Goal: Task Accomplishment & Management: Use online tool/utility

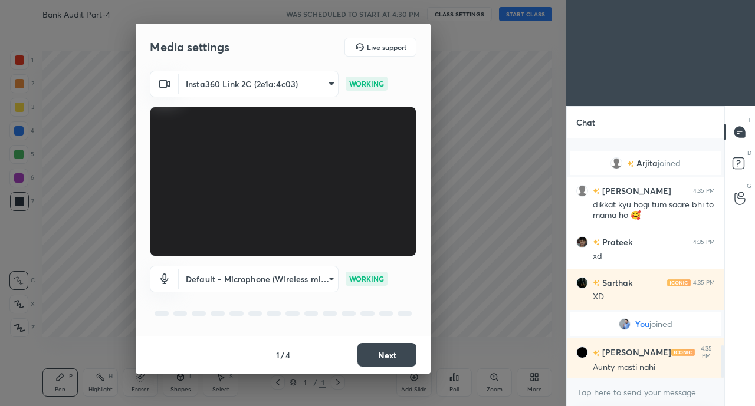
scroll to position [1536, 0]
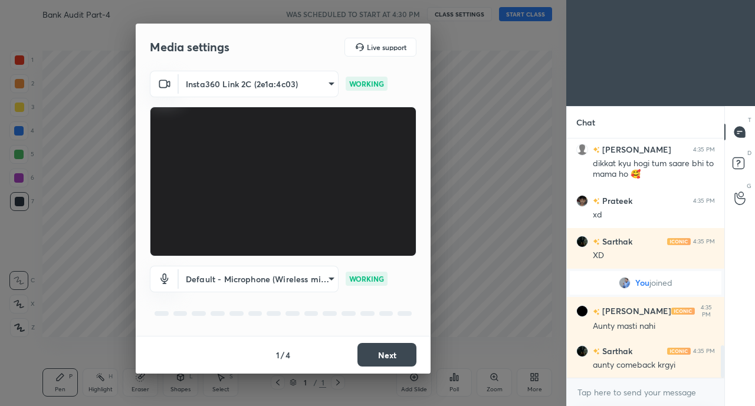
click at [383, 347] on button "Next" at bounding box center [386, 355] width 59 height 24
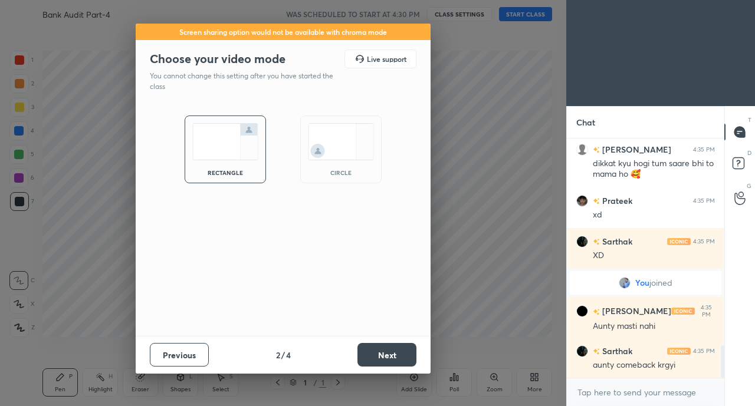
click at [383, 349] on button "Next" at bounding box center [386, 355] width 59 height 24
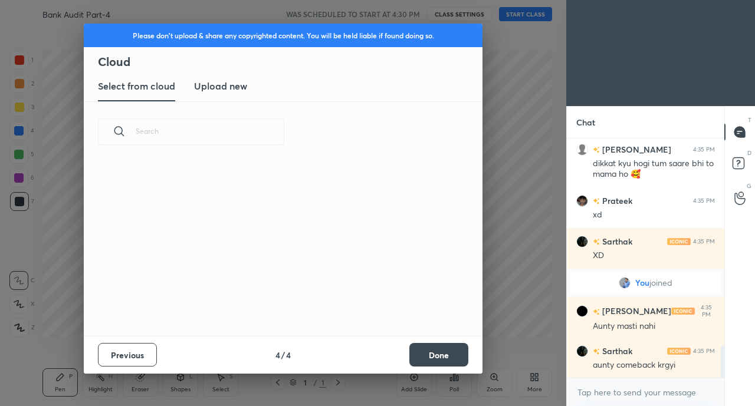
click at [390, 351] on div "Previous 4 / 4 Done" at bounding box center [283, 355] width 398 height 38
click at [394, 348] on div "Previous 4 / 4 Done" at bounding box center [283, 355] width 398 height 38
click at [452, 345] on button "Done" at bounding box center [438, 355] width 59 height 24
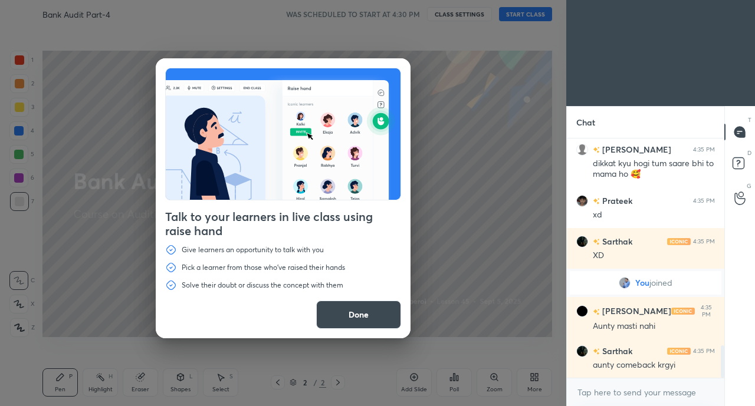
click at [528, 12] on div "Talk to your learners in live class using raise hand Give learners an opportuni…" at bounding box center [283, 203] width 566 height 406
click at [360, 311] on button "Done" at bounding box center [358, 315] width 85 height 28
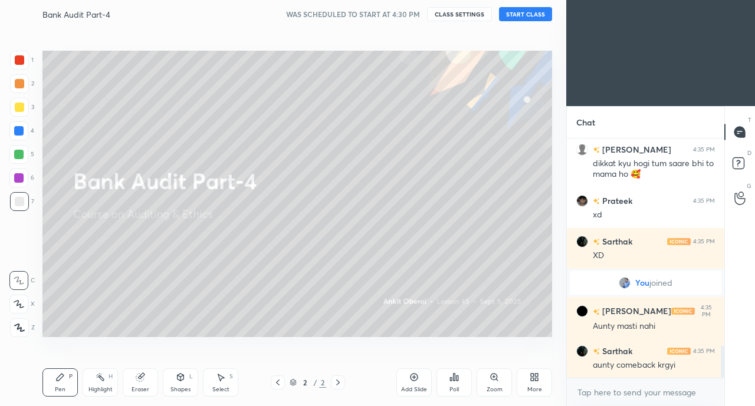
scroll to position [1576, 0]
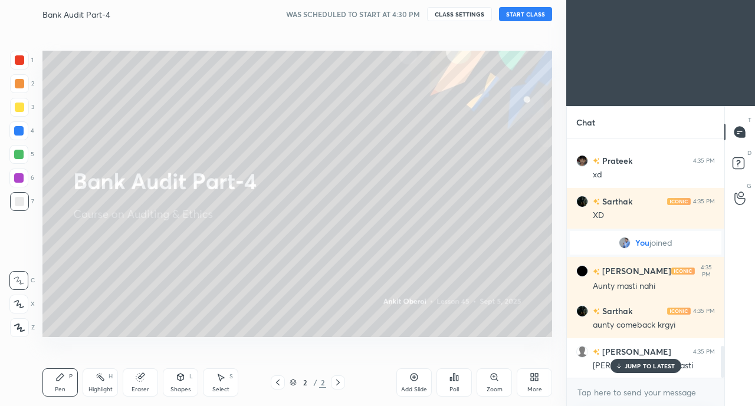
click at [535, 18] on button "START CLASS" at bounding box center [525, 14] width 53 height 14
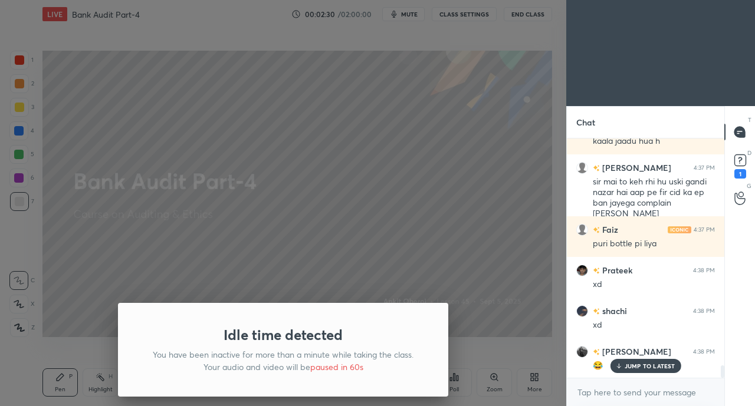
scroll to position [4548, 0]
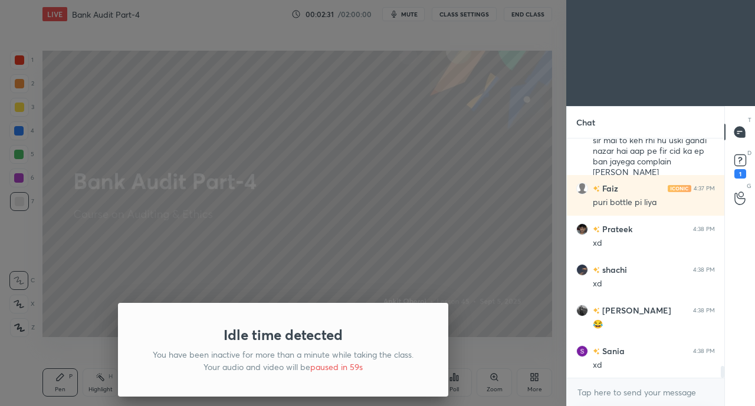
click at [455, 256] on div "Idle time detected You have been inactive for more than a minute while taking t…" at bounding box center [283, 203] width 566 height 406
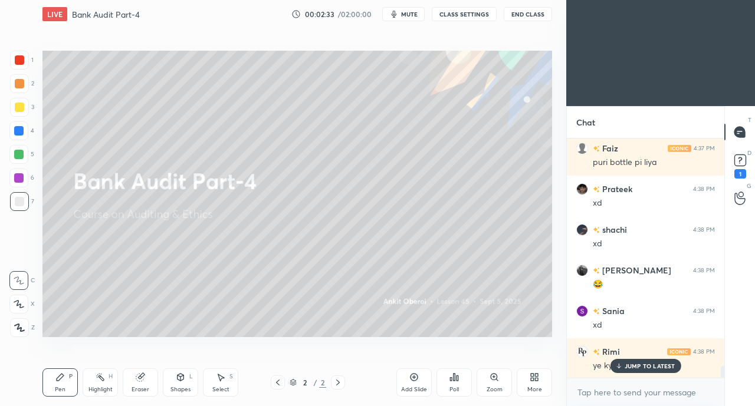
scroll to position [4670, 0]
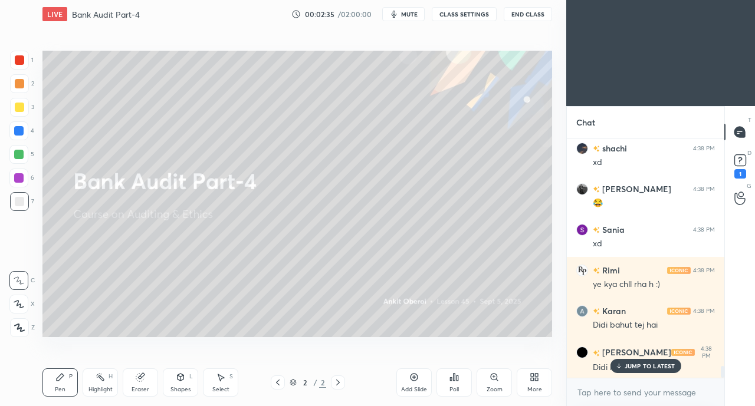
click at [523, 383] on div "More" at bounding box center [533, 382] width 35 height 28
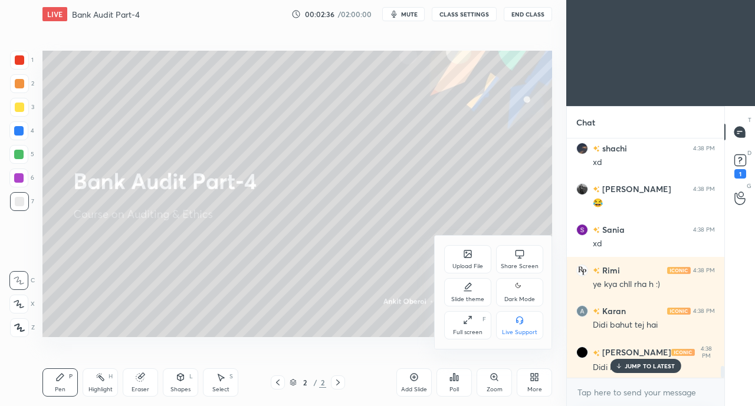
click at [456, 255] on div "Upload File" at bounding box center [467, 259] width 47 height 28
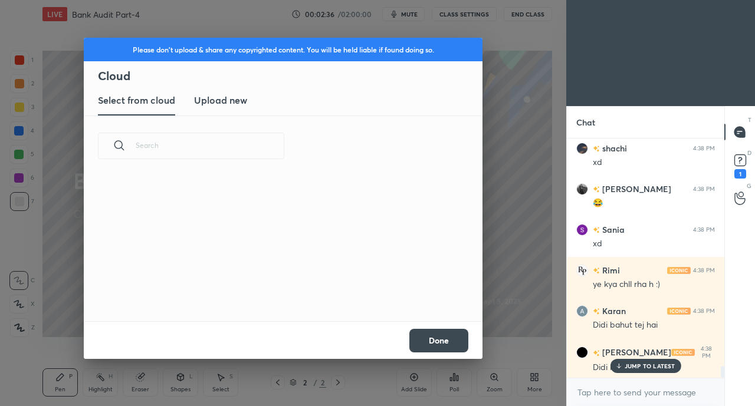
scroll to position [145, 378]
click at [225, 98] on h3 "Upload new" at bounding box center [220, 100] width 53 height 14
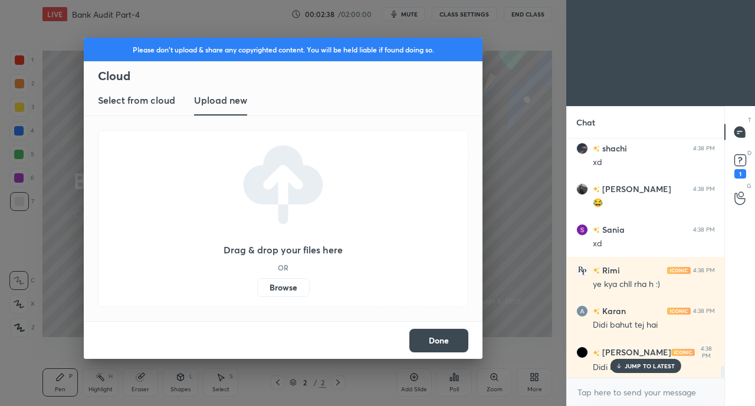
scroll to position [4722, 0]
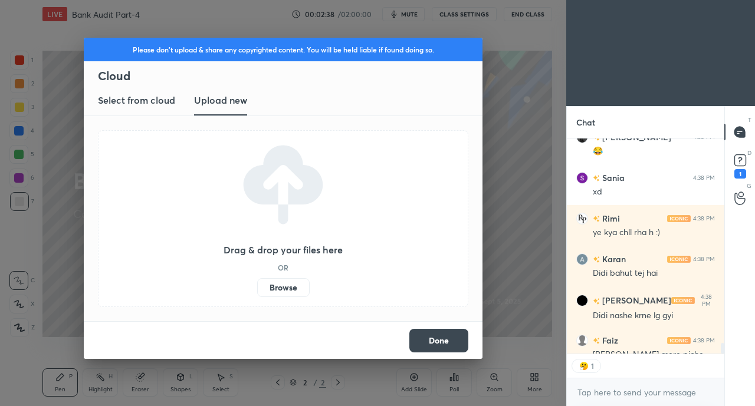
click at [287, 292] on label "Browse" at bounding box center [283, 287] width 52 height 19
click at [257, 292] on input "Browse" at bounding box center [257, 287] width 0 height 19
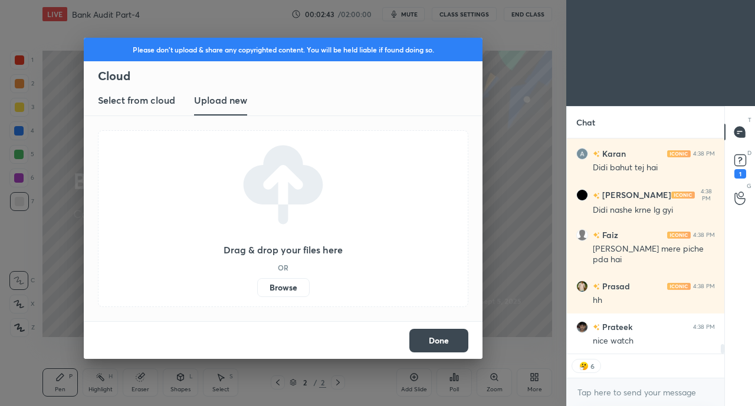
scroll to position [4868, 0]
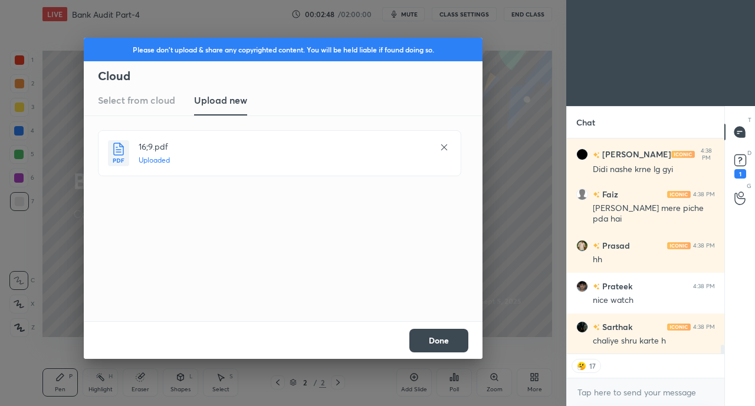
click at [438, 341] on button "Done" at bounding box center [438, 341] width 59 height 24
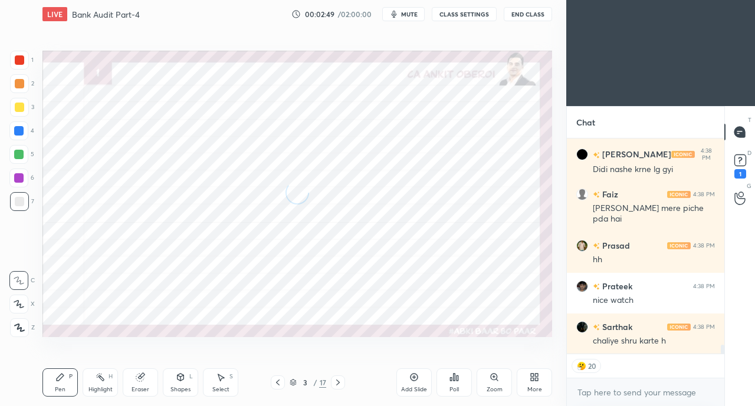
click at [462, 14] on button "CLASS SETTINGS" at bounding box center [464, 14] width 65 height 14
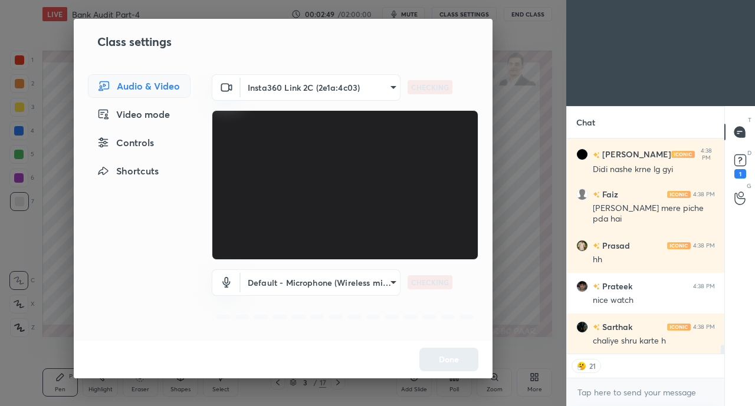
scroll to position [4909, 0]
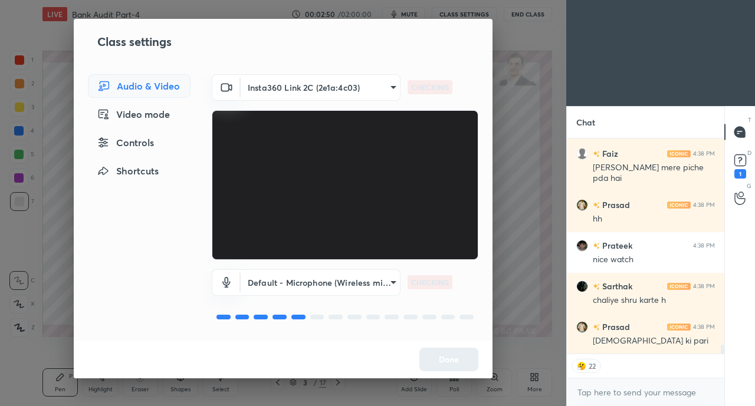
click at [171, 143] on div "Controls" at bounding box center [139, 143] width 103 height 24
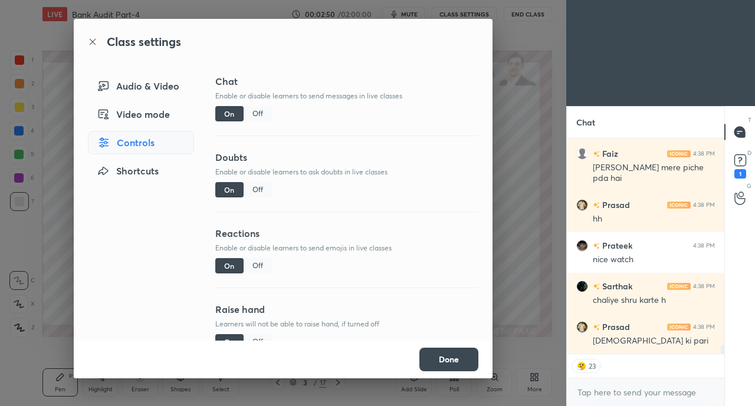
scroll to position [4949, 0]
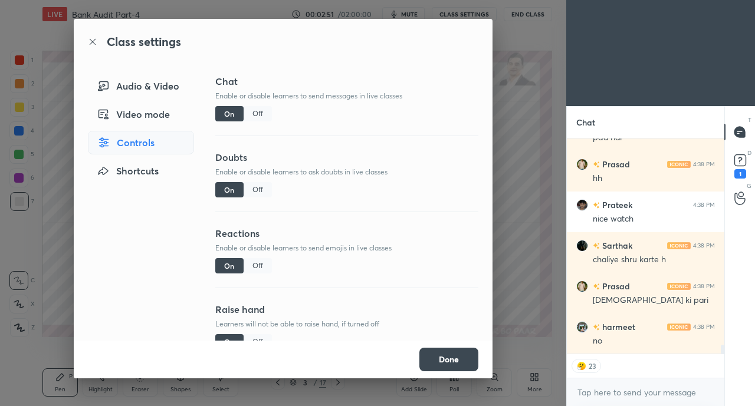
click at [259, 266] on div "Off" at bounding box center [257, 265] width 28 height 15
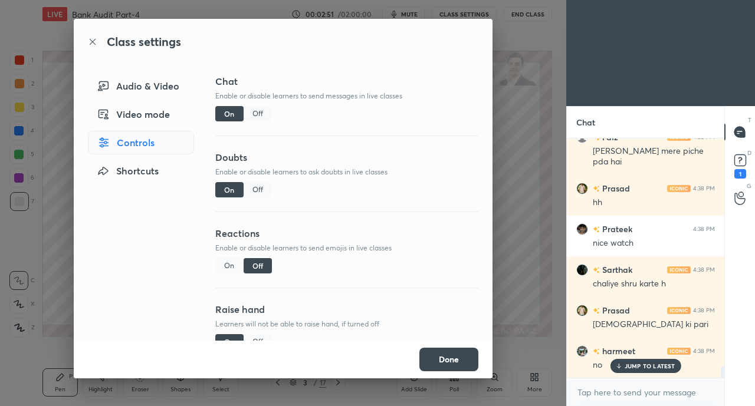
scroll to position [4925, 0]
click at [462, 358] on button "Done" at bounding box center [448, 360] width 59 height 24
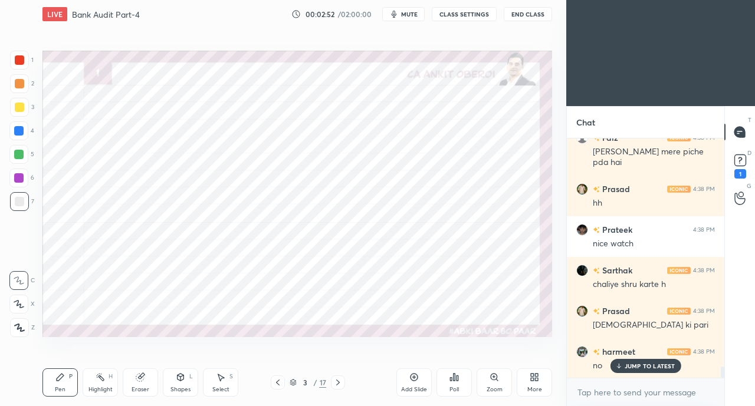
click at [631, 368] on p "JUMP TO LATEST" at bounding box center [649, 366] width 51 height 7
click at [277, 383] on icon at bounding box center [277, 382] width 9 height 9
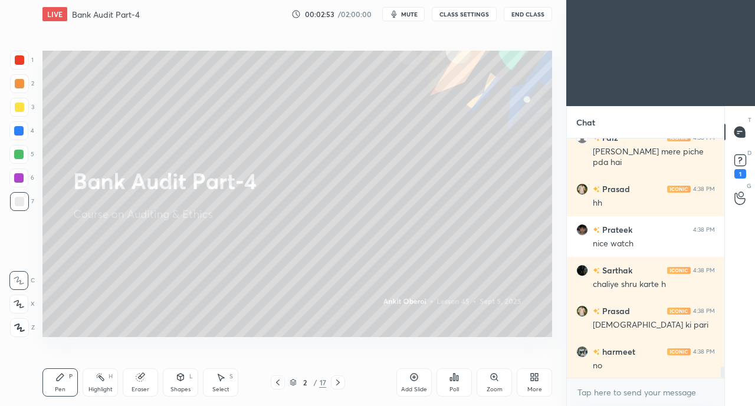
scroll to position [4966, 0]
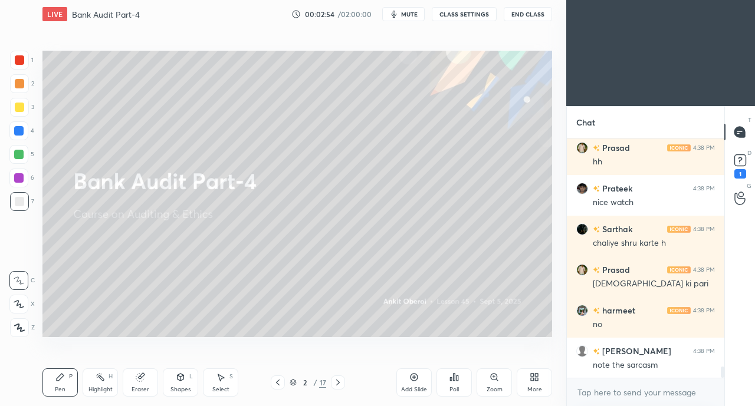
click at [541, 385] on div "More" at bounding box center [533, 382] width 35 height 28
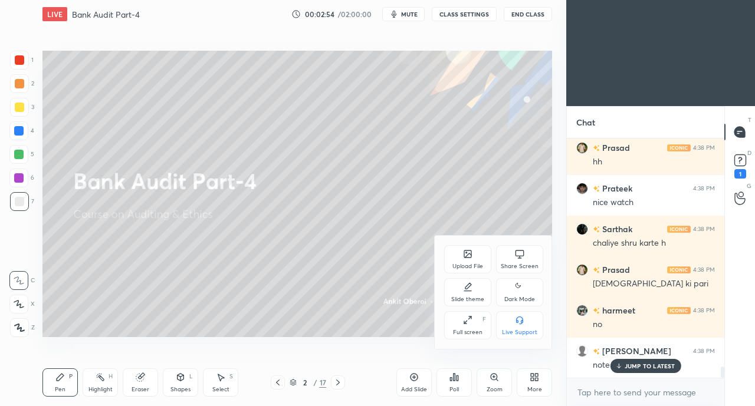
scroll to position [5006, 0]
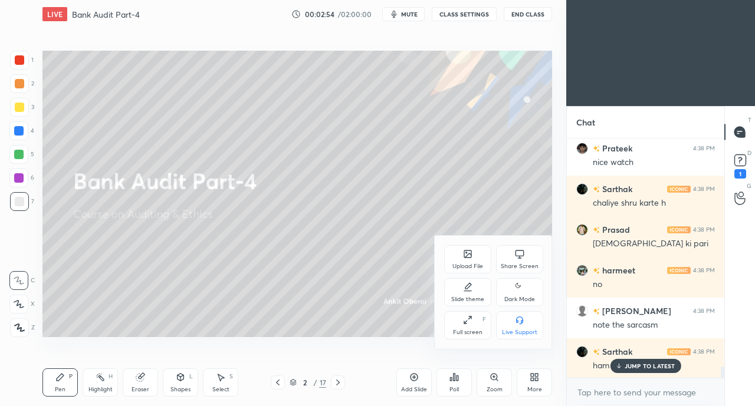
click at [456, 263] on div "Upload File" at bounding box center [467, 266] width 31 height 6
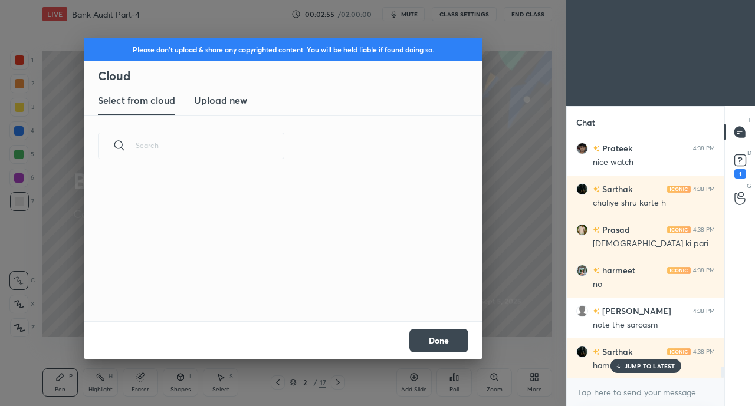
click at [237, 103] on h3 "Upload new" at bounding box center [220, 100] width 53 height 14
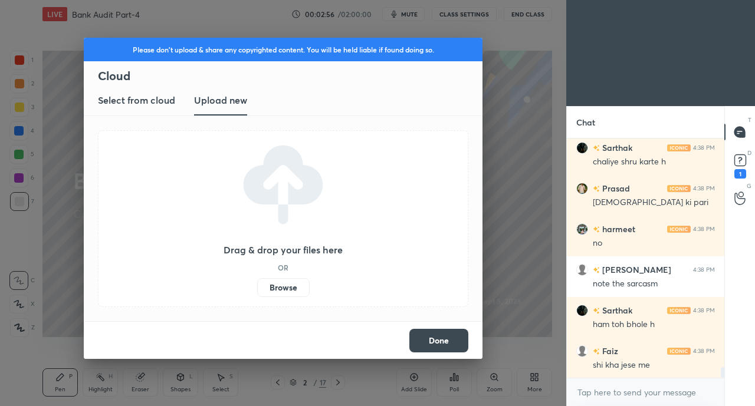
click at [282, 288] on label "Browse" at bounding box center [283, 287] width 52 height 19
click at [257, 288] on input "Browse" at bounding box center [257, 287] width 0 height 19
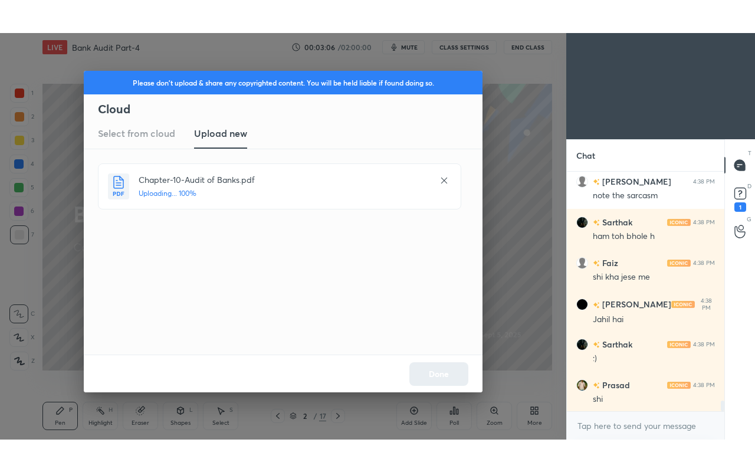
scroll to position [5210, 0]
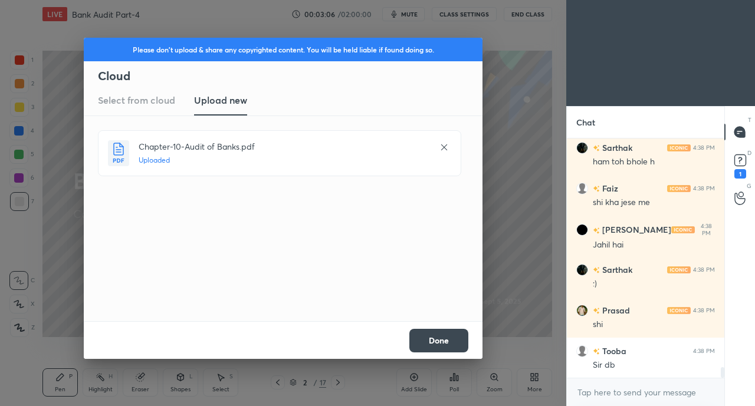
click at [450, 351] on button "Done" at bounding box center [438, 341] width 59 height 24
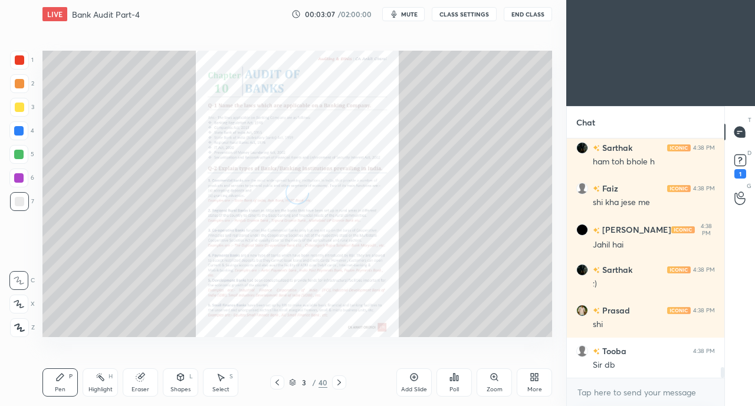
click at [535, 387] on div "More" at bounding box center [534, 390] width 15 height 6
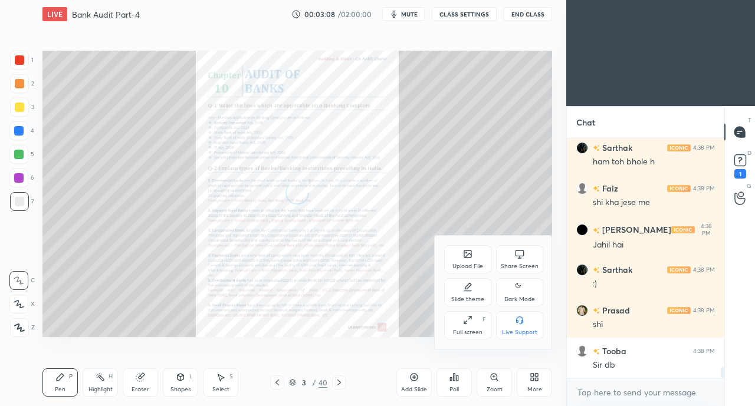
click at [462, 328] on div "Full screen F" at bounding box center [467, 325] width 47 height 28
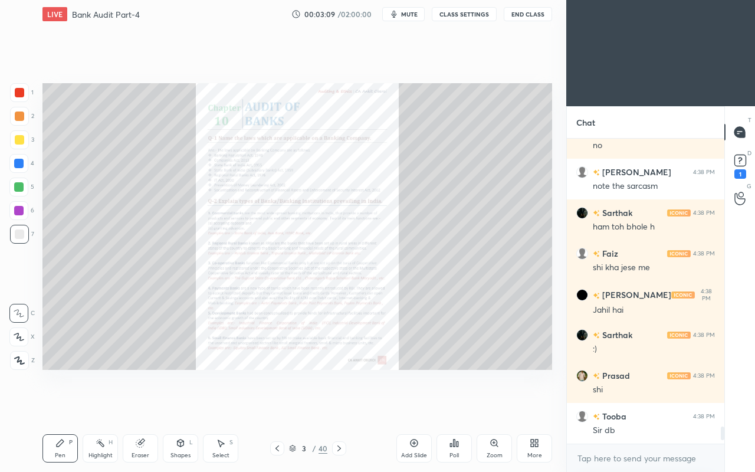
click at [337, 383] on div "Setting up your live class Poll for secs No correct answer Start poll" at bounding box center [297, 226] width 519 height 396
click at [739, 159] on rect at bounding box center [739, 160] width 11 height 11
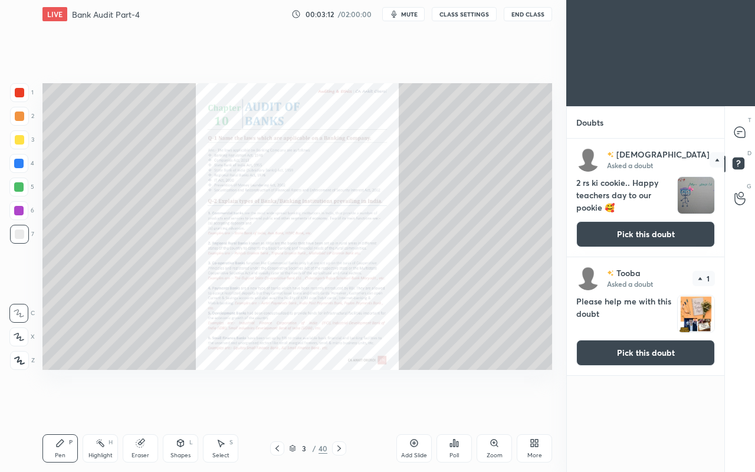
click at [279, 406] on icon at bounding box center [276, 447] width 9 height 9
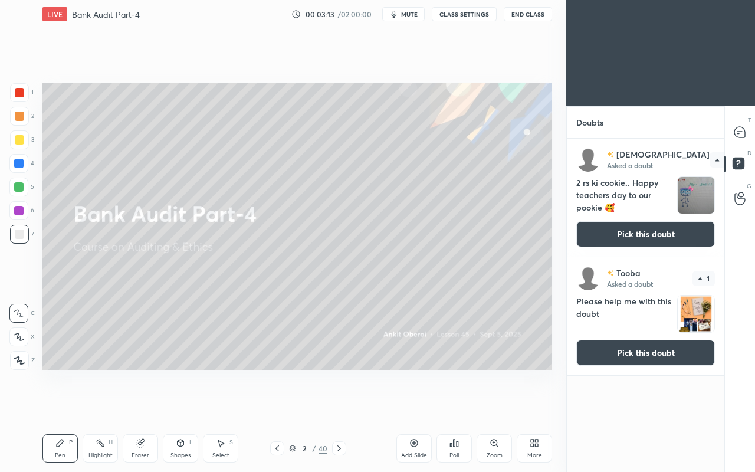
click at [644, 357] on button "Pick this doubt" at bounding box center [645, 353] width 139 height 26
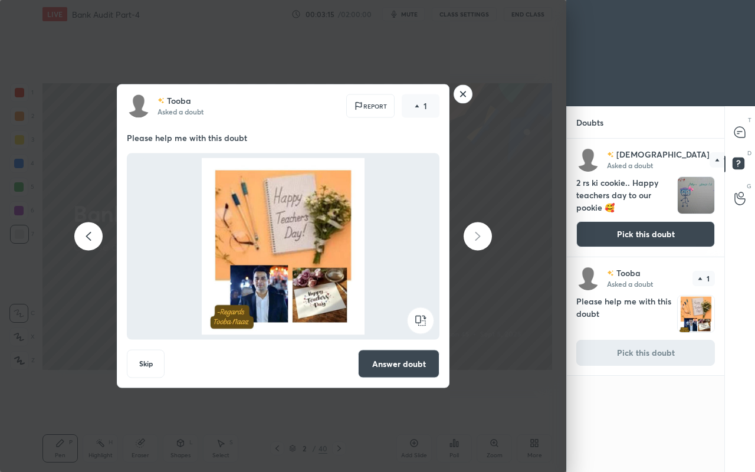
click at [397, 370] on button "Answer doubt" at bounding box center [398, 364] width 81 height 28
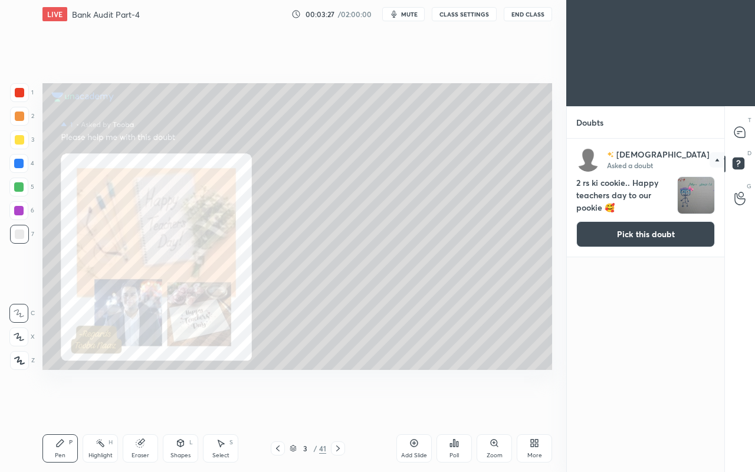
click at [737, 133] on icon at bounding box center [738, 133] width 2 height 0
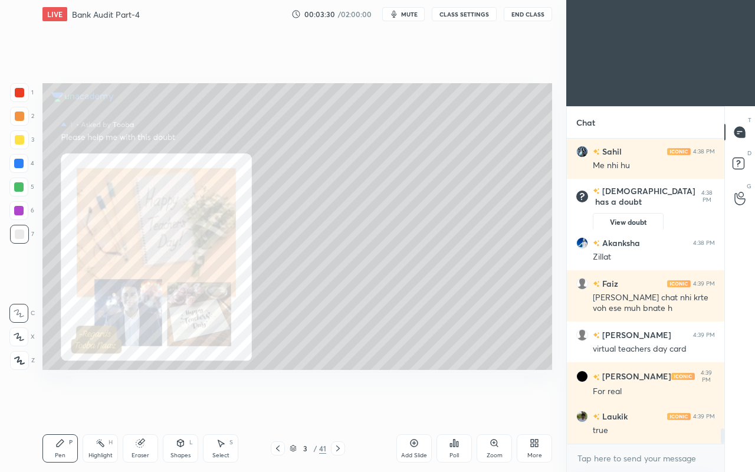
click at [739, 164] on rect at bounding box center [737, 163] width 11 height 11
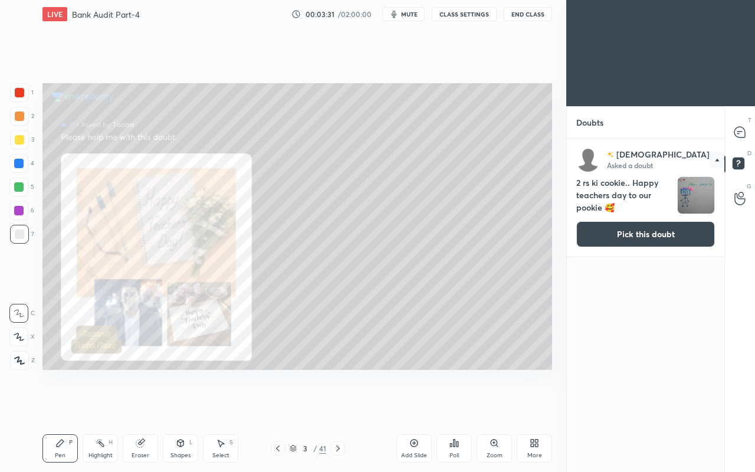
click at [645, 238] on button "Pick this doubt" at bounding box center [645, 234] width 139 height 26
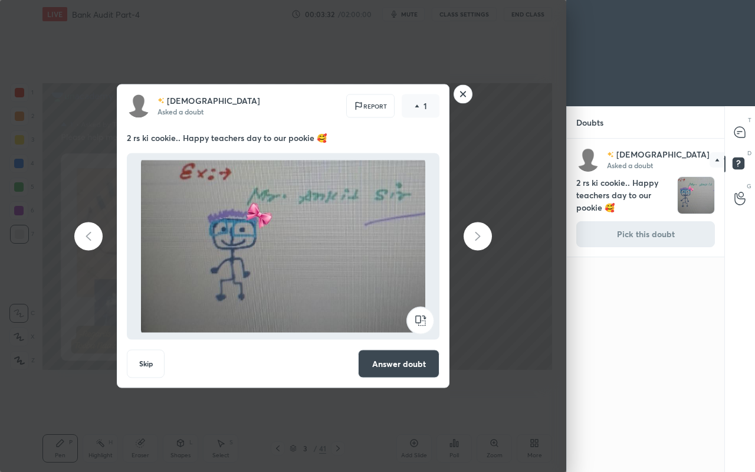
click at [416, 374] on button "Answer doubt" at bounding box center [398, 364] width 81 height 28
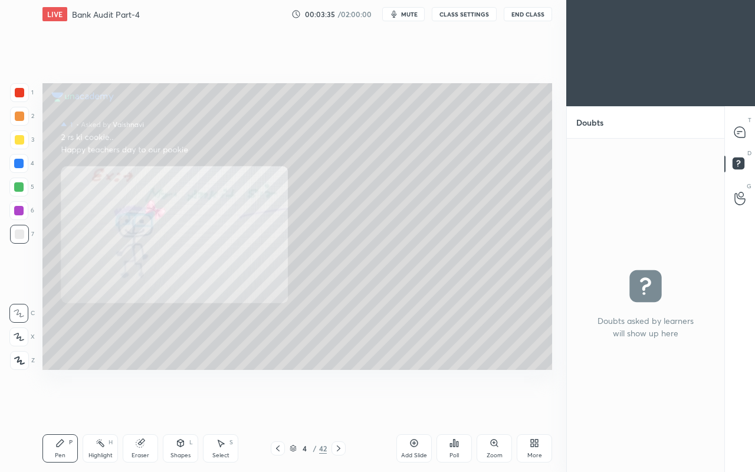
click at [734, 138] on icon at bounding box center [739, 132] width 12 height 12
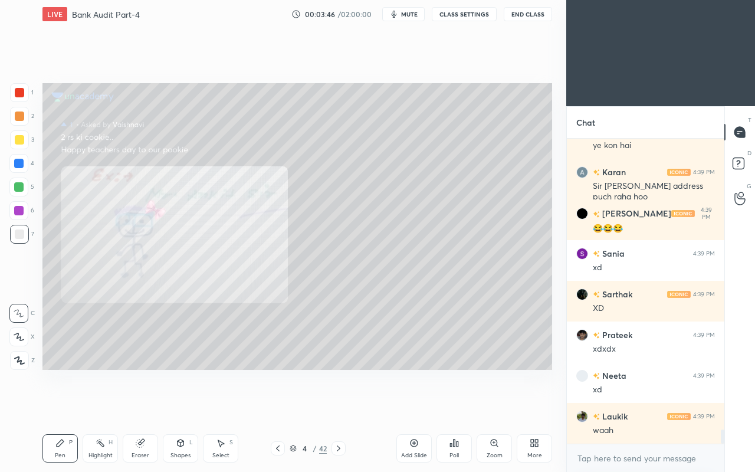
click at [24, 94] on div at bounding box center [19, 92] width 9 height 9
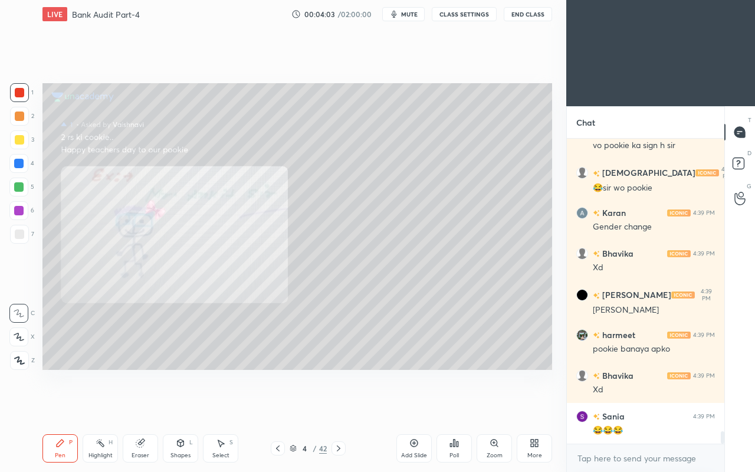
click at [244, 393] on div "Setting up your live class Poll for secs No correct answer Start poll" at bounding box center [297, 226] width 519 height 396
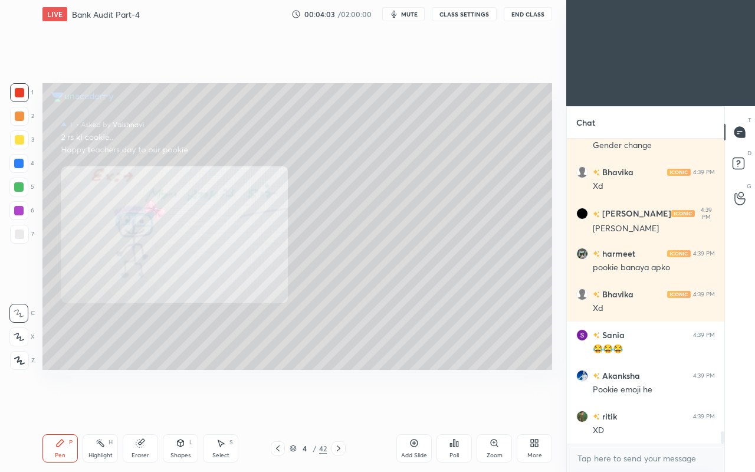
click at [22, 163] on div at bounding box center [18, 163] width 9 height 9
click at [22, 341] on div at bounding box center [18, 336] width 19 height 19
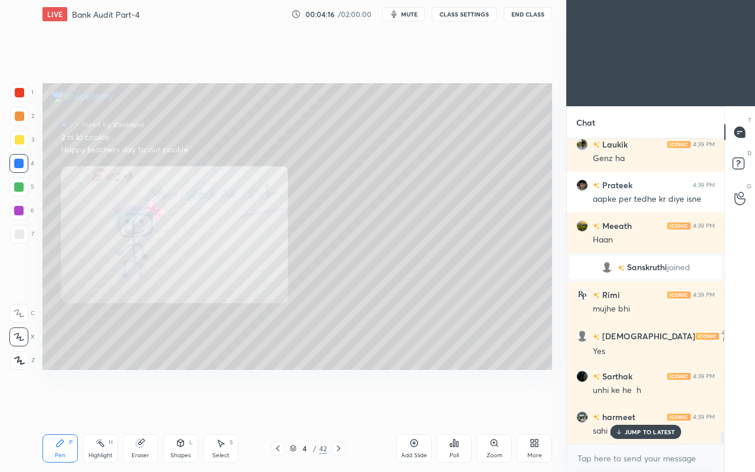
click at [340, 406] on icon at bounding box center [338, 447] width 9 height 9
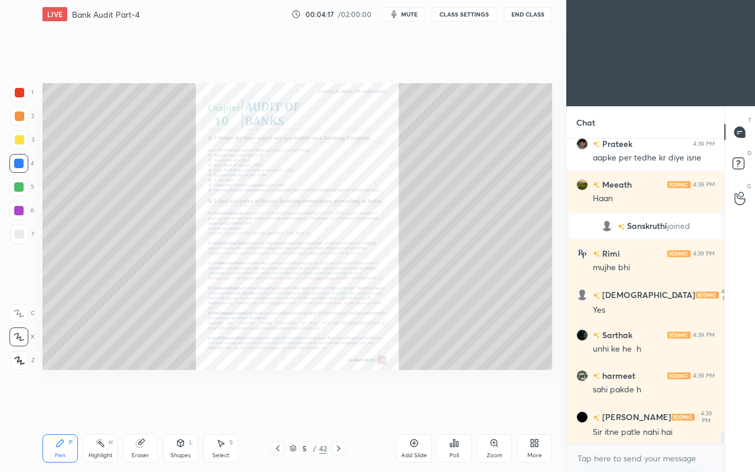
click at [336, 406] on icon at bounding box center [338, 447] width 9 height 9
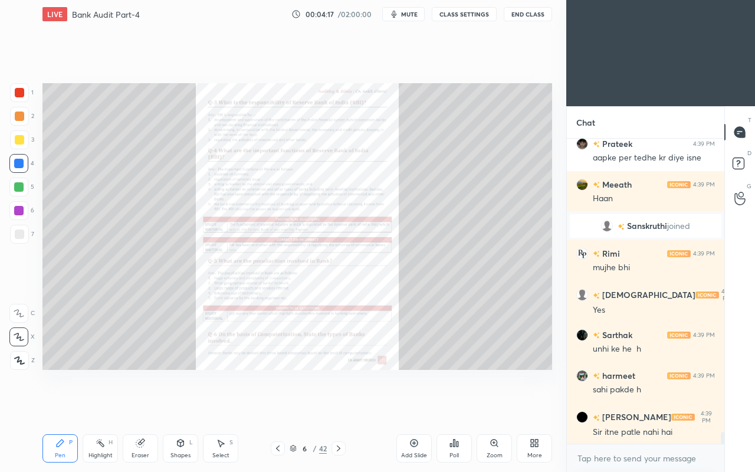
click at [337, 406] on icon at bounding box center [338, 447] width 9 height 9
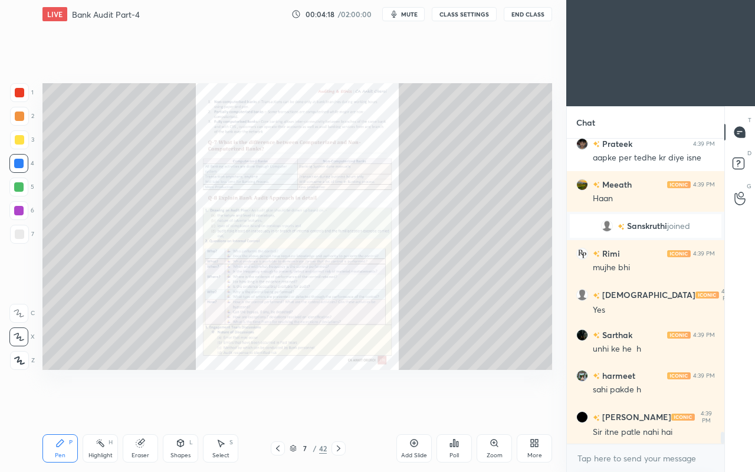
click at [337, 406] on icon at bounding box center [338, 447] width 9 height 9
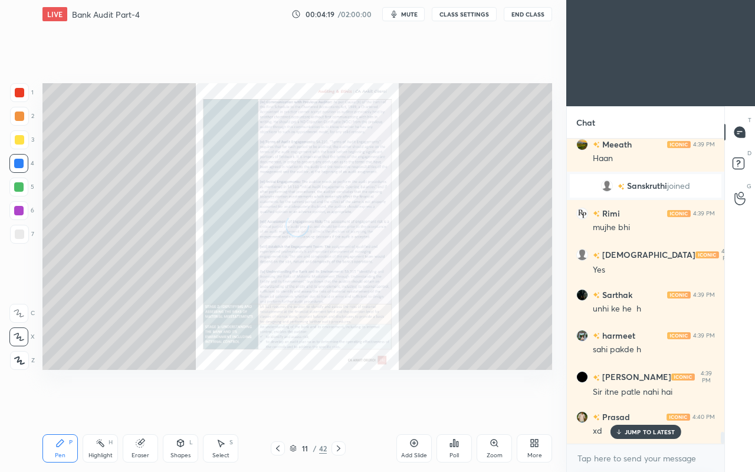
click at [335, 406] on icon at bounding box center [338, 447] width 9 height 9
click at [337, 406] on icon at bounding box center [338, 447] width 9 height 9
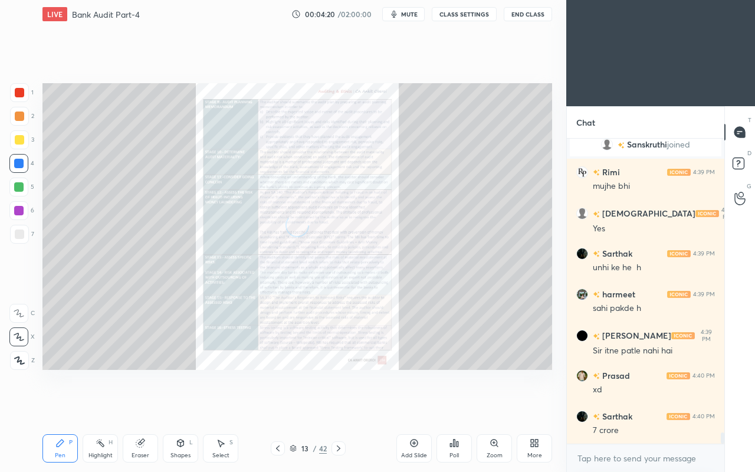
click at [340, 406] on icon at bounding box center [338, 447] width 9 height 9
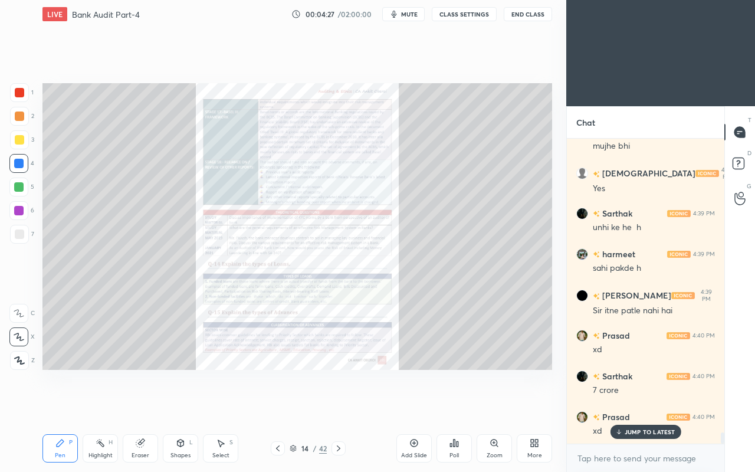
click at [336, 406] on icon at bounding box center [338, 447] width 9 height 9
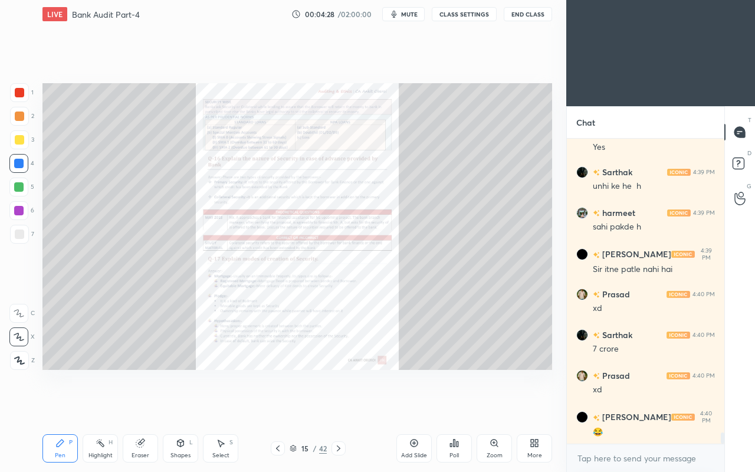
click at [341, 406] on icon at bounding box center [338, 447] width 9 height 9
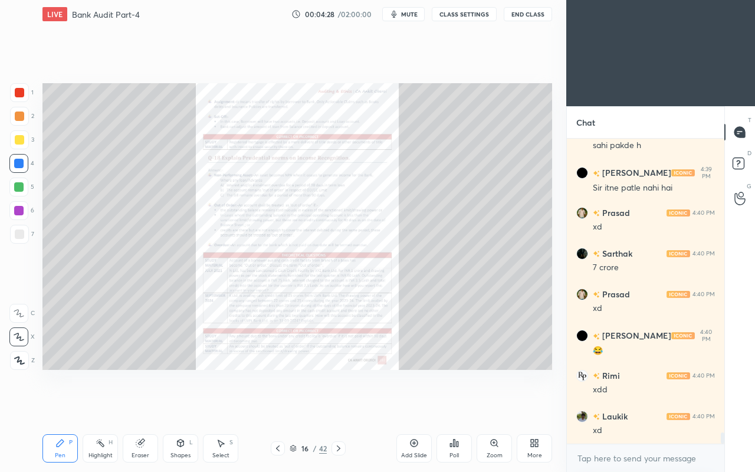
click at [339, 406] on icon at bounding box center [338, 447] width 9 height 9
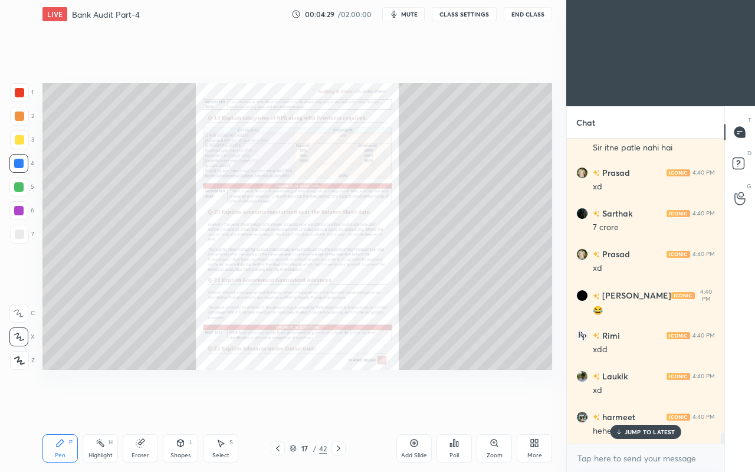
click at [340, 406] on icon at bounding box center [338, 447] width 9 height 9
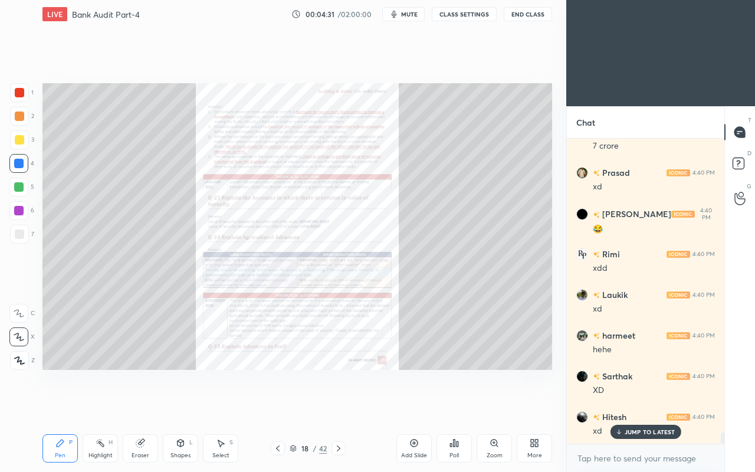
click at [338, 406] on div at bounding box center [338, 448] width 14 height 14
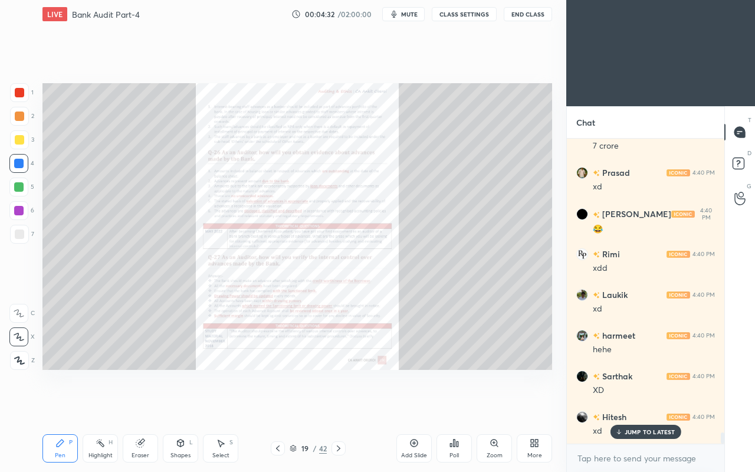
click at [340, 406] on icon at bounding box center [338, 447] width 9 height 9
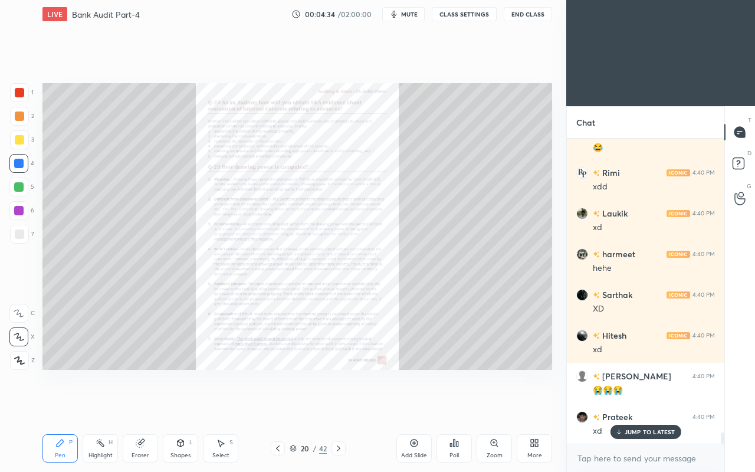
click at [274, 406] on icon at bounding box center [277, 447] width 9 height 9
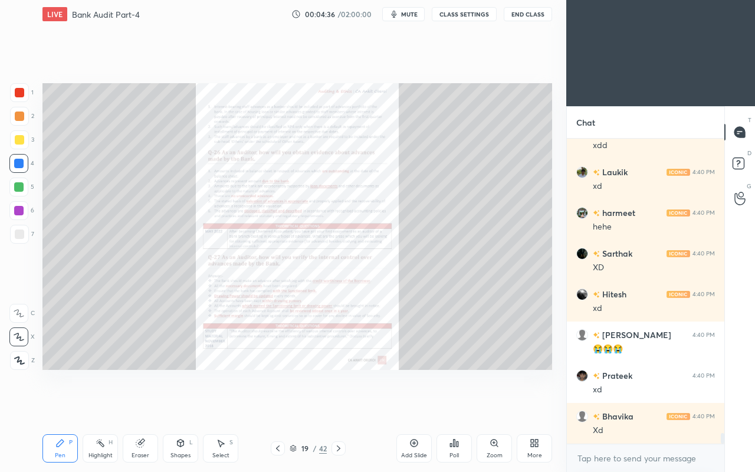
click at [336, 406] on icon at bounding box center [338, 447] width 9 height 9
click at [17, 94] on div at bounding box center [19, 92] width 9 height 9
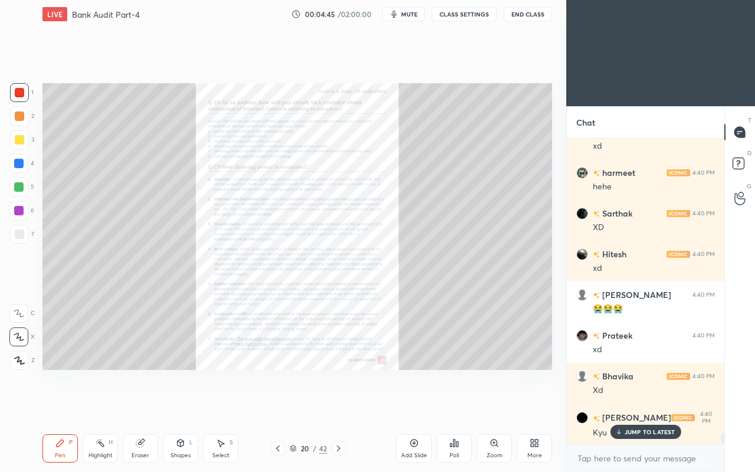
click at [170, 406] on div "Shapes L" at bounding box center [180, 448] width 35 height 28
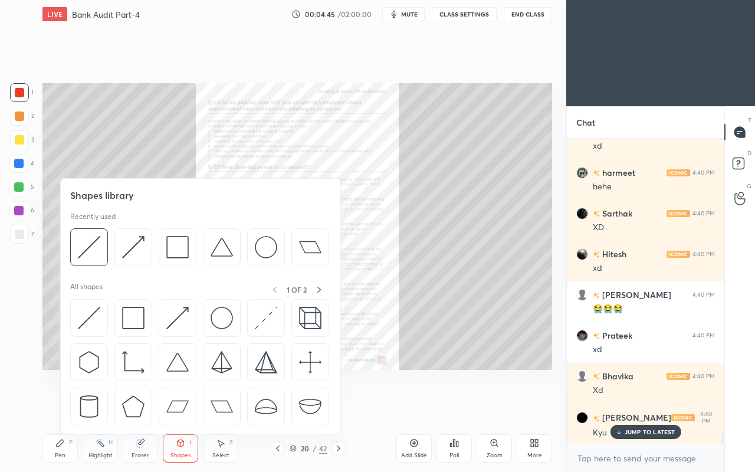
click at [146, 406] on div "Eraser" at bounding box center [140, 455] width 18 height 6
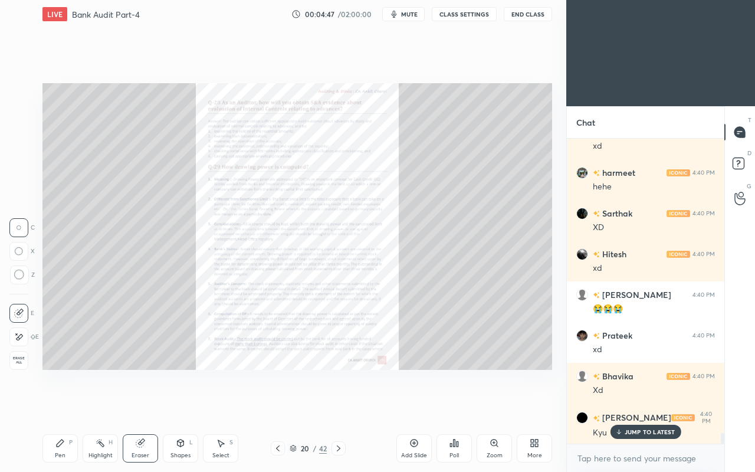
click at [69, 406] on div "P" at bounding box center [71, 442] width 4 height 6
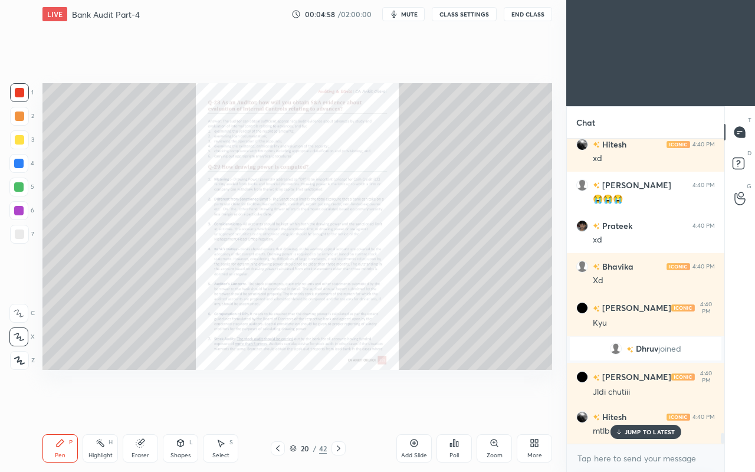
scroll to position [8408, 0]
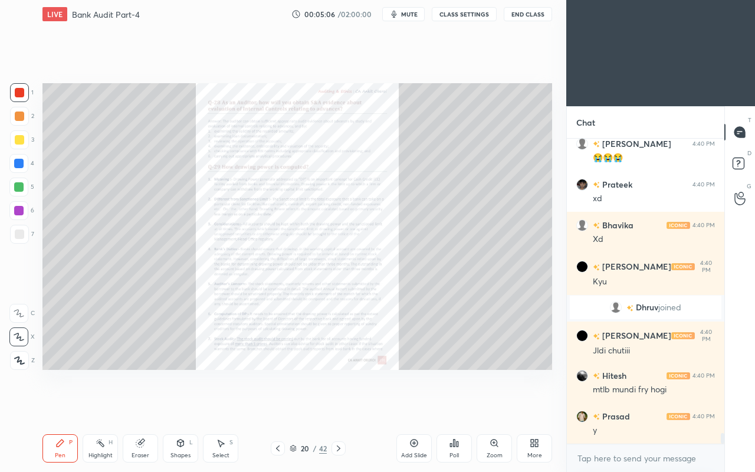
click at [406, 15] on span "mute" at bounding box center [409, 14] width 17 height 8
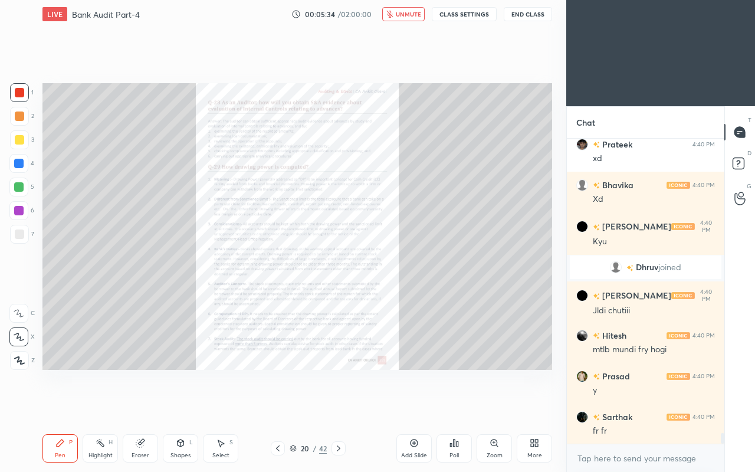
scroll to position [8500, 0]
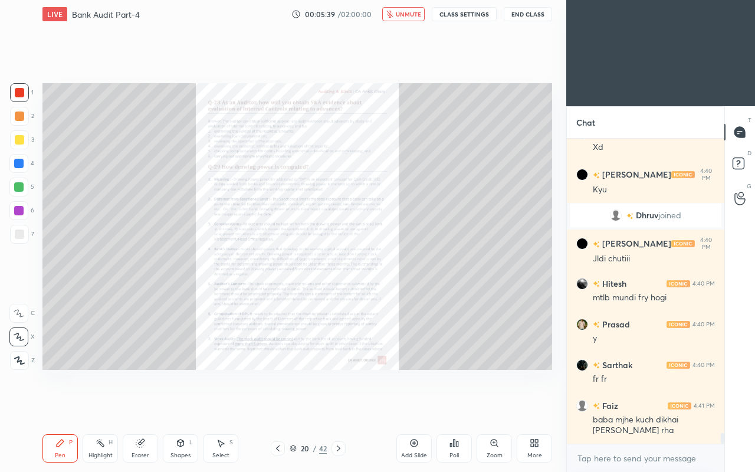
click at [392, 14] on icon "button" at bounding box center [389, 14] width 6 height 7
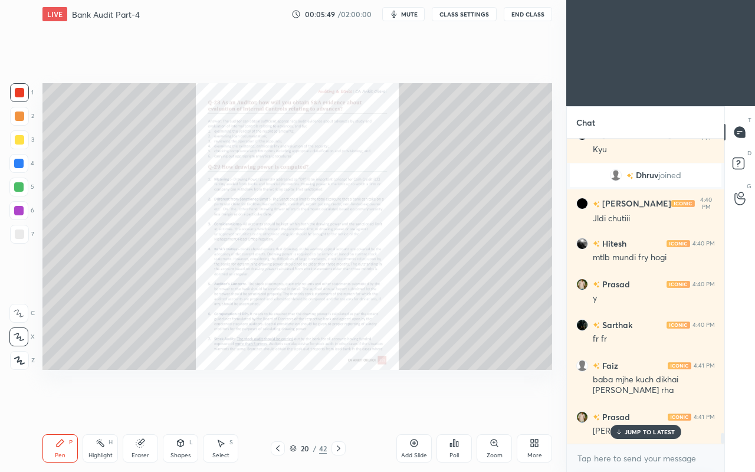
click at [274, 406] on icon at bounding box center [277, 447] width 9 height 9
click at [410, 406] on icon at bounding box center [413, 442] width 9 height 9
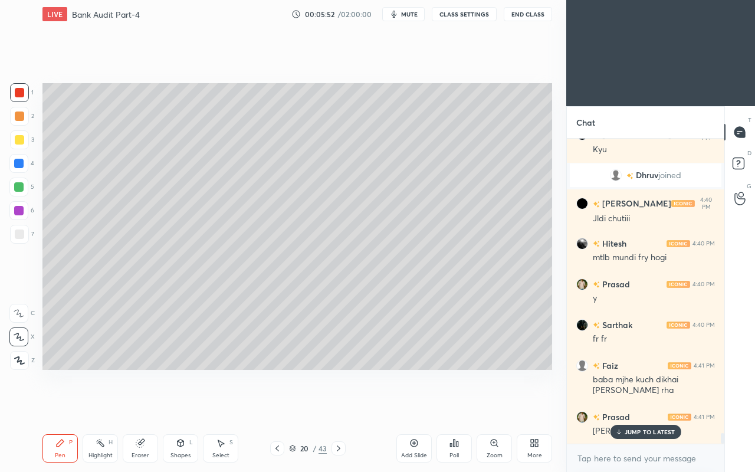
click at [15, 140] on div at bounding box center [19, 139] width 9 height 9
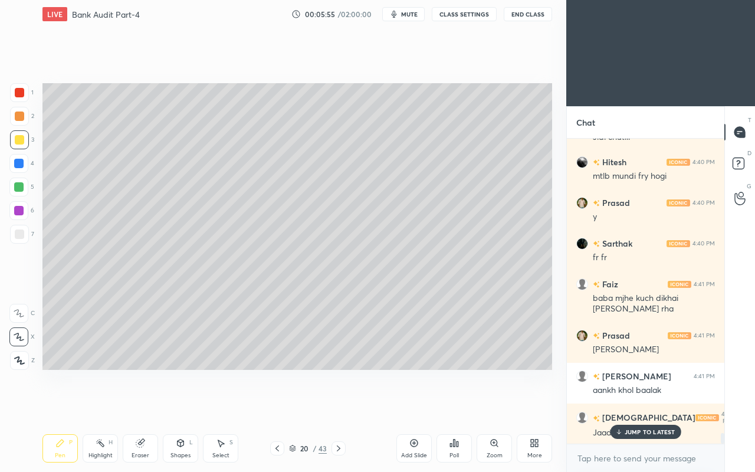
scroll to position [8663, 0]
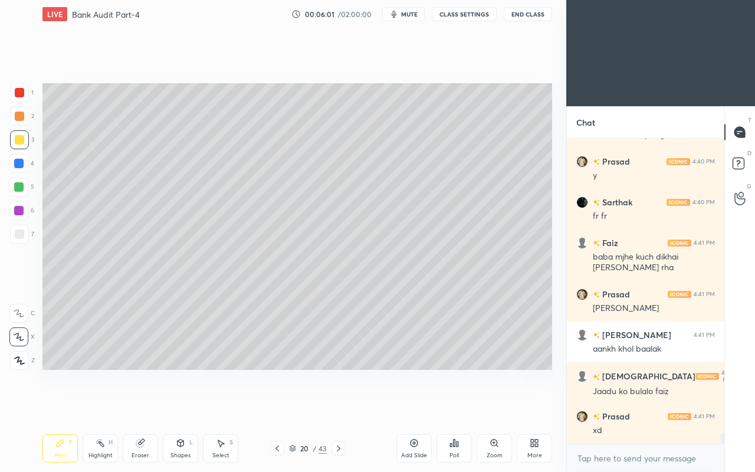
click at [143, 406] on icon at bounding box center [140, 443] width 8 height 8
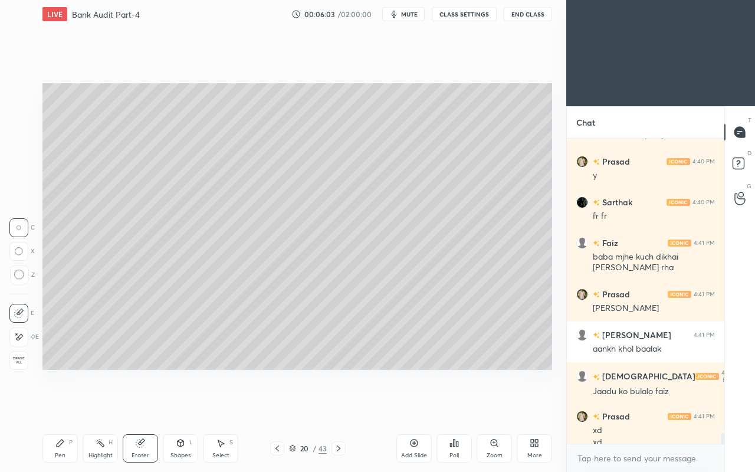
scroll to position [8675, 0]
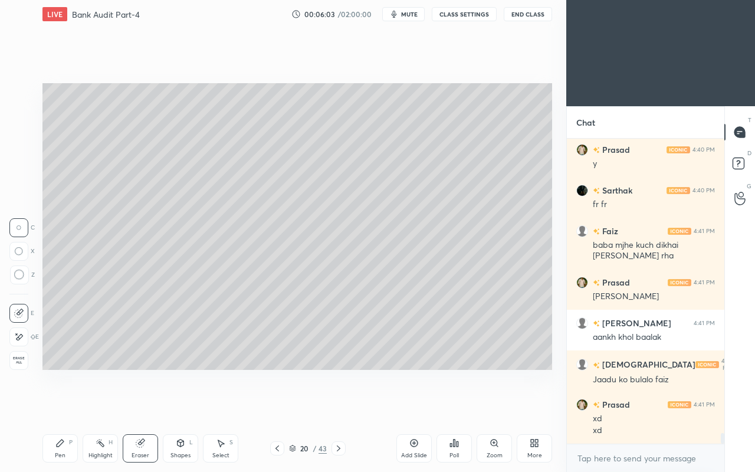
click at [61, 406] on icon at bounding box center [60, 442] width 7 height 7
click at [54, 406] on div "Pen P" at bounding box center [59, 448] width 35 height 28
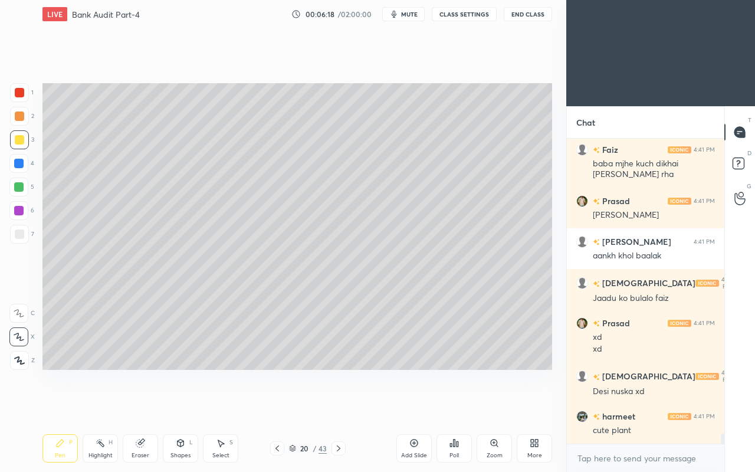
scroll to position [8807, 0]
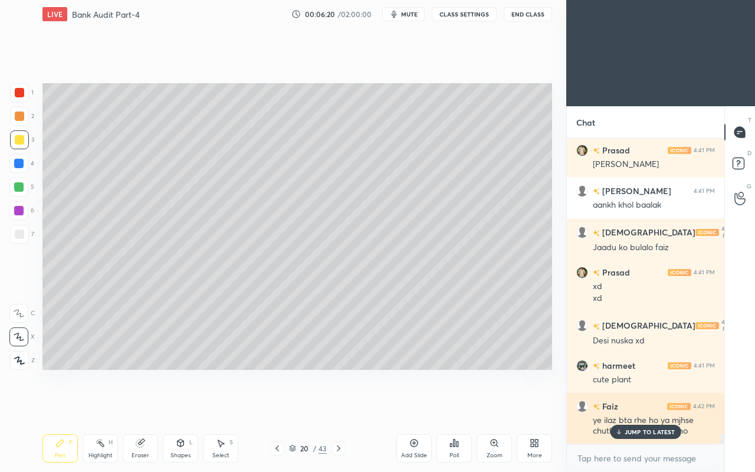
click at [638, 406] on p "JUMP TO LATEST" at bounding box center [649, 431] width 51 height 7
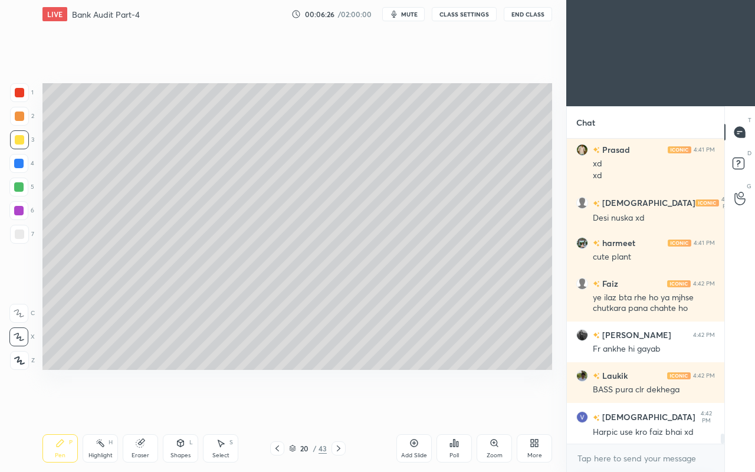
scroll to position [8970, 0]
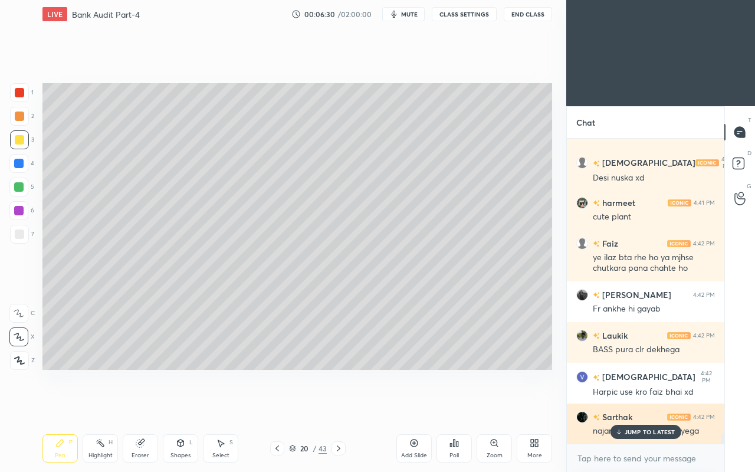
click at [627, 406] on p "JUMP TO LATEST" at bounding box center [649, 431] width 51 height 7
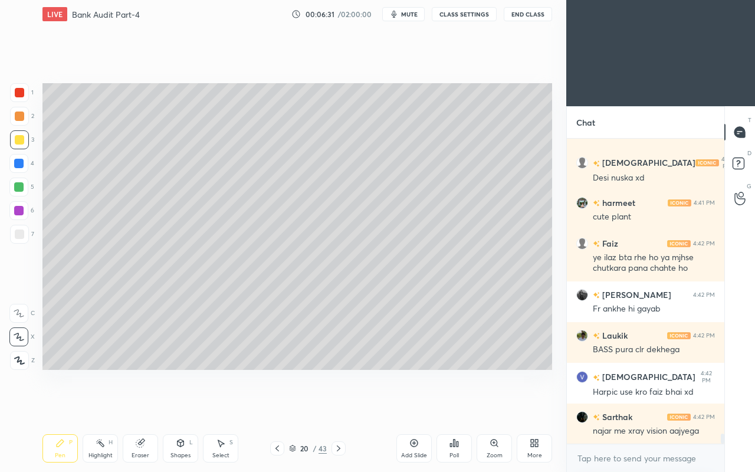
click at [275, 406] on div at bounding box center [277, 448] width 14 height 14
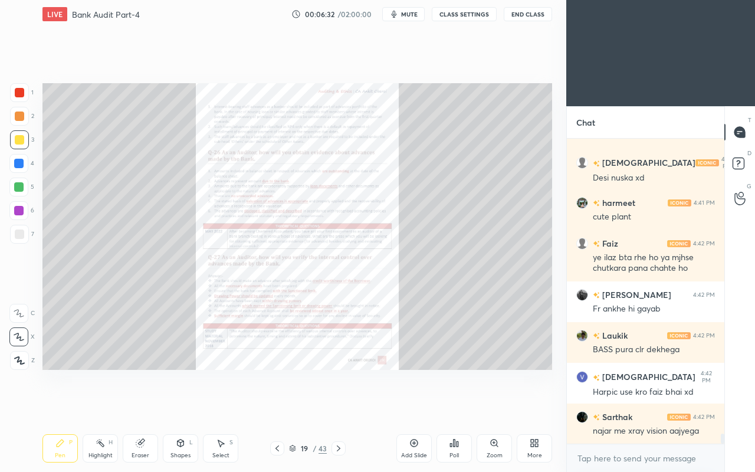
click at [411, 406] on icon at bounding box center [413, 442] width 9 height 9
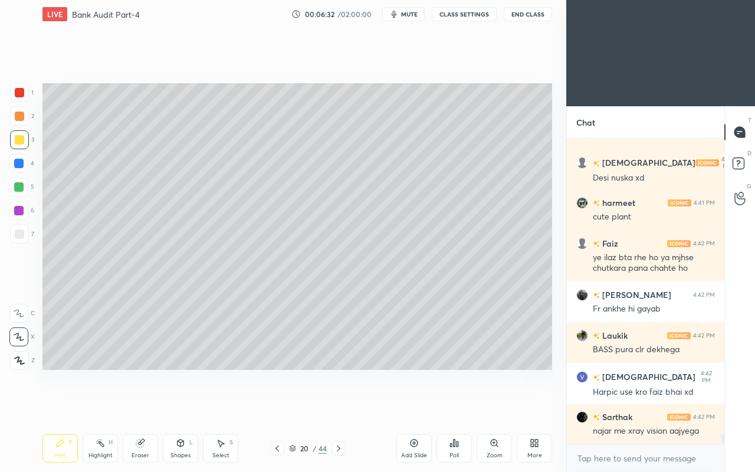
scroll to position [9011, 0]
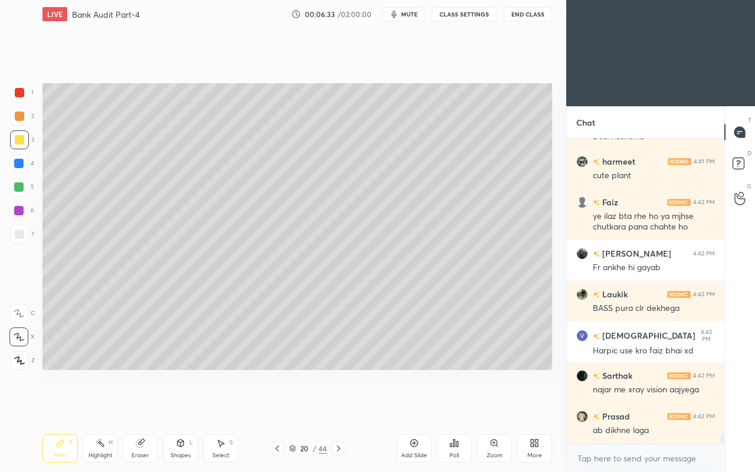
click at [19, 235] on div at bounding box center [19, 233] width 9 height 9
click at [184, 406] on icon at bounding box center [180, 442] width 9 height 9
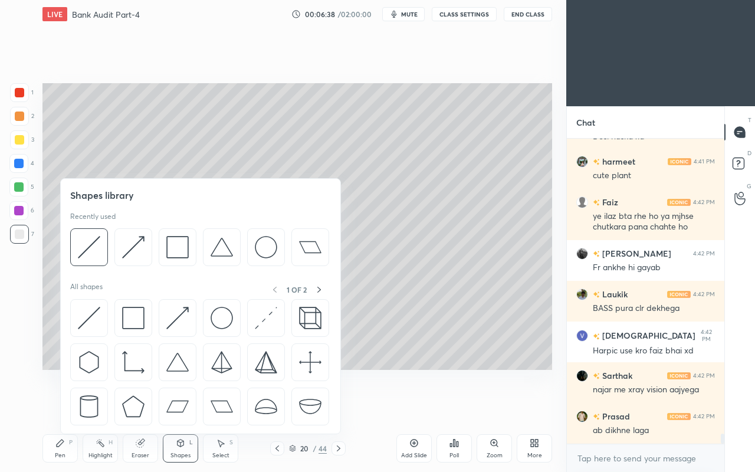
click at [127, 312] on img at bounding box center [133, 318] width 22 height 22
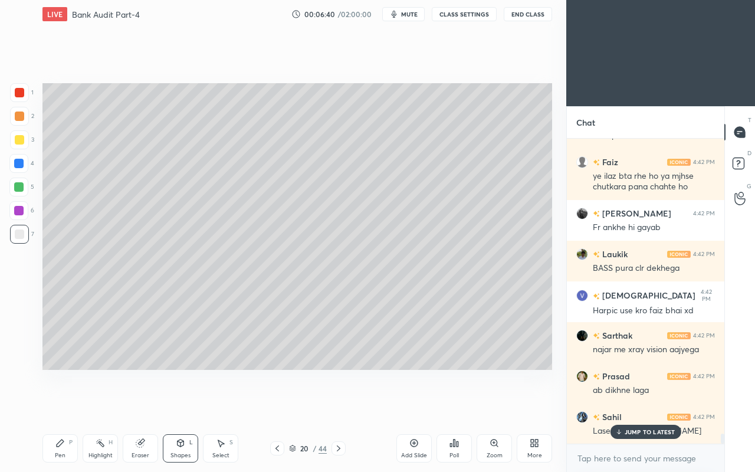
click at [173, 406] on div "Shapes L" at bounding box center [180, 448] width 35 height 28
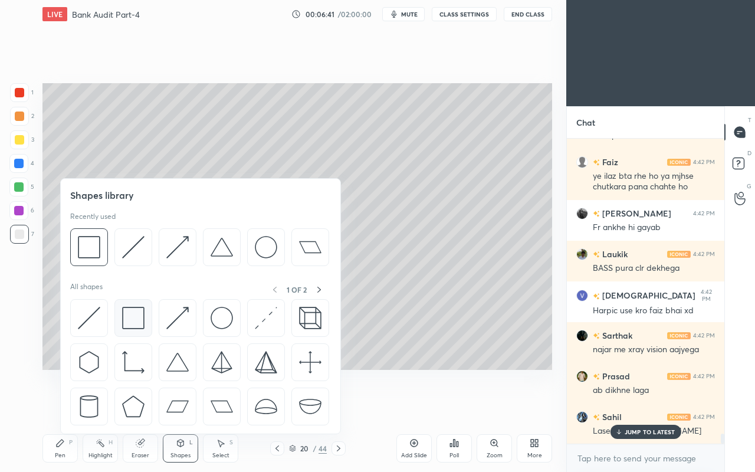
click at [133, 317] on img at bounding box center [133, 318] width 22 height 22
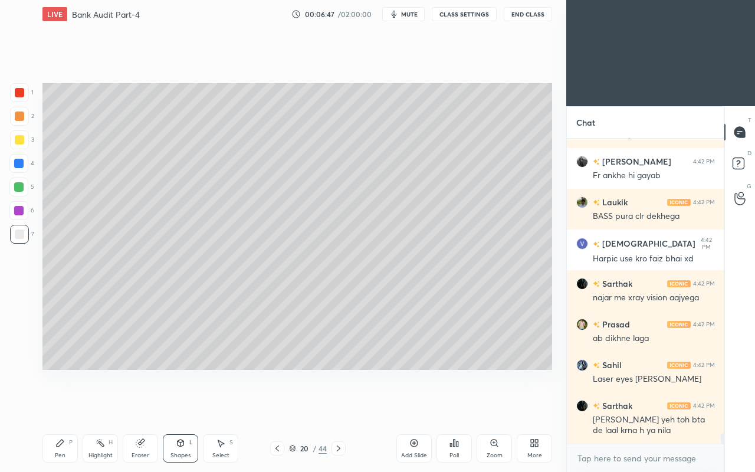
scroll to position [9131, 0]
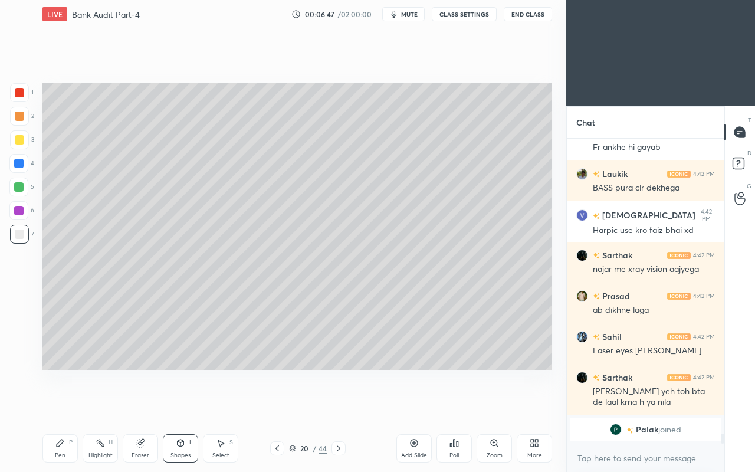
click at [67, 406] on div "Pen P" at bounding box center [59, 448] width 35 height 28
click at [178, 406] on icon at bounding box center [180, 442] width 9 height 9
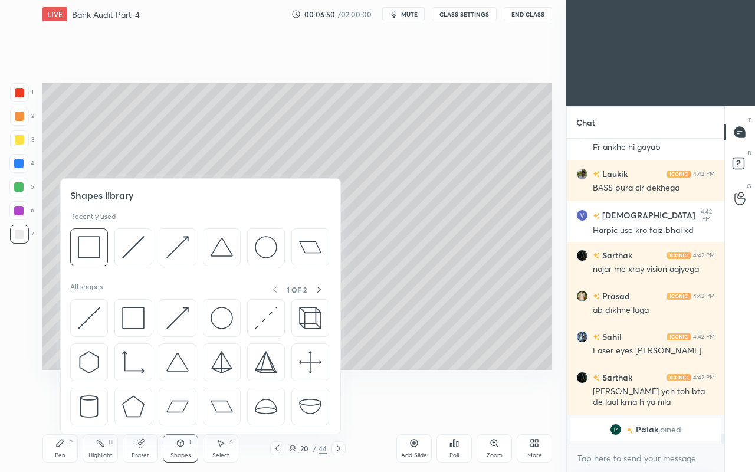
click at [125, 315] on img at bounding box center [133, 318] width 22 height 22
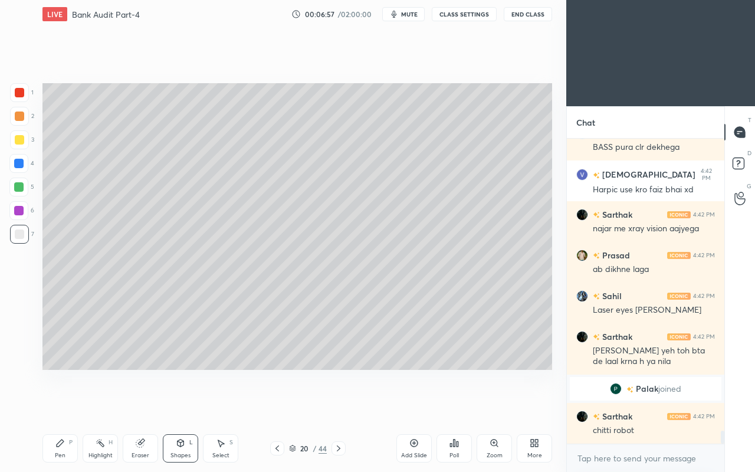
scroll to position [6829, 0]
click at [59, 406] on div "Pen P" at bounding box center [59, 448] width 35 height 28
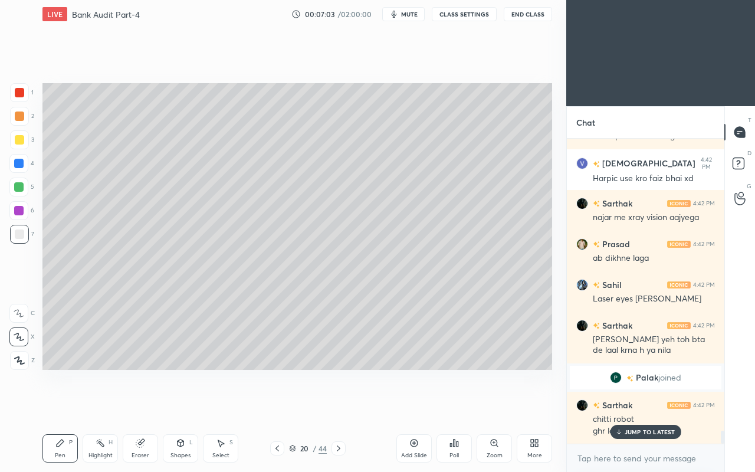
click at [130, 406] on div "Eraser" at bounding box center [140, 448] width 35 height 28
click at [59, 406] on icon at bounding box center [60, 442] width 7 height 7
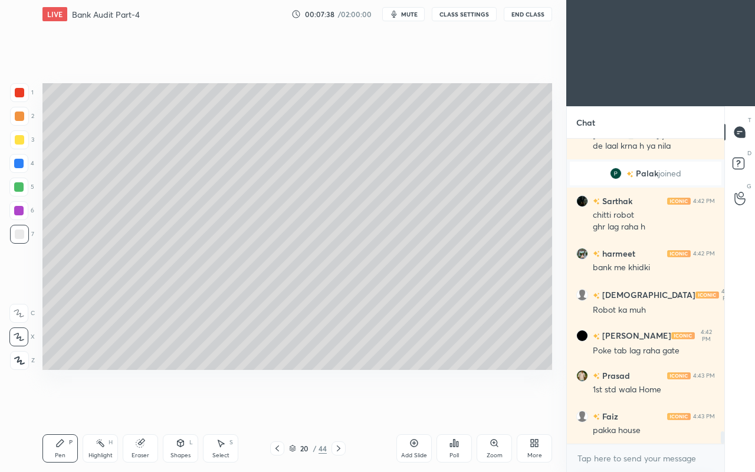
scroll to position [7084, 0]
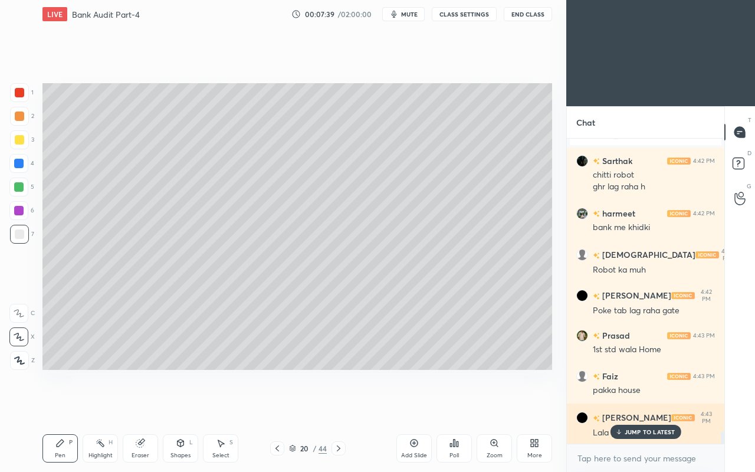
click at [619, 406] on icon at bounding box center [618, 431] width 8 height 7
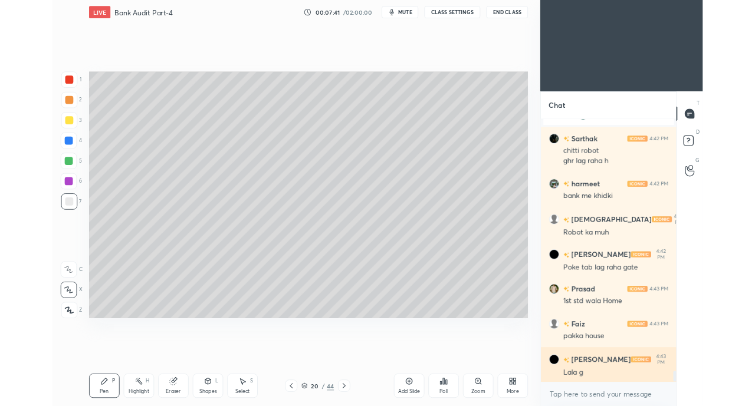
scroll to position [7136, 0]
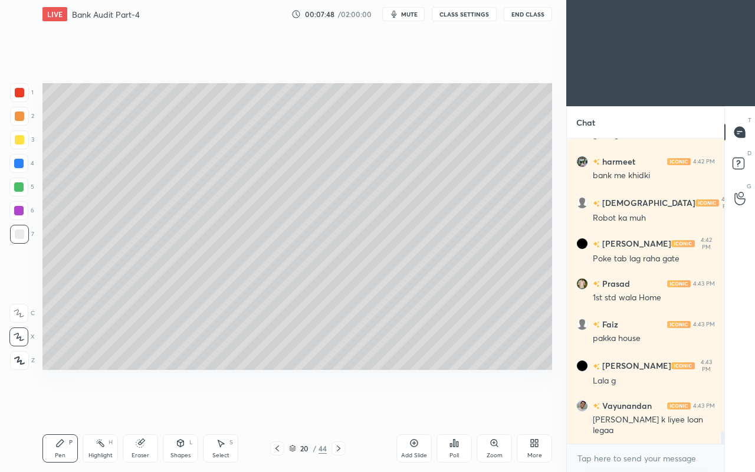
click at [533, 406] on icon at bounding box center [532, 440] width 3 height 3
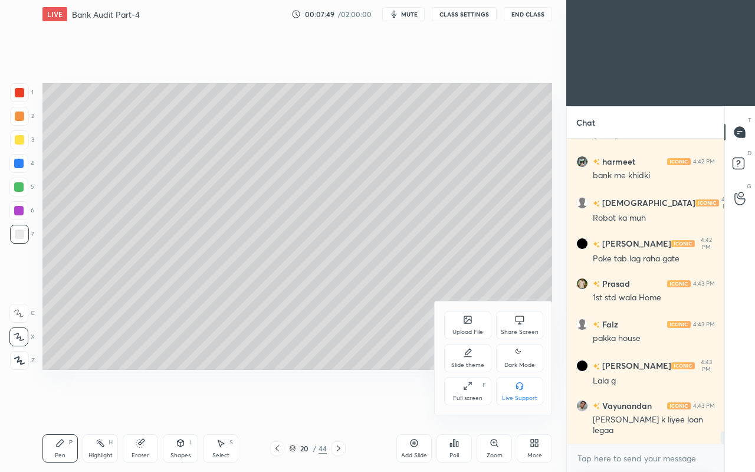
click at [459, 384] on div "Full screen F" at bounding box center [467, 391] width 47 height 28
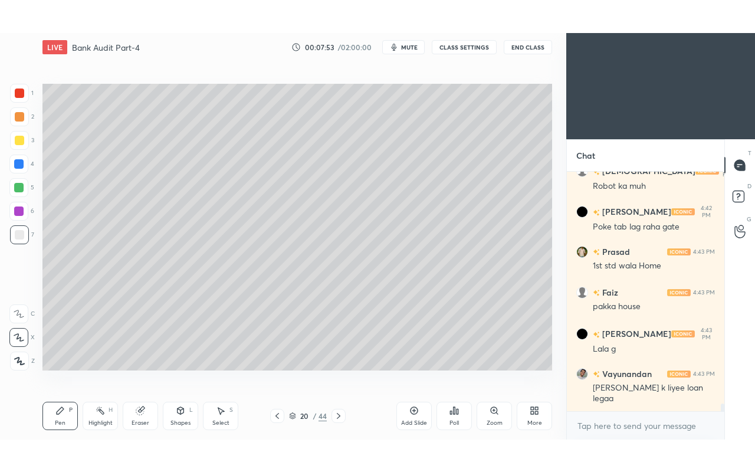
scroll to position [7241, 0]
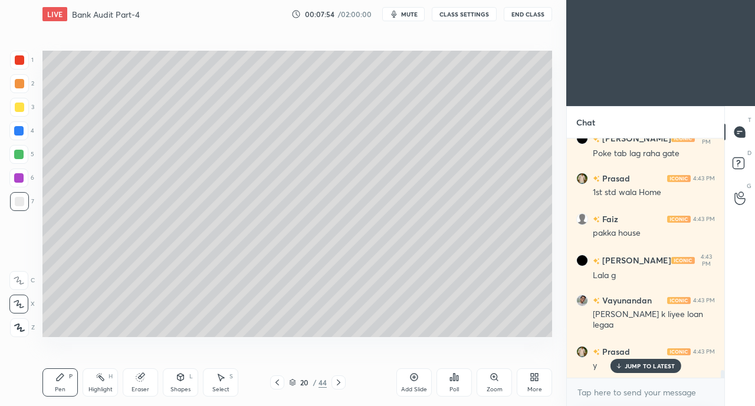
click at [527, 378] on div "More" at bounding box center [533, 382] width 35 height 28
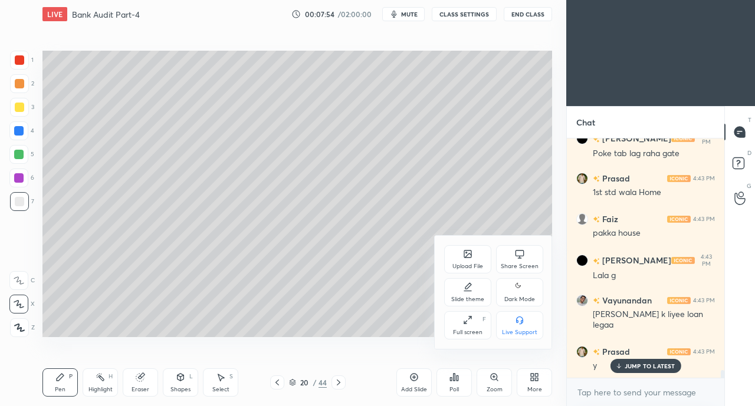
click at [469, 323] on icon at bounding box center [467, 319] width 9 height 9
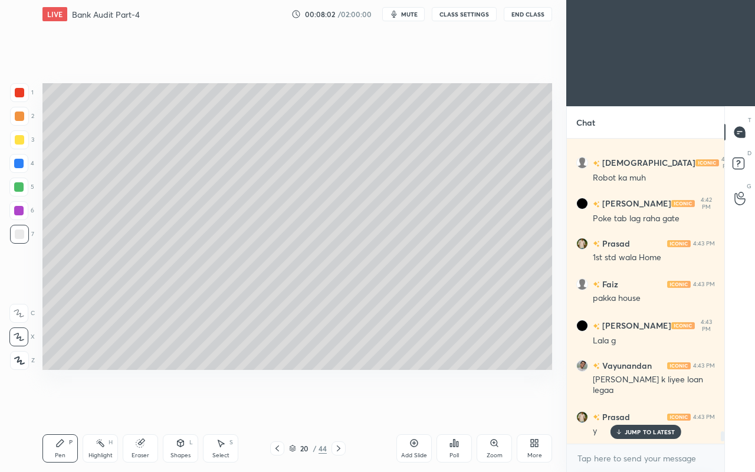
scroll to position [7218, 0]
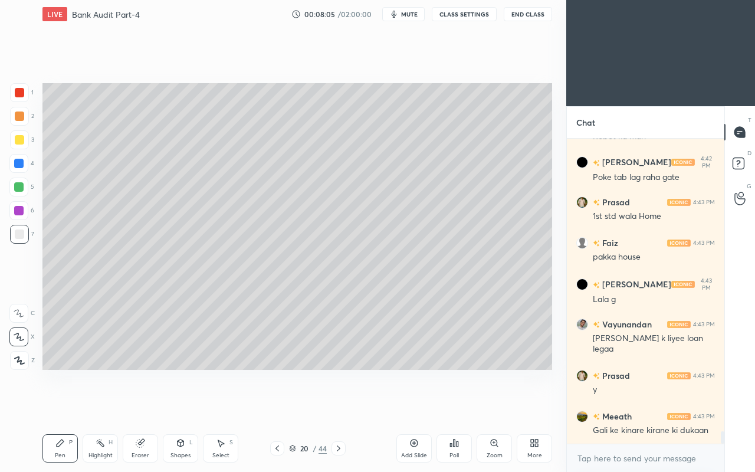
click at [141, 406] on icon at bounding box center [140, 442] width 9 height 9
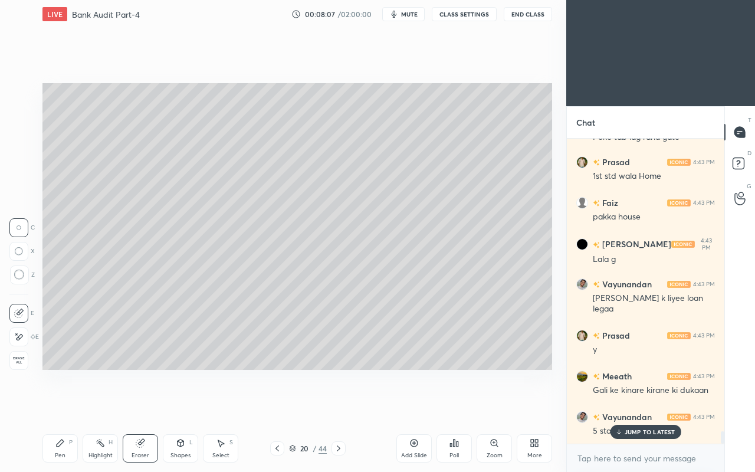
click at [24, 344] on div at bounding box center [18, 336] width 19 height 19
click at [460, 391] on div "Setting up your live class Poll for secs No correct answer Start poll" at bounding box center [297, 226] width 519 height 396
click at [180, 406] on div "Shapes L" at bounding box center [180, 448] width 35 height 28
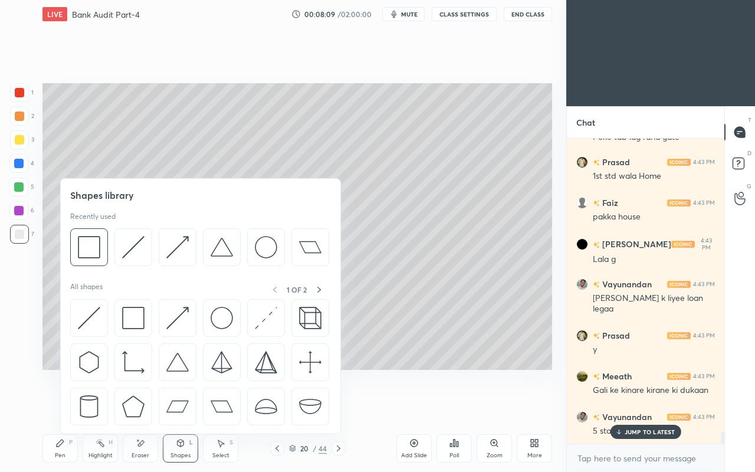
click at [90, 319] on img at bounding box center [89, 318] width 22 height 22
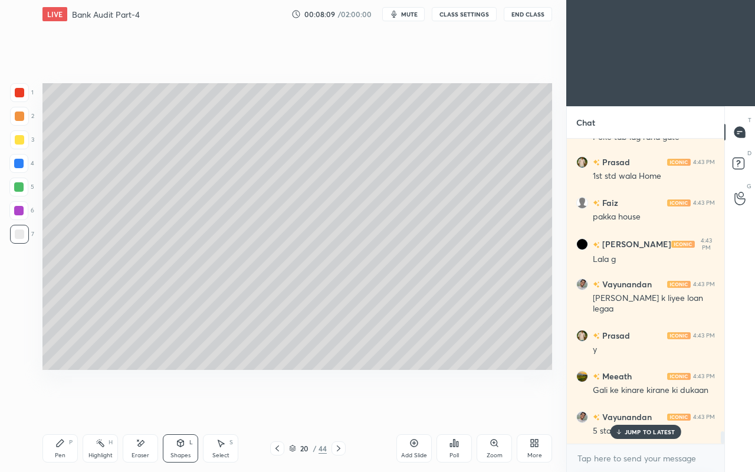
click at [479, 374] on div "Setting up your live class Poll for secs No correct answer Start poll" at bounding box center [297, 226] width 519 height 396
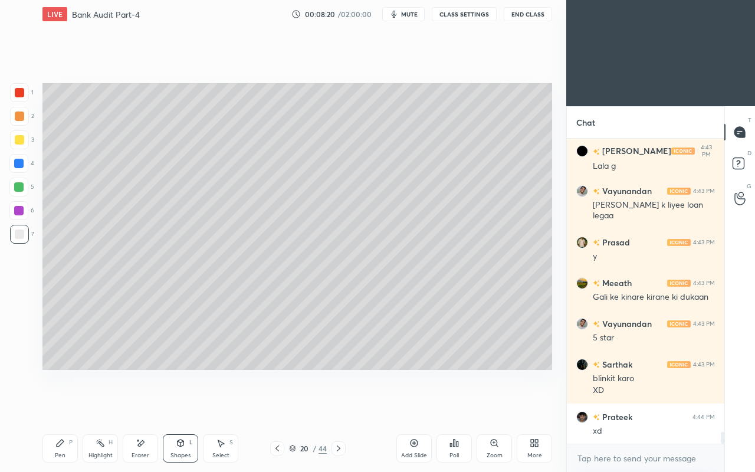
scroll to position [7392, 0]
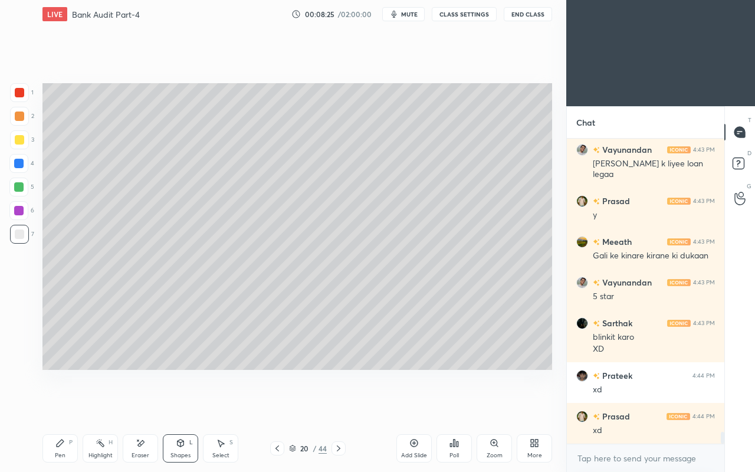
click at [187, 406] on div "Shapes L" at bounding box center [180, 448] width 35 height 28
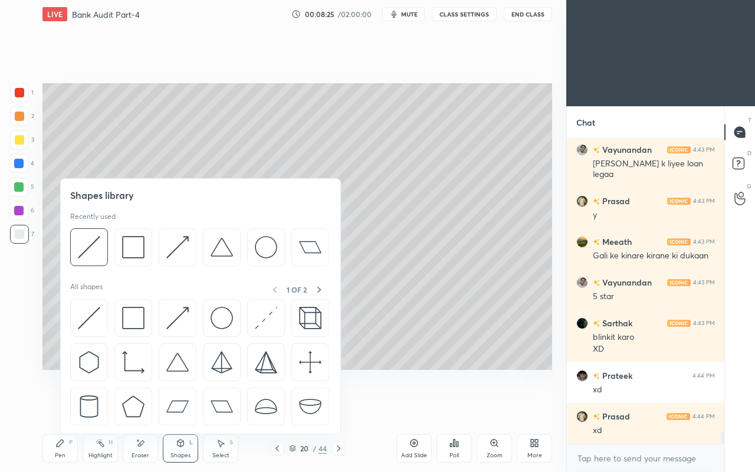
click at [173, 307] on img at bounding box center [177, 318] width 22 height 22
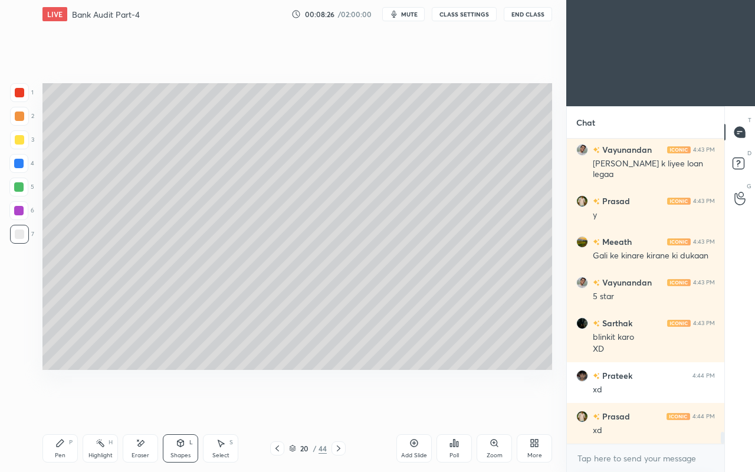
click at [174, 406] on div "Shapes L" at bounding box center [180, 448] width 35 height 28
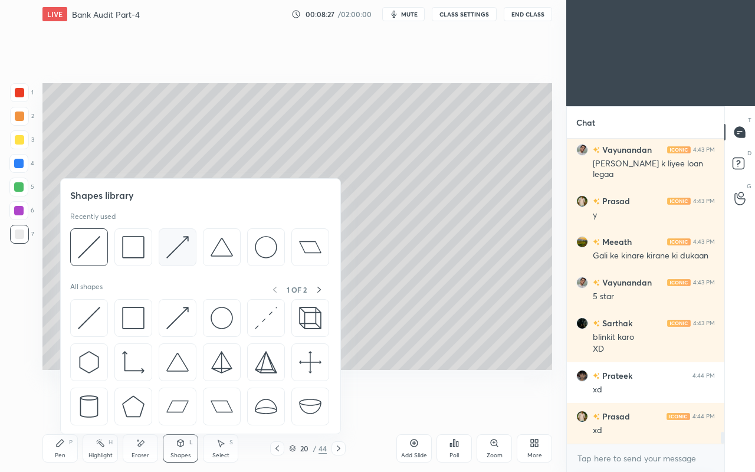
click at [171, 246] on img at bounding box center [177, 247] width 22 height 22
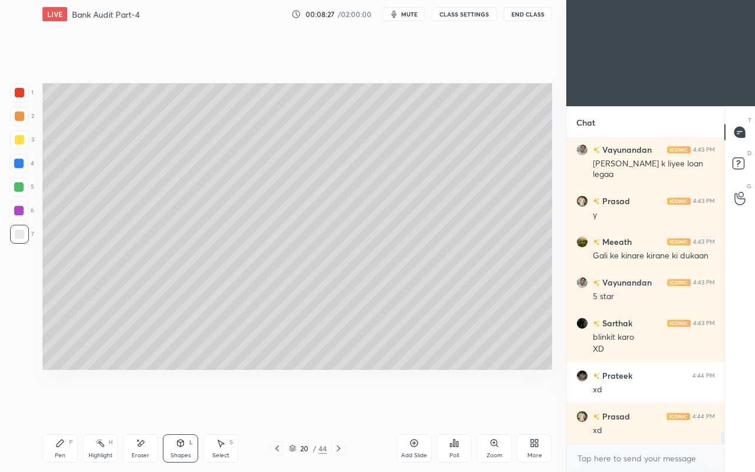
click at [21, 140] on div at bounding box center [19, 139] width 9 height 9
click at [60, 406] on div "Pen P" at bounding box center [59, 448] width 35 height 28
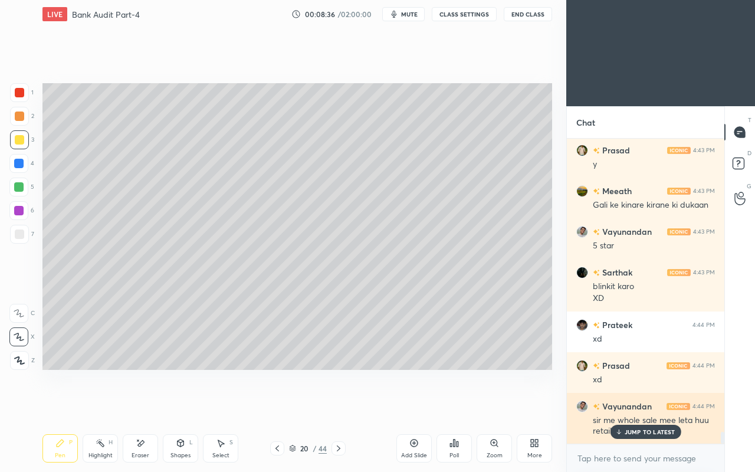
click at [631, 406] on p "JUMP TO LATEST" at bounding box center [649, 431] width 51 height 7
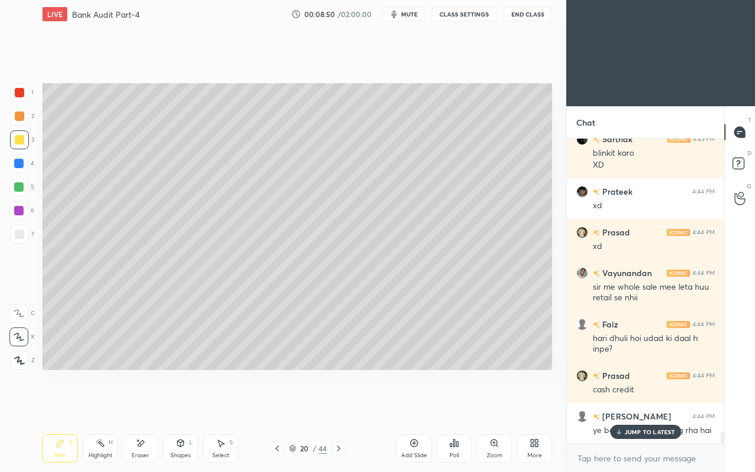
scroll to position [7616, 0]
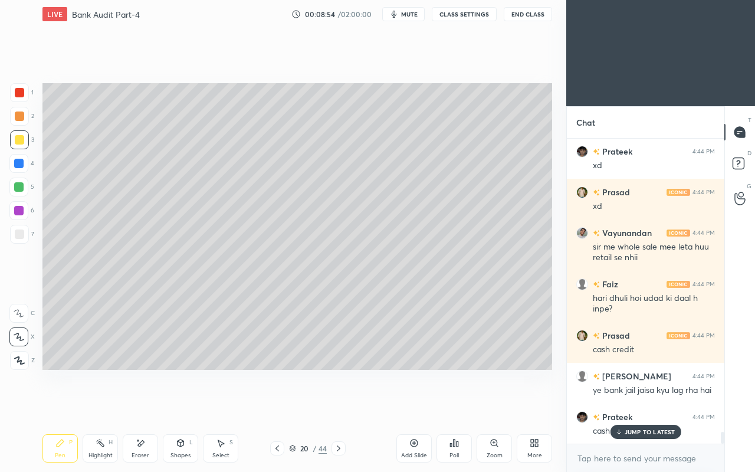
click at [140, 406] on div "Eraser" at bounding box center [140, 448] width 35 height 28
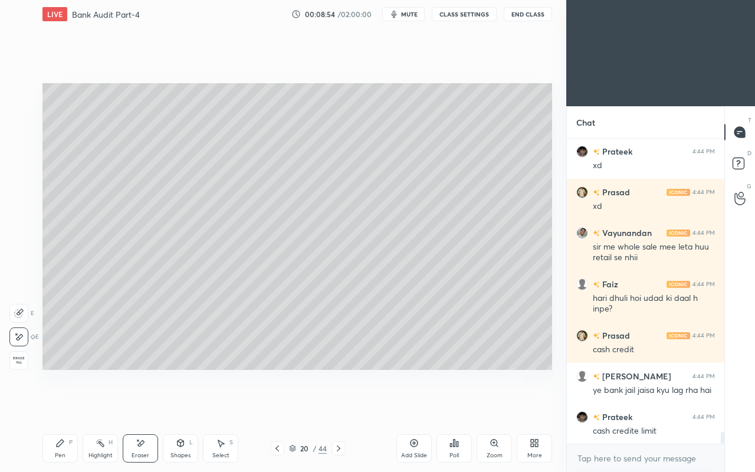
scroll to position [7657, 0]
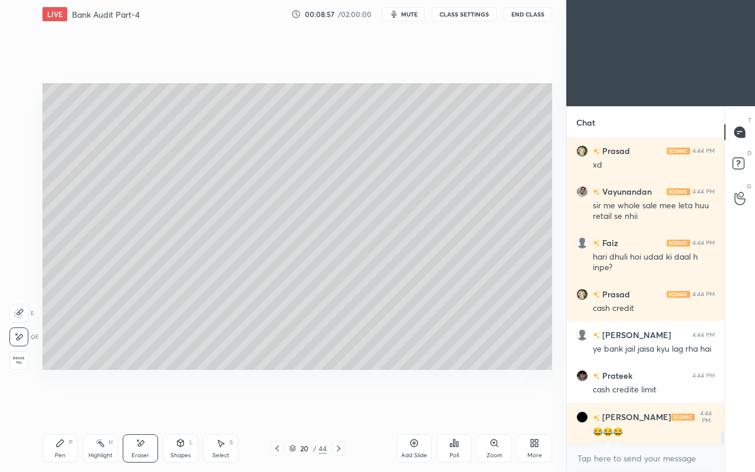
click at [62, 406] on icon at bounding box center [59, 442] width 9 height 9
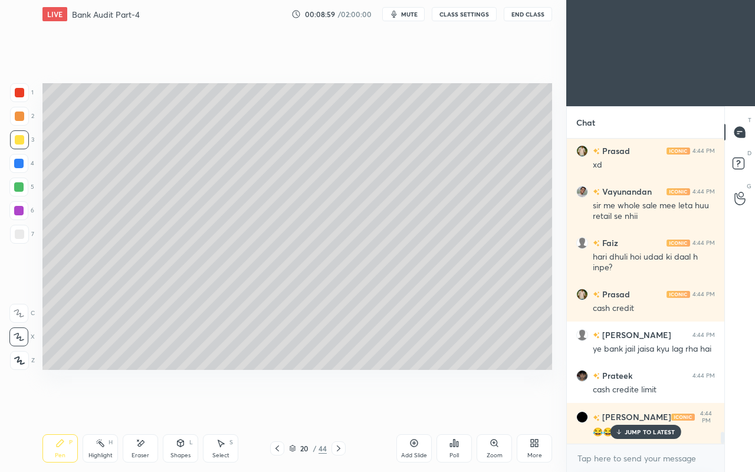
scroll to position [7708, 0]
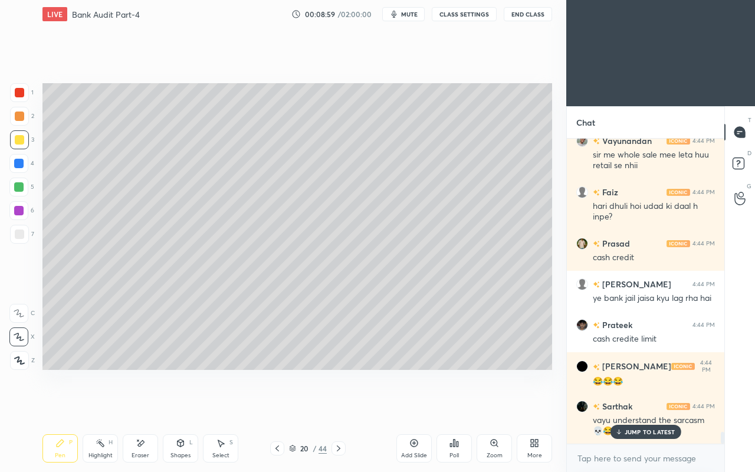
click at [135, 406] on div "Eraser" at bounding box center [140, 448] width 35 height 28
click at [46, 406] on div "Pen P" at bounding box center [59, 448] width 35 height 28
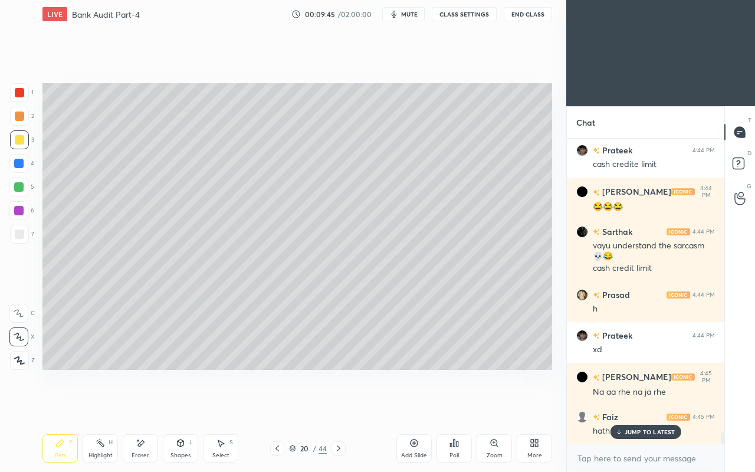
scroll to position [7894, 0]
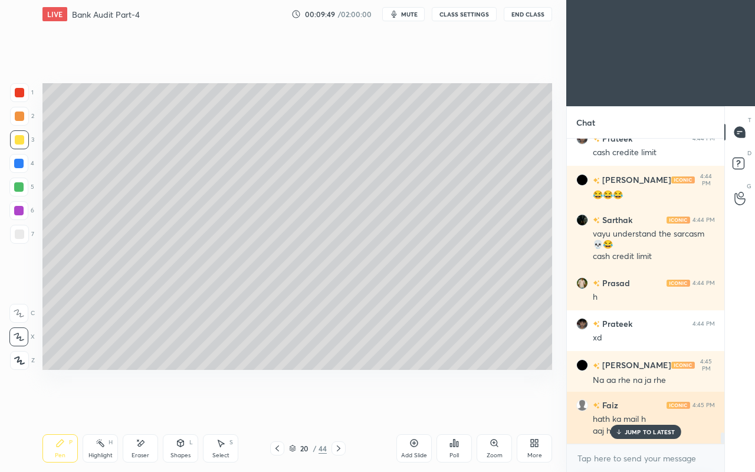
click at [625, 406] on div "JUMP TO LATEST" at bounding box center [645, 431] width 71 height 14
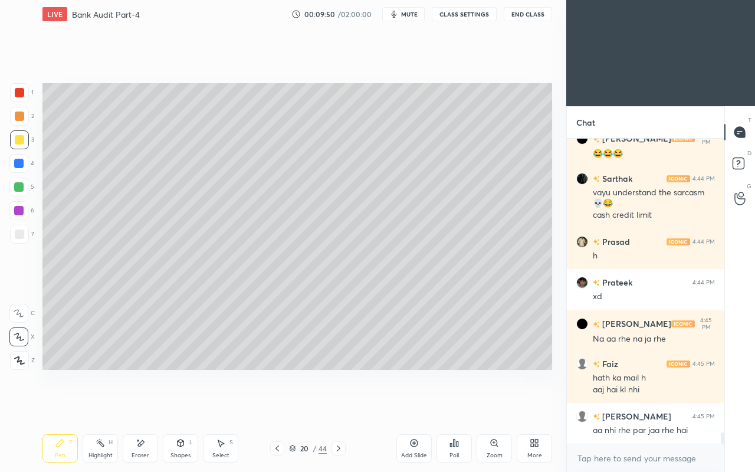
click at [146, 406] on div "Eraser" at bounding box center [140, 455] width 18 height 6
click at [58, 406] on div "Pen P" at bounding box center [59, 448] width 35 height 28
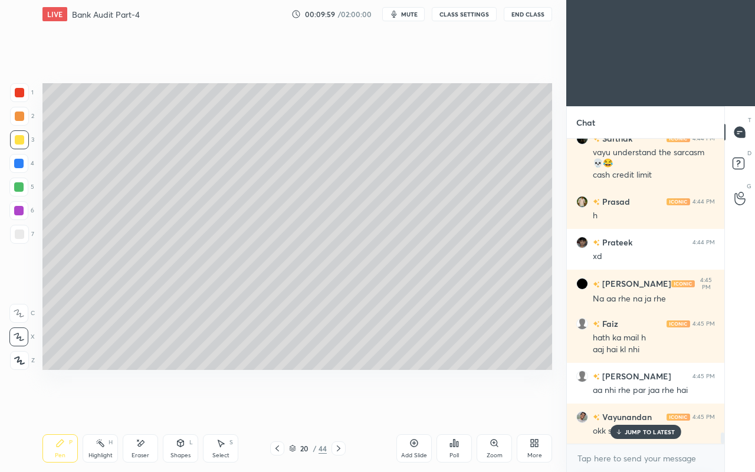
click at [146, 406] on div "Eraser" at bounding box center [140, 448] width 35 height 28
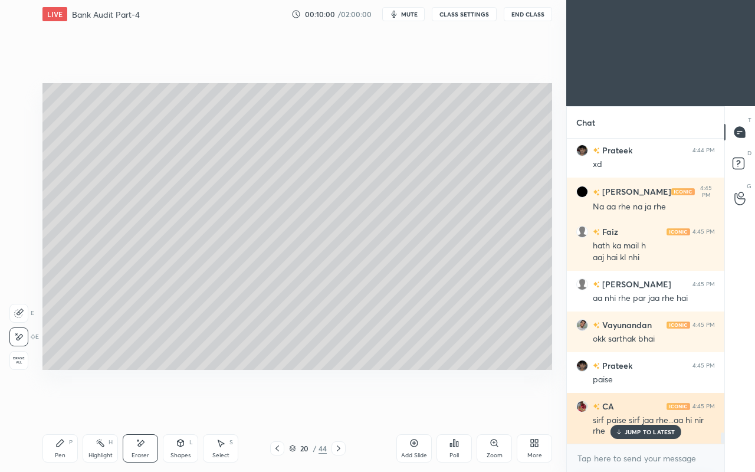
click at [615, 406] on icon at bounding box center [618, 431] width 8 height 7
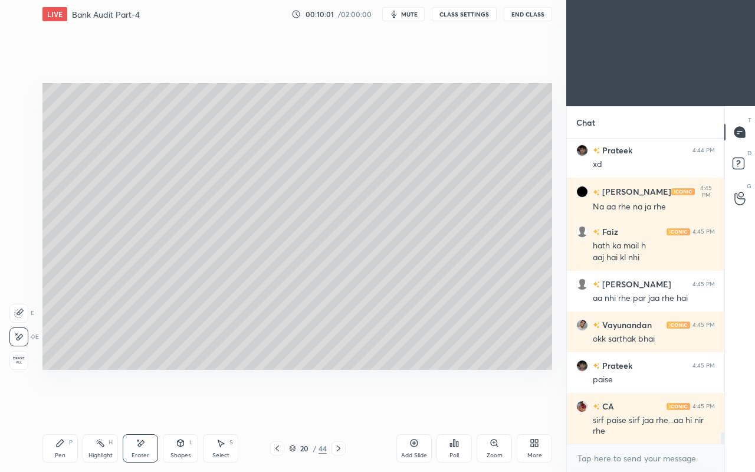
click at [64, 406] on div "Pen P" at bounding box center [59, 448] width 35 height 28
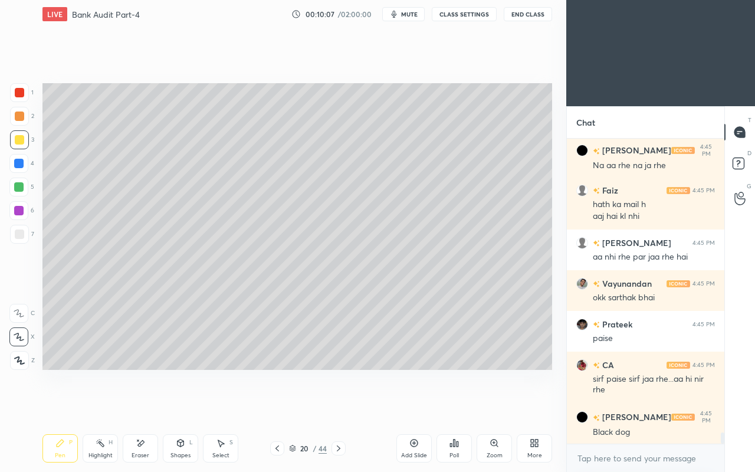
click at [144, 406] on div "Eraser" at bounding box center [140, 448] width 35 height 28
click at [61, 406] on icon at bounding box center [60, 442] width 7 height 7
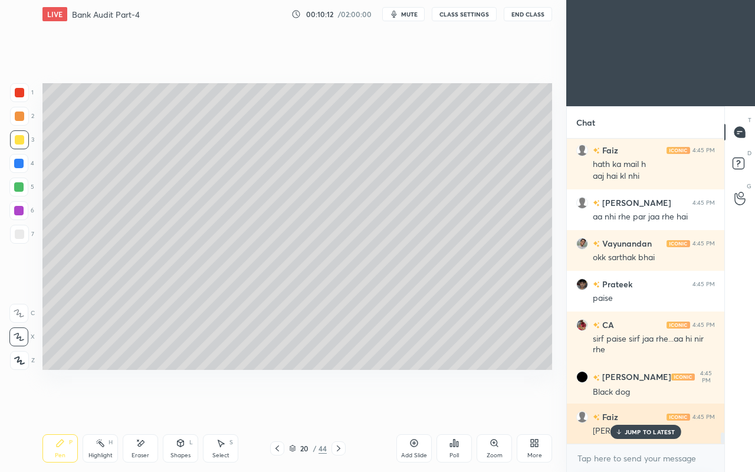
click at [631, 406] on p "JUMP TO LATEST" at bounding box center [649, 431] width 51 height 7
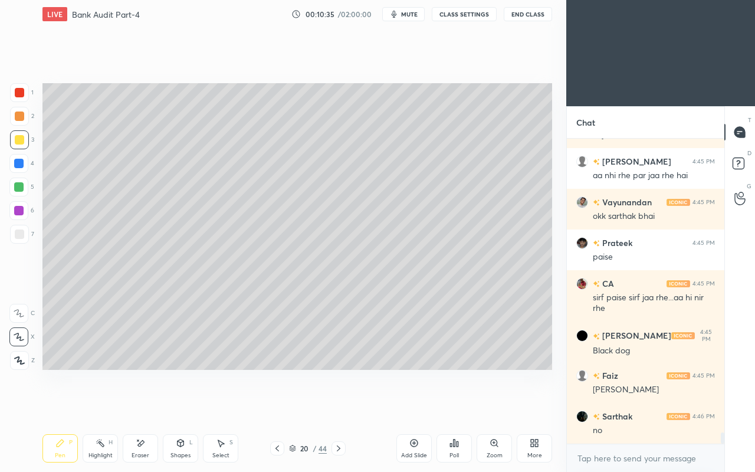
scroll to position [8312, 0]
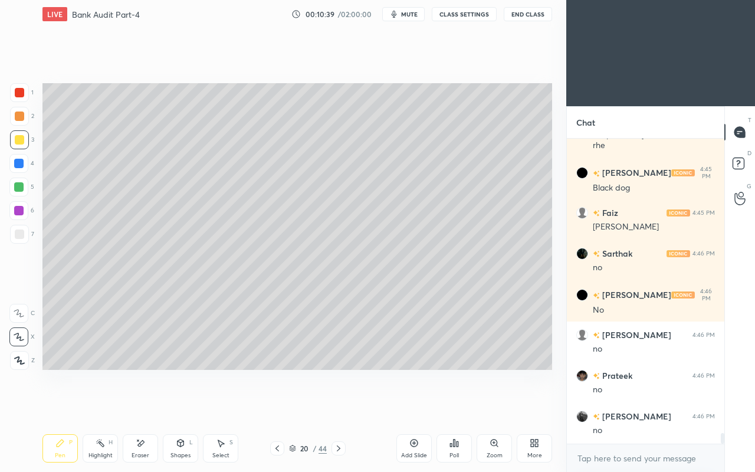
click at [143, 406] on div "Eraser" at bounding box center [140, 448] width 35 height 28
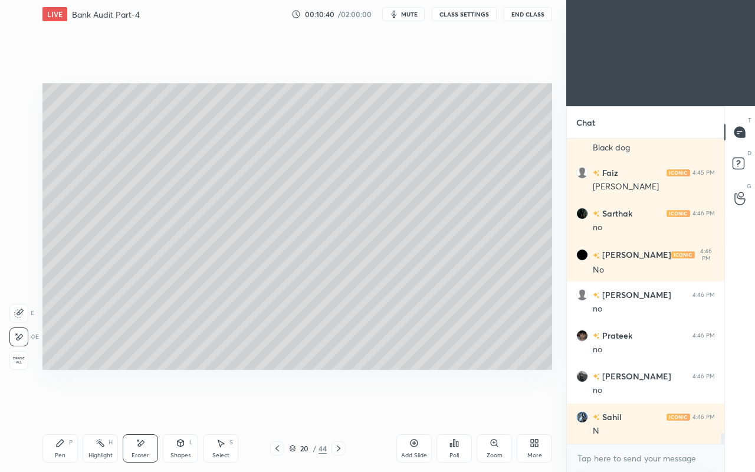
click at [57, 406] on div "Pen P" at bounding box center [59, 448] width 35 height 28
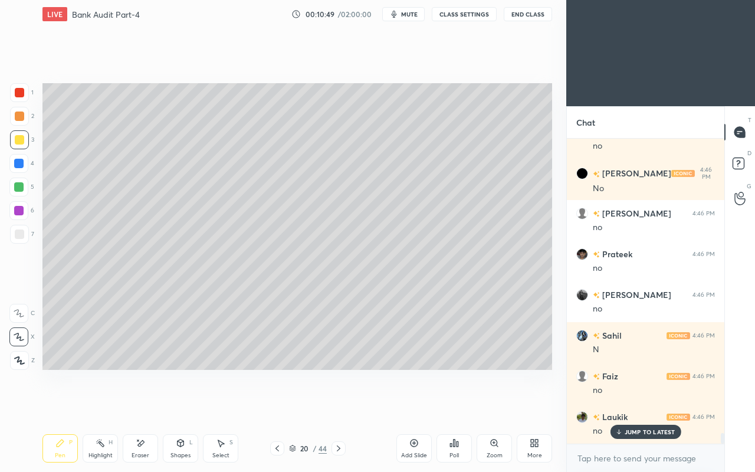
scroll to position [8516, 0]
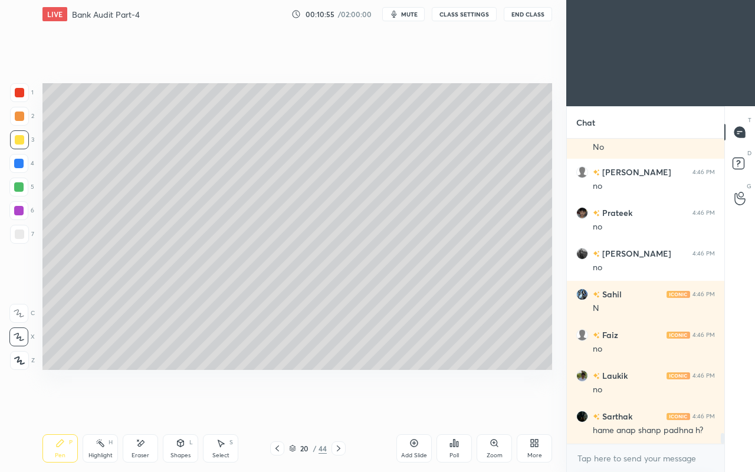
click at [130, 406] on div "Eraser" at bounding box center [140, 448] width 35 height 28
click at [187, 406] on div "Shapes L" at bounding box center [180, 448] width 35 height 28
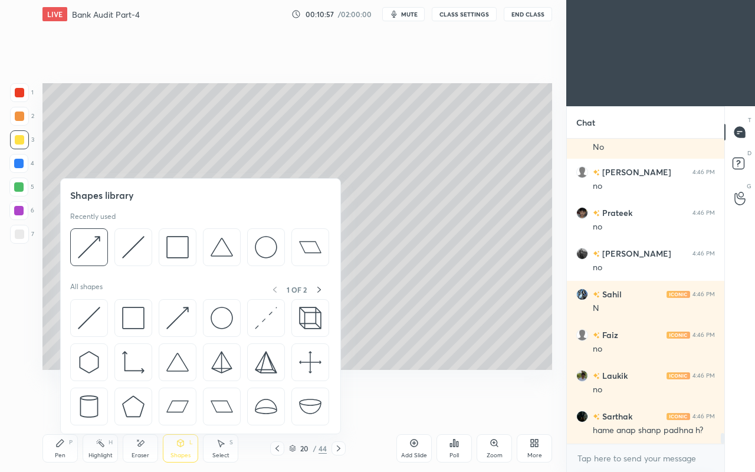
click at [133, 312] on img at bounding box center [133, 318] width 22 height 22
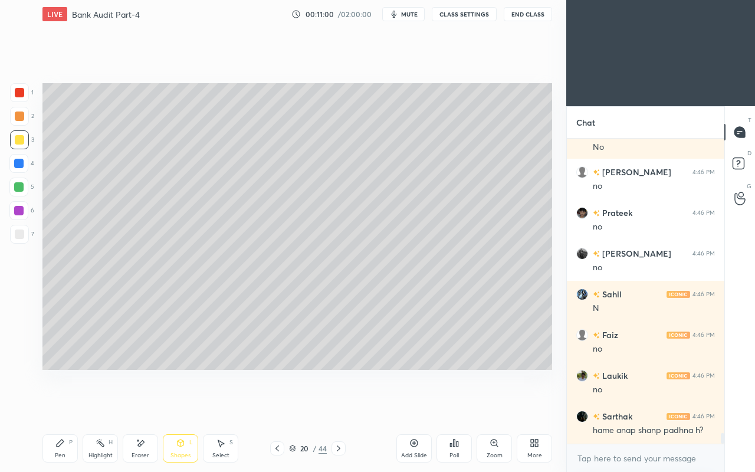
click at [143, 406] on div "Eraser" at bounding box center [140, 448] width 35 height 28
click at [65, 406] on div "Pen P" at bounding box center [59, 448] width 35 height 28
click at [337, 406] on icon at bounding box center [338, 447] width 9 height 9
click at [274, 406] on icon at bounding box center [276, 447] width 9 height 9
click at [404, 406] on div "Add Slide" at bounding box center [413, 448] width 35 height 28
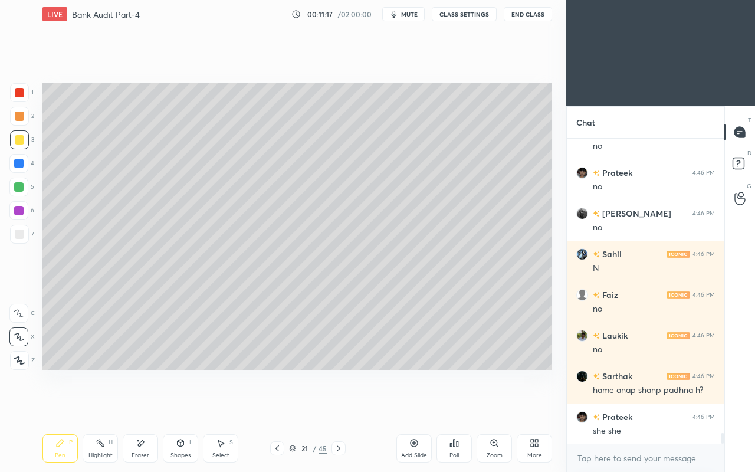
scroll to position [8597, 0]
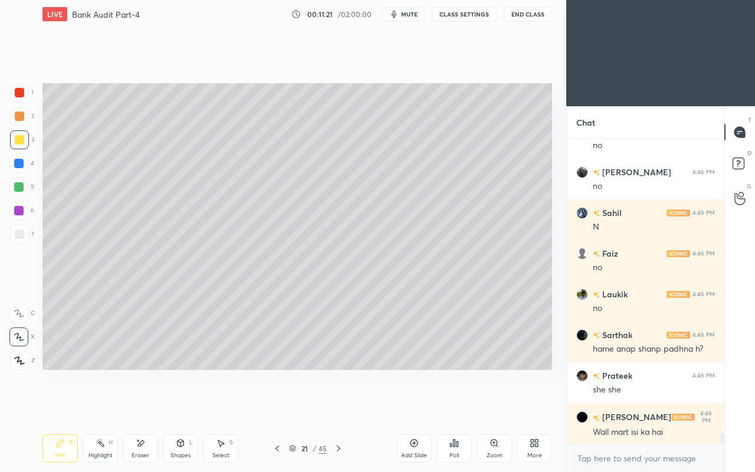
click at [404, 14] on span "mute" at bounding box center [409, 14] width 17 height 8
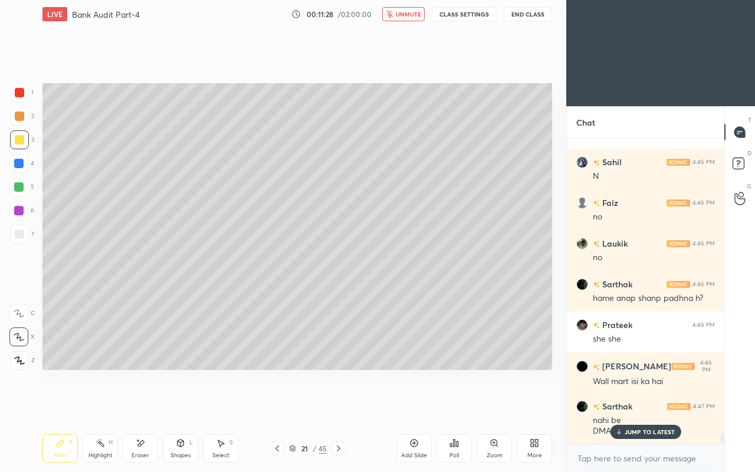
click at [177, 406] on icon at bounding box center [180, 442] width 9 height 9
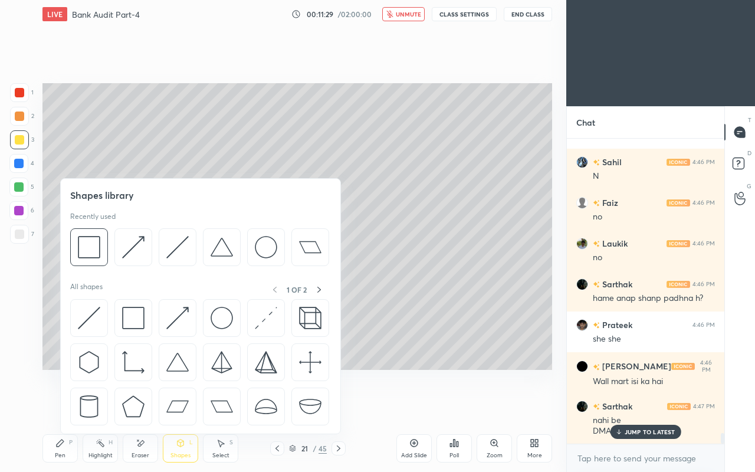
click at [133, 316] on img at bounding box center [133, 318] width 22 height 22
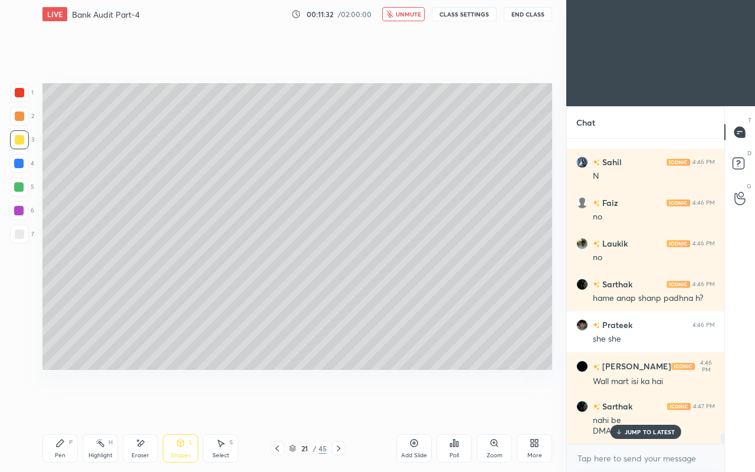
click at [165, 406] on div "Shapes L" at bounding box center [180, 448] width 35 height 28
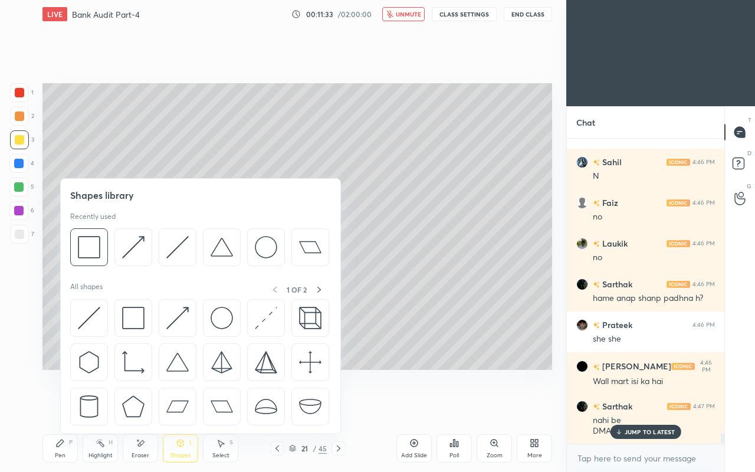
click at [136, 406] on icon at bounding box center [140, 443] width 9 height 10
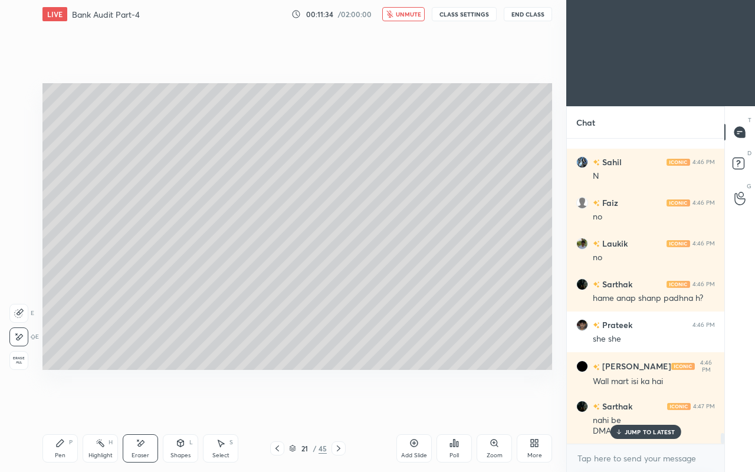
click at [63, 406] on div "Pen P" at bounding box center [59, 448] width 35 height 28
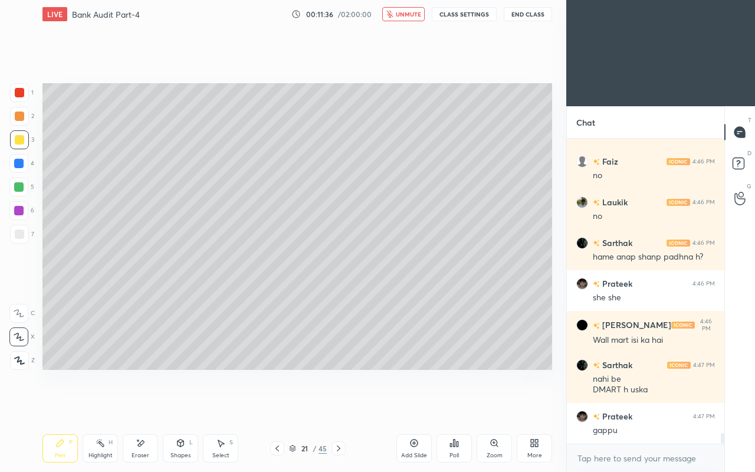
scroll to position [8729, 0]
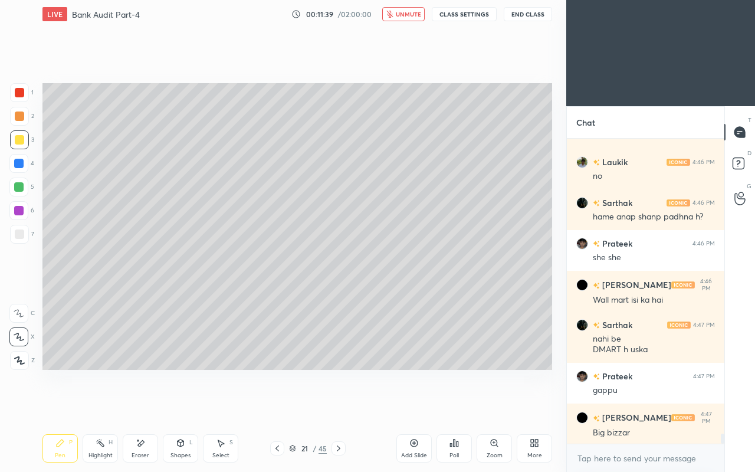
click at [404, 14] on span "unmute" at bounding box center [408, 14] width 25 height 8
click at [180, 406] on icon at bounding box center [180, 442] width 6 height 7
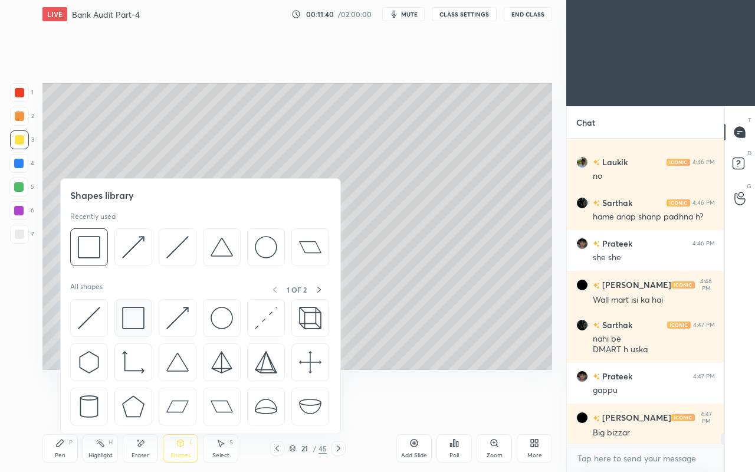
click at [137, 308] on img at bounding box center [133, 318] width 22 height 22
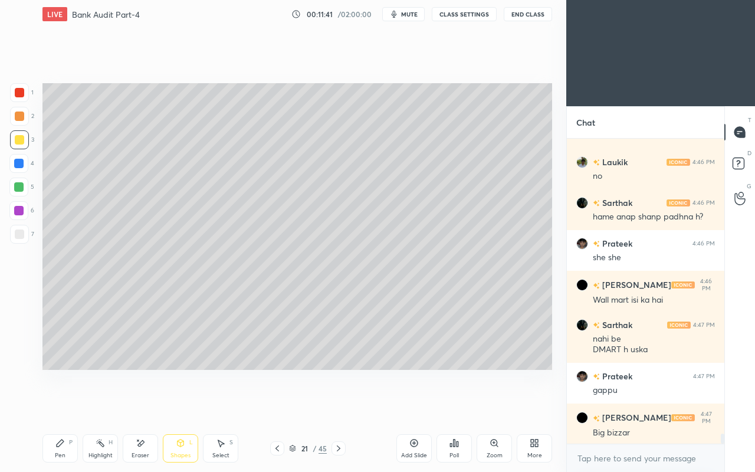
scroll to position [8770, 0]
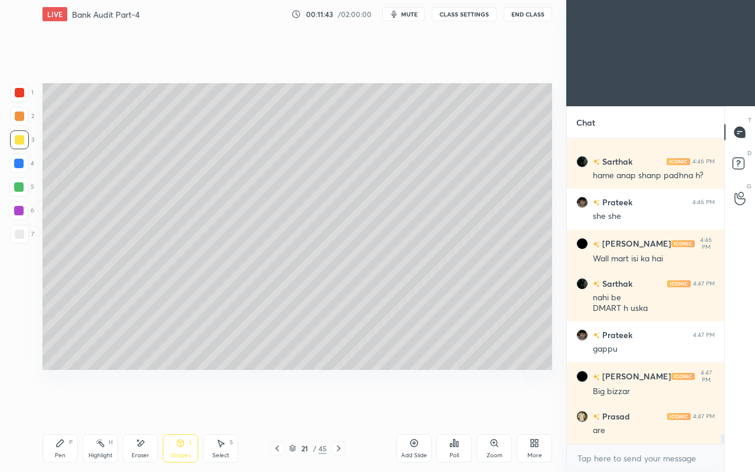
click at [62, 406] on div "Pen" at bounding box center [60, 455] width 11 height 6
click at [19, 243] on div at bounding box center [19, 234] width 19 height 19
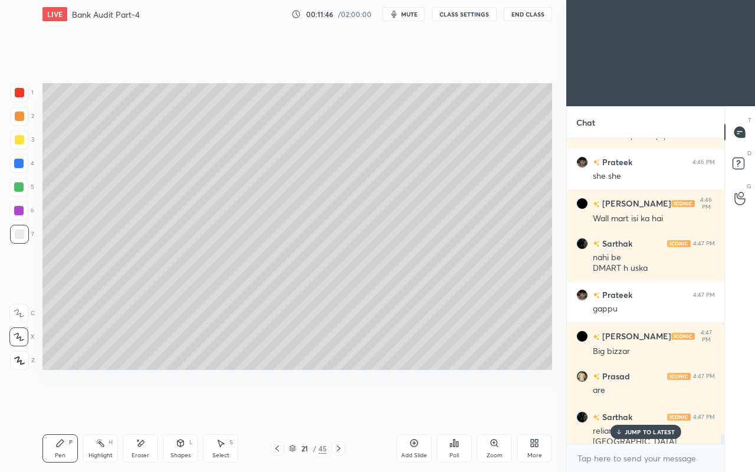
click at [138, 406] on div "Eraser" at bounding box center [140, 455] width 18 height 6
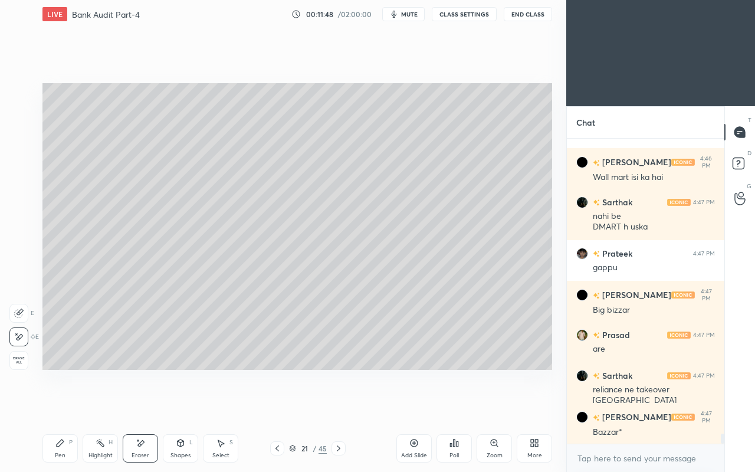
click at [182, 406] on icon at bounding box center [180, 442] width 6 height 7
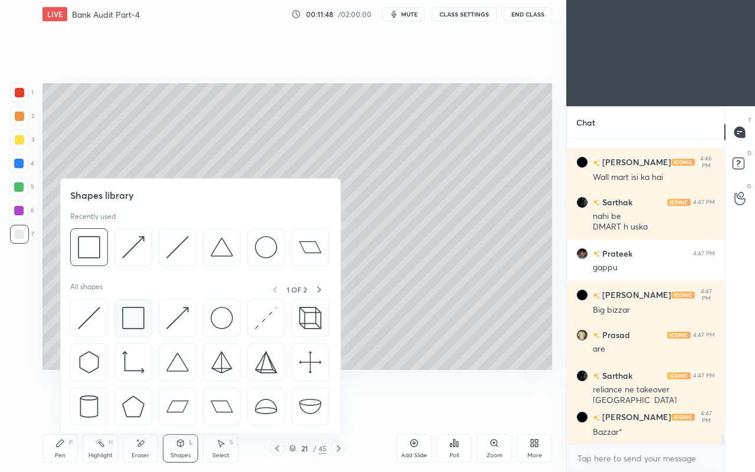
click at [130, 316] on img at bounding box center [133, 318] width 22 height 22
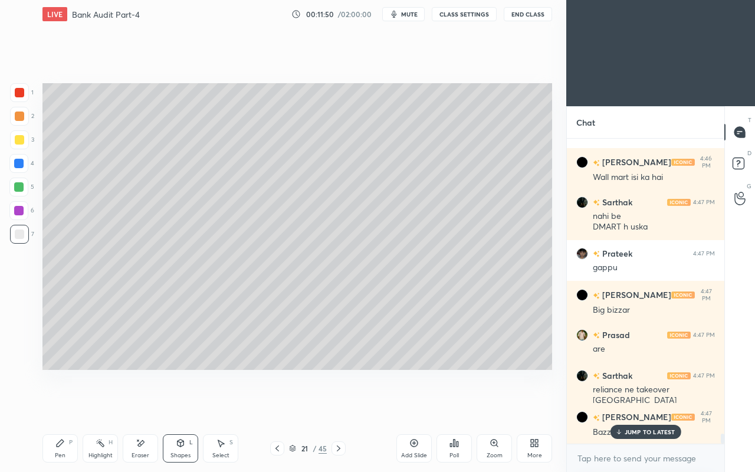
scroll to position [8892, 0]
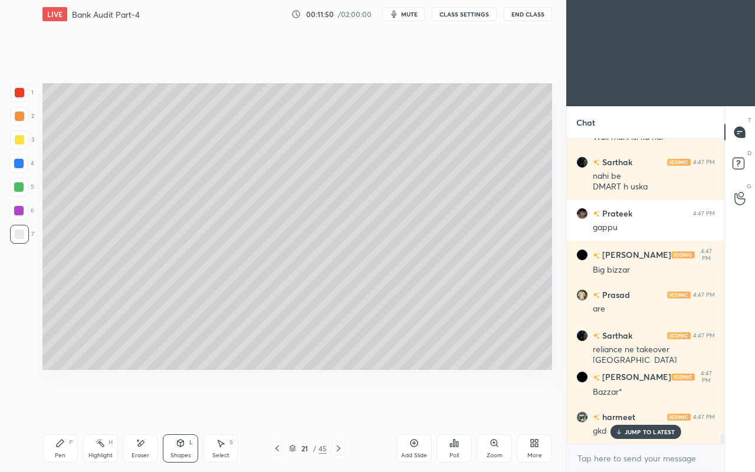
click at [136, 406] on icon at bounding box center [140, 443] width 9 height 10
click at [196, 406] on div "Shapes L" at bounding box center [180, 448] width 35 height 28
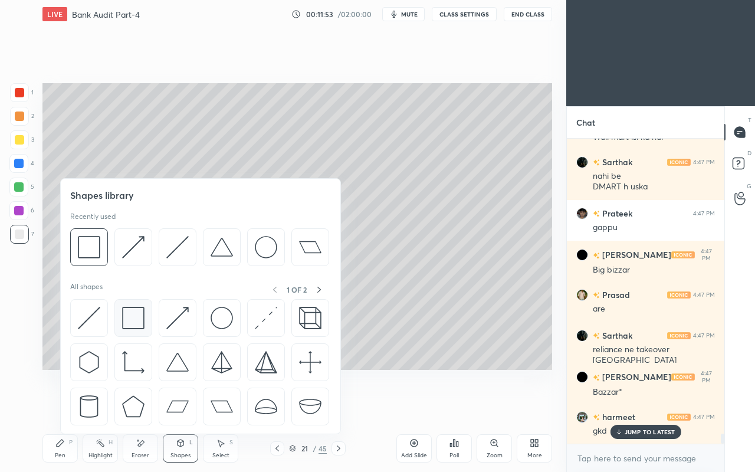
click at [134, 315] on img at bounding box center [133, 318] width 22 height 22
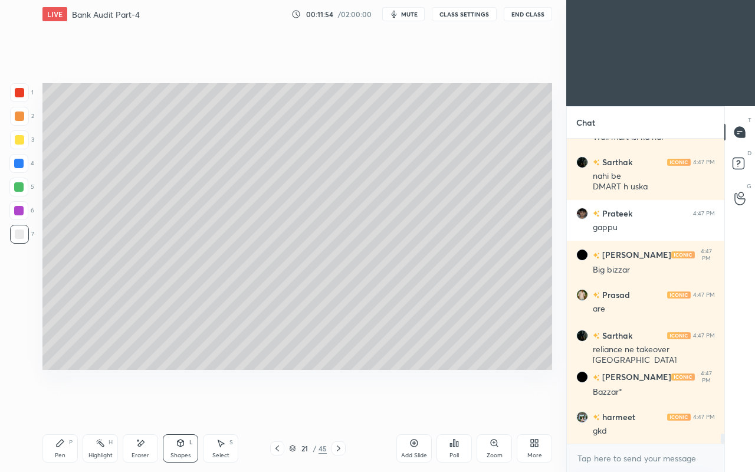
scroll to position [8933, 0]
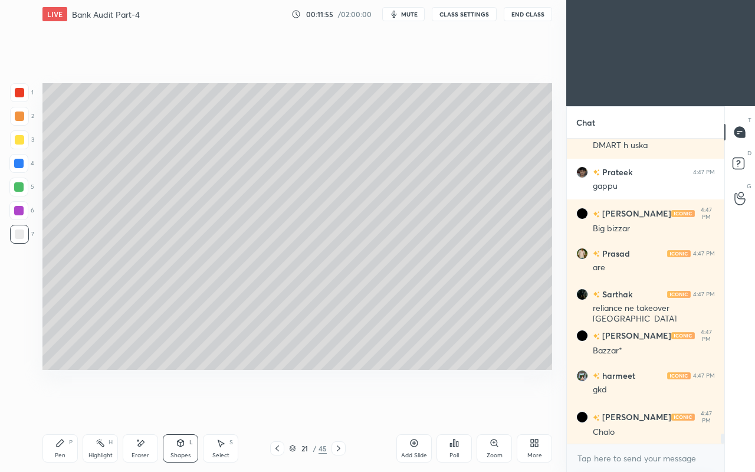
click at [60, 406] on div "Pen P" at bounding box center [59, 448] width 35 height 28
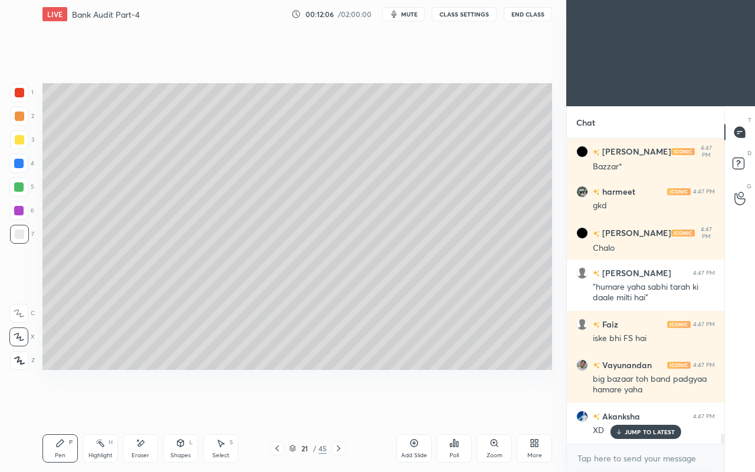
scroll to position [9157, 0]
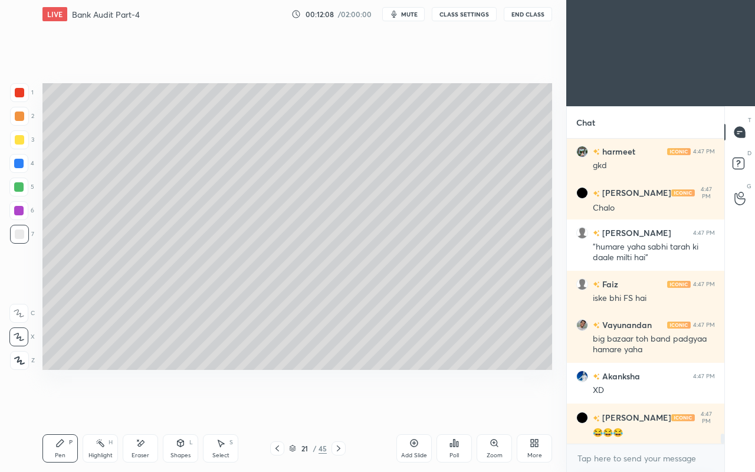
click at [189, 406] on div "Shapes L" at bounding box center [180, 448] width 35 height 28
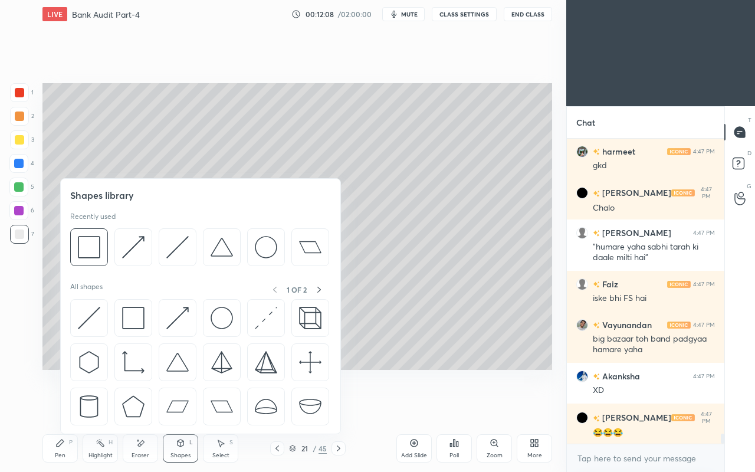
click at [220, 406] on div "Select" at bounding box center [220, 455] width 17 height 6
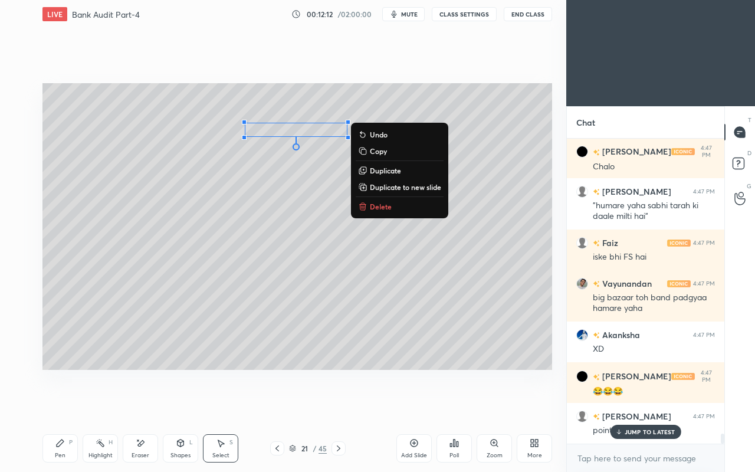
scroll to position [9238, 0]
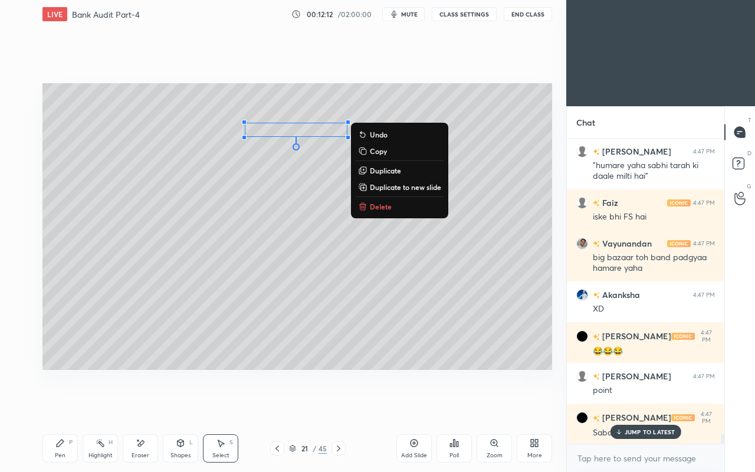
click at [287, 189] on div "0 ° Undo Copy Duplicate Duplicate to new slide Delete" at bounding box center [296, 226] width 509 height 286
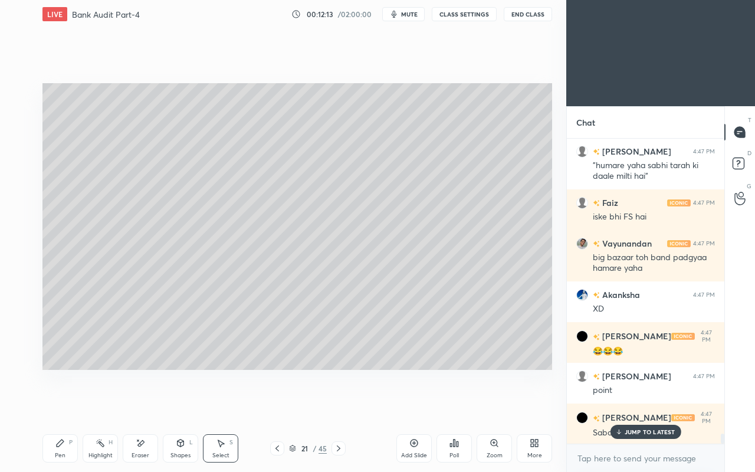
click at [55, 406] on div "Pen P" at bounding box center [59, 448] width 35 height 28
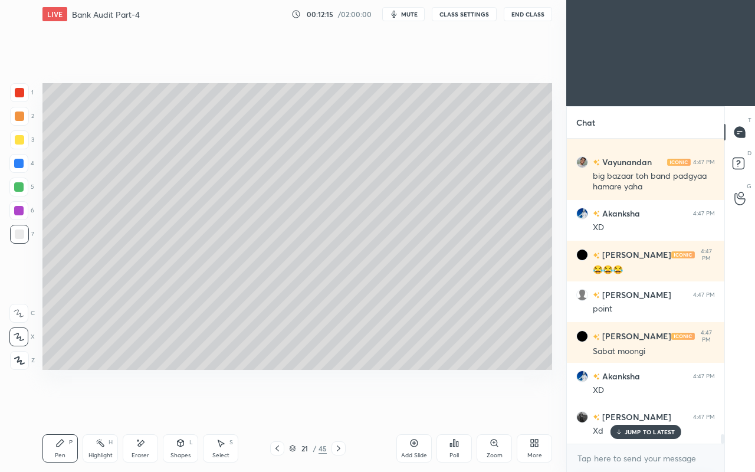
click at [182, 406] on icon at bounding box center [180, 442] width 6 height 7
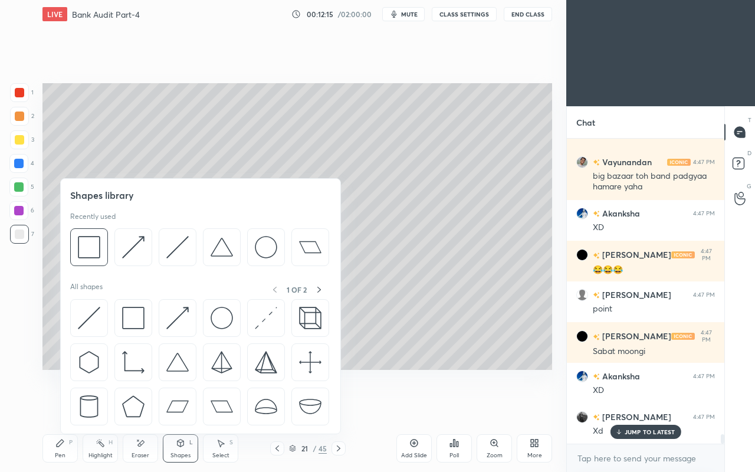
scroll to position [9361, 0]
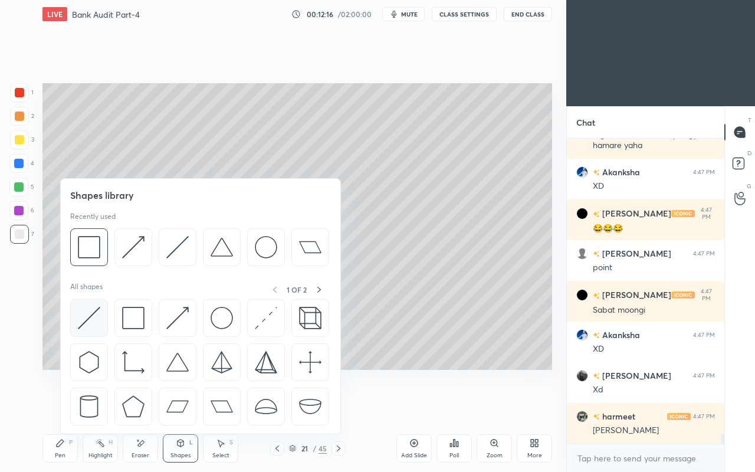
click at [78, 309] on img at bounding box center [89, 318] width 22 height 22
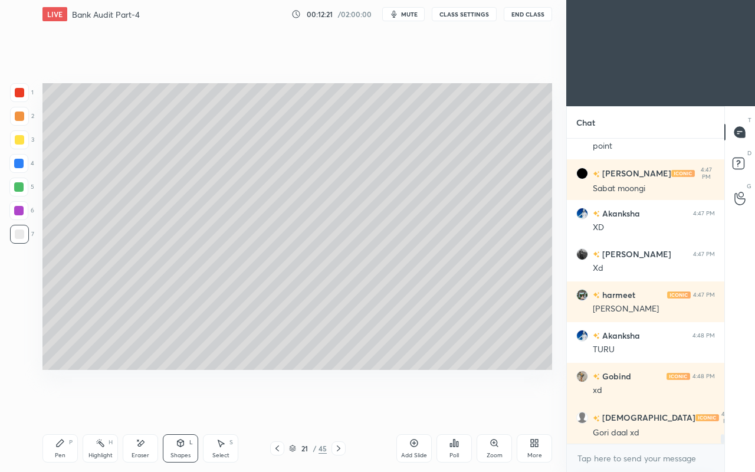
scroll to position [9534, 0]
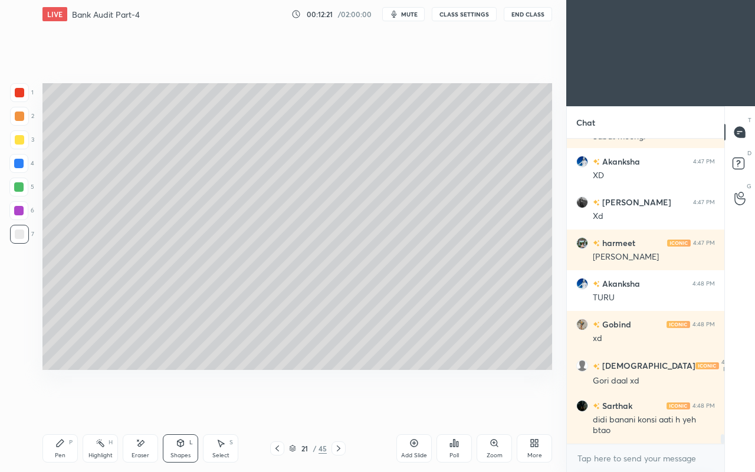
click at [65, 406] on div "Pen P" at bounding box center [59, 448] width 35 height 28
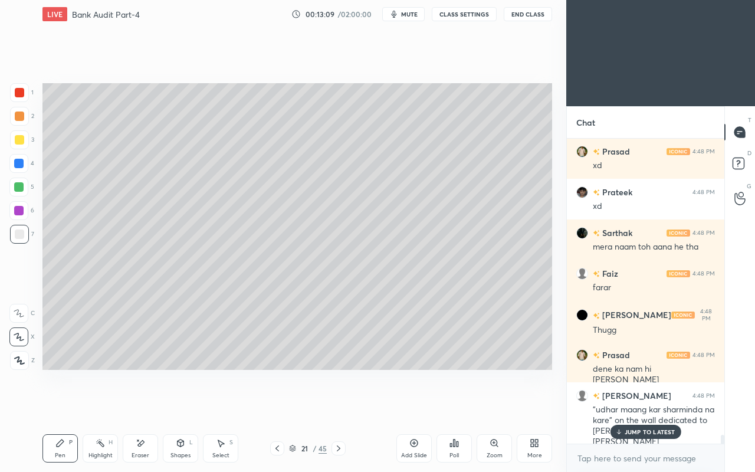
scroll to position [10452, 0]
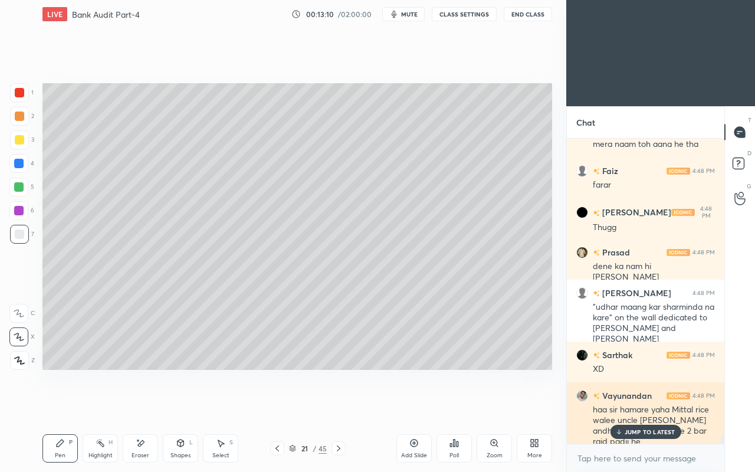
click at [630, 406] on p "JUMP TO LATEST" at bounding box center [649, 431] width 51 height 7
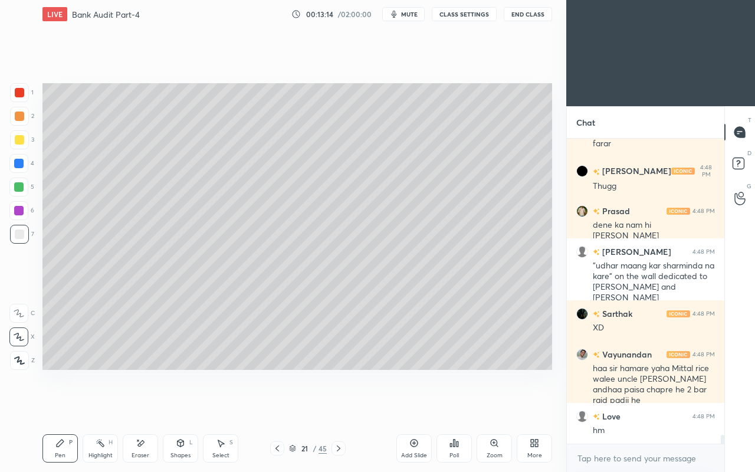
scroll to position [10533, 0]
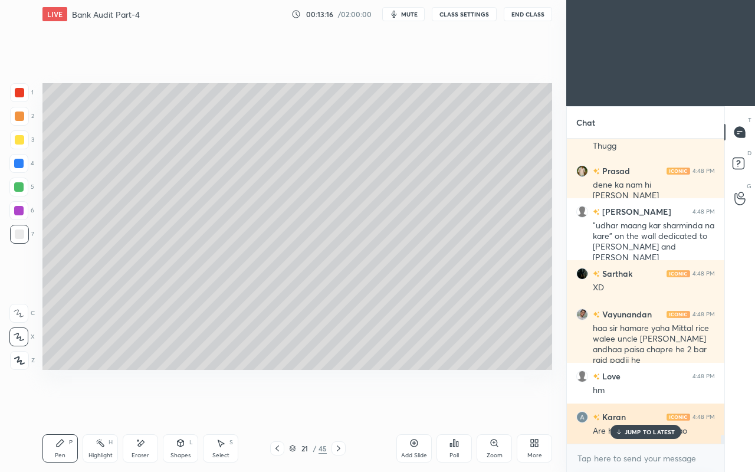
click at [624, 406] on div "JUMP TO LATEST" at bounding box center [645, 431] width 71 height 14
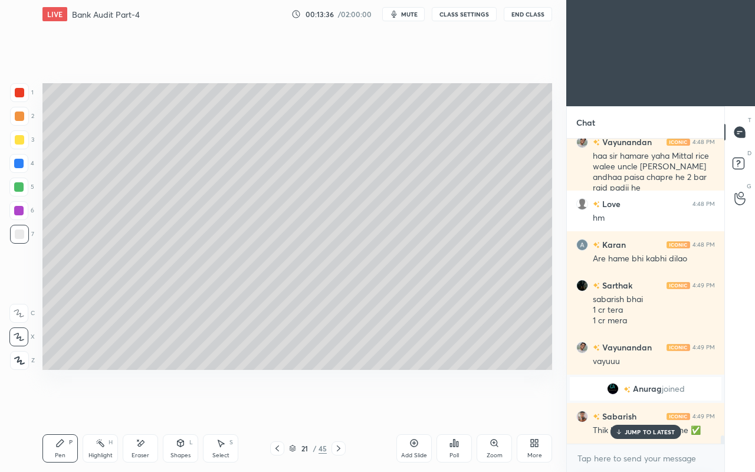
scroll to position [10745, 0]
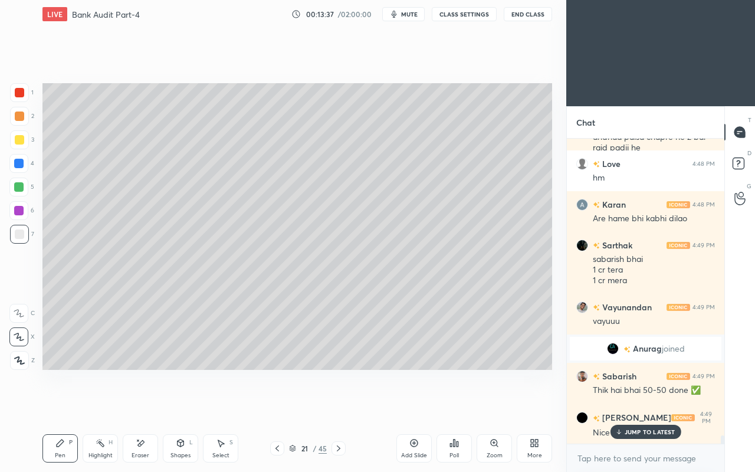
click at [620, 406] on div "JUMP TO LATEST" at bounding box center [645, 431] width 71 height 14
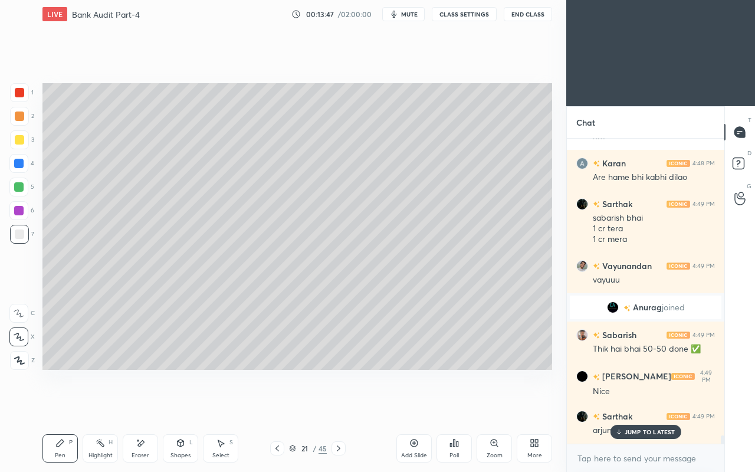
scroll to position [10826, 0]
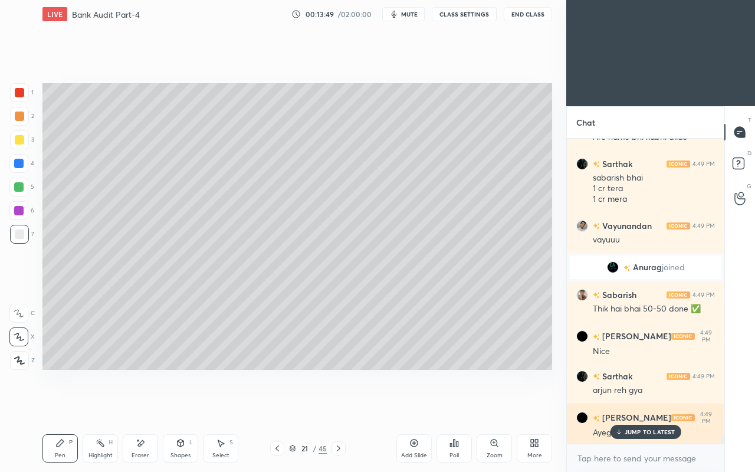
click at [630, 406] on p "JUMP TO LATEST" at bounding box center [649, 431] width 51 height 7
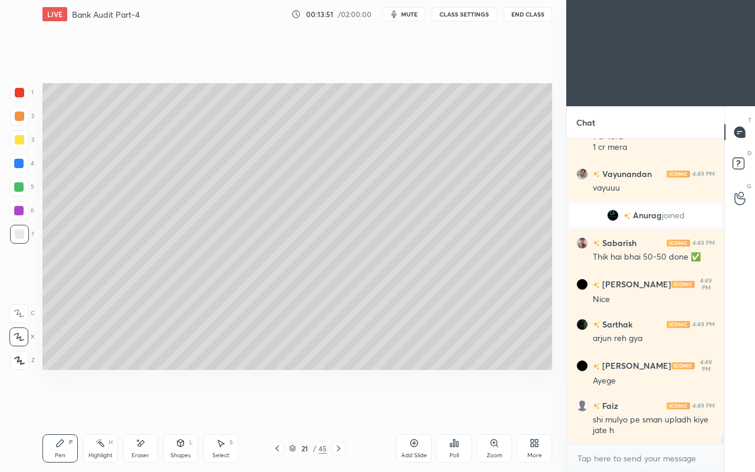
click at [20, 139] on div at bounding box center [19, 139] width 9 height 9
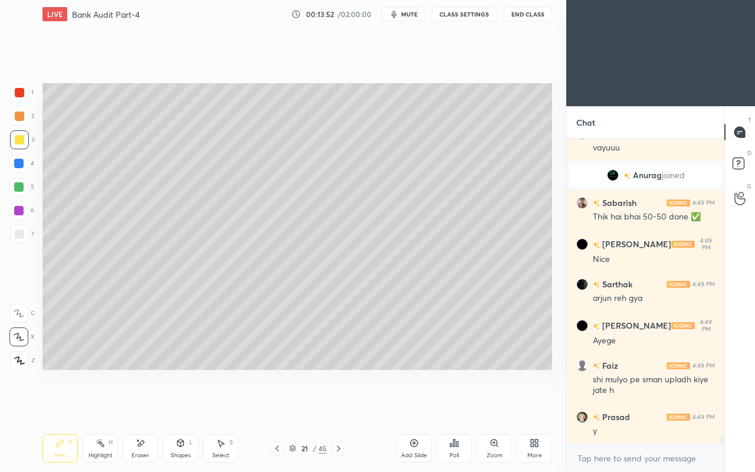
scroll to position [10960, 0]
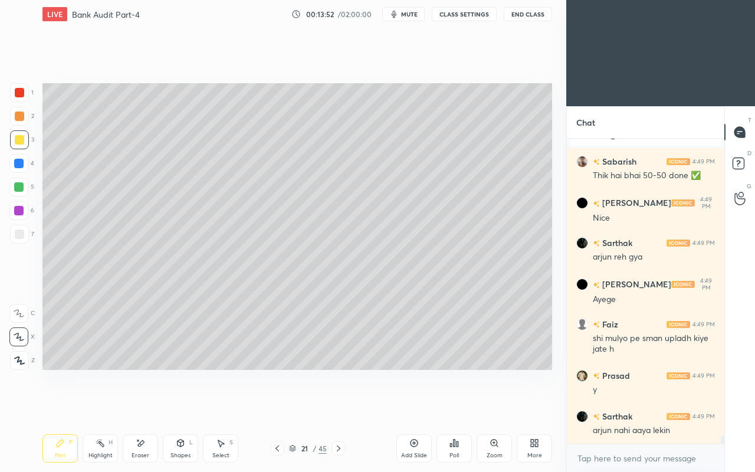
click at [19, 235] on div at bounding box center [19, 233] width 9 height 9
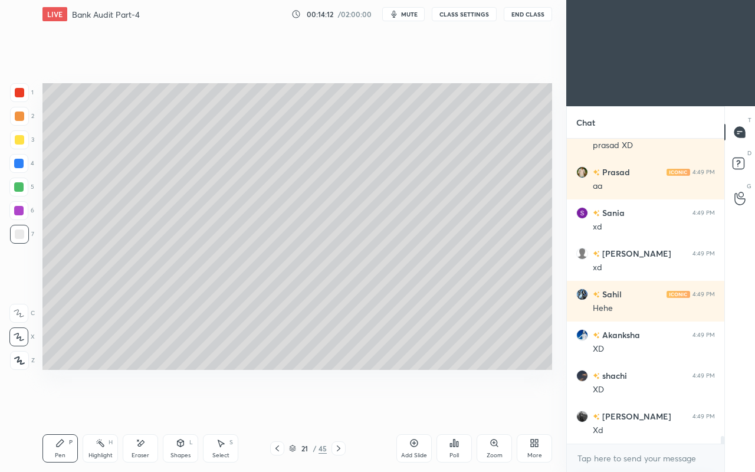
scroll to position [11417, 0]
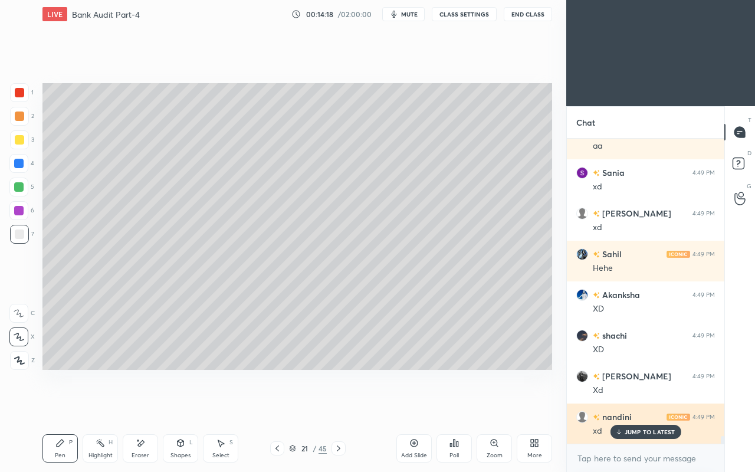
click at [624, 406] on div "JUMP TO LATEST" at bounding box center [645, 431] width 71 height 14
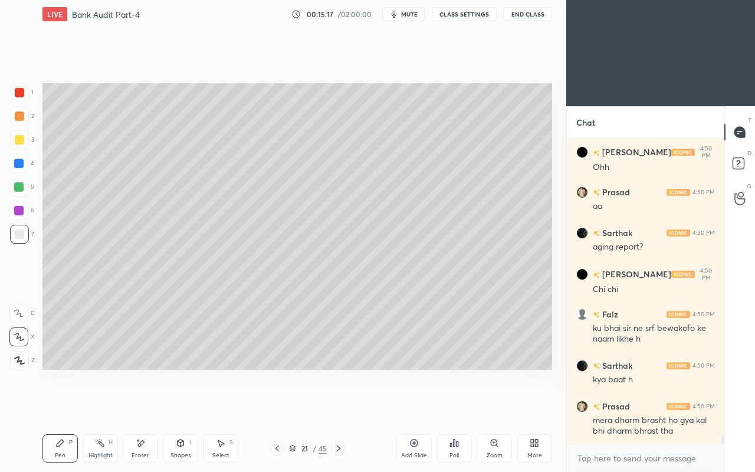
scroll to position [11805, 0]
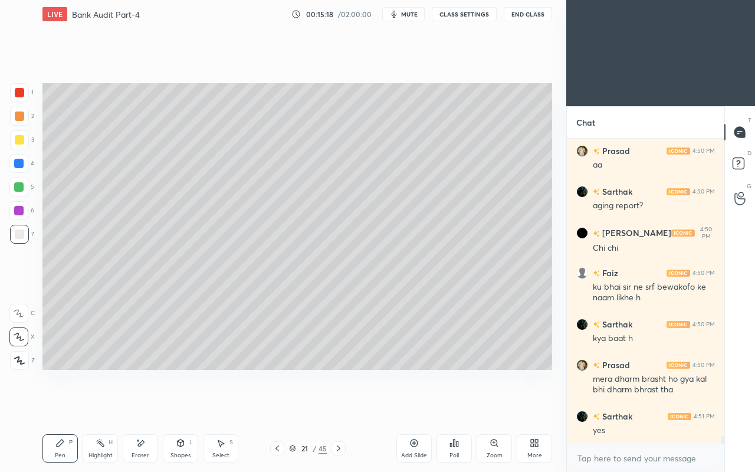
click at [22, 145] on div at bounding box center [19, 139] width 19 height 19
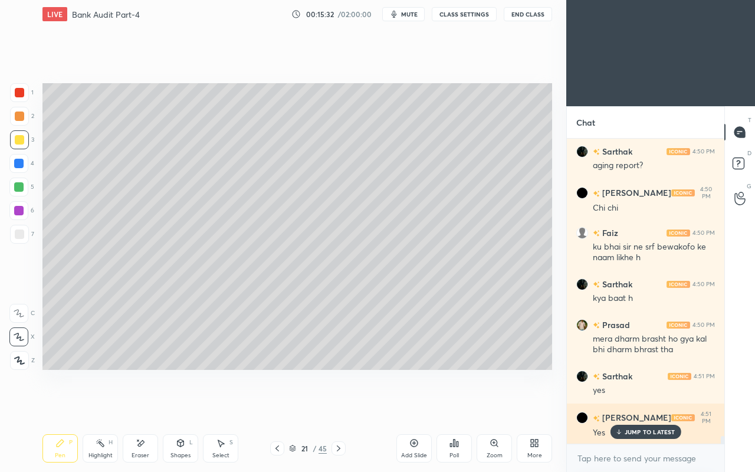
click at [625, 406] on p "JUMP TO LATEST" at bounding box center [649, 431] width 51 height 7
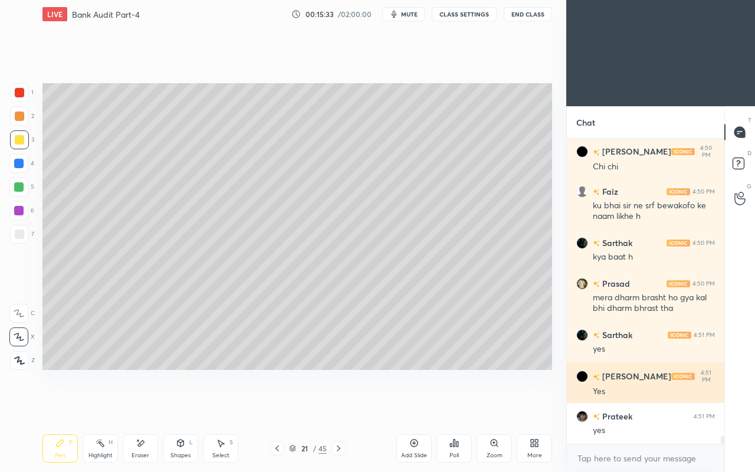
scroll to position [11926, 0]
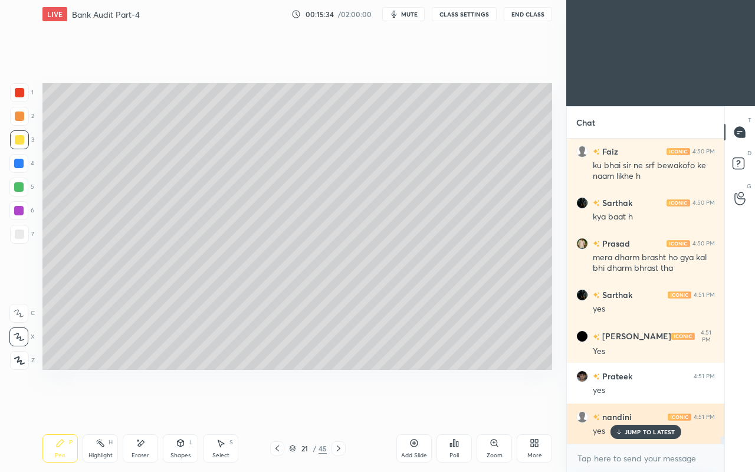
click at [631, 406] on p "JUMP TO LATEST" at bounding box center [649, 431] width 51 height 7
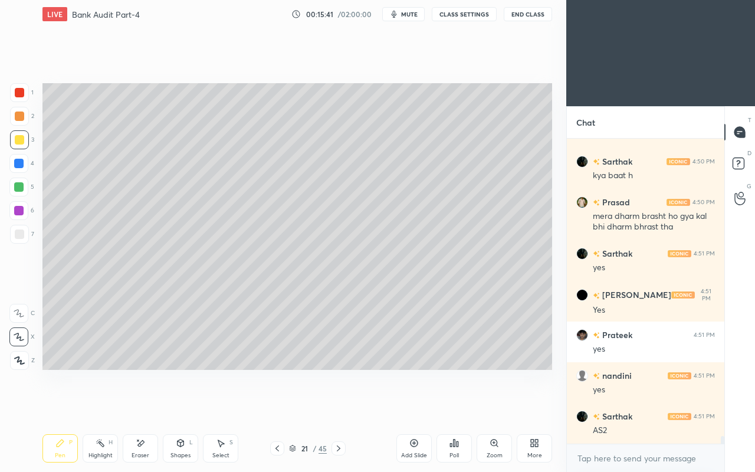
click at [337, 406] on icon at bounding box center [338, 447] width 9 height 9
click at [143, 406] on icon at bounding box center [140, 443] width 9 height 10
click at [183, 406] on div "Shapes L" at bounding box center [180, 448] width 35 height 28
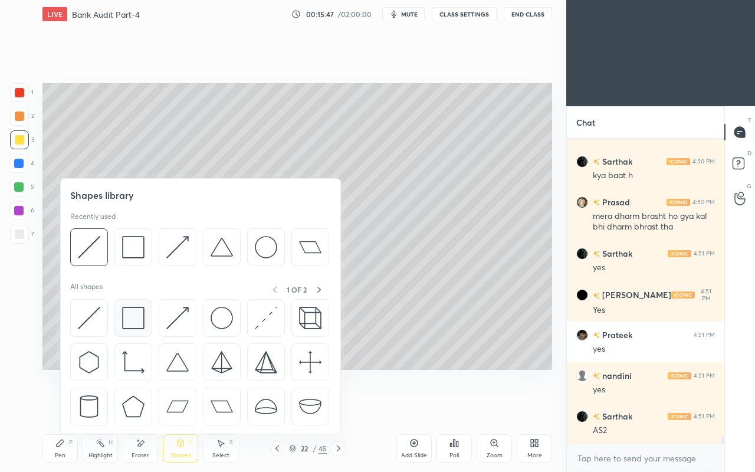
click at [131, 317] on img at bounding box center [133, 318] width 22 height 22
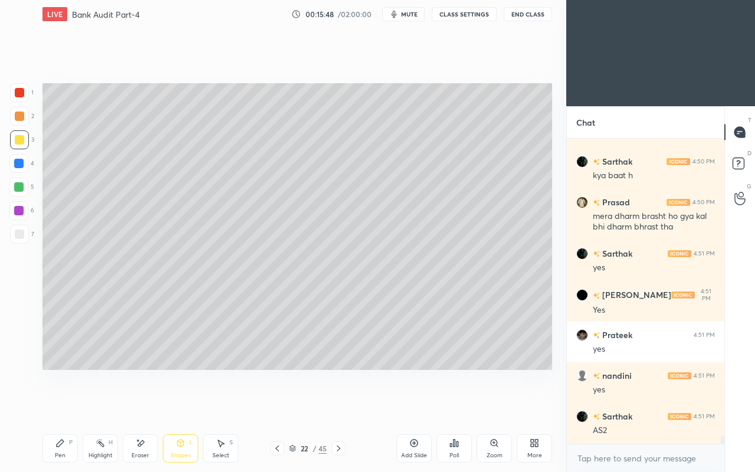
scroll to position [12008, 0]
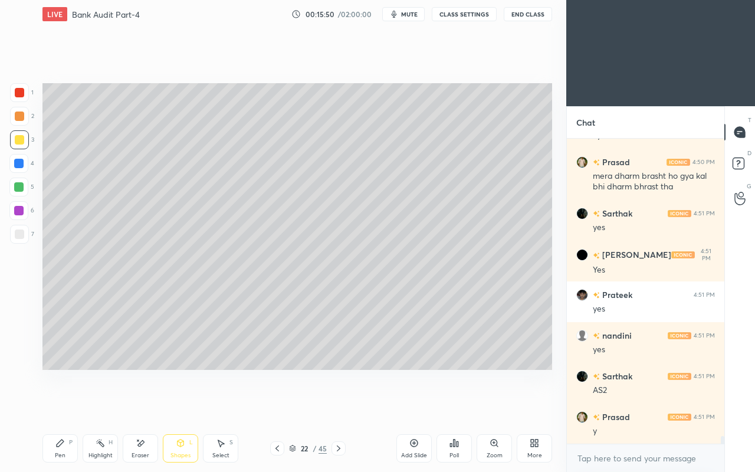
click at [145, 406] on div "Eraser" at bounding box center [140, 448] width 35 height 28
click at [182, 406] on icon at bounding box center [180, 442] width 9 height 9
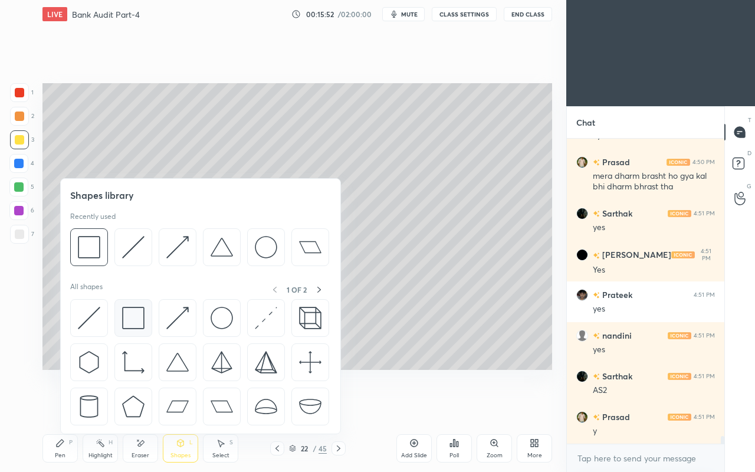
click at [123, 308] on img at bounding box center [133, 318] width 22 height 22
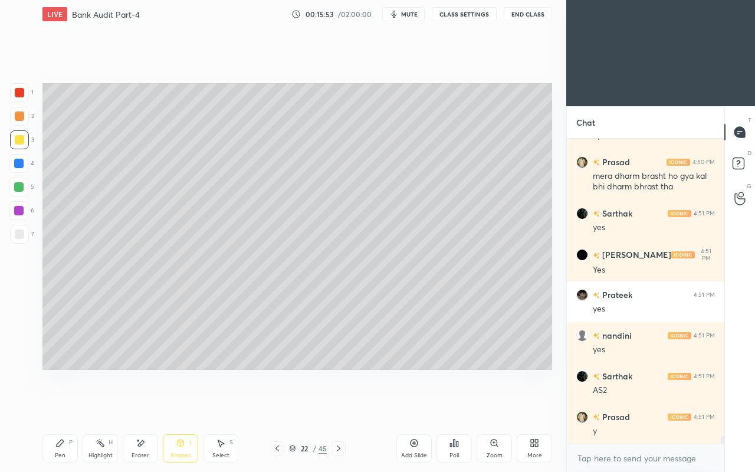
scroll to position [12049, 0]
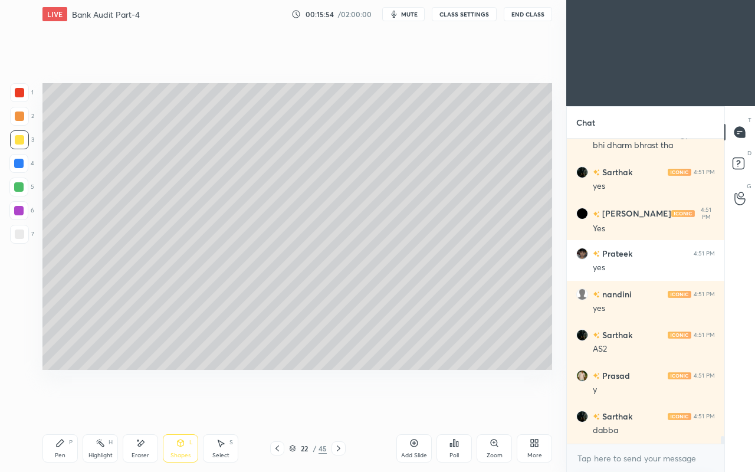
click at [136, 406] on icon at bounding box center [140, 443] width 9 height 10
click at [192, 406] on div "Shapes L" at bounding box center [180, 448] width 35 height 28
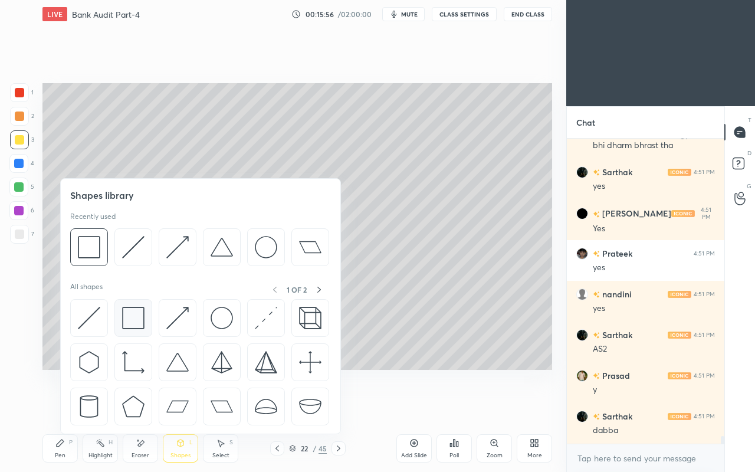
click at [128, 310] on img at bounding box center [133, 318] width 22 height 22
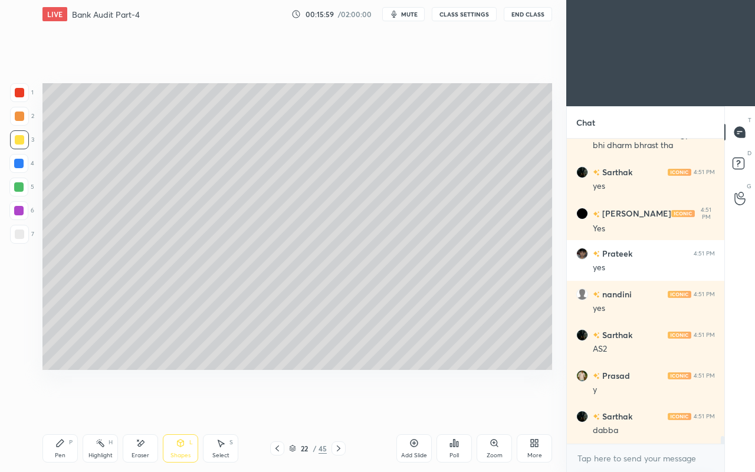
click at [184, 406] on icon at bounding box center [180, 442] width 9 height 9
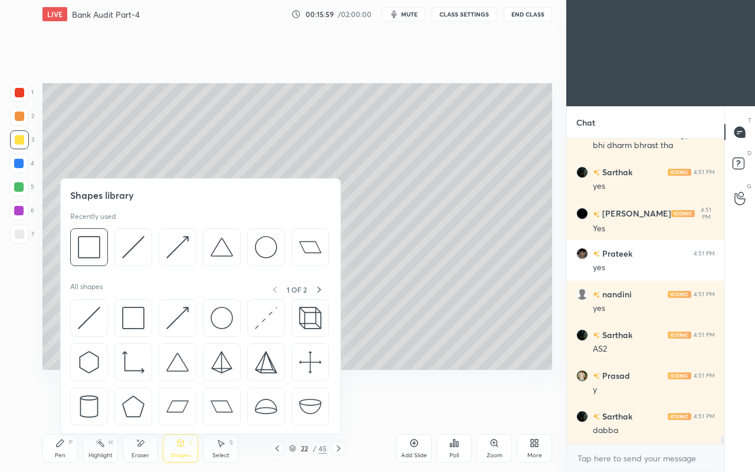
click at [90, 316] on img at bounding box center [89, 318] width 22 height 22
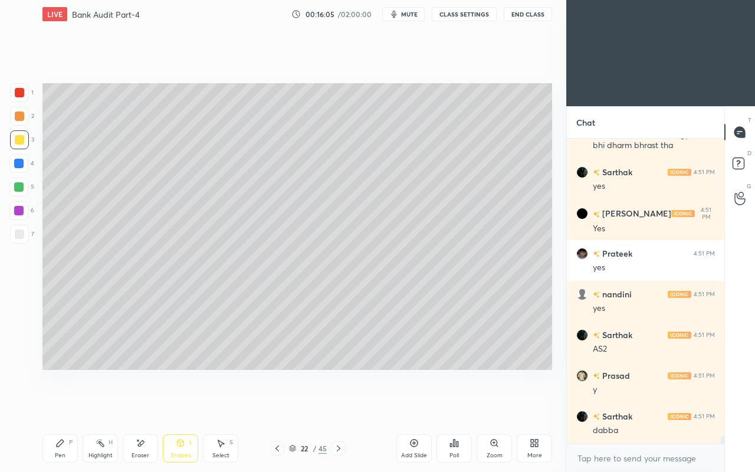
click at [173, 406] on div "Shapes L" at bounding box center [180, 448] width 35 height 28
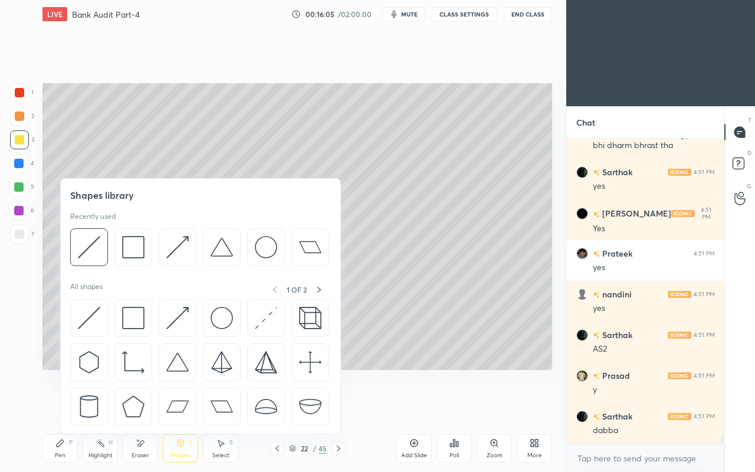
click at [139, 406] on div "Eraser" at bounding box center [140, 448] width 35 height 28
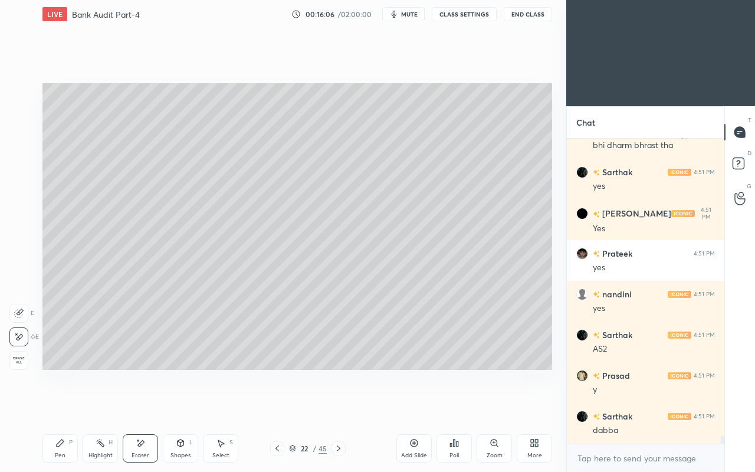
click at [178, 406] on div "Shapes" at bounding box center [180, 455] width 20 height 6
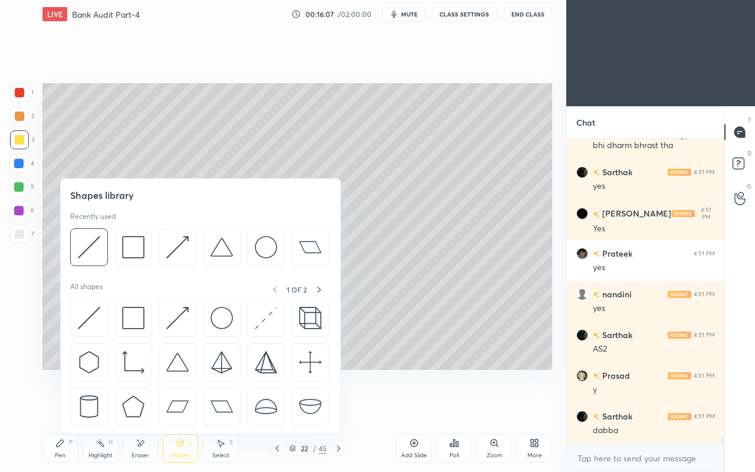
click at [87, 317] on img at bounding box center [89, 318] width 22 height 22
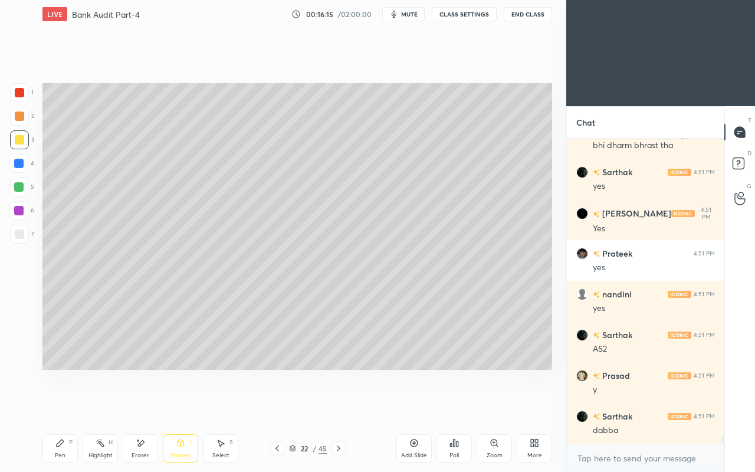
click at [60, 406] on div "Pen P" at bounding box center [59, 448] width 35 height 28
click at [138, 406] on icon at bounding box center [141, 443] width 6 height 6
click at [61, 406] on icon at bounding box center [59, 442] width 9 height 9
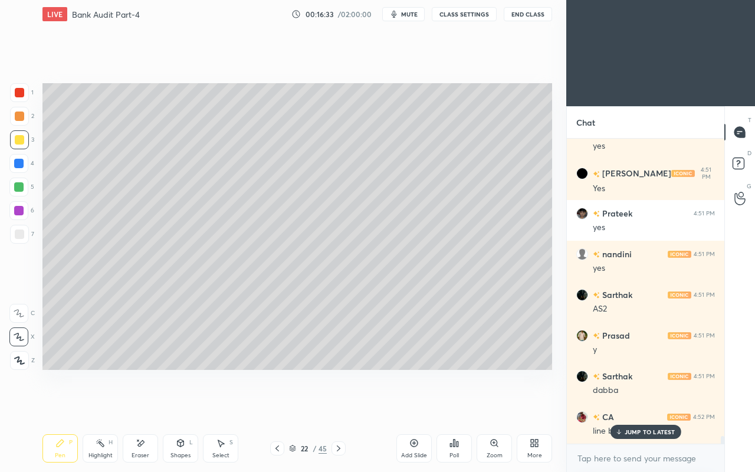
click at [278, 406] on div at bounding box center [277, 448] width 14 height 14
click at [622, 406] on div "JUMP TO LATEST" at bounding box center [645, 431] width 71 height 14
click at [340, 406] on icon at bounding box center [338, 447] width 9 height 9
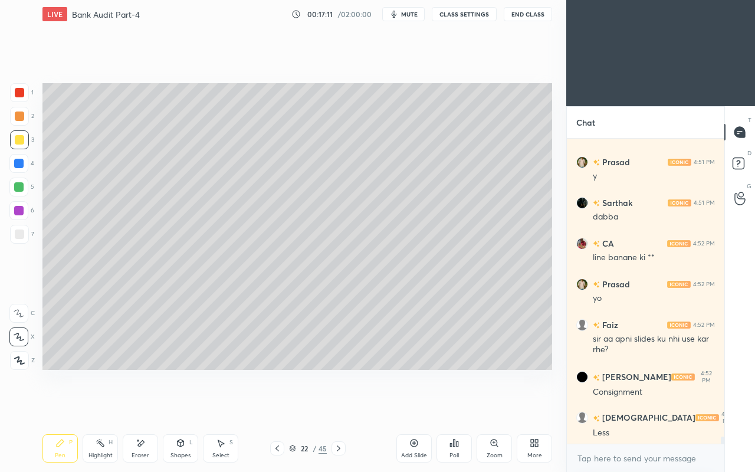
scroll to position [12304, 0]
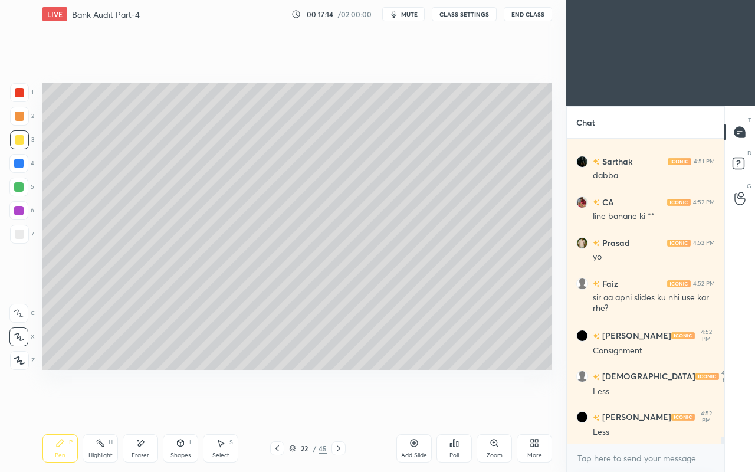
click at [141, 406] on div "Eraser" at bounding box center [140, 448] width 35 height 28
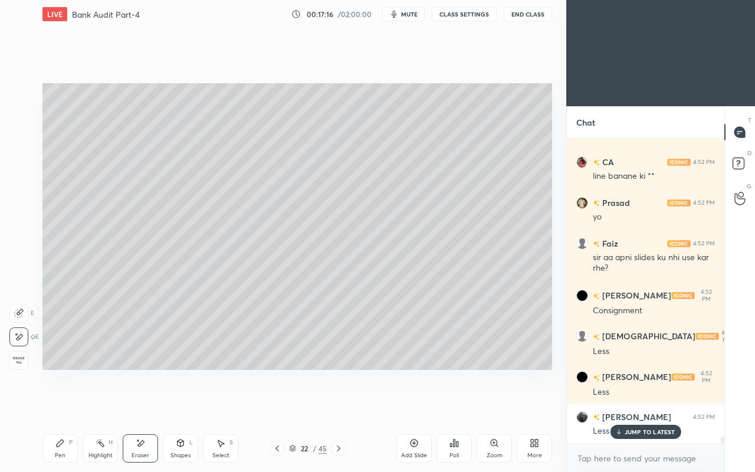
click at [64, 406] on div "Pen" at bounding box center [60, 455] width 11 height 6
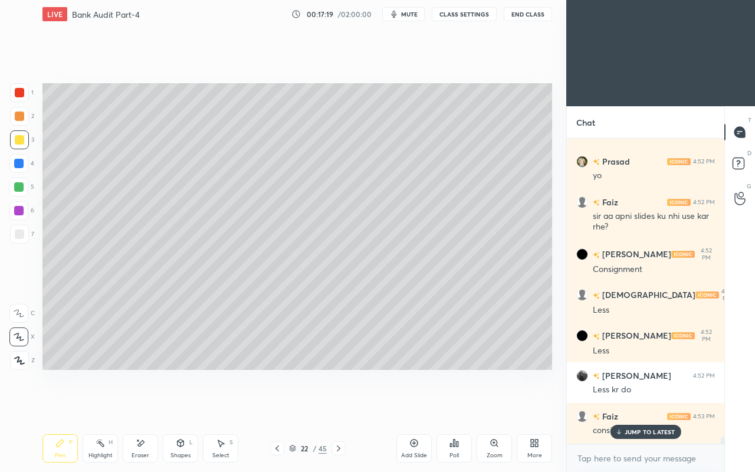
scroll to position [12425, 0]
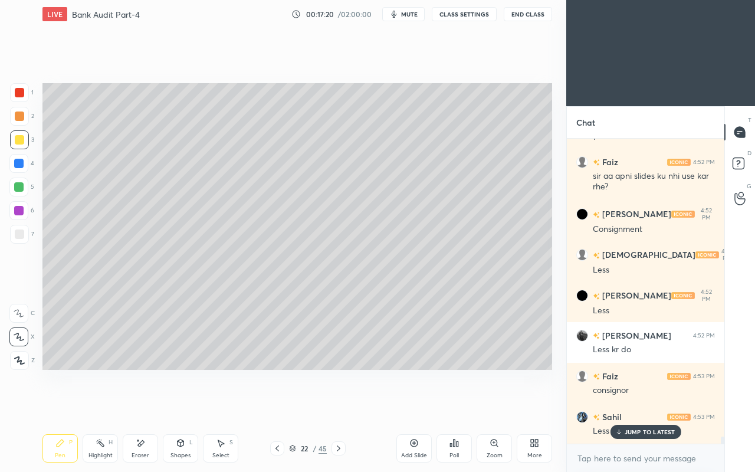
click at [272, 406] on icon at bounding box center [276, 447] width 9 height 9
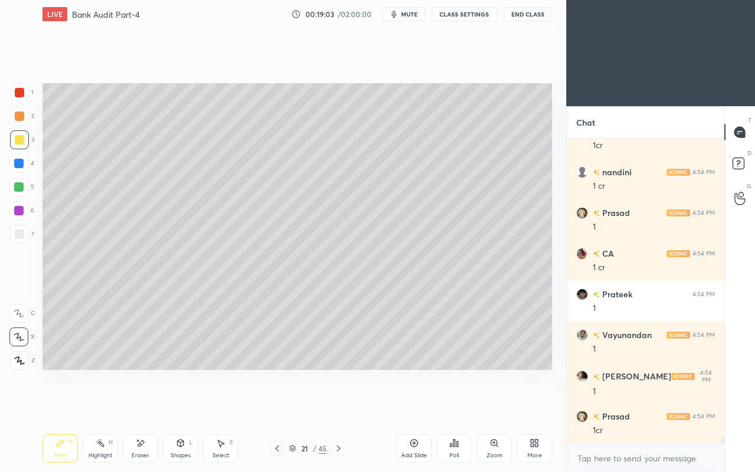
scroll to position [13586, 0]
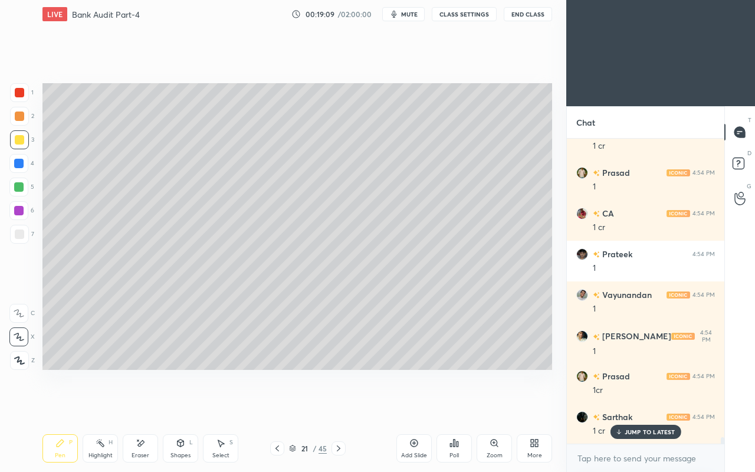
click at [340, 406] on icon at bounding box center [338, 447] width 9 height 9
click at [21, 235] on div at bounding box center [19, 233] width 9 height 9
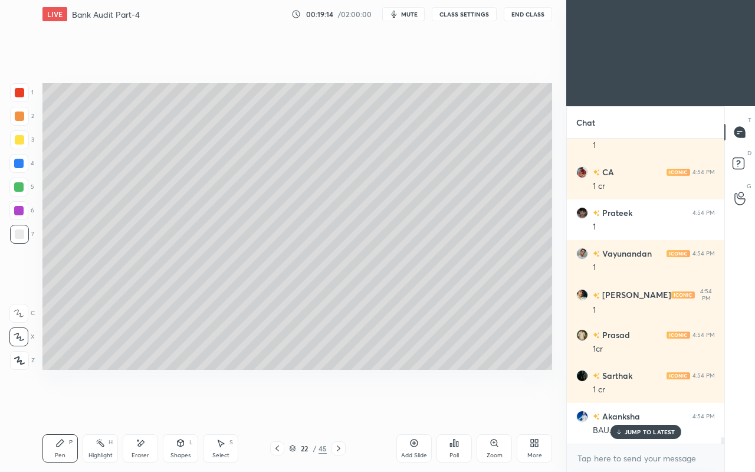
scroll to position [13678, 0]
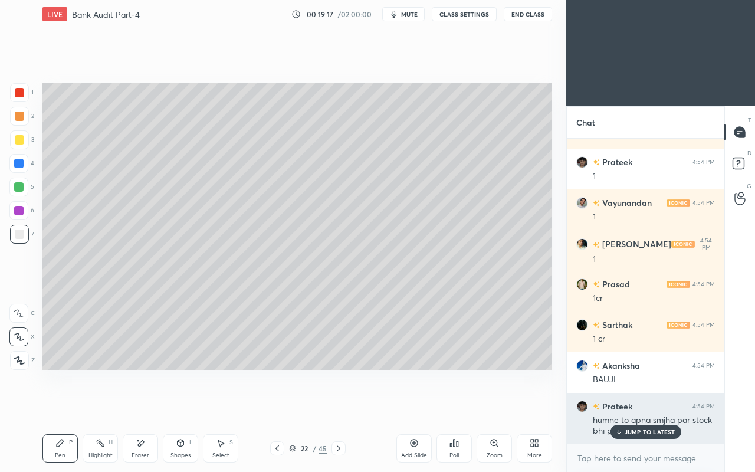
click at [634, 406] on p "JUMP TO LATEST" at bounding box center [649, 431] width 51 height 7
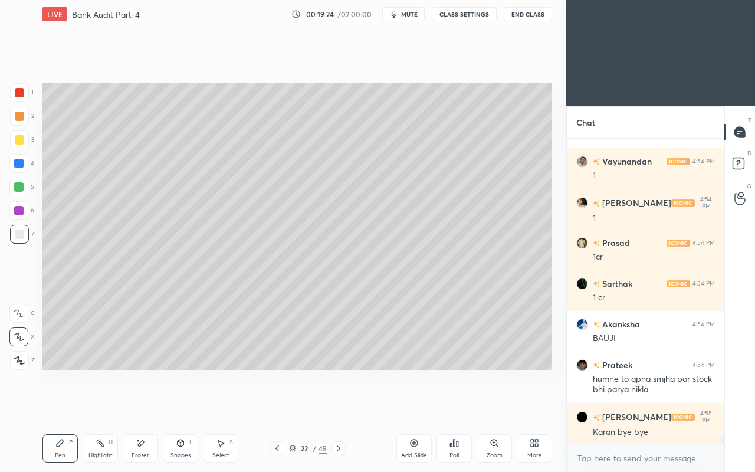
scroll to position [13760, 0]
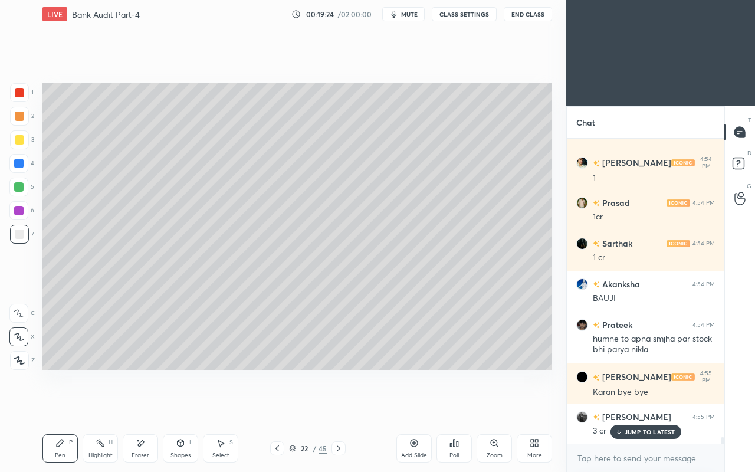
click at [175, 406] on div "Shapes L" at bounding box center [180, 448] width 35 height 28
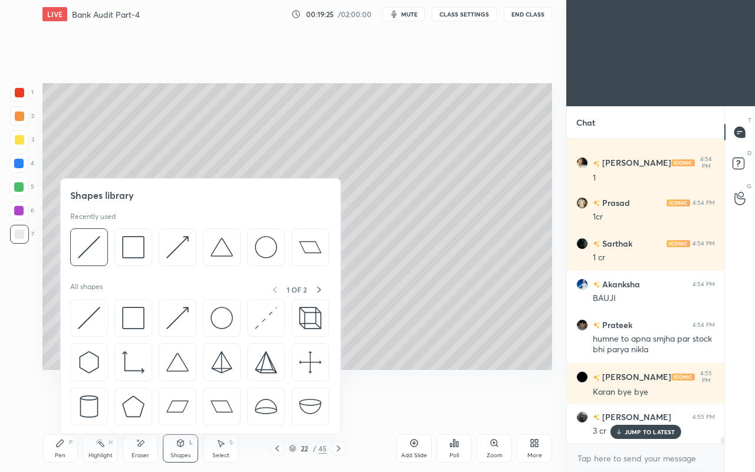
click at [78, 314] on img at bounding box center [89, 318] width 22 height 22
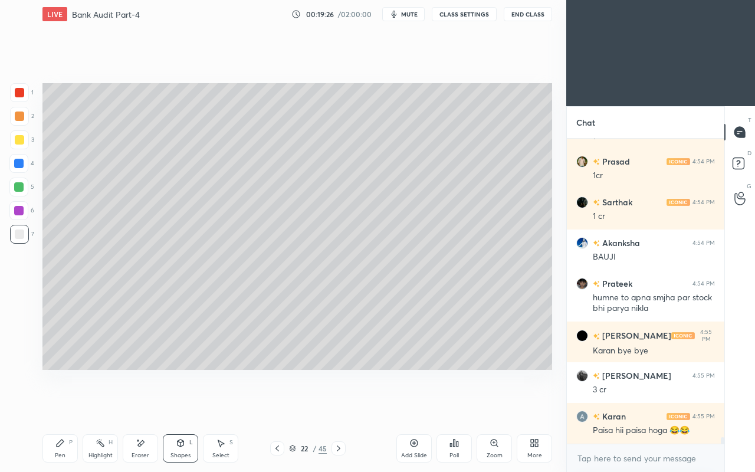
scroll to position [13841, 0]
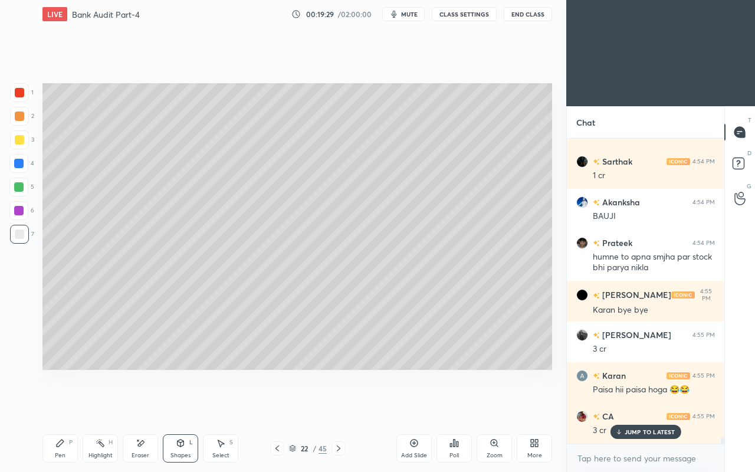
click at [61, 406] on div "Pen P" at bounding box center [59, 448] width 35 height 28
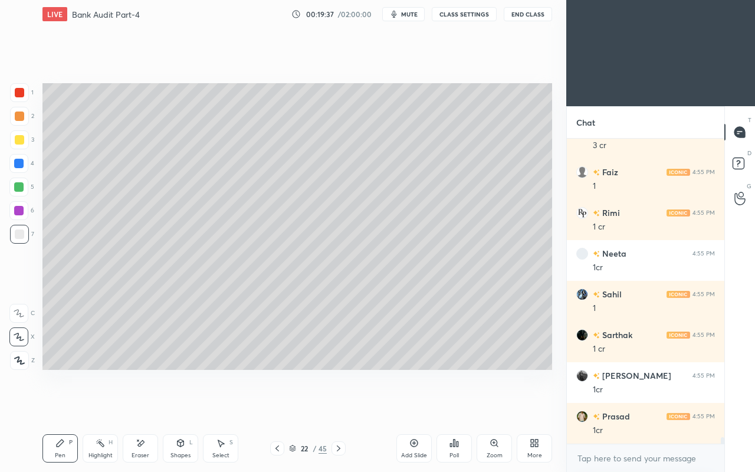
scroll to position [14166, 0]
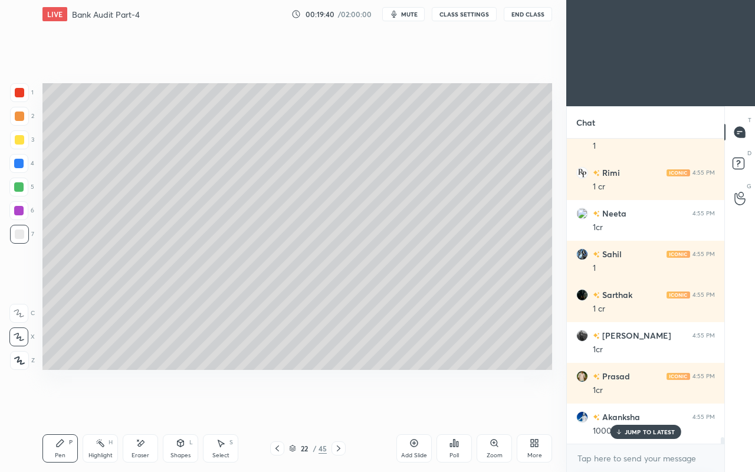
click at [275, 406] on icon at bounding box center [276, 447] width 9 height 9
click at [340, 406] on icon at bounding box center [339, 448] width 4 height 6
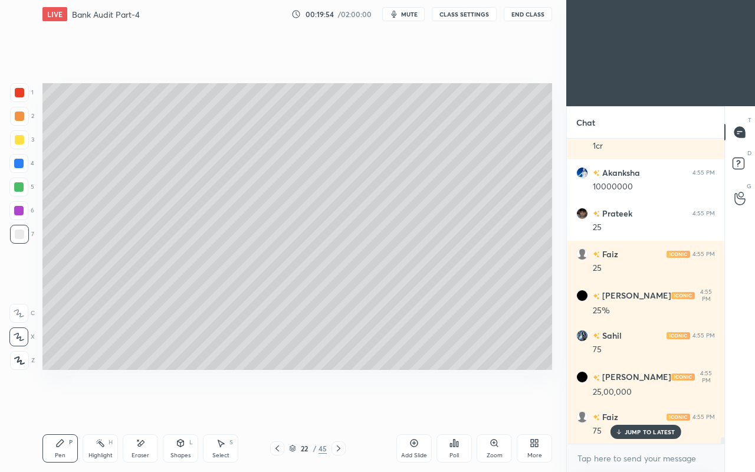
scroll to position [14452, 0]
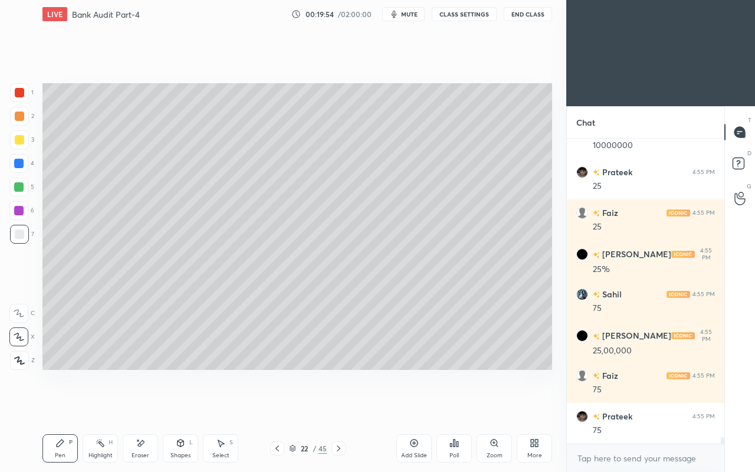
click at [183, 406] on div "Shapes" at bounding box center [180, 455] width 20 height 6
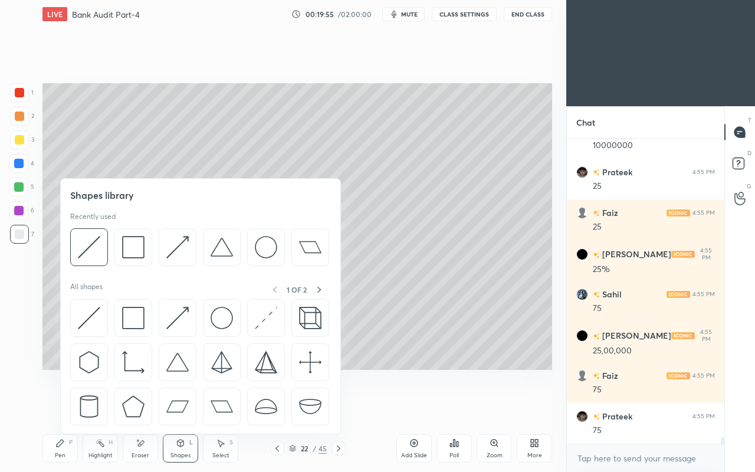
click at [78, 318] on img at bounding box center [89, 318] width 22 height 22
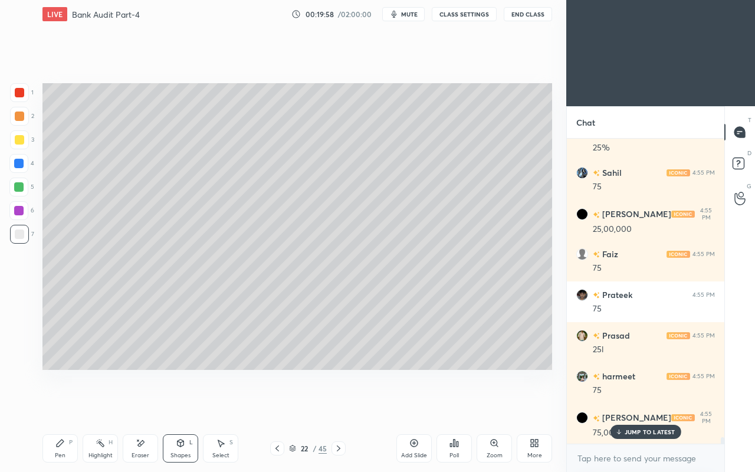
scroll to position [14696, 0]
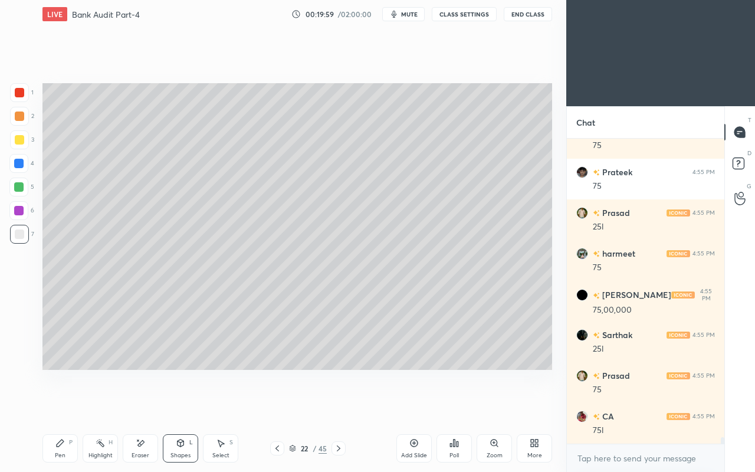
click at [65, 406] on div "Pen P" at bounding box center [59, 448] width 35 height 28
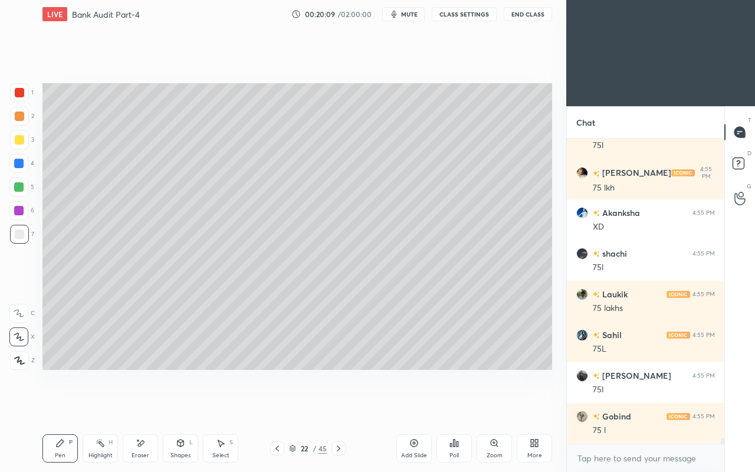
scroll to position [15143, 0]
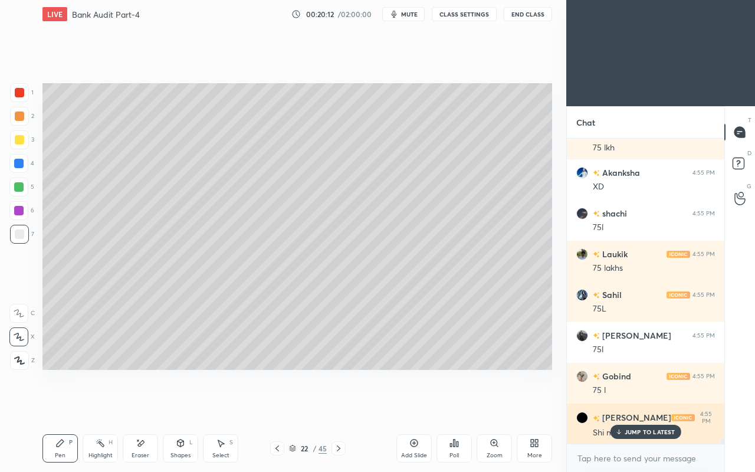
click at [631, 406] on p "JUMP TO LATEST" at bounding box center [649, 431] width 51 height 7
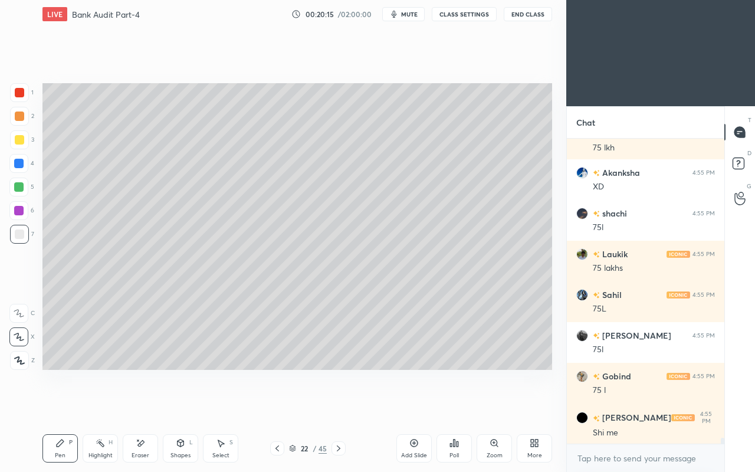
click at [134, 406] on div "Eraser" at bounding box center [140, 448] width 35 height 28
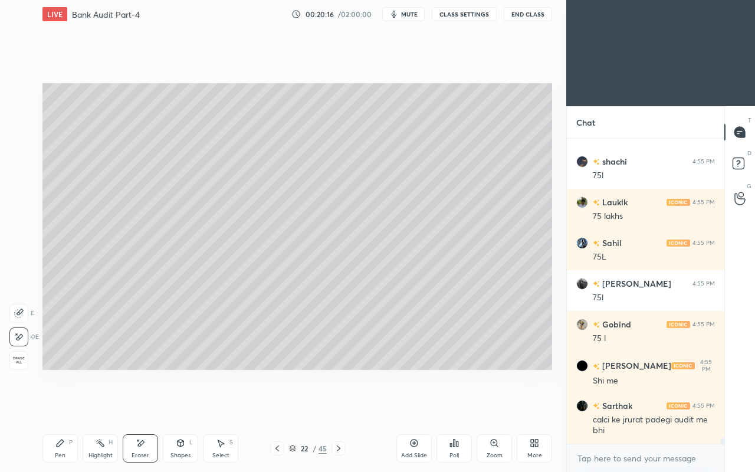
click at [52, 406] on div "Pen P" at bounding box center [59, 448] width 35 height 28
click at [19, 143] on div at bounding box center [19, 139] width 9 height 9
click at [277, 406] on icon at bounding box center [276, 447] width 9 height 9
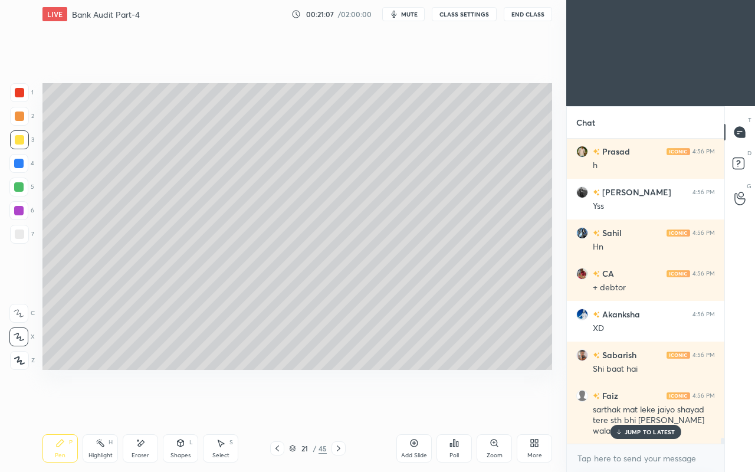
scroll to position [15785, 0]
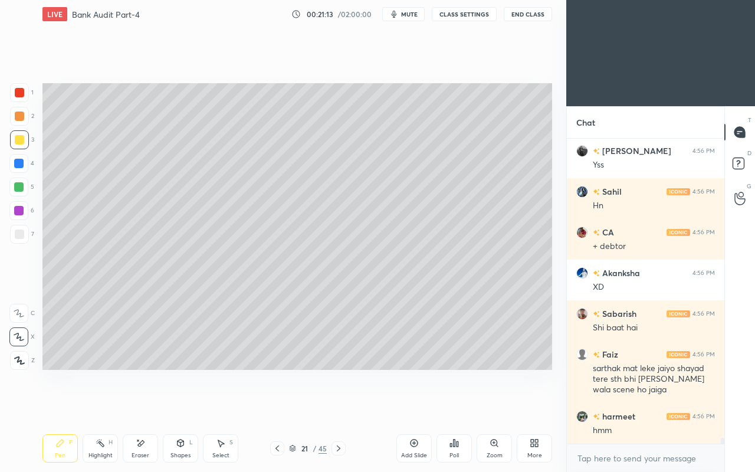
click at [340, 406] on icon at bounding box center [338, 447] width 9 height 9
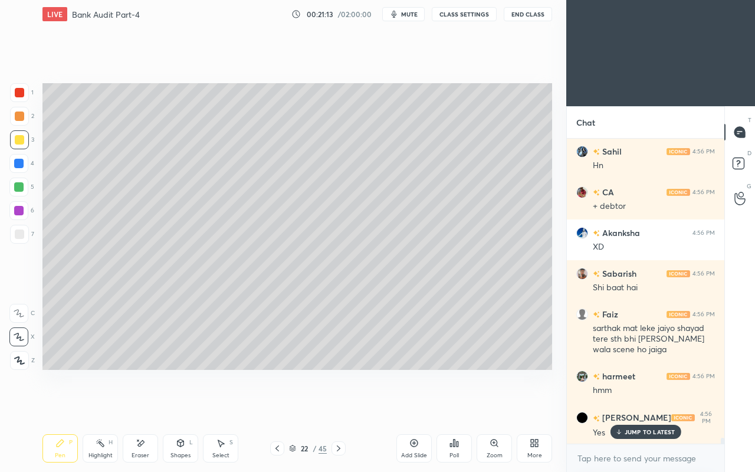
click at [282, 406] on div at bounding box center [277, 448] width 14 height 14
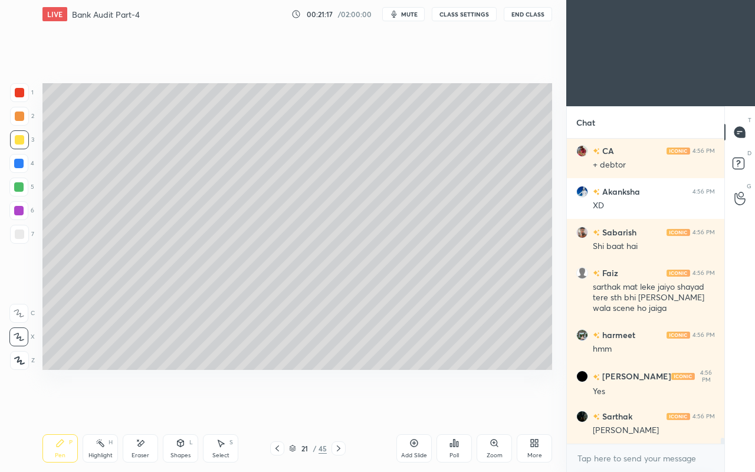
click at [18, 238] on div at bounding box center [19, 233] width 9 height 9
click at [338, 406] on icon at bounding box center [338, 447] width 9 height 9
click at [17, 144] on div at bounding box center [19, 139] width 19 height 19
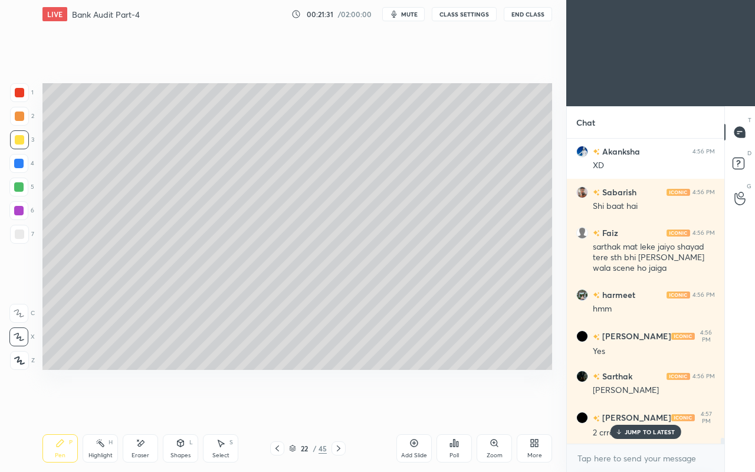
click at [278, 406] on icon at bounding box center [277, 448] width 4 height 6
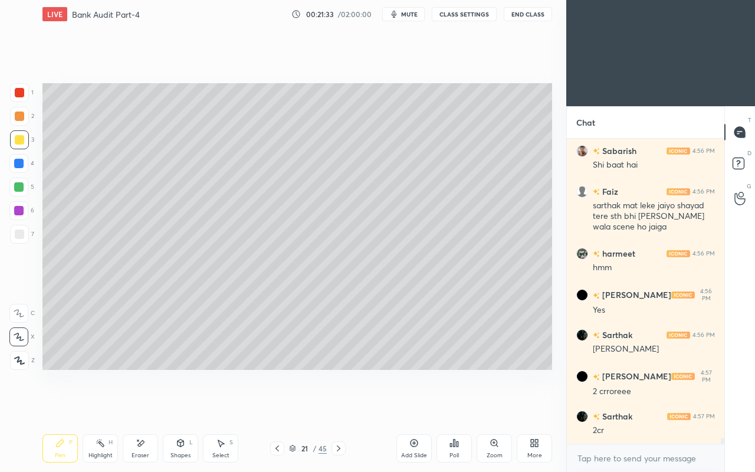
click at [341, 406] on icon at bounding box center [338, 447] width 9 height 9
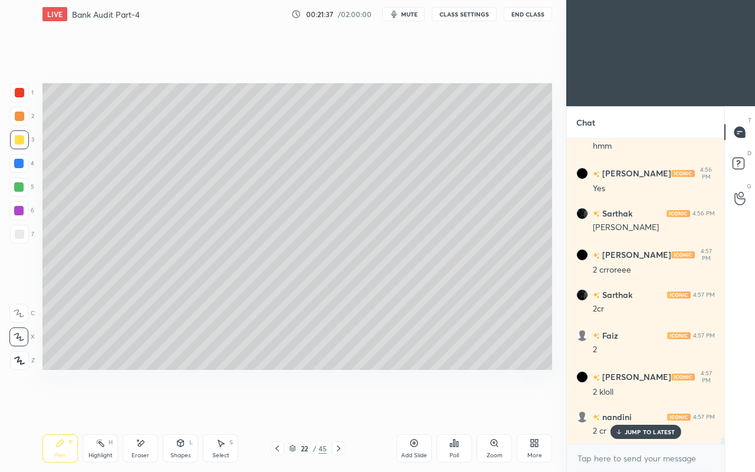
scroll to position [16192, 0]
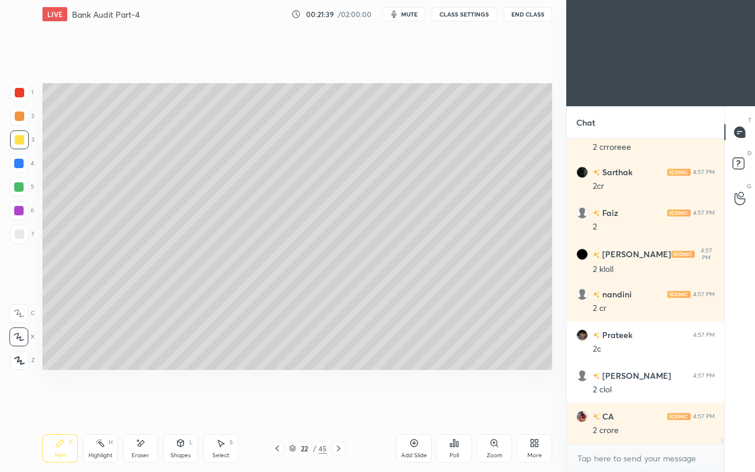
click at [278, 406] on icon at bounding box center [277, 448] width 4 height 6
click at [297, 406] on div "Pen P Highlight H Eraser Shapes L Select S 21 / 45 Add Slide Poll Zoom More" at bounding box center [296, 447] width 509 height 47
click at [340, 406] on icon at bounding box center [338, 447] width 9 height 9
click at [15, 235] on div at bounding box center [19, 233] width 9 height 9
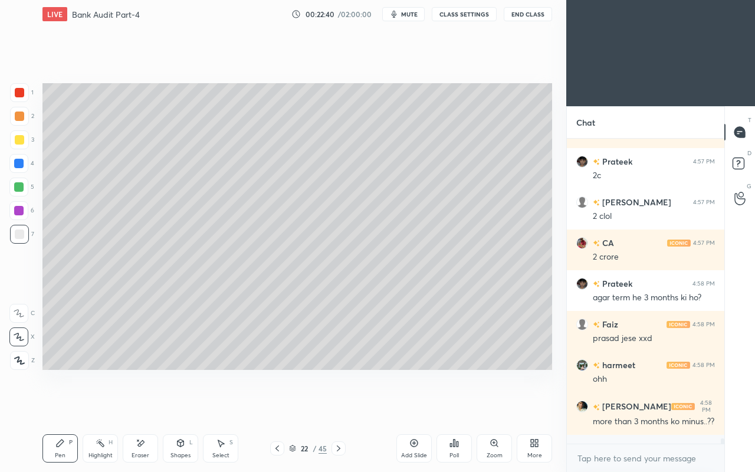
scroll to position [16393, 0]
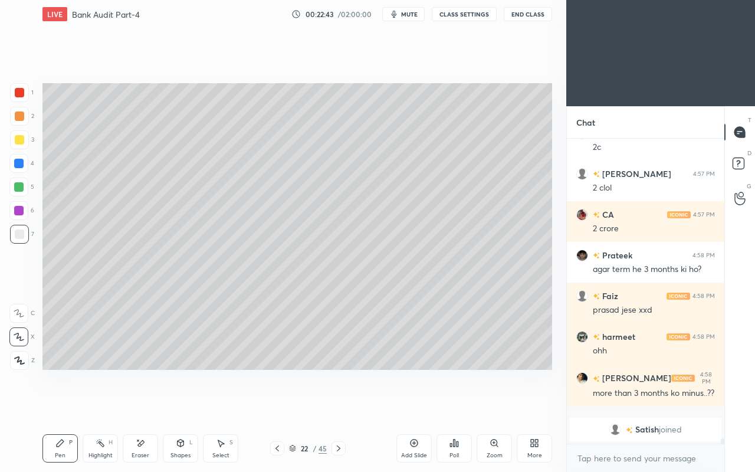
click at [276, 406] on icon at bounding box center [276, 447] width 9 height 9
click at [332, 406] on div at bounding box center [338, 448] width 14 height 14
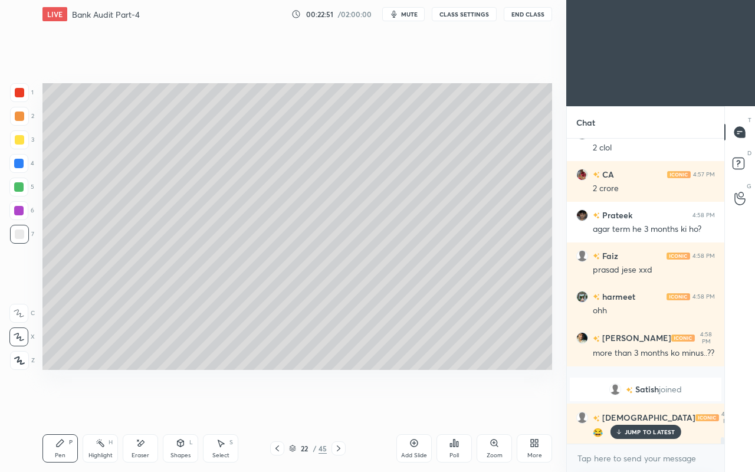
click at [182, 406] on icon at bounding box center [180, 442] width 6 height 7
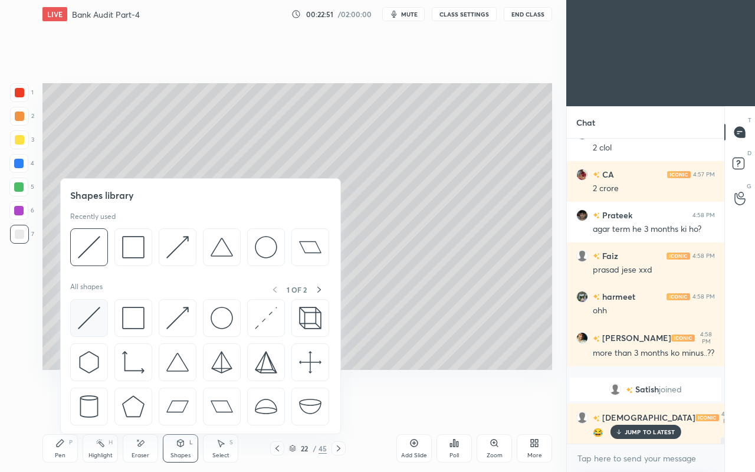
click at [82, 314] on img at bounding box center [89, 318] width 22 height 22
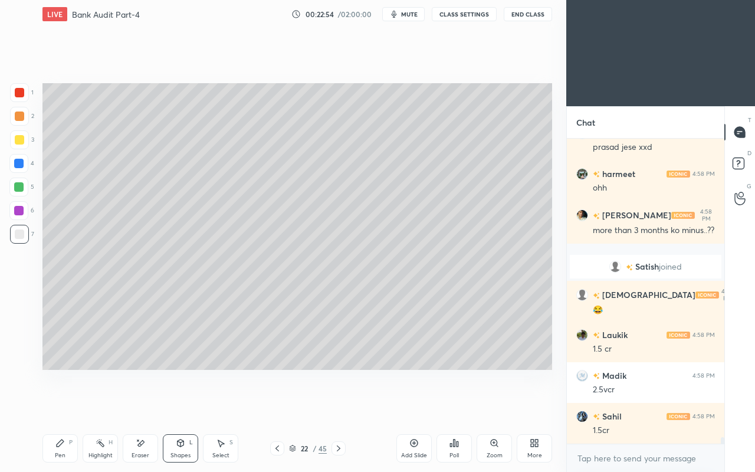
scroll to position [13700, 0]
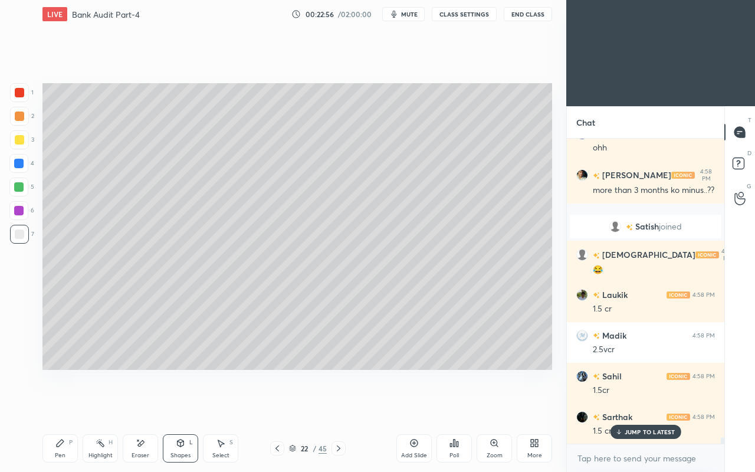
click at [59, 406] on div "Pen P" at bounding box center [59, 448] width 35 height 28
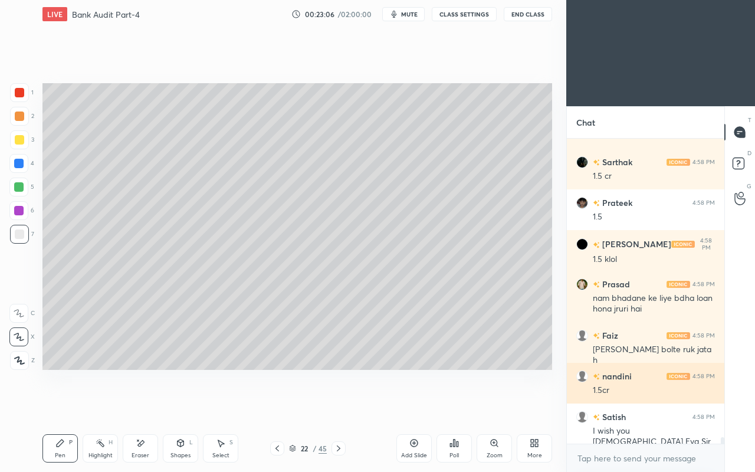
scroll to position [13995, 0]
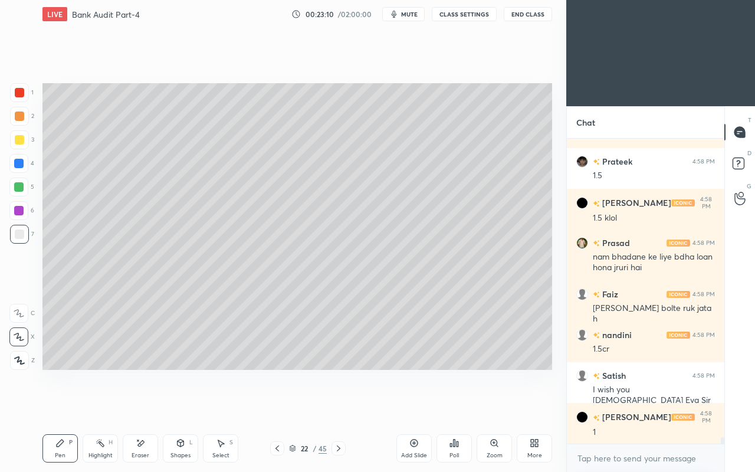
click at [126, 406] on div "Eraser" at bounding box center [140, 448] width 35 height 28
click at [71, 406] on div "Pen P" at bounding box center [59, 448] width 35 height 28
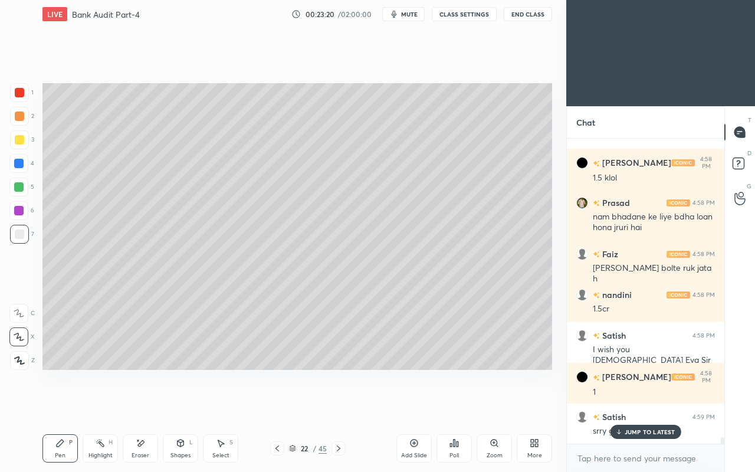
click at [275, 406] on icon at bounding box center [276, 447] width 9 height 9
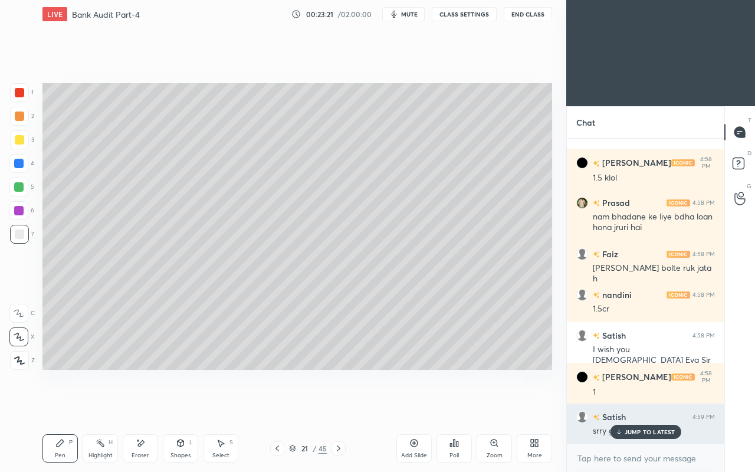
click at [627, 406] on p "JUMP TO LATEST" at bounding box center [649, 431] width 51 height 7
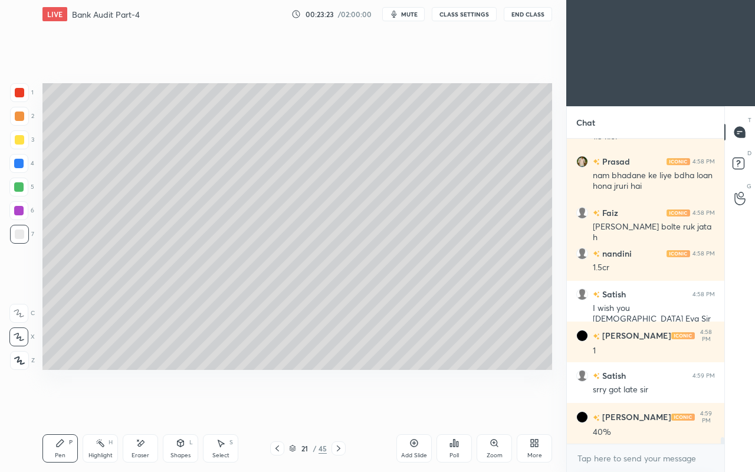
click at [337, 406] on icon at bounding box center [339, 448] width 4 height 6
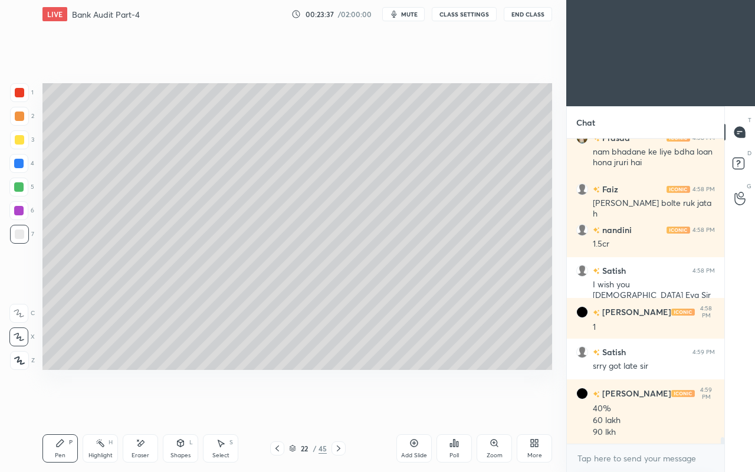
scroll to position [14140, 0]
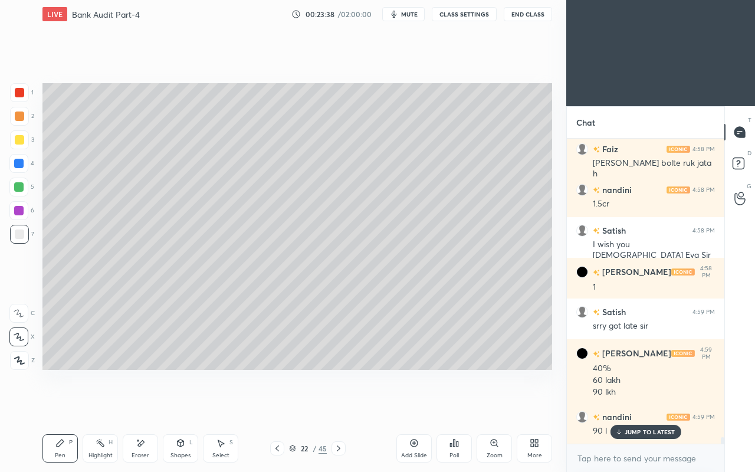
click at [182, 406] on div "Shapes L" at bounding box center [180, 448] width 35 height 28
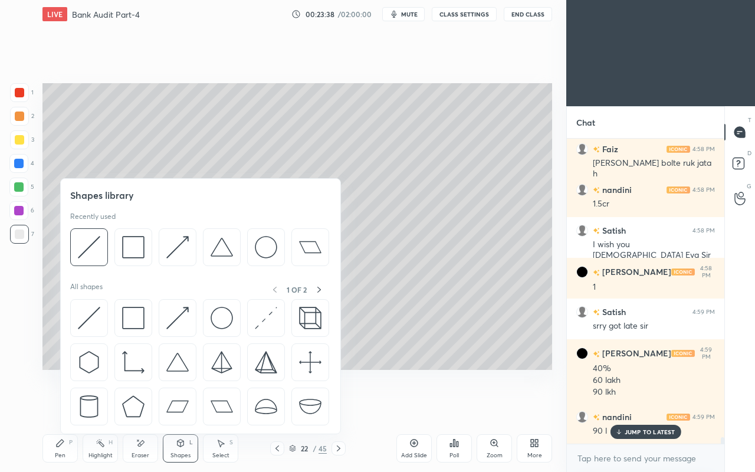
click at [80, 315] on img at bounding box center [89, 318] width 22 height 22
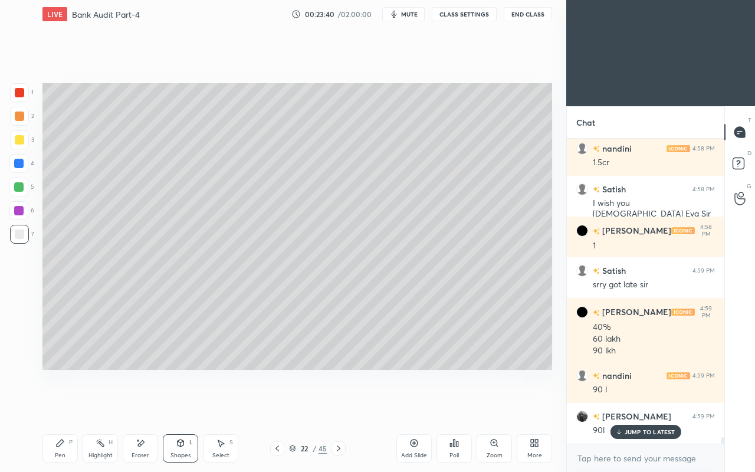
scroll to position [14222, 0]
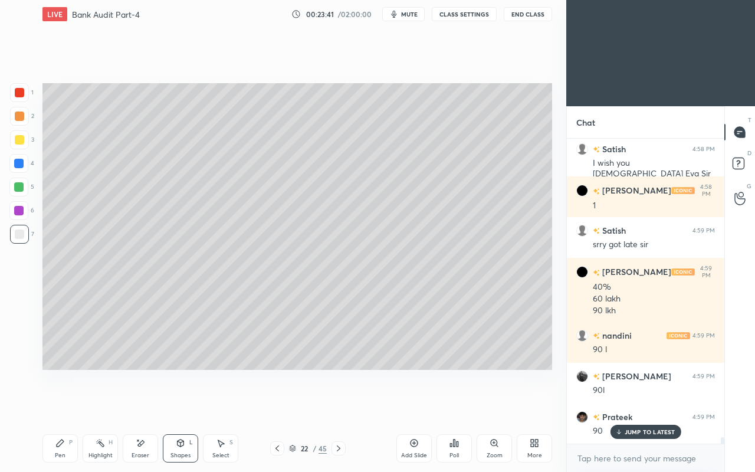
click at [57, 406] on div "Pen" at bounding box center [60, 455] width 11 height 6
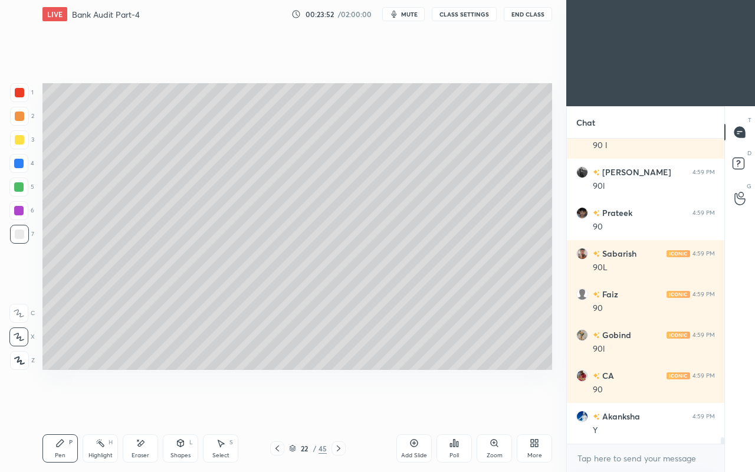
scroll to position [14466, 0]
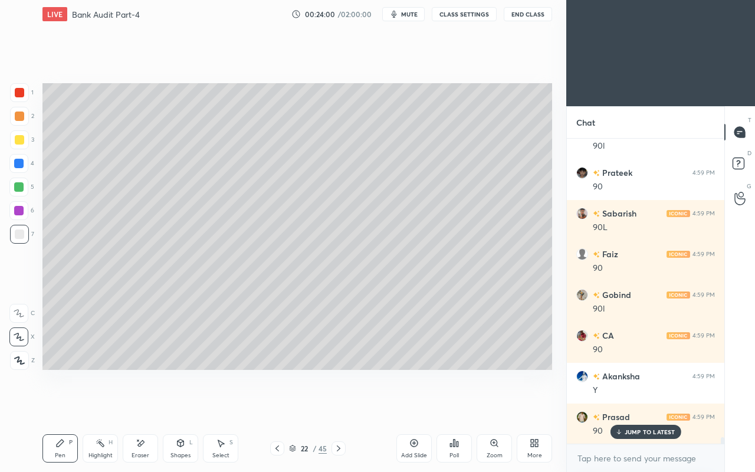
click at [340, 406] on icon at bounding box center [338, 447] width 9 height 9
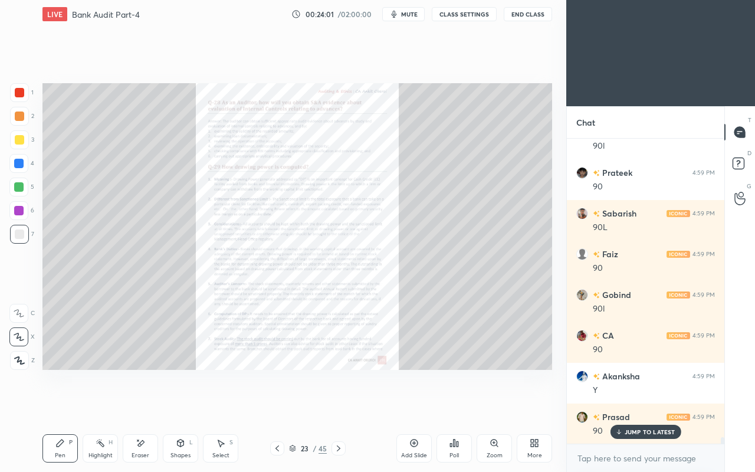
click at [275, 406] on icon at bounding box center [276, 447] width 9 height 9
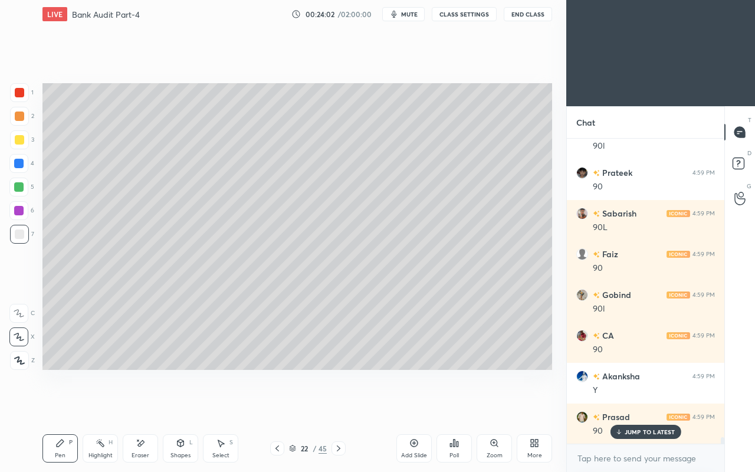
click at [407, 406] on div "Add Slide" at bounding box center [413, 448] width 35 height 28
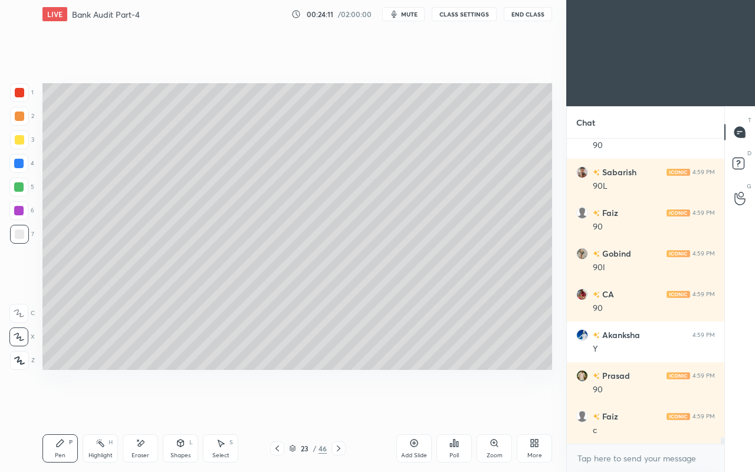
scroll to position [14547, 0]
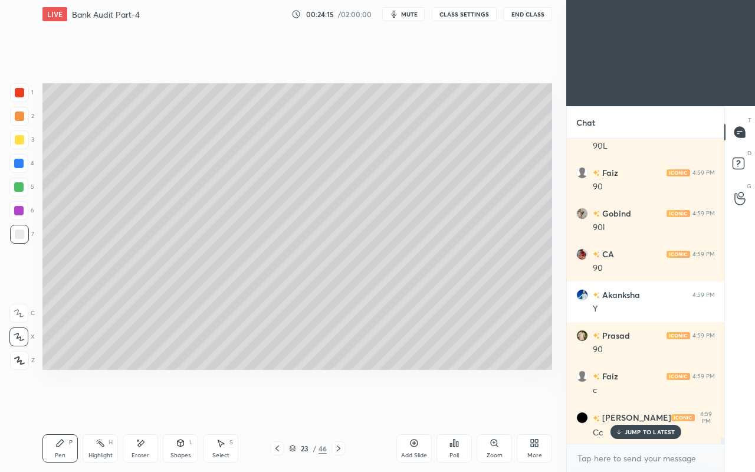
click at [16, 141] on div at bounding box center [19, 139] width 9 height 9
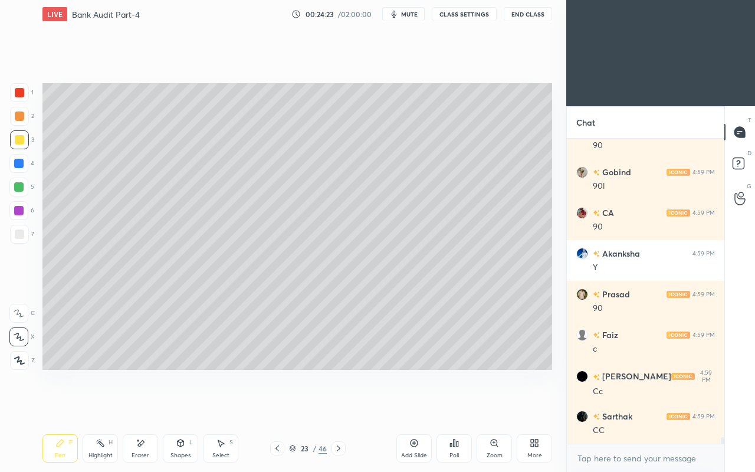
click at [276, 406] on icon at bounding box center [276, 447] width 9 height 9
click at [337, 406] on icon at bounding box center [338, 447] width 9 height 9
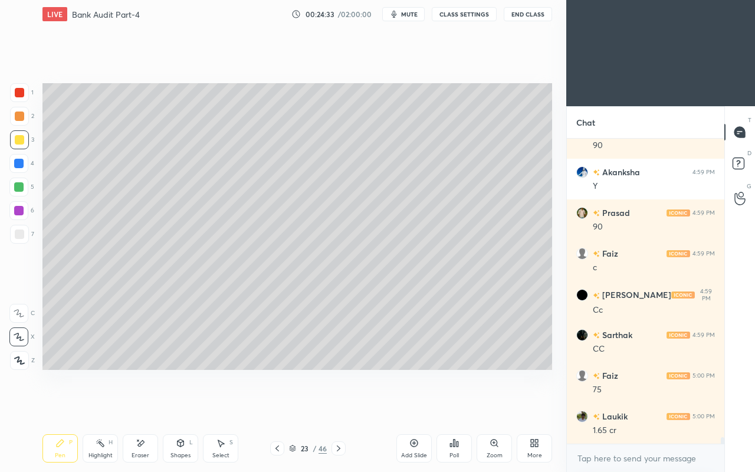
scroll to position [14710, 0]
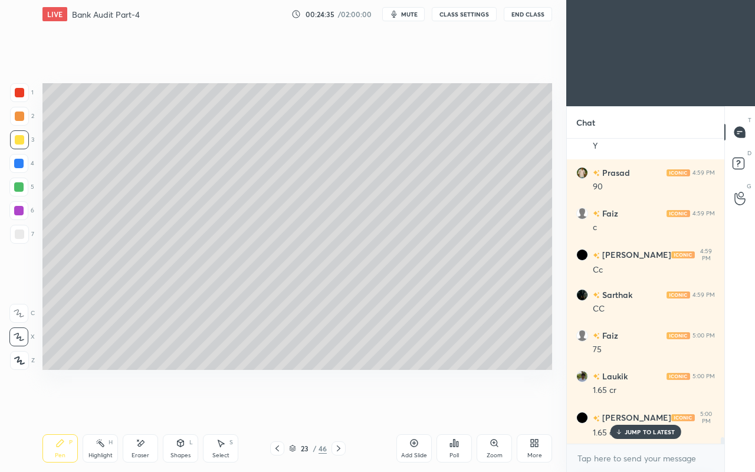
click at [271, 406] on div at bounding box center [277, 448] width 14 height 14
click at [338, 406] on icon at bounding box center [338, 447] width 9 height 9
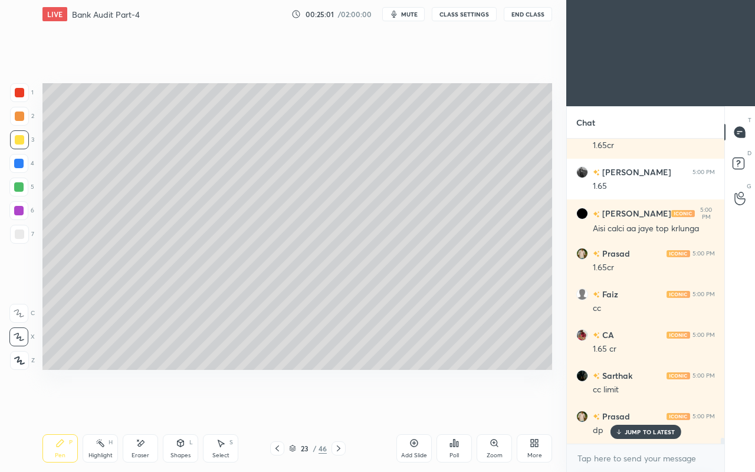
scroll to position [15361, 0]
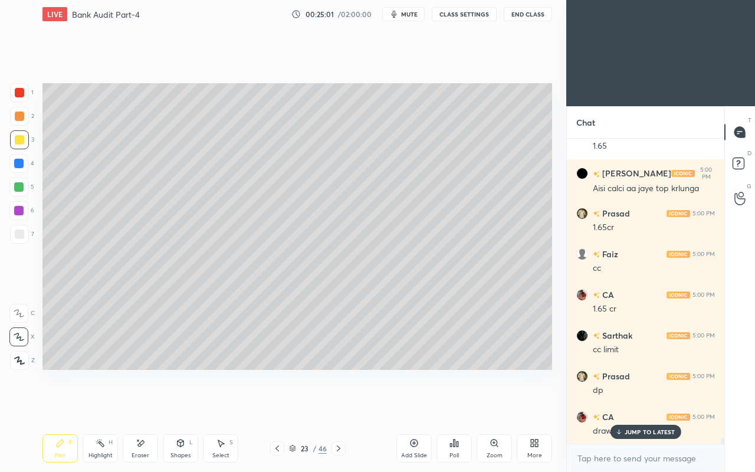
click at [165, 406] on div "Shapes L" at bounding box center [180, 448] width 35 height 28
click at [145, 406] on div "Eraser" at bounding box center [140, 448] width 35 height 28
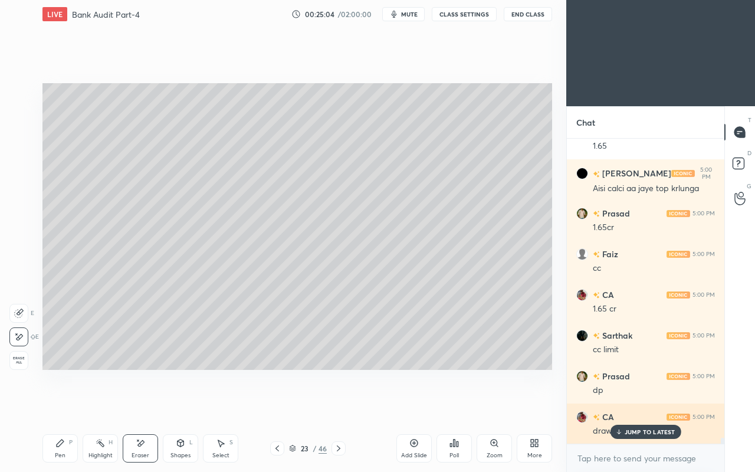
click at [630, 406] on p "JUMP TO LATEST" at bounding box center [649, 431] width 51 height 7
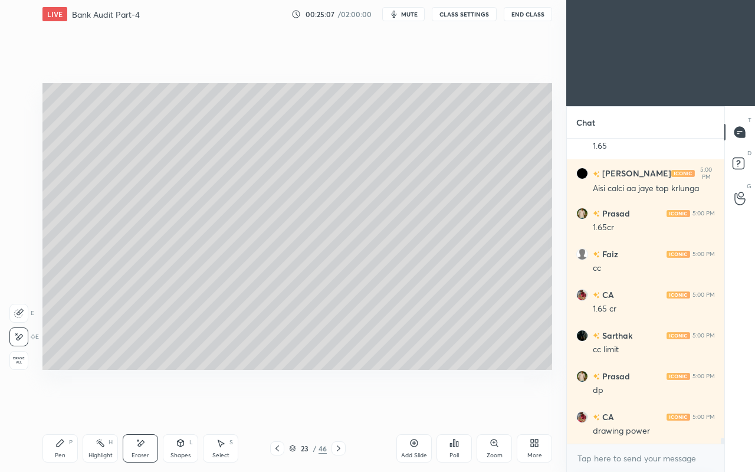
scroll to position [15402, 0]
click at [60, 406] on div "Pen P" at bounding box center [59, 448] width 35 height 28
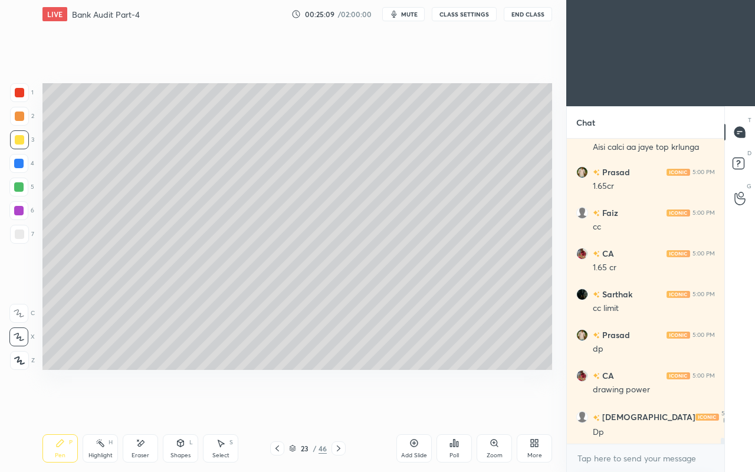
click at [405, 406] on div "Add Slide" at bounding box center [413, 448] width 35 height 28
click at [348, 406] on div "24 / 47" at bounding box center [307, 448] width 177 height 14
click at [407, 406] on div "Add Slide" at bounding box center [413, 448] width 35 height 28
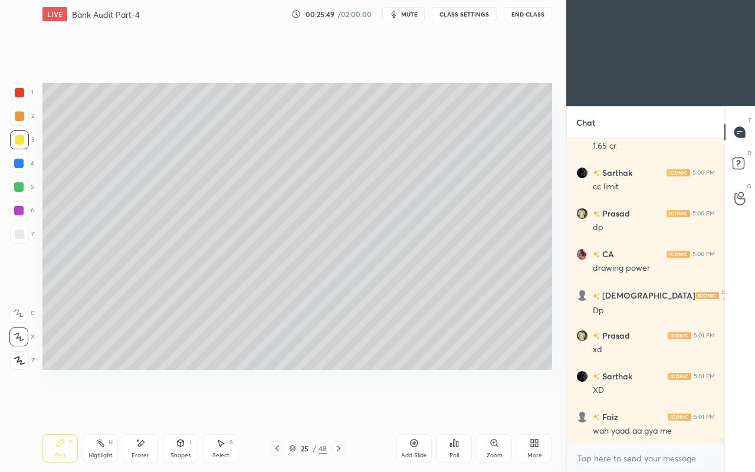
scroll to position [15565, 0]
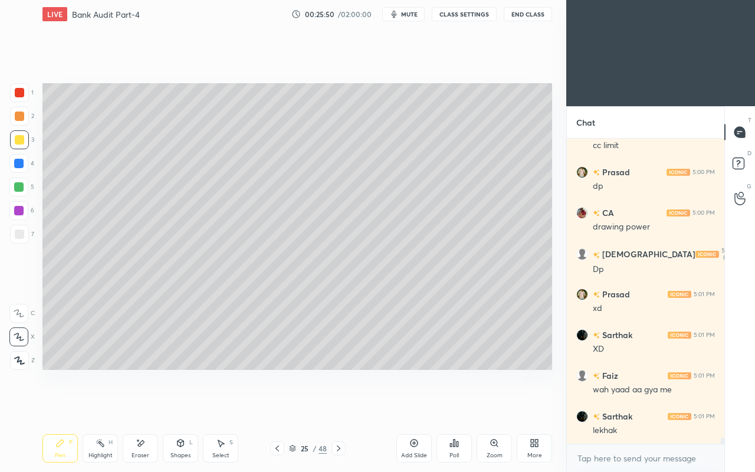
click at [178, 406] on div "Shapes L" at bounding box center [180, 448] width 35 height 28
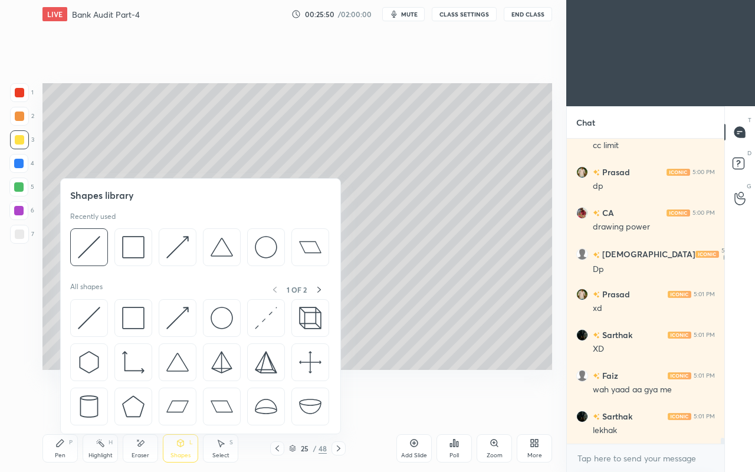
click at [166, 311] on img at bounding box center [177, 318] width 22 height 22
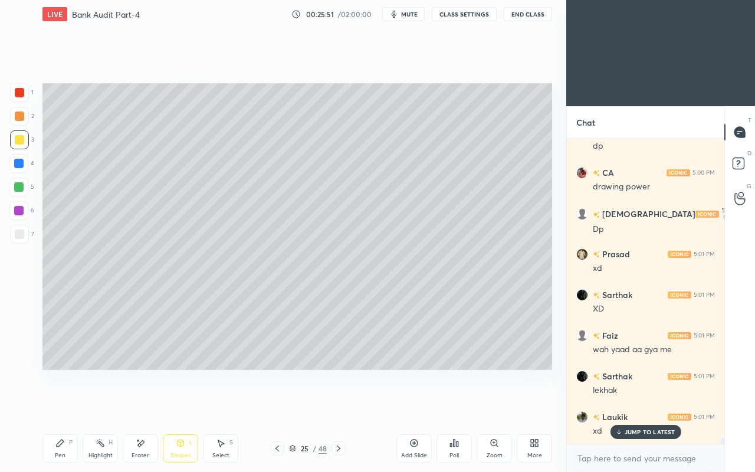
scroll to position [15646, 0]
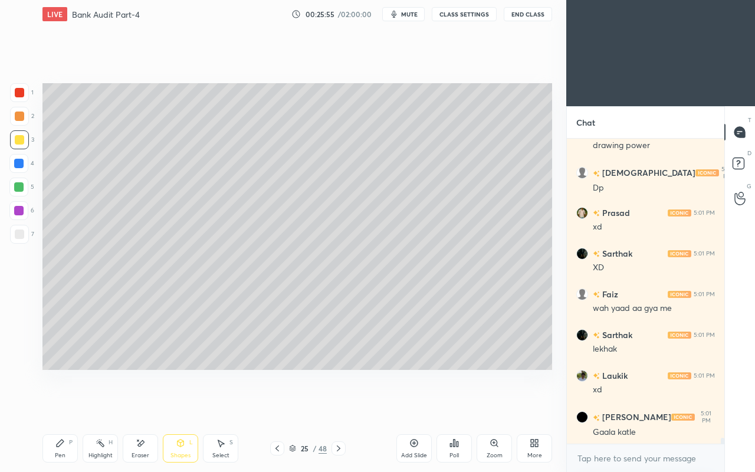
click at [50, 406] on div "Pen P" at bounding box center [59, 448] width 35 height 28
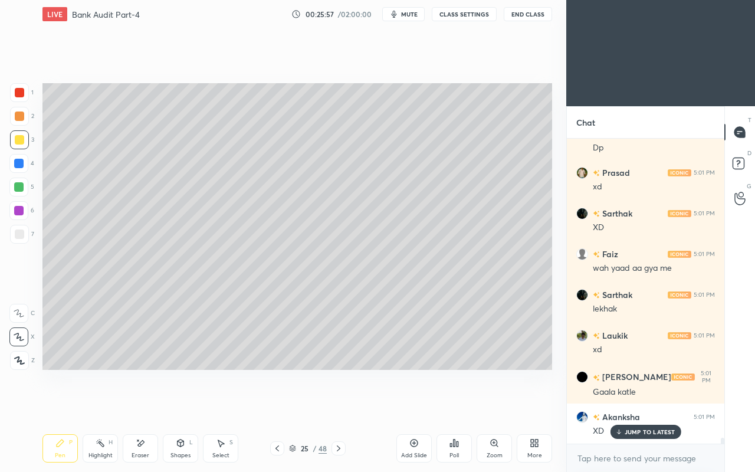
click at [143, 406] on icon at bounding box center [140, 443] width 9 height 10
click at [180, 406] on icon at bounding box center [180, 442] width 6 height 2
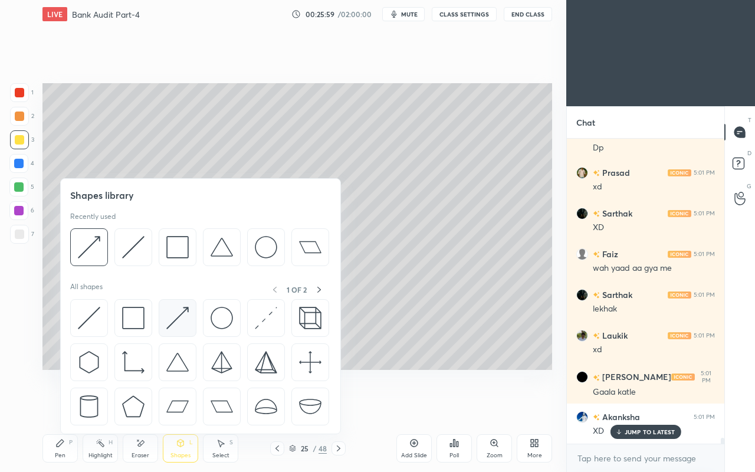
click at [178, 304] on div at bounding box center [178, 318] width 38 height 38
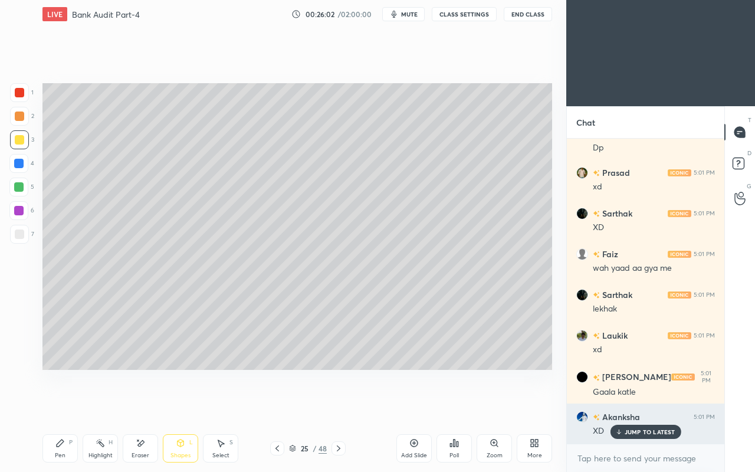
click at [627, 406] on p "JUMP TO LATEST" at bounding box center [649, 431] width 51 height 7
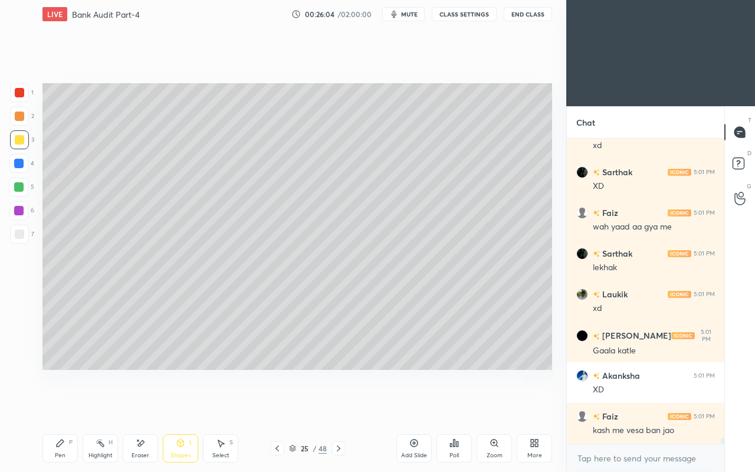
click at [63, 406] on div "Pen P" at bounding box center [59, 448] width 35 height 28
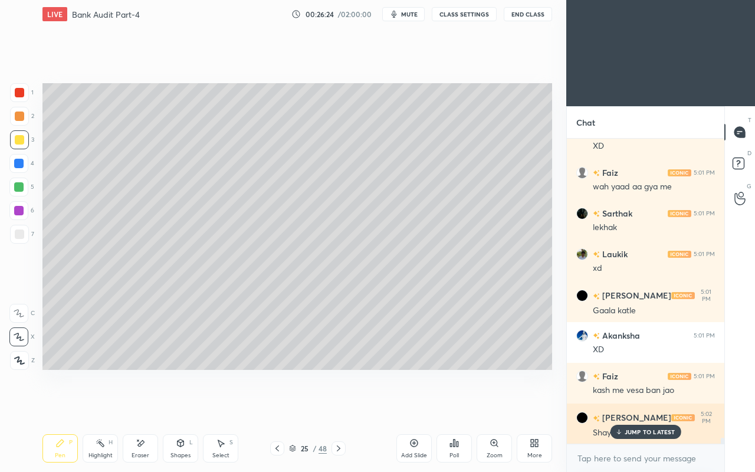
click at [625, 406] on p "JUMP TO LATEST" at bounding box center [649, 431] width 51 height 7
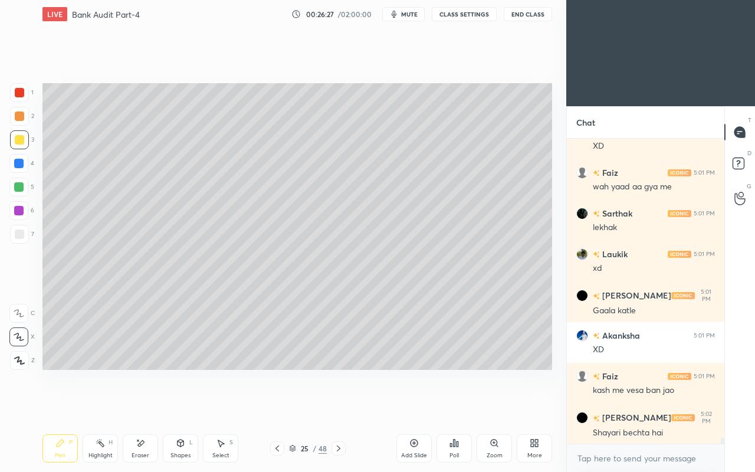
click at [130, 406] on div "Eraser" at bounding box center [140, 448] width 35 height 28
click at [57, 406] on icon at bounding box center [60, 442] width 7 height 7
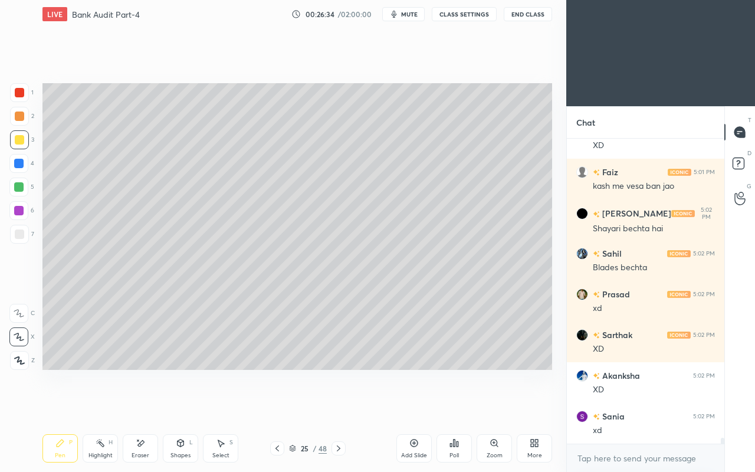
scroll to position [16012, 0]
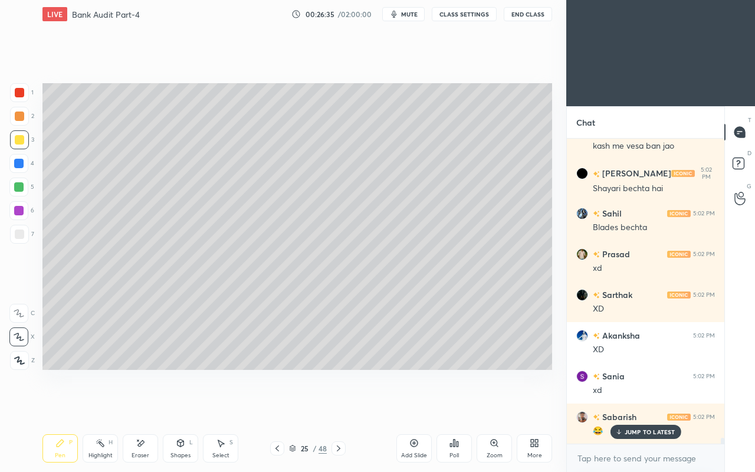
click at [130, 406] on div "Eraser" at bounding box center [140, 448] width 35 height 28
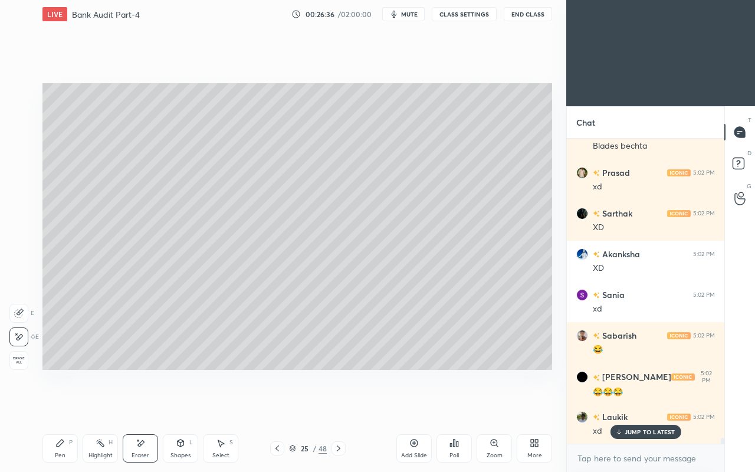
click at [63, 406] on div "Pen" at bounding box center [60, 455] width 11 height 6
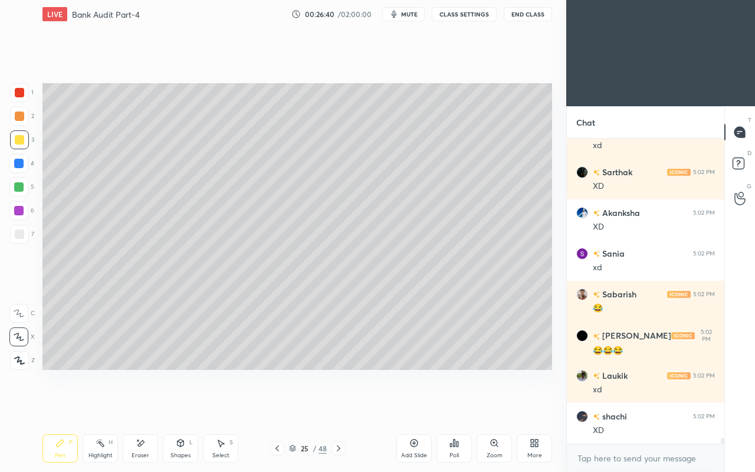
scroll to position [16174, 0]
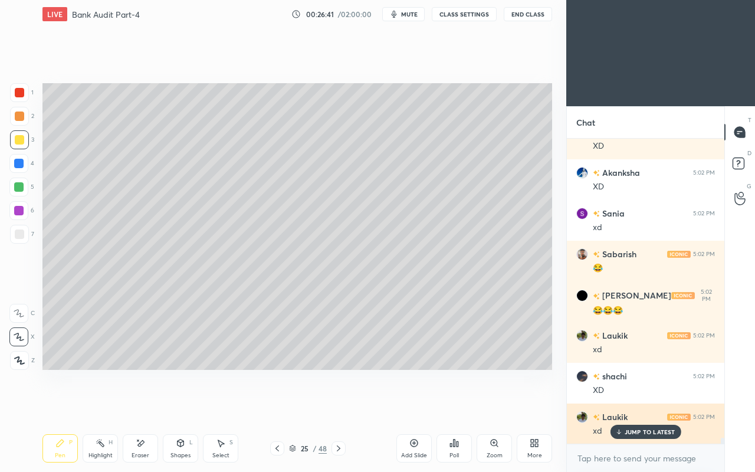
click at [624, 406] on div "JUMP TO LATEST" at bounding box center [645, 431] width 71 height 14
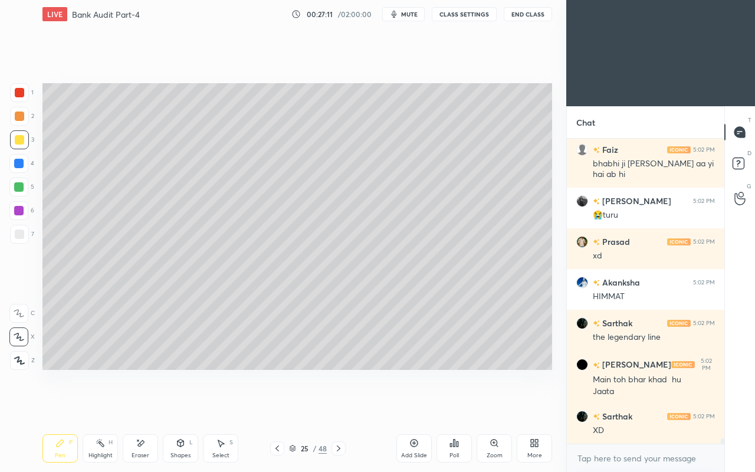
scroll to position [16929, 0]
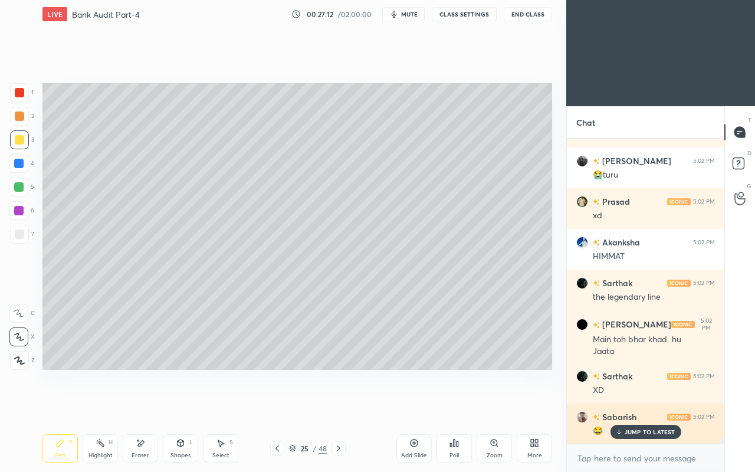
click at [618, 406] on icon at bounding box center [618, 431] width 8 height 7
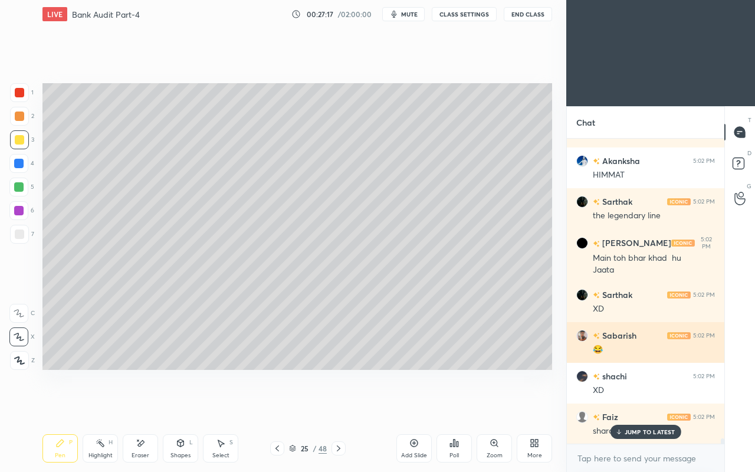
scroll to position [17051, 0]
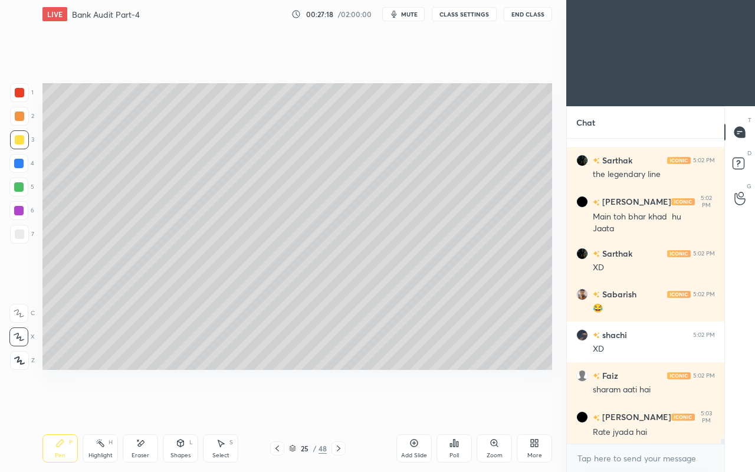
click at [147, 406] on div "Eraser" at bounding box center [140, 448] width 35 height 28
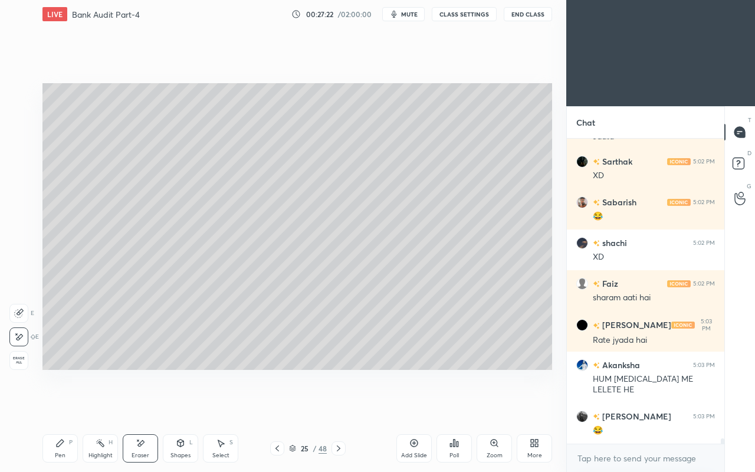
scroll to position [17194, 0]
click at [178, 406] on icon at bounding box center [180, 442] width 6 height 7
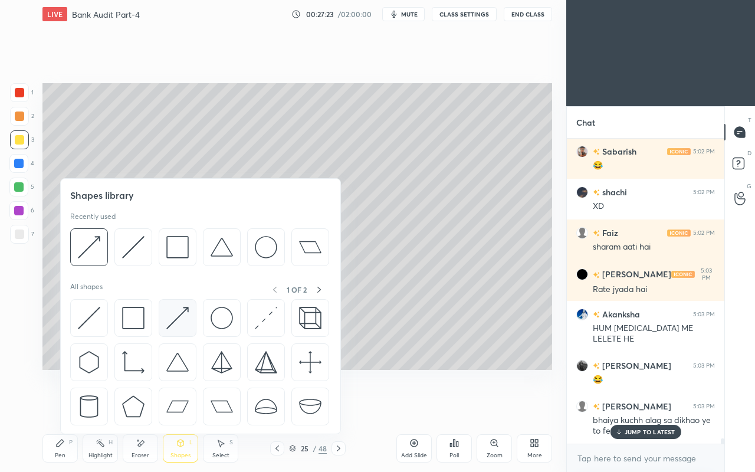
click at [173, 317] on img at bounding box center [177, 318] width 22 height 22
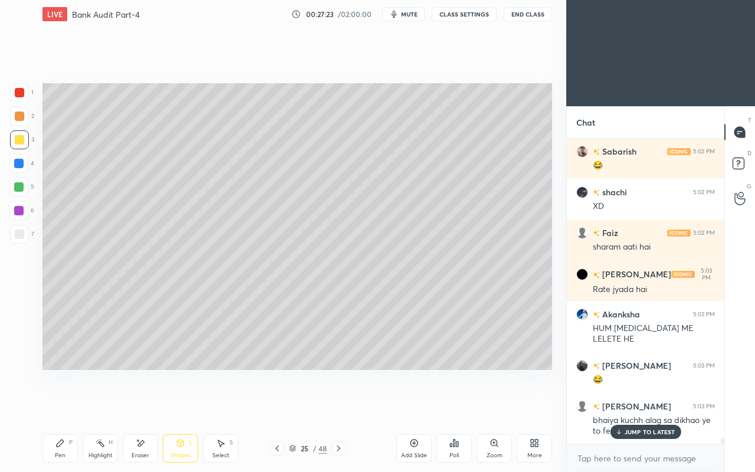
click at [22, 230] on div at bounding box center [19, 233] width 9 height 9
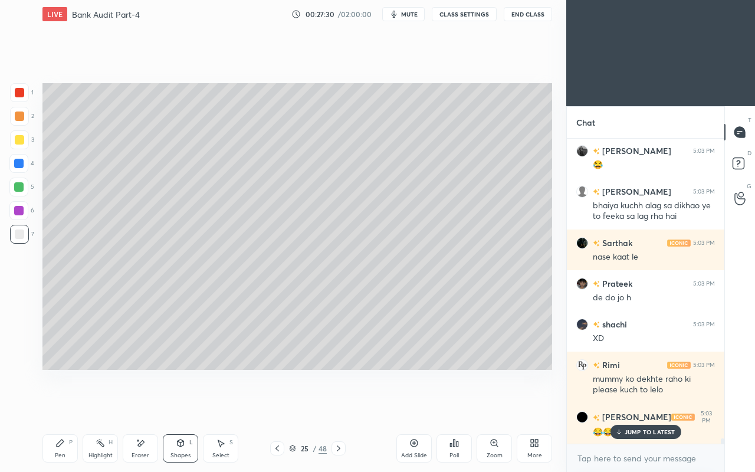
scroll to position [17449, 0]
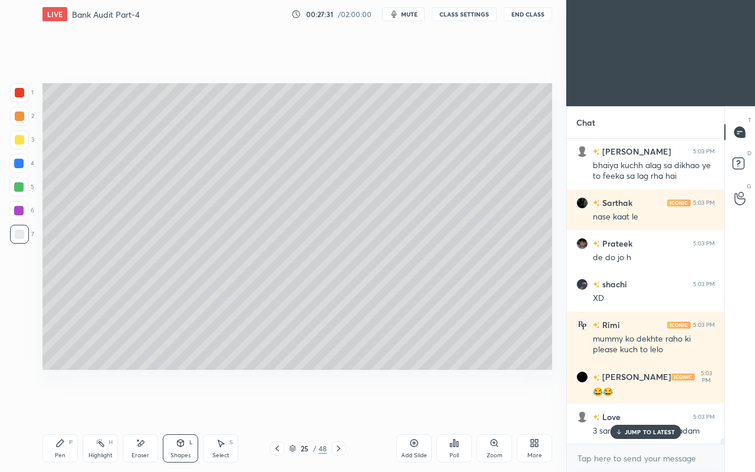
click at [645, 406] on p "JUMP TO LATEST" at bounding box center [649, 431] width 51 height 7
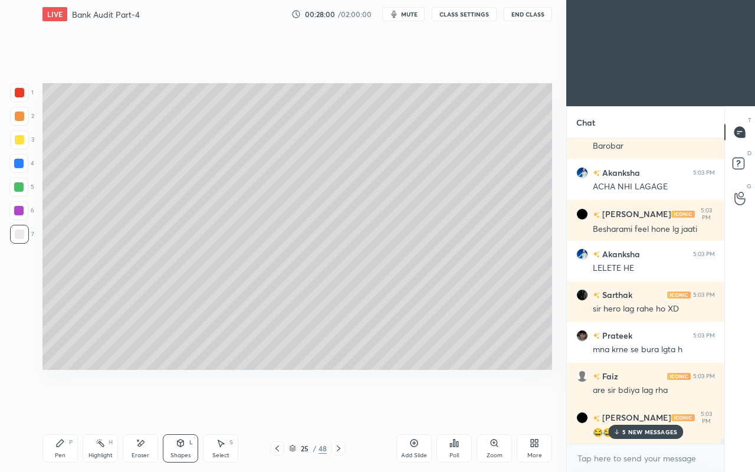
scroll to position [17175, 0]
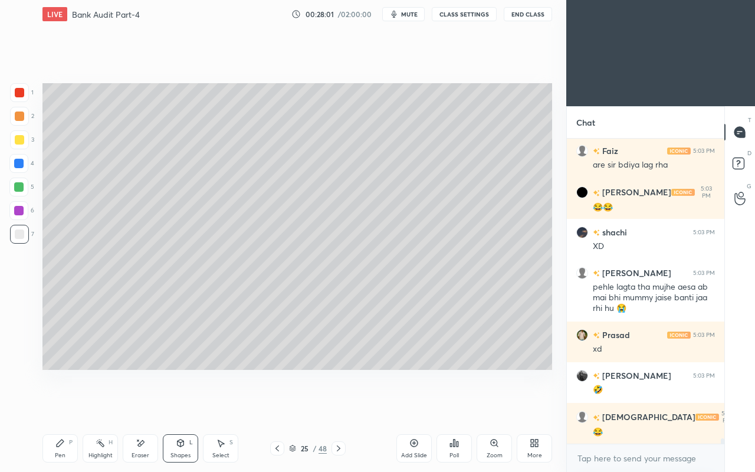
click at [47, 406] on div "Pen P" at bounding box center [59, 448] width 35 height 28
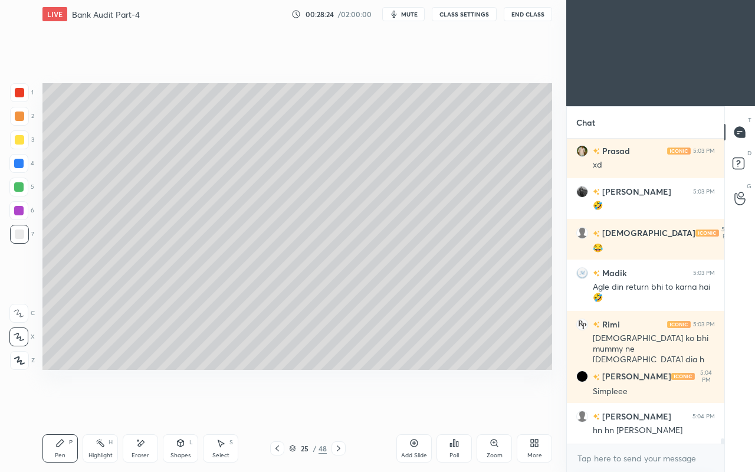
scroll to position [17399, 0]
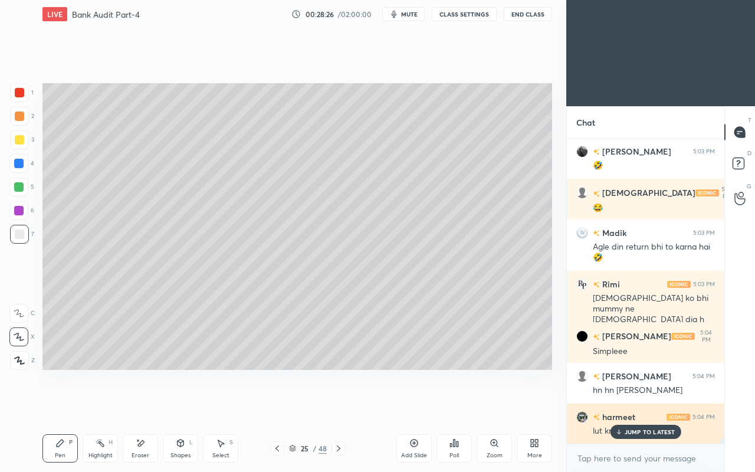
click at [618, 406] on icon at bounding box center [618, 431] width 0 height 4
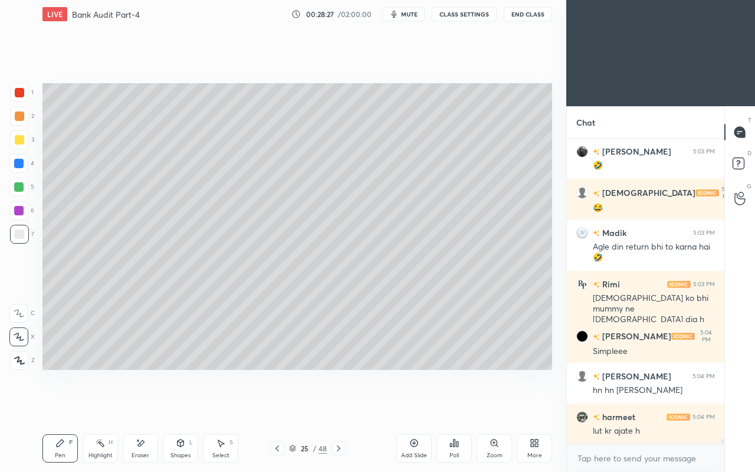
click at [19, 160] on div at bounding box center [18, 163] width 9 height 9
click at [19, 141] on div at bounding box center [19, 139] width 9 height 9
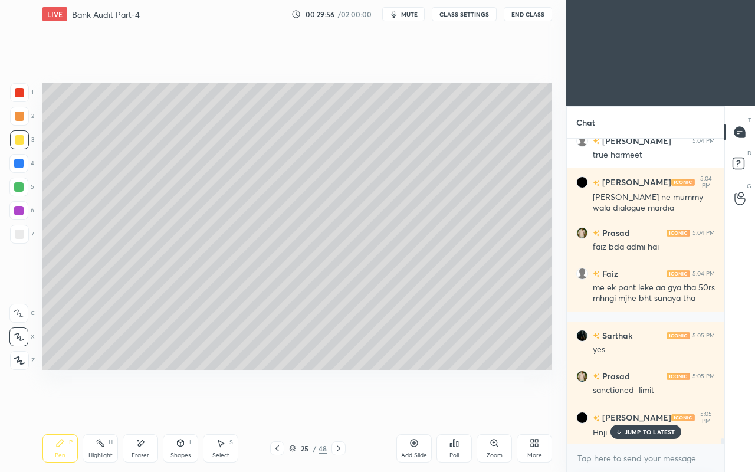
scroll to position [17860, 0]
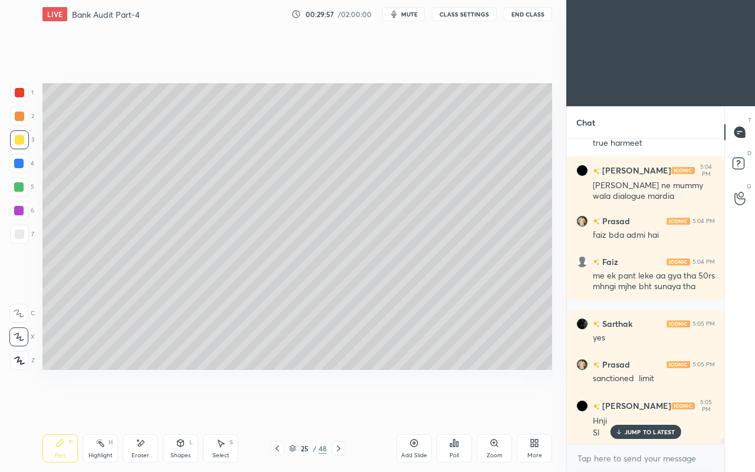
click at [276, 406] on icon at bounding box center [276, 447] width 9 height 9
click at [273, 406] on icon at bounding box center [276, 447] width 9 height 9
click at [277, 406] on icon at bounding box center [276, 447] width 9 height 9
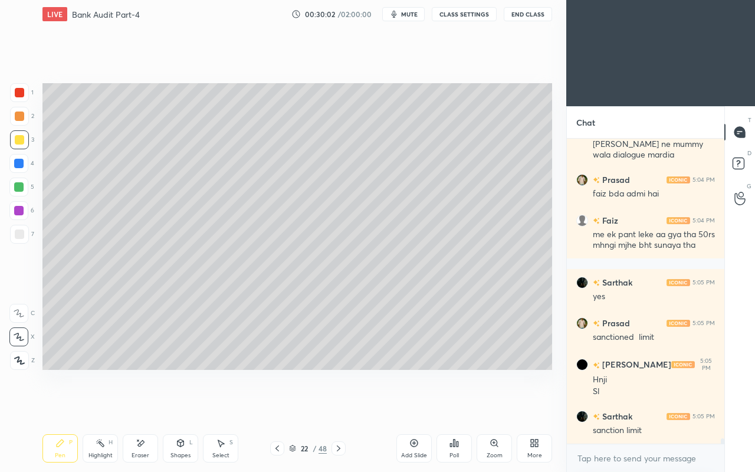
click at [272, 406] on icon at bounding box center [276, 447] width 9 height 9
click at [22, 233] on div at bounding box center [19, 233] width 9 height 9
click at [339, 406] on icon at bounding box center [338, 447] width 9 height 9
click at [340, 406] on icon at bounding box center [338, 447] width 9 height 9
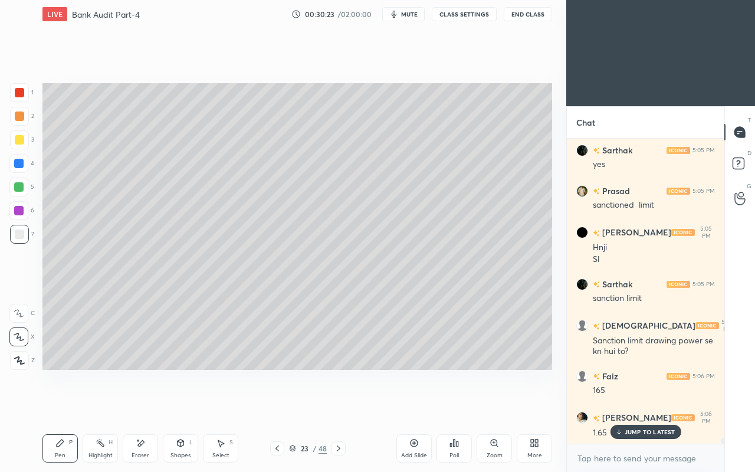
scroll to position [18115, 0]
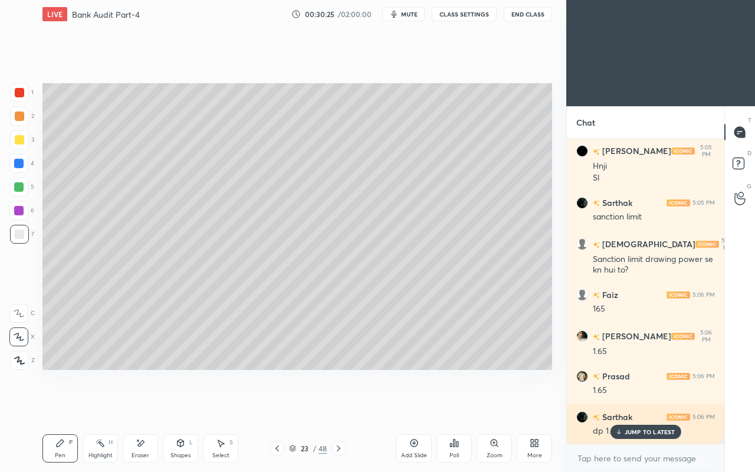
click at [630, 406] on p "JUMP TO LATEST" at bounding box center [649, 431] width 51 height 7
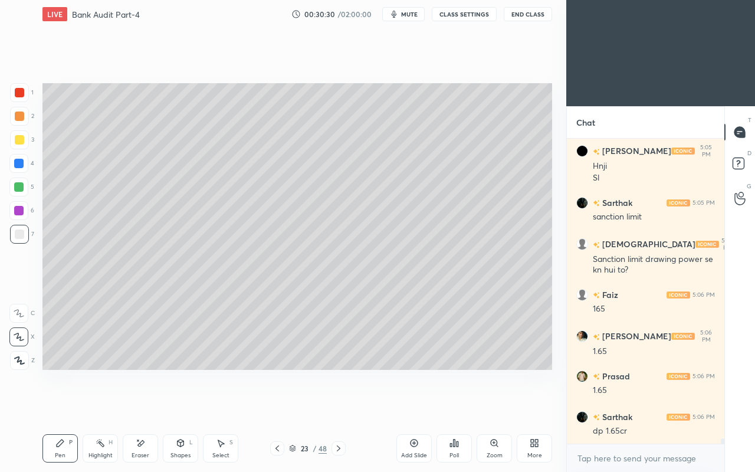
click at [137, 406] on icon at bounding box center [140, 443] width 9 height 10
click at [90, 406] on div "Highlight H" at bounding box center [100, 448] width 35 height 28
click at [62, 406] on icon at bounding box center [59, 442] width 9 height 9
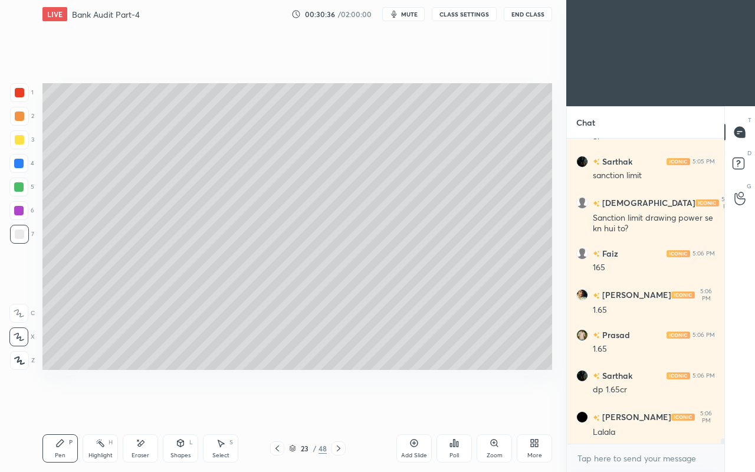
scroll to position [18196, 0]
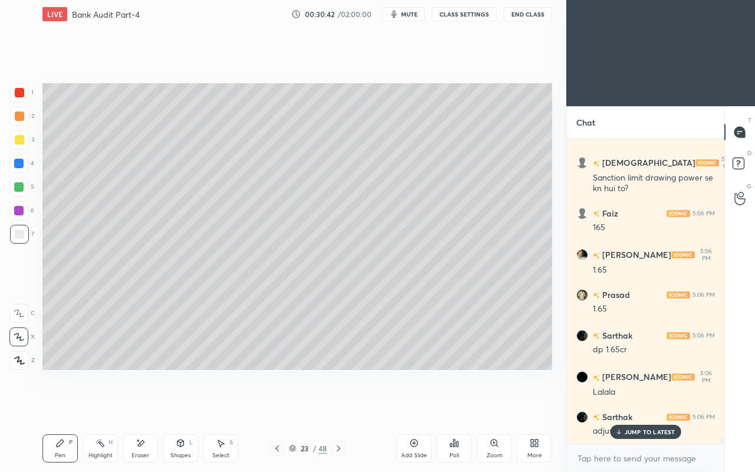
click at [146, 406] on div "Eraser" at bounding box center [140, 448] width 35 height 28
click at [67, 406] on div "Pen P" at bounding box center [59, 448] width 35 height 28
click at [624, 406] on p "JUMP TO LATEST" at bounding box center [649, 431] width 51 height 7
click at [338, 406] on icon at bounding box center [339, 448] width 4 height 6
click at [340, 406] on div at bounding box center [338, 448] width 14 height 14
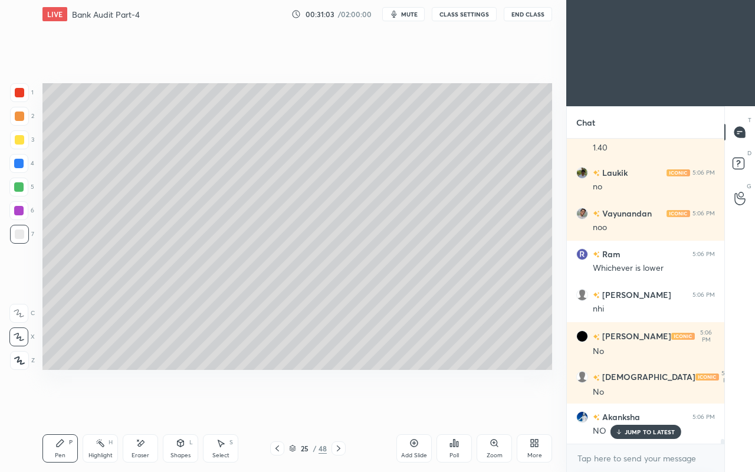
scroll to position [18644, 0]
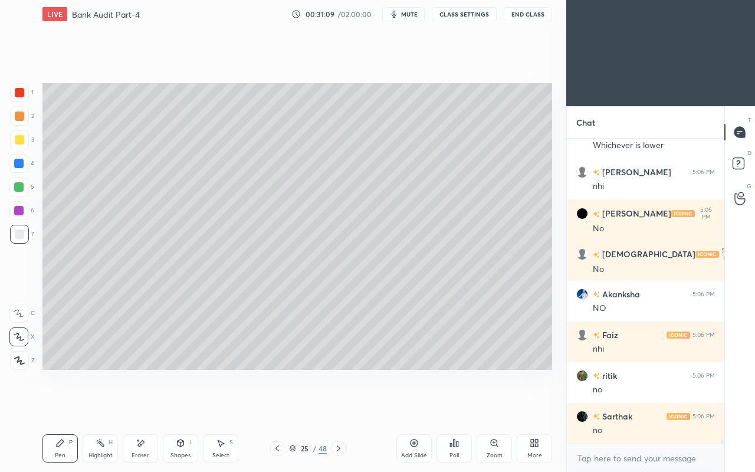
click at [272, 406] on icon at bounding box center [276, 447] width 9 height 9
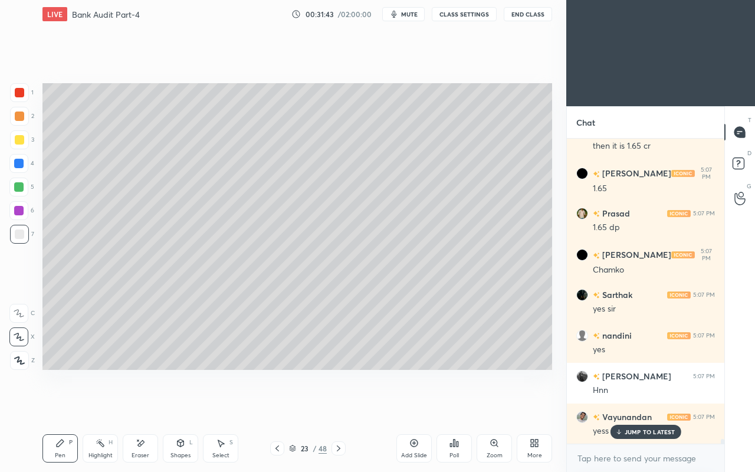
scroll to position [19376, 0]
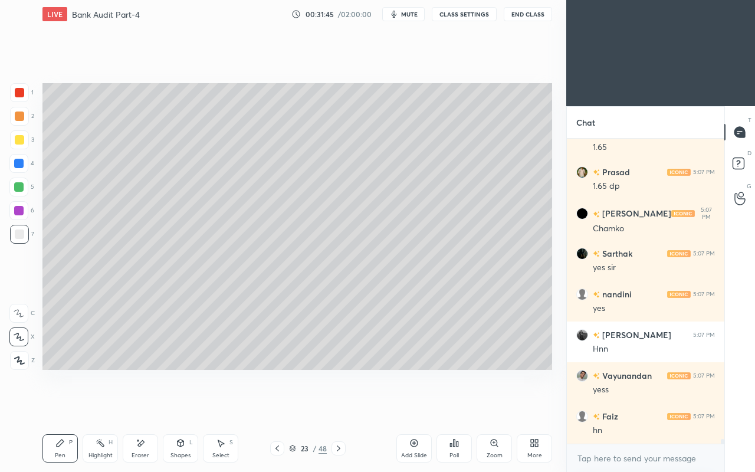
click at [338, 406] on icon at bounding box center [338, 447] width 9 height 9
click at [337, 406] on icon at bounding box center [338, 447] width 9 height 9
click at [338, 406] on div at bounding box center [338, 448] width 14 height 14
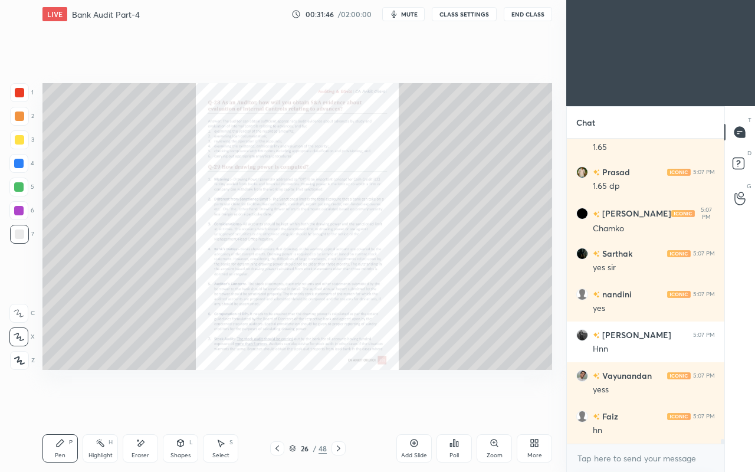
click at [338, 406] on icon at bounding box center [338, 447] width 9 height 9
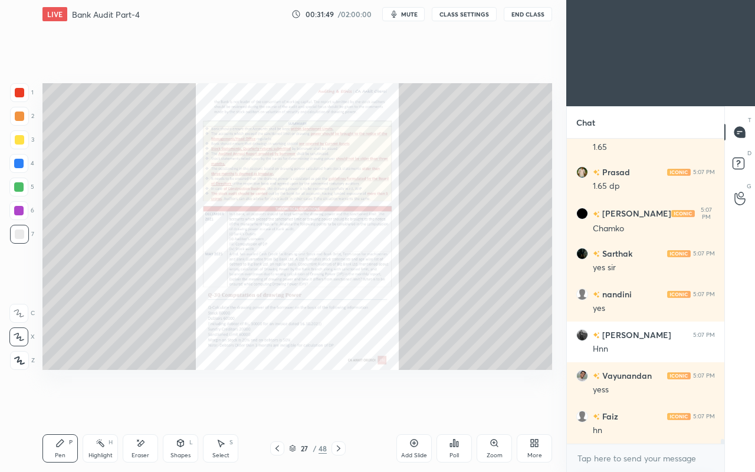
click at [274, 406] on icon at bounding box center [276, 447] width 9 height 9
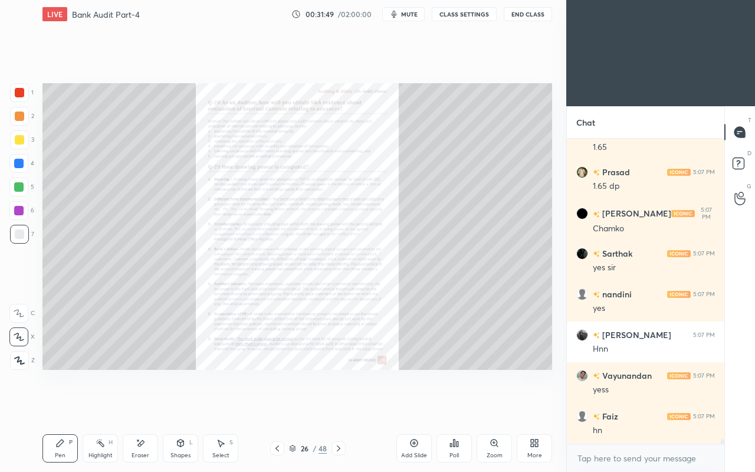
click at [272, 406] on icon at bounding box center [276, 447] width 9 height 9
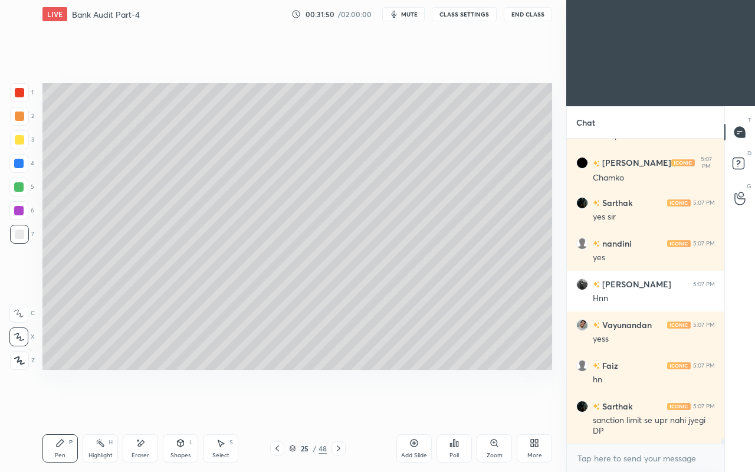
click at [337, 406] on icon at bounding box center [338, 447] width 9 height 9
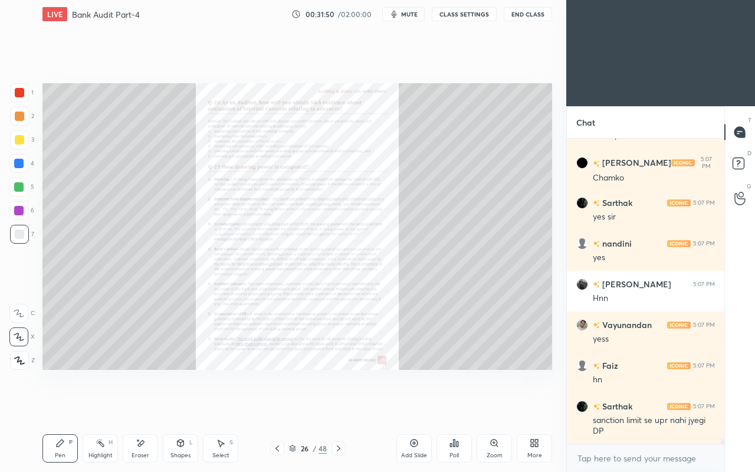
click at [337, 406] on icon at bounding box center [338, 447] width 9 height 9
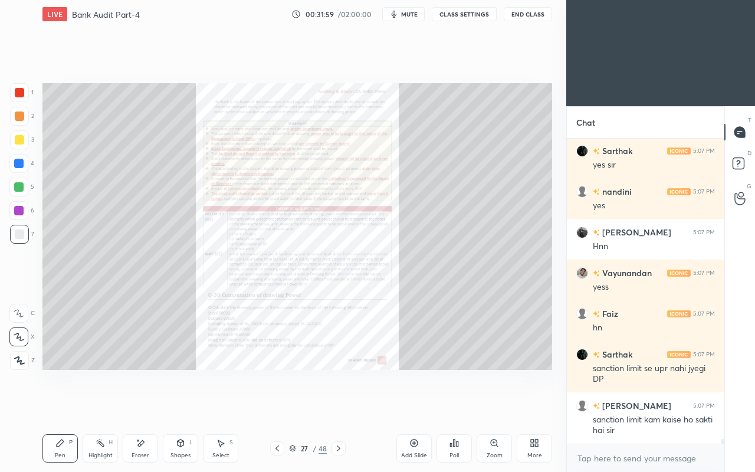
scroll to position [19519, 0]
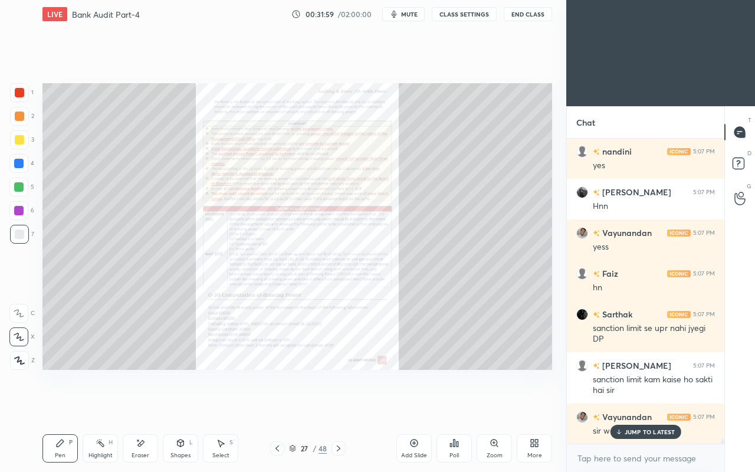
click at [336, 406] on icon at bounding box center [338, 447] width 9 height 9
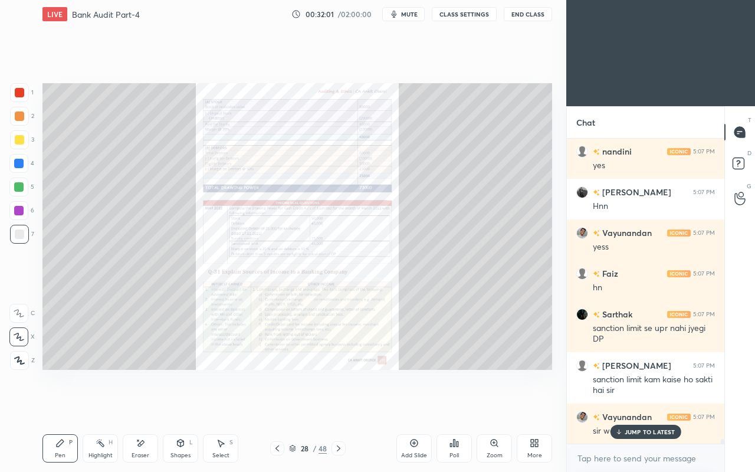
click at [274, 406] on icon at bounding box center [276, 447] width 9 height 9
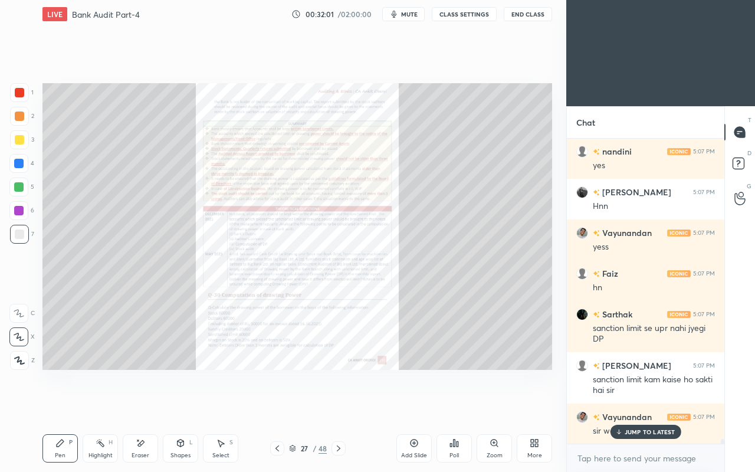
click at [493, 406] on icon at bounding box center [493, 442] width 9 height 9
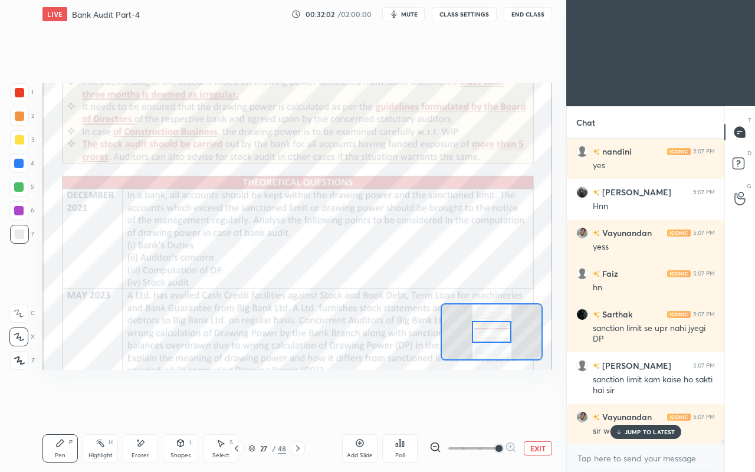
scroll to position [19560, 0]
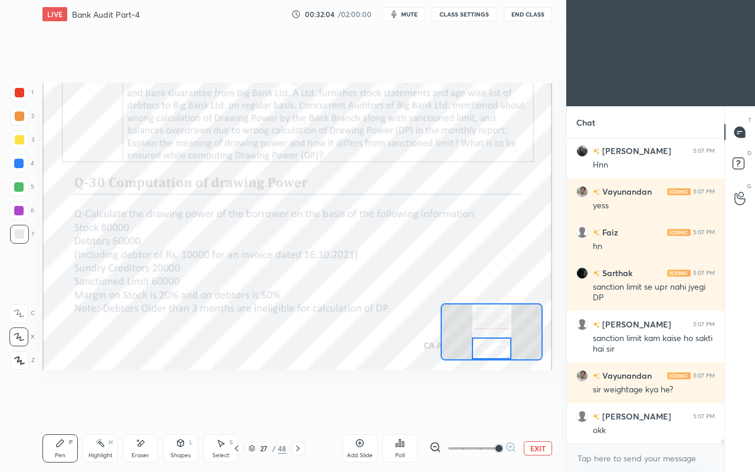
click at [21, 89] on div at bounding box center [19, 92] width 9 height 9
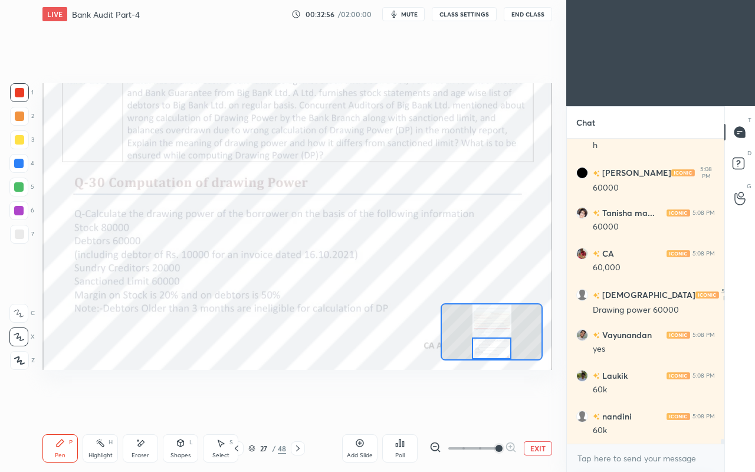
scroll to position [19926, 0]
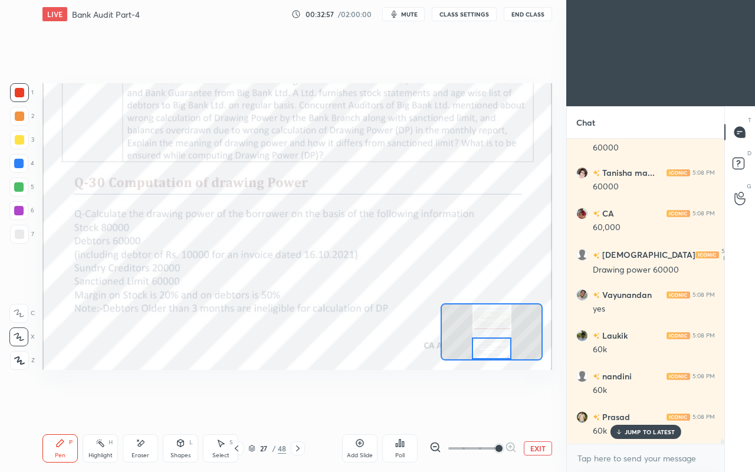
click at [17, 94] on div at bounding box center [19, 92] width 9 height 9
click at [18, 317] on div at bounding box center [18, 313] width 19 height 19
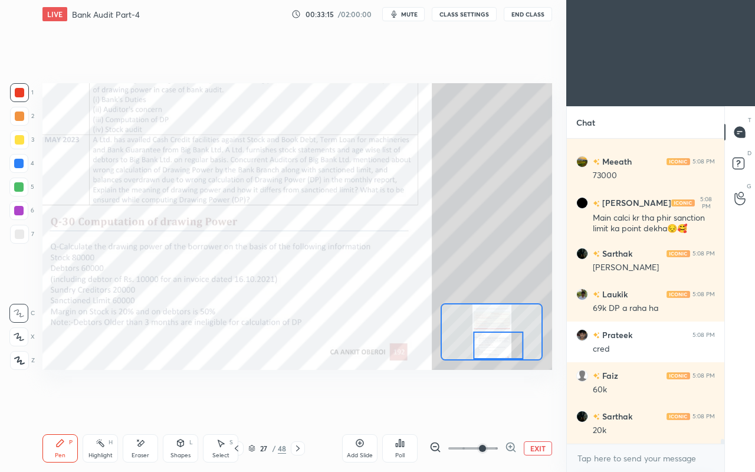
scroll to position [20262, 0]
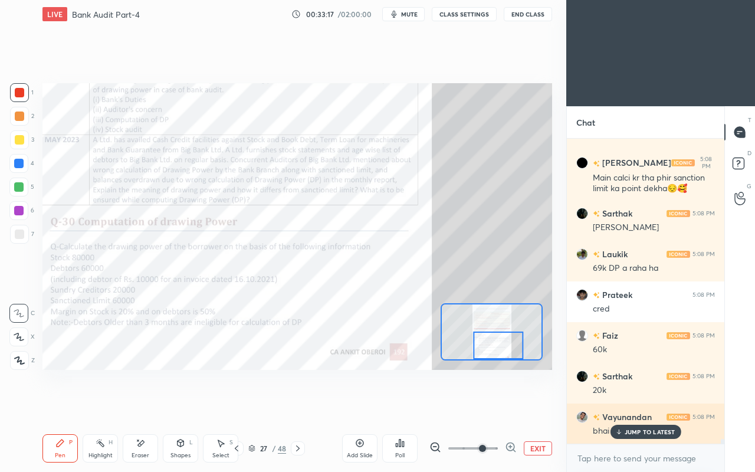
click at [621, 406] on icon at bounding box center [618, 431] width 8 height 7
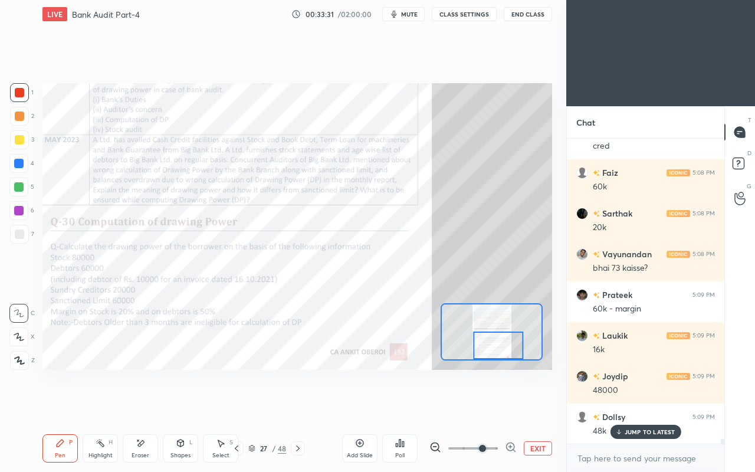
scroll to position [20506, 0]
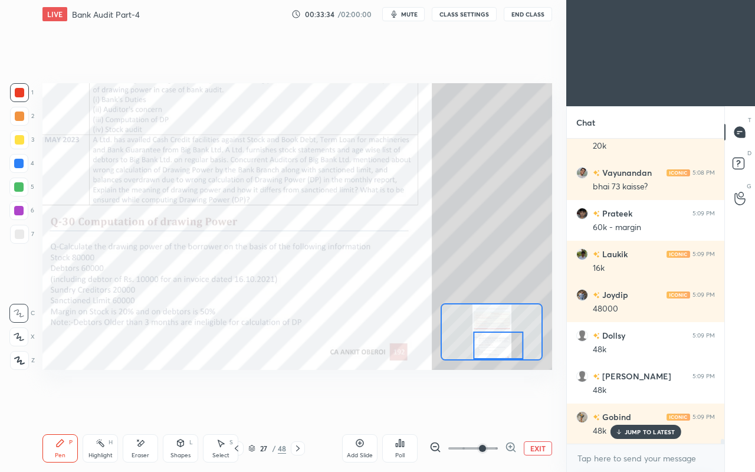
click at [18, 144] on div at bounding box center [19, 139] width 19 height 19
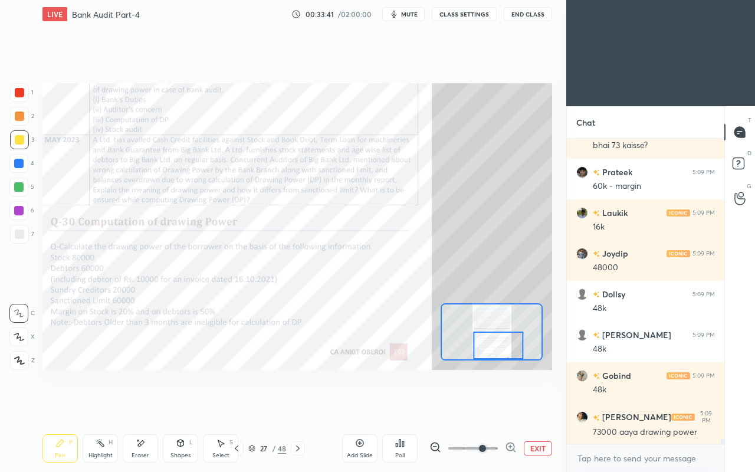
click at [21, 91] on div at bounding box center [19, 92] width 9 height 9
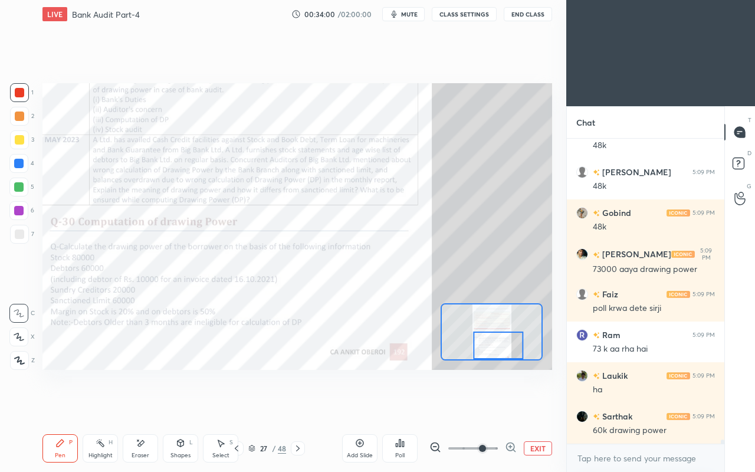
scroll to position [20721, 0]
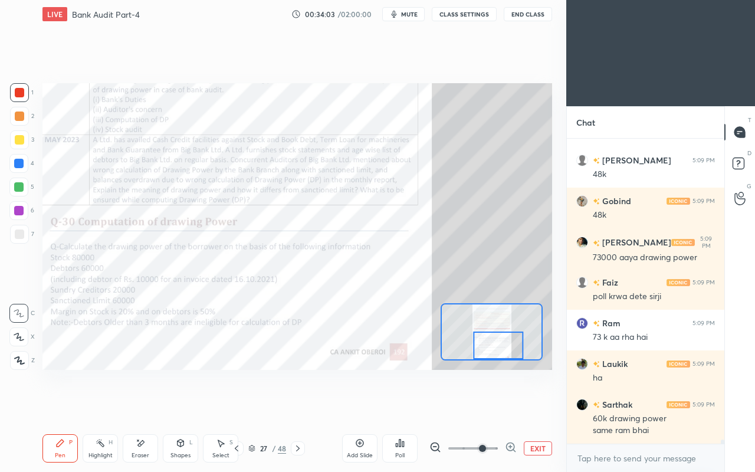
click at [139, 406] on icon at bounding box center [141, 443] width 6 height 6
click at [55, 406] on div "Pen P" at bounding box center [59, 448] width 35 height 28
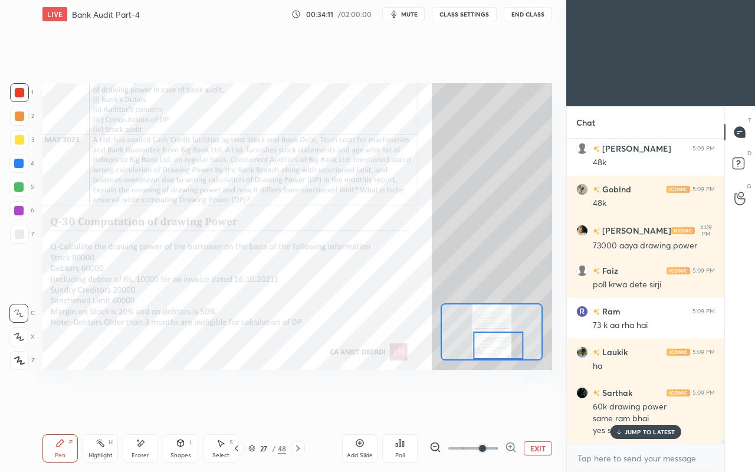
scroll to position [20773, 0]
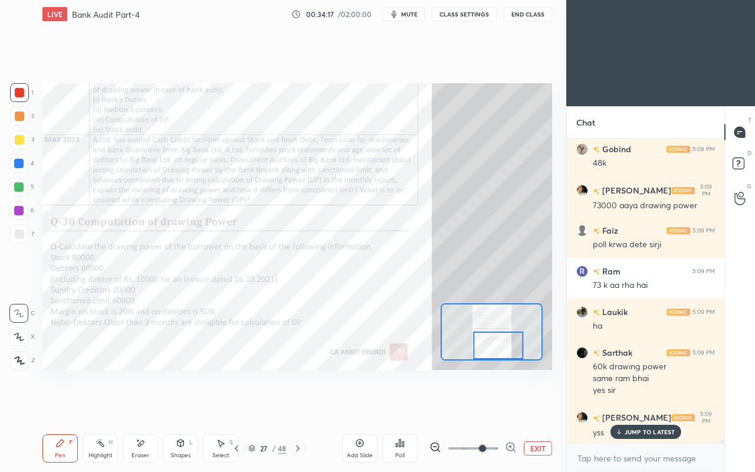
click at [18, 143] on div at bounding box center [19, 139] width 9 height 9
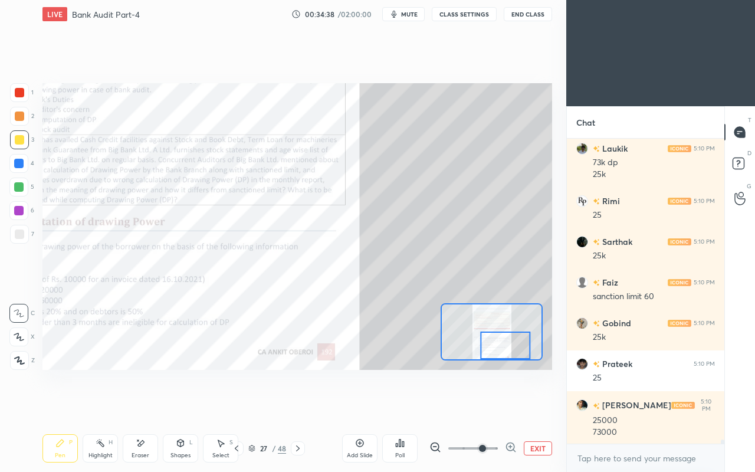
scroll to position [21164, 0]
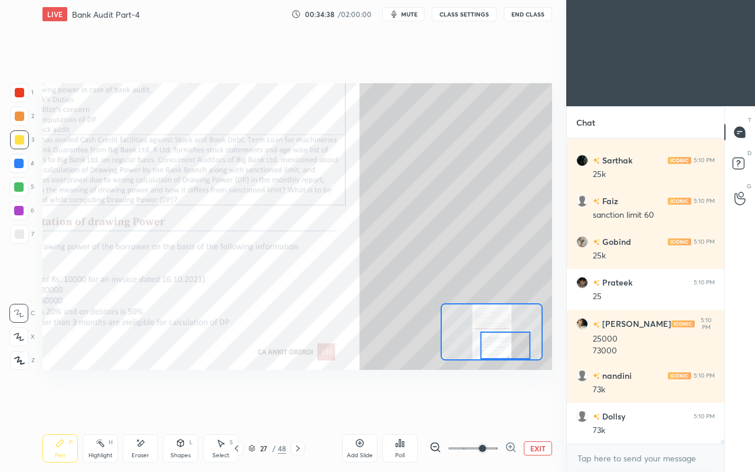
click at [14, 93] on div at bounding box center [19, 92] width 19 height 19
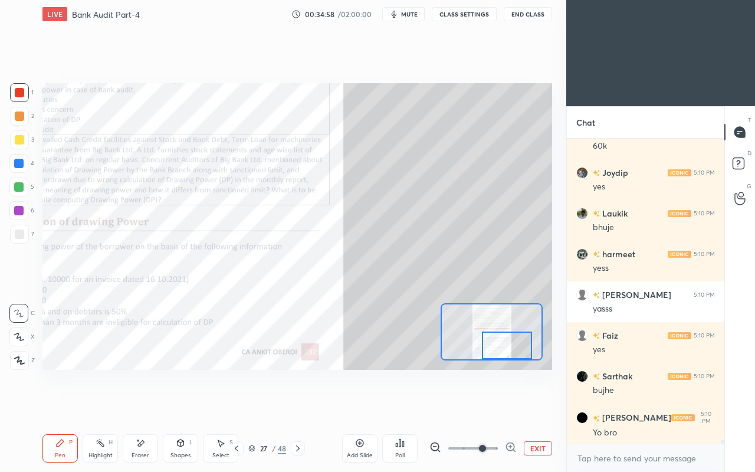
scroll to position [22302, 0]
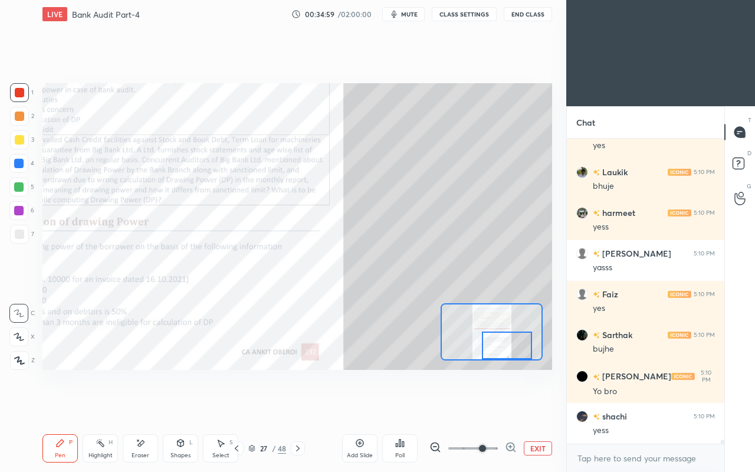
click at [297, 406] on div at bounding box center [298, 448] width 14 height 14
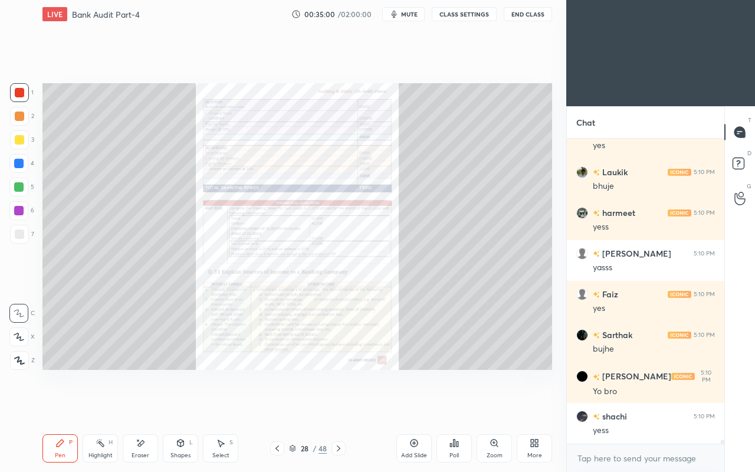
click at [492, 406] on div "Zoom" at bounding box center [493, 448] width 35 height 28
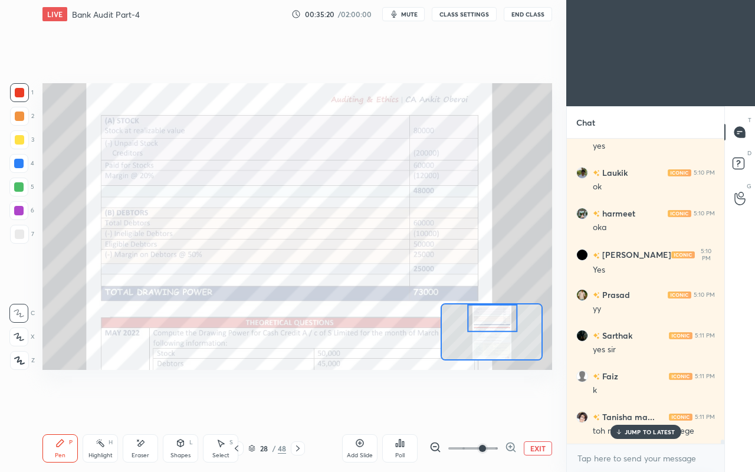
scroll to position [22709, 0]
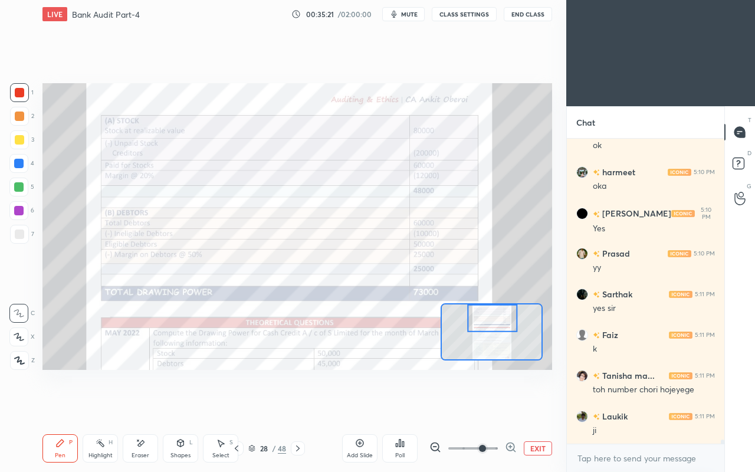
click at [528, 401] on div "Setting up your live class Poll for secs No correct answer Start poll" at bounding box center [297, 226] width 519 height 396
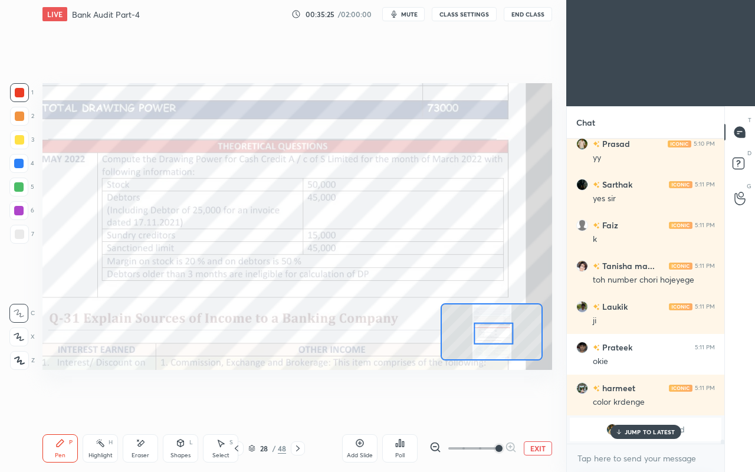
scroll to position [22859, 0]
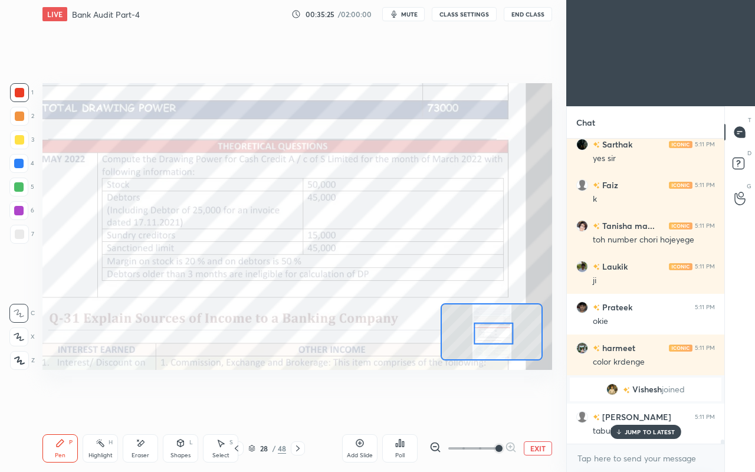
click at [18, 94] on div at bounding box center [19, 92] width 9 height 9
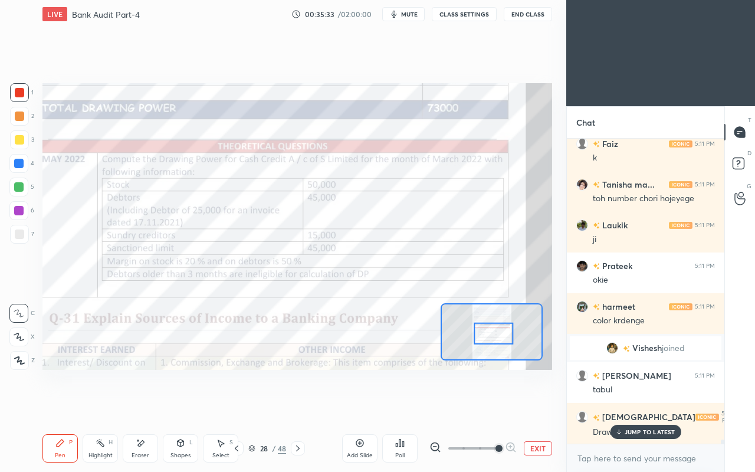
scroll to position [22940, 0]
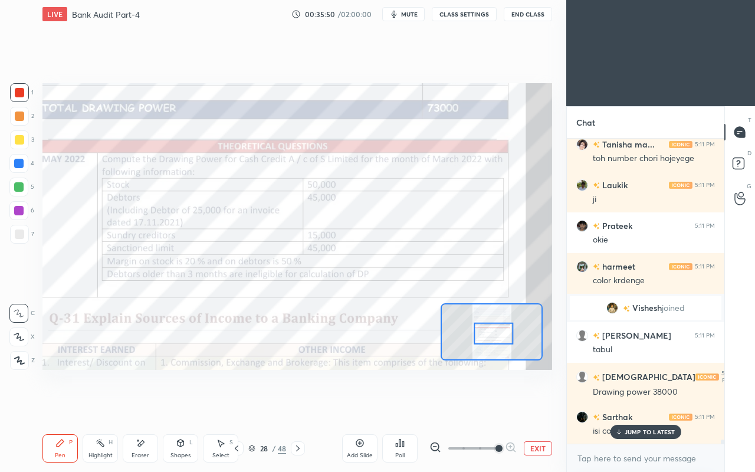
click at [630, 406] on p "JUMP TO LATEST" at bounding box center [649, 431] width 51 height 7
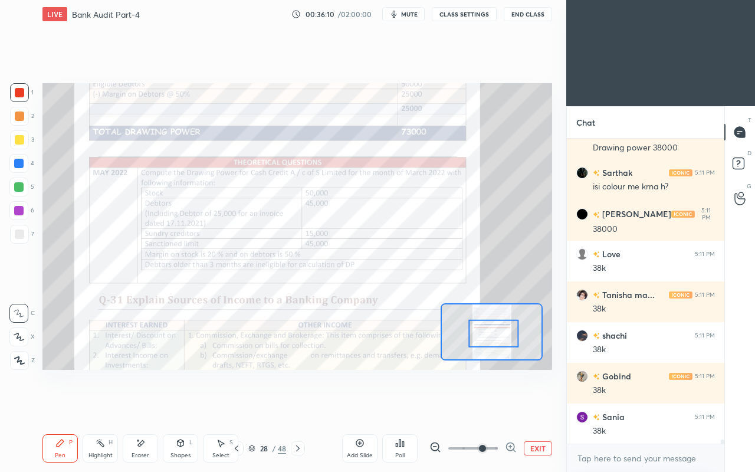
scroll to position [23226, 0]
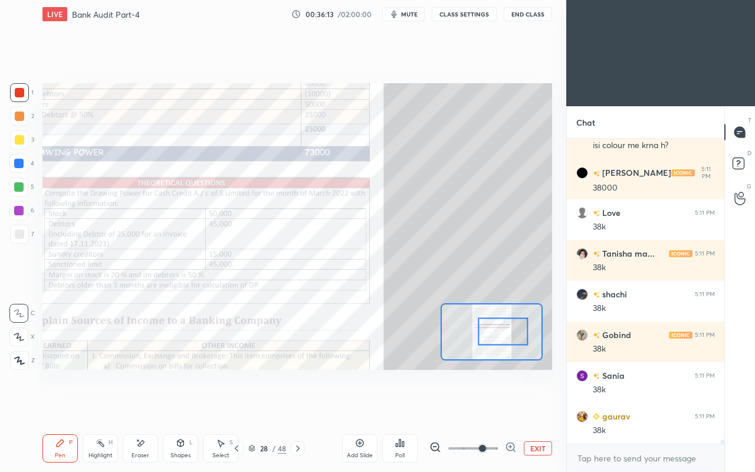
click at [17, 144] on div at bounding box center [19, 139] width 9 height 9
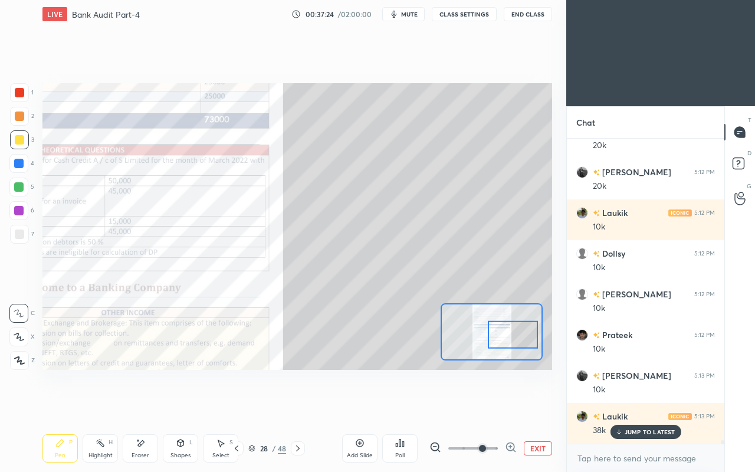
scroll to position [24172, 0]
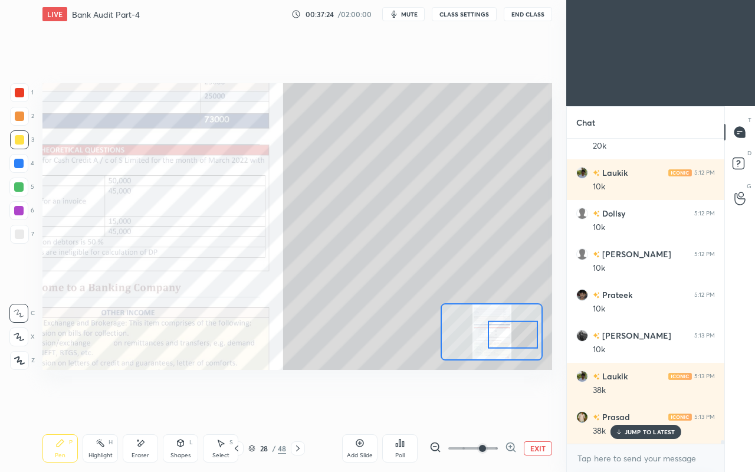
click at [15, 90] on div at bounding box center [19, 92] width 9 height 9
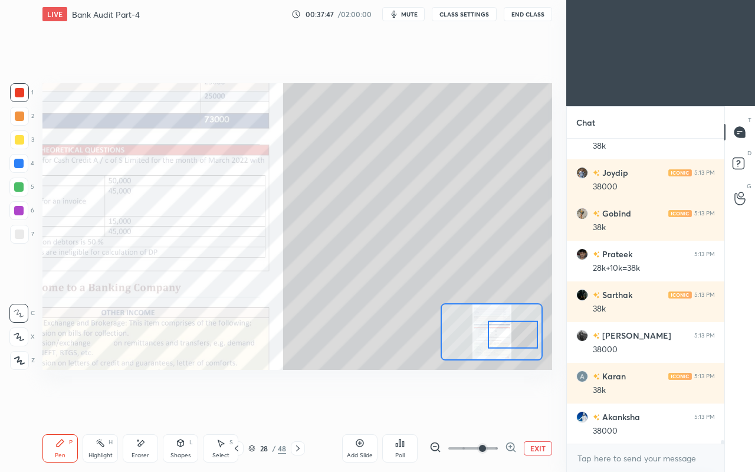
scroll to position [24539, 0]
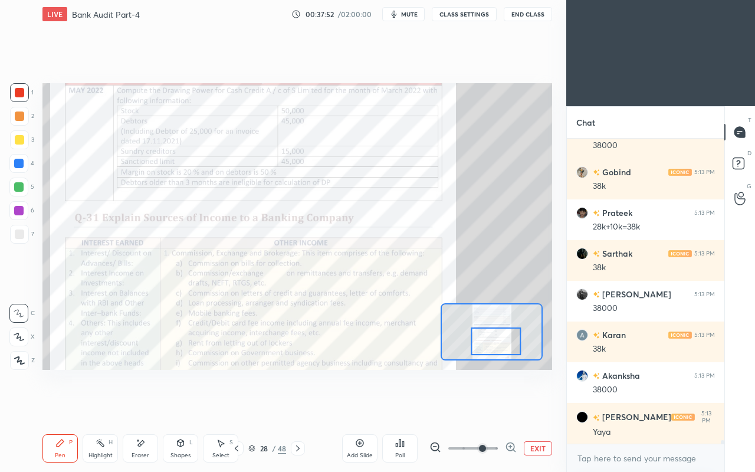
click at [25, 93] on div at bounding box center [19, 92] width 19 height 19
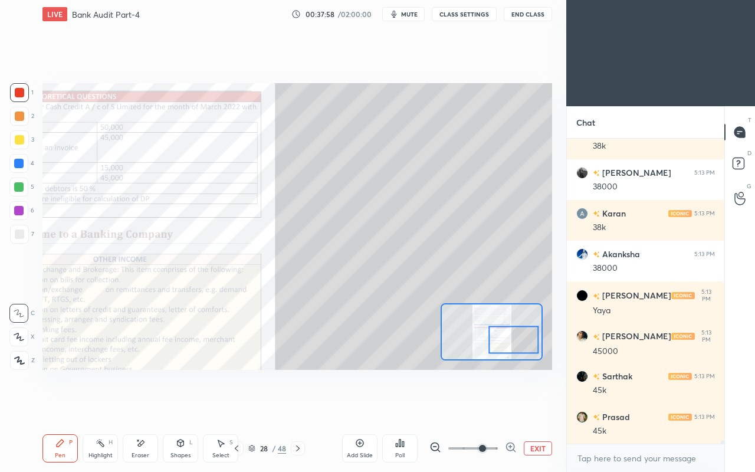
scroll to position [24702, 0]
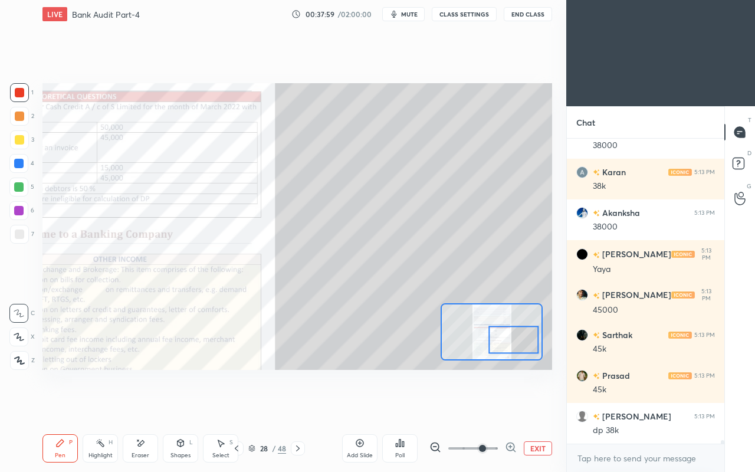
click at [19, 159] on div at bounding box center [18, 163] width 9 height 9
click at [22, 149] on div at bounding box center [19, 139] width 19 height 19
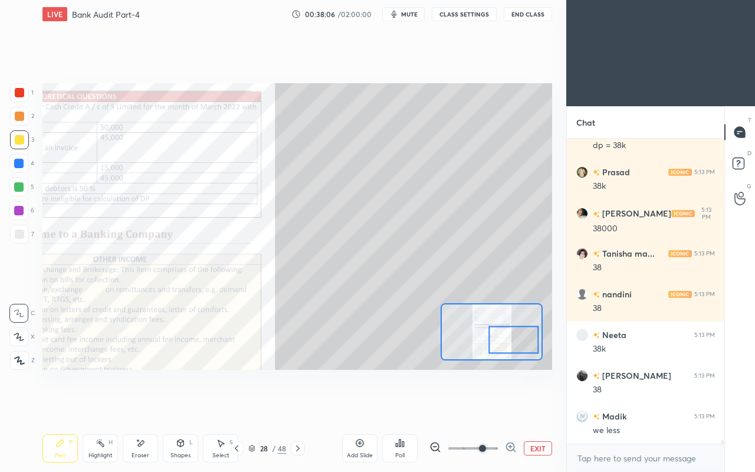
scroll to position [25148, 0]
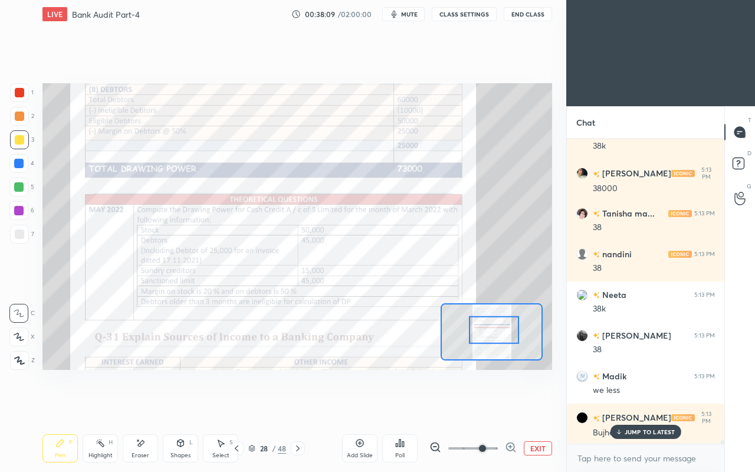
click at [11, 95] on div at bounding box center [19, 92] width 19 height 19
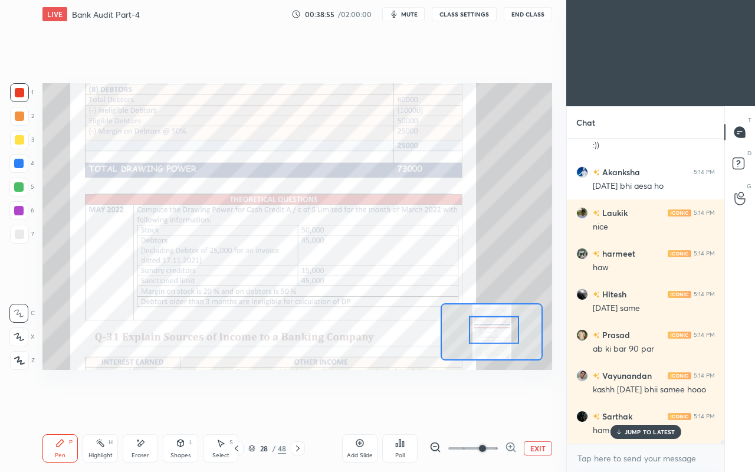
scroll to position [26287, 0]
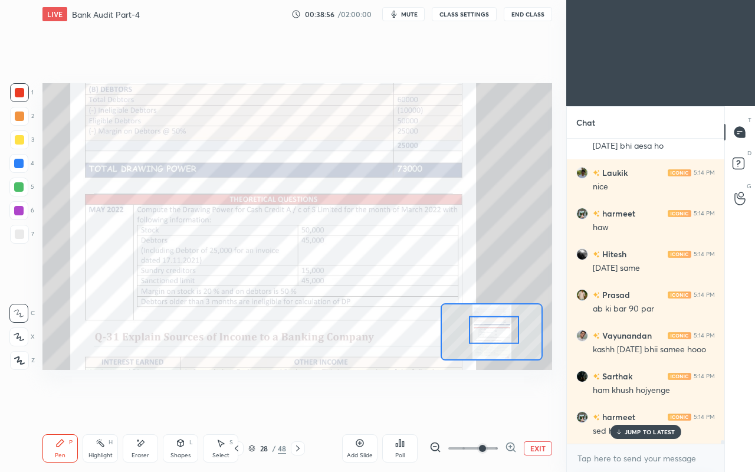
click at [626, 406] on p "JUMP TO LATEST" at bounding box center [649, 431] width 51 height 7
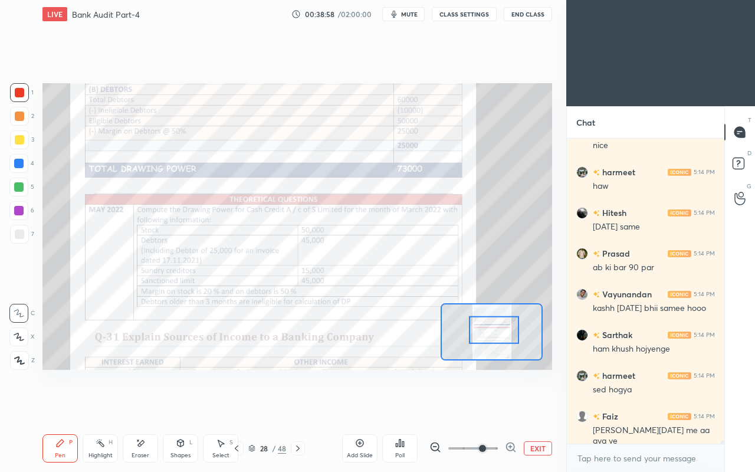
scroll to position [26369, 0]
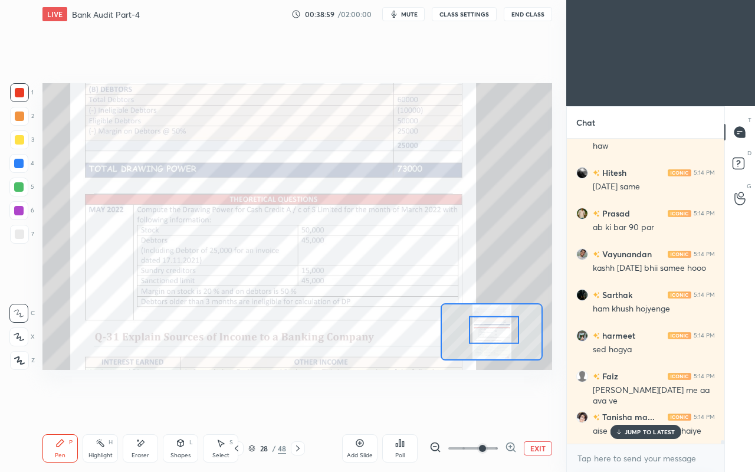
click at [645, 406] on p "JUMP TO LATEST" at bounding box center [649, 431] width 51 height 7
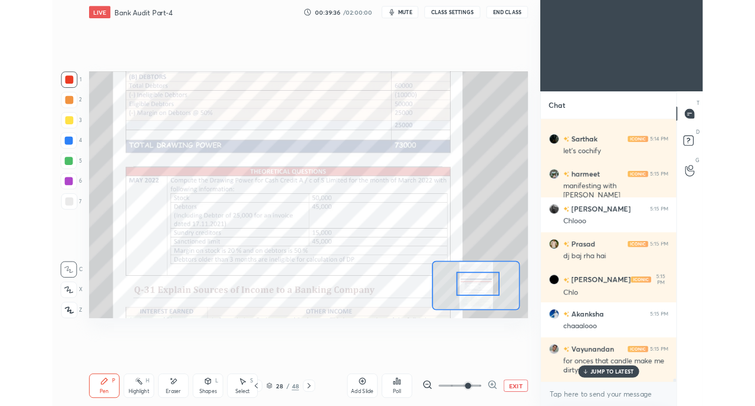
scroll to position [27051, 0]
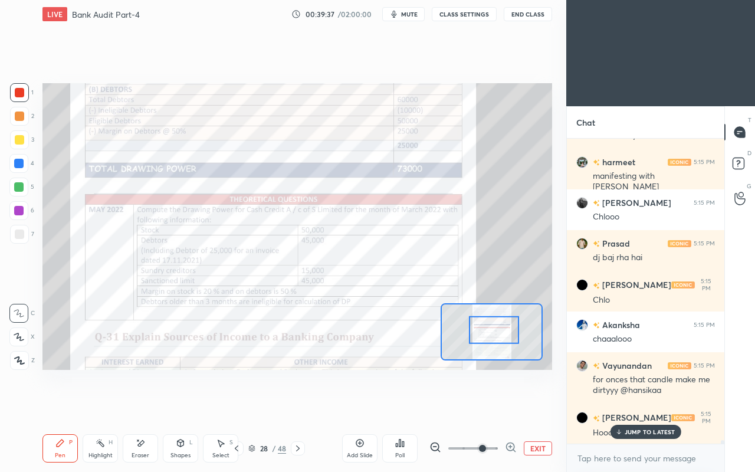
click at [531, 406] on button "EXIT" at bounding box center [537, 448] width 28 height 14
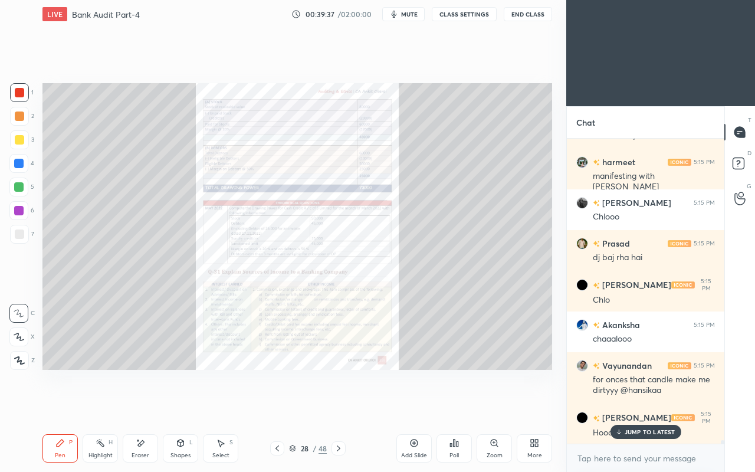
click at [532, 406] on div "More" at bounding box center [533, 448] width 35 height 28
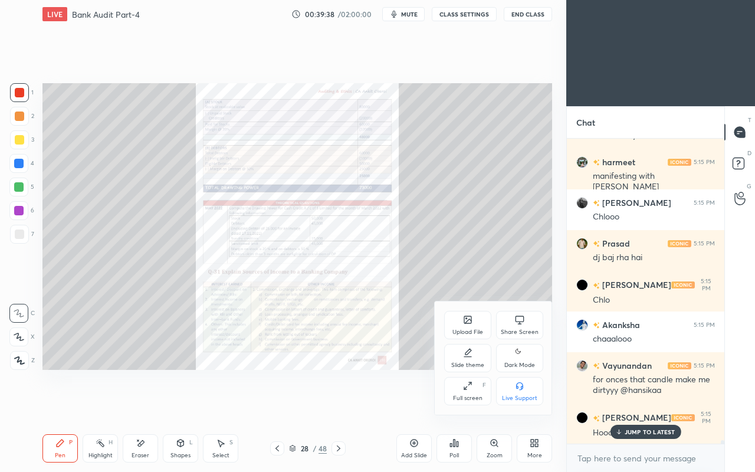
click at [514, 320] on div "Share Screen" at bounding box center [519, 325] width 47 height 28
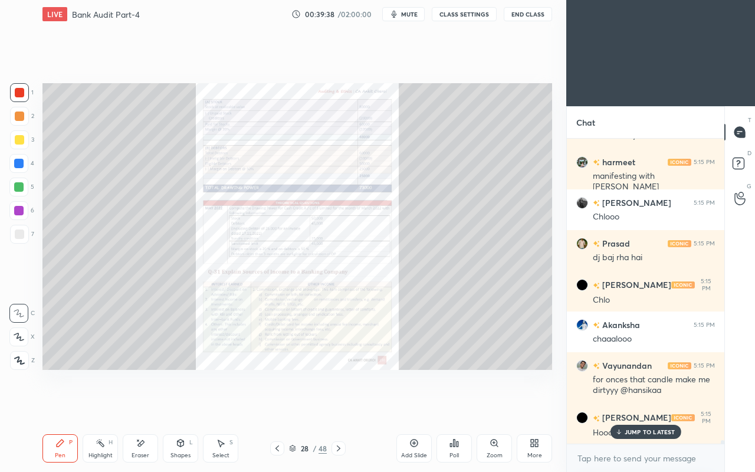
type textarea "x"
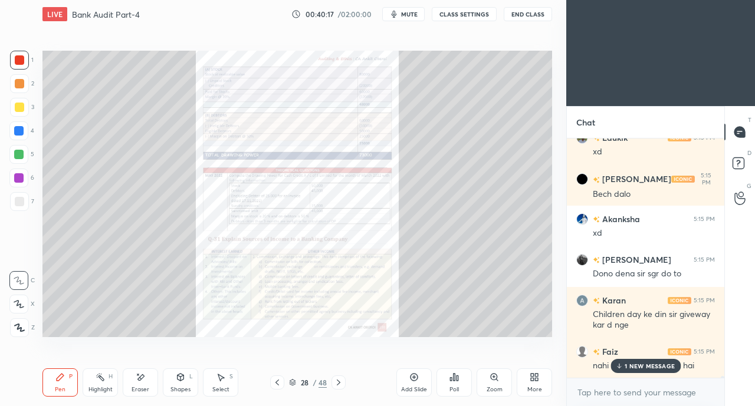
scroll to position [27748, 0]
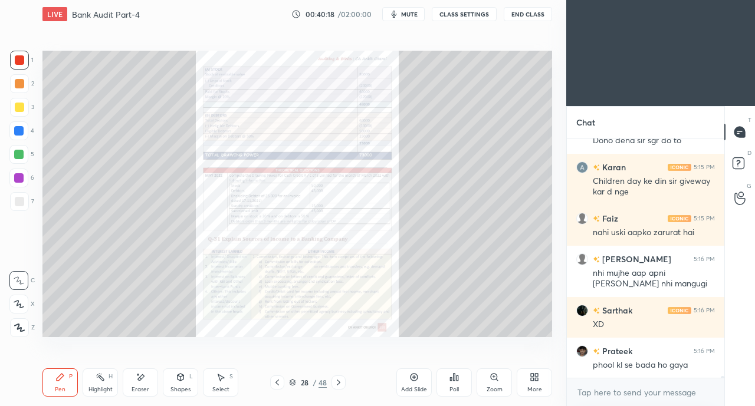
click at [527, 387] on div "More" at bounding box center [534, 390] width 15 height 6
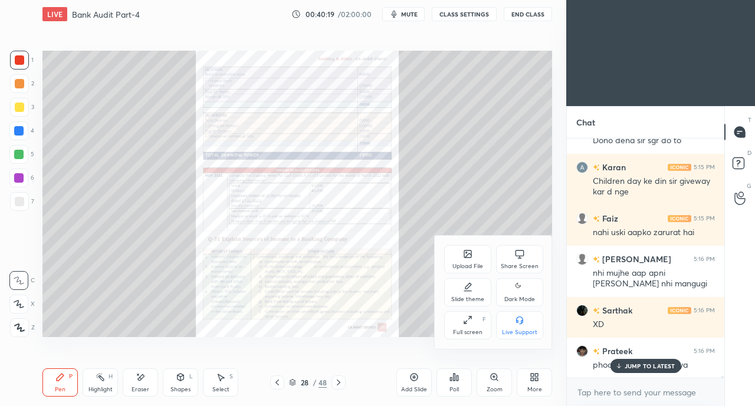
scroll to position [27870, 0]
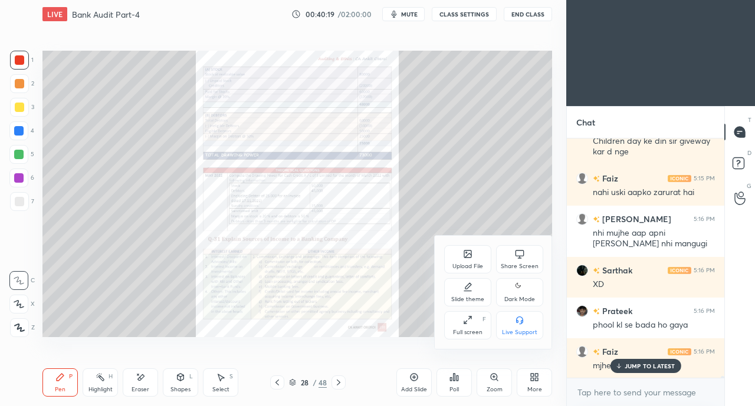
click at [508, 263] on div "Share Screen" at bounding box center [519, 266] width 38 height 6
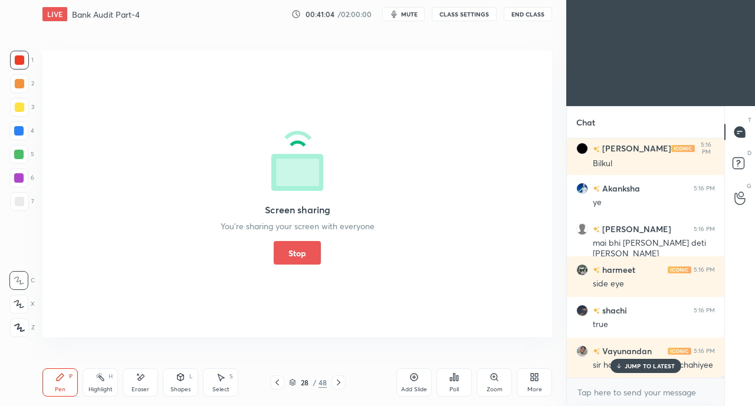
scroll to position [28308, 0]
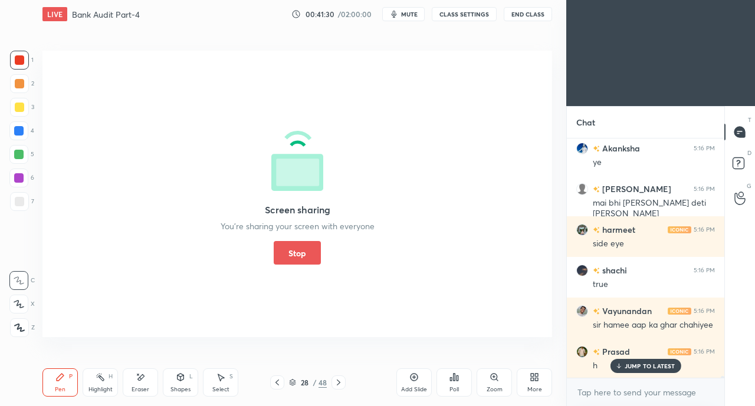
click at [289, 251] on button "Stop" at bounding box center [297, 253] width 47 height 24
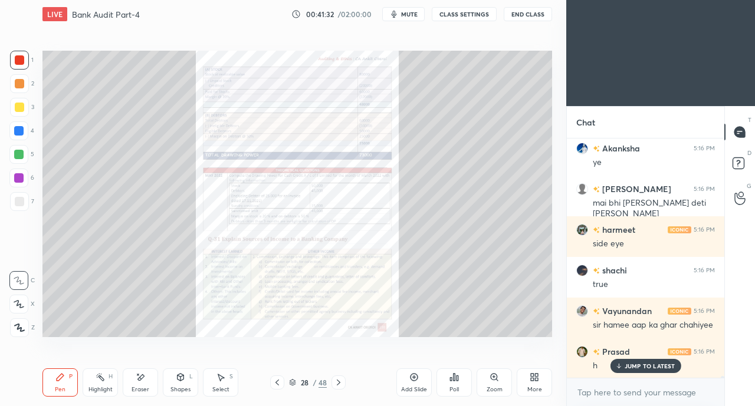
click at [279, 380] on icon at bounding box center [276, 382] width 9 height 9
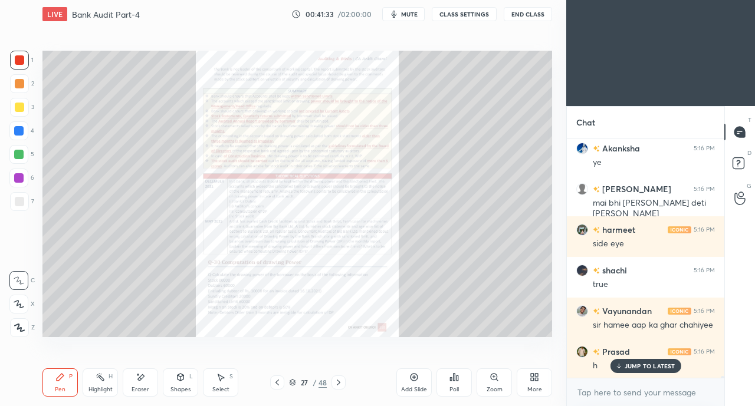
click at [277, 381] on icon at bounding box center [277, 383] width 4 height 6
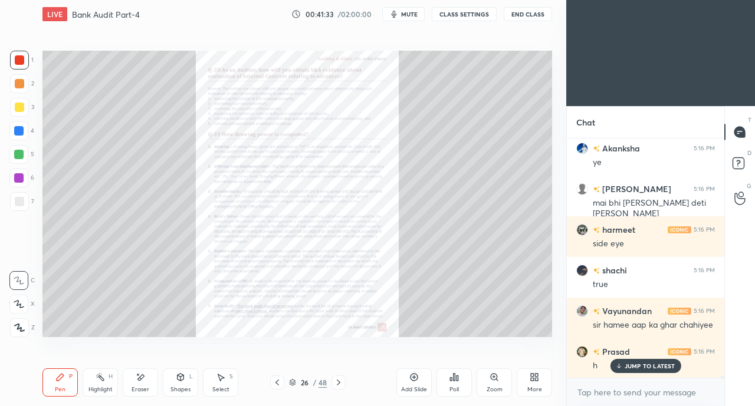
click at [277, 381] on icon at bounding box center [277, 383] width 4 height 6
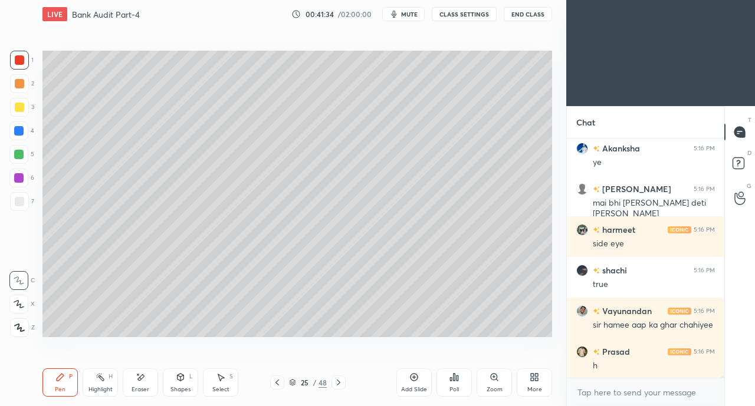
scroll to position [28349, 0]
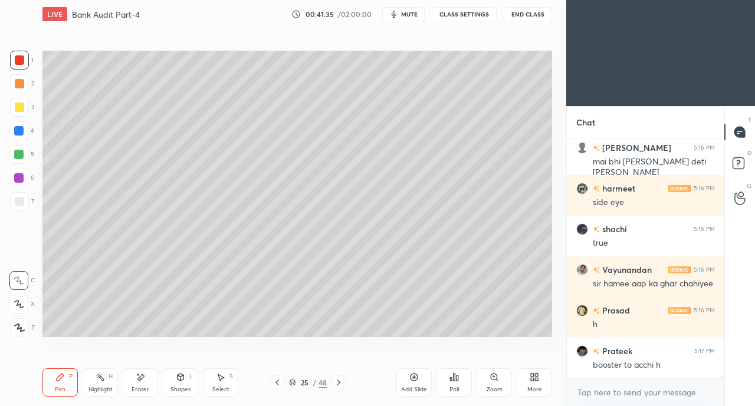
click at [544, 387] on div "More" at bounding box center [533, 382] width 35 height 28
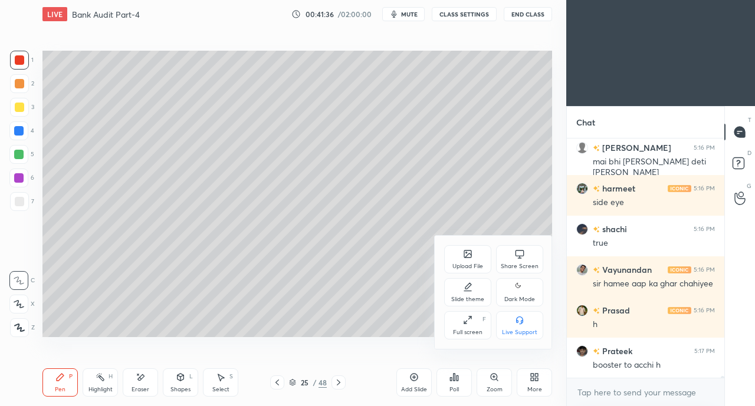
click at [473, 256] on div "Upload File" at bounding box center [467, 259] width 47 height 28
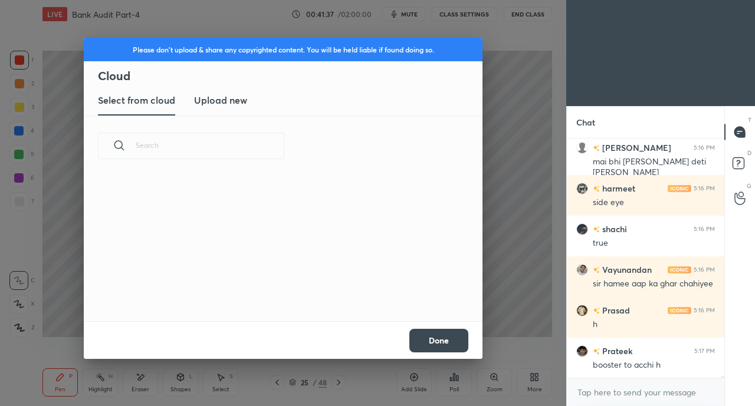
scroll to position [145, 378]
click at [226, 103] on h3 "Upload new" at bounding box center [220, 100] width 53 height 14
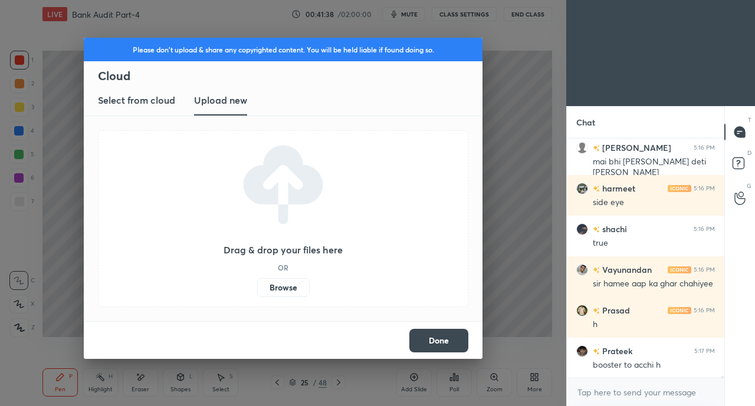
click at [282, 285] on label "Browse" at bounding box center [283, 287] width 52 height 19
click at [257, 285] on input "Browse" at bounding box center [257, 287] width 0 height 19
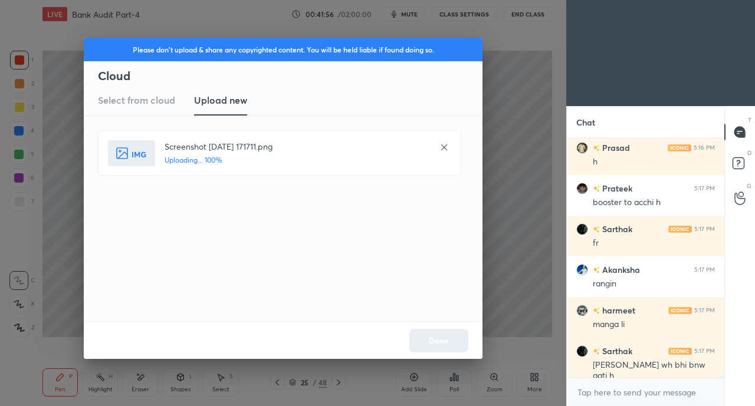
scroll to position [28552, 0]
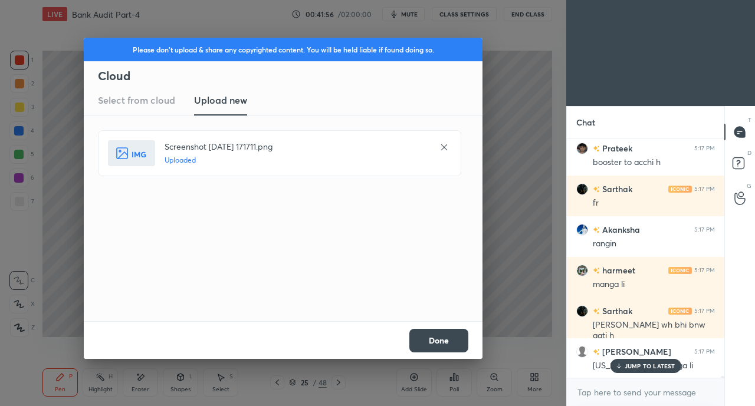
click at [449, 346] on button "Done" at bounding box center [438, 341] width 59 height 24
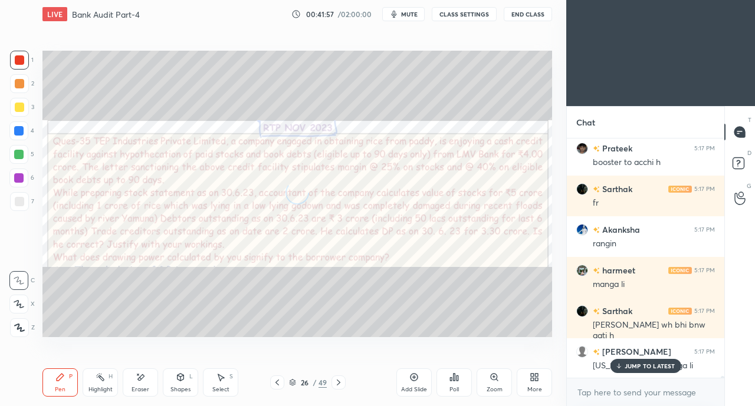
click at [625, 359] on div "nandini 5:16 PM diya apne kuch bhi nhi phir bhi CA 5:16 PM kidney nhi sir dil m…" at bounding box center [644, 258] width 157 height 239
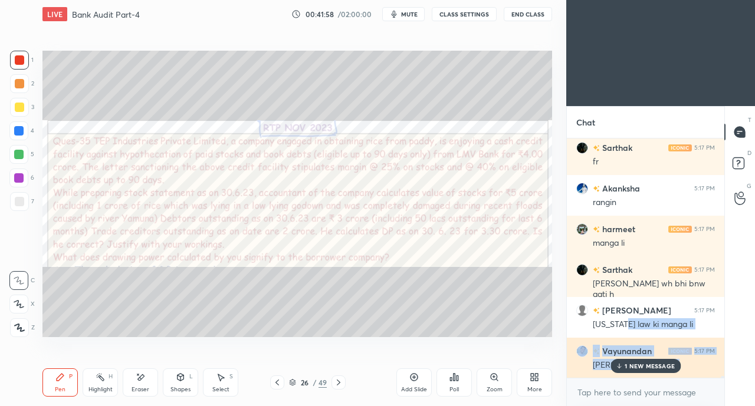
click at [664, 360] on div "[PERSON_NAME] PDF" at bounding box center [653, 366] width 122 height 12
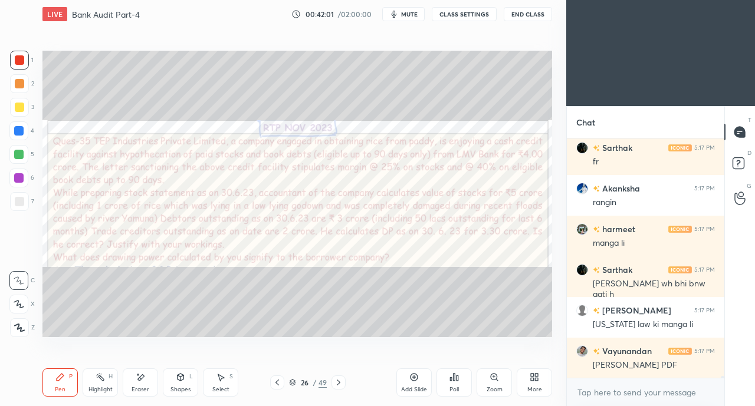
click at [25, 61] on div at bounding box center [19, 60] width 19 height 19
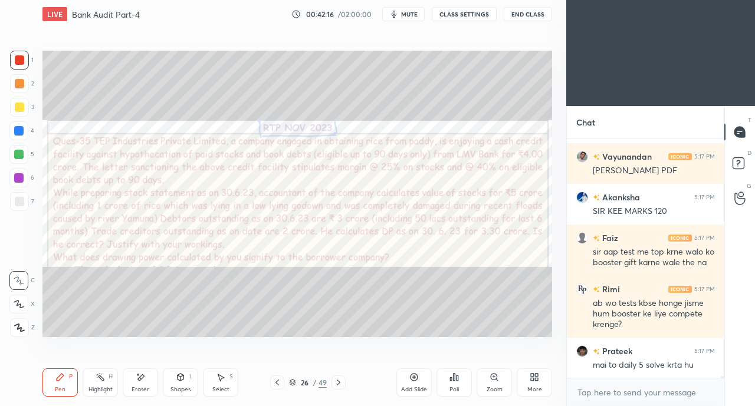
scroll to position [28839, 0]
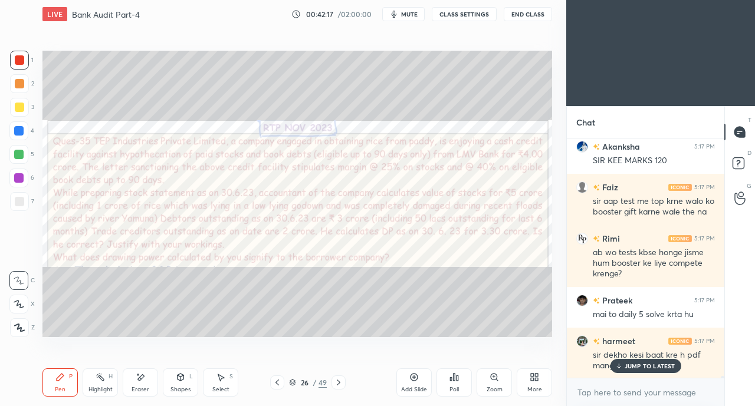
click at [644, 367] on p "JUMP TO LATEST" at bounding box center [649, 366] width 51 height 7
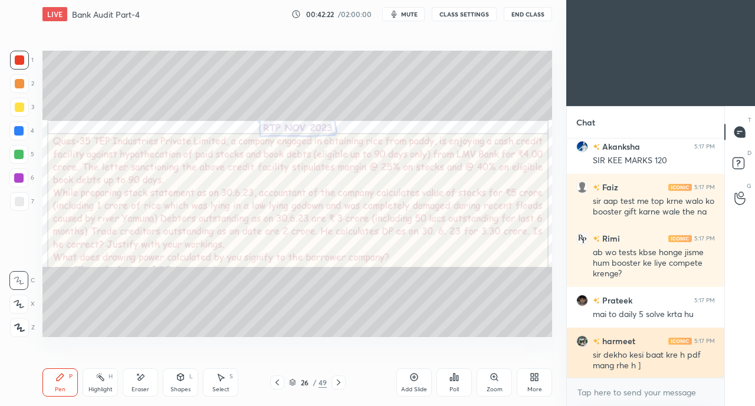
click at [644, 346] on div "harmeet 5:17 PM" at bounding box center [645, 341] width 139 height 12
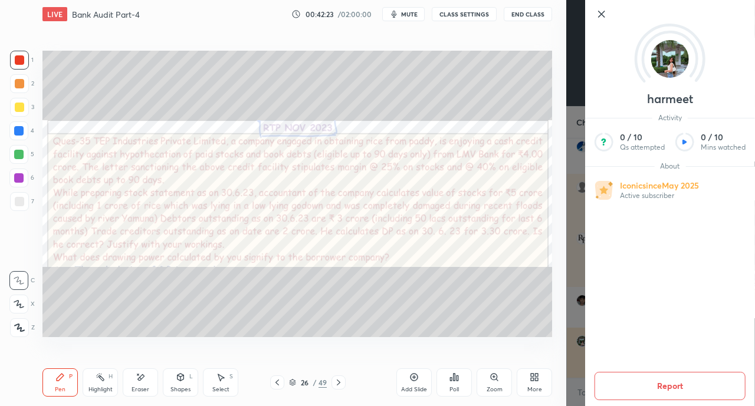
scroll to position [28901, 0]
click at [601, 14] on icon at bounding box center [601, 14] width 6 height 6
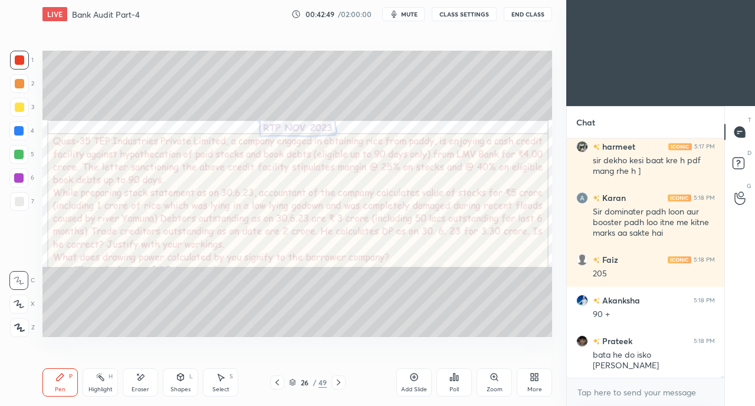
scroll to position [29096, 0]
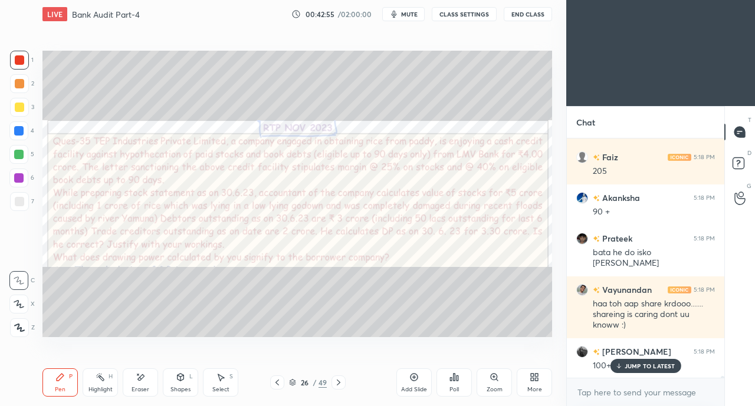
click at [470, 14] on button "CLASS SETTINGS" at bounding box center [464, 14] width 65 height 14
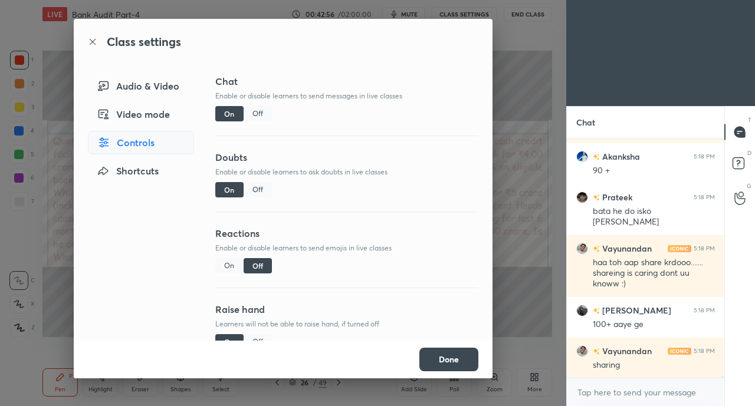
click at [257, 112] on div "Off" at bounding box center [257, 113] width 28 height 15
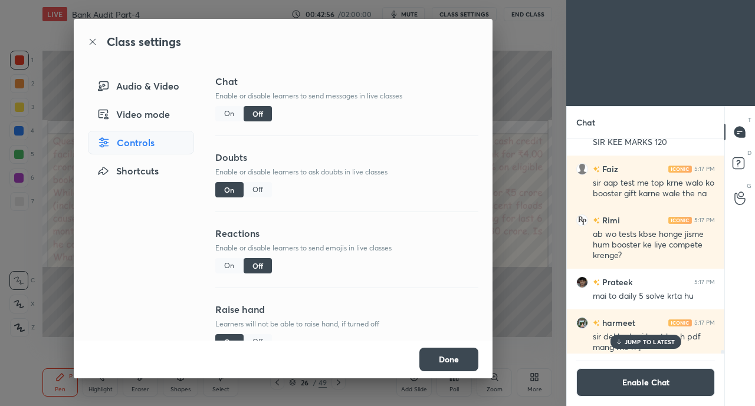
scroll to position [212, 154]
click at [256, 193] on div "Off" at bounding box center [257, 189] width 28 height 15
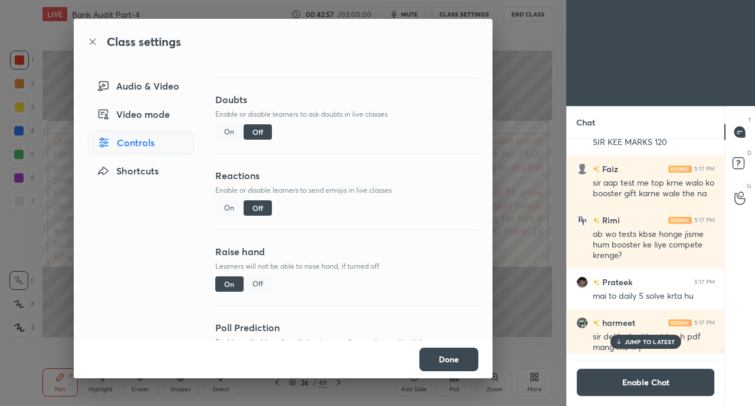
scroll to position [70, 0]
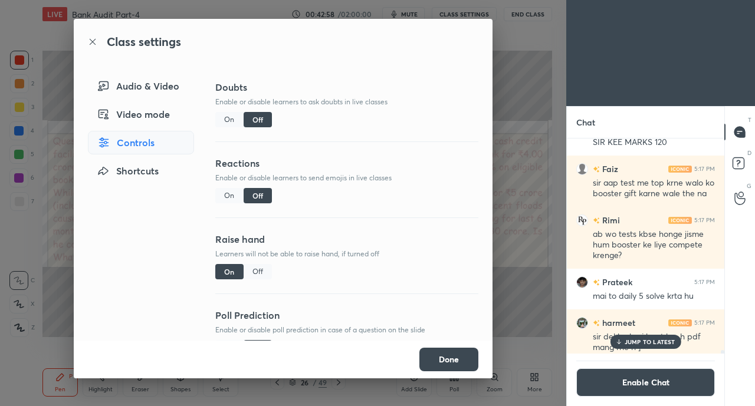
click at [258, 268] on div "Off" at bounding box center [257, 271] width 28 height 15
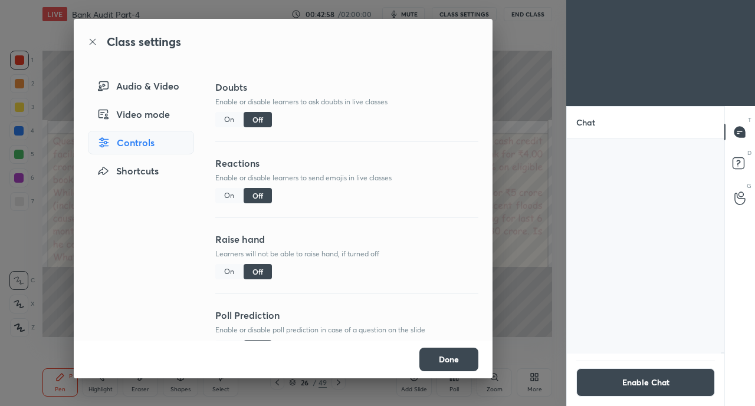
scroll to position [25562, 0]
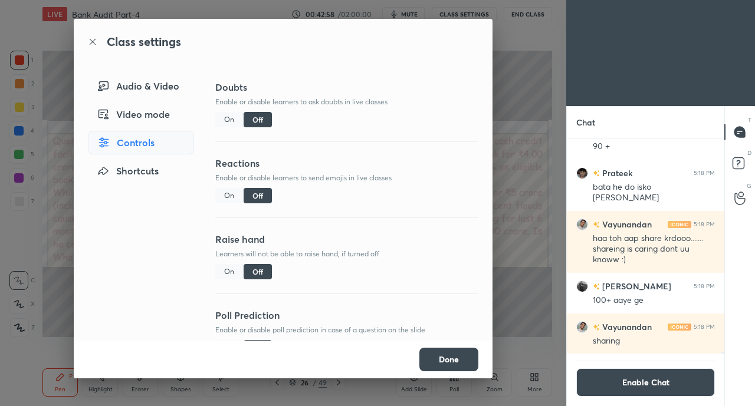
click at [467, 364] on button "Done" at bounding box center [448, 360] width 59 height 24
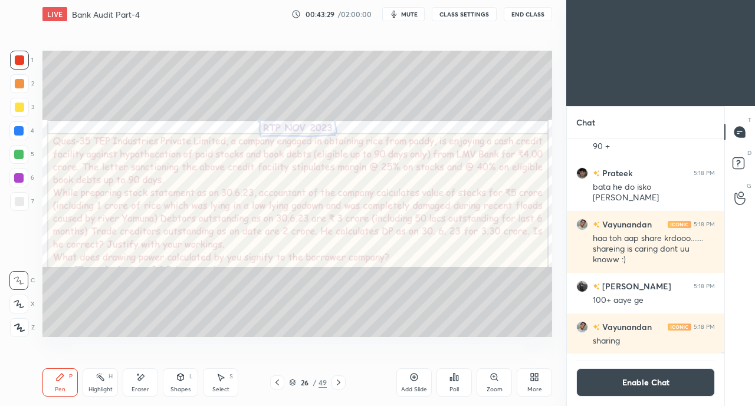
click at [638, 373] on button "Enable Chat" at bounding box center [645, 382] width 139 height 28
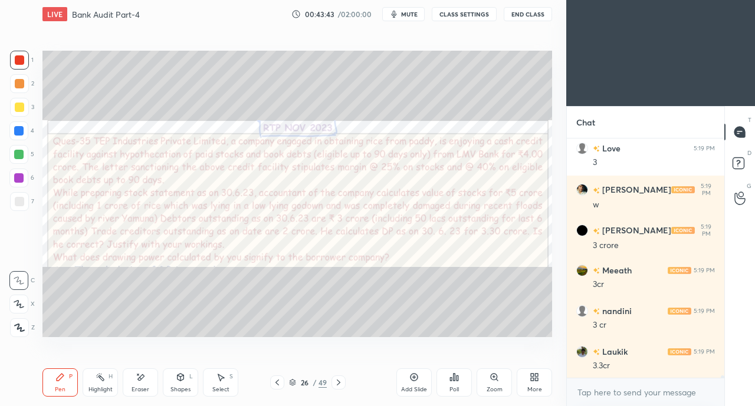
scroll to position [25852, 0]
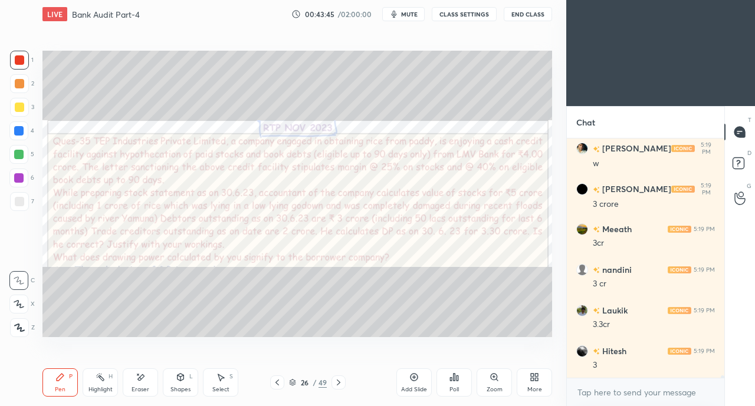
click at [17, 62] on div at bounding box center [19, 59] width 9 height 9
click at [18, 101] on div at bounding box center [19, 107] width 19 height 19
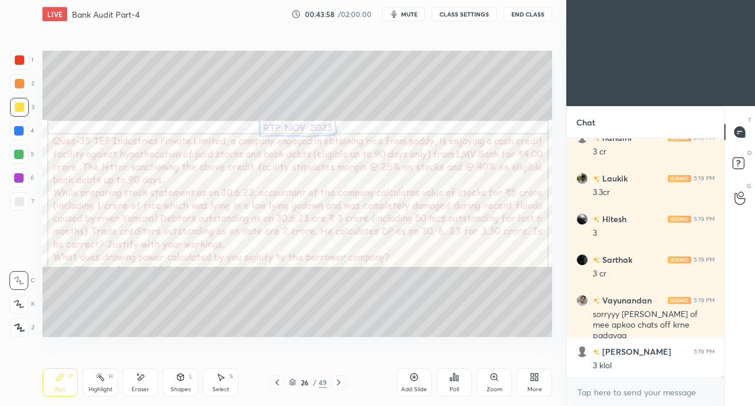
scroll to position [26026, 0]
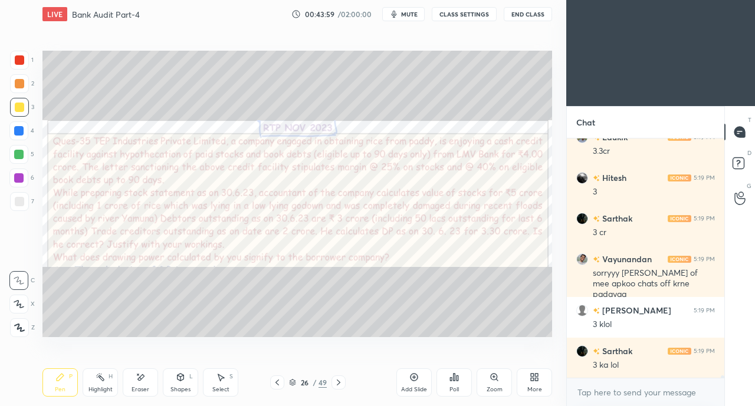
click at [21, 302] on icon at bounding box center [19, 304] width 11 height 8
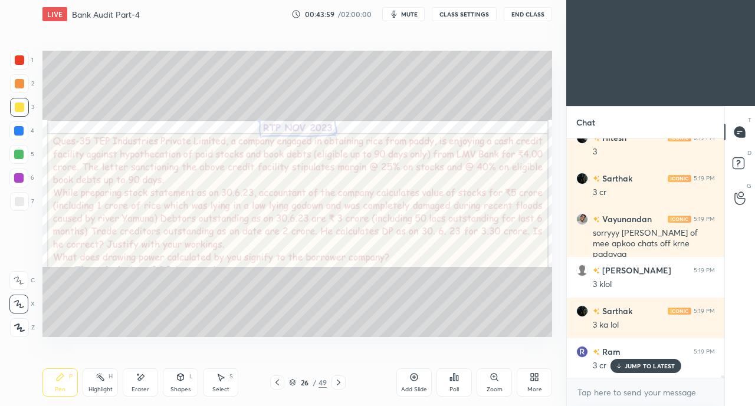
click at [143, 388] on div "Eraser" at bounding box center [140, 390] width 18 height 6
click at [61, 377] on icon at bounding box center [60, 377] width 7 height 7
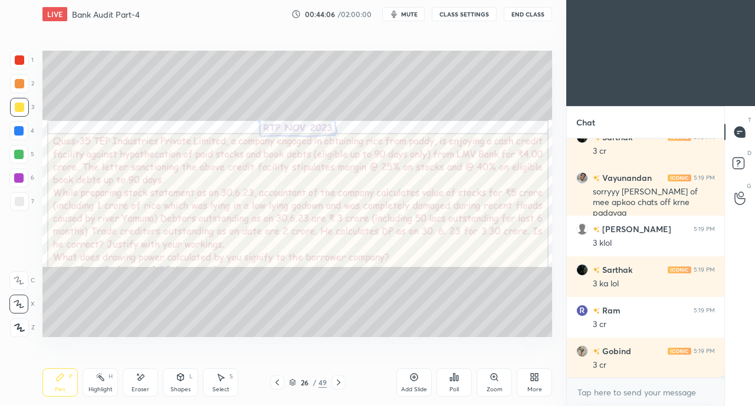
scroll to position [26147, 0]
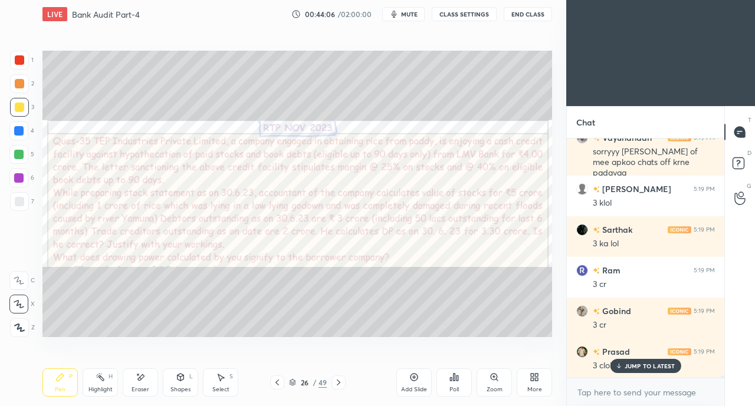
click at [23, 60] on div at bounding box center [19, 59] width 9 height 9
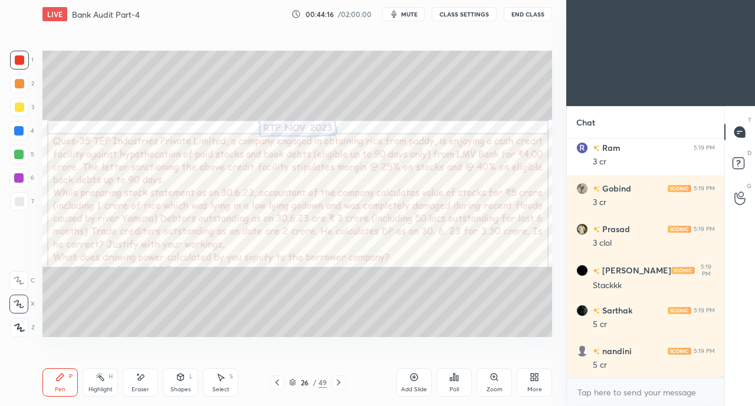
scroll to position [26310, 0]
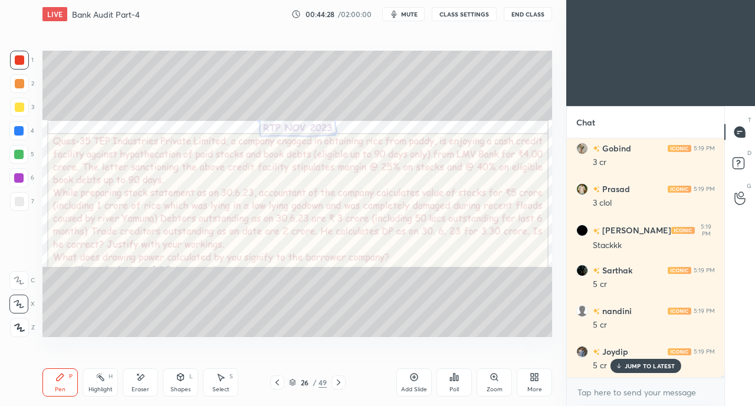
click at [19, 110] on div at bounding box center [19, 107] width 9 height 9
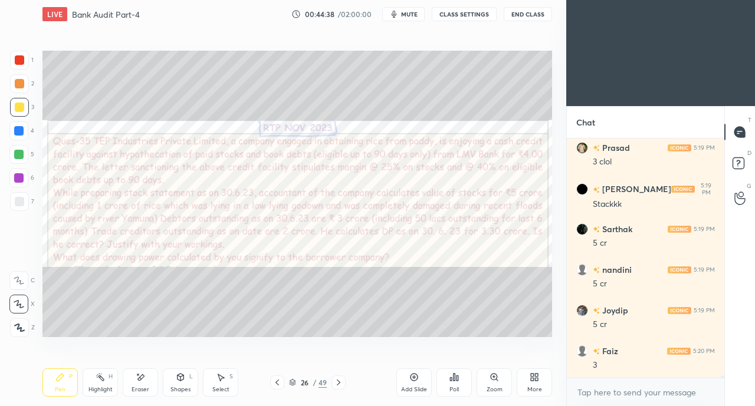
scroll to position [26391, 0]
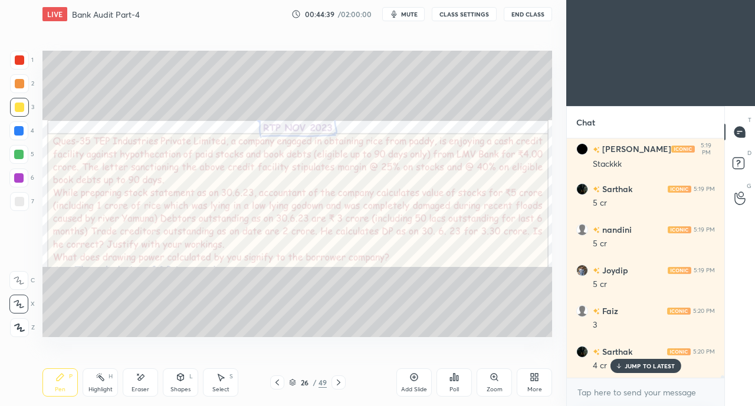
click at [19, 130] on div at bounding box center [18, 130] width 9 height 9
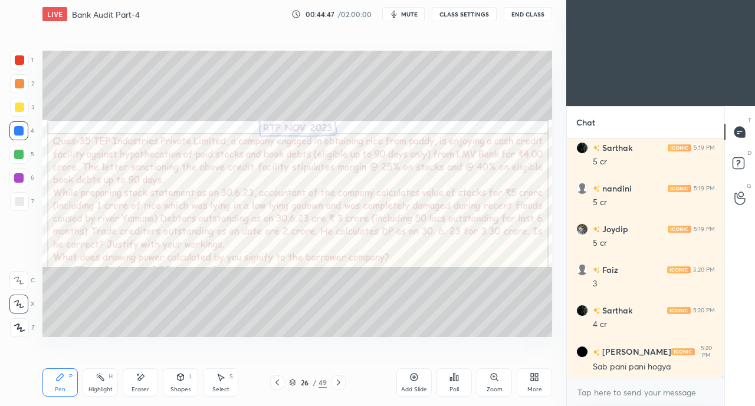
click at [20, 107] on div at bounding box center [19, 107] width 9 height 9
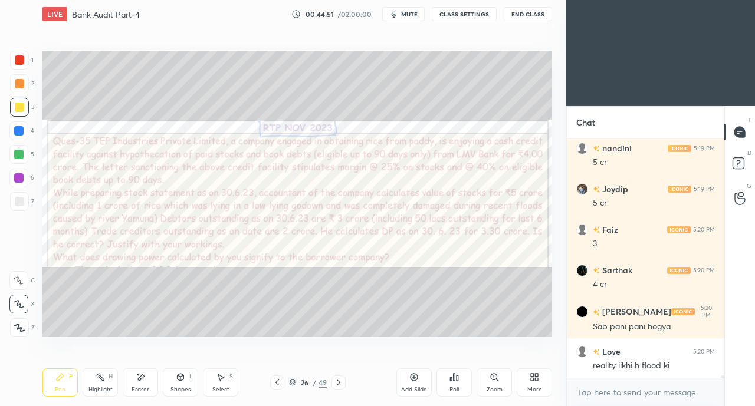
scroll to position [26514, 0]
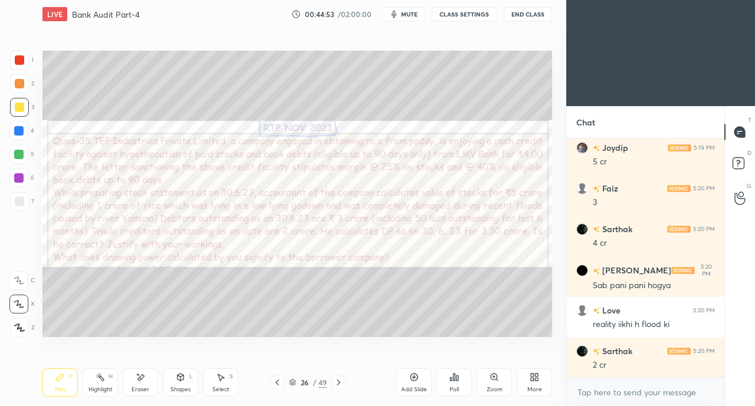
click at [19, 52] on div at bounding box center [19, 60] width 19 height 19
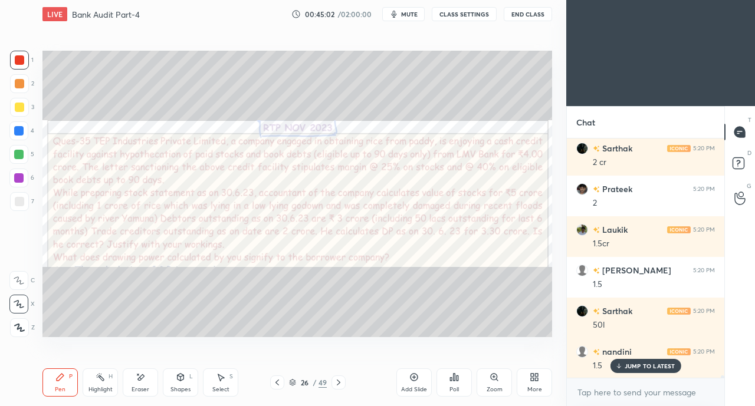
scroll to position [26798, 0]
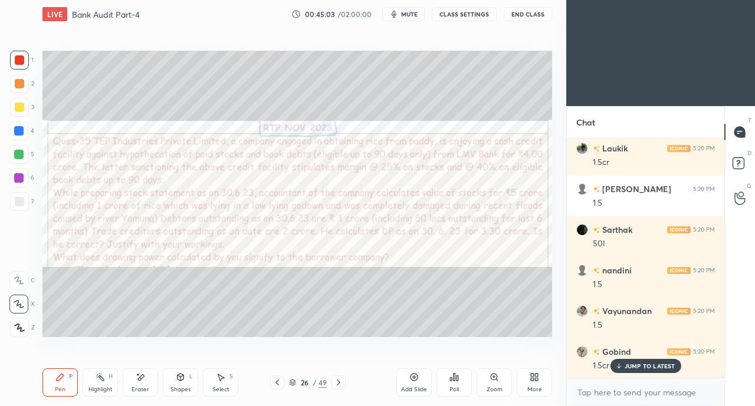
click at [19, 107] on div at bounding box center [19, 107] width 9 height 9
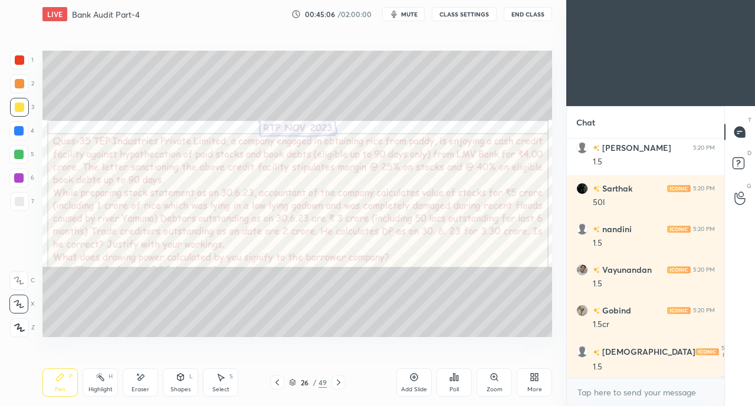
scroll to position [26879, 0]
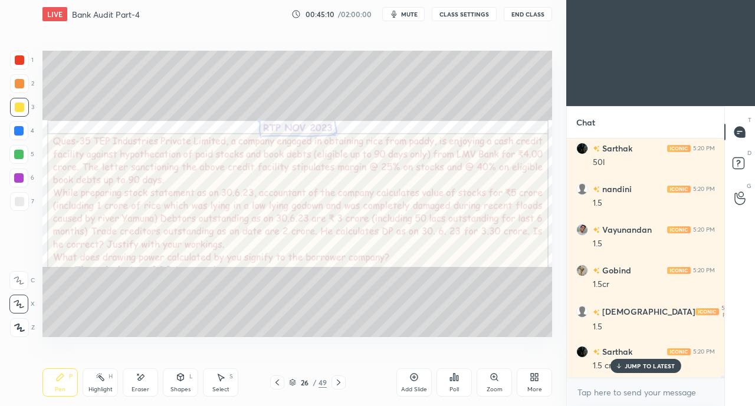
click at [20, 60] on div at bounding box center [19, 59] width 9 height 9
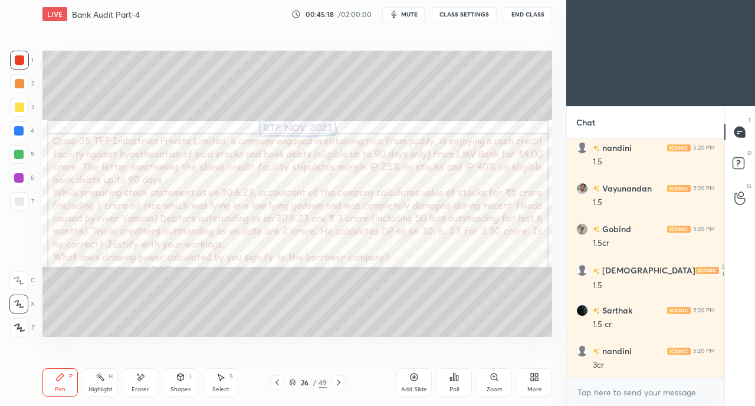
click at [14, 108] on div at bounding box center [19, 107] width 19 height 19
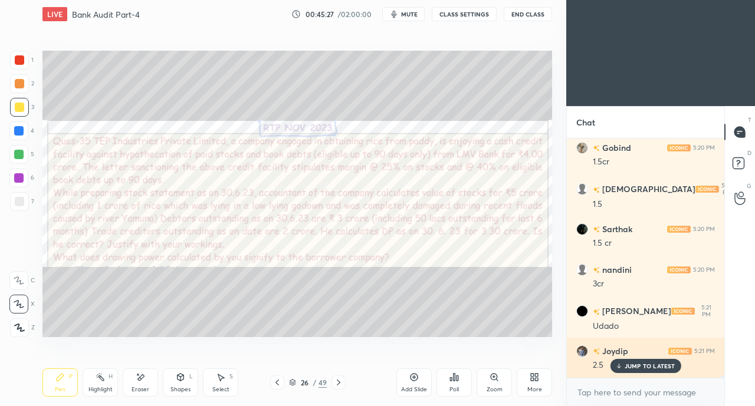
scroll to position [27084, 0]
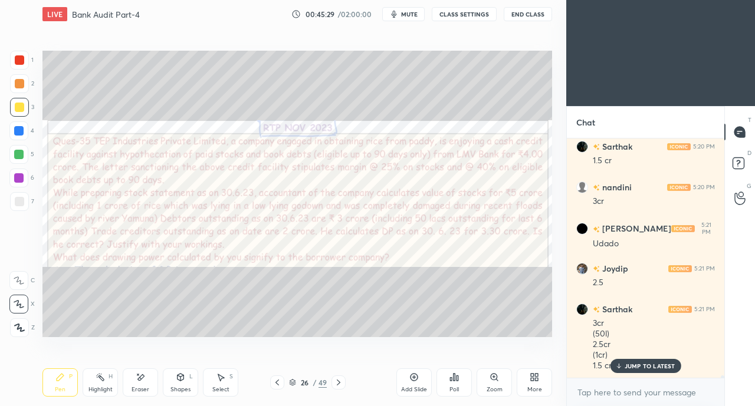
click at [17, 172] on div at bounding box center [18, 178] width 19 height 19
click at [18, 160] on div at bounding box center [18, 154] width 19 height 19
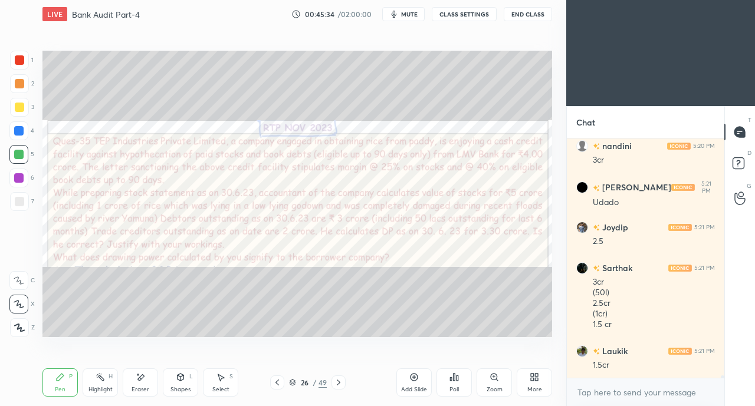
click at [19, 107] on div at bounding box center [19, 107] width 9 height 9
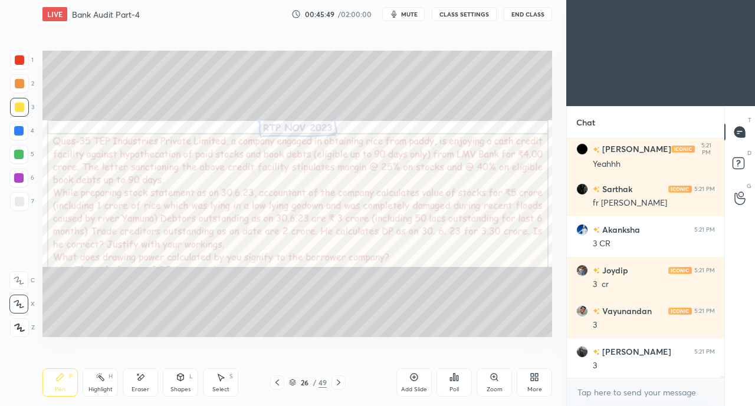
scroll to position [27858, 0]
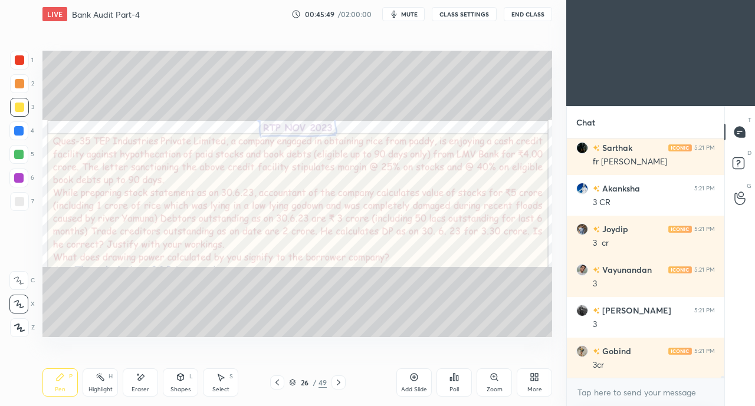
click at [19, 137] on div at bounding box center [18, 130] width 19 height 19
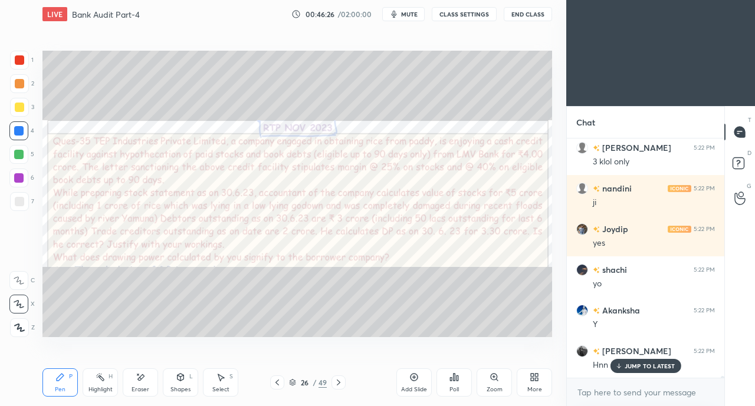
scroll to position [29118, 0]
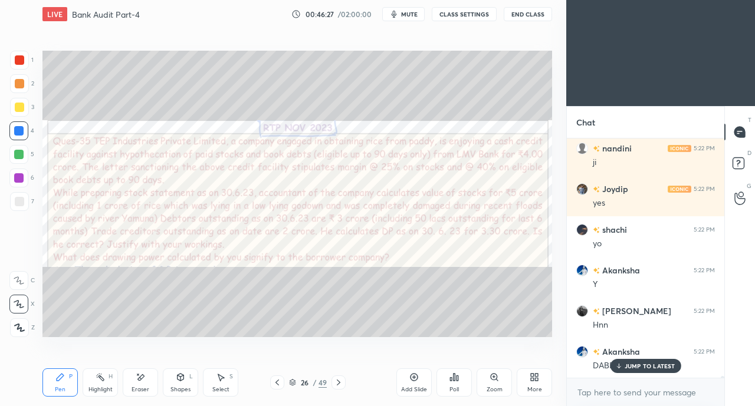
click at [632, 364] on p "JUMP TO LATEST" at bounding box center [649, 366] width 51 height 7
click at [532, 389] on div "More" at bounding box center [534, 390] width 15 height 6
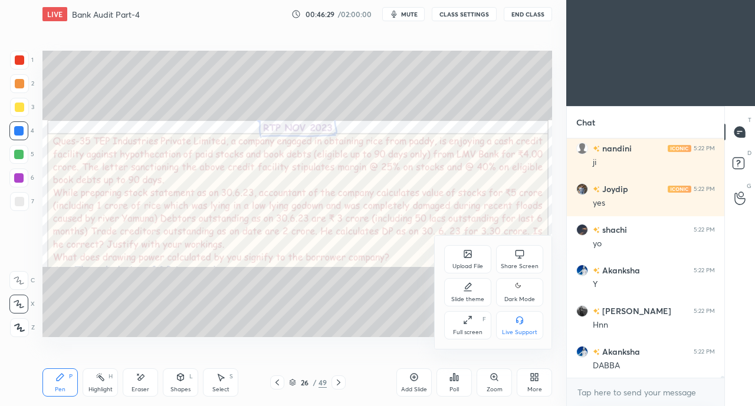
scroll to position [29159, 0]
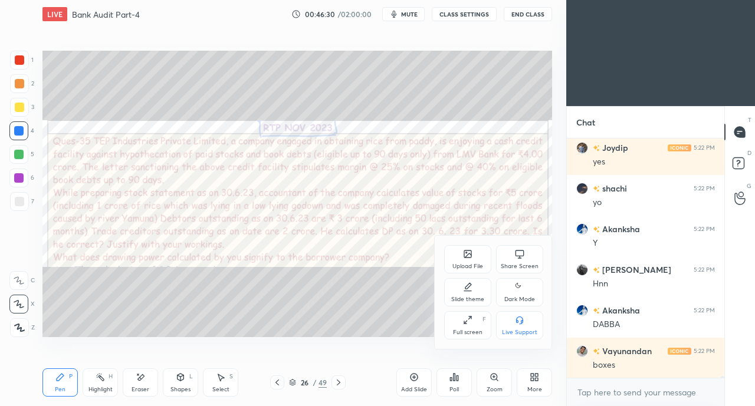
click at [515, 255] on icon at bounding box center [519, 253] width 9 height 6
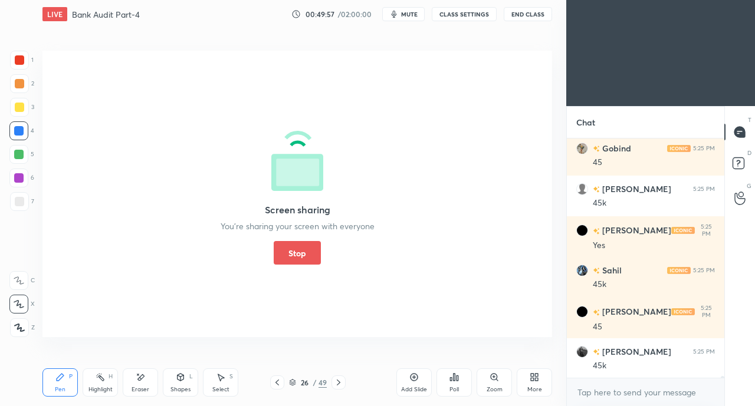
scroll to position [33696, 0]
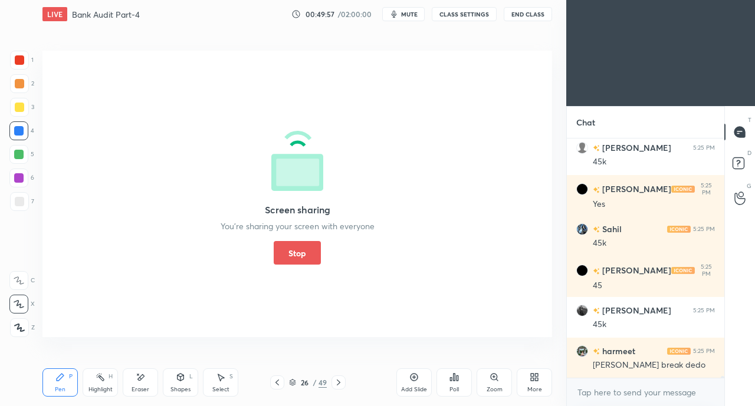
click at [285, 260] on button "Stop" at bounding box center [297, 253] width 47 height 24
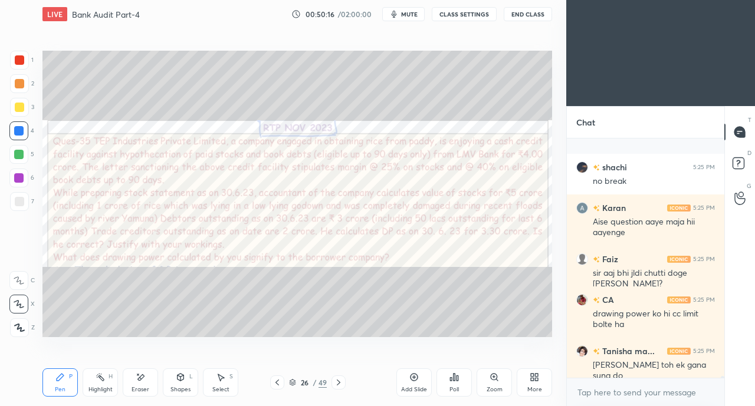
scroll to position [34205, 0]
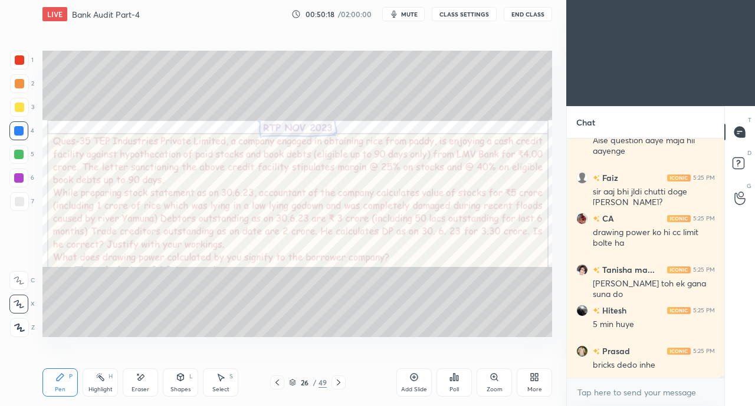
click at [278, 378] on icon at bounding box center [276, 382] width 9 height 9
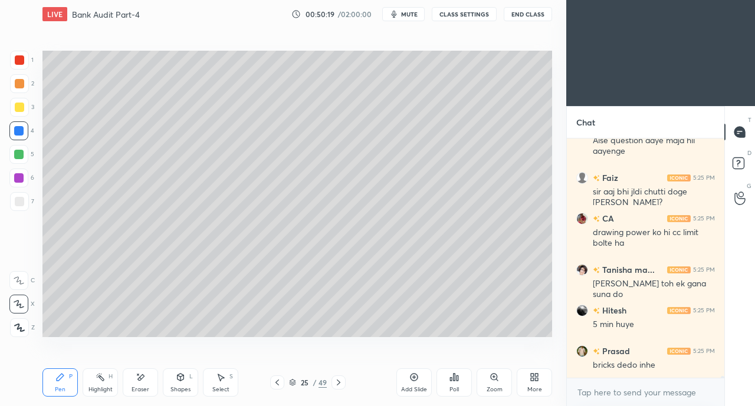
click at [280, 376] on div at bounding box center [277, 383] width 14 height 14
click at [279, 378] on icon at bounding box center [276, 382] width 9 height 9
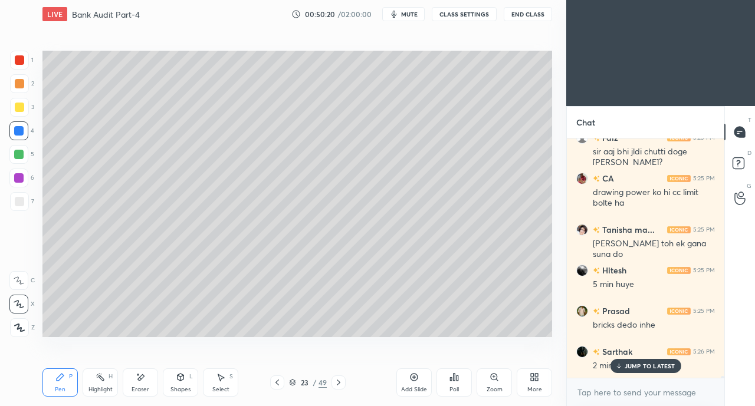
scroll to position [34327, 0]
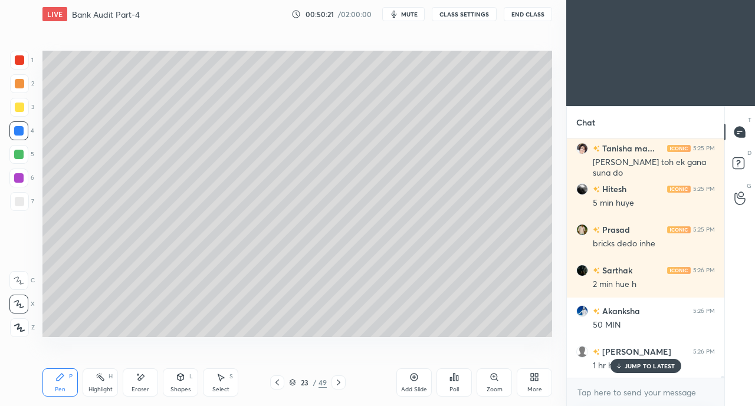
click at [280, 381] on icon at bounding box center [276, 382] width 9 height 9
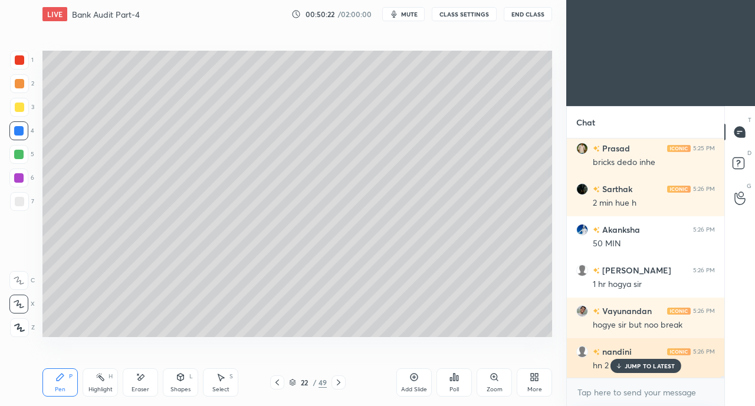
click at [629, 369] on p "JUMP TO LATEST" at bounding box center [649, 366] width 51 height 7
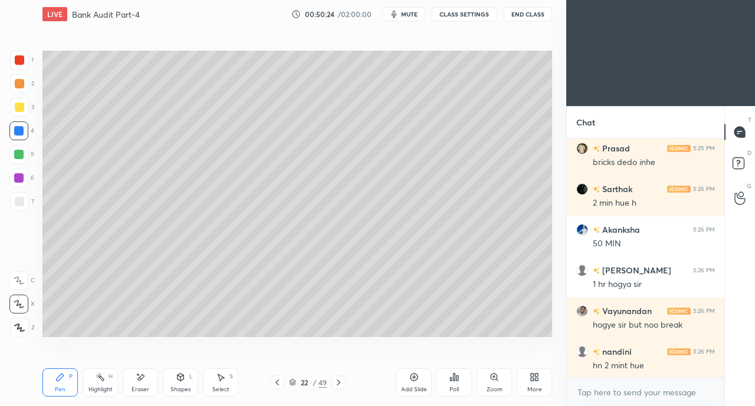
click at [276, 385] on icon at bounding box center [276, 382] width 9 height 9
click at [278, 384] on icon at bounding box center [276, 382] width 9 height 9
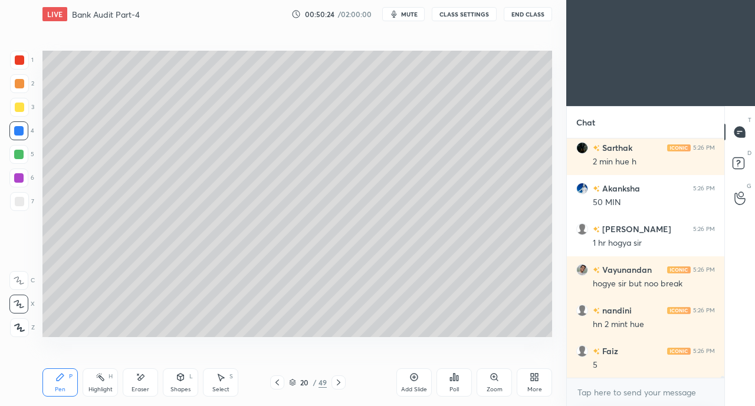
click at [277, 385] on icon at bounding box center [276, 382] width 9 height 9
click at [277, 386] on icon at bounding box center [276, 382] width 9 height 9
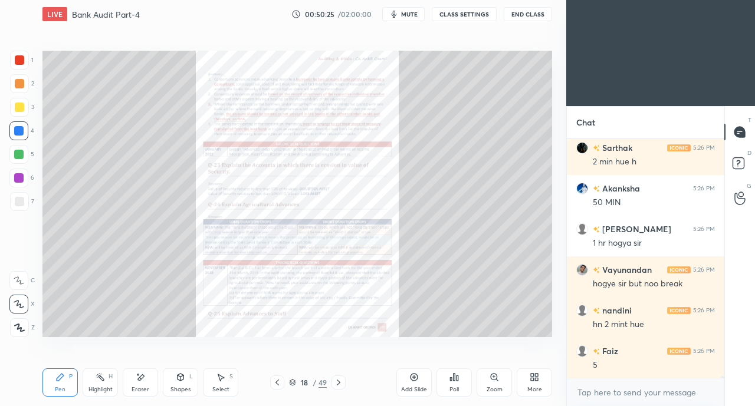
click at [342, 380] on icon at bounding box center [338, 382] width 9 height 9
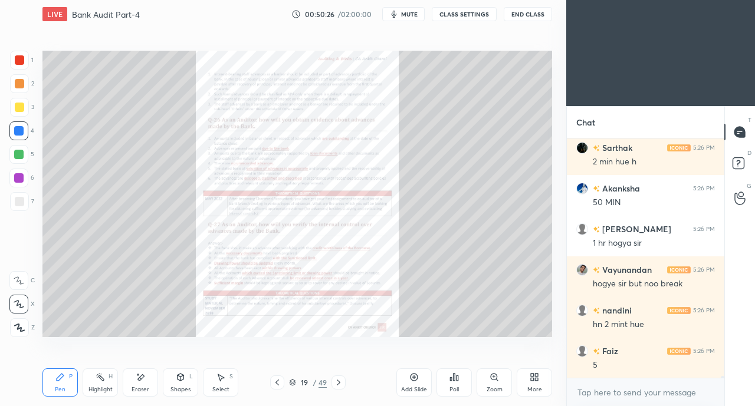
click at [340, 381] on icon at bounding box center [338, 382] width 9 height 9
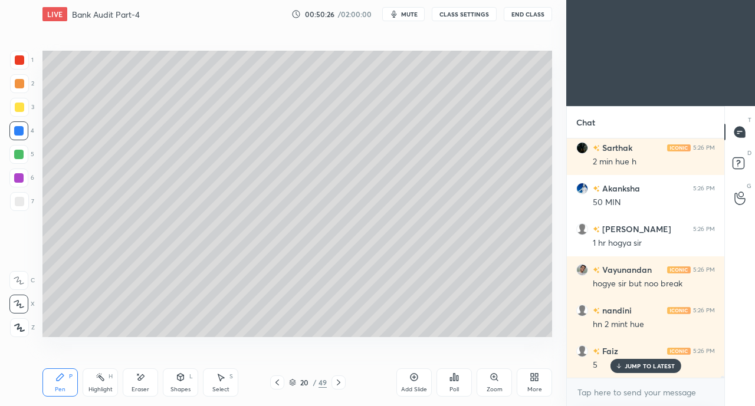
scroll to position [34489, 0]
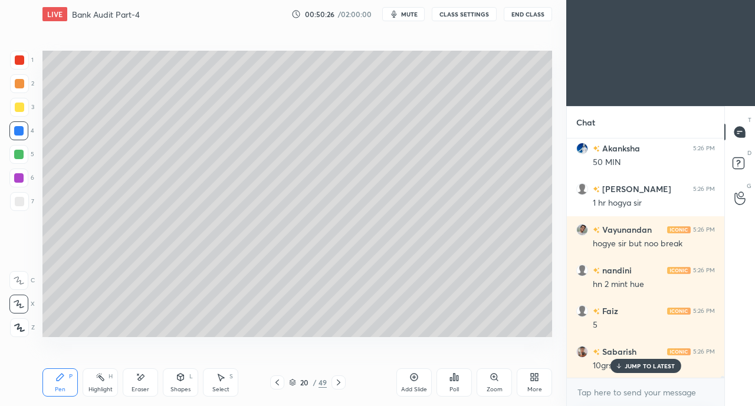
click at [340, 381] on icon at bounding box center [338, 382] width 9 height 9
click at [342, 380] on icon at bounding box center [338, 382] width 9 height 9
click at [341, 382] on icon at bounding box center [338, 382] width 9 height 9
click at [341, 383] on icon at bounding box center [338, 382] width 9 height 9
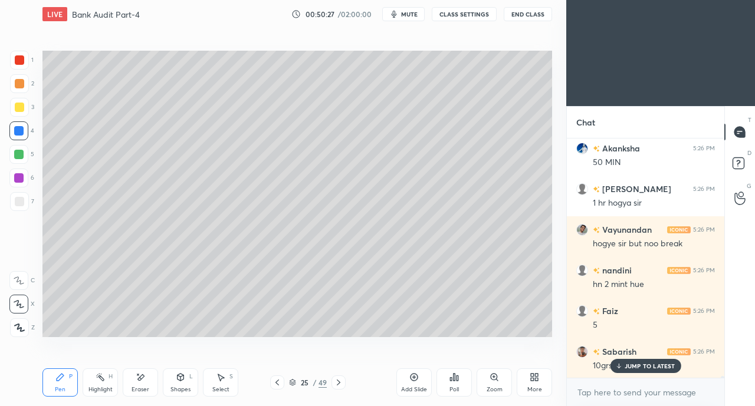
click at [341, 384] on icon at bounding box center [338, 382] width 9 height 9
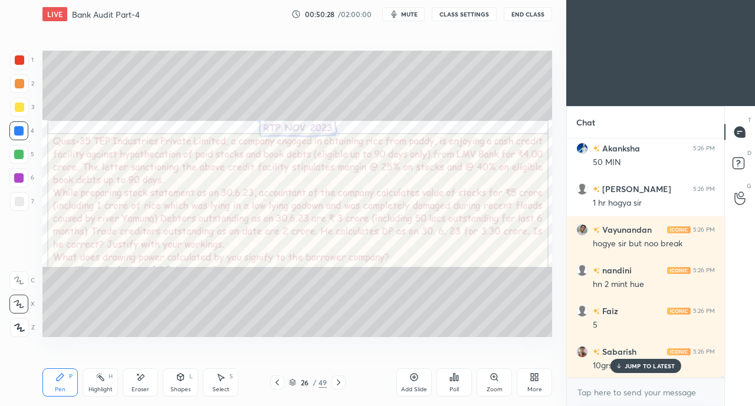
click at [341, 384] on icon at bounding box center [338, 382] width 9 height 9
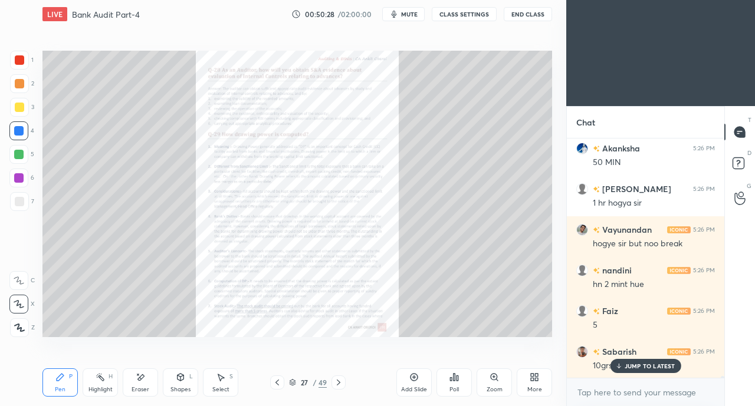
click at [341, 384] on icon at bounding box center [338, 382] width 9 height 9
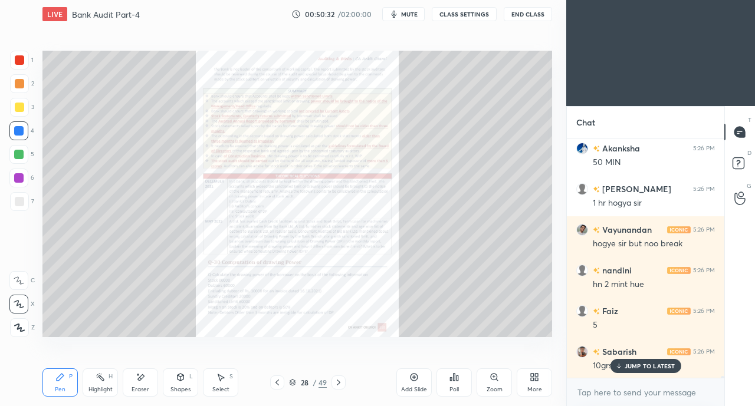
click at [338, 380] on icon at bounding box center [338, 382] width 9 height 9
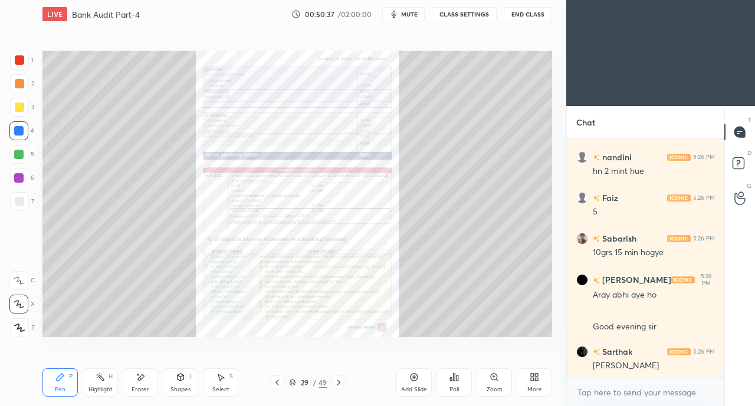
scroll to position [34644, 0]
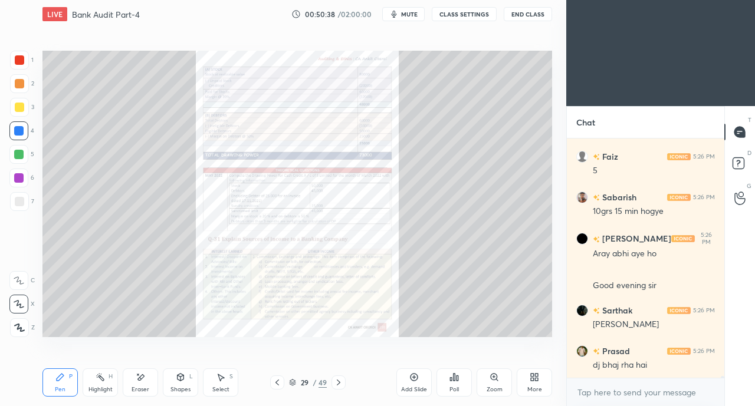
click at [407, 19] on button "mute" at bounding box center [403, 14] width 42 height 14
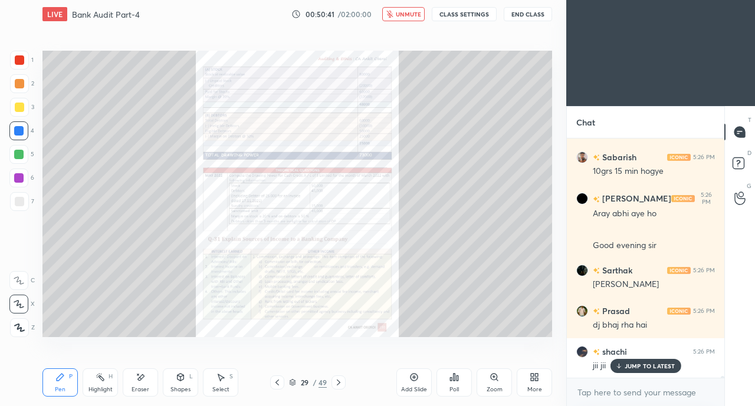
click at [275, 384] on icon at bounding box center [276, 382] width 9 height 9
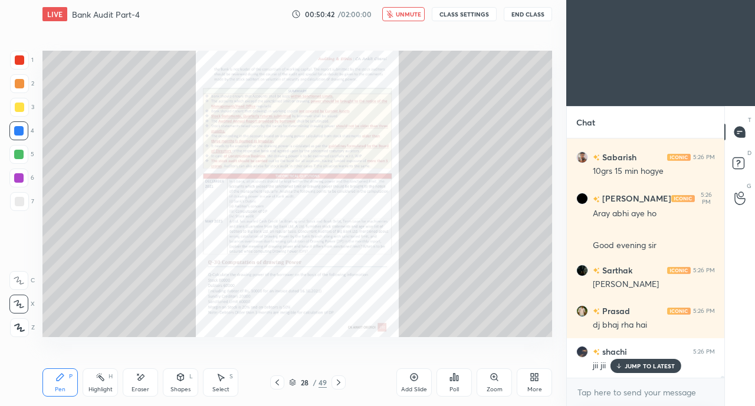
click at [490, 381] on icon at bounding box center [493, 377] width 9 height 9
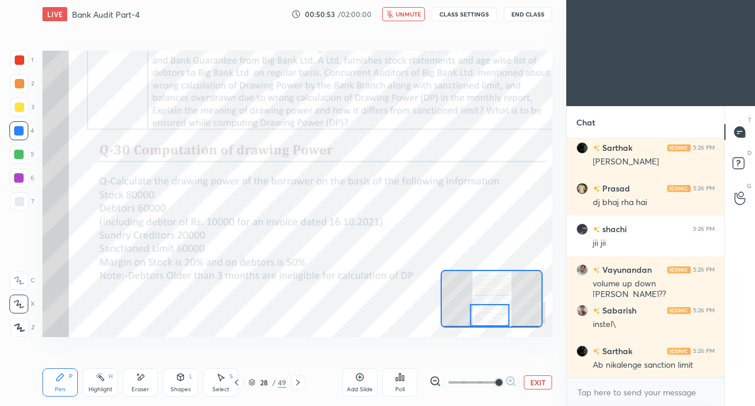
scroll to position [34847, 0]
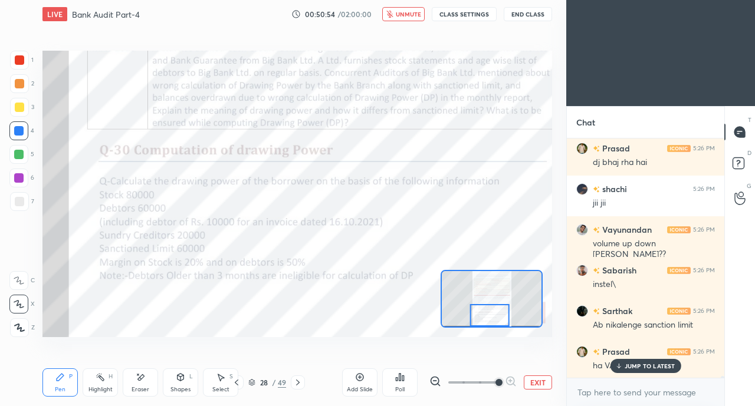
click at [421, 14] on span "unmute" at bounding box center [408, 14] width 25 height 8
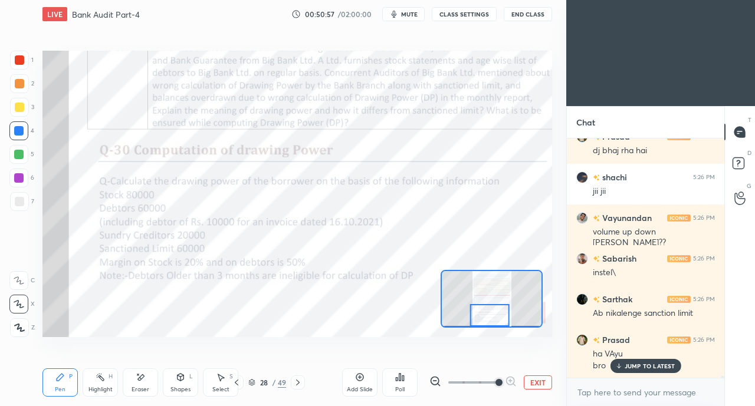
click at [459, 13] on button "CLASS SETTINGS" at bounding box center [464, 14] width 65 height 14
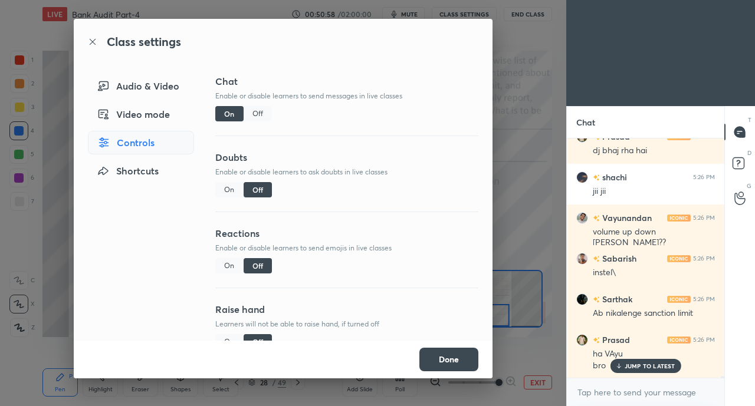
click at [449, 360] on button "Done" at bounding box center [448, 360] width 59 height 24
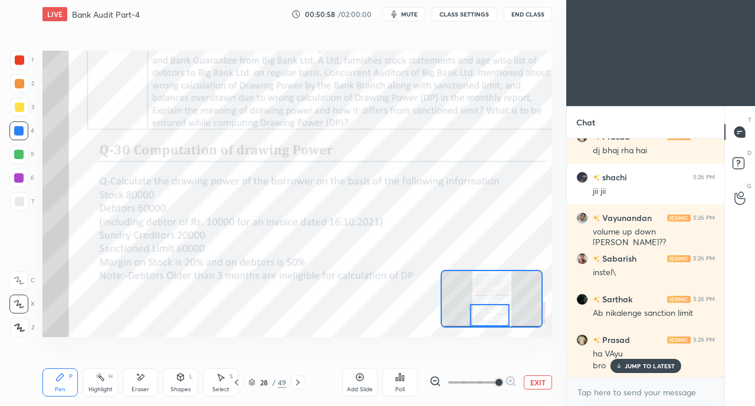
click at [407, 8] on button "mute" at bounding box center [403, 14] width 42 height 14
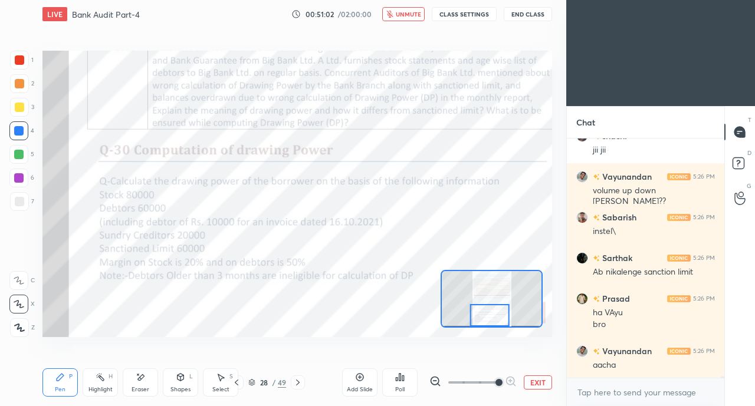
click at [240, 381] on icon at bounding box center [236, 382] width 9 height 9
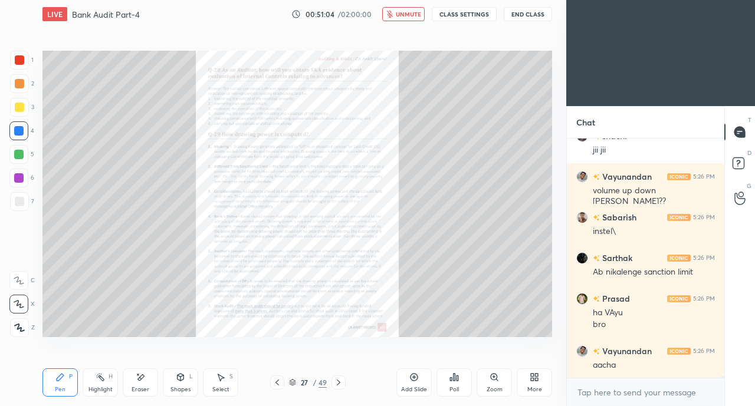
click at [496, 383] on div "Zoom" at bounding box center [493, 382] width 35 height 28
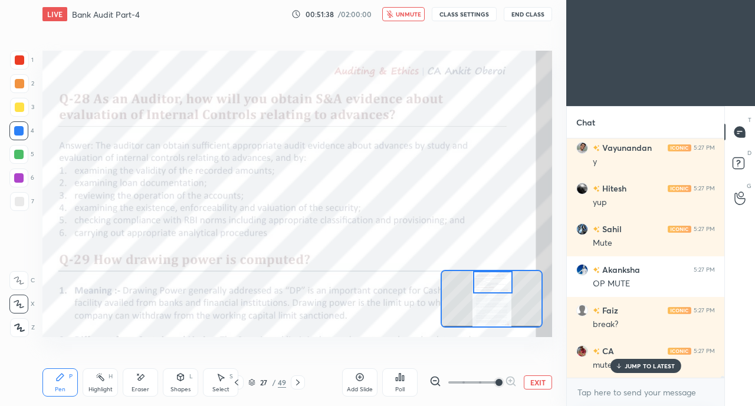
scroll to position [35265, 0]
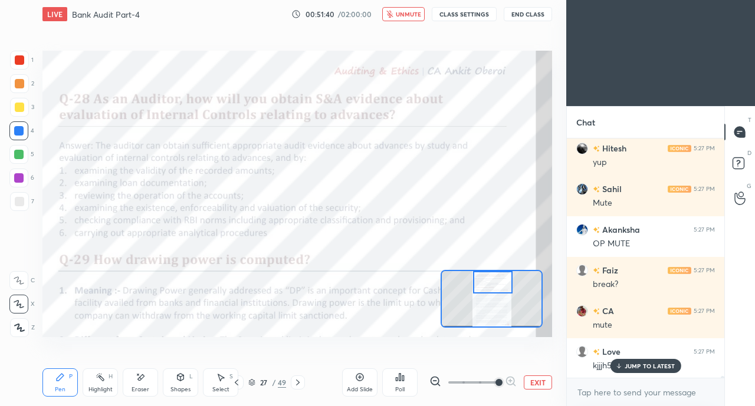
click at [408, 16] on span "unmute" at bounding box center [408, 14] width 25 height 8
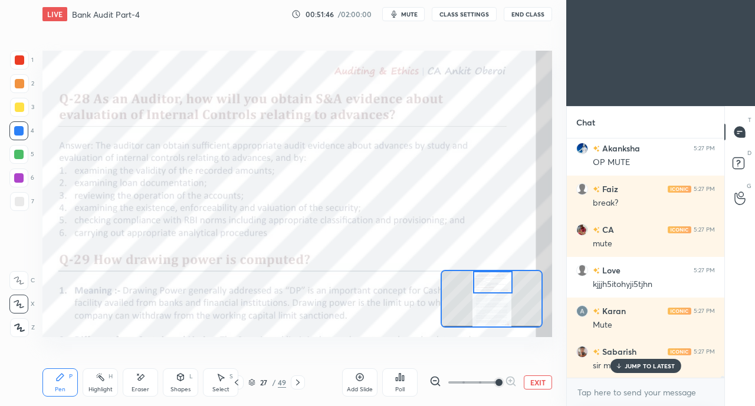
scroll to position [35388, 0]
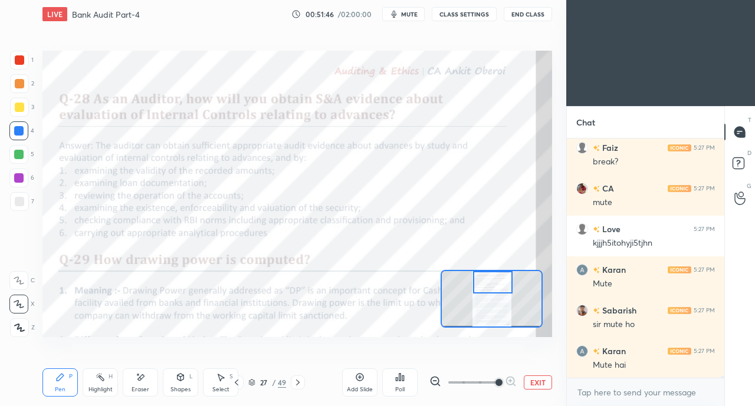
click at [295, 380] on icon at bounding box center [297, 382] width 9 height 9
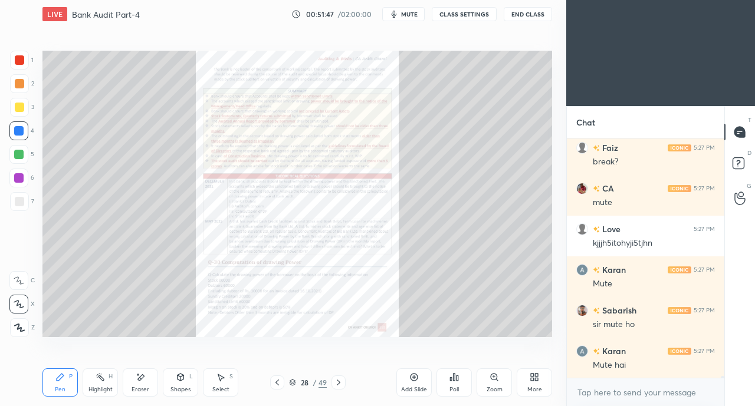
scroll to position [35469, 0]
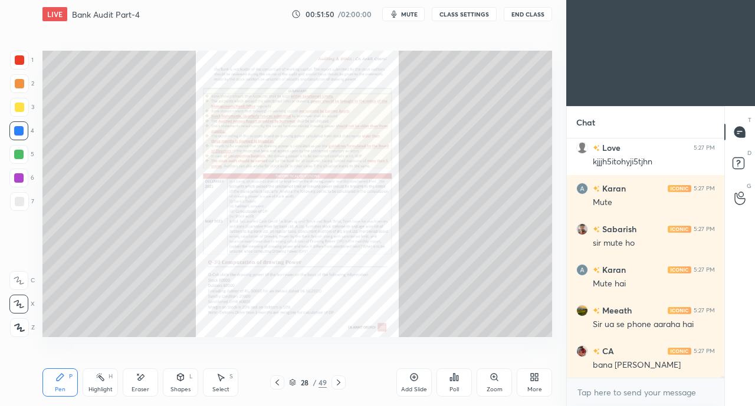
click at [493, 385] on div "Zoom" at bounding box center [493, 382] width 35 height 28
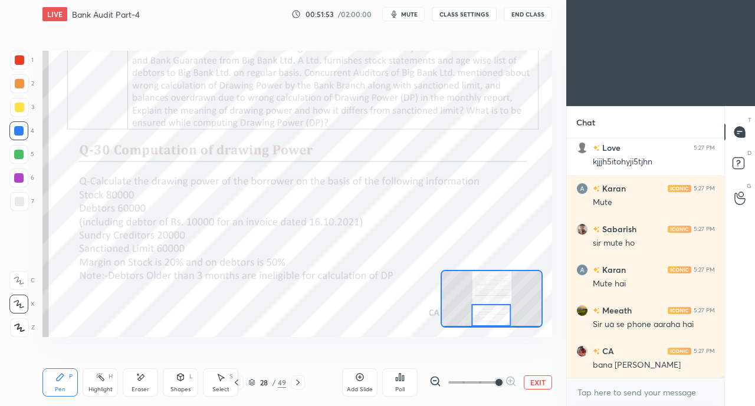
click at [238, 383] on icon at bounding box center [236, 382] width 9 height 9
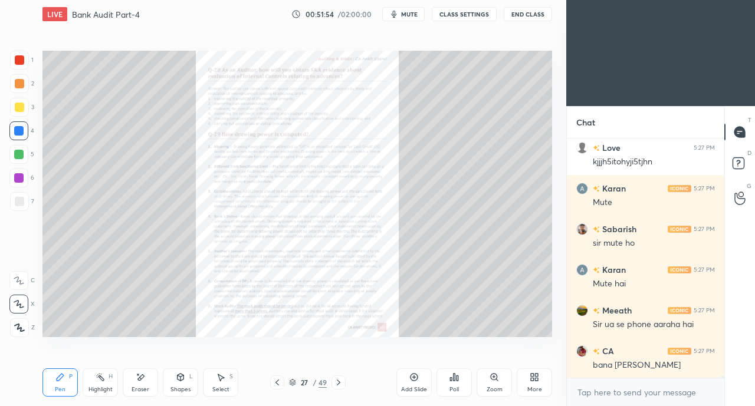
scroll to position [35509, 0]
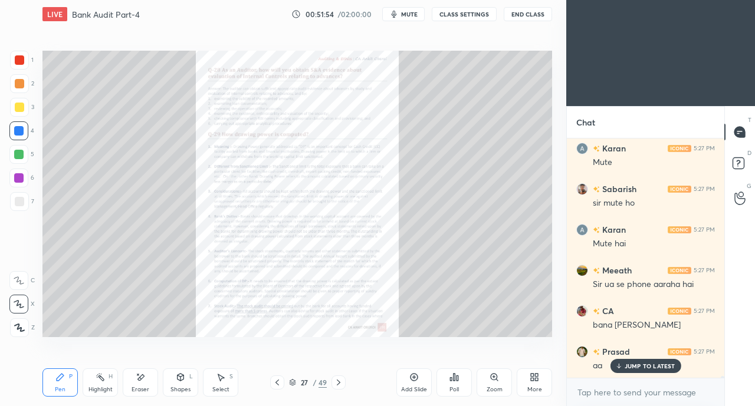
click at [485, 381] on div "Zoom" at bounding box center [493, 382] width 35 height 28
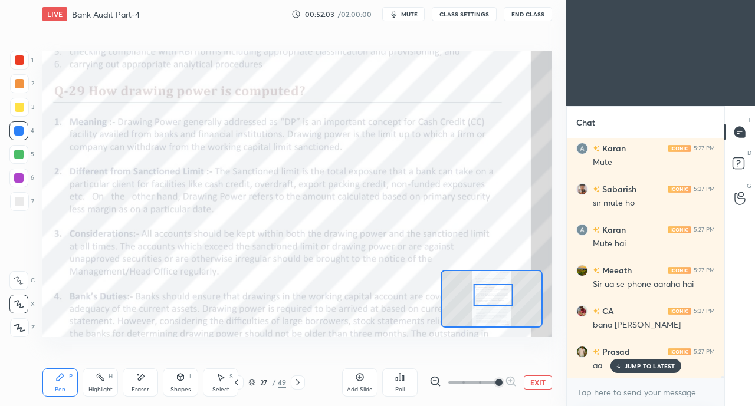
click at [301, 383] on icon at bounding box center [297, 382] width 9 height 9
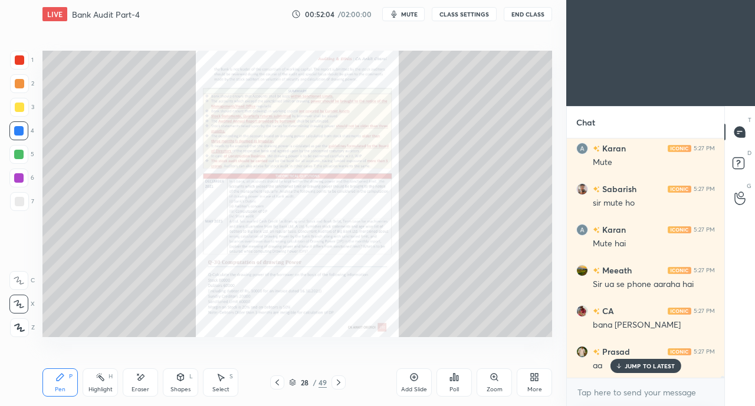
click at [492, 387] on div "Zoom" at bounding box center [494, 390] width 16 height 6
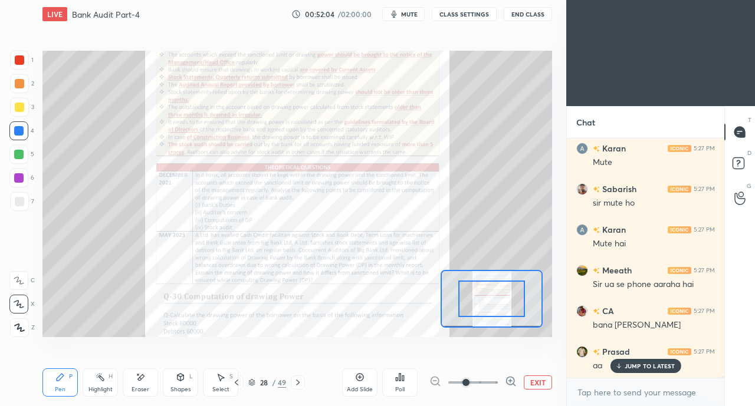
click at [469, 385] on span at bounding box center [465, 382] width 7 height 7
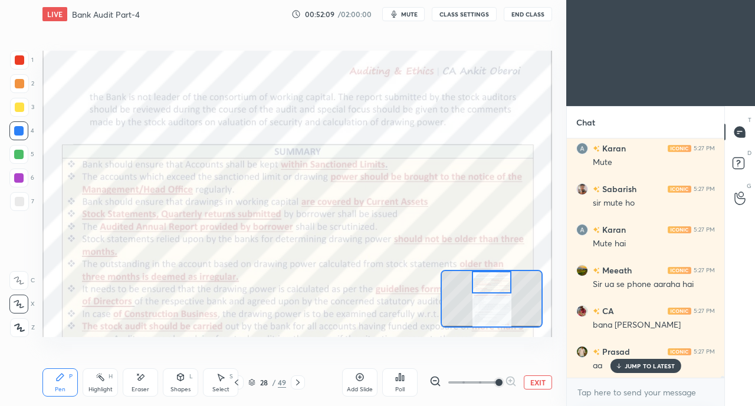
click at [239, 384] on icon at bounding box center [236, 382] width 9 height 9
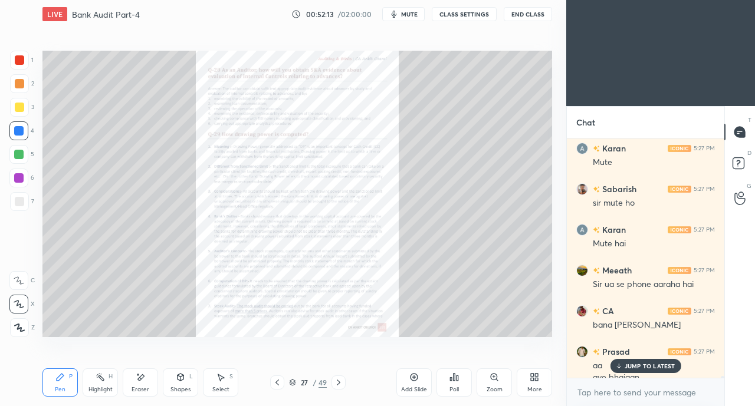
scroll to position [35521, 0]
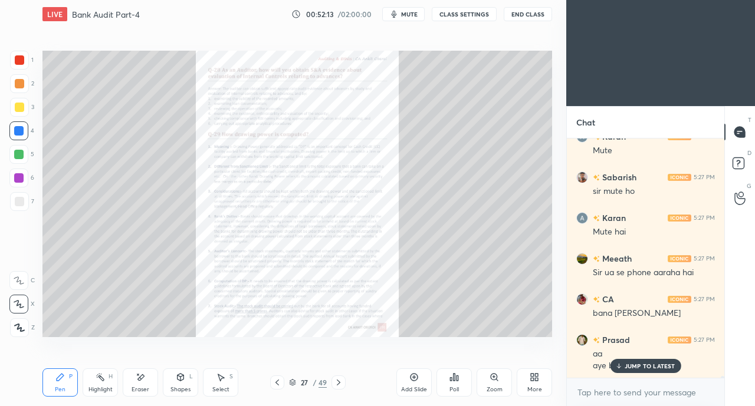
click at [338, 380] on icon at bounding box center [338, 382] width 9 height 9
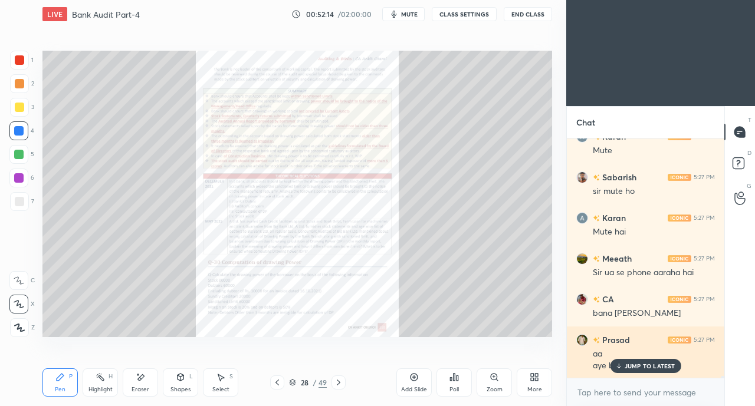
click at [626, 363] on p "JUMP TO LATEST" at bounding box center [649, 366] width 51 height 7
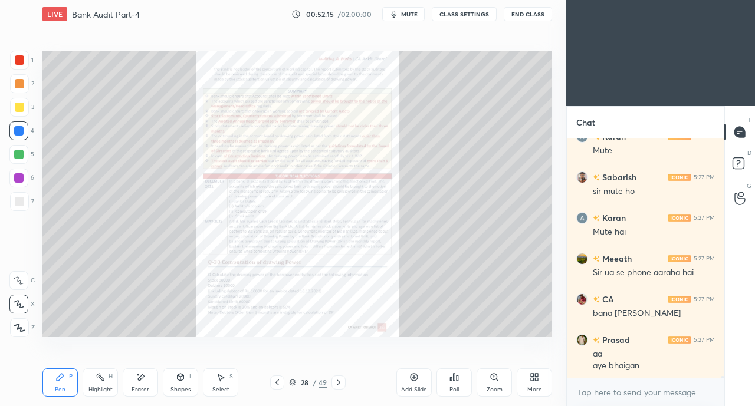
click at [496, 384] on div "Zoom" at bounding box center [493, 382] width 35 height 28
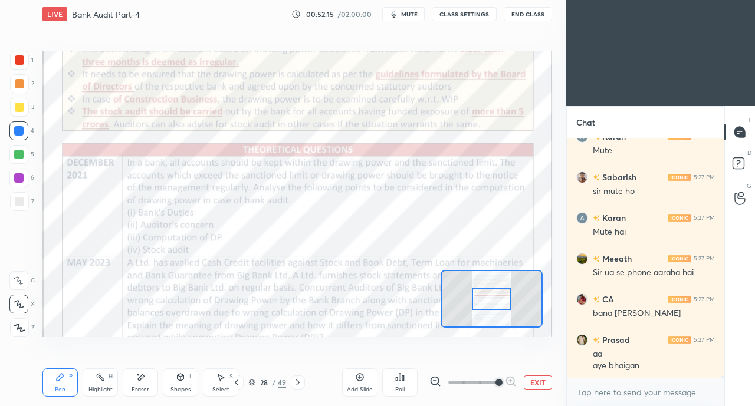
click at [500, 384] on span at bounding box center [498, 382] width 7 height 7
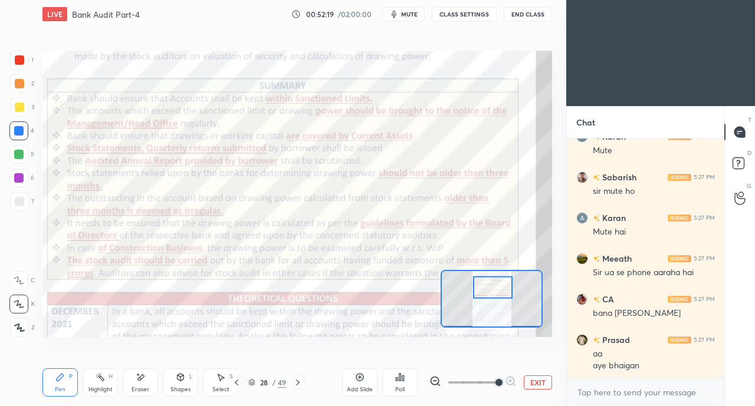
click at [140, 385] on div "Eraser" at bounding box center [140, 382] width 35 height 28
click at [70, 374] on div "P" at bounding box center [71, 377] width 4 height 6
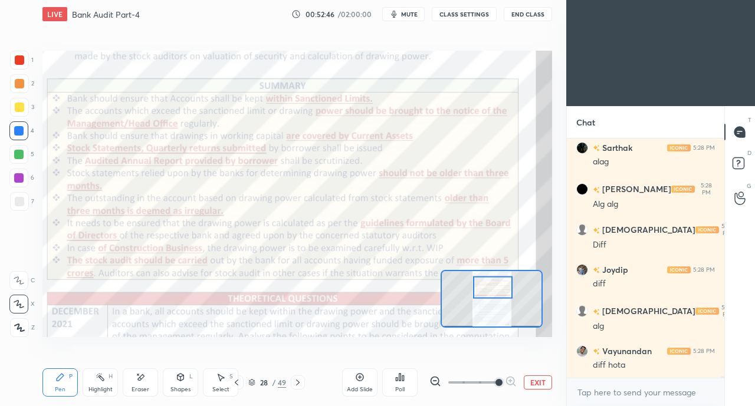
scroll to position [36172, 0]
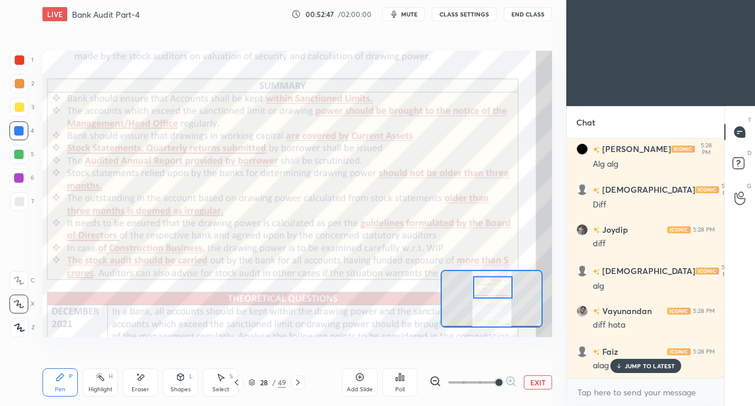
click at [17, 131] on div at bounding box center [18, 130] width 9 height 9
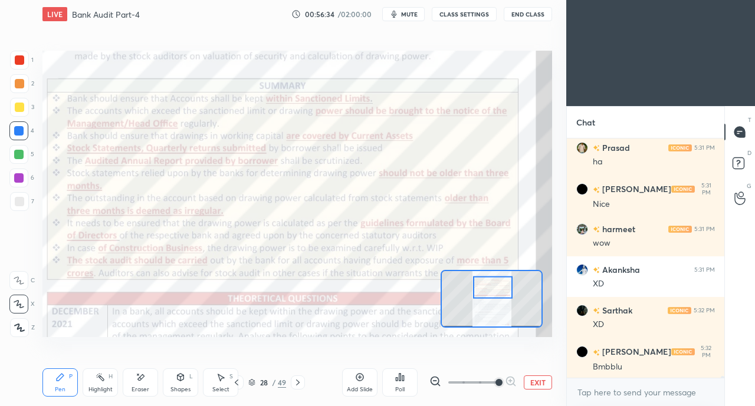
scroll to position [37426, 0]
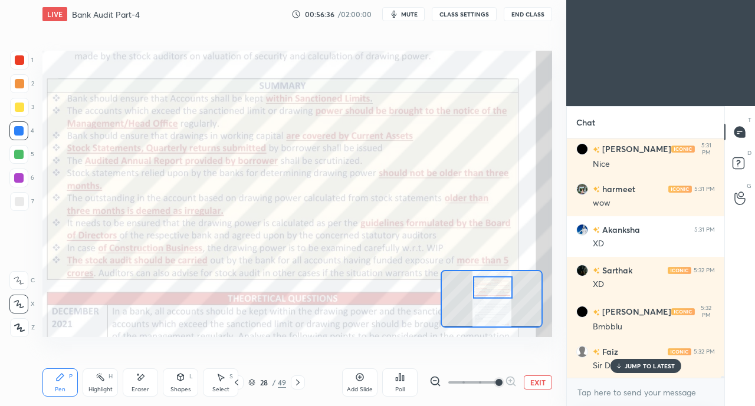
click at [618, 367] on icon at bounding box center [618, 366] width 0 height 4
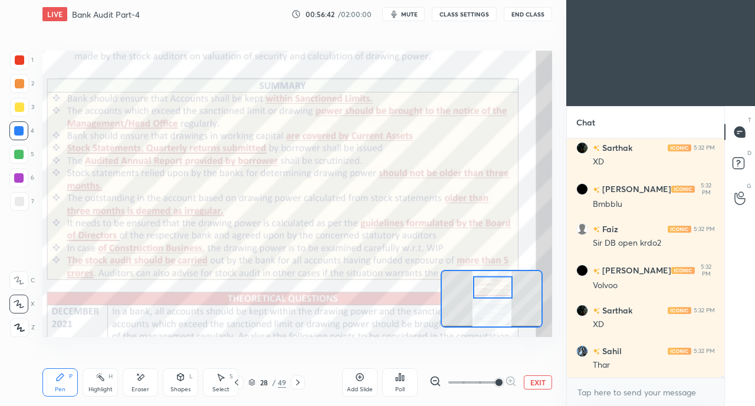
scroll to position [37589, 0]
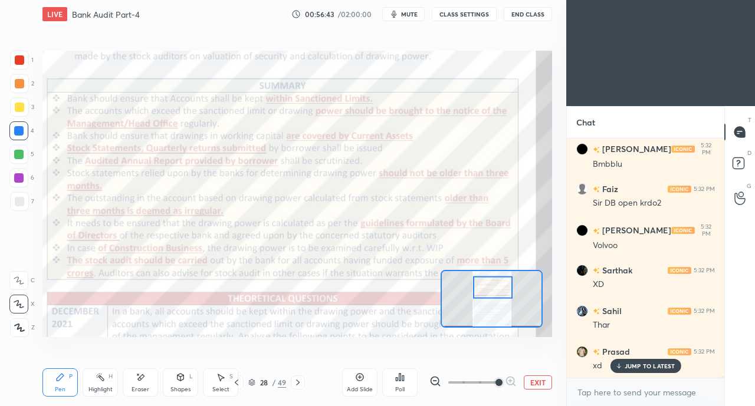
click at [132, 387] on div "Eraser" at bounding box center [140, 390] width 18 height 6
click at [13, 325] on span "Erase all" at bounding box center [19, 327] width 18 height 8
click at [21, 326] on icon at bounding box center [19, 328] width 11 height 8
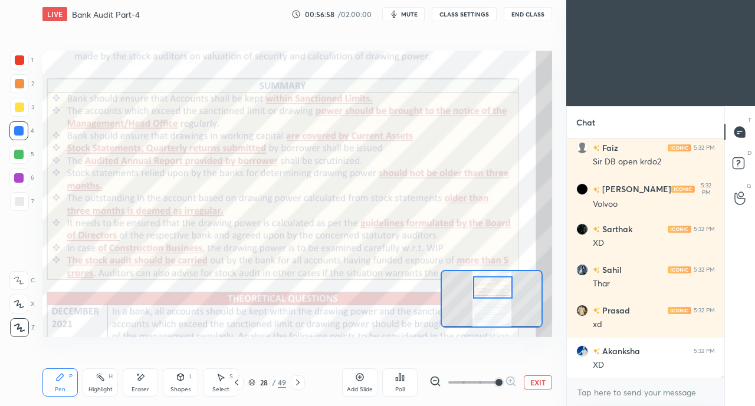
click at [234, 382] on icon at bounding box center [236, 382] width 9 height 9
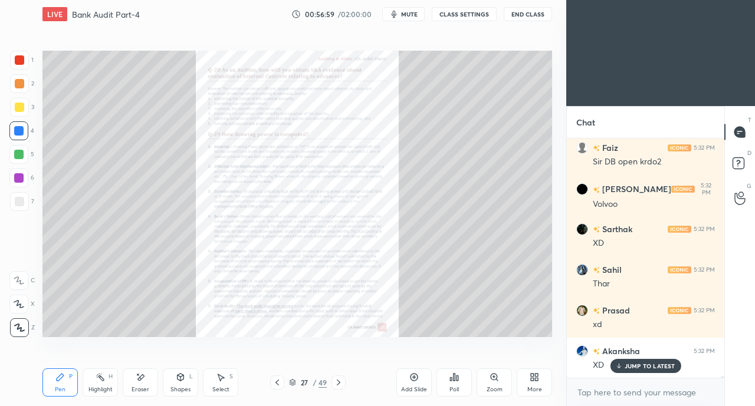
scroll to position [37670, 0]
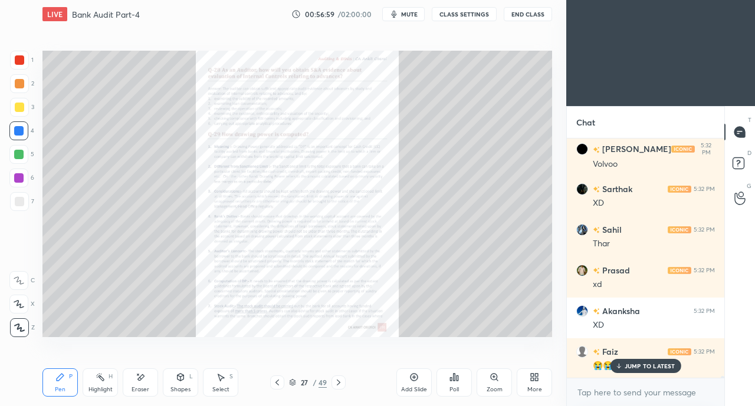
click at [493, 388] on div "Zoom" at bounding box center [494, 390] width 16 height 6
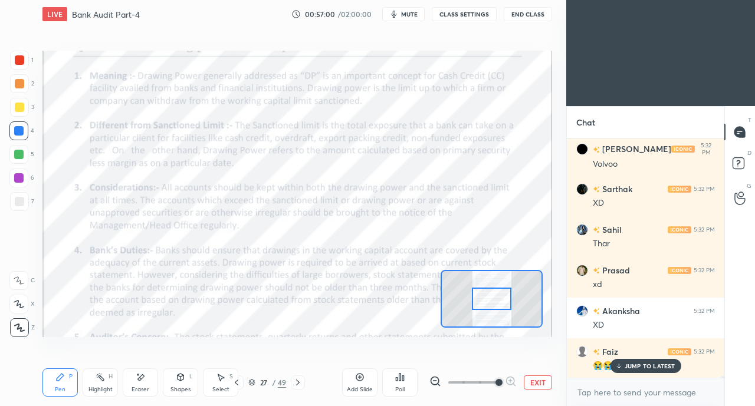
click at [499, 386] on span at bounding box center [498, 382] width 7 height 7
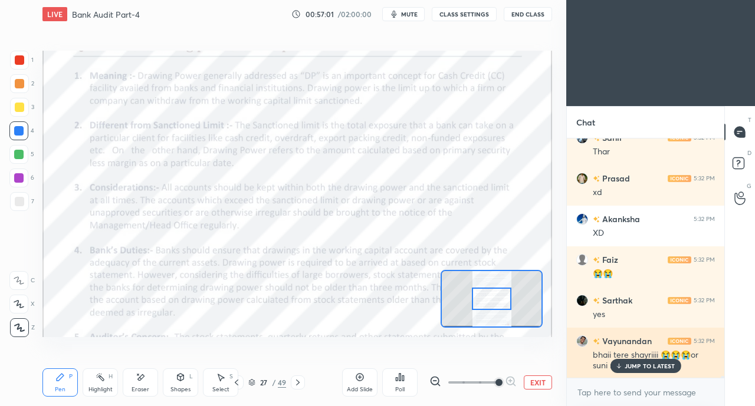
click at [624, 369] on div "JUMP TO LATEST" at bounding box center [645, 366] width 71 height 14
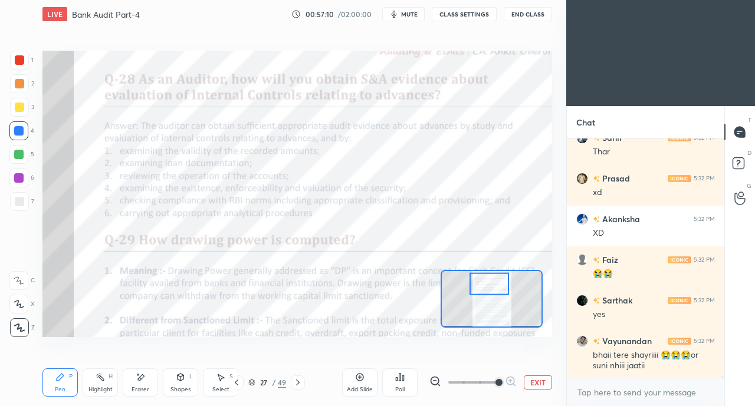
click at [298, 381] on icon at bounding box center [298, 383] width 4 height 6
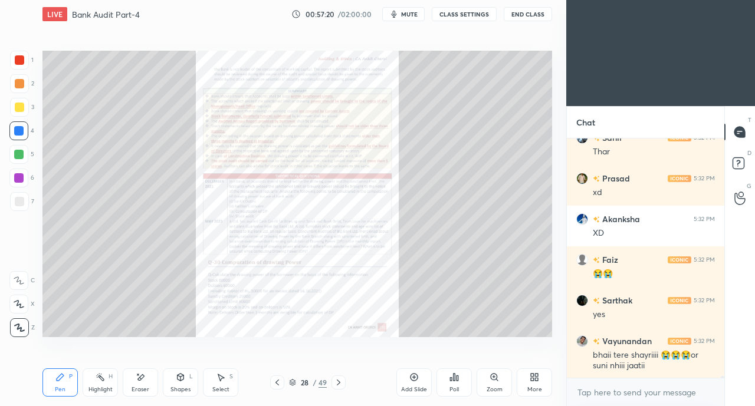
click at [281, 385] on icon at bounding box center [276, 382] width 9 height 9
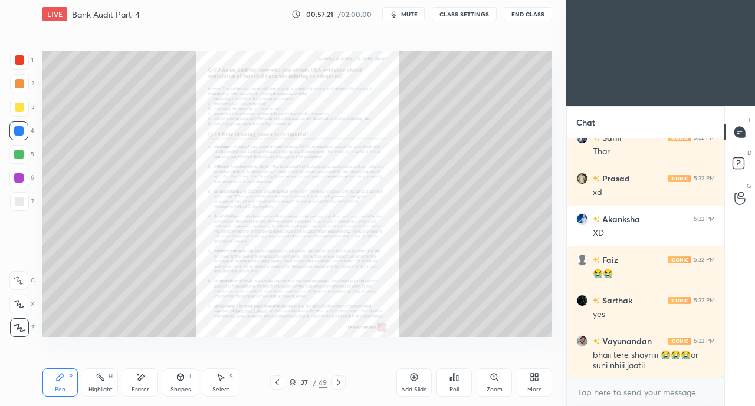
click at [495, 381] on icon at bounding box center [493, 377] width 9 height 9
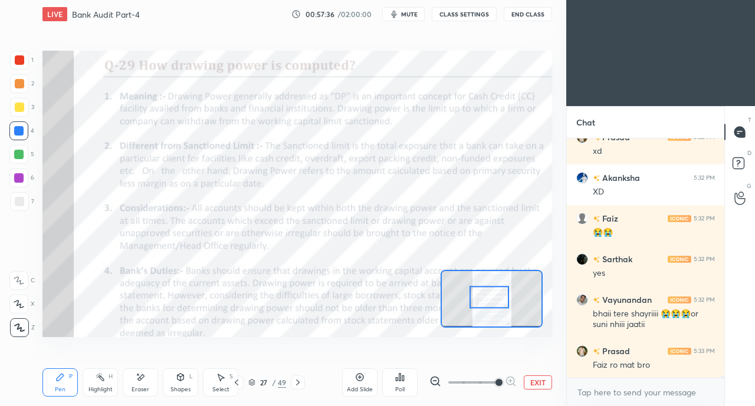
scroll to position [37844, 0]
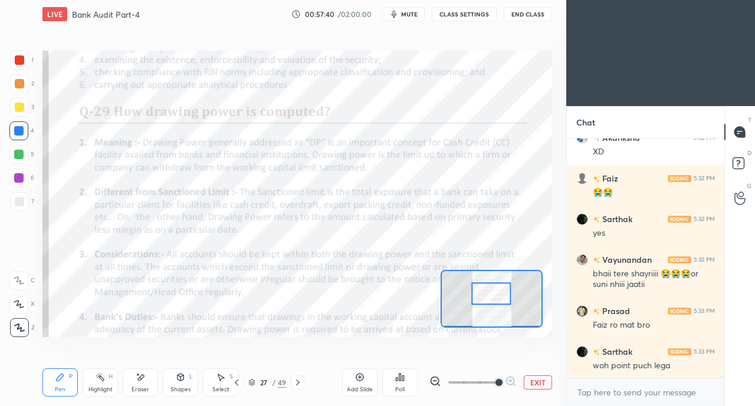
click at [15, 59] on div at bounding box center [19, 59] width 9 height 9
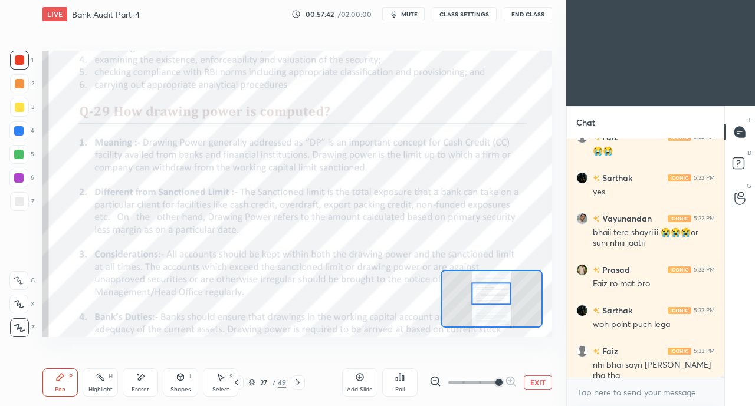
click at [19, 284] on icon at bounding box center [19, 280] width 11 height 8
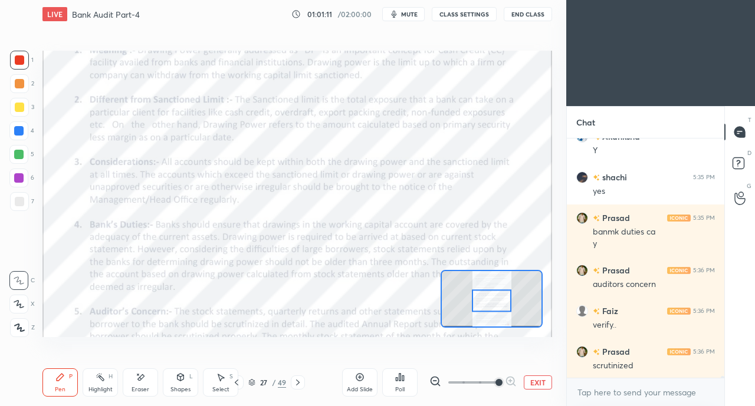
scroll to position [38303, 0]
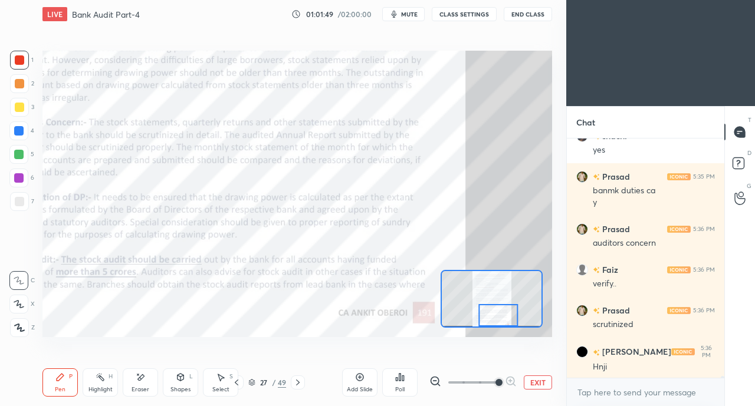
click at [297, 381] on icon at bounding box center [298, 383] width 4 height 6
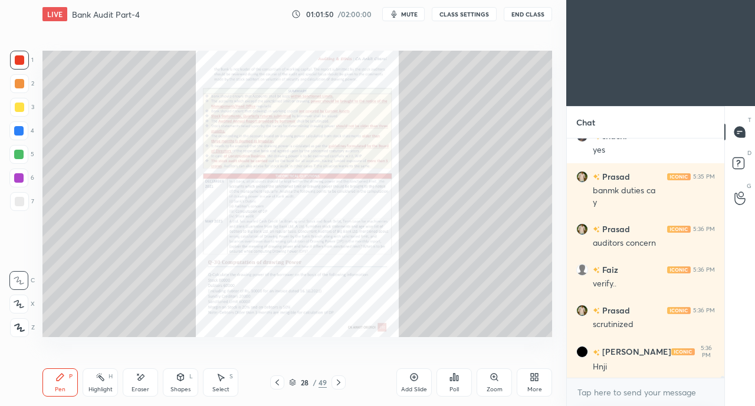
click at [492, 383] on div "Zoom" at bounding box center [493, 382] width 35 height 28
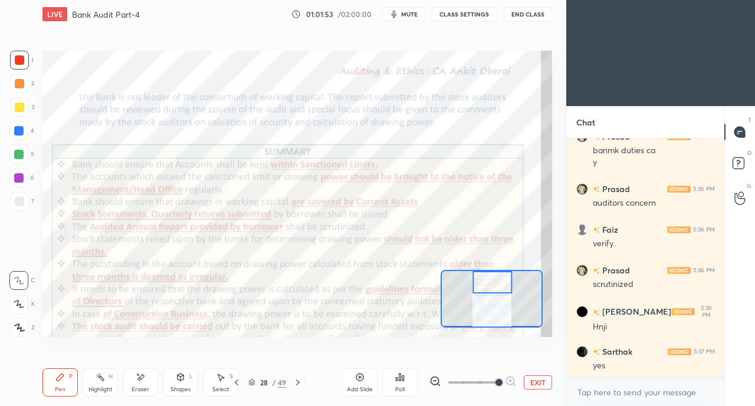
scroll to position [38385, 0]
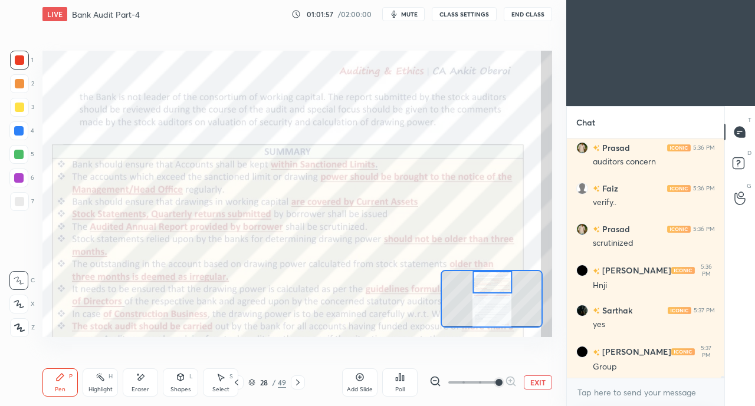
click at [234, 383] on icon at bounding box center [236, 382] width 9 height 9
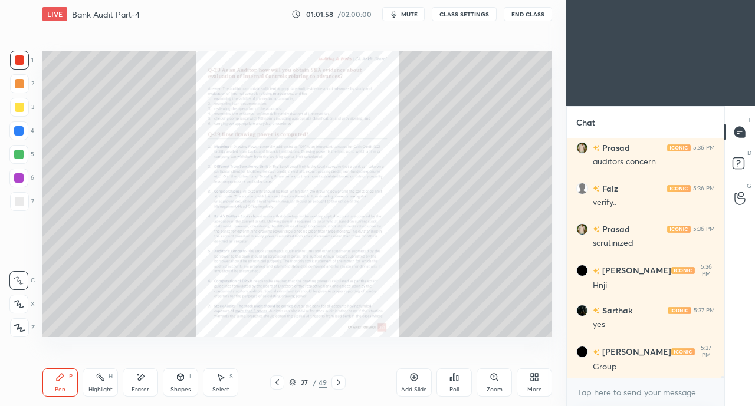
click at [498, 385] on div "Zoom" at bounding box center [493, 382] width 35 height 28
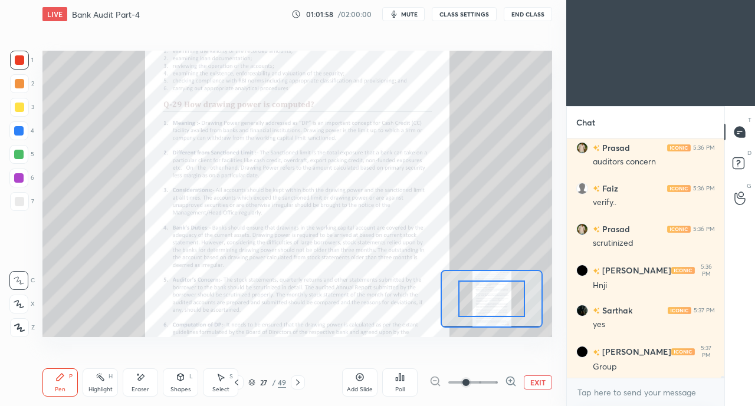
click at [469, 384] on span at bounding box center [465, 382] width 7 height 7
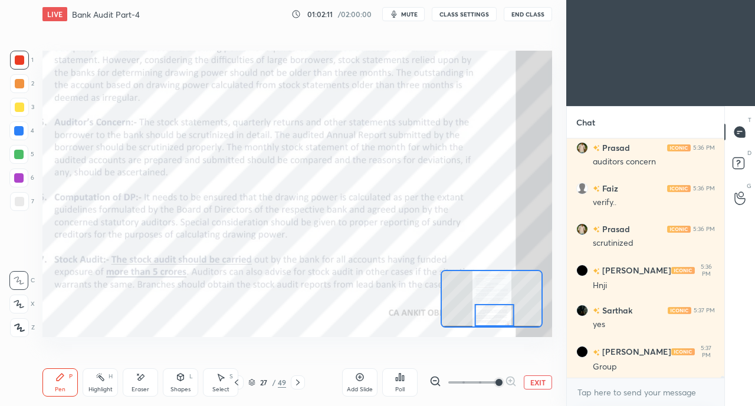
click at [297, 381] on icon at bounding box center [297, 382] width 9 height 9
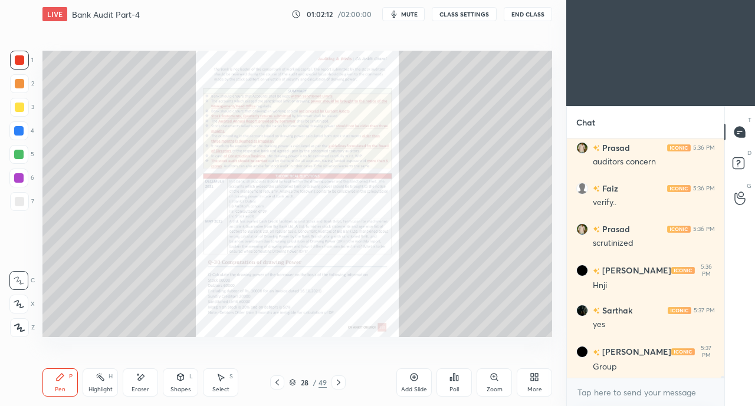
click at [496, 385] on div "Zoom" at bounding box center [493, 382] width 35 height 28
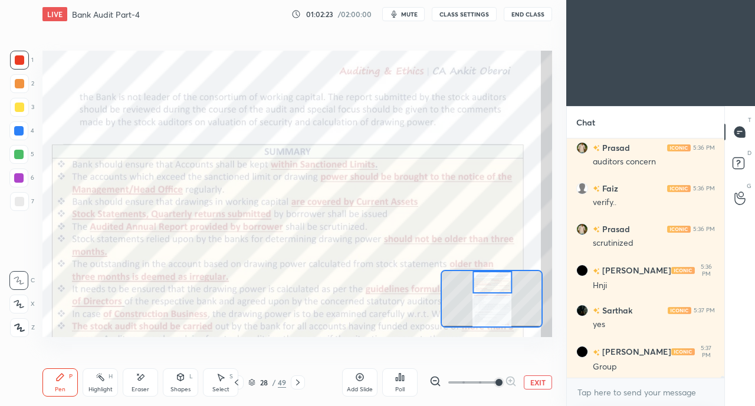
scroll to position [38425, 0]
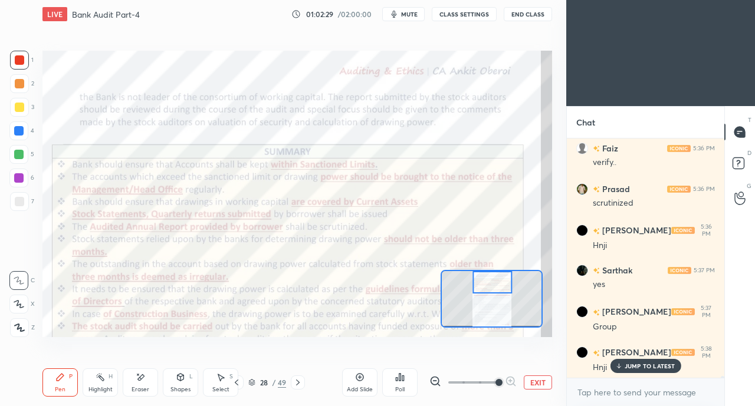
click at [18, 69] on div at bounding box center [19, 60] width 19 height 19
click at [19, 81] on div at bounding box center [19, 83] width 9 height 9
click at [20, 84] on div at bounding box center [19, 83] width 9 height 9
click at [237, 381] on icon at bounding box center [237, 383] width 4 height 6
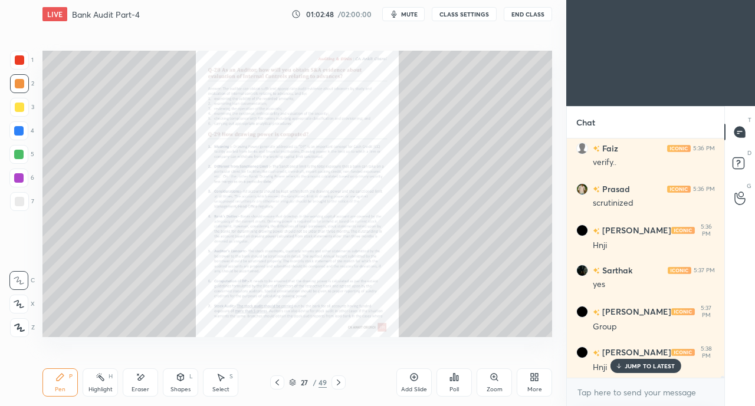
click at [492, 380] on icon at bounding box center [493, 377] width 6 height 6
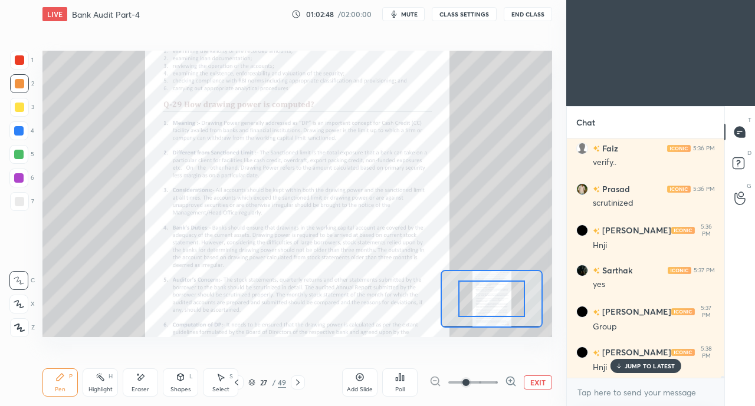
click at [505, 381] on icon at bounding box center [511, 382] width 12 height 12
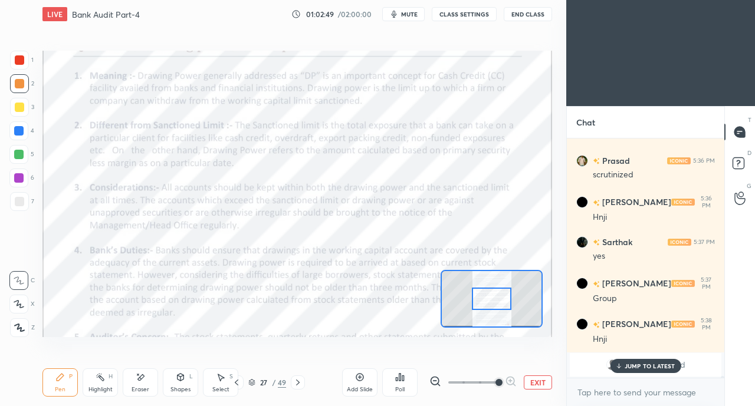
scroll to position [38494, 0]
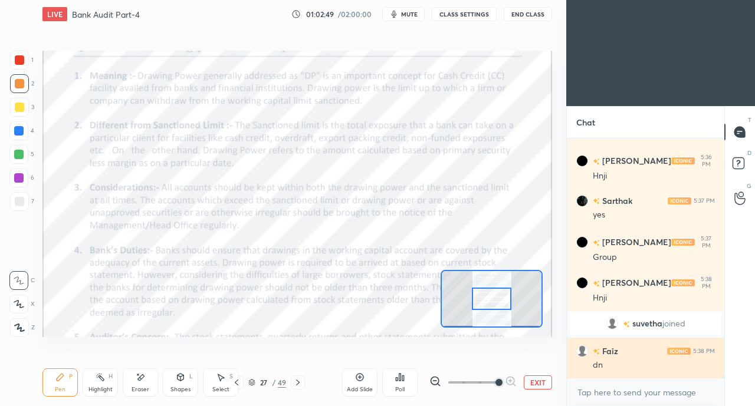
click at [639, 365] on div "dn" at bounding box center [653, 366] width 122 height 12
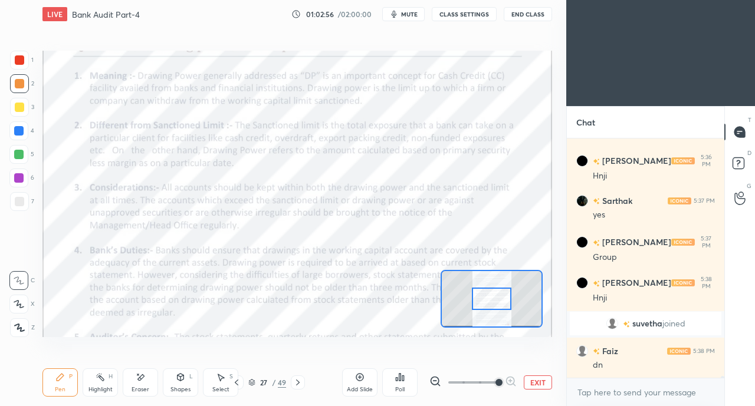
click at [19, 151] on div at bounding box center [18, 154] width 9 height 9
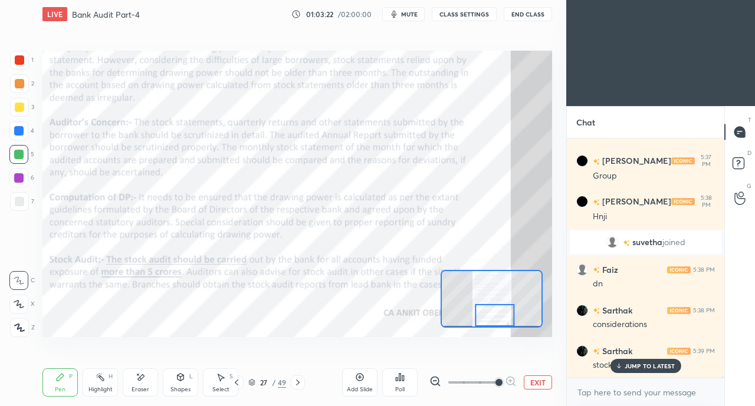
scroll to position [38616, 0]
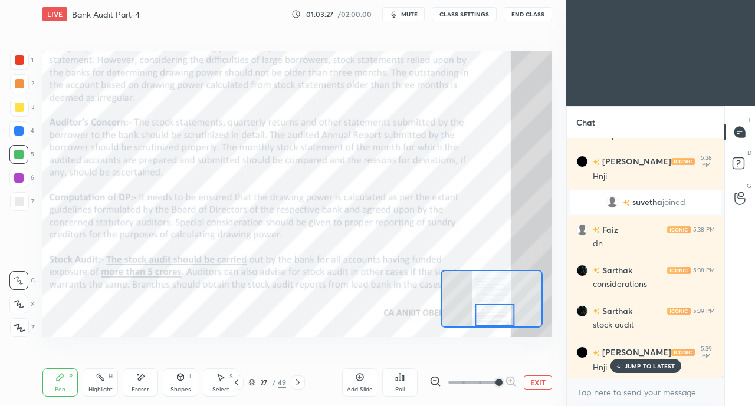
click at [301, 383] on icon at bounding box center [297, 382] width 9 height 9
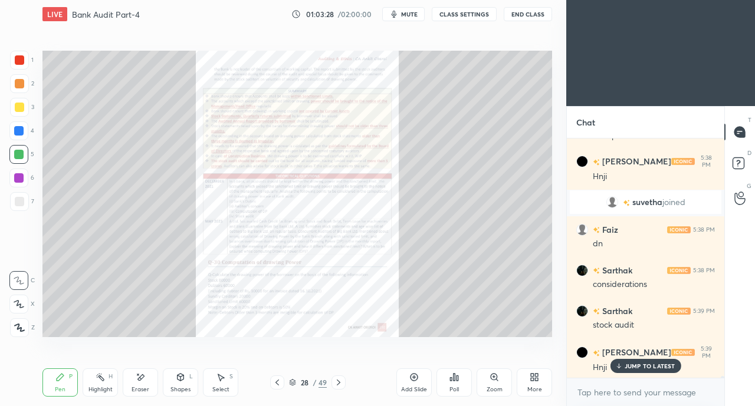
click at [501, 384] on div "Zoom" at bounding box center [493, 382] width 35 height 28
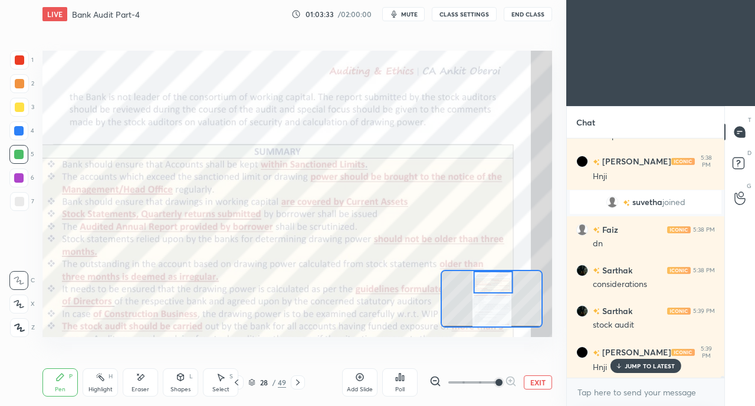
click at [637, 368] on p "JUMP TO LATEST" at bounding box center [649, 366] width 51 height 7
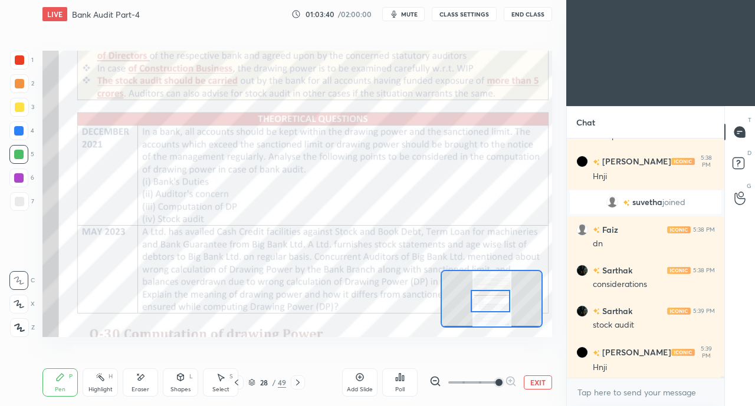
click at [20, 57] on div at bounding box center [19, 59] width 9 height 9
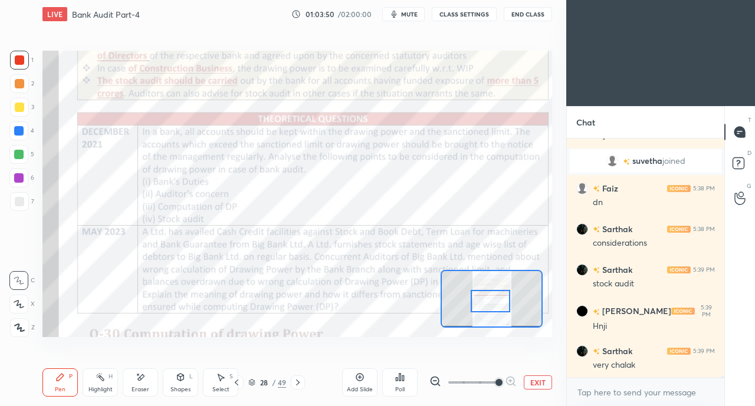
click at [232, 383] on icon at bounding box center [236, 382] width 9 height 9
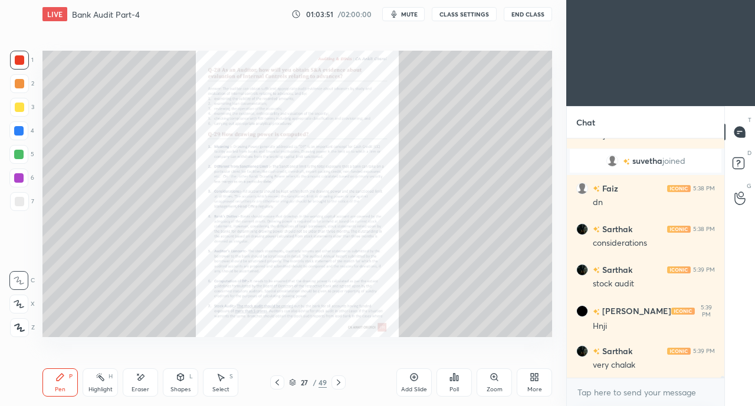
click at [492, 387] on div "Zoom" at bounding box center [494, 390] width 16 height 6
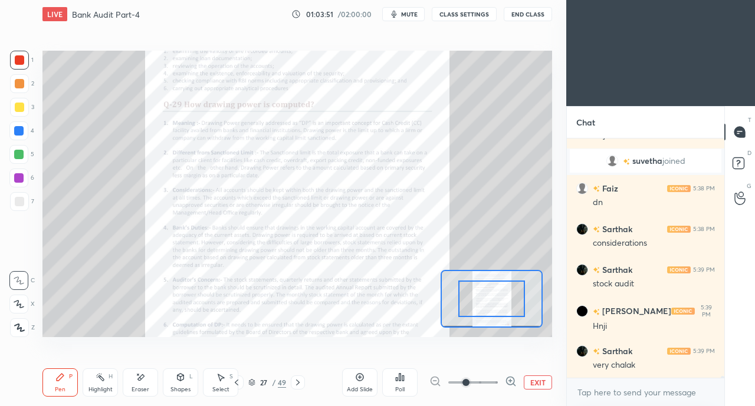
click at [505, 381] on icon at bounding box center [511, 382] width 12 height 12
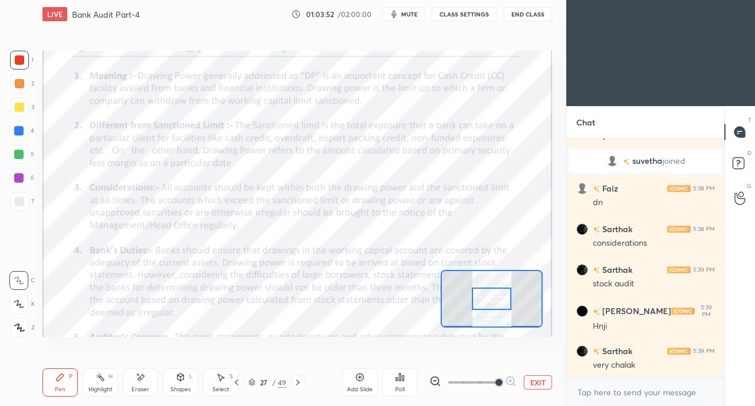
scroll to position [38697, 0]
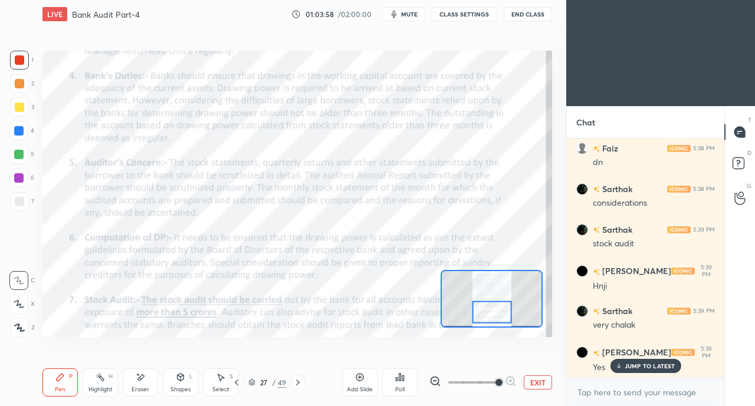
click at [297, 380] on icon at bounding box center [297, 382] width 9 height 9
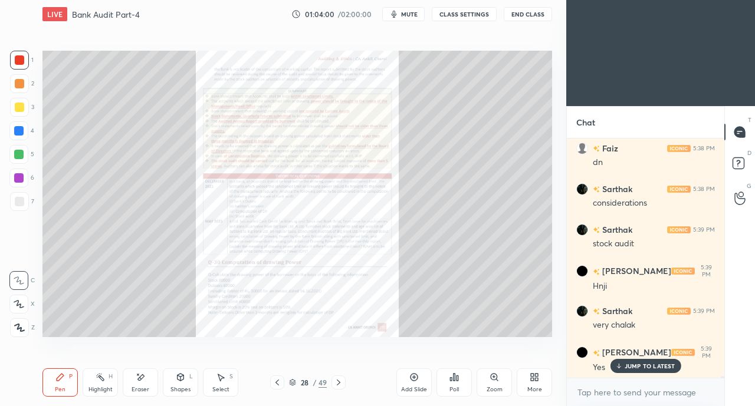
click at [275, 382] on icon at bounding box center [276, 382] width 9 height 9
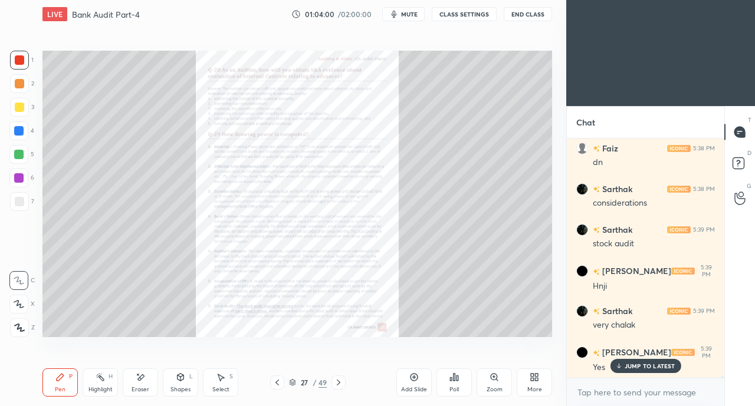
click at [494, 377] on icon at bounding box center [493, 377] width 2 height 0
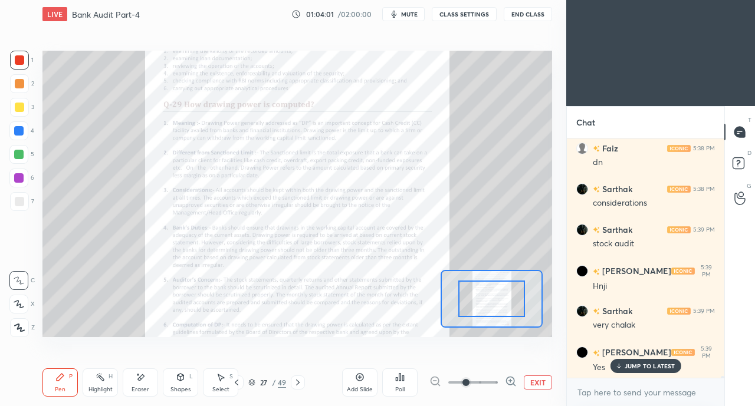
click at [509, 381] on icon at bounding box center [510, 381] width 3 height 0
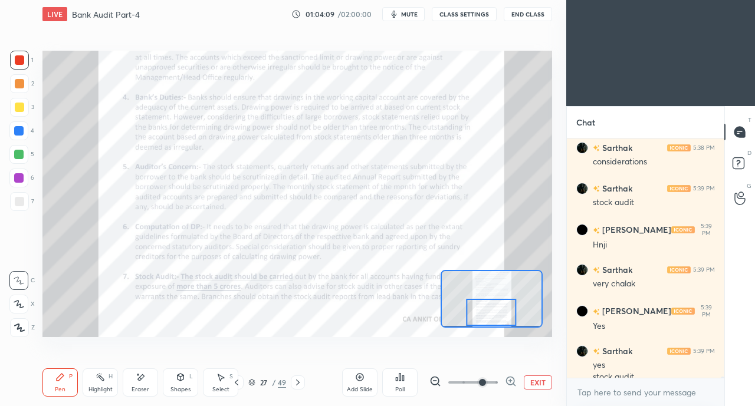
scroll to position [38750, 0]
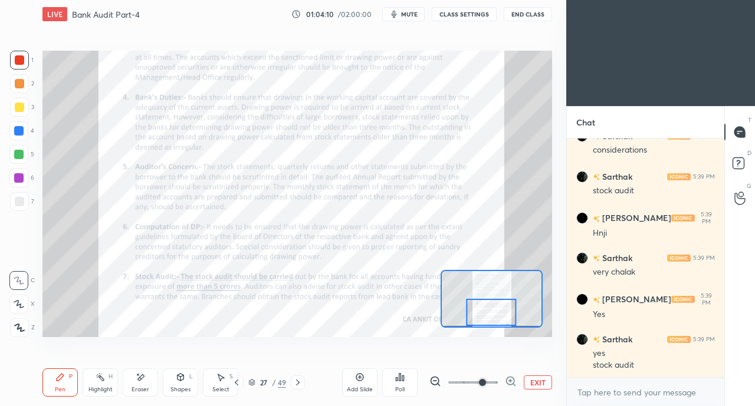
click at [297, 383] on icon at bounding box center [297, 382] width 9 height 9
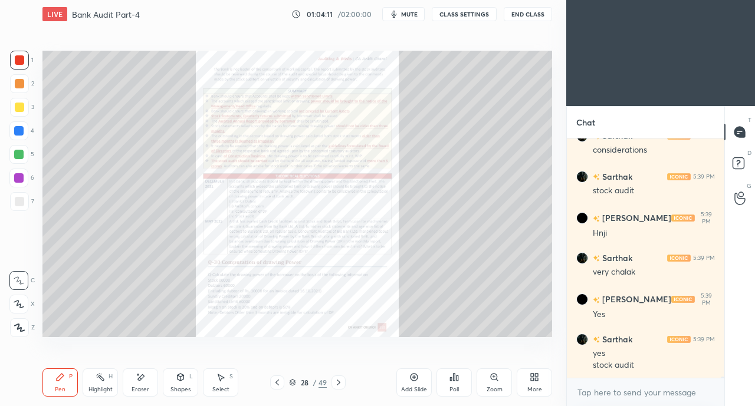
click at [495, 383] on div "Zoom" at bounding box center [493, 382] width 35 height 28
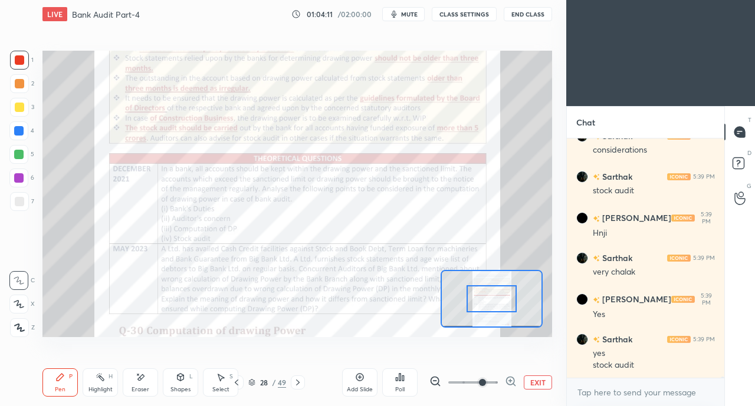
click at [509, 381] on icon at bounding box center [510, 381] width 3 height 0
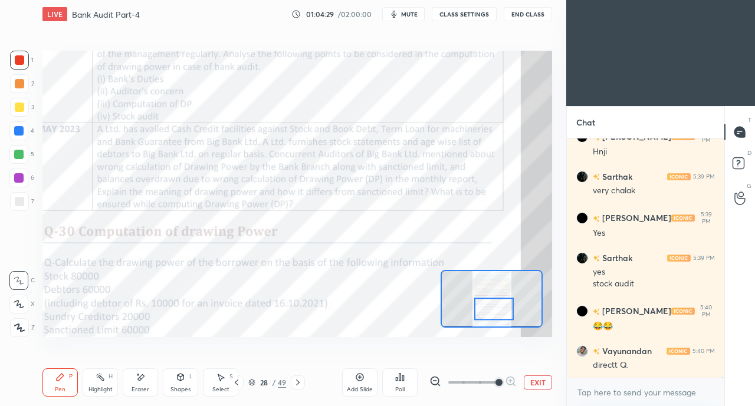
scroll to position [38872, 0]
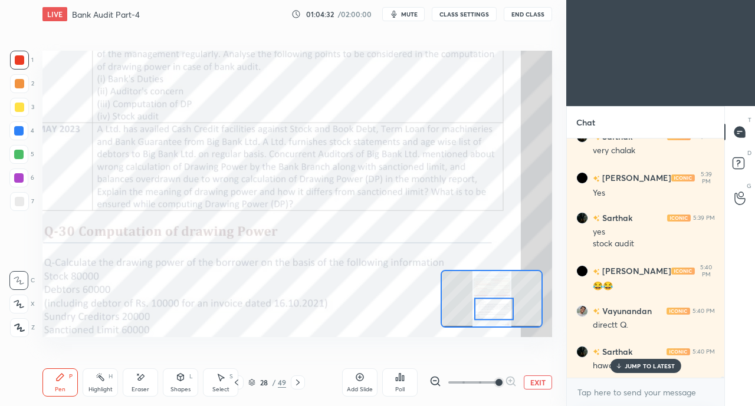
click at [234, 383] on icon at bounding box center [236, 382] width 9 height 9
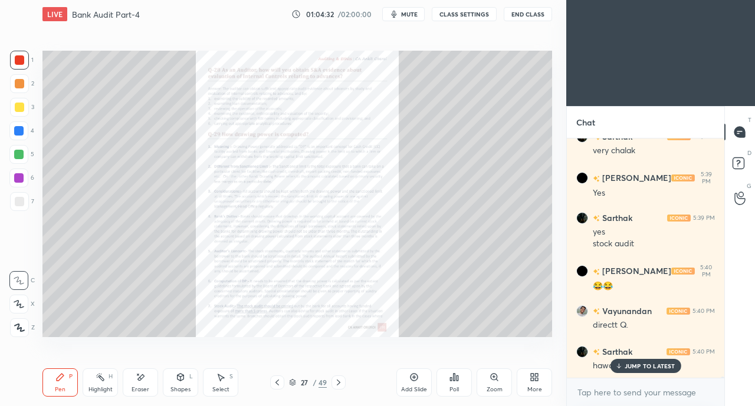
click at [493, 379] on icon at bounding box center [493, 377] width 6 height 6
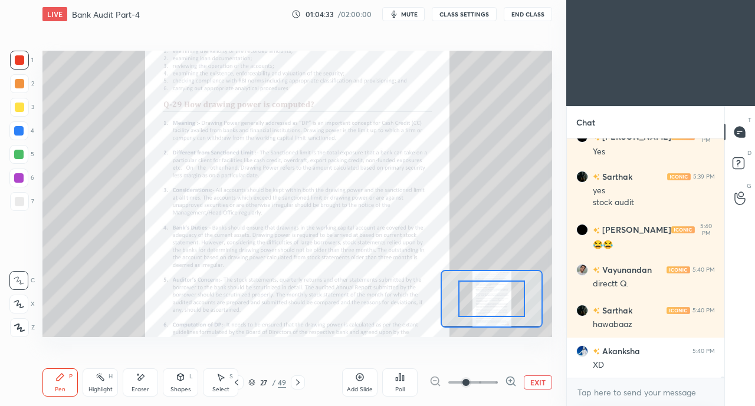
click at [506, 381] on icon at bounding box center [510, 381] width 8 height 8
click at [509, 381] on icon at bounding box center [510, 381] width 3 height 0
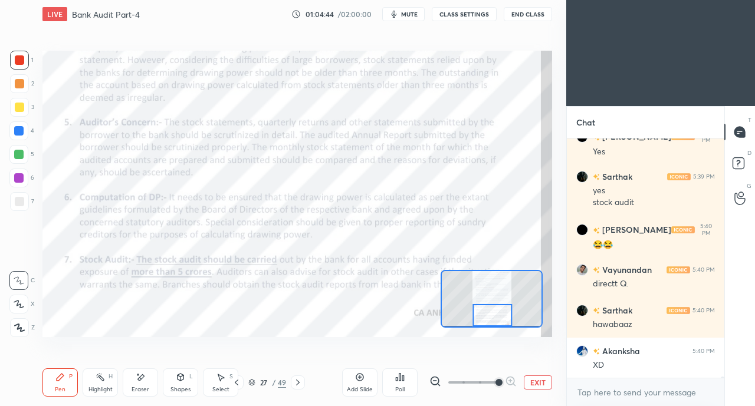
click at [302, 385] on div at bounding box center [298, 383] width 14 height 14
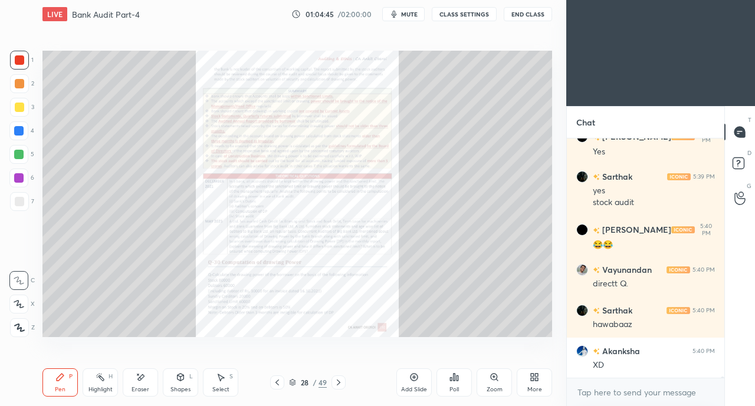
click at [500, 381] on div "Zoom" at bounding box center [493, 382] width 35 height 28
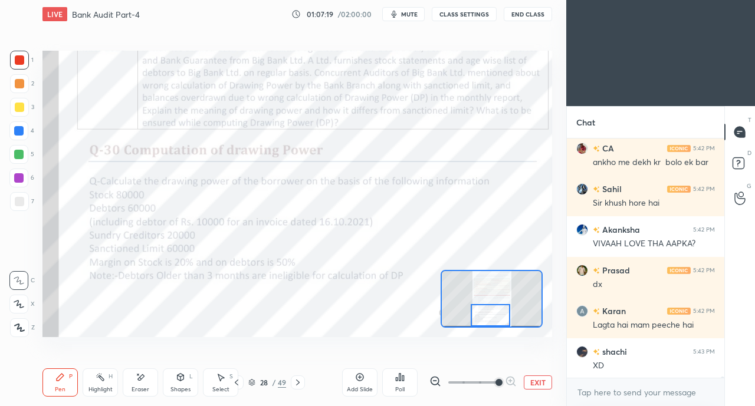
scroll to position [42562, 0]
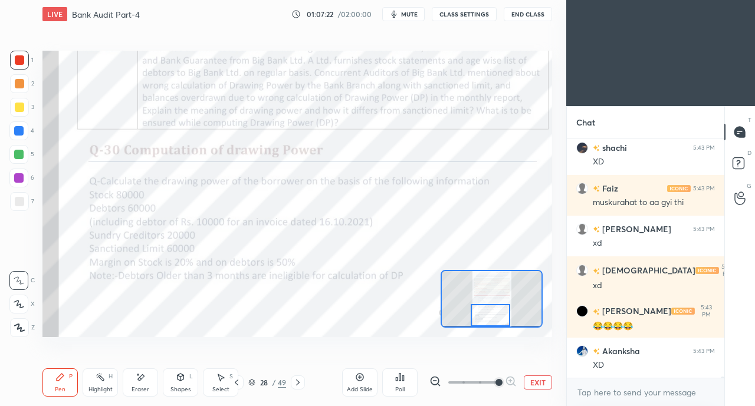
click at [298, 382] on icon at bounding box center [298, 383] width 4 height 6
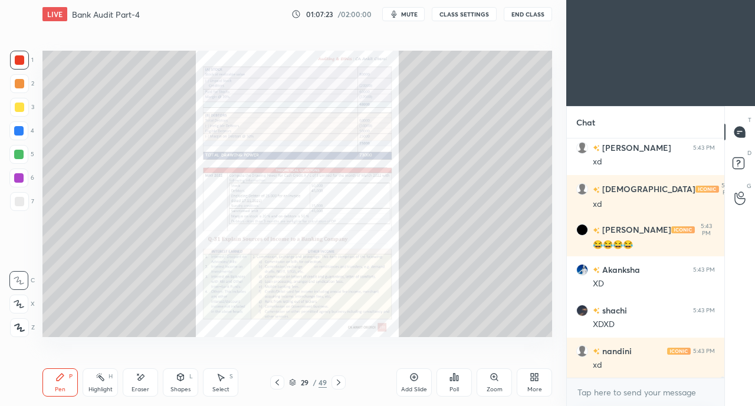
click at [277, 381] on icon at bounding box center [277, 383] width 4 height 6
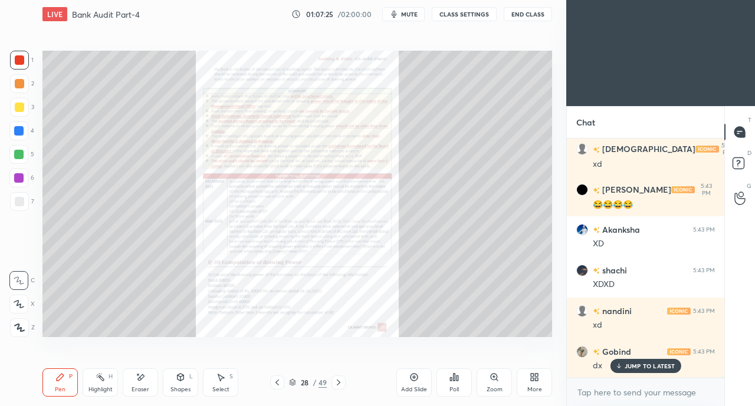
click at [341, 379] on icon at bounding box center [338, 382] width 9 height 9
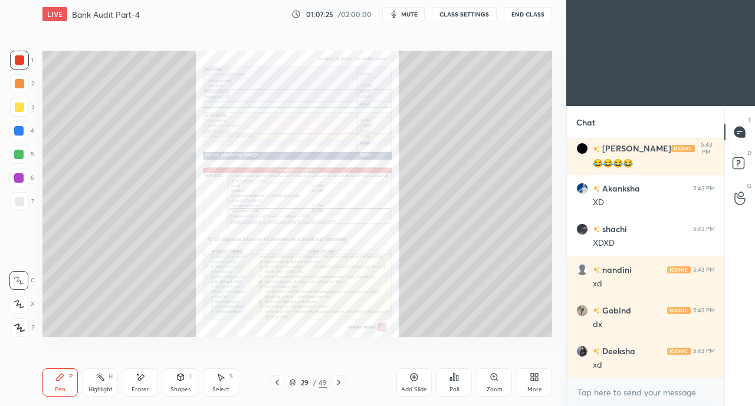
click at [341, 380] on icon at bounding box center [338, 382] width 9 height 9
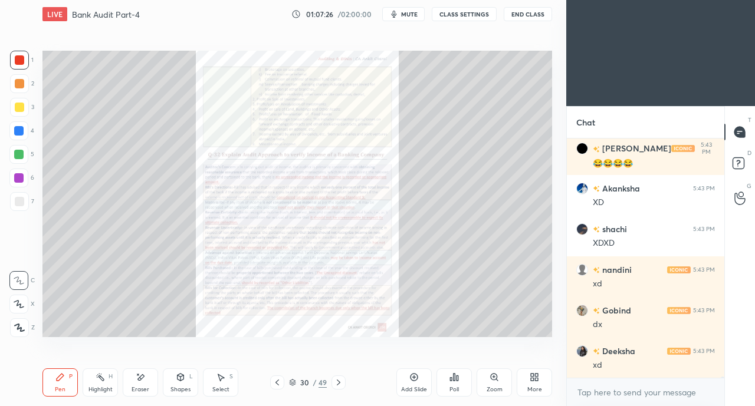
click at [272, 383] on icon at bounding box center [276, 382] width 9 height 9
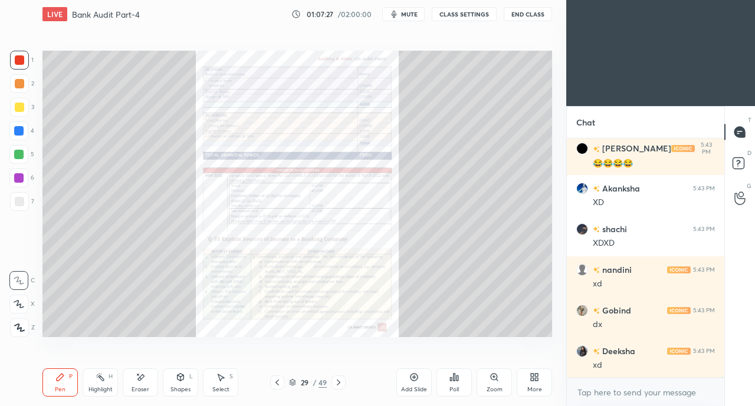
click at [274, 384] on icon at bounding box center [276, 382] width 9 height 9
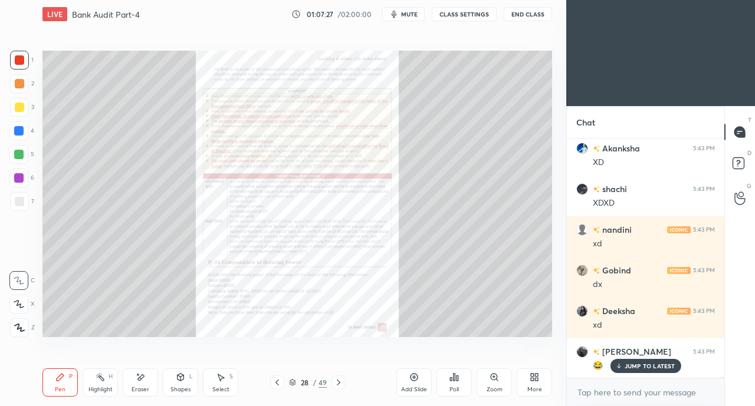
click at [340, 380] on icon at bounding box center [338, 382] width 9 height 9
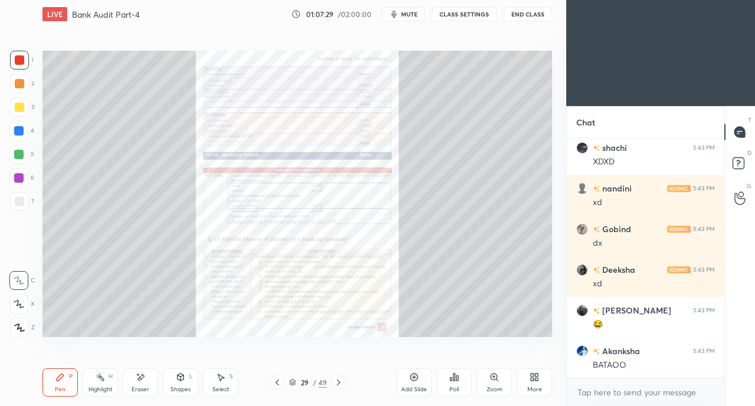
click at [335, 380] on icon at bounding box center [338, 382] width 9 height 9
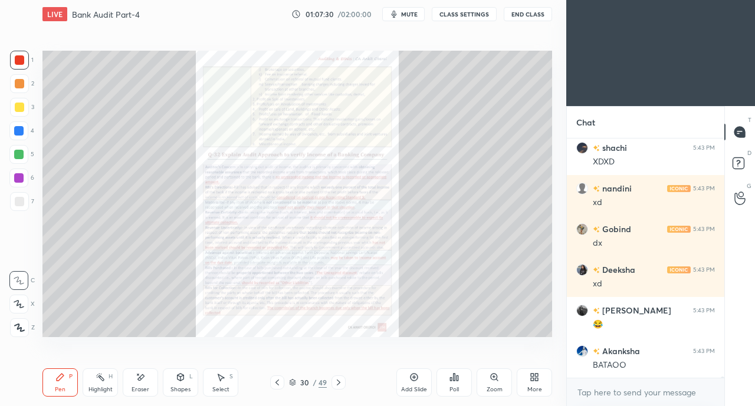
click at [339, 381] on icon at bounding box center [338, 382] width 9 height 9
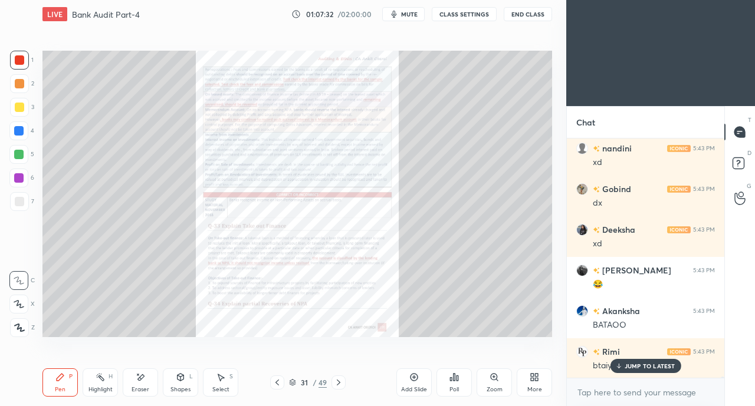
click at [340, 386] on icon at bounding box center [338, 382] width 9 height 9
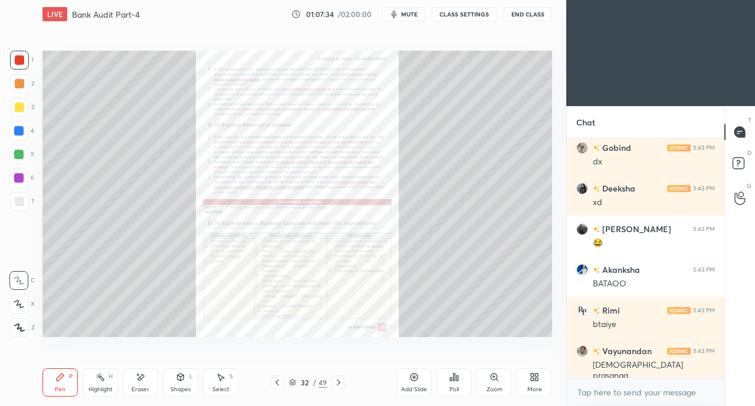
click at [338, 384] on icon at bounding box center [339, 383] width 4 height 6
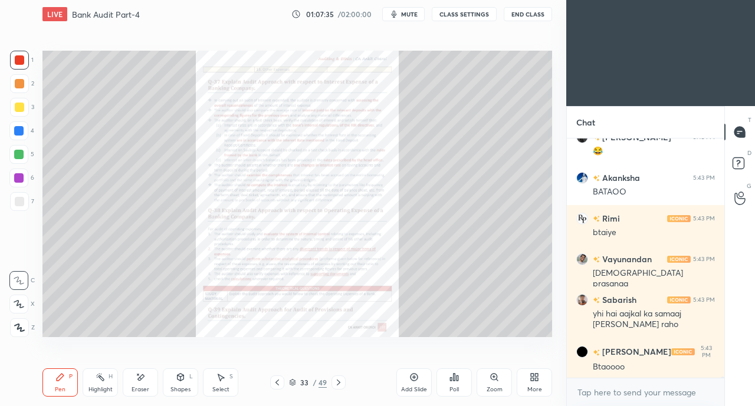
click at [338, 384] on icon at bounding box center [339, 383] width 4 height 6
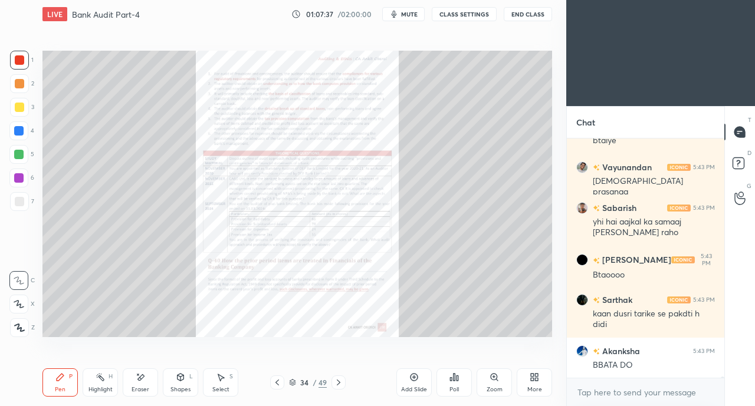
click at [338, 384] on icon at bounding box center [339, 383] width 4 height 6
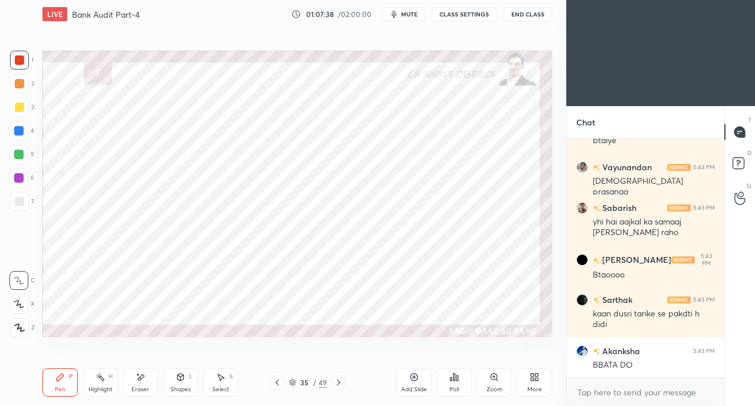
click at [275, 383] on icon at bounding box center [276, 382] width 9 height 9
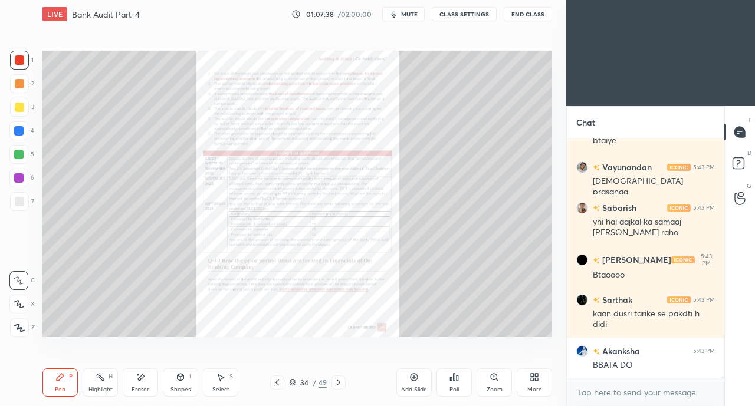
click at [277, 382] on icon at bounding box center [276, 382] width 9 height 9
click at [277, 383] on icon at bounding box center [276, 382] width 9 height 9
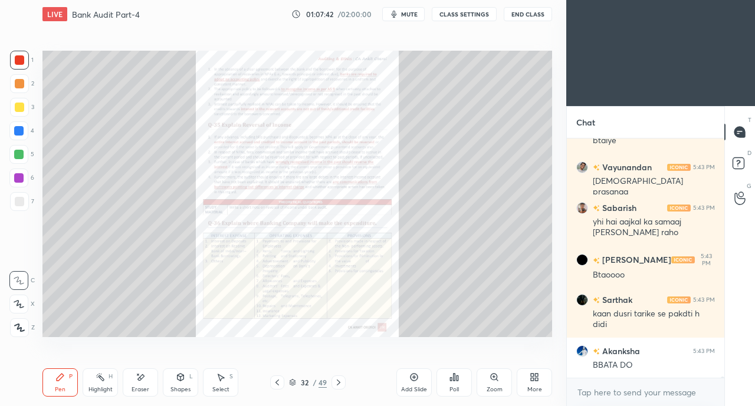
click at [339, 384] on icon at bounding box center [339, 383] width 4 height 6
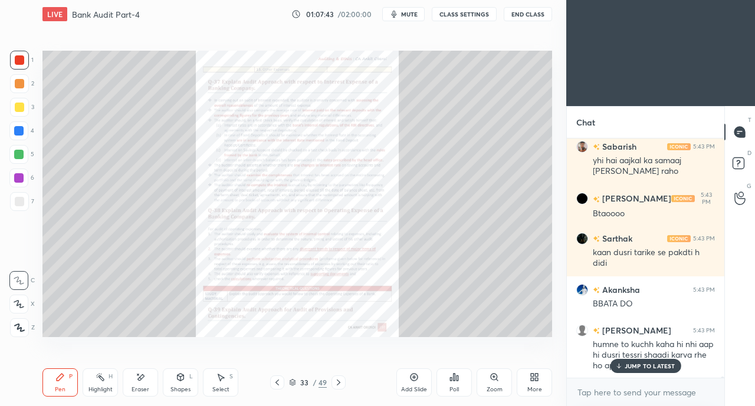
click at [279, 382] on icon at bounding box center [276, 382] width 9 height 9
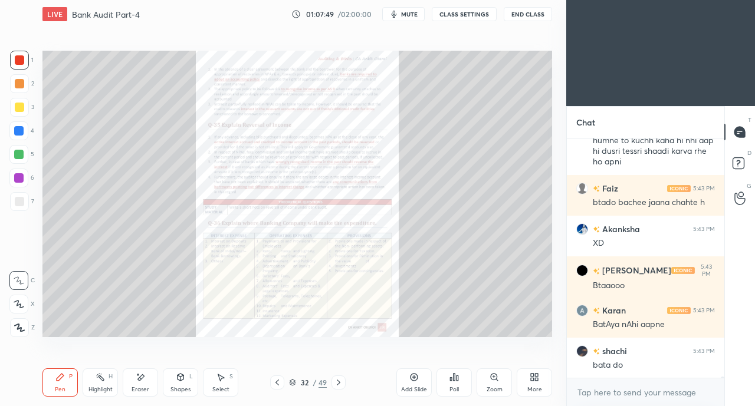
click at [495, 379] on icon at bounding box center [493, 377] width 6 height 6
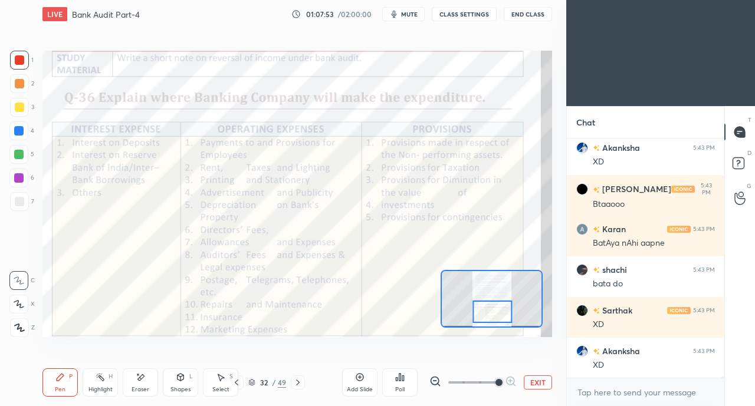
click at [17, 55] on div at bounding box center [19, 59] width 9 height 9
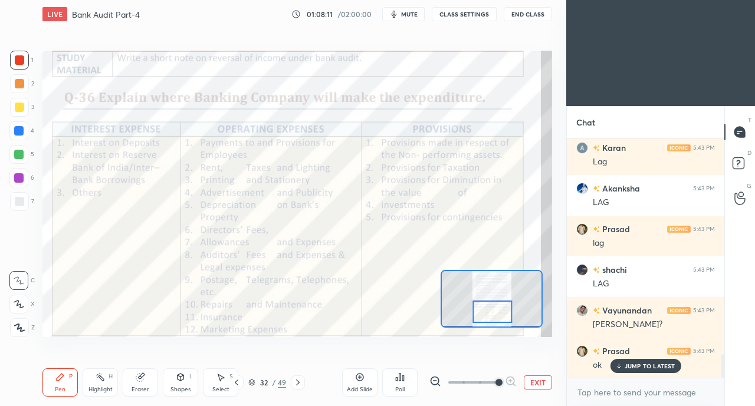
scroll to position [2169, 0]
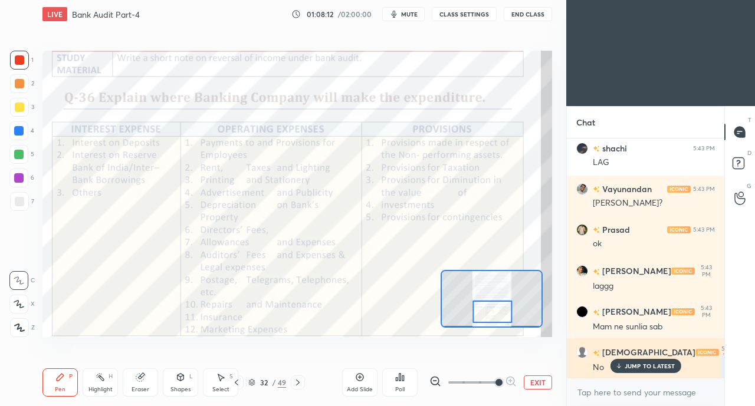
click at [628, 364] on p "JUMP TO LATEST" at bounding box center [649, 366] width 51 height 7
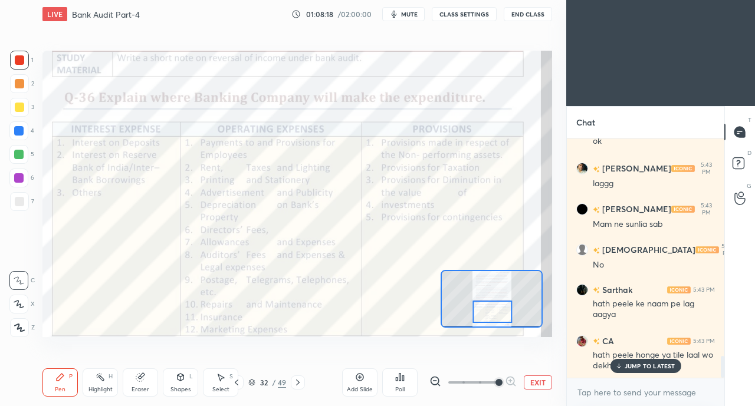
scroll to position [2364, 0]
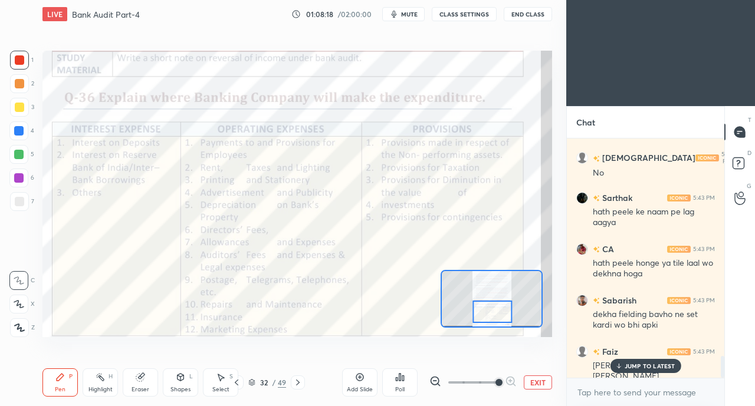
click at [18, 57] on div at bounding box center [19, 59] width 9 height 9
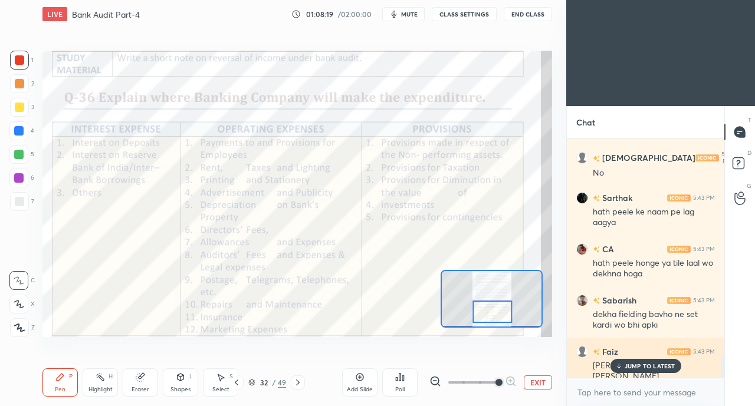
click at [625, 361] on div "JUMP TO LATEST" at bounding box center [645, 366] width 71 height 14
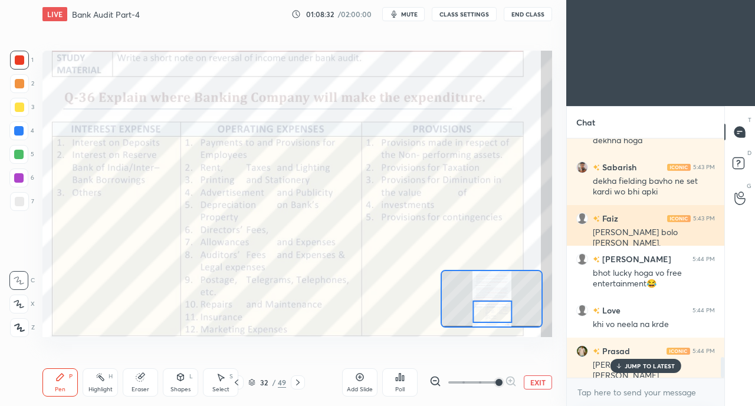
scroll to position [2537, 0]
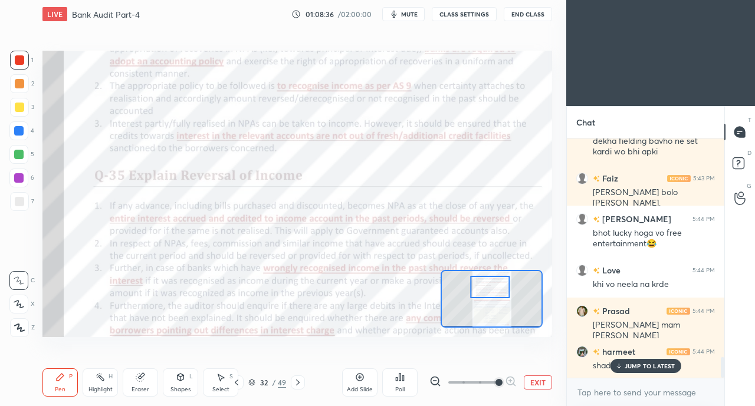
click at [241, 381] on div at bounding box center [236, 383] width 14 height 14
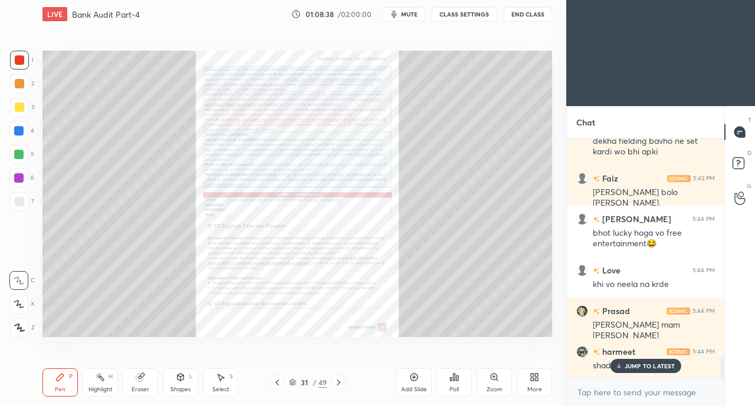
click at [275, 380] on icon at bounding box center [276, 382] width 9 height 9
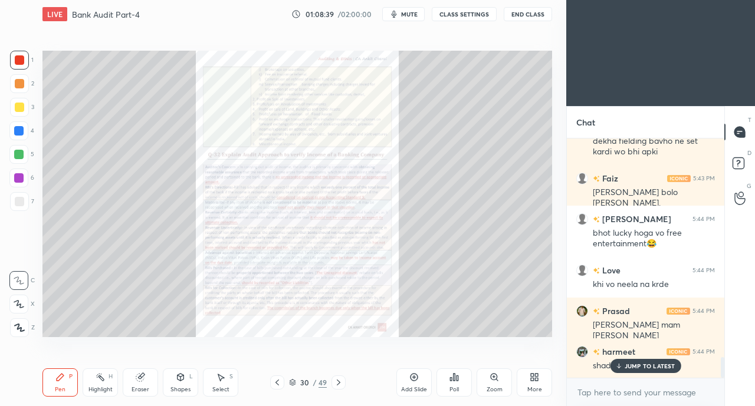
scroll to position [2578, 0]
click at [275, 378] on icon at bounding box center [276, 382] width 9 height 9
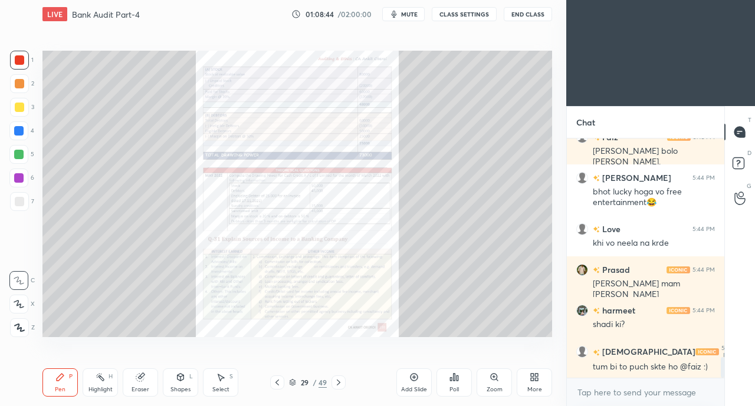
click at [338, 384] on icon at bounding box center [339, 383] width 4 height 6
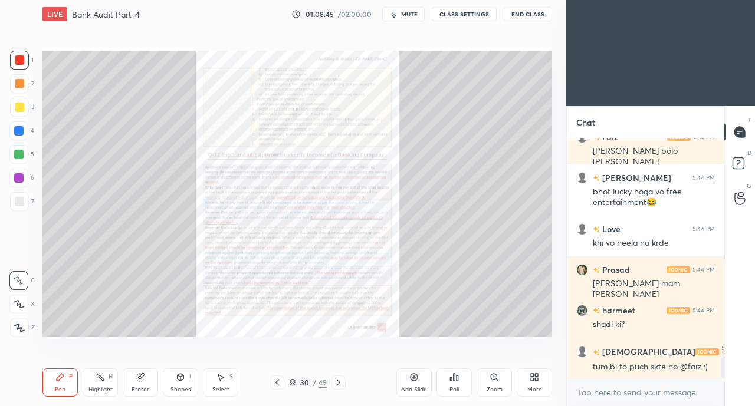
click at [341, 383] on icon at bounding box center [338, 382] width 9 height 9
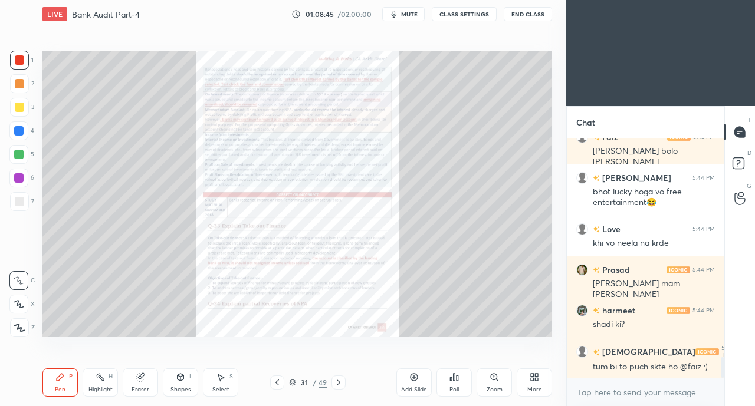
click at [342, 383] on icon at bounding box center [338, 382] width 9 height 9
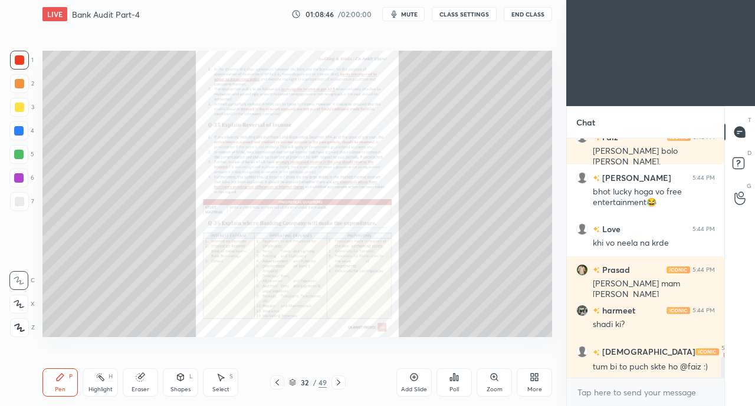
click at [341, 380] on icon at bounding box center [338, 382] width 9 height 9
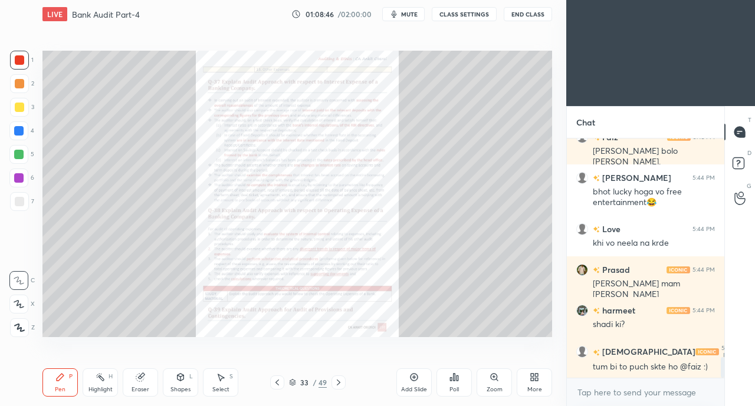
click at [343, 380] on div at bounding box center [338, 383] width 14 height 14
click at [344, 379] on div at bounding box center [338, 383] width 14 height 14
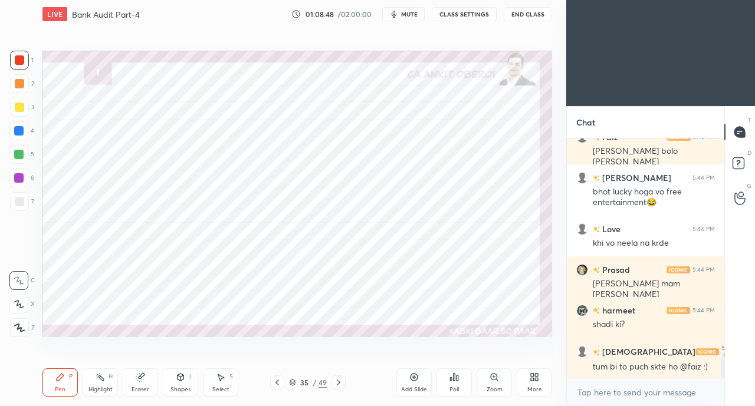
click at [276, 383] on icon at bounding box center [276, 382] width 9 height 9
click at [277, 383] on icon at bounding box center [276, 382] width 9 height 9
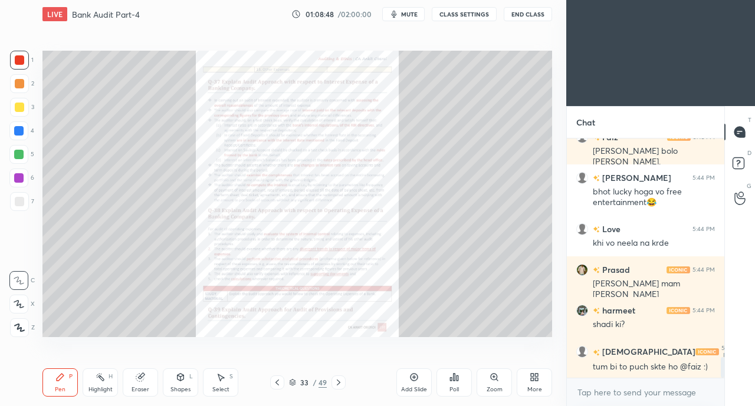
click at [278, 383] on icon at bounding box center [276, 382] width 9 height 9
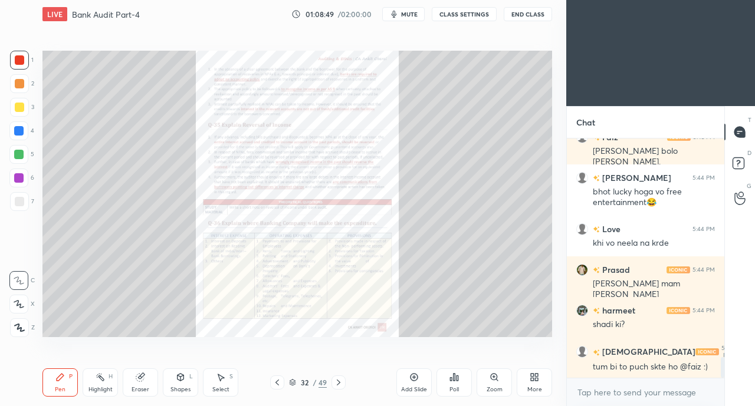
click at [276, 384] on icon at bounding box center [276, 382] width 9 height 9
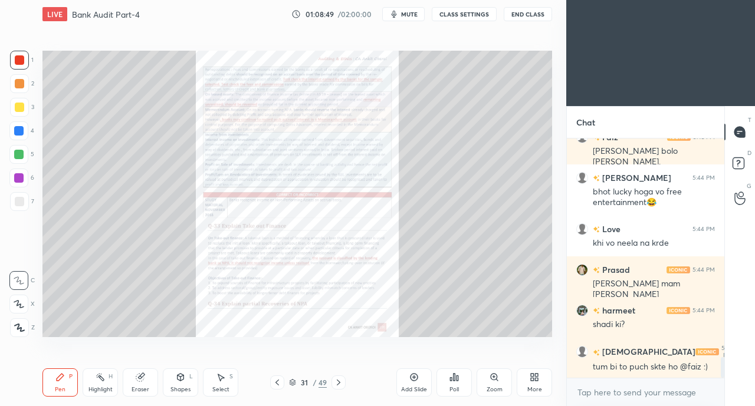
click at [277, 384] on icon at bounding box center [277, 383] width 4 height 6
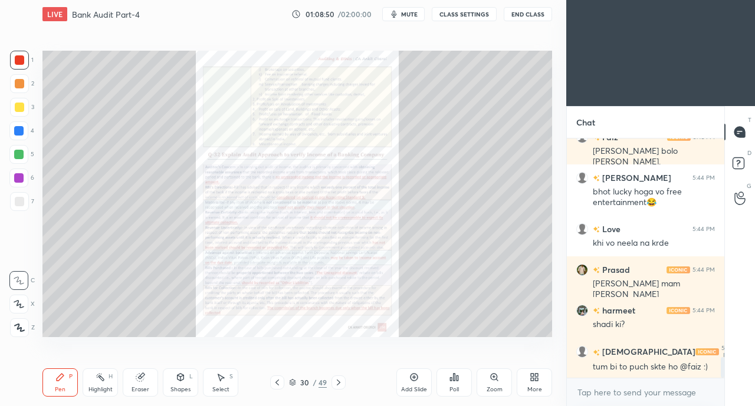
click at [277, 384] on icon at bounding box center [277, 383] width 4 height 6
click at [278, 384] on icon at bounding box center [276, 382] width 9 height 9
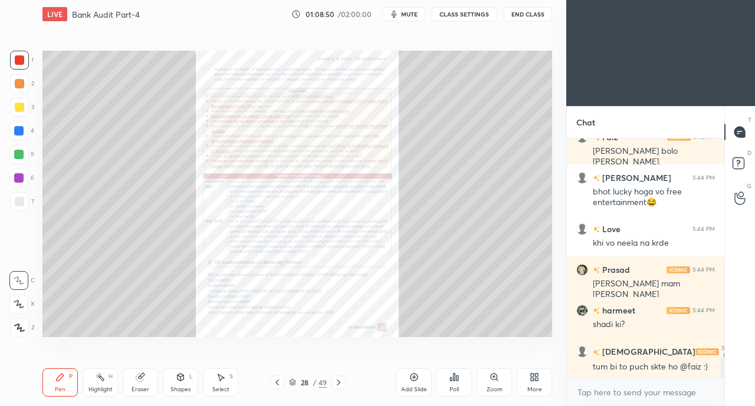
click at [279, 385] on icon at bounding box center [276, 382] width 9 height 9
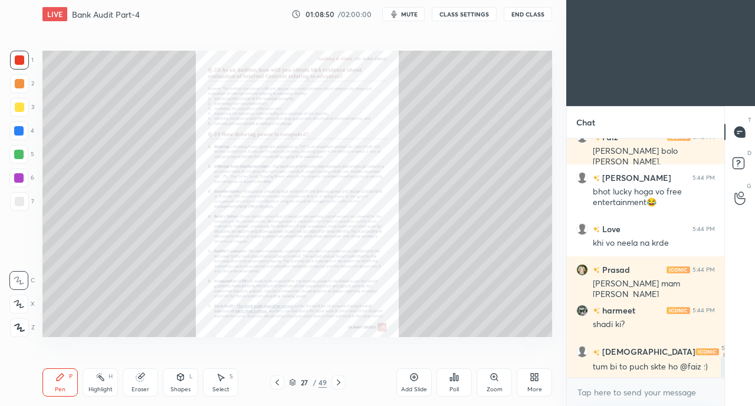
click at [279, 385] on icon at bounding box center [276, 382] width 9 height 9
click at [278, 385] on icon at bounding box center [276, 382] width 9 height 9
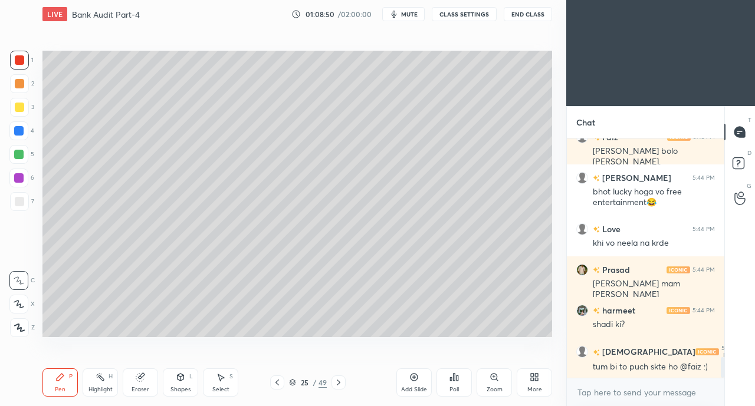
click at [278, 384] on icon at bounding box center [276, 382] width 9 height 9
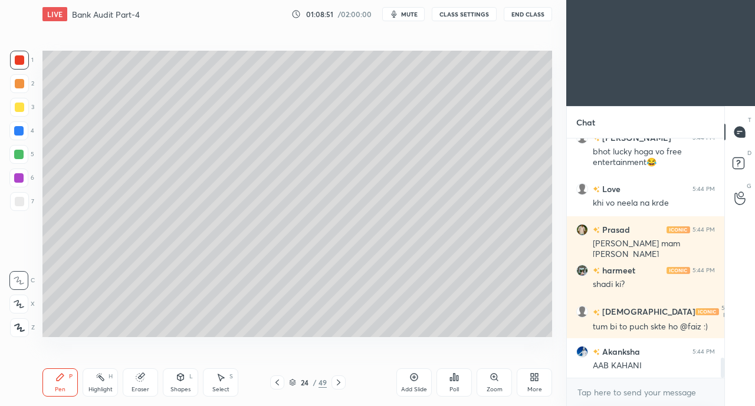
click at [279, 384] on icon at bounding box center [276, 382] width 9 height 9
click at [281, 384] on icon at bounding box center [276, 382] width 9 height 9
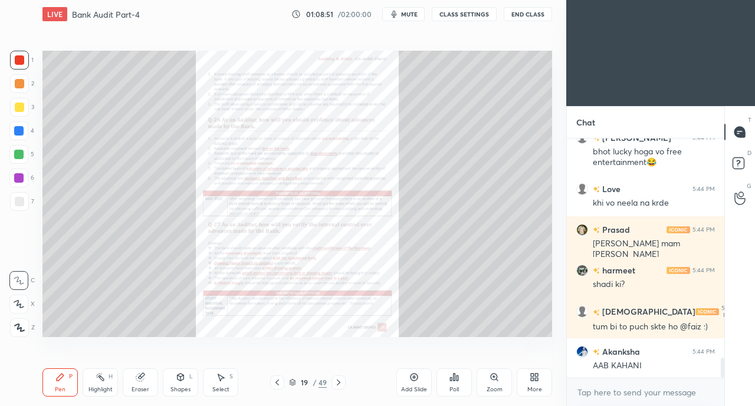
click at [281, 385] on icon at bounding box center [276, 382] width 9 height 9
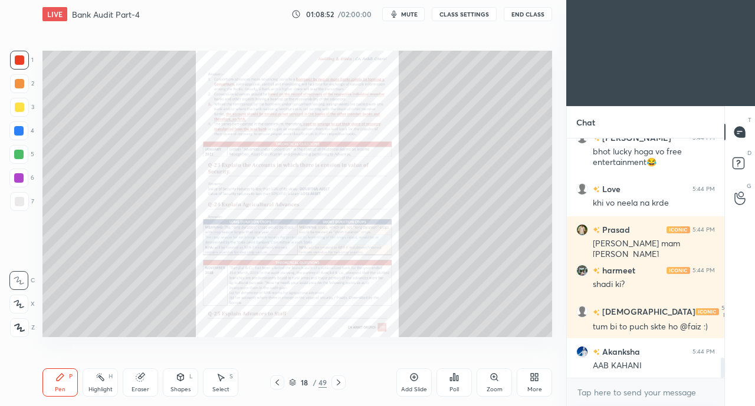
click at [281, 384] on icon at bounding box center [276, 382] width 9 height 9
click at [282, 383] on div at bounding box center [277, 383] width 14 height 14
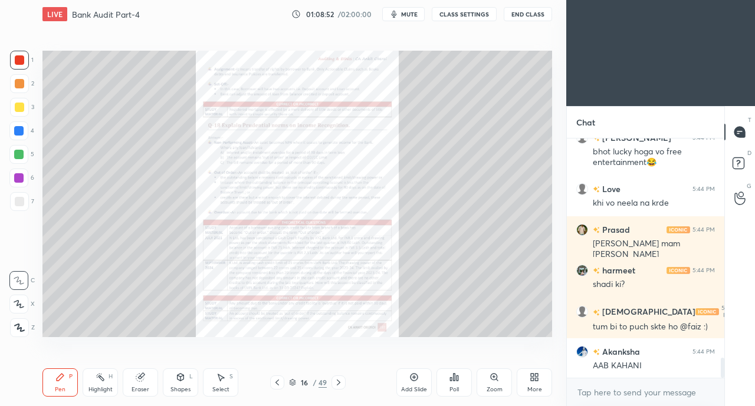
click at [284, 383] on div at bounding box center [277, 383] width 14 height 14
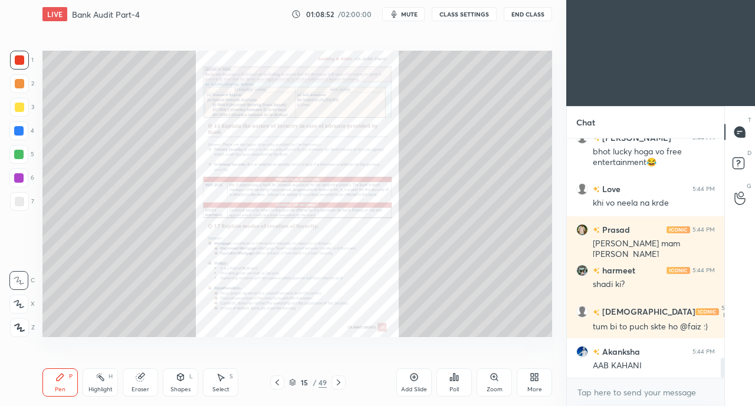
click at [284, 383] on div at bounding box center [277, 383] width 14 height 14
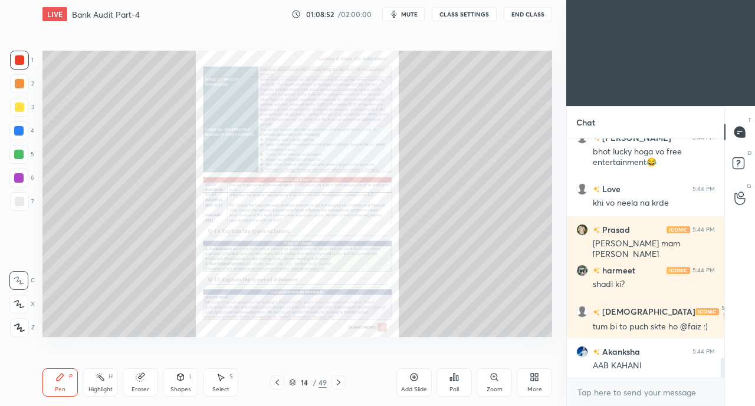
click at [285, 383] on div "14 / 49" at bounding box center [307, 383] width 75 height 14
click at [286, 381] on div "14 / 49" at bounding box center [307, 383] width 75 height 14
click at [277, 384] on icon at bounding box center [277, 383] width 4 height 6
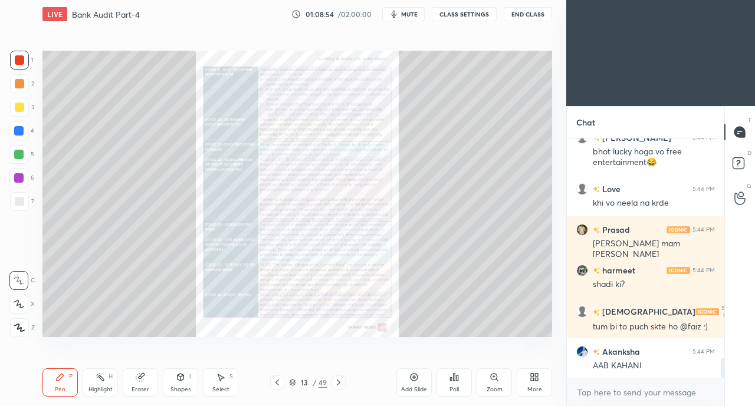
scroll to position [2670, 0]
click at [278, 384] on icon at bounding box center [276, 382] width 9 height 9
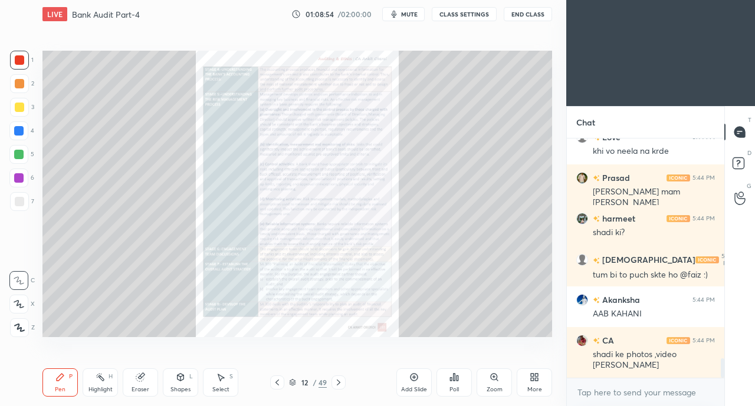
click at [278, 384] on icon at bounding box center [276, 382] width 9 height 9
click at [278, 383] on icon at bounding box center [276, 382] width 9 height 9
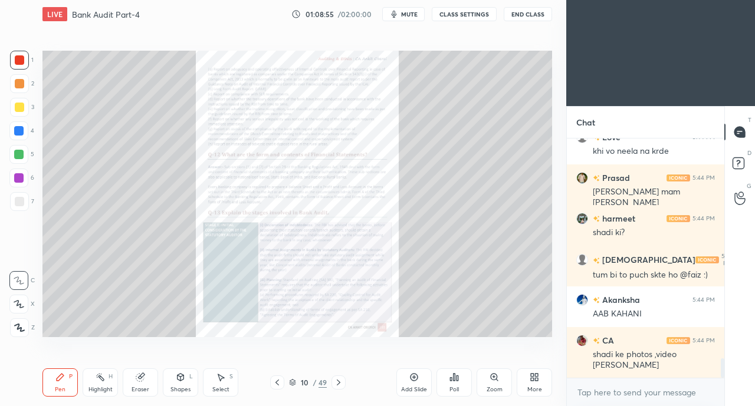
click at [277, 382] on icon at bounding box center [276, 382] width 9 height 9
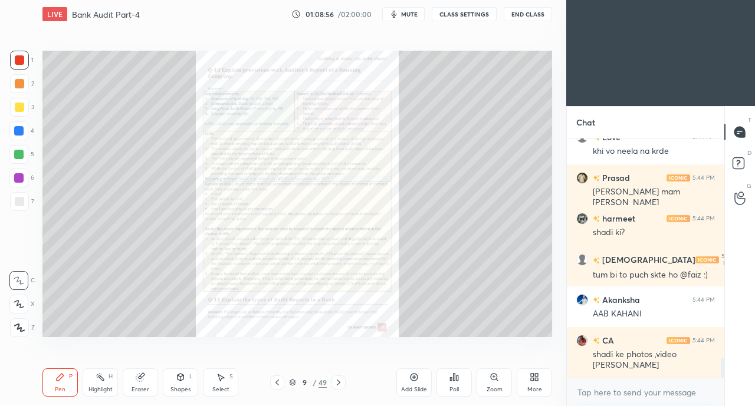
click at [334, 383] on icon at bounding box center [338, 382] width 9 height 9
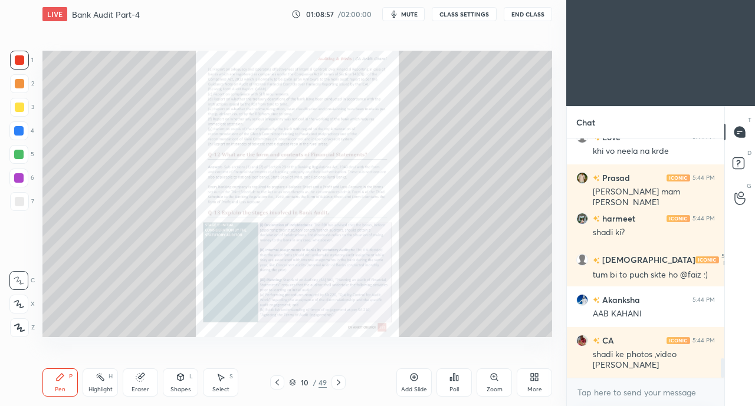
click at [482, 377] on div "Zoom" at bounding box center [493, 382] width 35 height 28
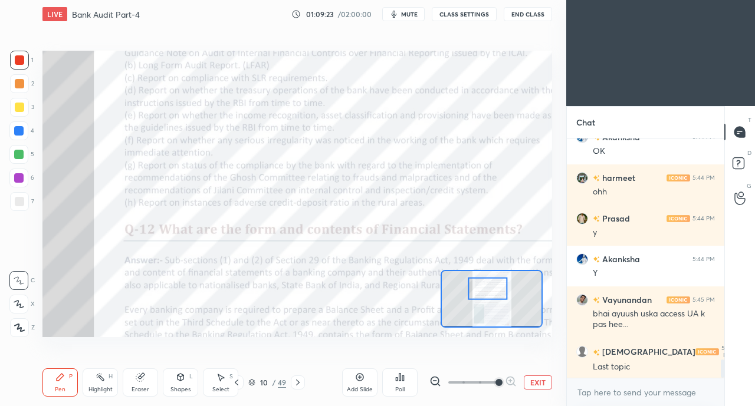
scroll to position [2986, 0]
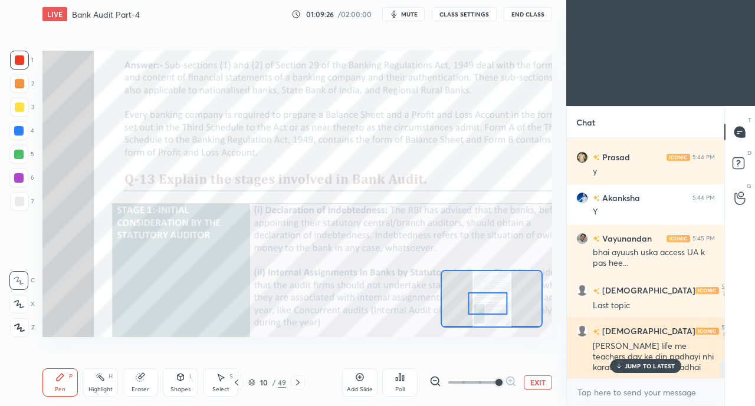
click at [626, 367] on p "JUMP TO LATEST" at bounding box center [649, 366] width 51 height 7
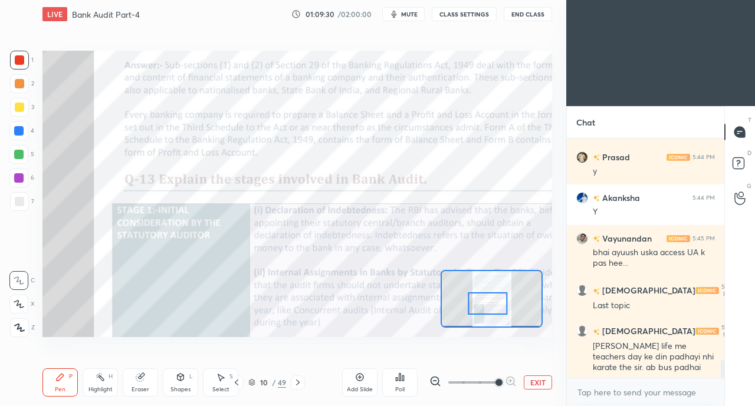
click at [297, 381] on icon at bounding box center [297, 382] width 9 height 9
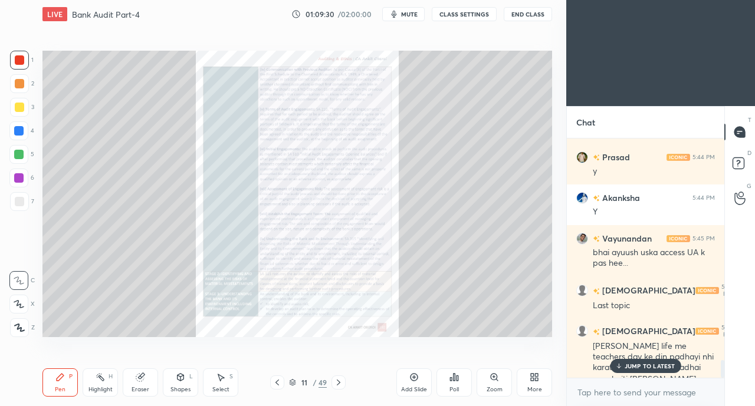
scroll to position [2998, 0]
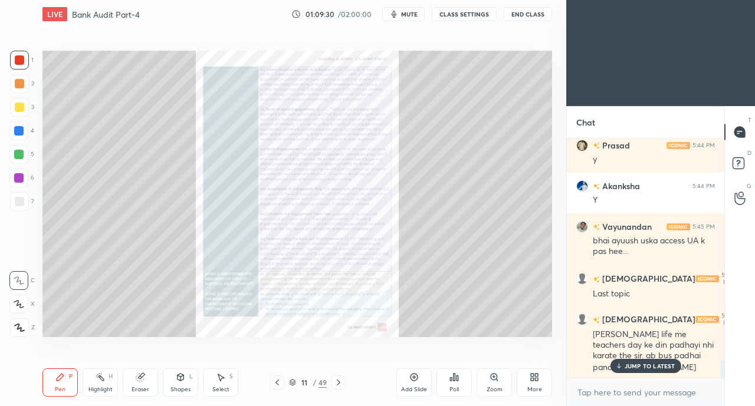
click at [335, 380] on icon at bounding box center [338, 382] width 9 height 9
click at [338, 379] on icon at bounding box center [338, 382] width 9 height 9
click at [341, 379] on icon at bounding box center [338, 382] width 9 height 9
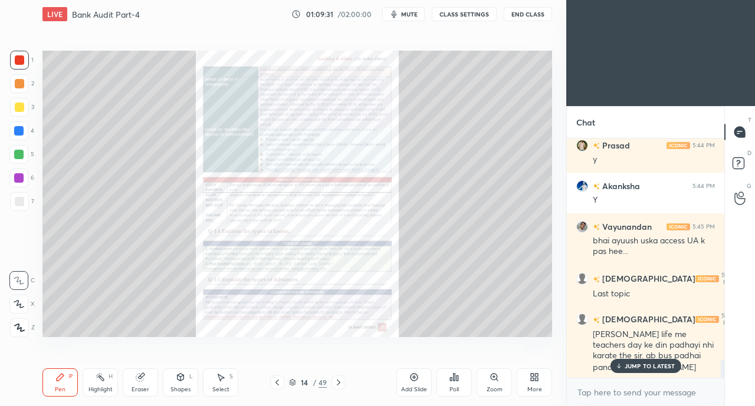
click at [341, 379] on icon at bounding box center [338, 382] width 9 height 9
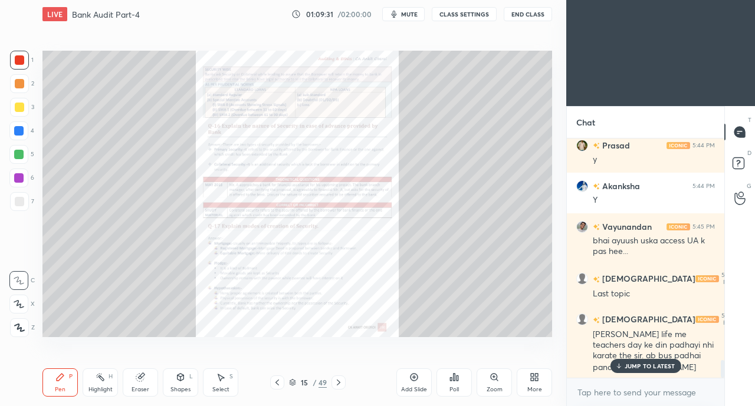
click at [341, 378] on icon at bounding box center [338, 382] width 9 height 9
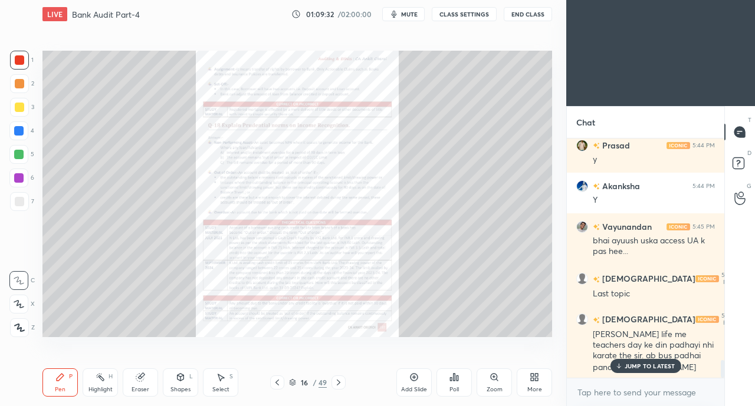
click at [336, 373] on div "Pen P Highlight H Eraser Shapes L Select S 16 / 49 Add Slide Poll Zoom More" at bounding box center [296, 382] width 509 height 47
click at [336, 374] on div "Pen P Highlight H Eraser Shapes L Select S 16 / 49 Add Slide Poll Zoom More" at bounding box center [296, 382] width 509 height 47
click at [341, 381] on icon at bounding box center [338, 382] width 9 height 9
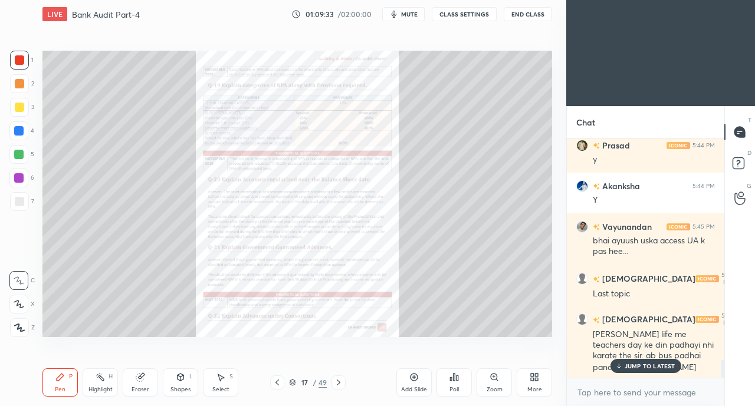
click at [340, 381] on icon at bounding box center [338, 382] width 9 height 9
click at [341, 381] on icon at bounding box center [338, 382] width 9 height 9
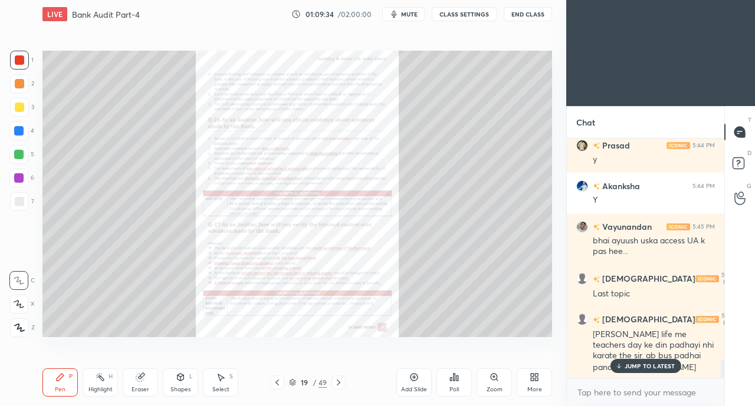
click at [342, 383] on icon at bounding box center [338, 382] width 9 height 9
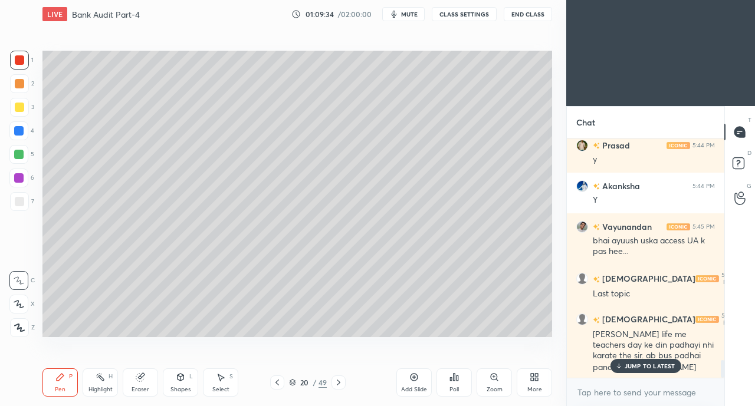
click at [341, 384] on icon at bounding box center [338, 382] width 9 height 9
click at [338, 381] on icon at bounding box center [339, 383] width 4 height 6
click at [337, 381] on icon at bounding box center [338, 382] width 9 height 9
click at [338, 381] on icon at bounding box center [339, 383] width 4 height 6
click at [340, 380] on icon at bounding box center [338, 382] width 9 height 9
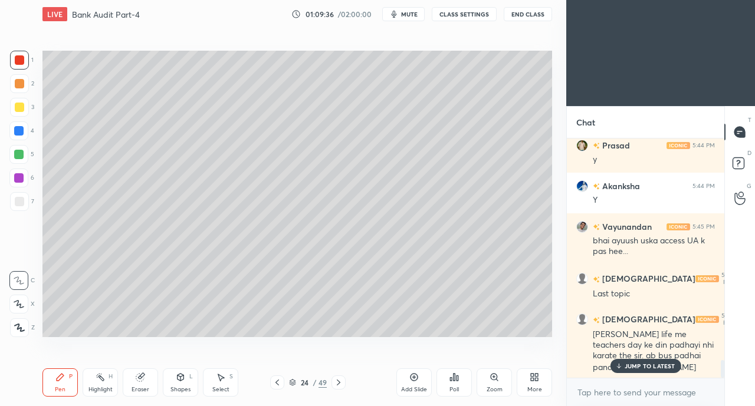
click at [340, 380] on icon at bounding box center [338, 382] width 9 height 9
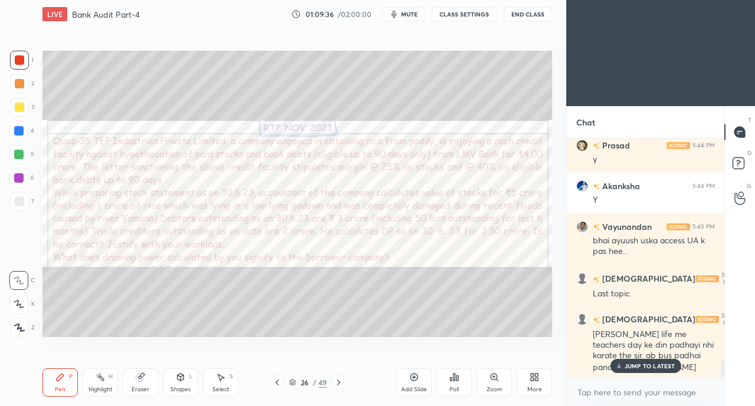
click at [340, 379] on icon at bounding box center [338, 382] width 9 height 9
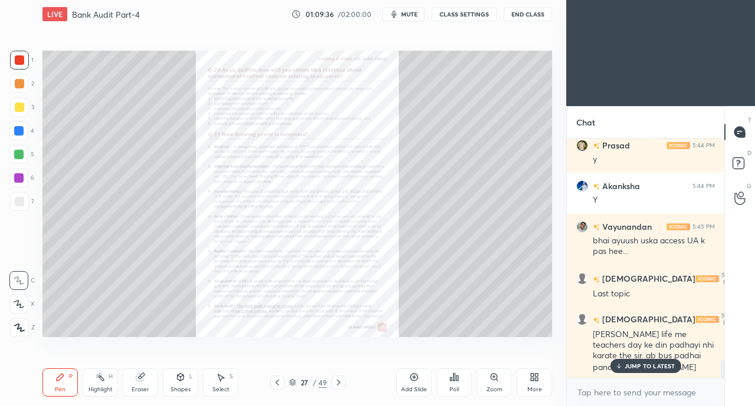
click at [340, 378] on icon at bounding box center [338, 382] width 9 height 9
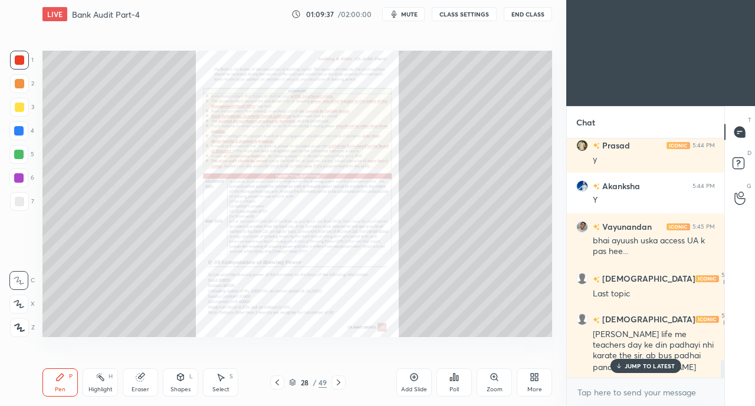
click at [340, 379] on icon at bounding box center [338, 382] width 9 height 9
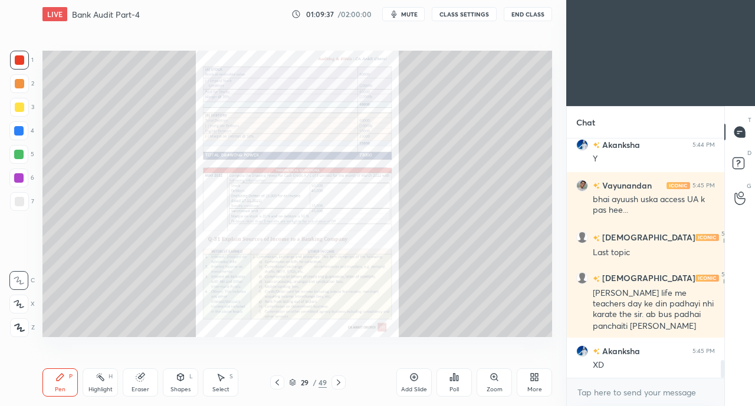
click at [339, 380] on icon at bounding box center [338, 382] width 9 height 9
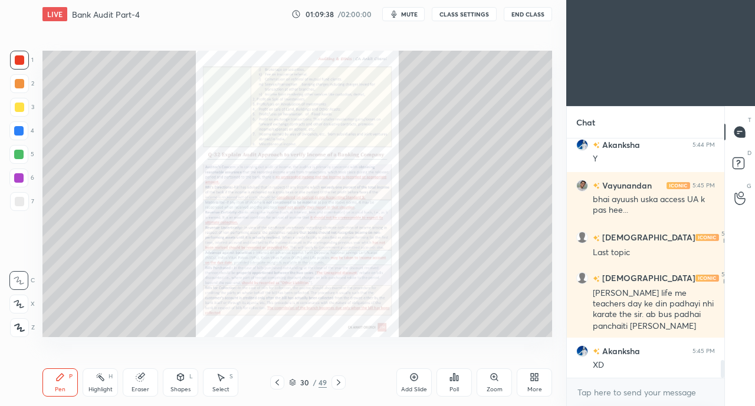
click at [338, 380] on icon at bounding box center [338, 382] width 9 height 9
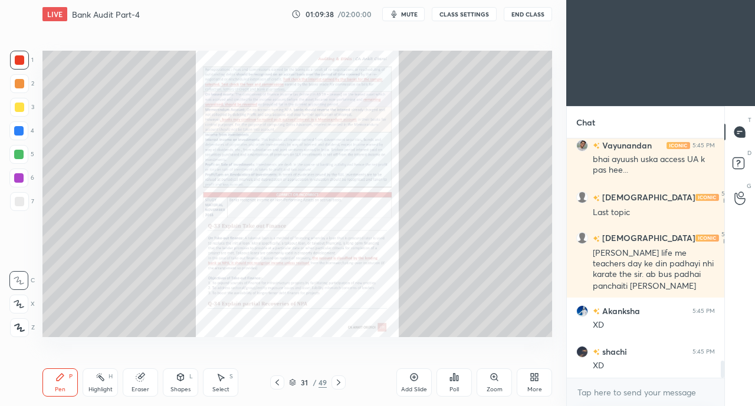
click at [337, 382] on icon at bounding box center [338, 382] width 9 height 9
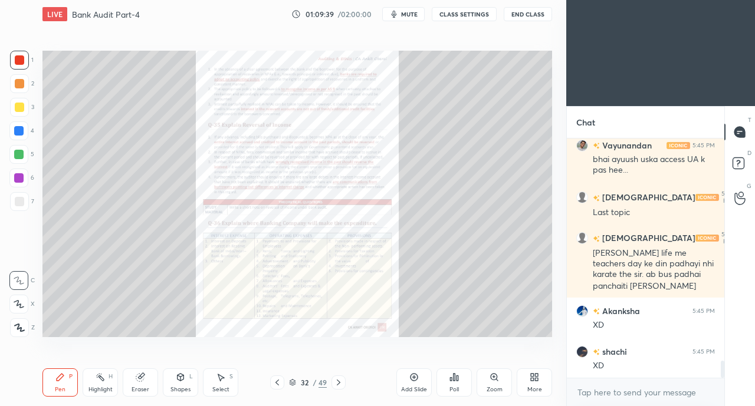
click at [335, 385] on icon at bounding box center [338, 382] width 9 height 9
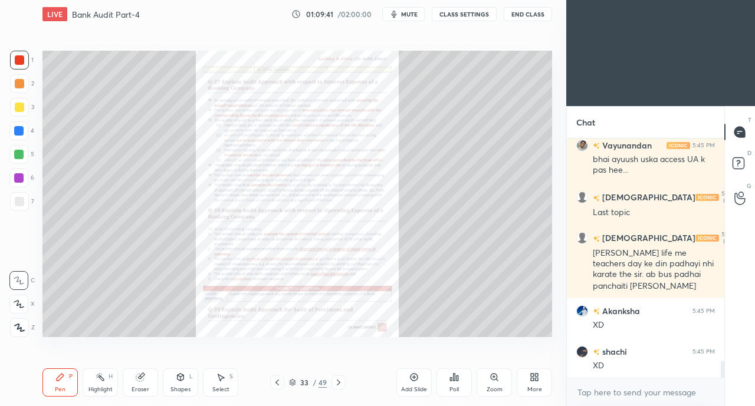
click at [275, 382] on icon at bounding box center [276, 382] width 9 height 9
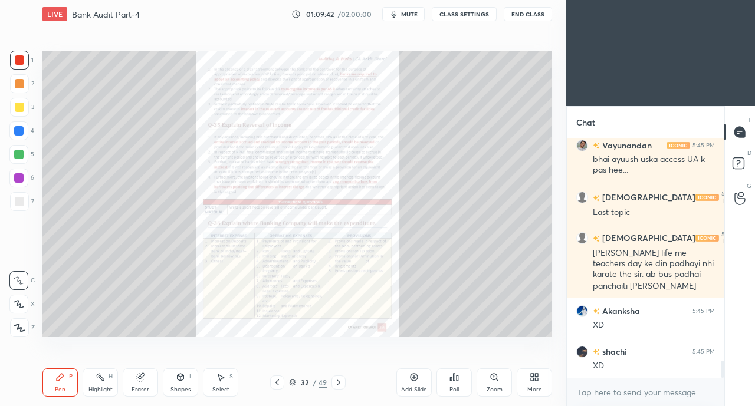
click at [493, 383] on div "Zoom" at bounding box center [493, 382] width 35 height 28
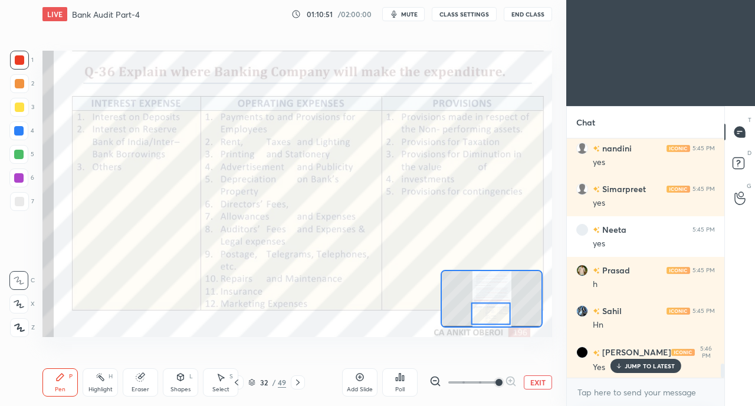
scroll to position [3803, 0]
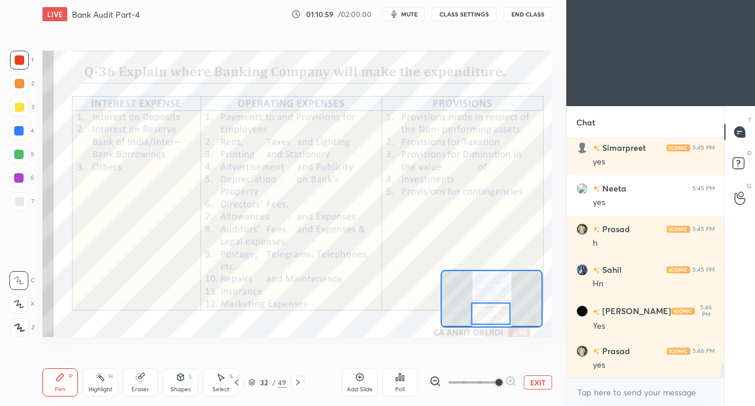
click at [302, 380] on icon at bounding box center [297, 382] width 9 height 9
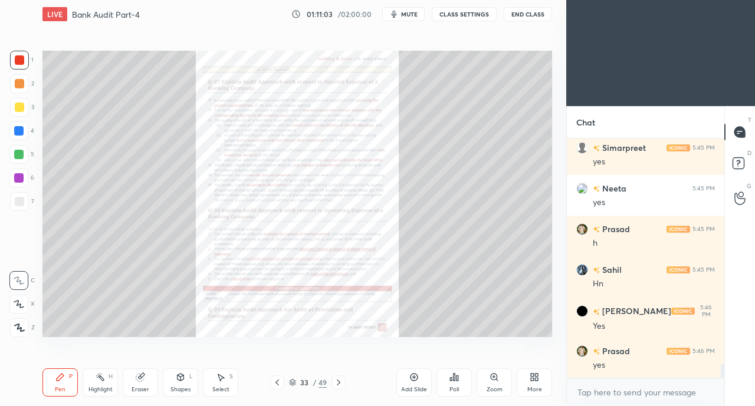
click at [492, 383] on div "Zoom" at bounding box center [493, 382] width 35 height 28
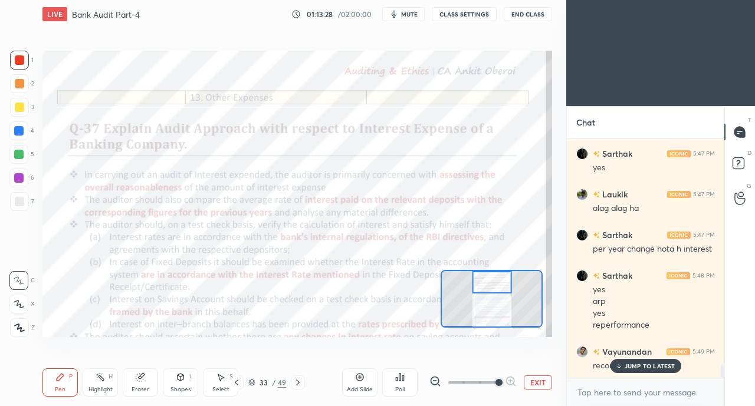
scroll to position [4196, 0]
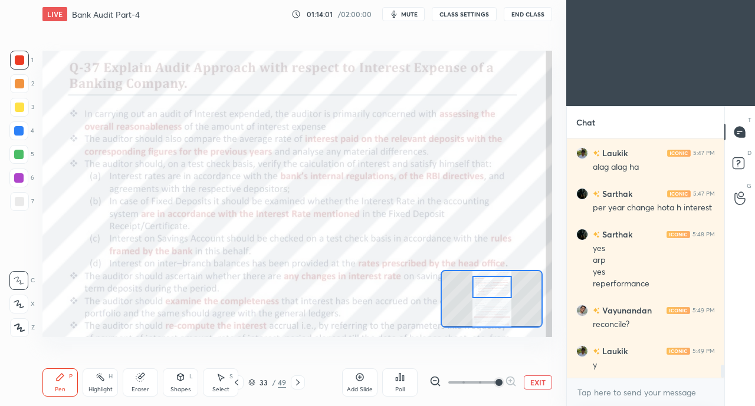
click at [17, 131] on div at bounding box center [18, 130] width 9 height 9
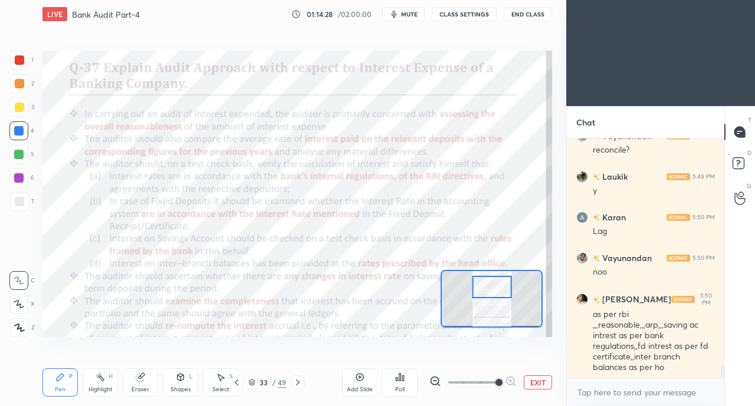
scroll to position [4412, 0]
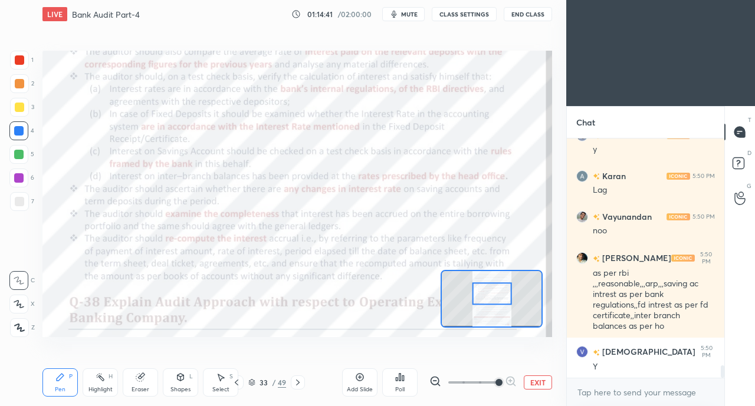
click at [238, 386] on icon at bounding box center [236, 382] width 9 height 9
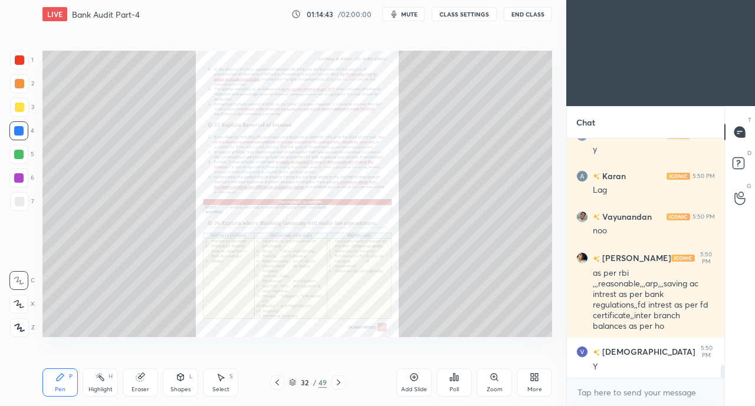
click at [275, 386] on icon at bounding box center [276, 382] width 9 height 9
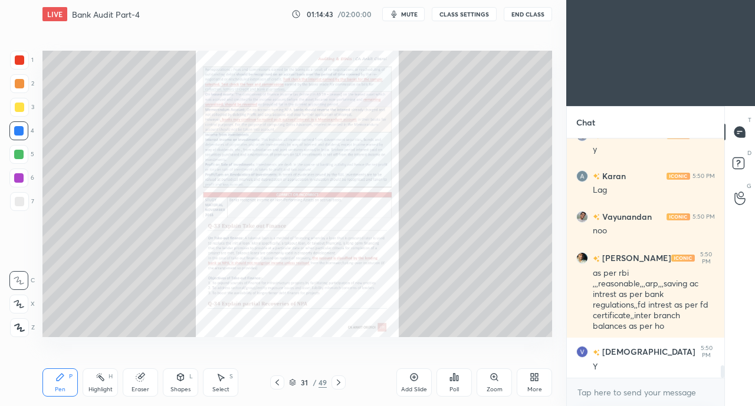
click at [339, 383] on icon at bounding box center [339, 383] width 4 height 6
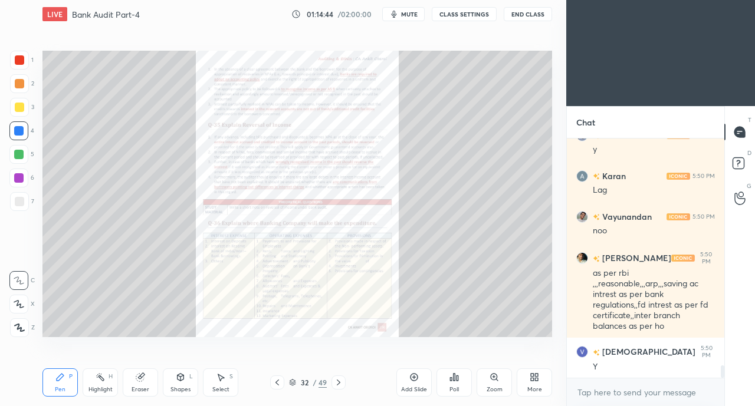
click at [342, 383] on icon at bounding box center [338, 382] width 9 height 9
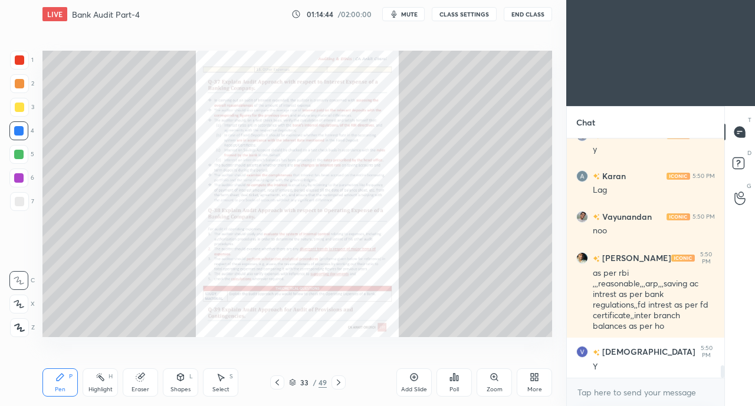
click at [472, 376] on div "Add Slide Poll Zoom More" at bounding box center [474, 383] width 156 height 66
click at [483, 376] on div "Zoom" at bounding box center [493, 382] width 35 height 28
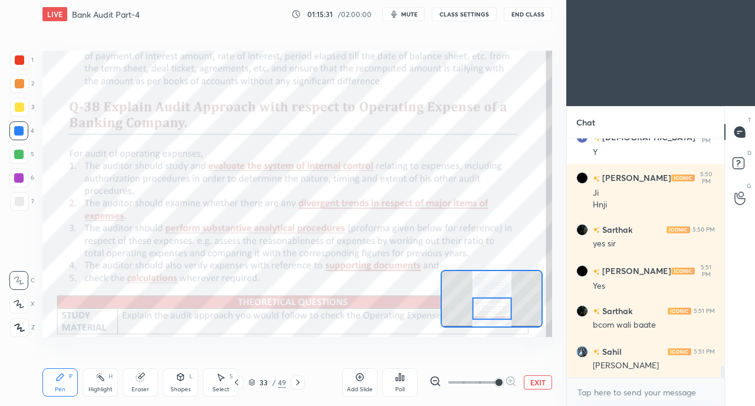
scroll to position [4668, 0]
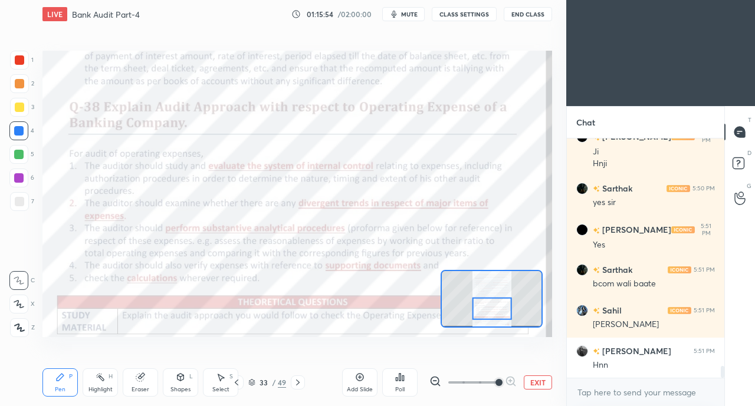
click at [411, 371] on div "Poll" at bounding box center [399, 382] width 35 height 28
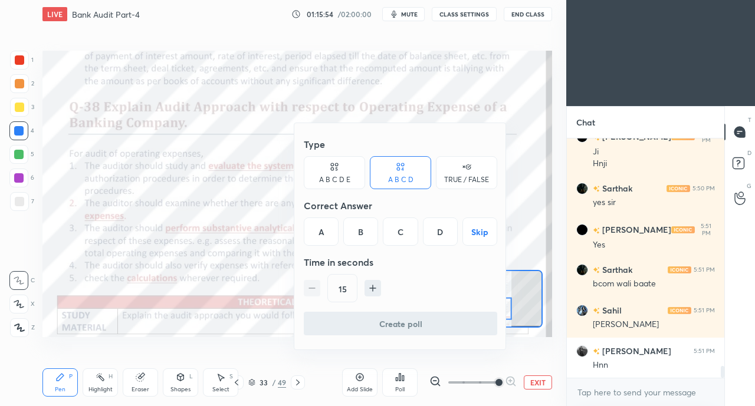
click at [383, 247] on div "Type A B C D E A B C D TRUE / FALSE Correct Answer A B C D Skip Time in seconds…" at bounding box center [400, 222] width 193 height 179
click at [211, 284] on div at bounding box center [377, 203] width 755 height 406
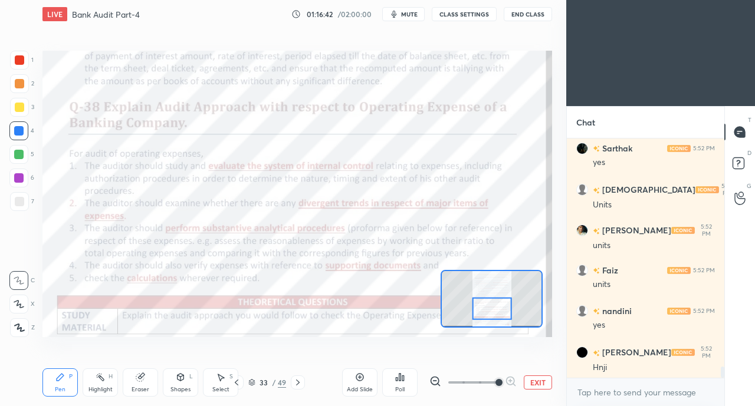
scroll to position [4993, 0]
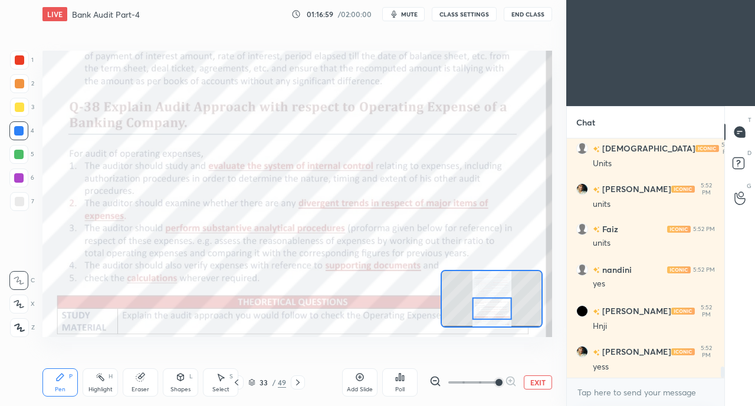
click at [19, 62] on div at bounding box center [19, 59] width 9 height 9
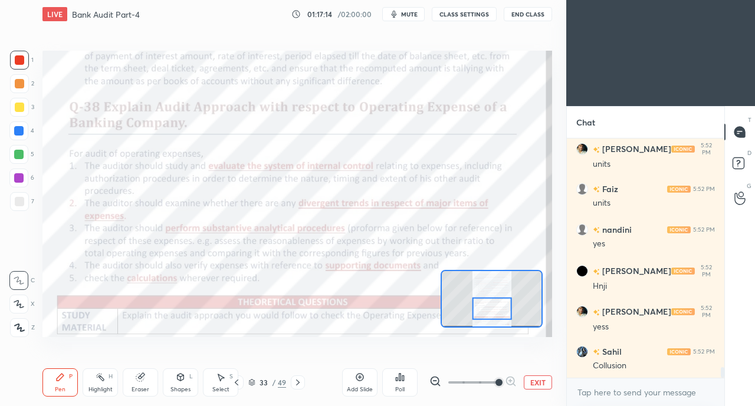
scroll to position [5074, 0]
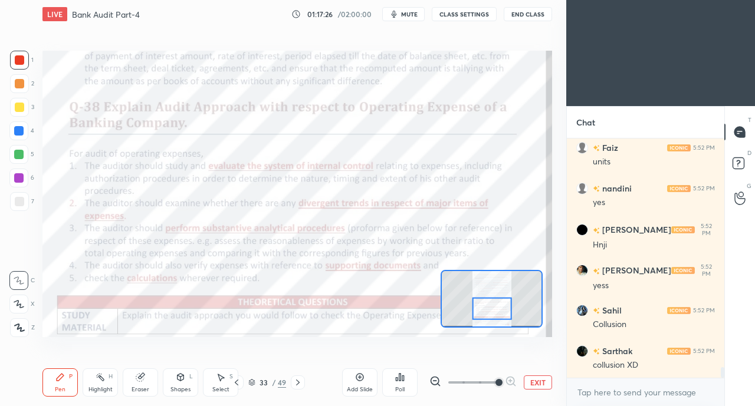
click at [297, 383] on icon at bounding box center [297, 382] width 9 height 9
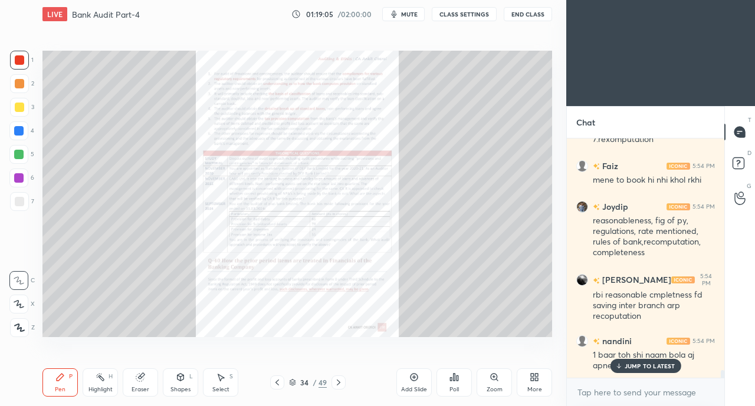
scroll to position [7095, 0]
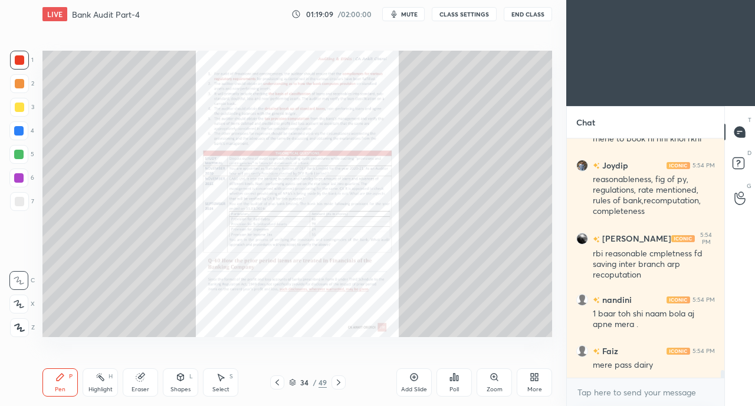
click at [15, 104] on div at bounding box center [19, 107] width 9 height 9
click at [18, 305] on icon at bounding box center [18, 304] width 9 height 7
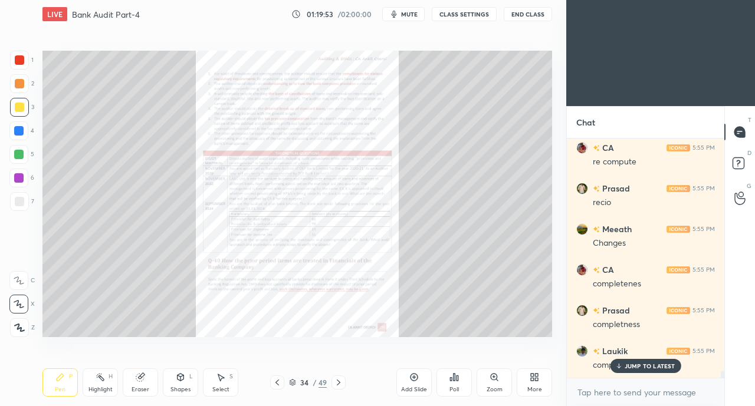
scroll to position [7850, 0]
click at [339, 383] on icon at bounding box center [338, 382] width 9 height 9
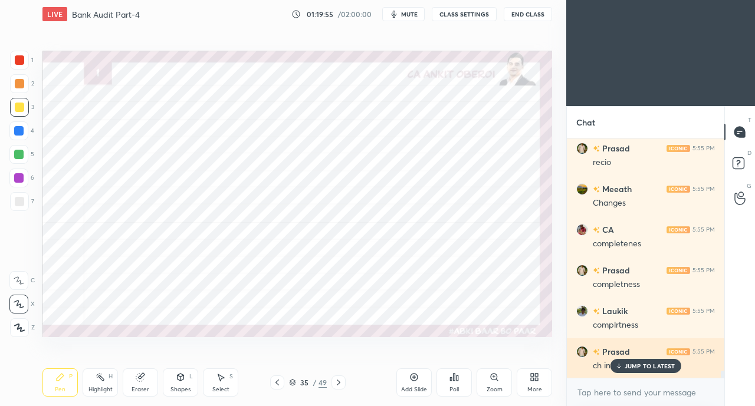
click at [624, 371] on div "JUMP TO LATEST" at bounding box center [645, 366] width 71 height 14
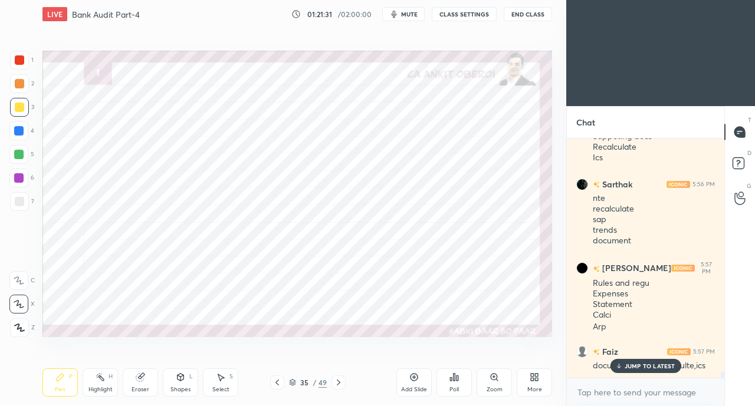
scroll to position [9148, 0]
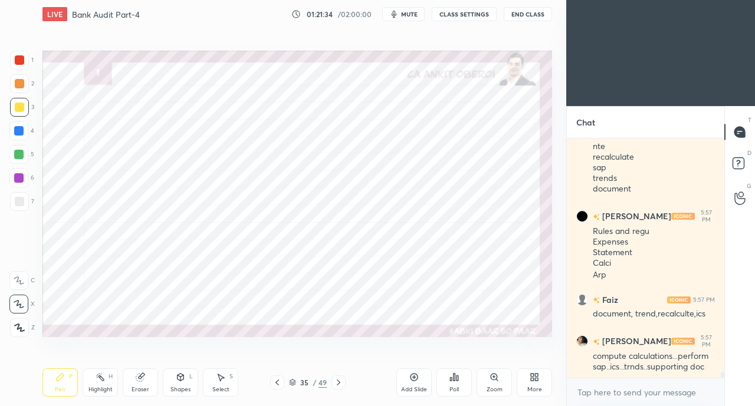
click at [291, 381] on icon at bounding box center [292, 382] width 7 height 7
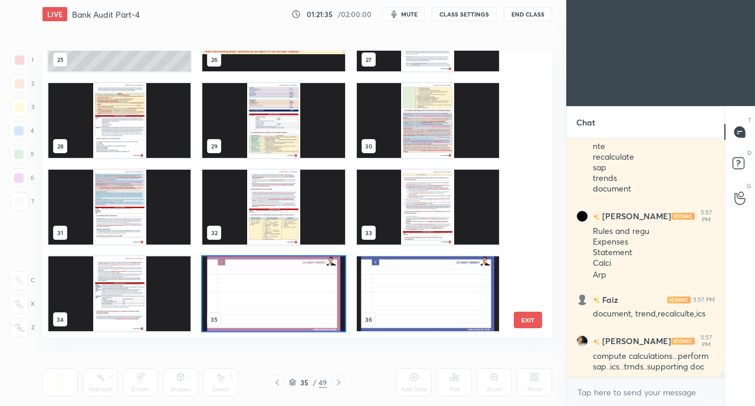
scroll to position [9230, 0]
click at [145, 298] on img "grid" at bounding box center [119, 293] width 142 height 75
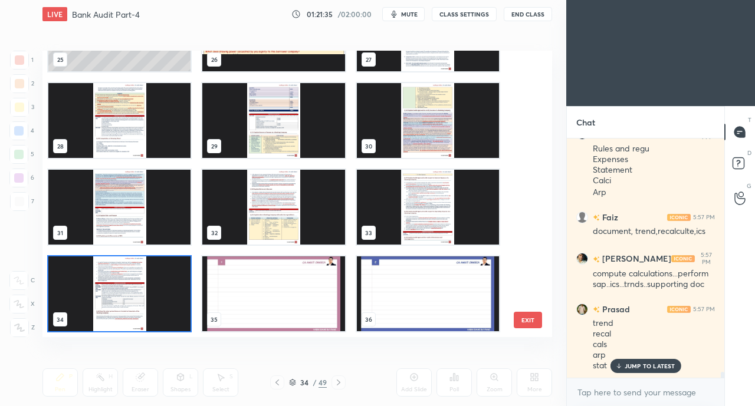
click at [143, 290] on img "grid" at bounding box center [119, 293] width 142 height 75
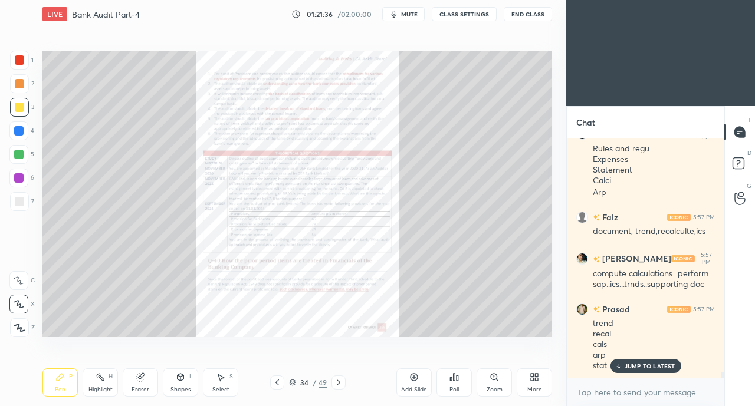
click at [642, 364] on p "JUMP TO LATEST" at bounding box center [649, 366] width 51 height 7
click at [274, 382] on icon at bounding box center [276, 382] width 9 height 9
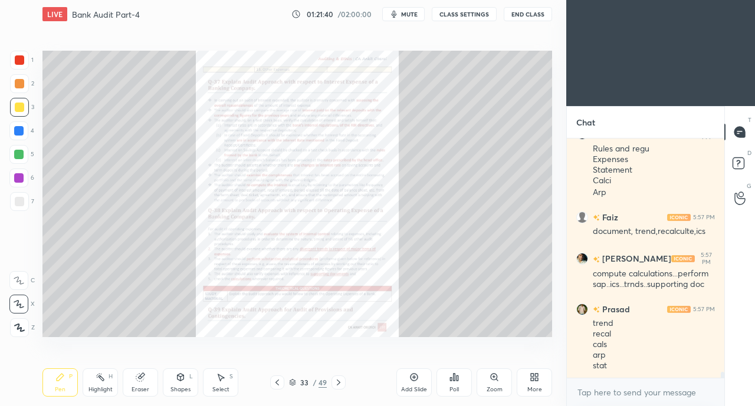
click at [341, 381] on icon at bounding box center [338, 382] width 9 height 9
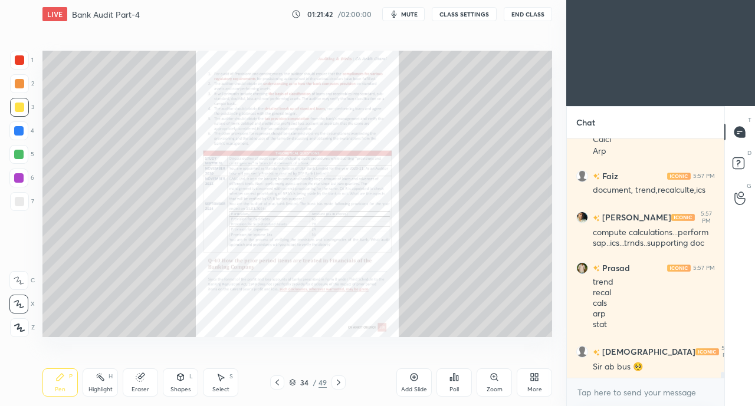
scroll to position [9311, 0]
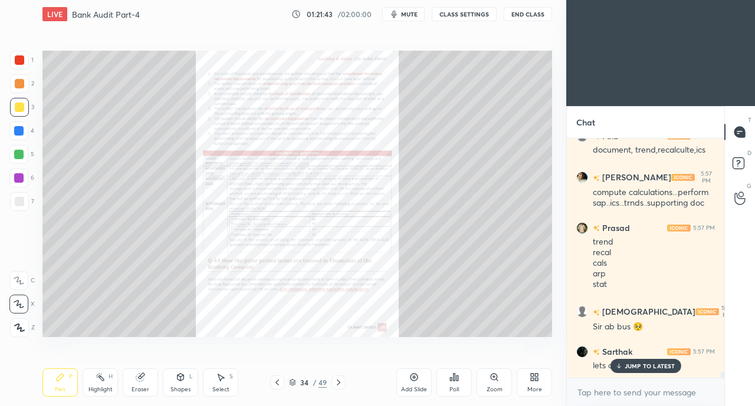
click at [276, 383] on icon at bounding box center [276, 382] width 9 height 9
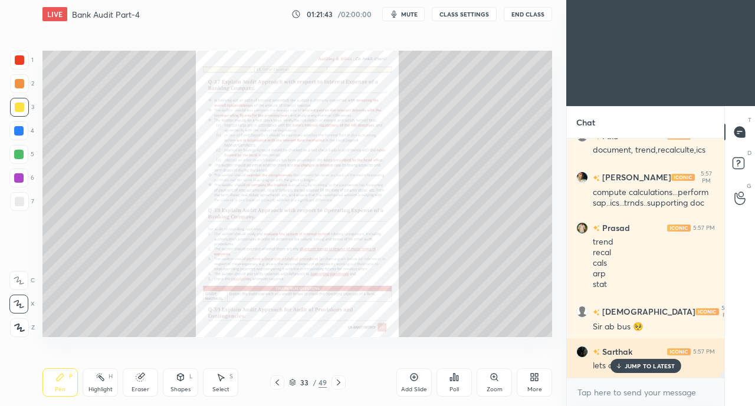
click at [620, 371] on div "JUMP TO LATEST" at bounding box center [645, 366] width 71 height 14
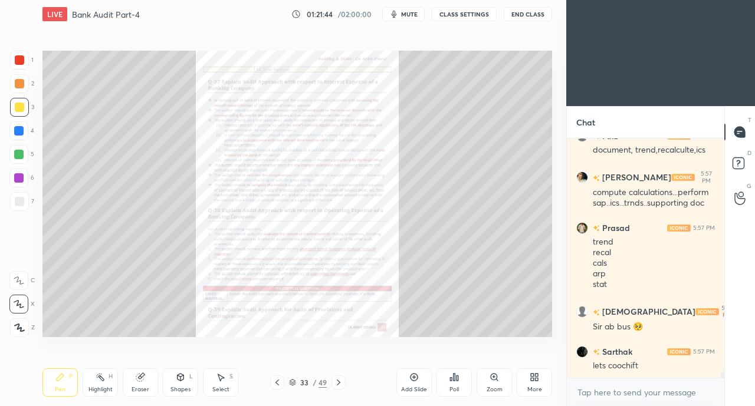
click at [495, 378] on icon at bounding box center [493, 377] width 6 height 6
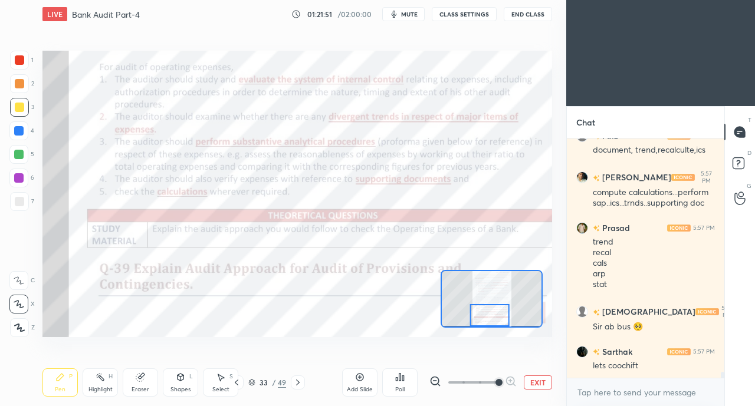
click at [19, 133] on div at bounding box center [18, 130] width 9 height 9
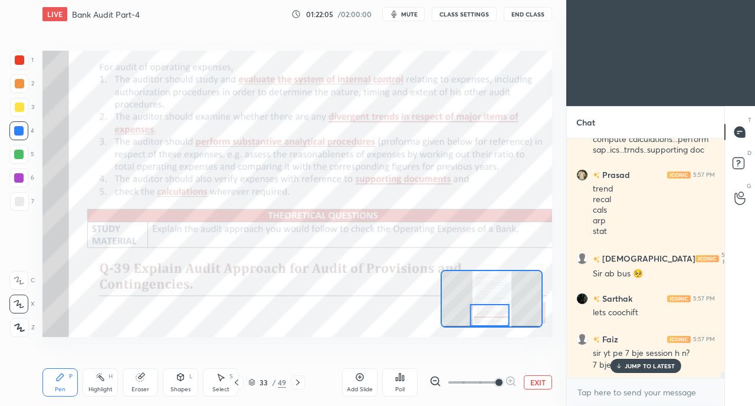
scroll to position [9405, 0]
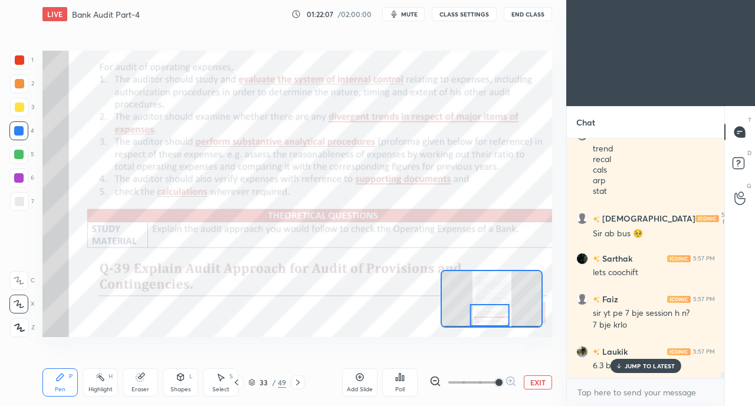
click at [634, 367] on p "JUMP TO LATEST" at bounding box center [649, 366] width 51 height 7
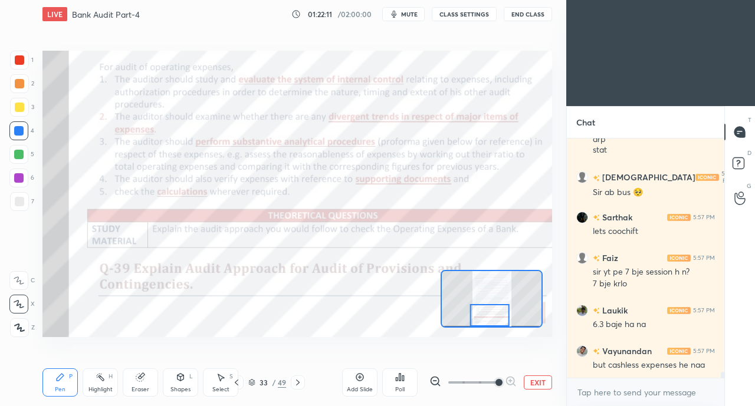
scroll to position [9486, 0]
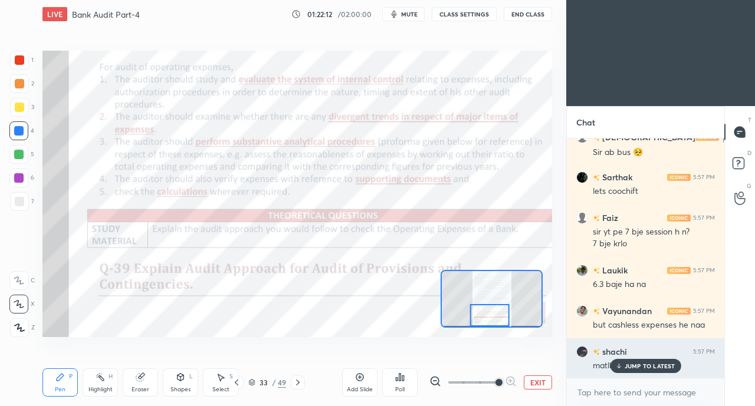
click at [632, 368] on p "JUMP TO LATEST" at bounding box center [649, 366] width 51 height 7
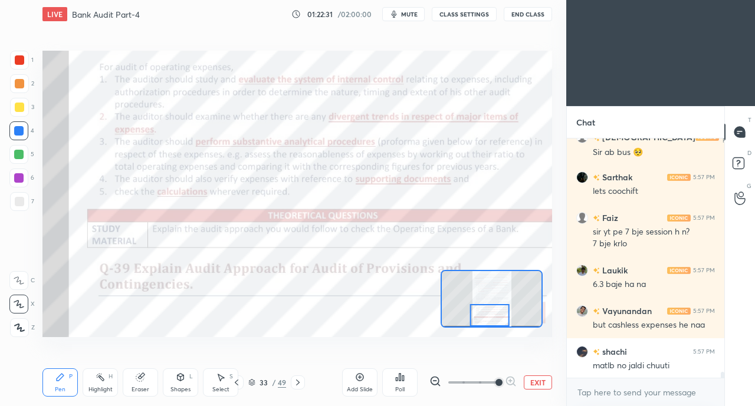
click at [300, 381] on icon at bounding box center [297, 382] width 9 height 9
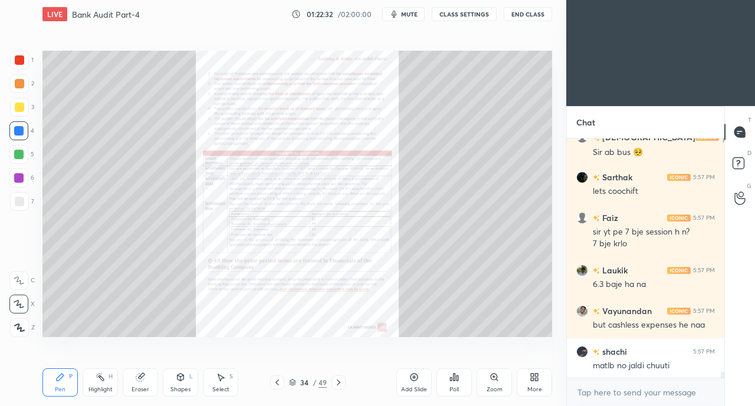
click at [487, 378] on div "Zoom" at bounding box center [493, 382] width 35 height 28
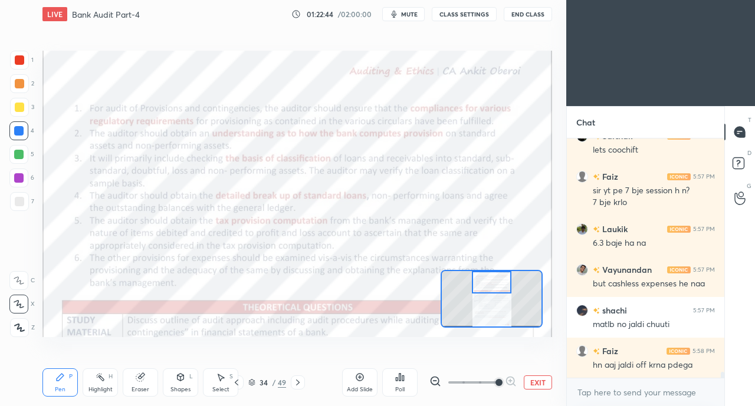
scroll to position [9567, 0]
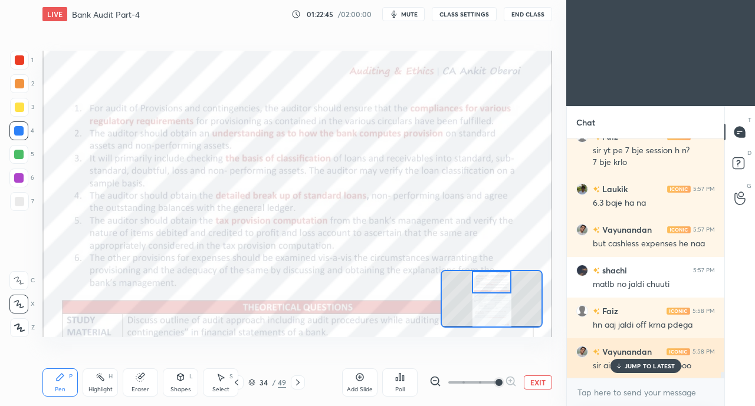
click at [638, 371] on div "JUMP TO LATEST" at bounding box center [645, 366] width 71 height 14
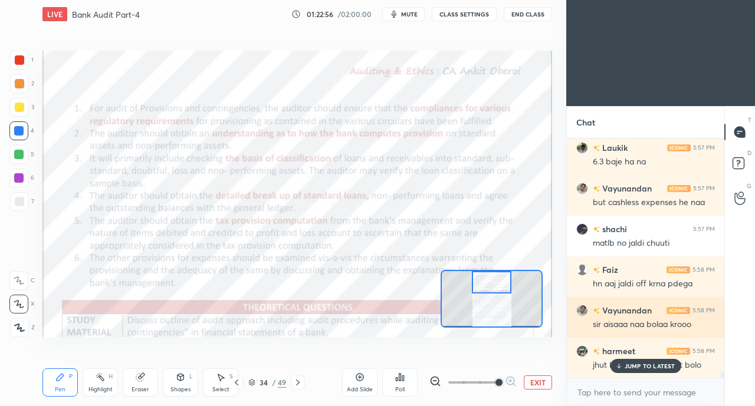
scroll to position [9659, 0]
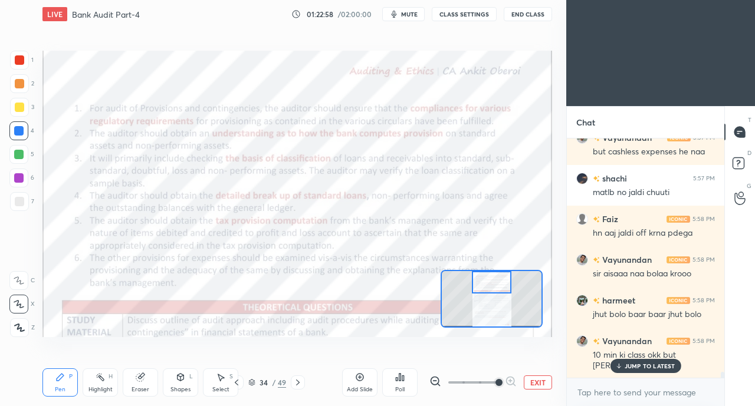
click at [643, 364] on p "JUMP TO LATEST" at bounding box center [649, 366] width 51 height 7
click at [139, 381] on icon at bounding box center [140, 378] width 8 height 8
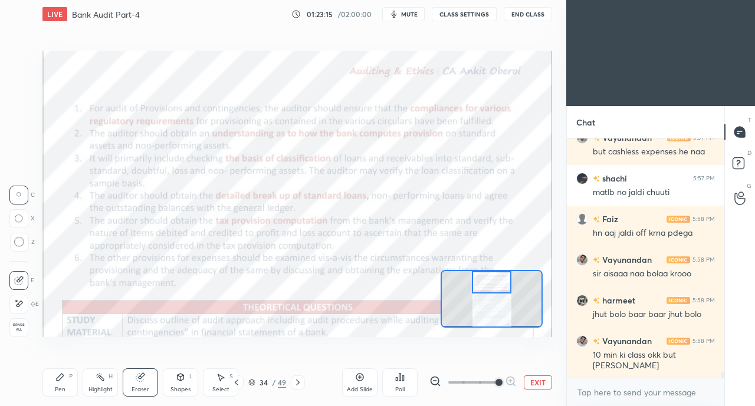
click at [17, 326] on span "Erase all" at bounding box center [19, 327] width 18 height 8
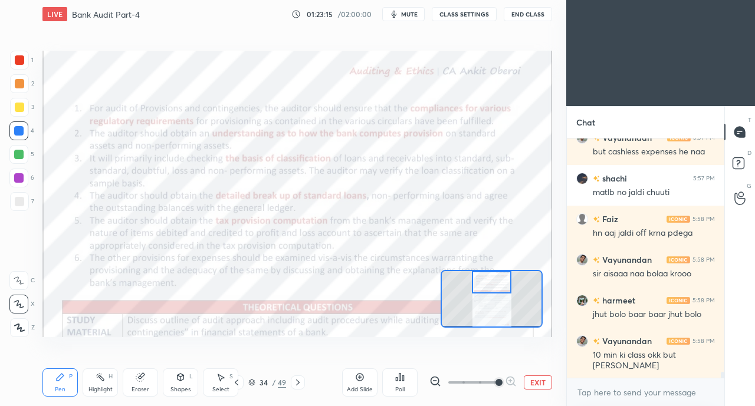
click at [64, 374] on icon at bounding box center [59, 377] width 9 height 9
click at [19, 63] on div at bounding box center [19, 59] width 9 height 9
click at [134, 380] on div "Eraser" at bounding box center [140, 382] width 35 height 28
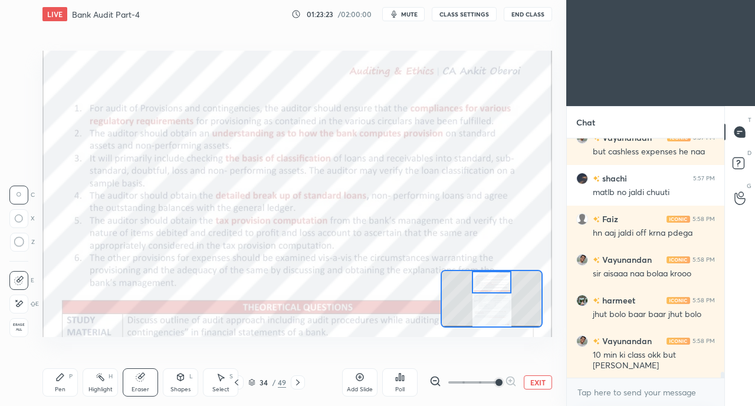
click at [55, 393] on div "Pen" at bounding box center [60, 390] width 11 height 6
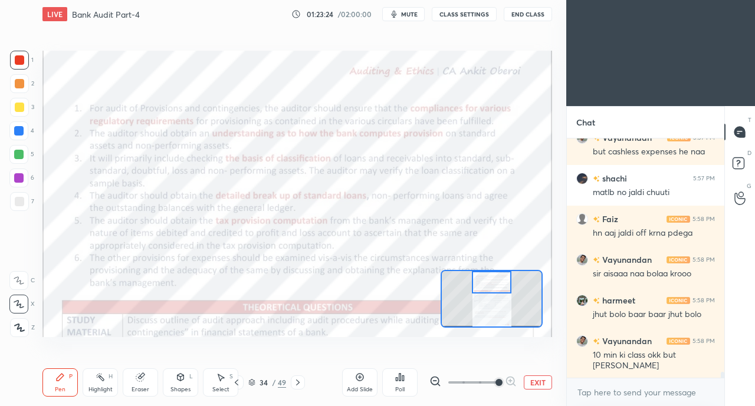
click at [21, 284] on icon at bounding box center [18, 280] width 9 height 7
click at [144, 377] on icon at bounding box center [140, 377] width 9 height 9
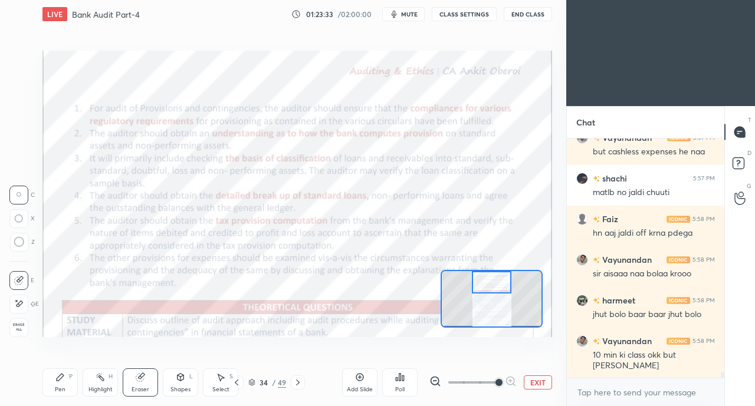
click at [13, 308] on div at bounding box center [18, 304] width 19 height 19
click at [16, 325] on span "Erase all" at bounding box center [19, 327] width 18 height 8
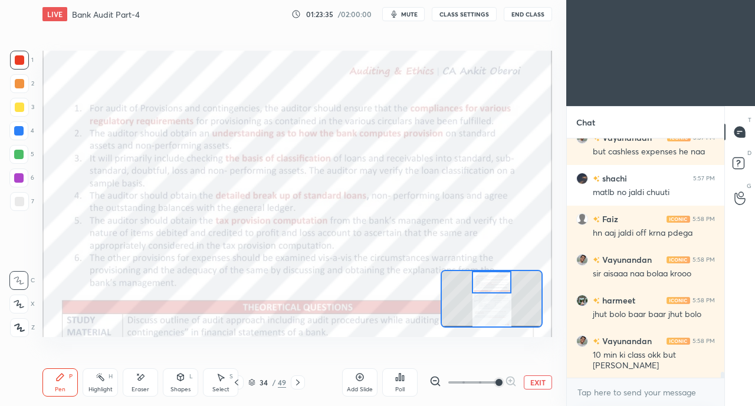
click at [55, 379] on icon at bounding box center [59, 377] width 9 height 9
click at [140, 383] on div "Eraser" at bounding box center [140, 382] width 35 height 28
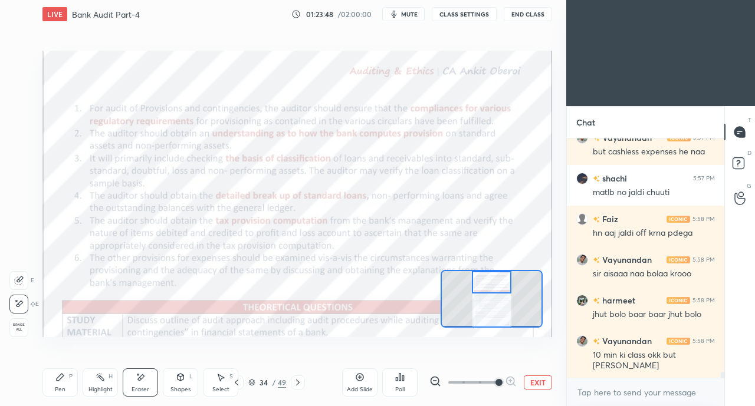
click at [54, 381] on div "Pen P" at bounding box center [59, 382] width 35 height 28
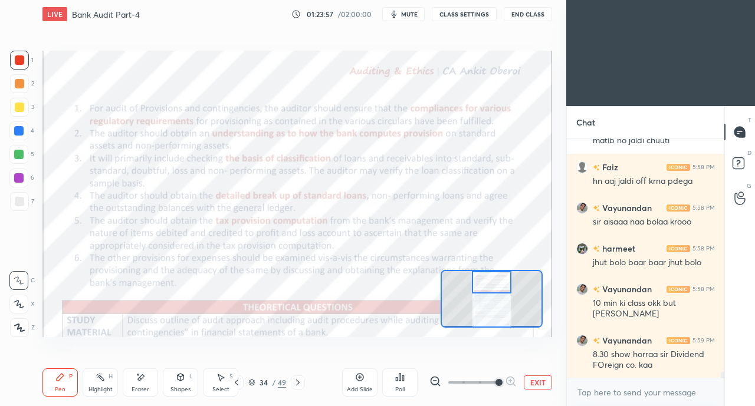
scroll to position [9751, 0]
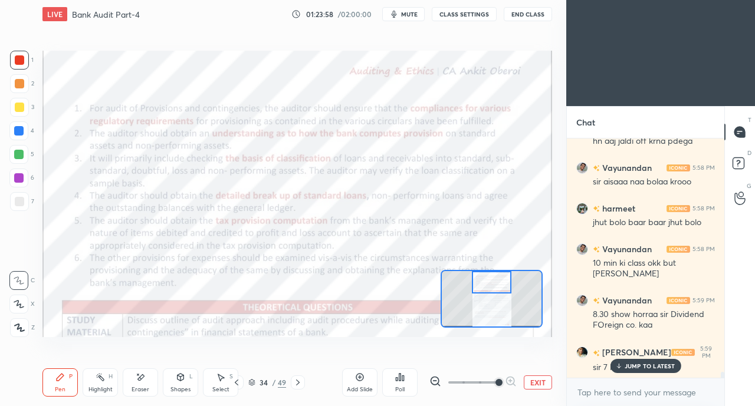
click at [19, 134] on div at bounding box center [18, 130] width 9 height 9
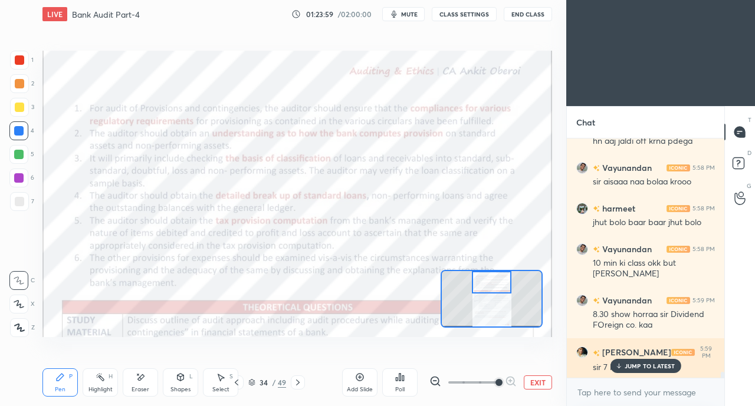
click at [627, 365] on p "JUMP TO LATEST" at bounding box center [649, 366] width 51 height 7
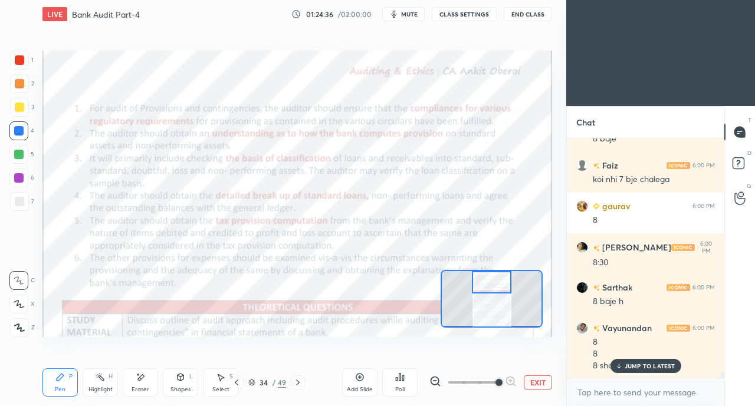
scroll to position [10112, 0]
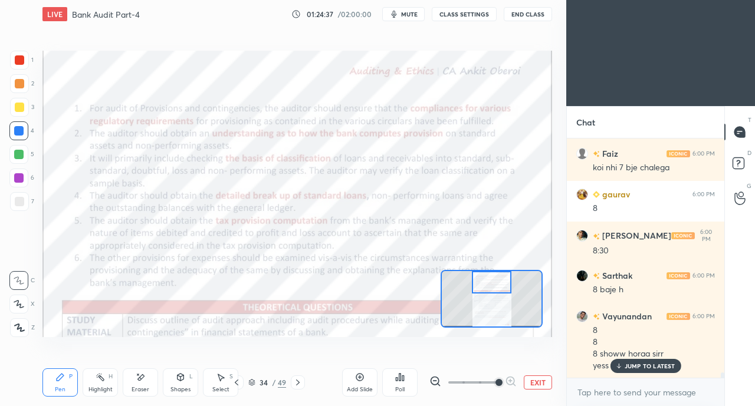
click at [644, 368] on p "JUMP TO LATEST" at bounding box center [649, 366] width 51 height 7
click at [462, 14] on button "CLASS SETTINGS" at bounding box center [464, 14] width 65 height 14
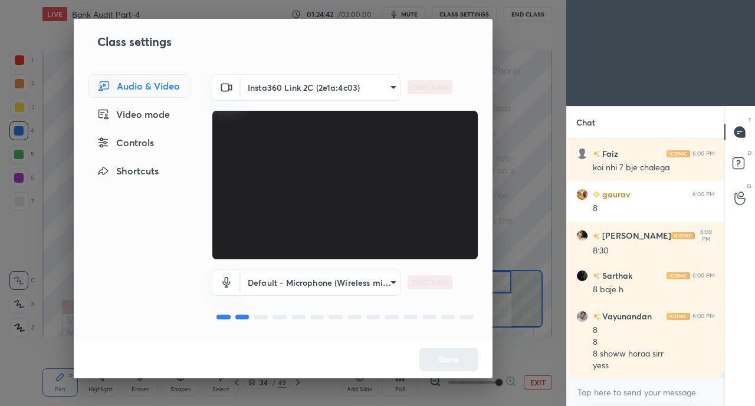
click at [163, 147] on div "Controls" at bounding box center [139, 143] width 103 height 24
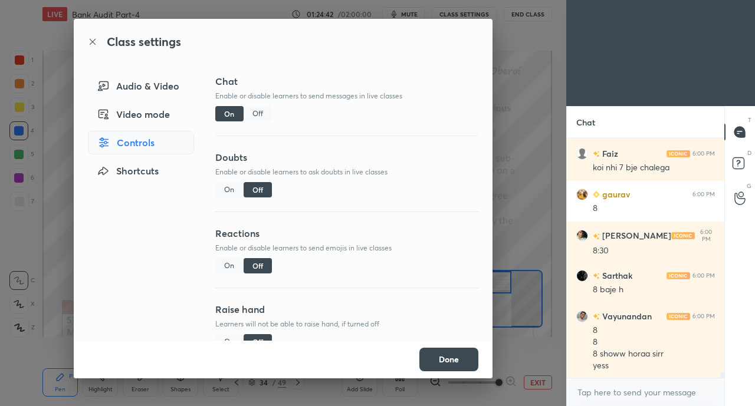
click at [254, 118] on div "Off" at bounding box center [257, 113] width 28 height 15
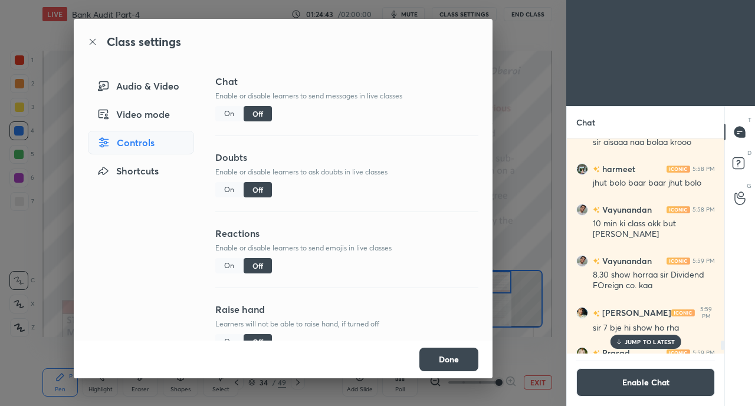
click at [473, 354] on button "Done" at bounding box center [448, 360] width 59 height 24
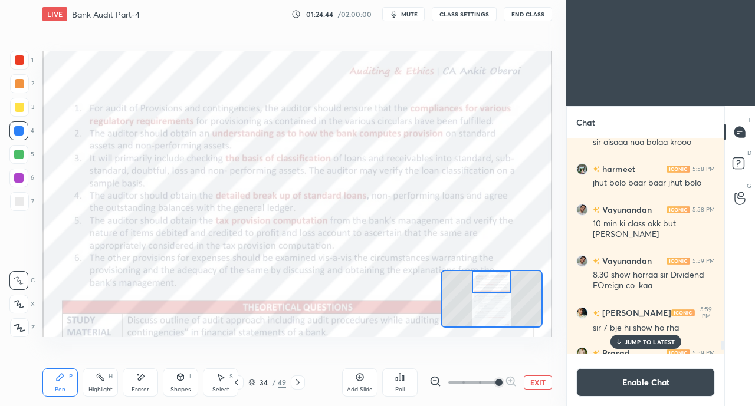
click at [640, 344] on p "JUMP TO LATEST" at bounding box center [649, 341] width 51 height 7
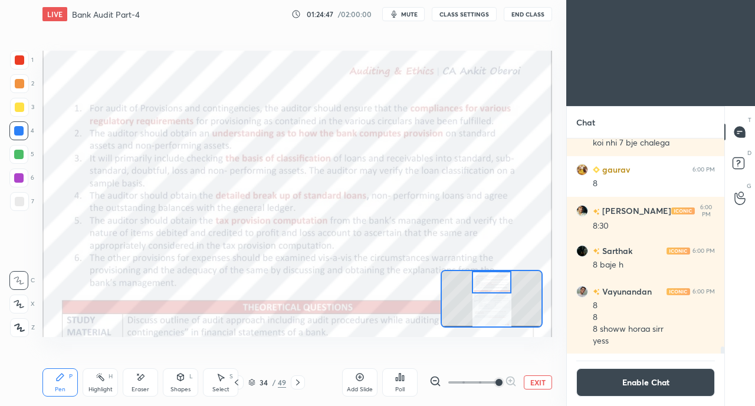
click at [19, 132] on div at bounding box center [18, 130] width 9 height 9
click at [17, 153] on div at bounding box center [18, 154] width 9 height 9
click at [19, 85] on div at bounding box center [19, 83] width 9 height 9
click at [14, 128] on div at bounding box center [18, 130] width 9 height 9
click at [19, 154] on div at bounding box center [18, 154] width 9 height 9
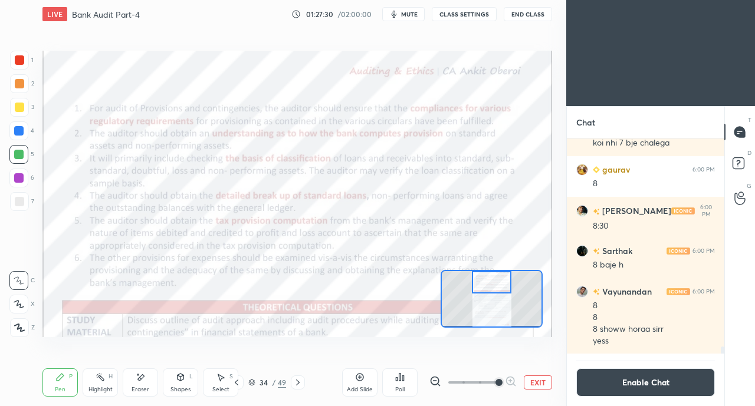
click at [15, 62] on div at bounding box center [19, 59] width 9 height 9
click at [631, 383] on button "Enable Chat" at bounding box center [645, 382] width 139 height 28
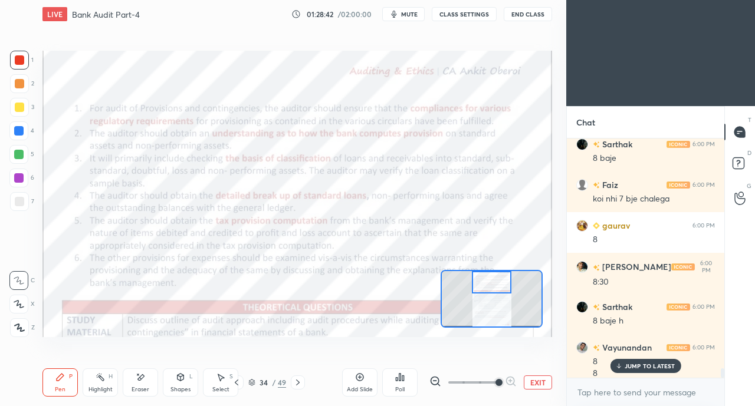
scroll to position [6332, 0]
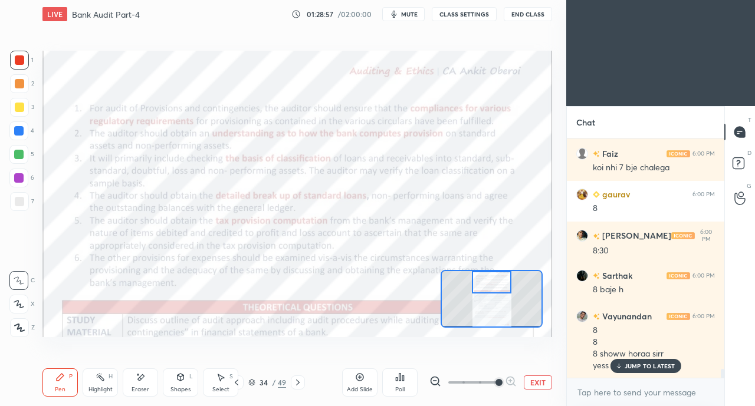
click at [230, 384] on div "Select S" at bounding box center [220, 382] width 35 height 28
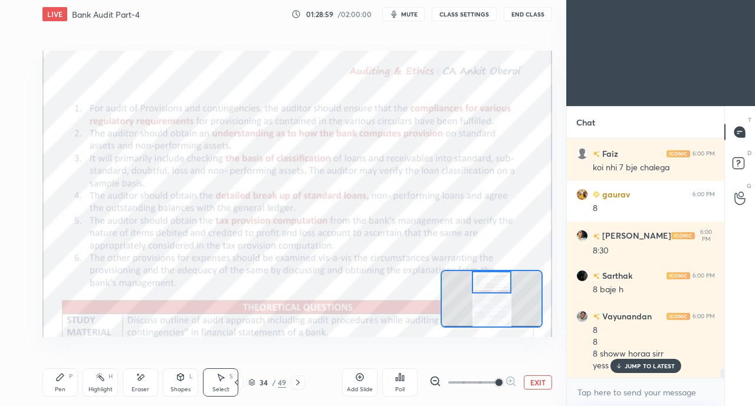
click at [233, 383] on icon at bounding box center [236, 382] width 9 height 9
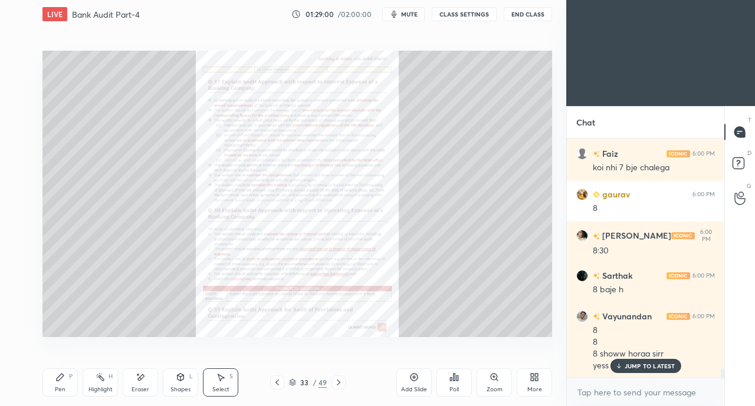
click at [491, 384] on div "Zoom" at bounding box center [493, 382] width 35 height 28
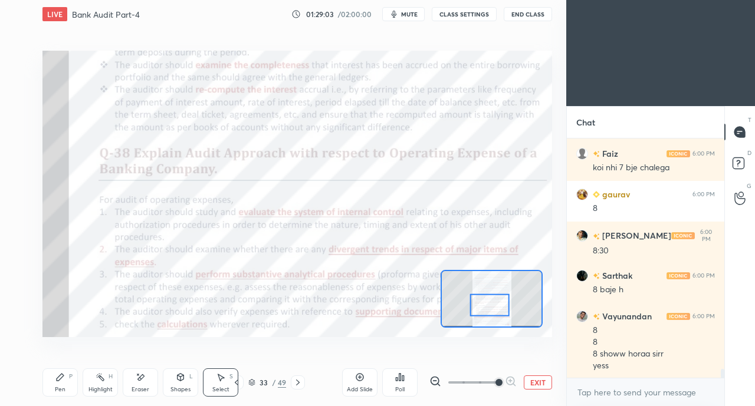
scroll to position [6373, 0]
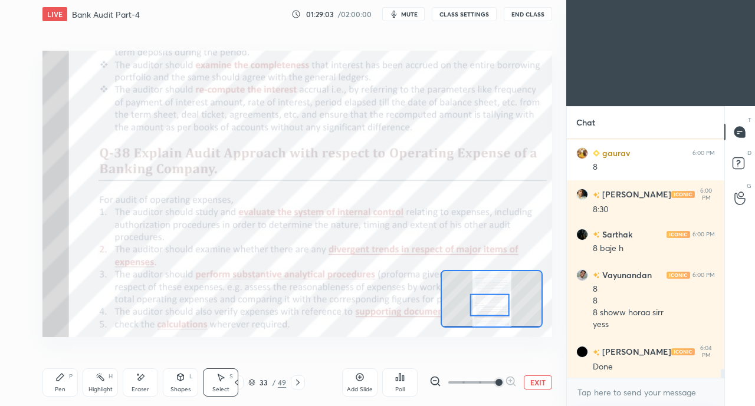
click at [302, 381] on icon at bounding box center [297, 382] width 9 height 9
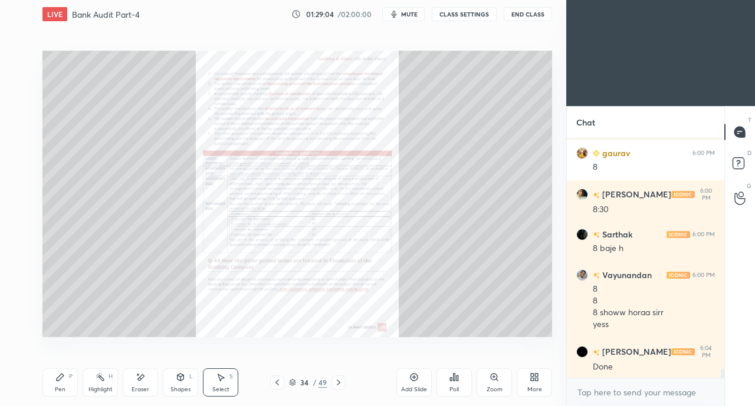
click at [493, 377] on icon at bounding box center [493, 377] width 2 height 0
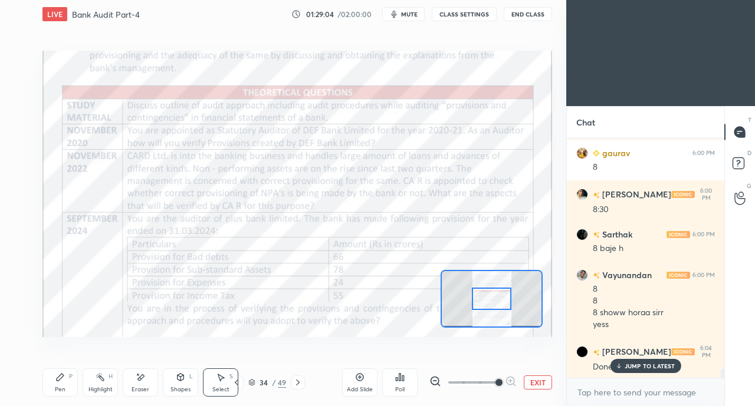
scroll to position [6414, 0]
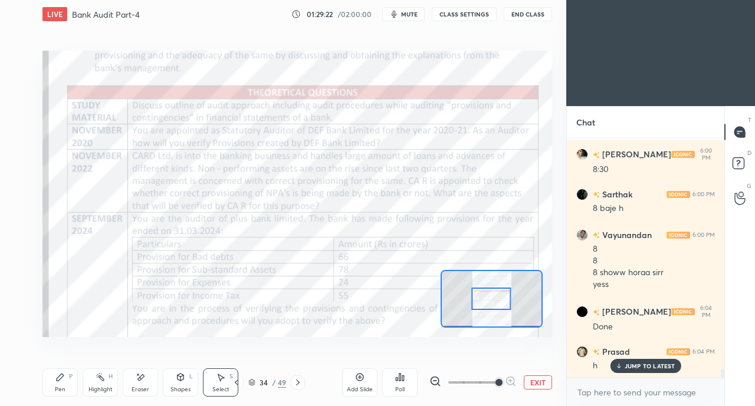
click at [64, 377] on icon at bounding box center [59, 377] width 9 height 9
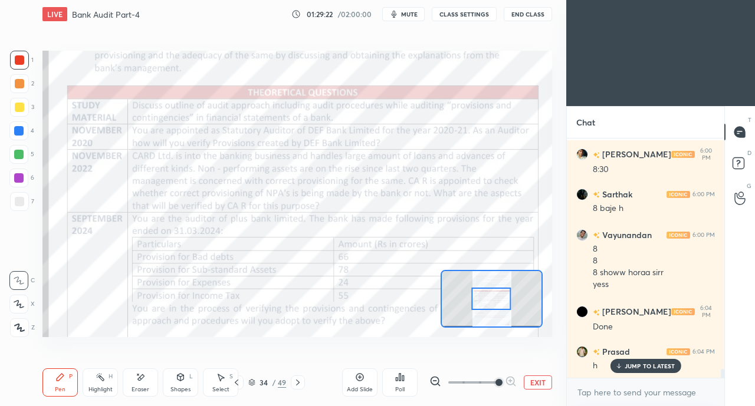
click at [19, 109] on div at bounding box center [19, 107] width 9 height 9
click at [24, 133] on div at bounding box center [18, 130] width 19 height 19
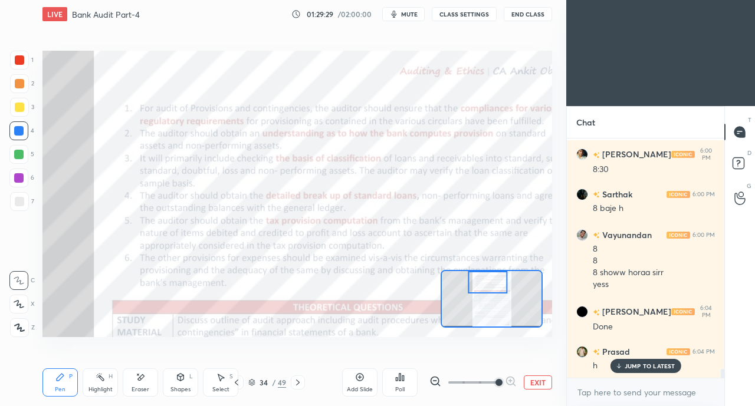
click at [237, 381] on icon at bounding box center [237, 383] width 4 height 6
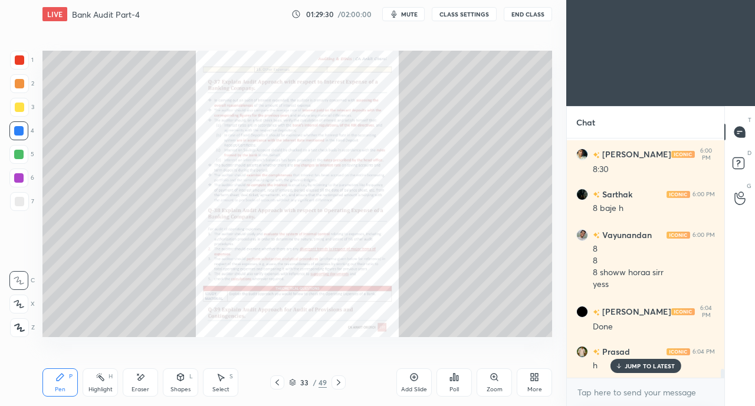
click at [498, 382] on icon at bounding box center [493, 377] width 9 height 9
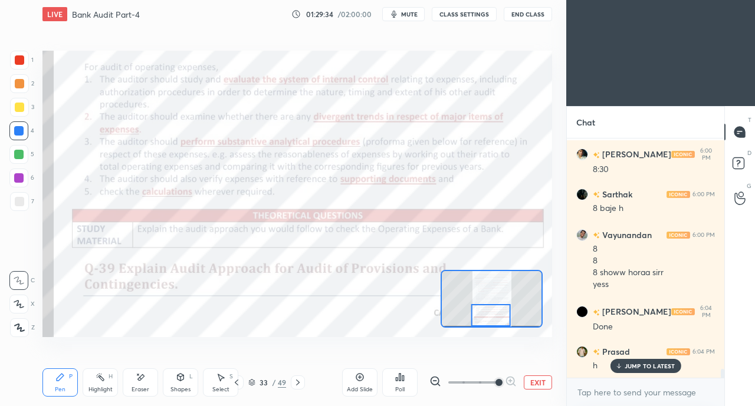
click at [297, 385] on icon at bounding box center [297, 382] width 9 height 9
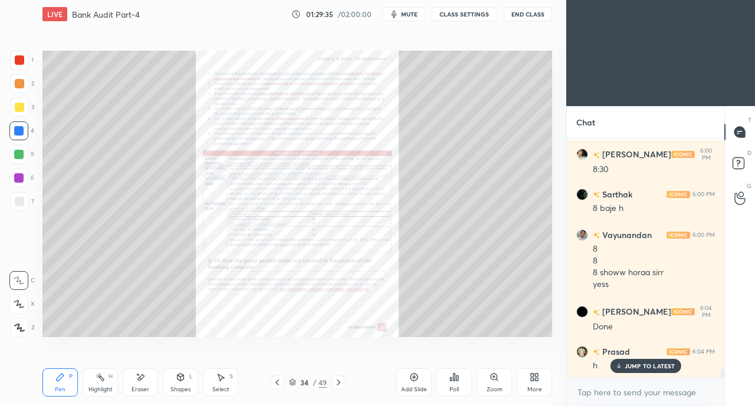
click at [493, 381] on icon at bounding box center [493, 377] width 9 height 9
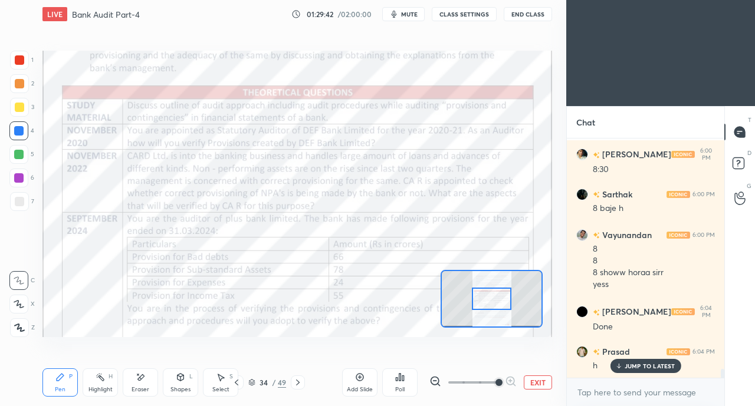
click at [18, 58] on div at bounding box center [19, 59] width 9 height 9
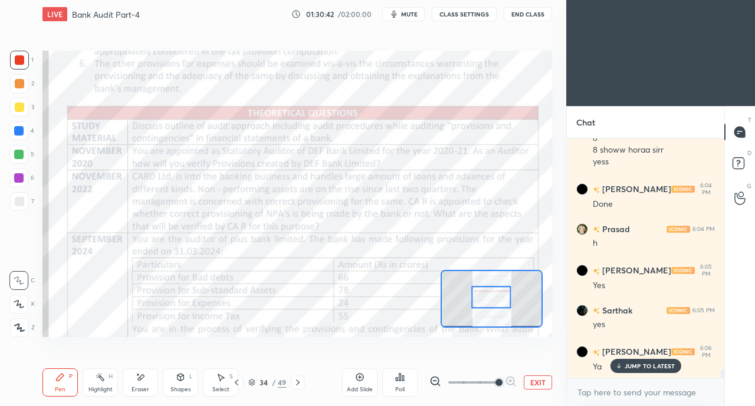
scroll to position [6576, 0]
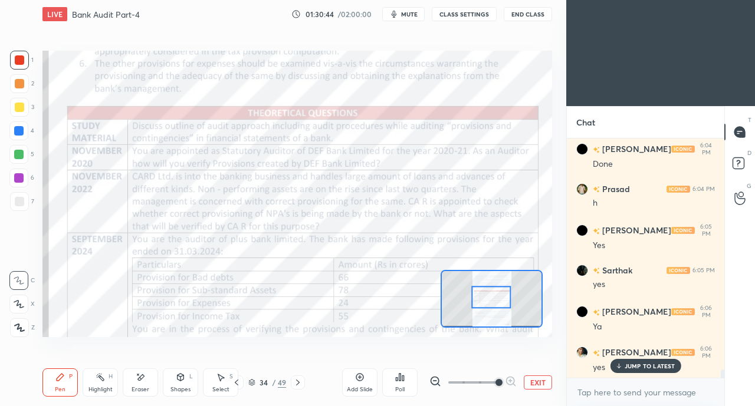
click at [297, 383] on icon at bounding box center [297, 382] width 9 height 9
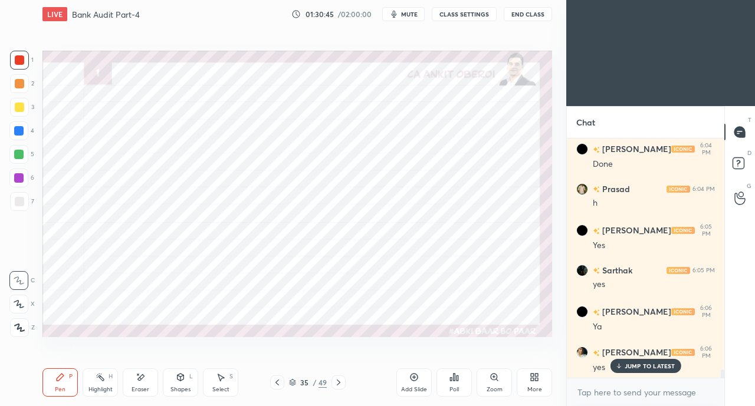
click at [17, 132] on div at bounding box center [18, 130] width 9 height 9
click at [21, 300] on icon at bounding box center [19, 304] width 11 height 8
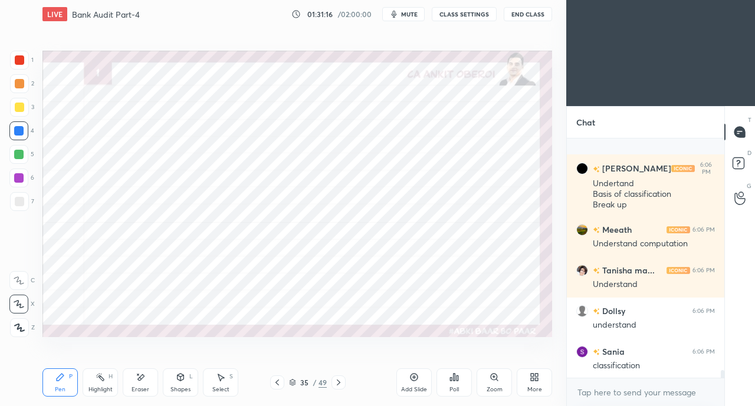
scroll to position [7261, 0]
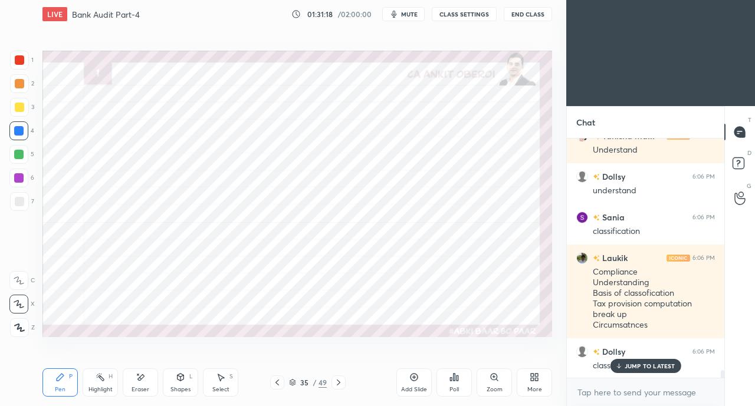
click at [27, 57] on div at bounding box center [19, 60] width 19 height 19
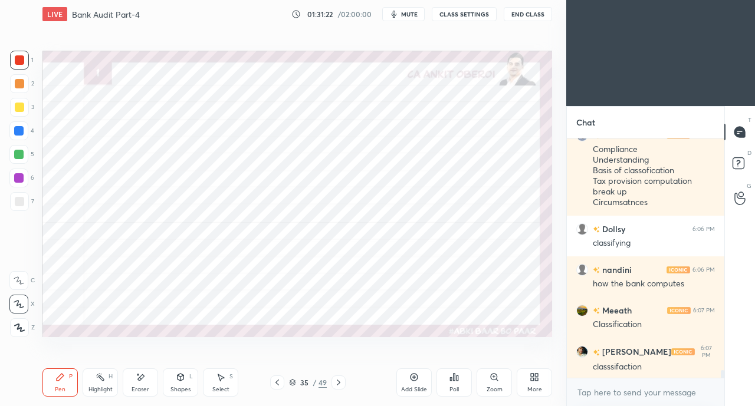
scroll to position [7464, 0]
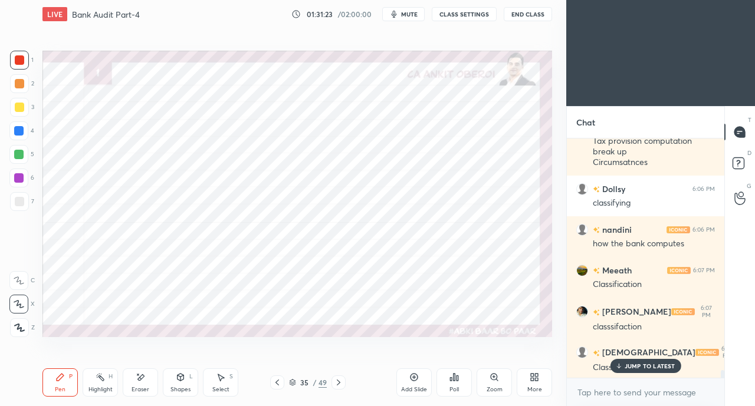
click at [19, 131] on div at bounding box center [18, 130] width 9 height 9
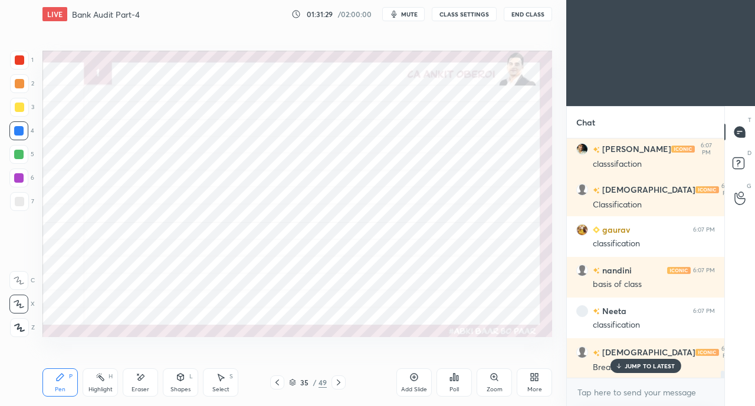
scroll to position [7708, 0]
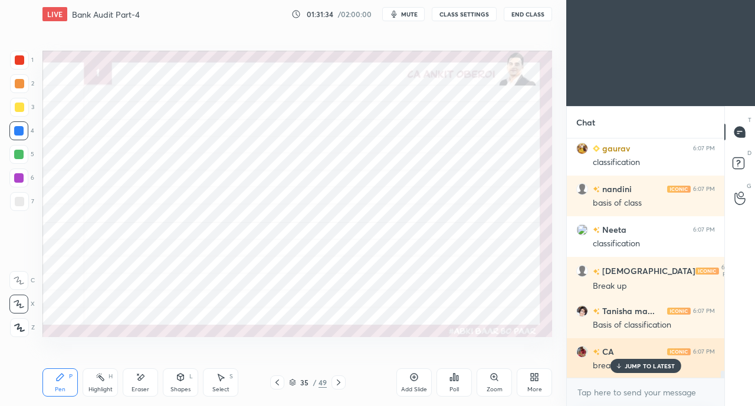
click at [633, 364] on p "JUMP TO LATEST" at bounding box center [649, 366] width 51 height 7
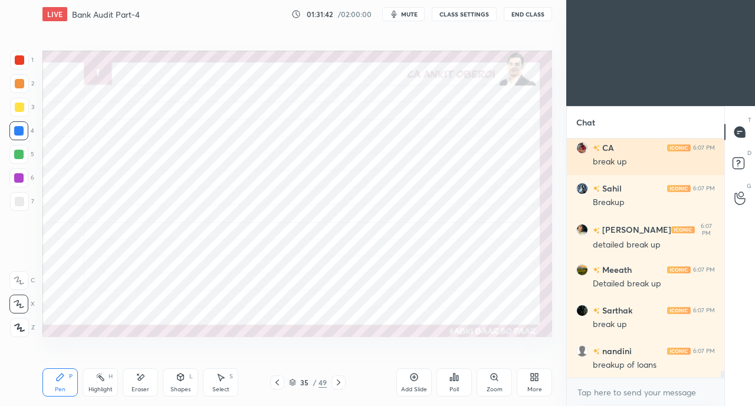
scroll to position [7952, 0]
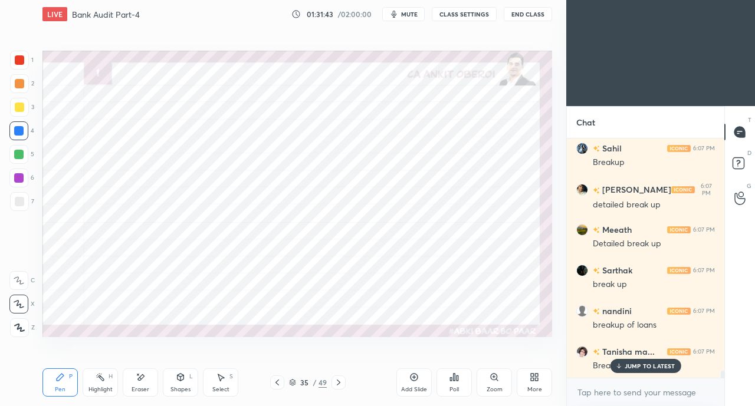
click at [143, 380] on icon at bounding box center [140, 378] width 9 height 10
click at [67, 384] on div "Pen P" at bounding box center [59, 382] width 35 height 28
click at [22, 56] on div at bounding box center [19, 59] width 9 height 9
click at [18, 134] on div at bounding box center [18, 130] width 9 height 9
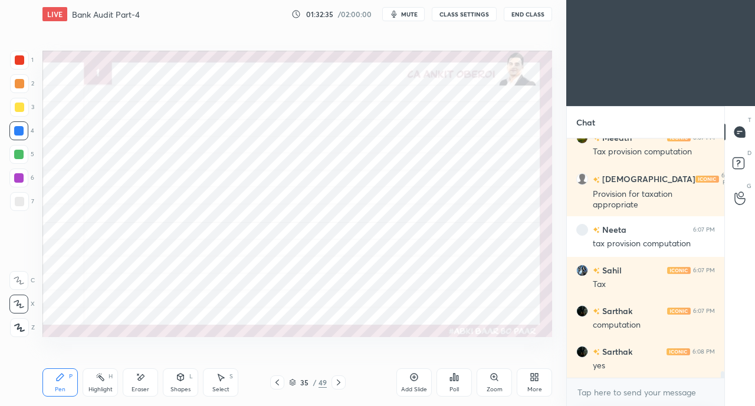
scroll to position [8248, 0]
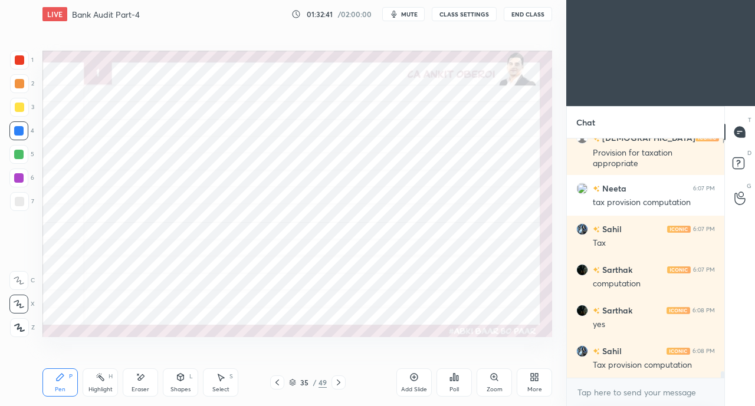
click at [278, 378] on icon at bounding box center [276, 382] width 9 height 9
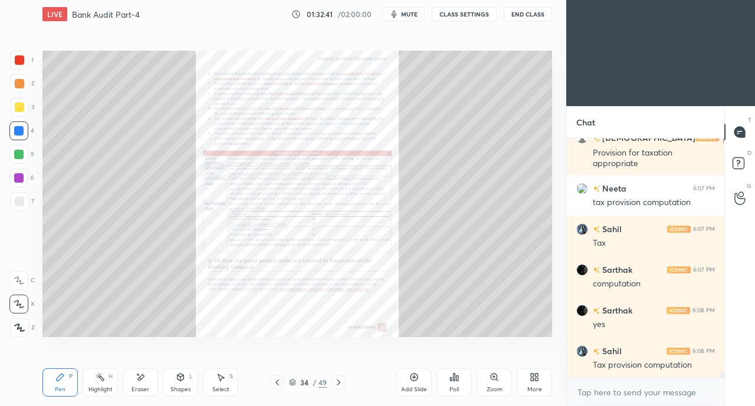
click at [279, 381] on icon at bounding box center [276, 382] width 9 height 9
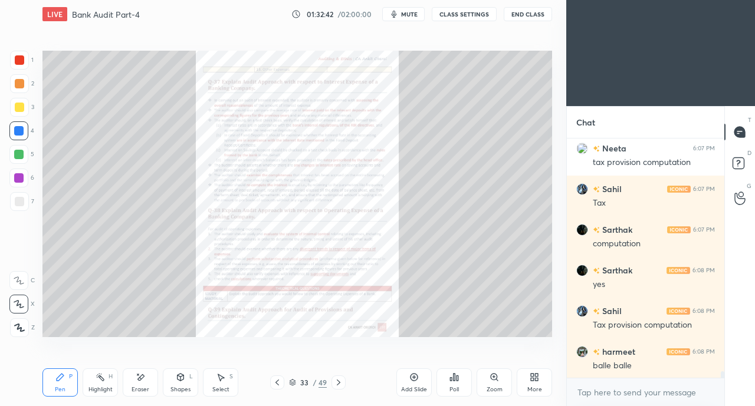
click at [339, 381] on icon at bounding box center [338, 382] width 9 height 9
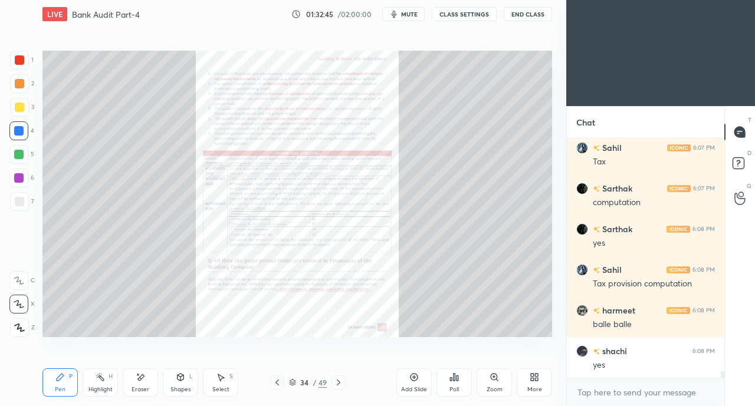
click at [276, 381] on icon at bounding box center [277, 383] width 4 height 6
click at [280, 380] on icon at bounding box center [276, 382] width 9 height 9
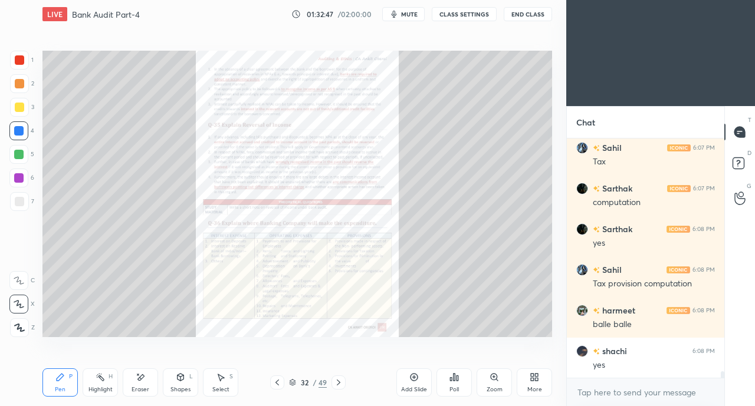
scroll to position [8369, 0]
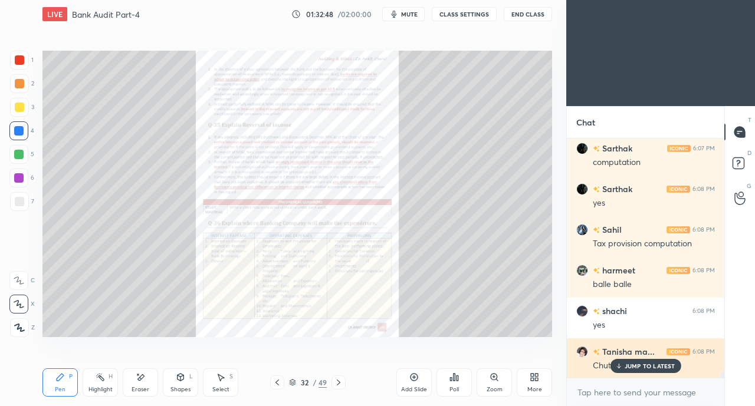
click at [624, 361] on div "JUMP TO LATEST" at bounding box center [645, 366] width 71 height 14
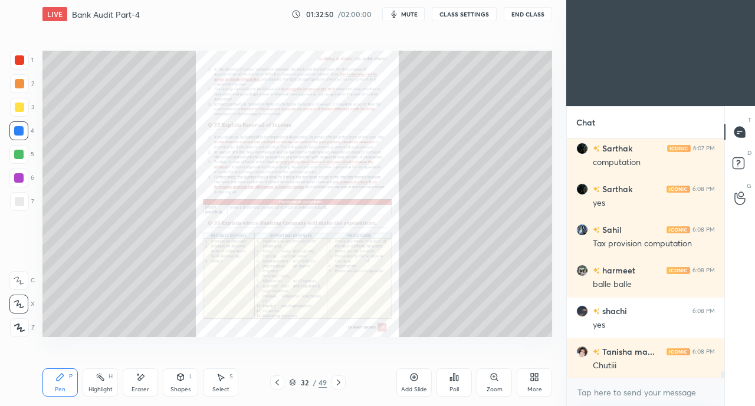
scroll to position [8411, 0]
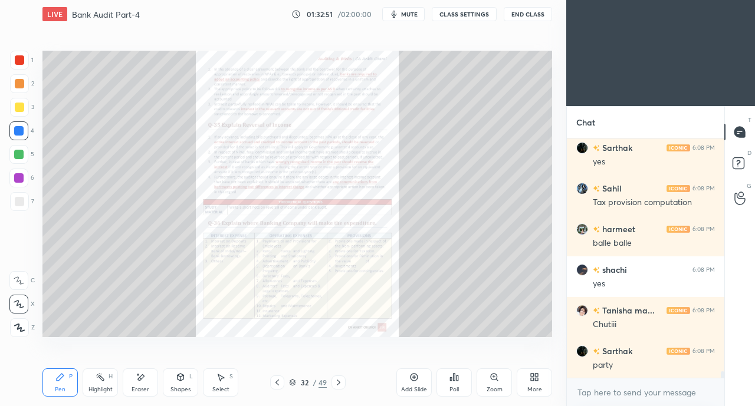
click at [275, 380] on icon at bounding box center [276, 382] width 9 height 9
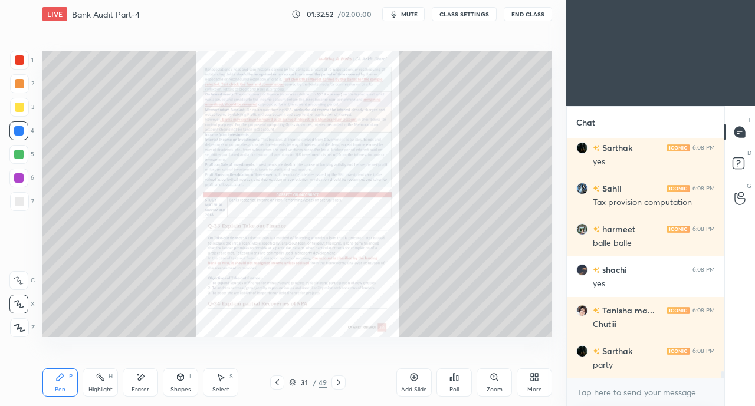
click at [272, 383] on icon at bounding box center [276, 382] width 9 height 9
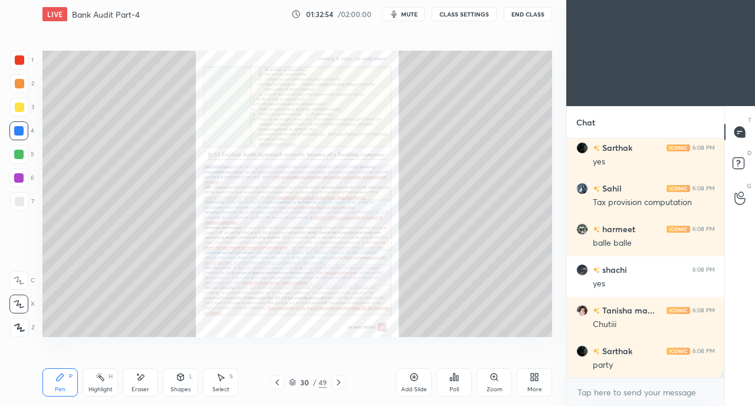
click at [281, 379] on icon at bounding box center [276, 382] width 9 height 9
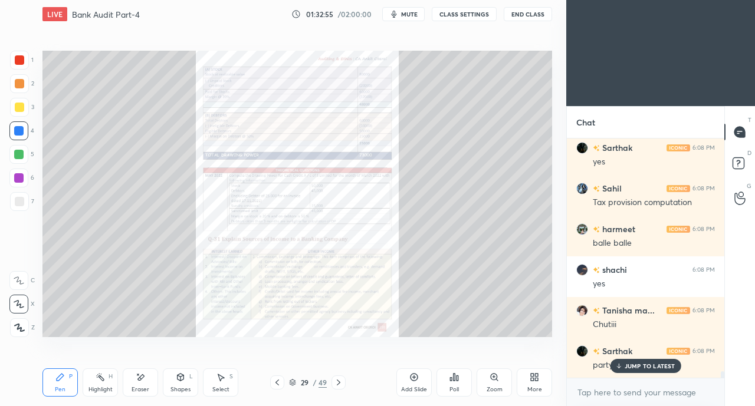
scroll to position [8451, 0]
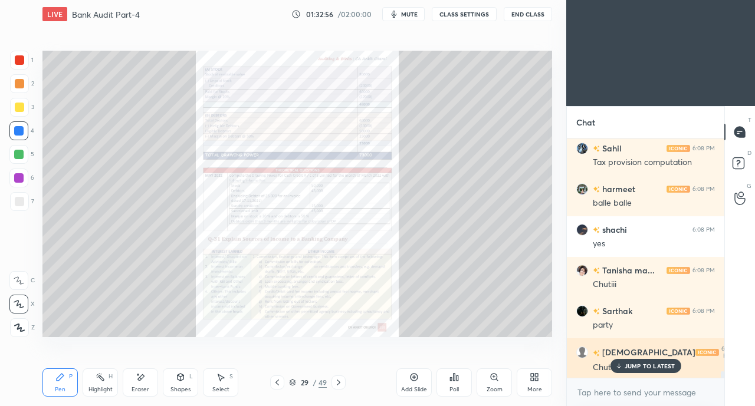
click at [632, 370] on p "JUMP TO LATEST" at bounding box center [649, 366] width 51 height 7
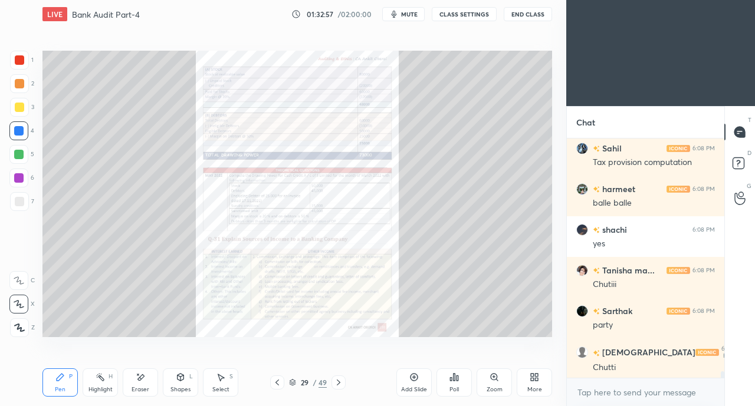
click at [279, 376] on div "Pen P Highlight H Eraser Shapes L Select S 29 / 49 Add Slide Poll Zoom More" at bounding box center [296, 382] width 509 height 47
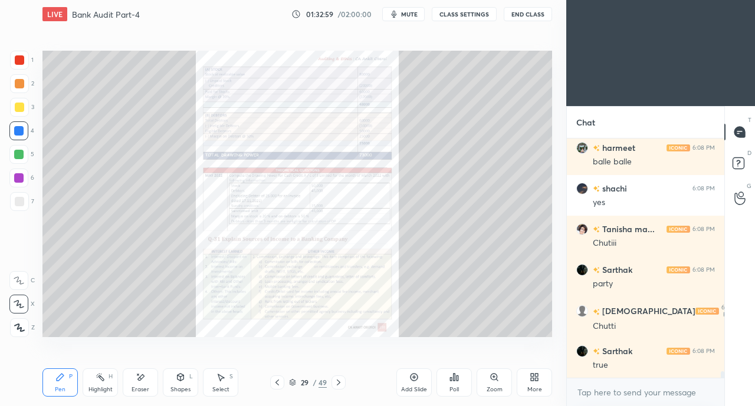
click at [276, 381] on icon at bounding box center [276, 382] width 9 height 9
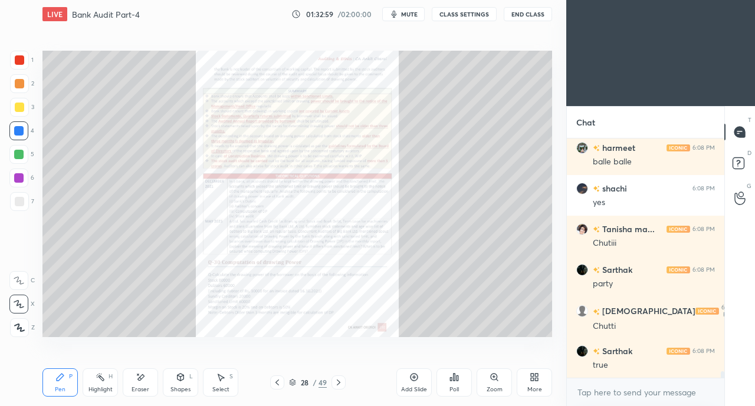
click at [275, 384] on icon at bounding box center [276, 382] width 9 height 9
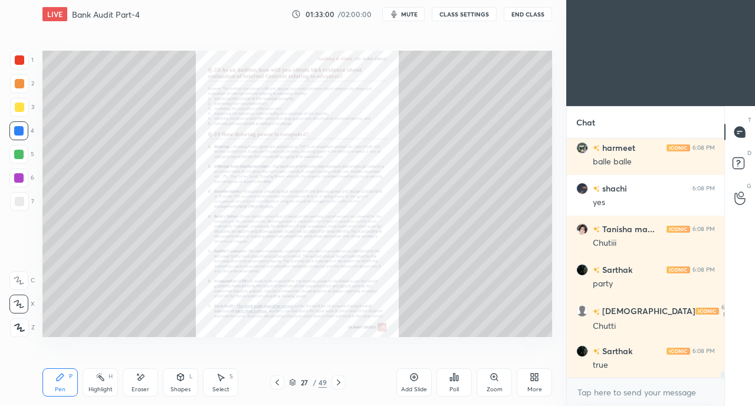
click at [274, 384] on icon at bounding box center [276, 382] width 9 height 9
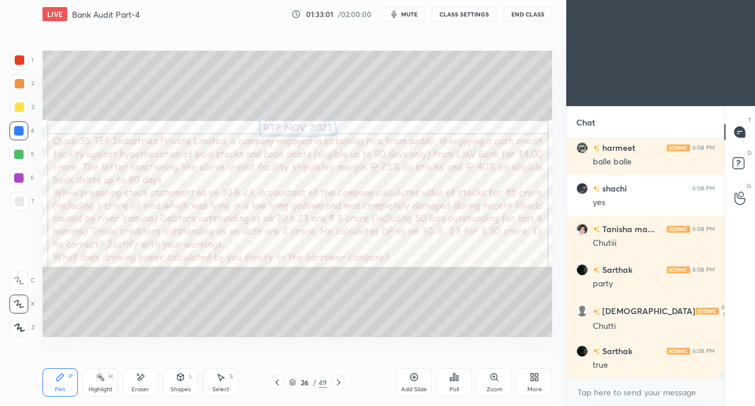
scroll to position [8532, 0]
click at [276, 382] on icon at bounding box center [277, 383] width 4 height 6
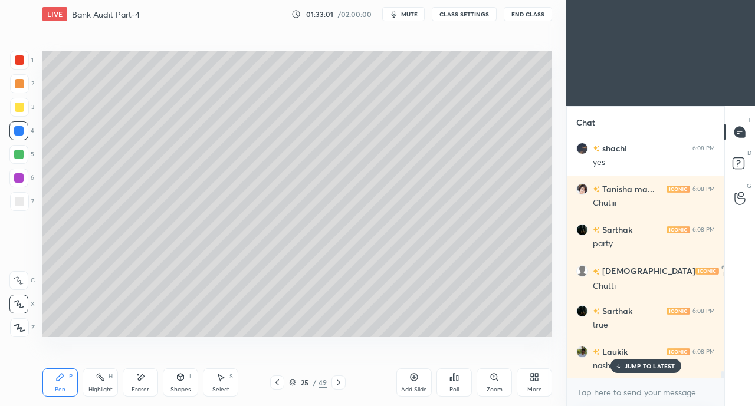
click at [276, 383] on icon at bounding box center [277, 383] width 4 height 6
click at [276, 384] on icon at bounding box center [276, 382] width 9 height 9
click at [276, 383] on icon at bounding box center [277, 383] width 4 height 6
click at [276, 382] on icon at bounding box center [277, 383] width 4 height 6
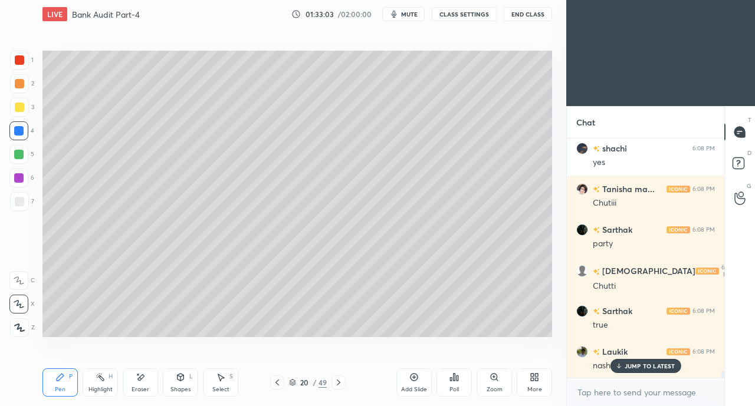
click at [277, 383] on icon at bounding box center [276, 382] width 9 height 9
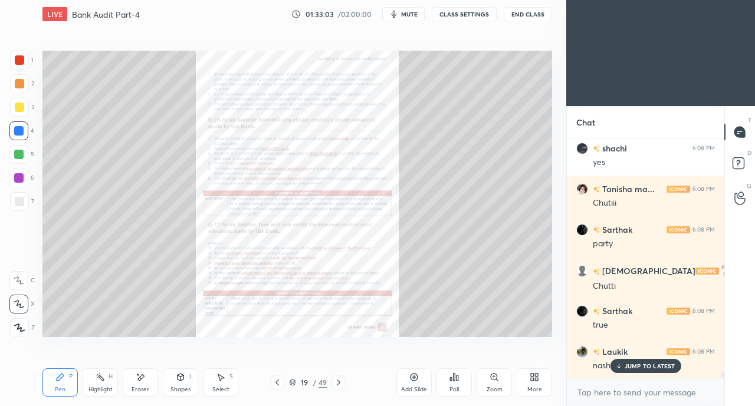
click at [275, 382] on icon at bounding box center [276, 382] width 9 height 9
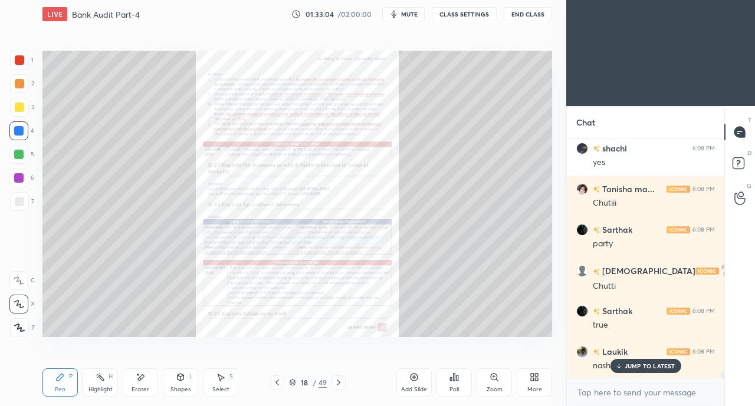
scroll to position [8573, 0]
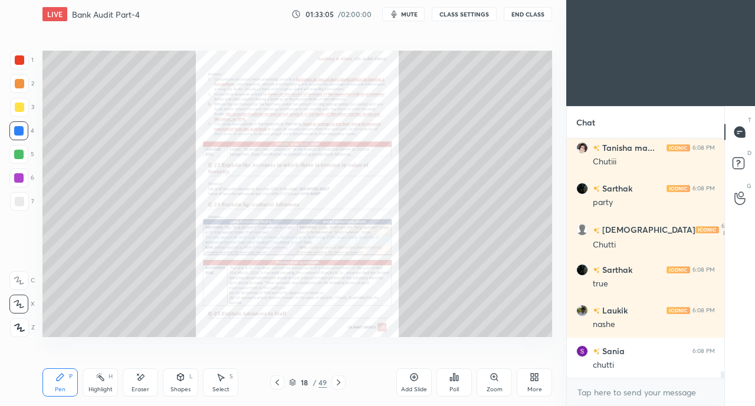
click at [336, 383] on icon at bounding box center [338, 382] width 9 height 9
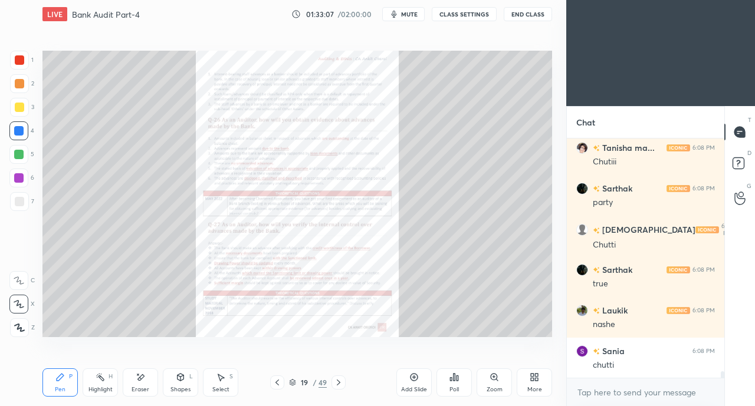
scroll to position [8614, 0]
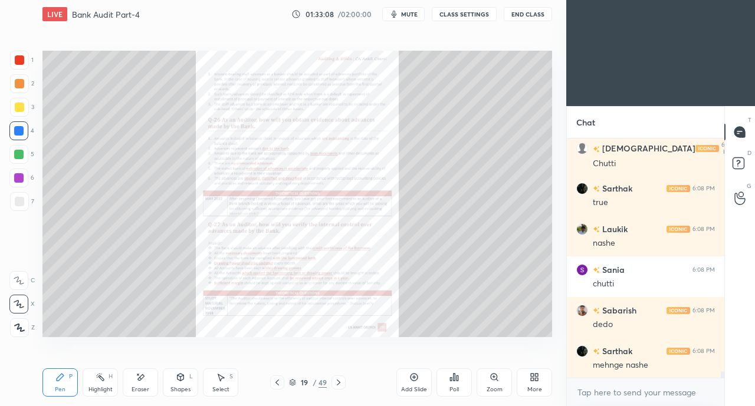
click at [338, 378] on icon at bounding box center [338, 382] width 9 height 9
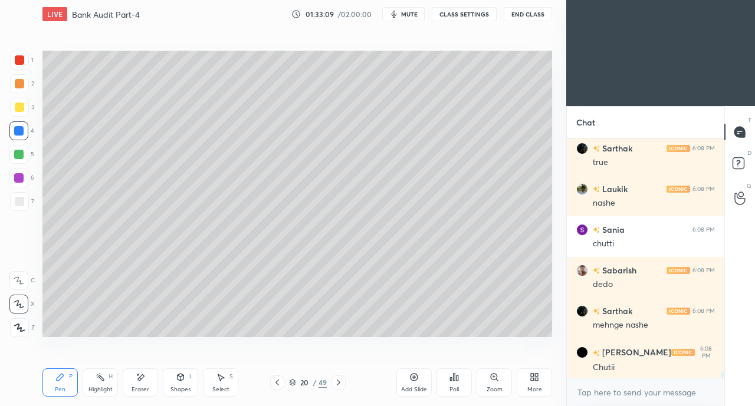
click at [338, 379] on icon at bounding box center [338, 382] width 9 height 9
click at [337, 379] on icon at bounding box center [338, 382] width 9 height 9
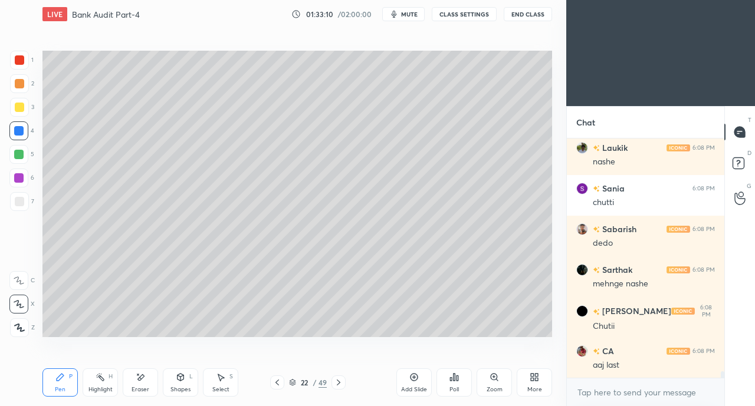
click at [274, 383] on icon at bounding box center [276, 382] width 9 height 9
click at [275, 382] on icon at bounding box center [276, 382] width 9 height 9
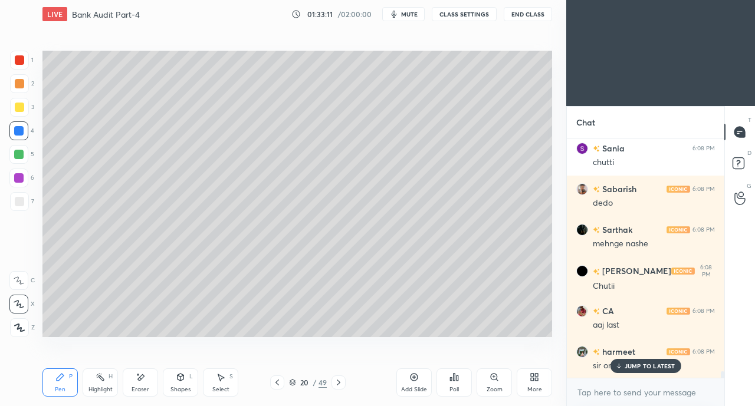
click at [275, 384] on icon at bounding box center [276, 382] width 9 height 9
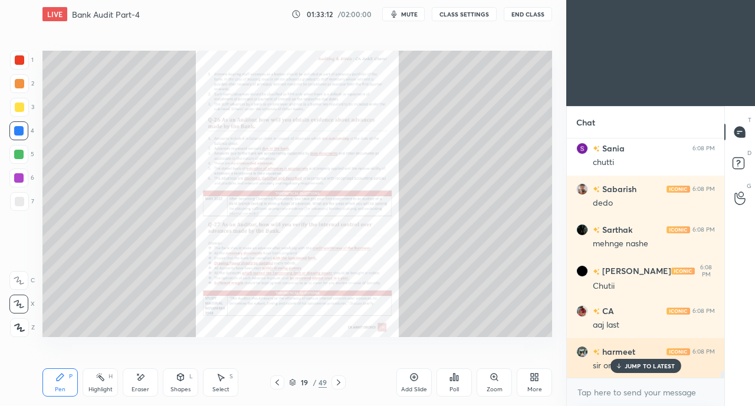
click at [628, 370] on p "JUMP TO LATEST" at bounding box center [649, 366] width 51 height 7
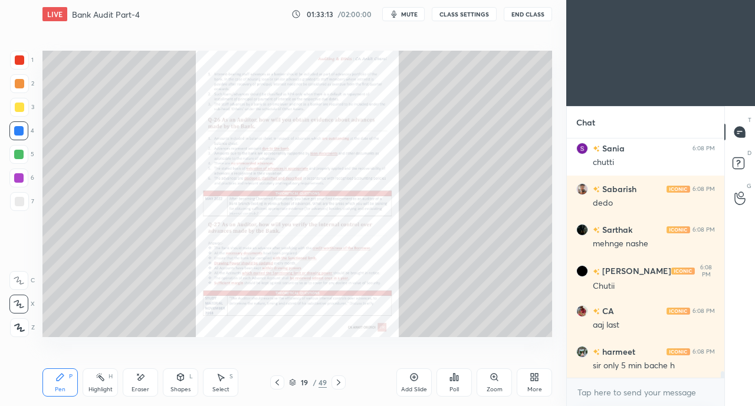
click at [495, 384] on div "Zoom" at bounding box center [493, 382] width 35 height 28
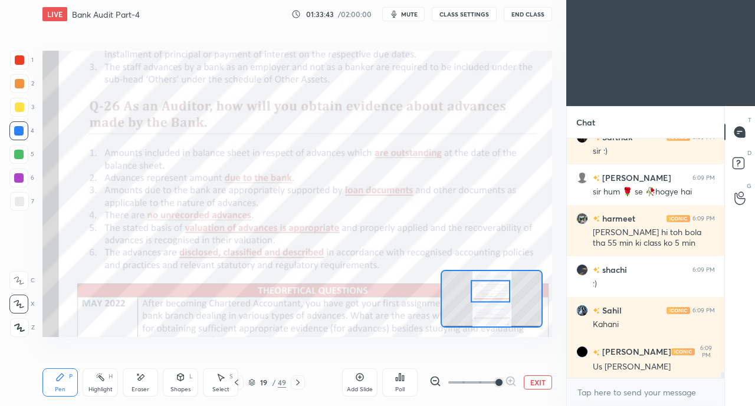
scroll to position [9194, 0]
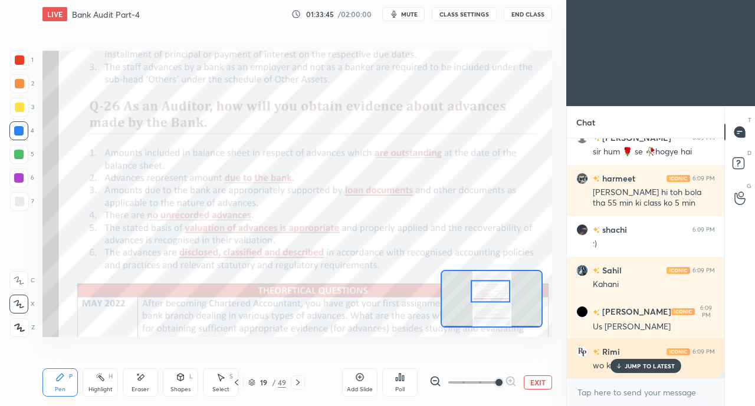
click at [634, 363] on p "JUMP TO LATEST" at bounding box center [649, 366] width 51 height 7
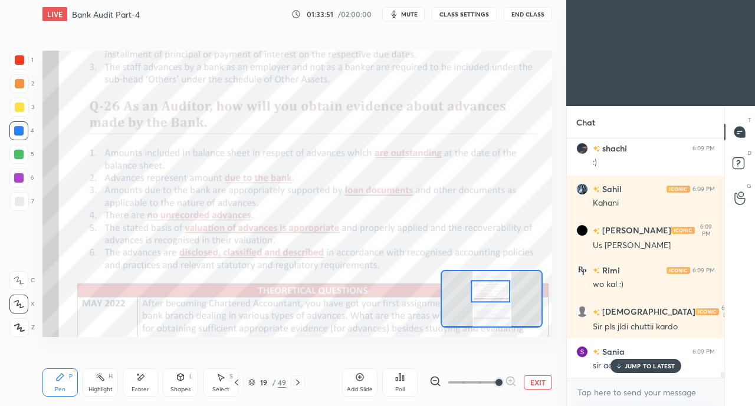
scroll to position [9316, 0]
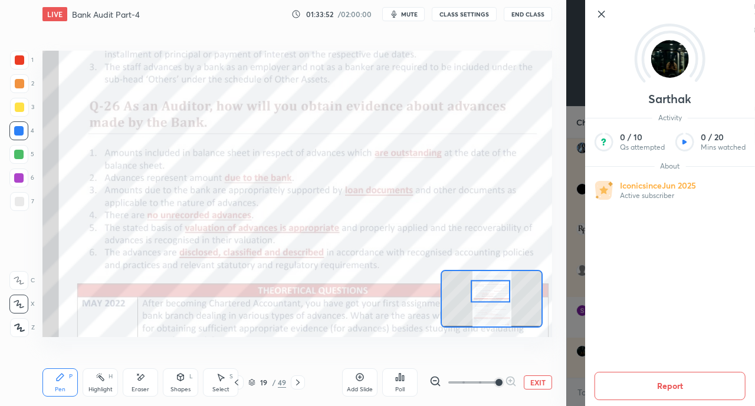
click at [539, 358] on div "Add Slide Poll EXIT" at bounding box center [447, 383] width 210 height 66
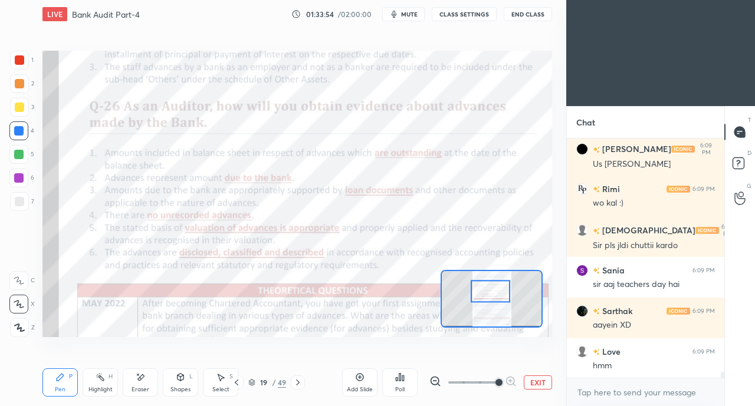
scroll to position [9398, 0]
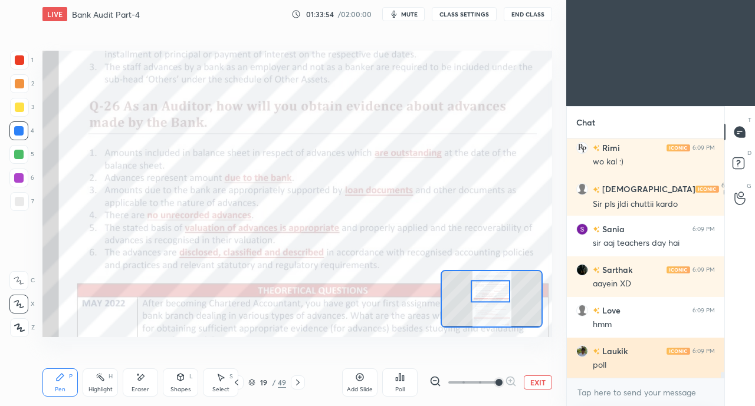
click at [634, 363] on div "poll" at bounding box center [653, 366] width 122 height 12
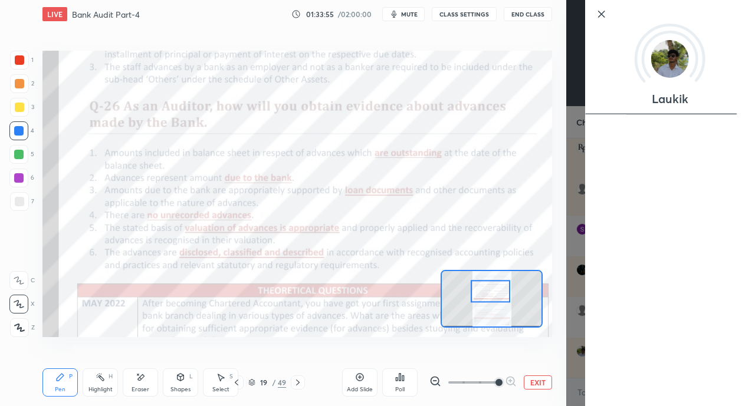
click at [539, 351] on div "Add Slide Poll EXIT" at bounding box center [447, 383] width 210 height 66
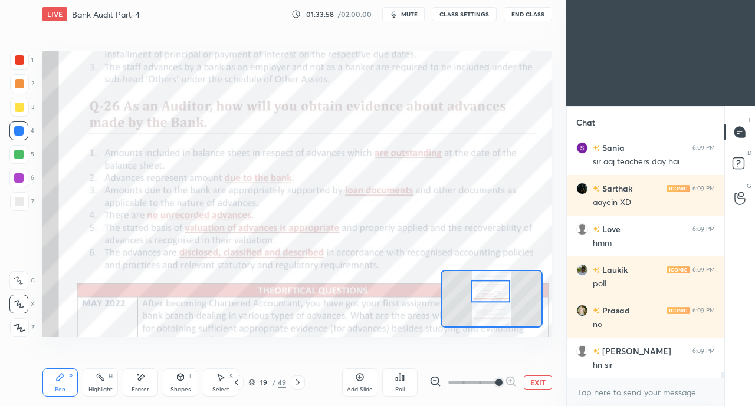
scroll to position [9560, 0]
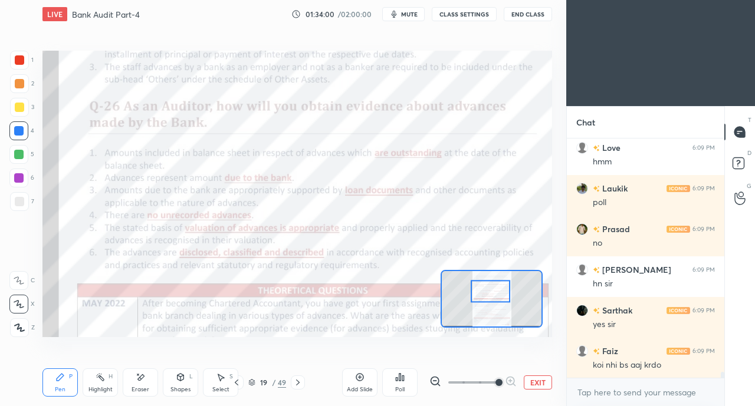
click at [18, 64] on div at bounding box center [19, 59] width 9 height 9
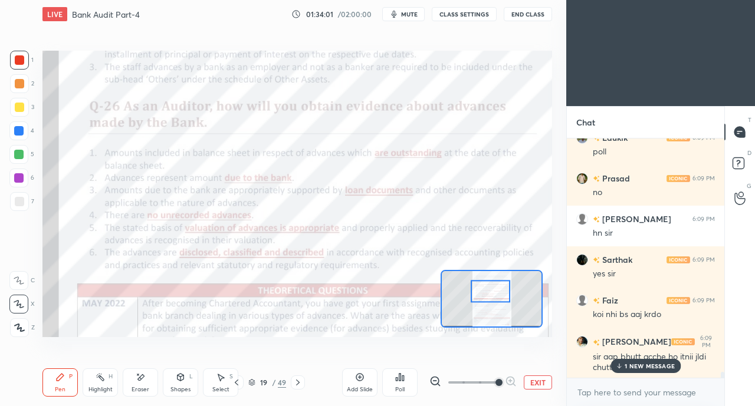
scroll to position [9652, 0]
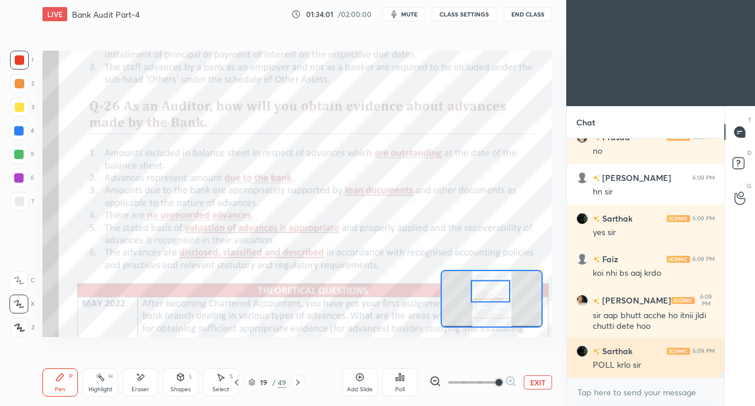
click at [639, 366] on div "POLL krlo sir" at bounding box center [653, 366] width 122 height 12
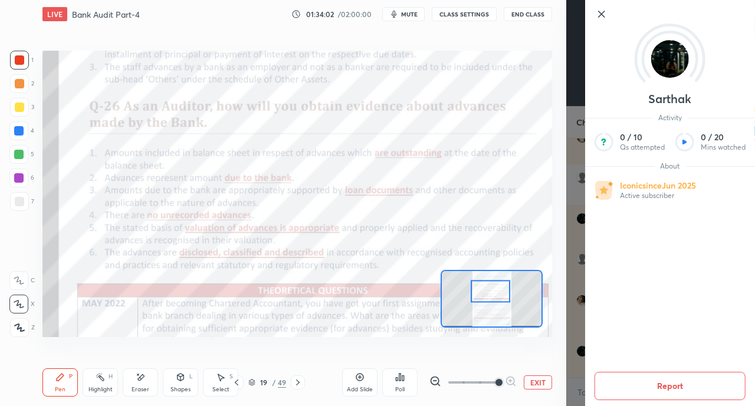
click at [538, 353] on div "Add Slide Poll EXIT" at bounding box center [447, 383] width 210 height 66
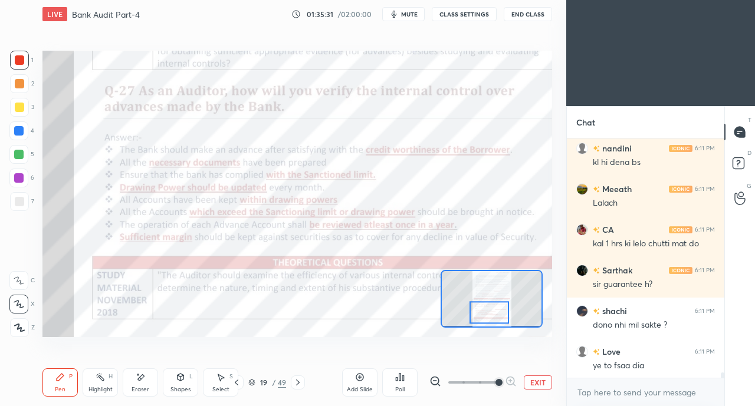
scroll to position [10676, 0]
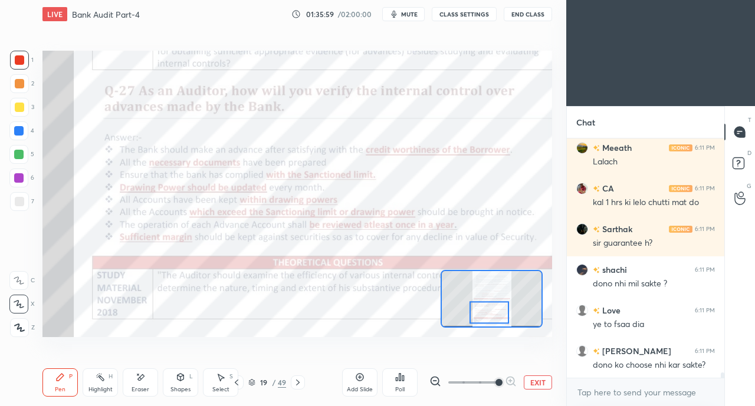
click at [27, 283] on div at bounding box center [18, 280] width 19 height 19
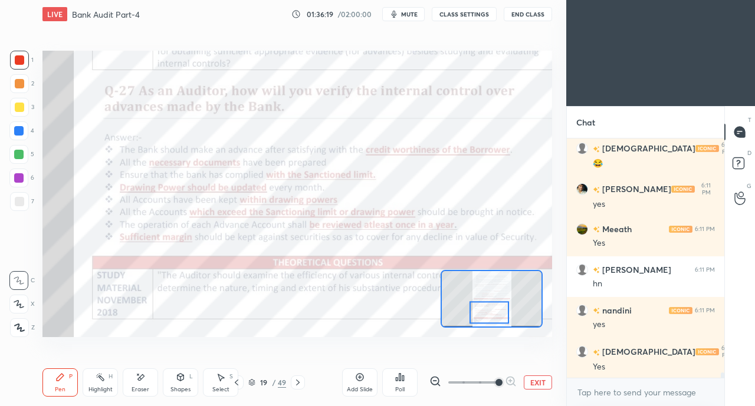
scroll to position [10960, 0]
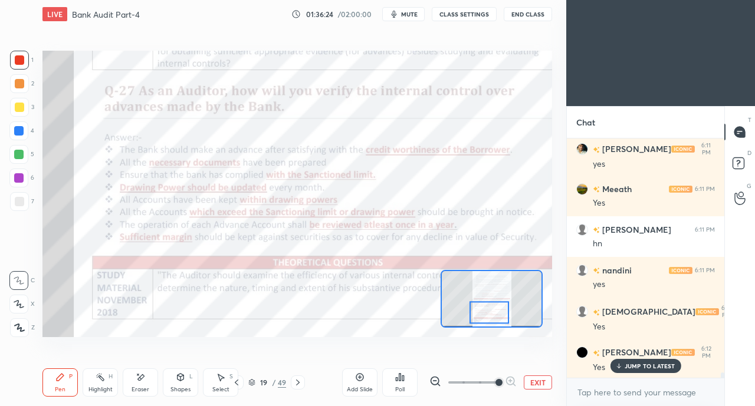
click at [20, 129] on div at bounding box center [18, 130] width 9 height 9
click at [417, 12] on span "mute" at bounding box center [409, 14] width 17 height 8
click at [410, 11] on span "unmute" at bounding box center [408, 14] width 25 height 8
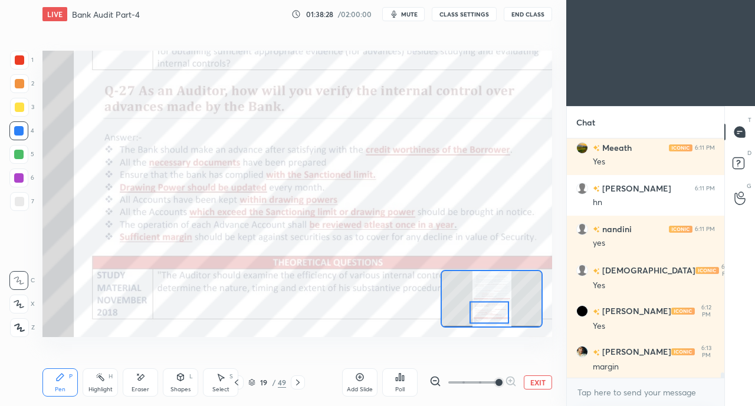
scroll to position [11041, 0]
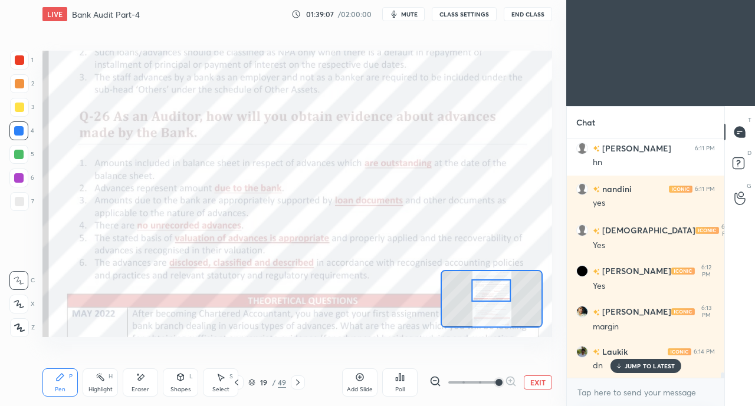
click at [13, 63] on div at bounding box center [19, 60] width 19 height 19
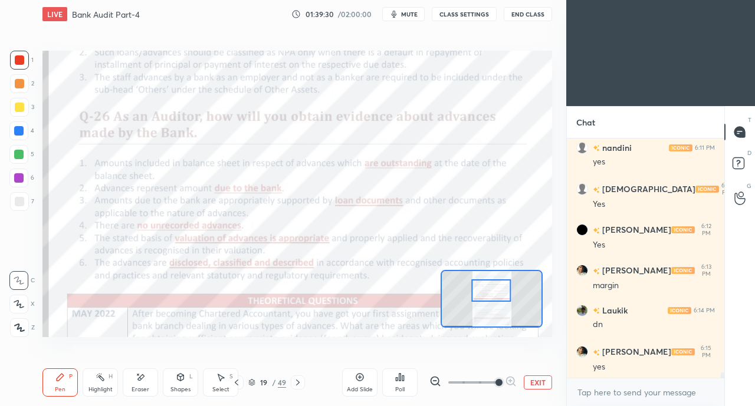
click at [18, 124] on div at bounding box center [18, 130] width 19 height 19
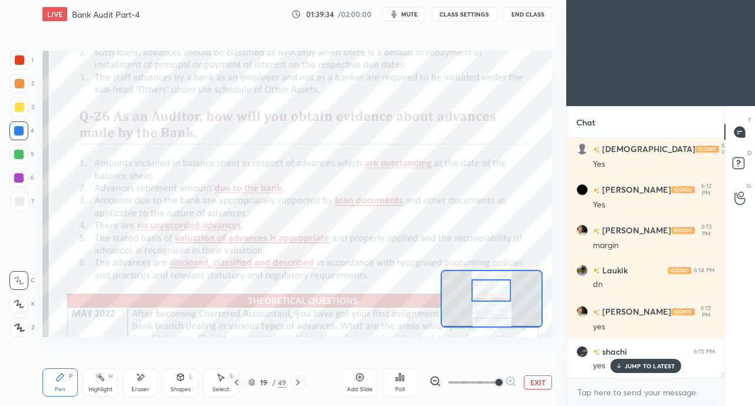
scroll to position [11164, 0]
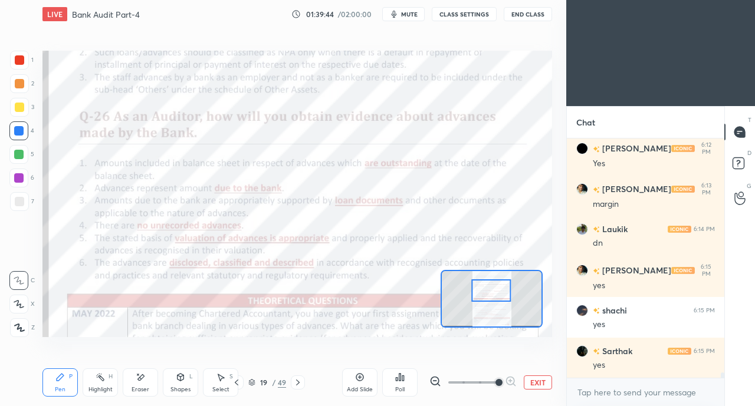
click at [168, 384] on div "Shapes L" at bounding box center [180, 382] width 35 height 28
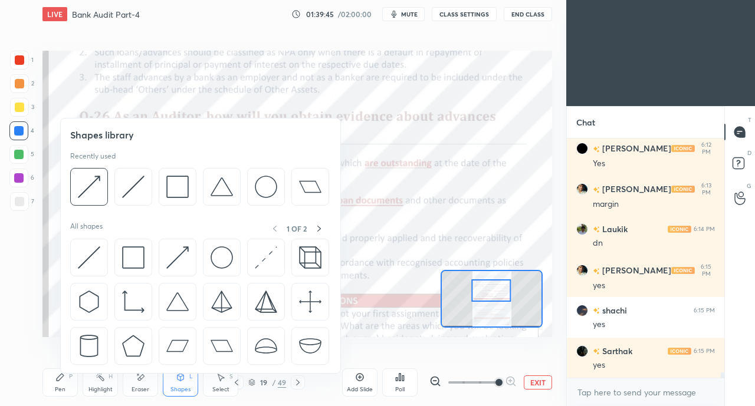
click at [141, 388] on div "Eraser" at bounding box center [140, 390] width 18 height 6
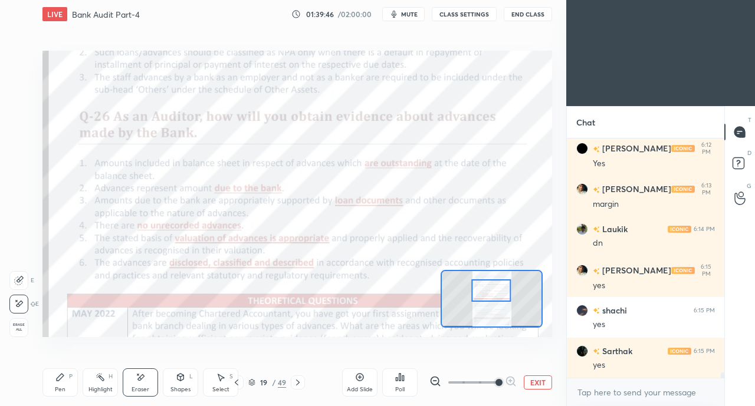
click at [61, 379] on icon at bounding box center [60, 377] width 7 height 7
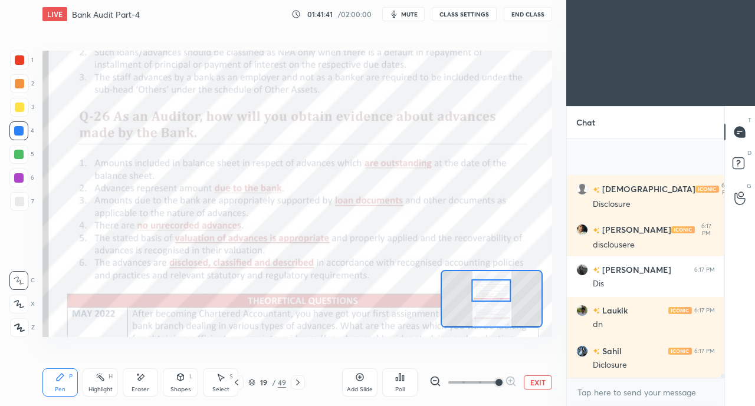
scroll to position [13293, 0]
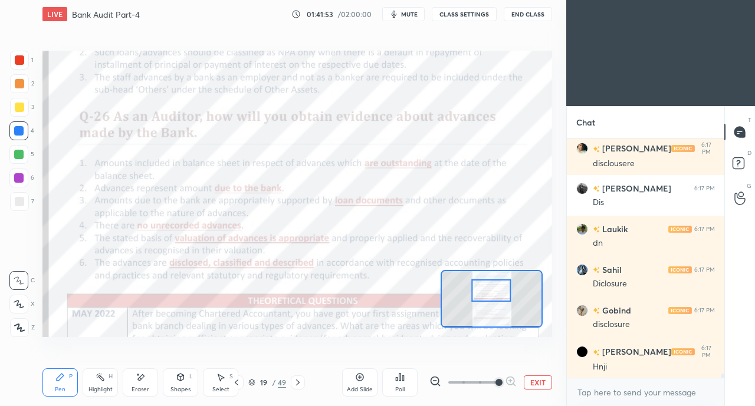
click at [18, 62] on div at bounding box center [19, 59] width 9 height 9
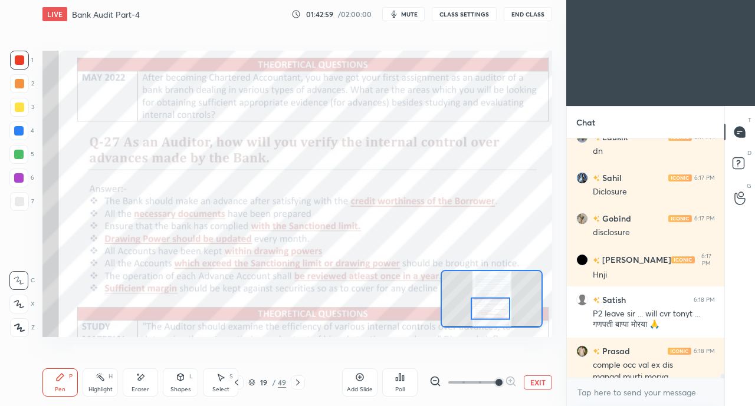
scroll to position [13397, 0]
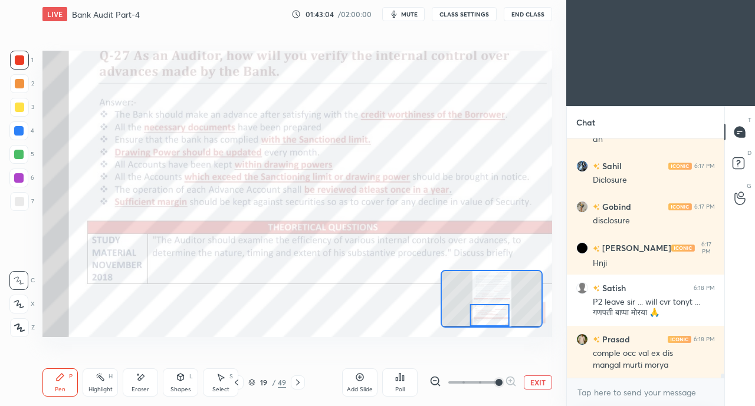
click at [294, 377] on div at bounding box center [298, 383] width 14 height 14
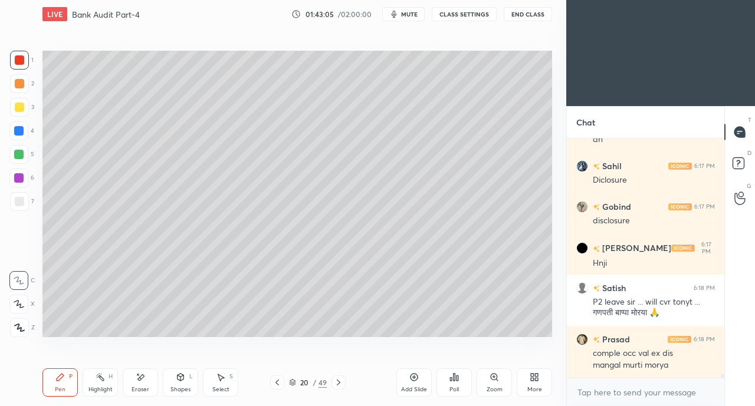
click at [339, 383] on icon at bounding box center [339, 383] width 4 height 6
click at [339, 383] on icon at bounding box center [338, 382] width 9 height 9
click at [337, 384] on icon at bounding box center [339, 383] width 4 height 6
click at [338, 383] on icon at bounding box center [338, 382] width 9 height 9
click at [338, 384] on icon at bounding box center [339, 383] width 4 height 6
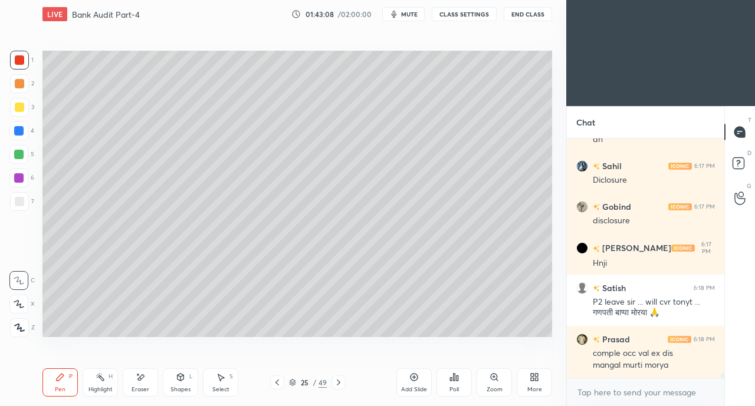
click at [337, 384] on icon at bounding box center [339, 383] width 4 height 6
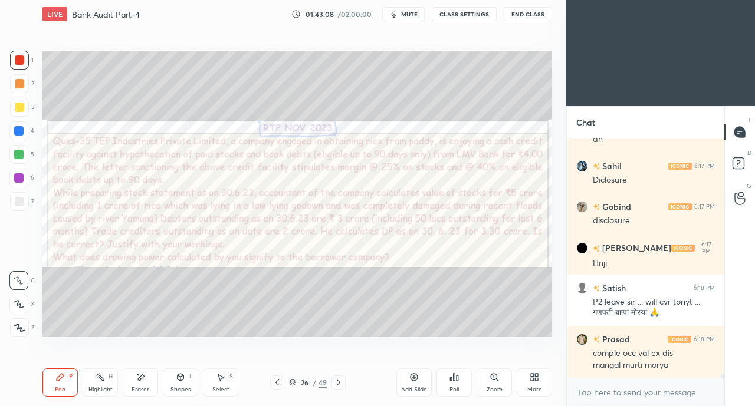
click at [337, 386] on icon at bounding box center [339, 383] width 4 height 6
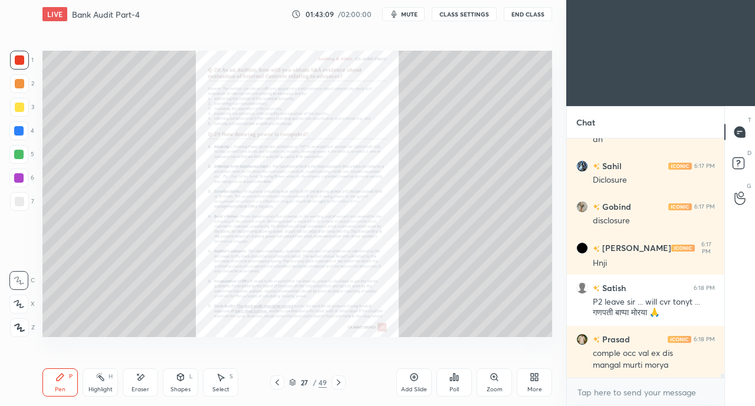
click at [483, 376] on div "Zoom" at bounding box center [493, 382] width 35 height 28
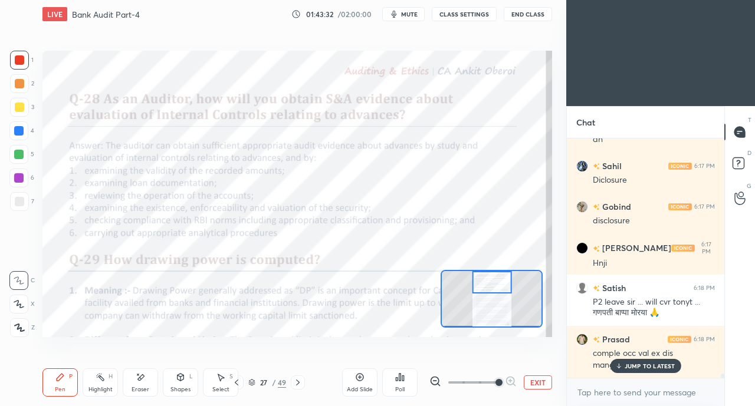
scroll to position [13437, 0]
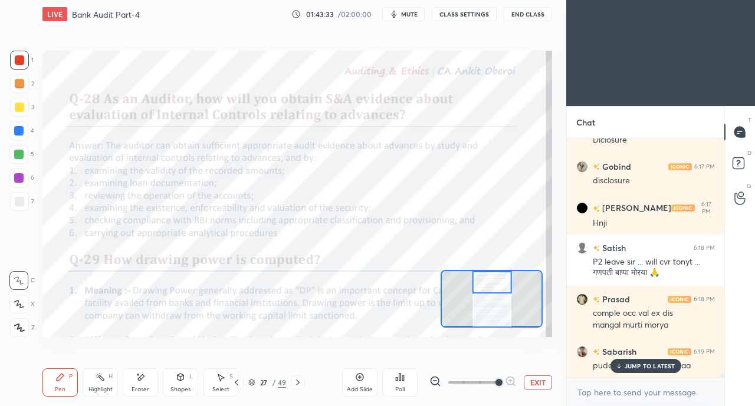
click at [643, 367] on p "JUMP TO LATEST" at bounding box center [649, 366] width 51 height 7
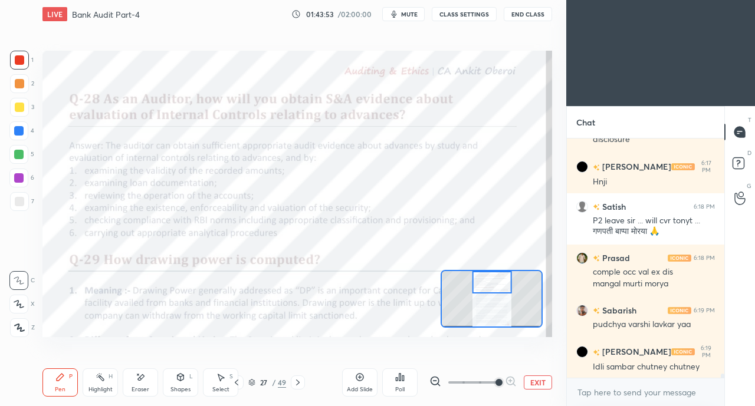
click at [139, 379] on icon at bounding box center [141, 377] width 6 height 6
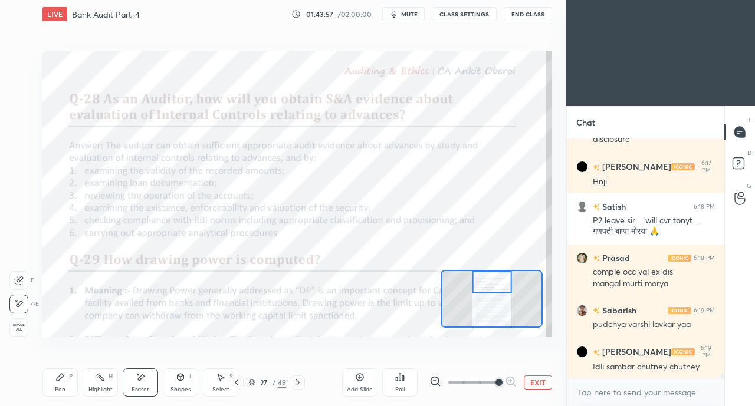
click at [67, 379] on div "Pen P" at bounding box center [59, 382] width 35 height 28
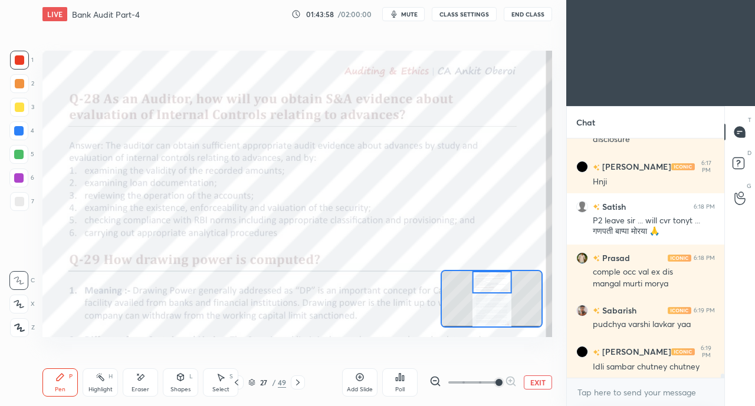
click at [237, 384] on icon at bounding box center [236, 382] width 9 height 9
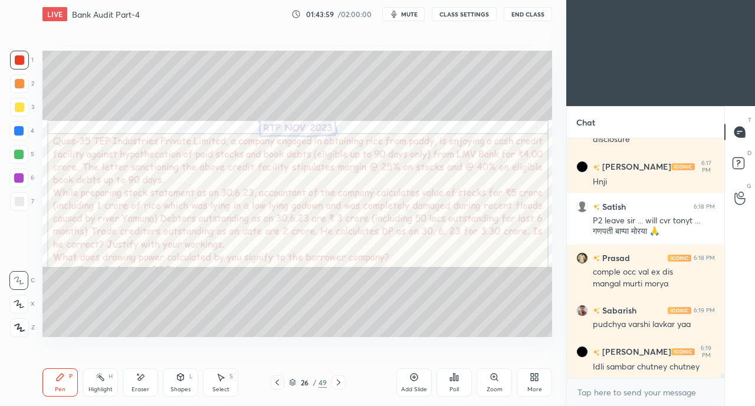
click at [277, 384] on icon at bounding box center [277, 383] width 4 height 6
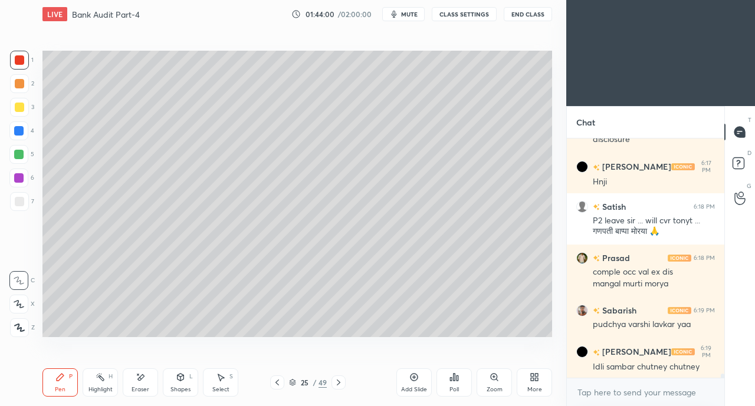
click at [277, 383] on icon at bounding box center [276, 382] width 9 height 9
click at [276, 383] on icon at bounding box center [277, 383] width 4 height 6
click at [277, 384] on icon at bounding box center [277, 383] width 4 height 6
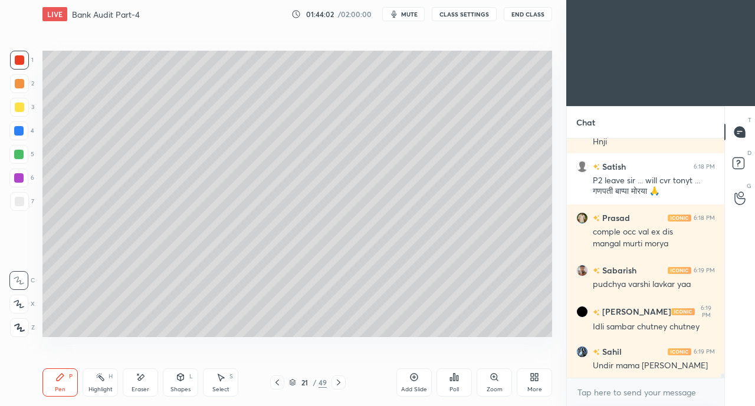
click at [277, 385] on icon at bounding box center [277, 383] width 4 height 6
click at [276, 386] on icon at bounding box center [276, 382] width 9 height 9
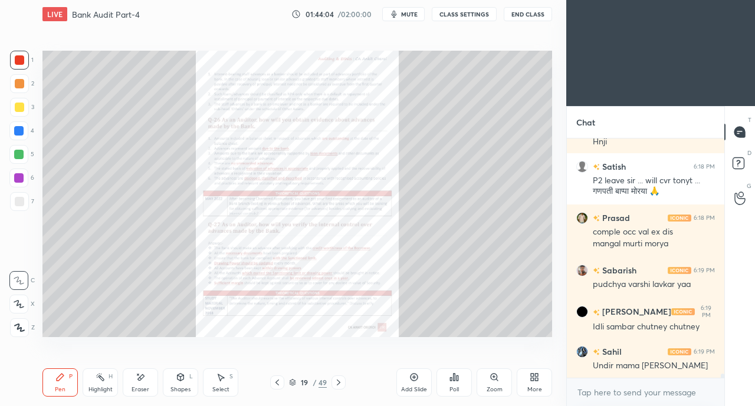
click at [489, 378] on div "Zoom" at bounding box center [493, 382] width 35 height 28
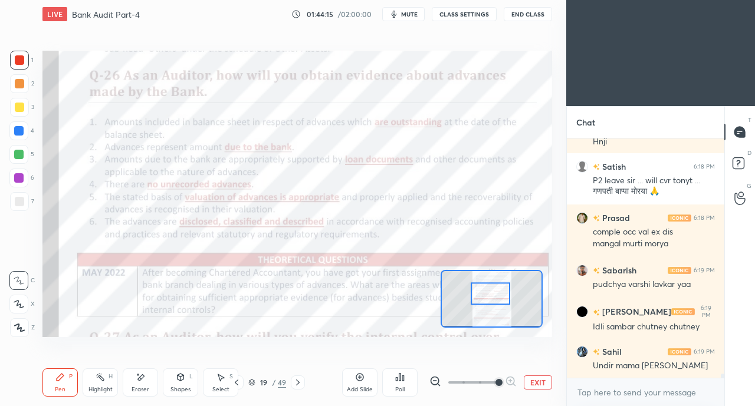
click at [300, 380] on icon at bounding box center [297, 382] width 9 height 9
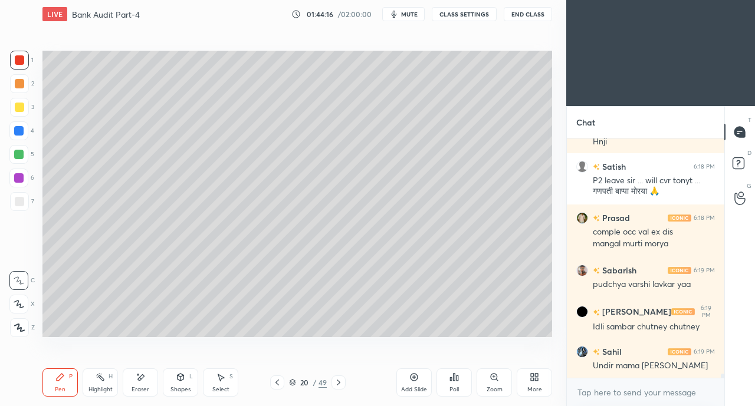
click at [341, 383] on icon at bounding box center [338, 382] width 9 height 9
click at [342, 383] on icon at bounding box center [338, 382] width 9 height 9
click at [342, 380] on icon at bounding box center [338, 382] width 9 height 9
click at [343, 378] on div at bounding box center [338, 383] width 14 height 14
click at [342, 380] on icon at bounding box center [338, 382] width 9 height 9
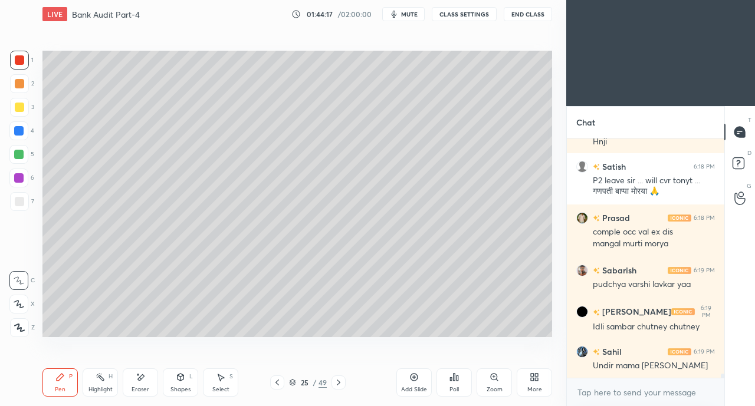
click at [342, 379] on icon at bounding box center [338, 382] width 9 height 9
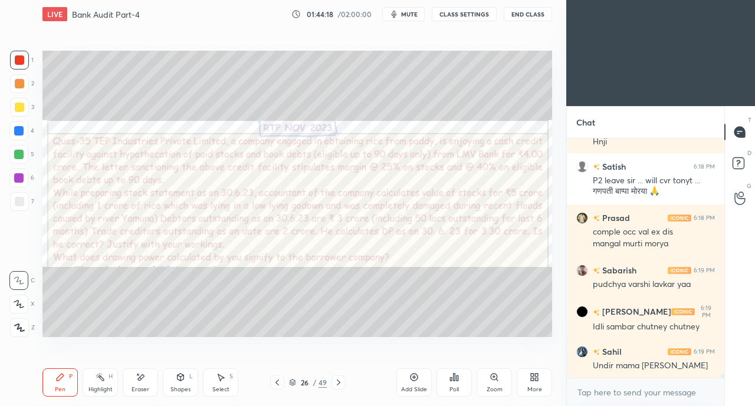
click at [337, 380] on icon at bounding box center [338, 382] width 9 height 9
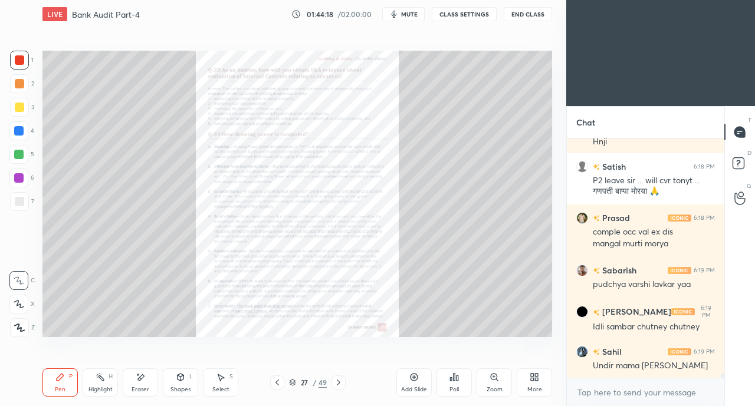
click at [488, 373] on div "Zoom" at bounding box center [493, 382] width 35 height 28
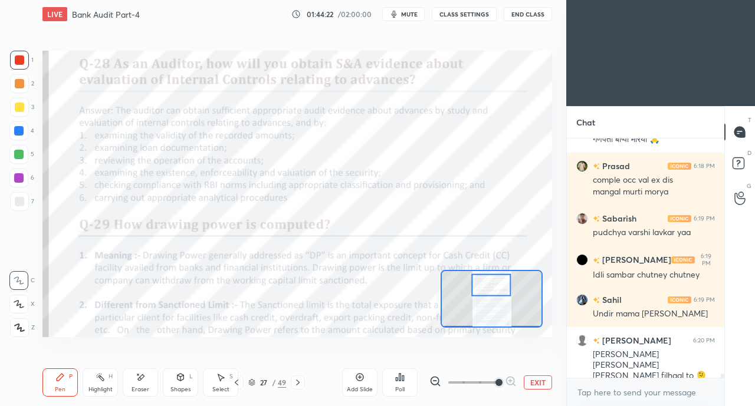
scroll to position [13610, 0]
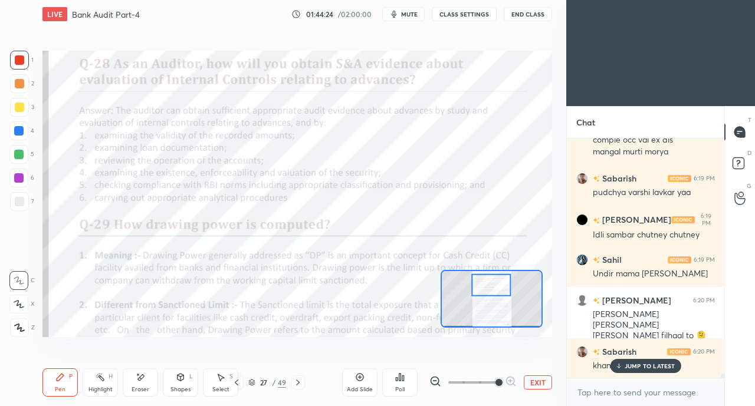
click at [650, 365] on p "JUMP TO LATEST" at bounding box center [649, 366] width 51 height 7
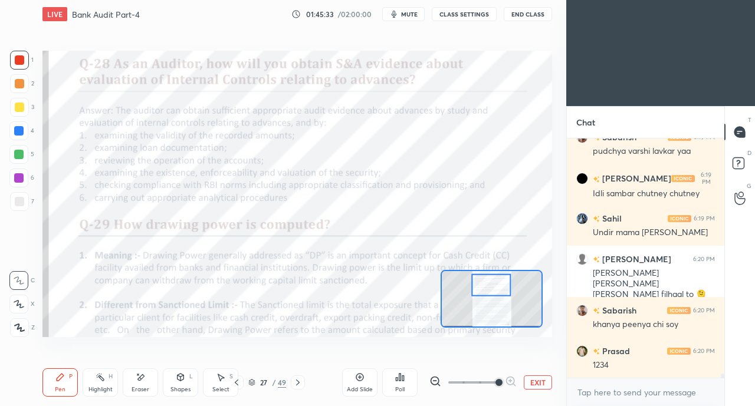
scroll to position [13691, 0]
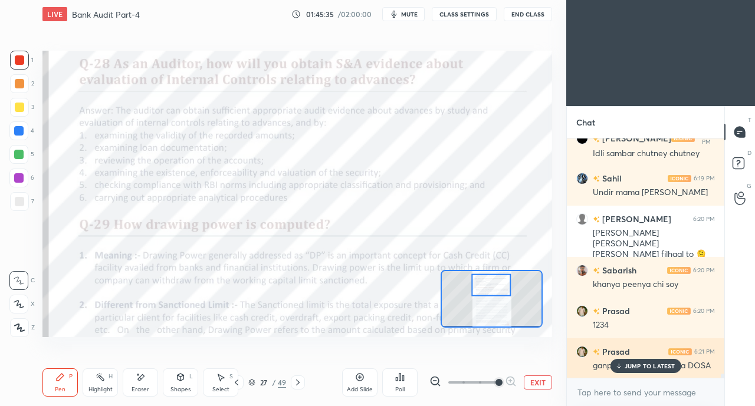
click at [633, 366] on p "JUMP TO LATEST" at bounding box center [649, 366] width 51 height 7
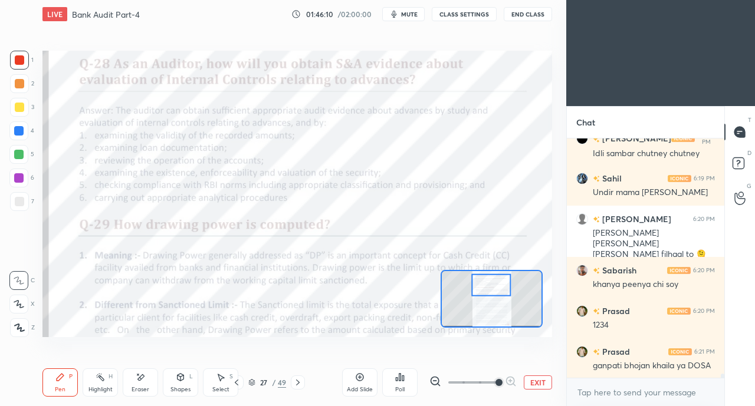
click at [360, 375] on icon at bounding box center [359, 377] width 9 height 9
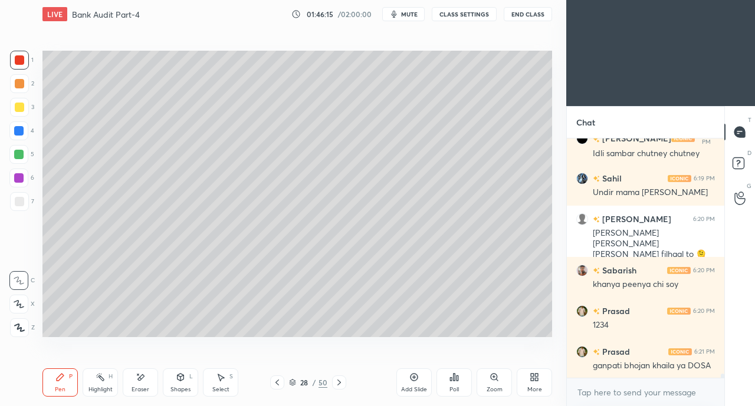
click at [15, 306] on icon at bounding box center [19, 304] width 11 height 8
click at [18, 100] on div at bounding box center [19, 107] width 19 height 19
click at [17, 107] on div at bounding box center [19, 107] width 9 height 9
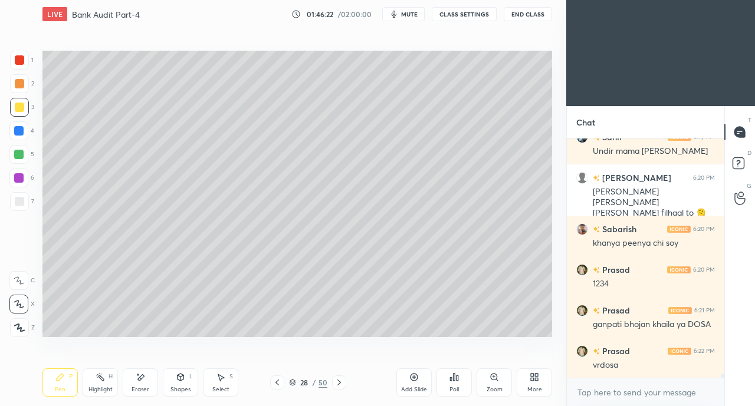
scroll to position [13773, 0]
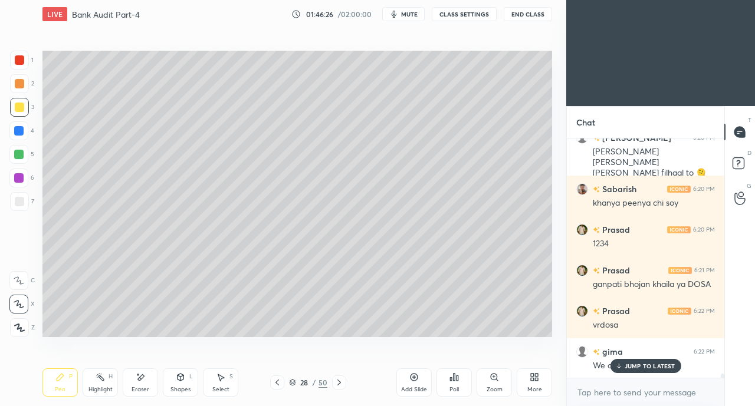
click at [475, 350] on div "Add Slide Poll Zoom More" at bounding box center [474, 383] width 156 height 66
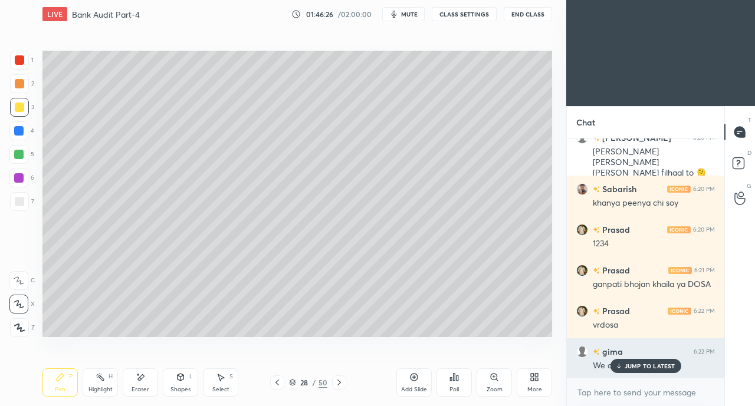
click at [634, 363] on p "JUMP TO LATEST" at bounding box center [649, 366] width 51 height 7
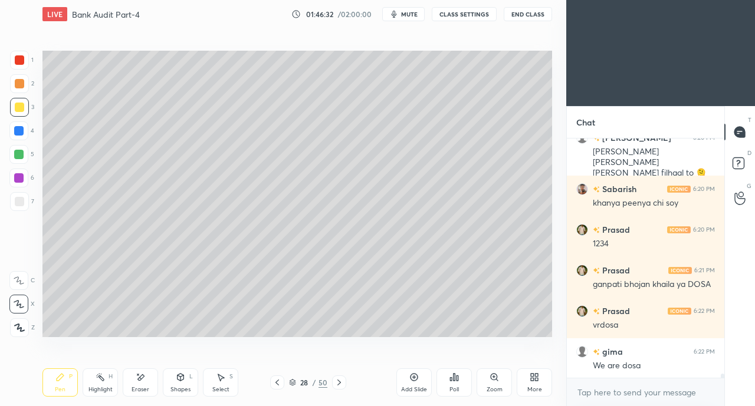
click at [226, 353] on div "Setting up your live class Poll for secs No correct answer Start poll" at bounding box center [297, 193] width 519 height 331
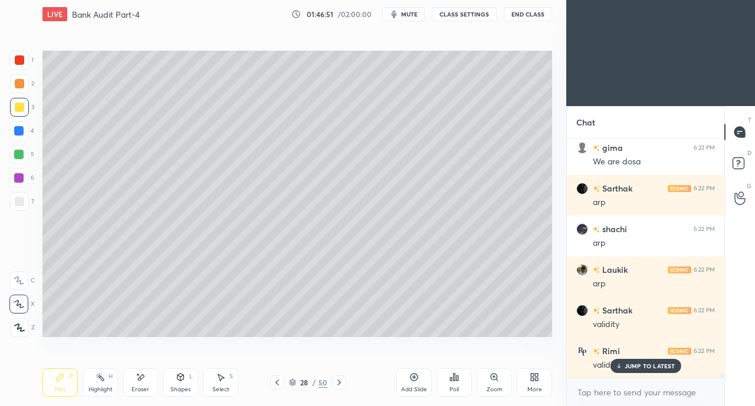
scroll to position [14017, 0]
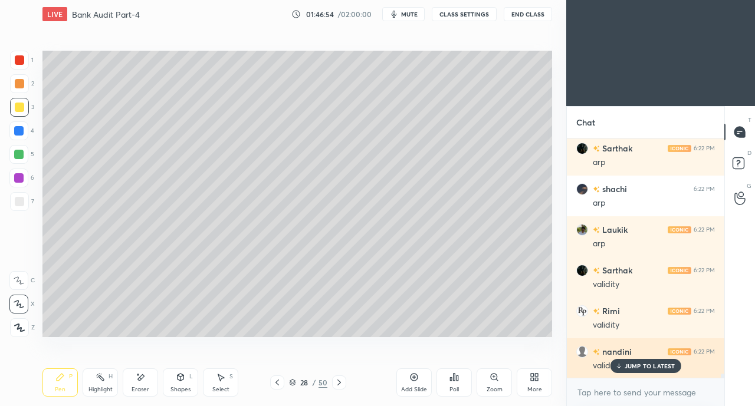
click at [630, 371] on div "JUMP TO LATEST" at bounding box center [645, 366] width 71 height 14
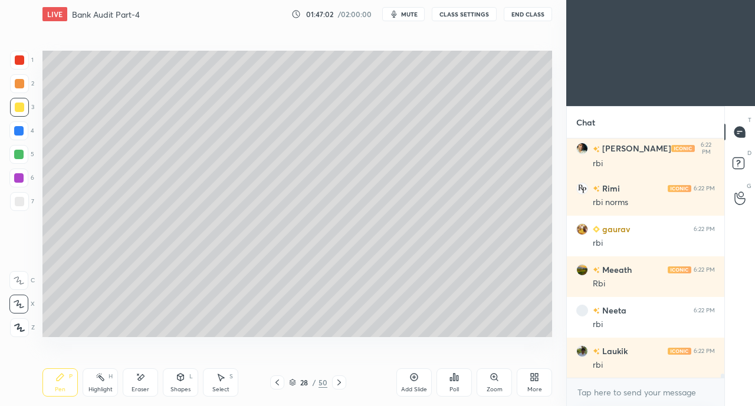
scroll to position [14465, 0]
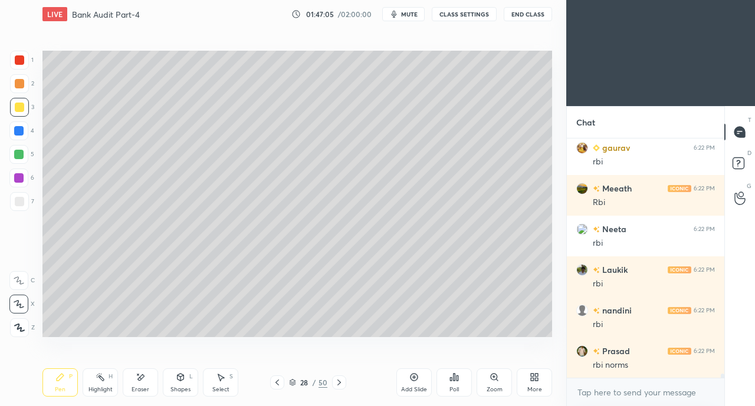
click at [275, 381] on icon at bounding box center [276, 382] width 9 height 9
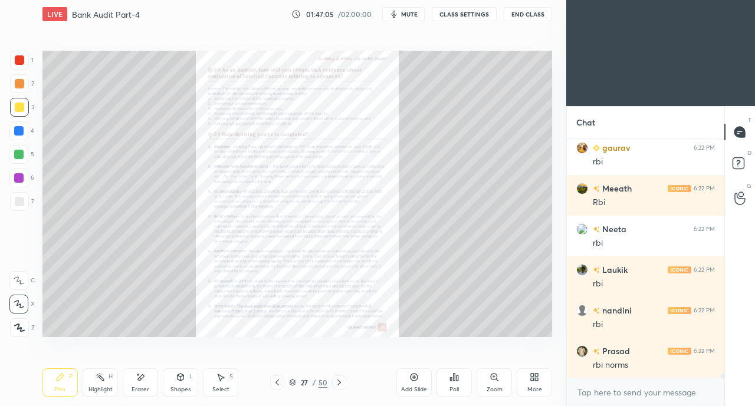
click at [276, 382] on icon at bounding box center [277, 383] width 4 height 6
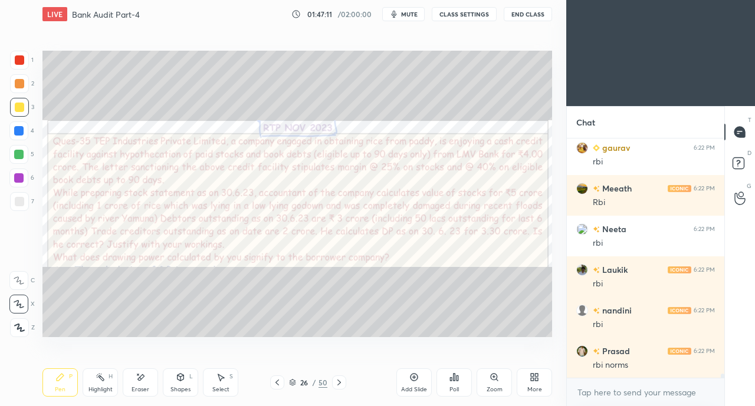
click at [277, 385] on icon at bounding box center [276, 382] width 9 height 9
click at [277, 384] on icon at bounding box center [277, 383] width 4 height 6
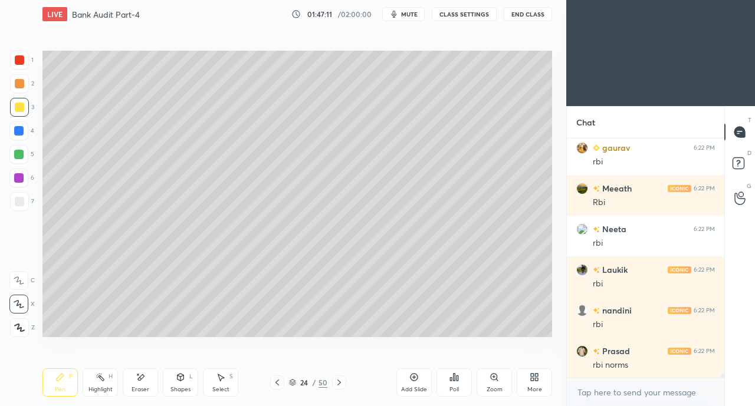
click at [278, 384] on icon at bounding box center [276, 382] width 9 height 9
click at [278, 383] on icon at bounding box center [276, 382] width 9 height 9
click at [277, 384] on icon at bounding box center [276, 382] width 9 height 9
click at [277, 384] on icon at bounding box center [277, 383] width 4 height 6
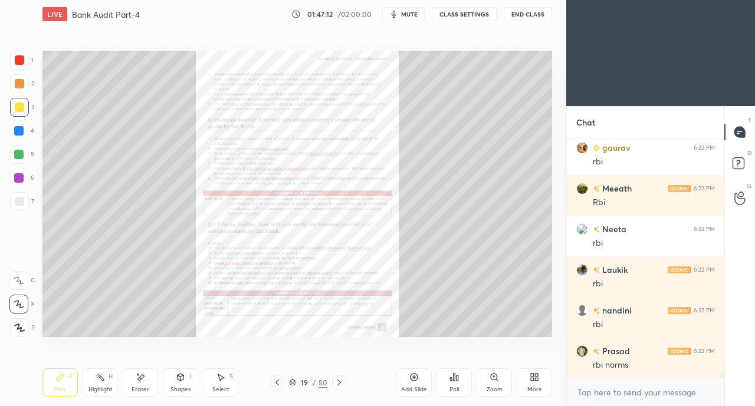
click at [276, 384] on icon at bounding box center [276, 382] width 9 height 9
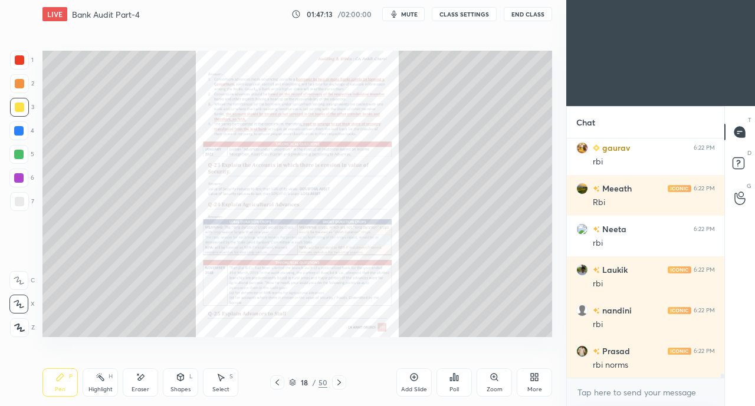
click at [332, 383] on div at bounding box center [339, 383] width 14 height 14
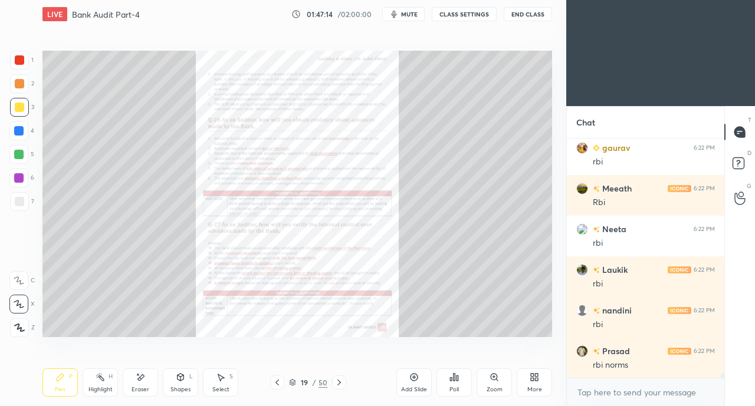
click at [495, 380] on icon at bounding box center [493, 377] width 6 height 6
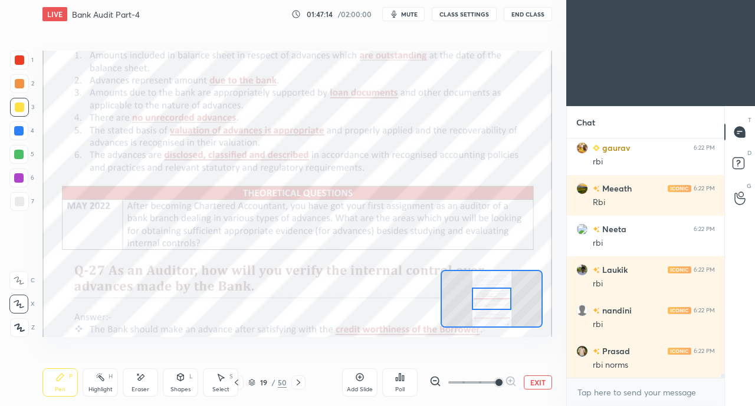
click at [498, 379] on span at bounding box center [498, 382] width 7 height 7
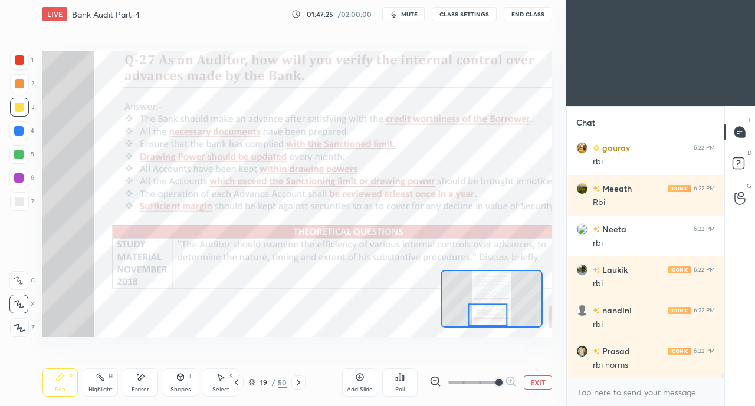
click at [299, 383] on icon at bounding box center [298, 382] width 9 height 9
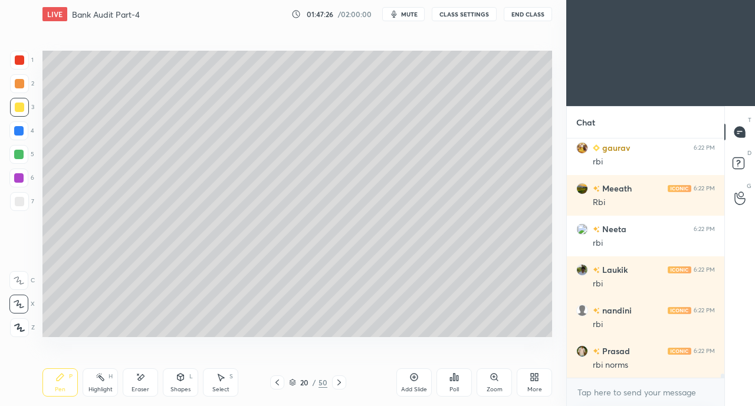
click at [332, 383] on div at bounding box center [339, 383] width 14 height 14
click at [335, 383] on icon at bounding box center [338, 382] width 9 height 9
click at [337, 381] on icon at bounding box center [338, 382] width 9 height 9
click at [341, 380] on icon at bounding box center [338, 382] width 9 height 9
click at [342, 380] on icon at bounding box center [338, 382] width 9 height 9
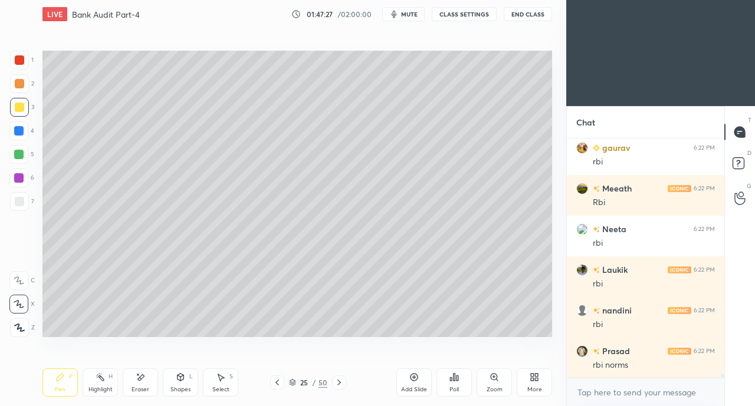
click at [343, 380] on div at bounding box center [339, 383] width 14 height 14
click at [343, 381] on div at bounding box center [339, 383] width 14 height 14
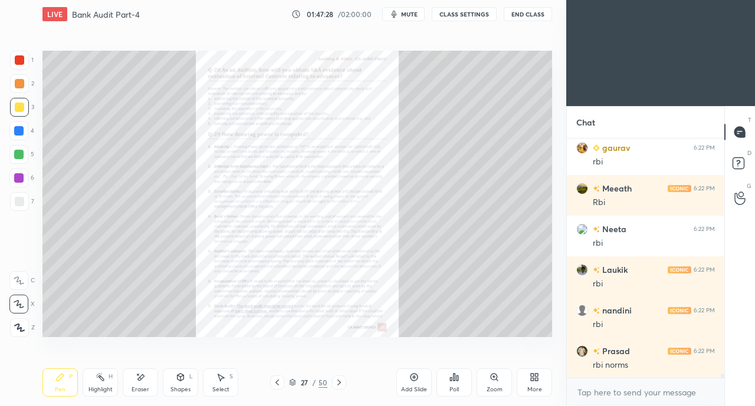
click at [491, 380] on icon at bounding box center [493, 377] width 6 height 6
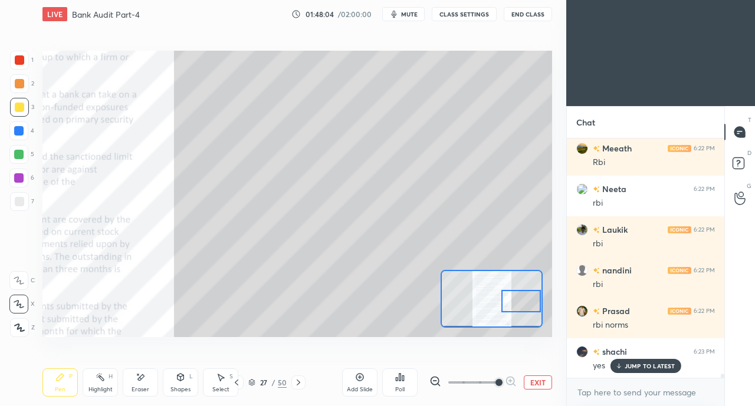
scroll to position [14546, 0]
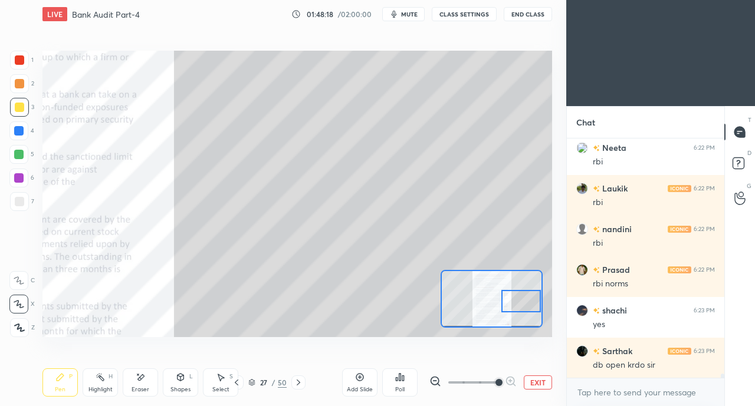
click at [549, 381] on button "EXIT" at bounding box center [537, 383] width 28 height 14
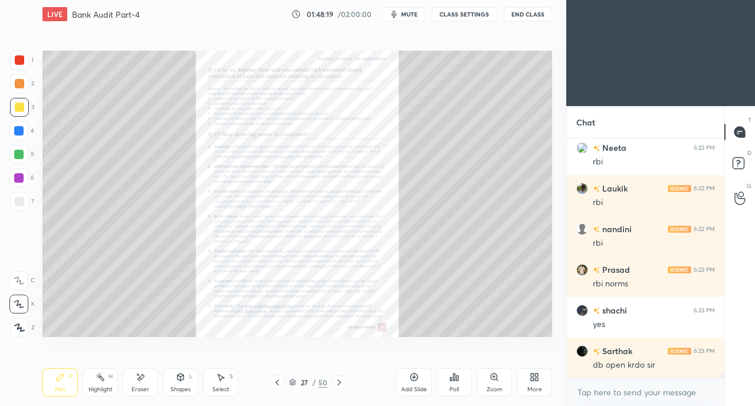
click at [486, 18] on button "CLASS SETTINGS" at bounding box center [464, 14] width 65 height 14
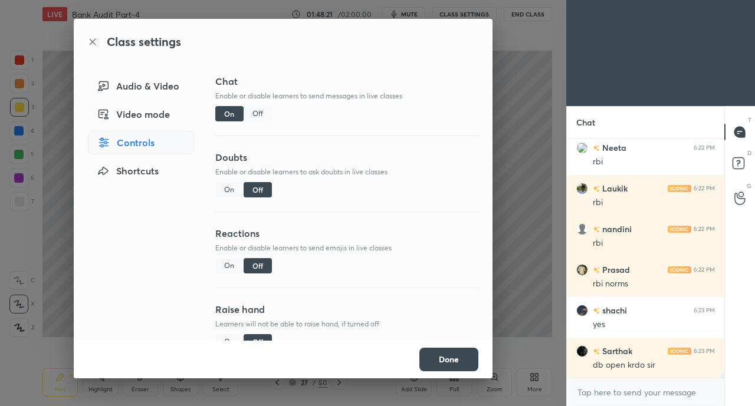
drag, startPoint x: 223, startPoint y: 262, endPoint x: 227, endPoint y: 252, distance: 10.3
click at [223, 262] on div "On" at bounding box center [229, 265] width 28 height 15
click at [231, 192] on div "On" at bounding box center [229, 189] width 28 height 15
click at [443, 358] on button "Done" at bounding box center [448, 360] width 59 height 24
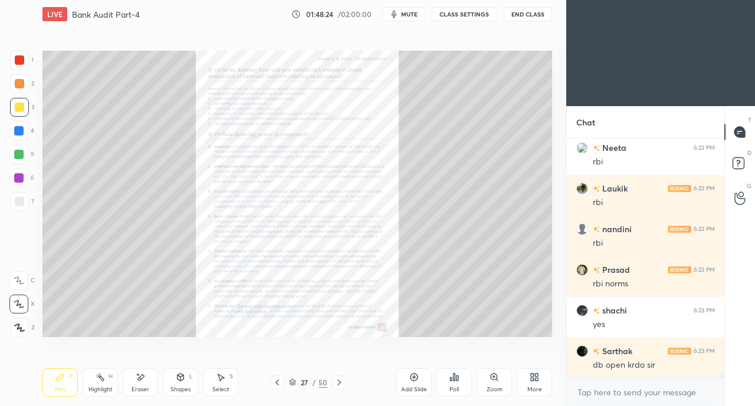
click at [541, 383] on div "More" at bounding box center [533, 382] width 35 height 28
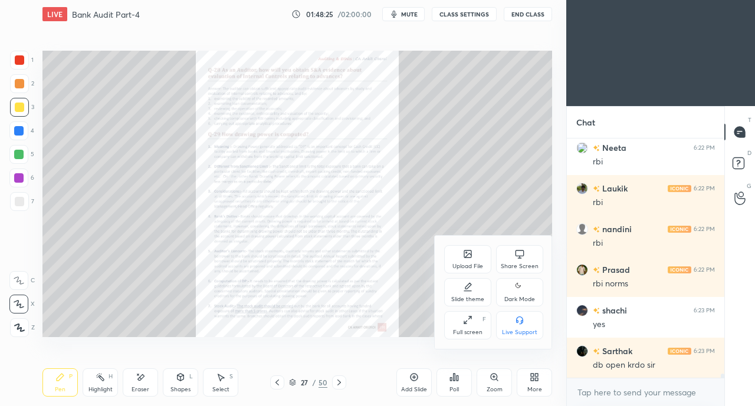
click at [509, 264] on div "Share Screen" at bounding box center [519, 266] width 38 height 6
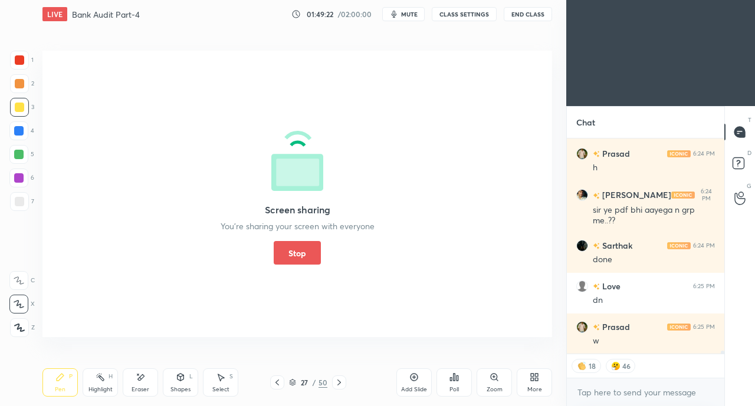
scroll to position [14866, 0]
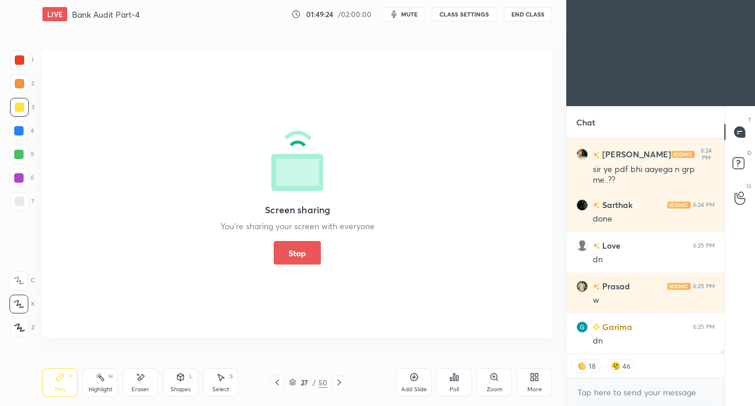
click at [406, 11] on span "mute" at bounding box center [409, 14] width 17 height 8
click at [77, 204] on div "Screen sharing You’re sharing your screen with everyone Stop" at bounding box center [296, 194] width 509 height 286
click at [466, 15] on button "CLASS SETTINGS" at bounding box center [464, 14] width 65 height 14
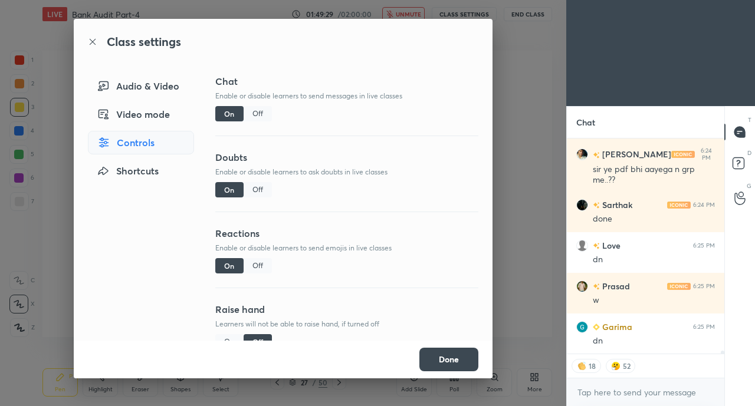
scroll to position [14906, 0]
click at [255, 269] on div "Off" at bounding box center [257, 265] width 28 height 15
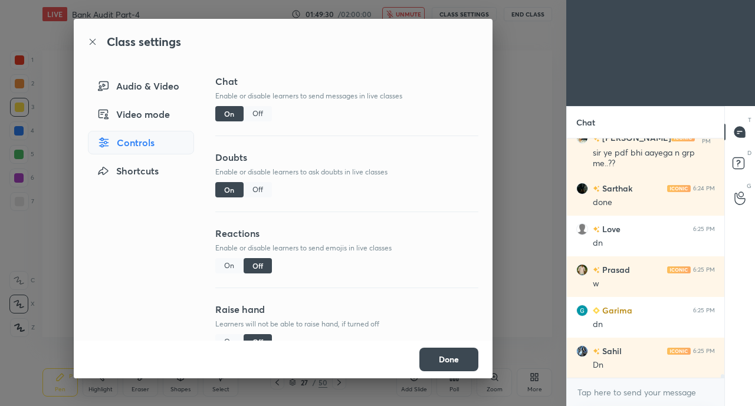
scroll to position [14882, 0]
click at [440, 366] on button "Done" at bounding box center [448, 360] width 59 height 24
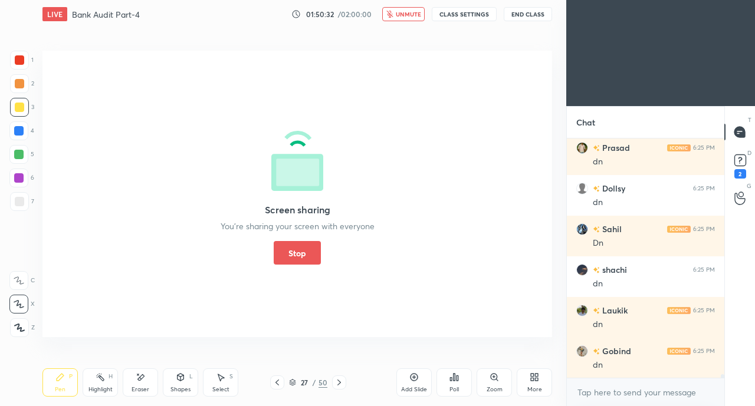
scroll to position [13733, 0]
click at [413, 15] on span "unmute" at bounding box center [408, 14] width 25 height 8
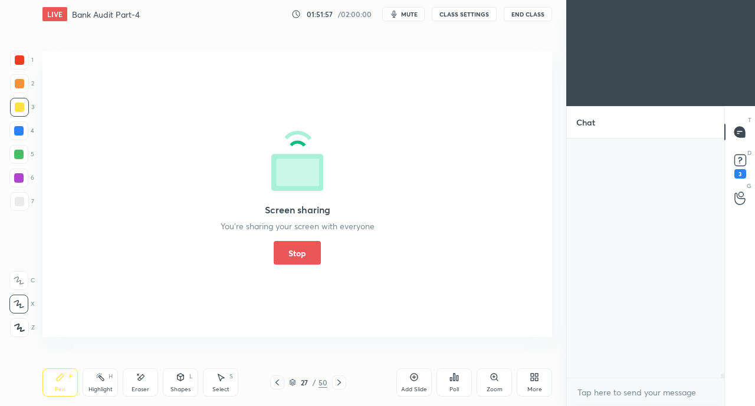
scroll to position [14269, 0]
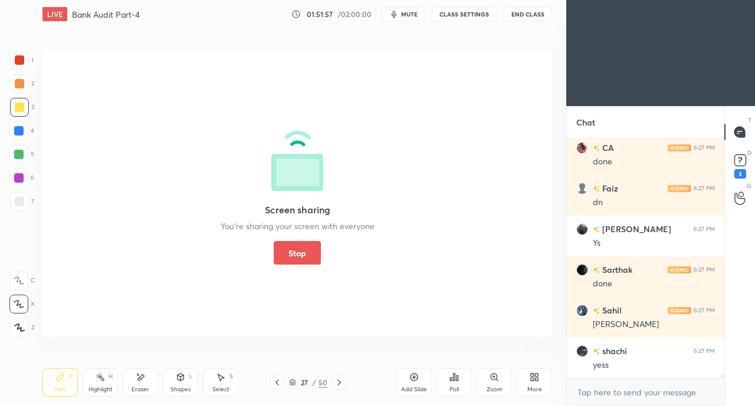
click at [306, 254] on button "Stop" at bounding box center [297, 253] width 47 height 24
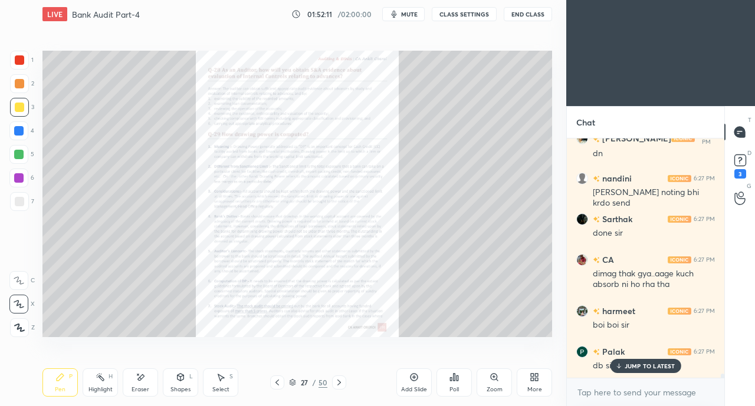
scroll to position [14679, 0]
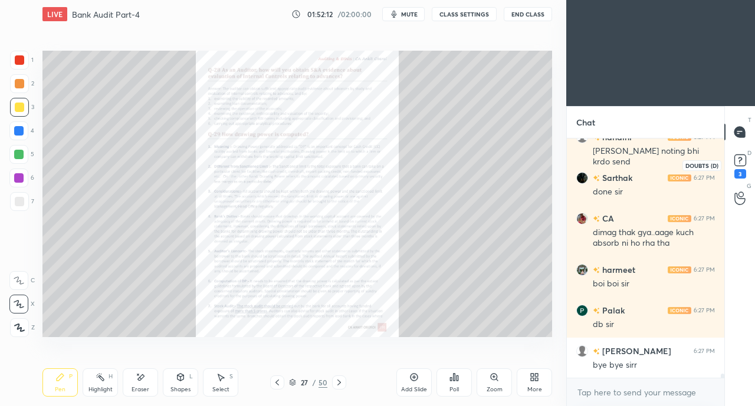
click at [739, 159] on rect at bounding box center [739, 160] width 11 height 11
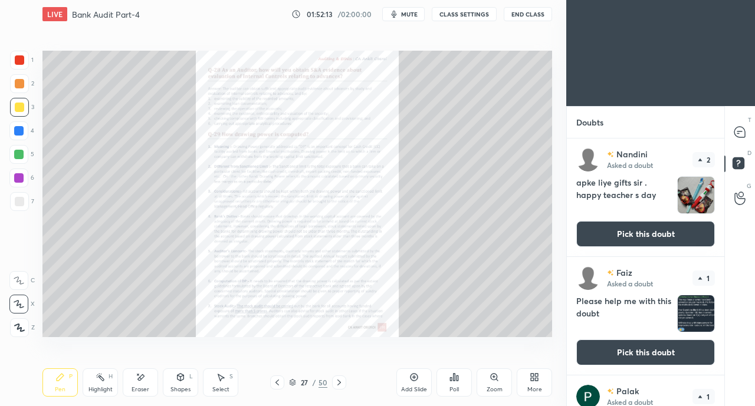
click at [670, 222] on button "Pick this doubt" at bounding box center [645, 234] width 139 height 26
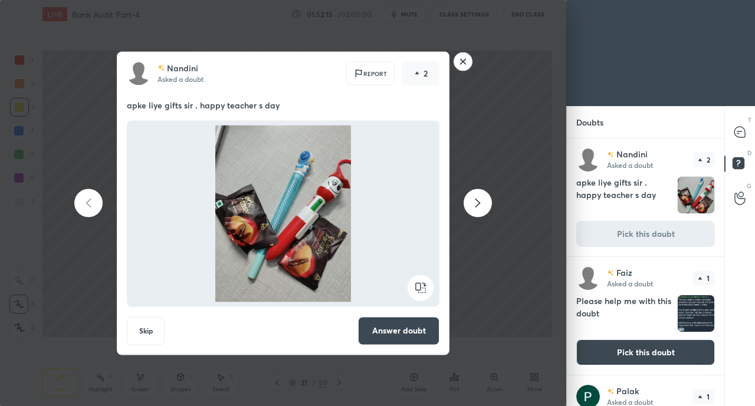
click at [391, 324] on button "Answer doubt" at bounding box center [398, 331] width 81 height 28
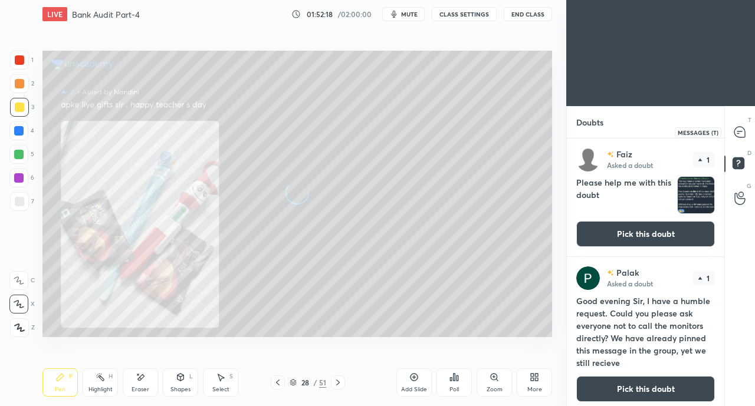
click at [738, 133] on icon at bounding box center [738, 133] width 2 height 0
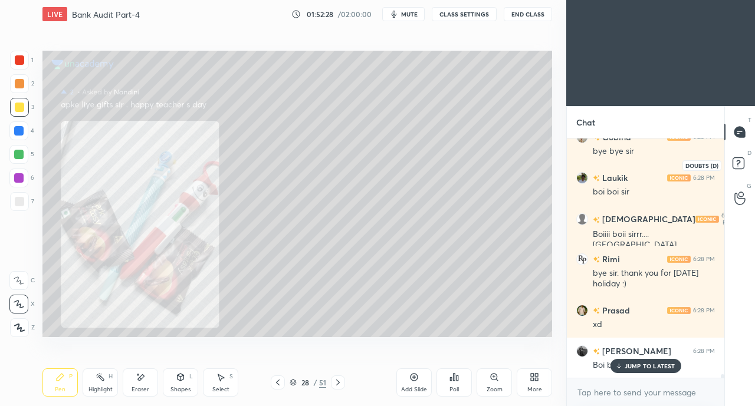
scroll to position [15361, 0]
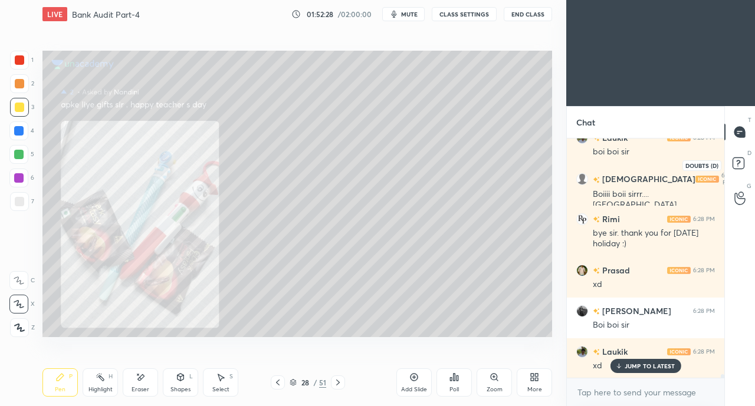
click at [738, 168] on rect at bounding box center [737, 163] width 11 height 11
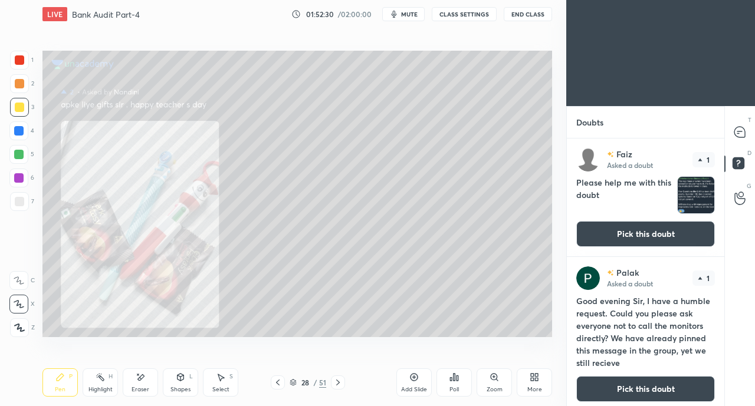
click at [678, 228] on button "Pick this doubt" at bounding box center [645, 234] width 139 height 26
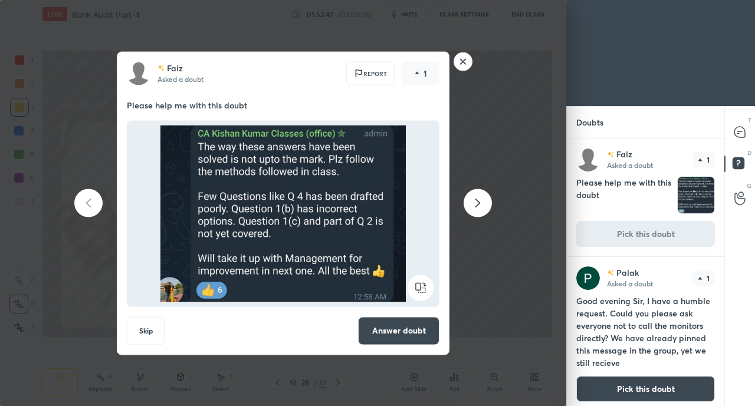
click at [463, 70] on rect at bounding box center [463, 61] width 18 height 18
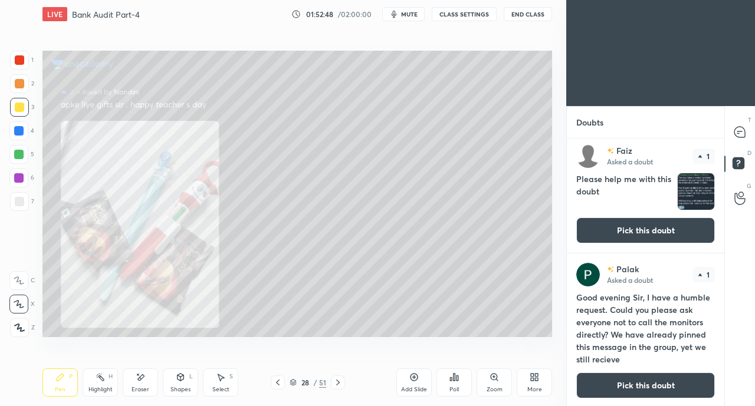
scroll to position [5, 0]
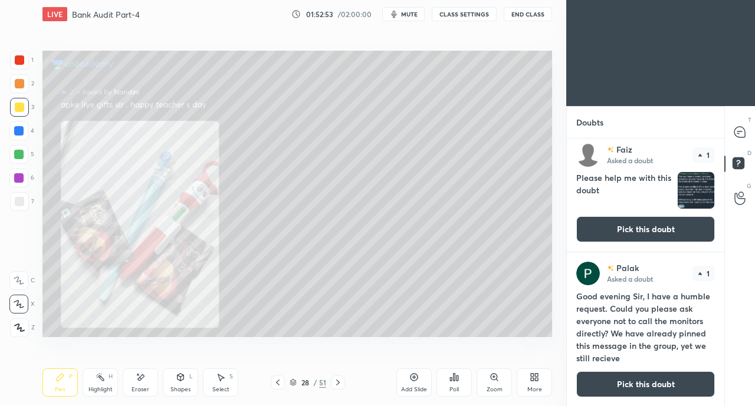
click at [661, 385] on button "Pick this doubt" at bounding box center [645, 384] width 139 height 26
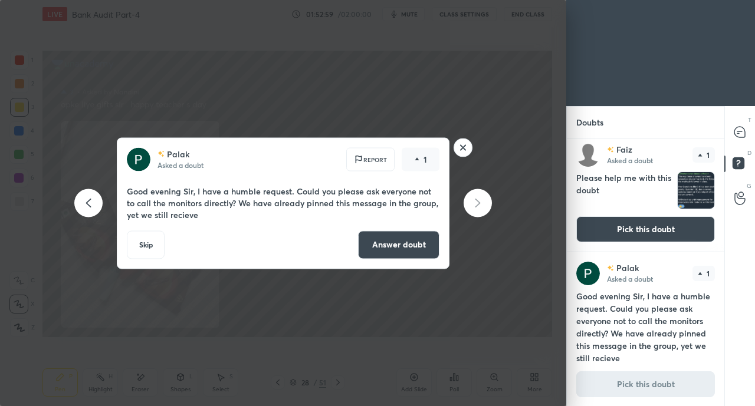
click at [467, 143] on rect at bounding box center [463, 148] width 18 height 18
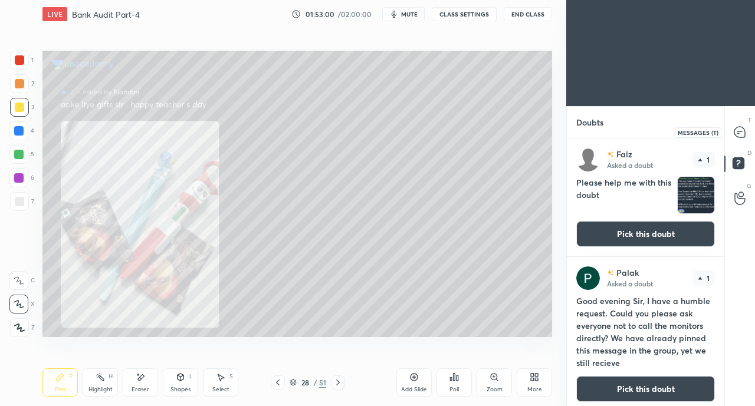
click at [734, 130] on icon at bounding box center [739, 132] width 11 height 11
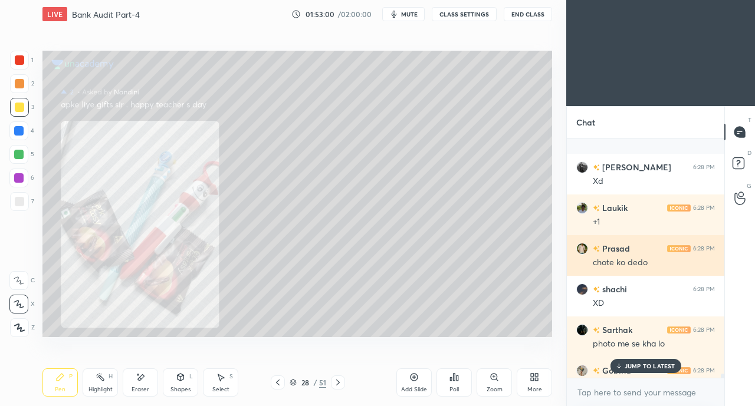
scroll to position [15727, 0]
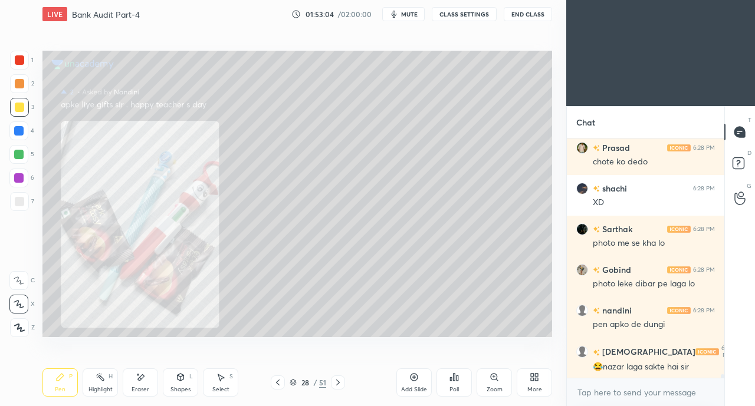
click at [278, 384] on icon at bounding box center [277, 382] width 9 height 9
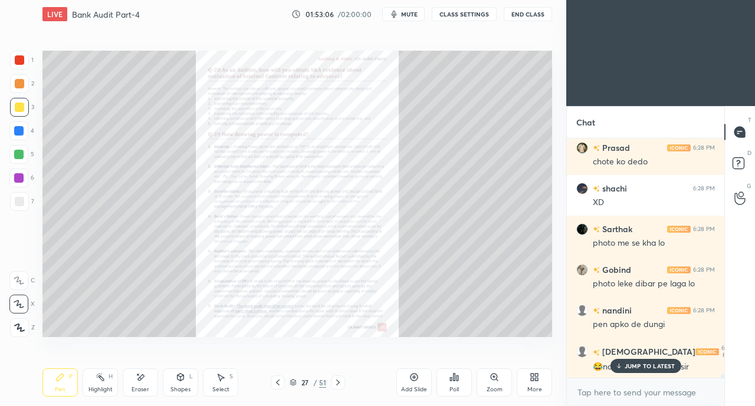
scroll to position [15767, 0]
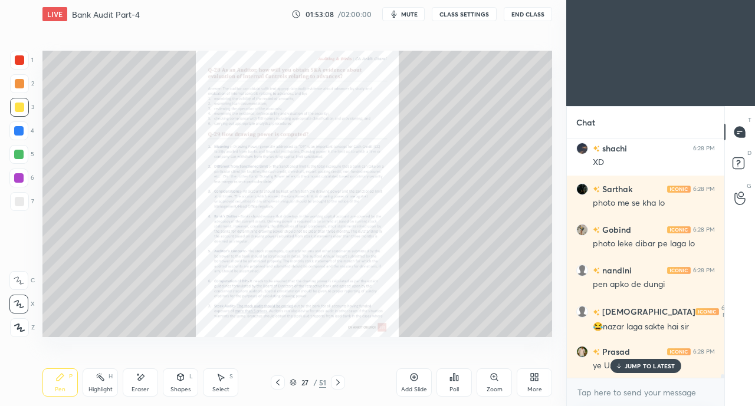
click at [635, 364] on p "JUMP TO LATEST" at bounding box center [649, 366] width 51 height 7
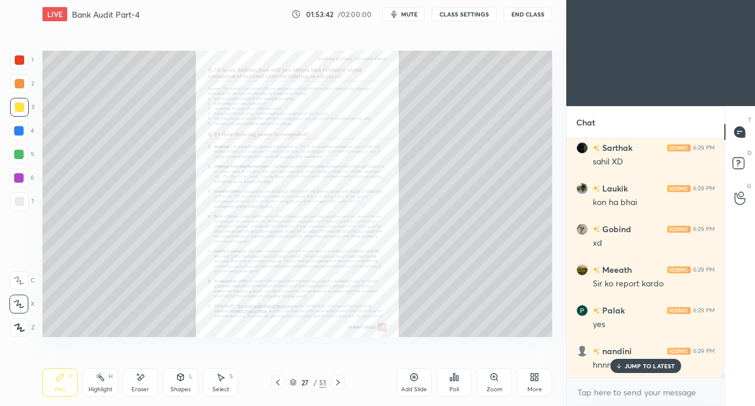
scroll to position [16429, 0]
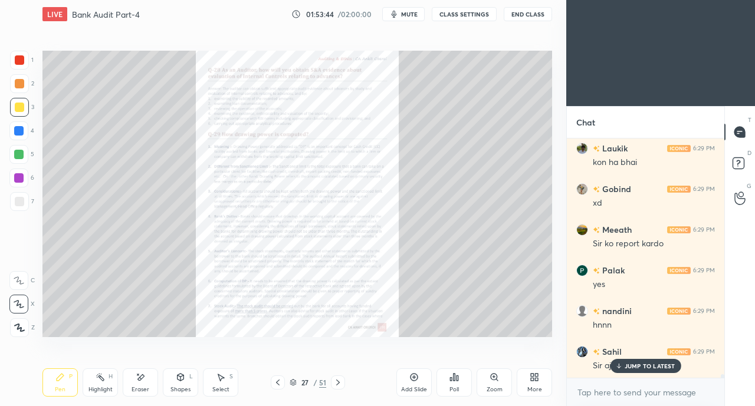
click at [633, 368] on p "JUMP TO LATEST" at bounding box center [649, 366] width 51 height 7
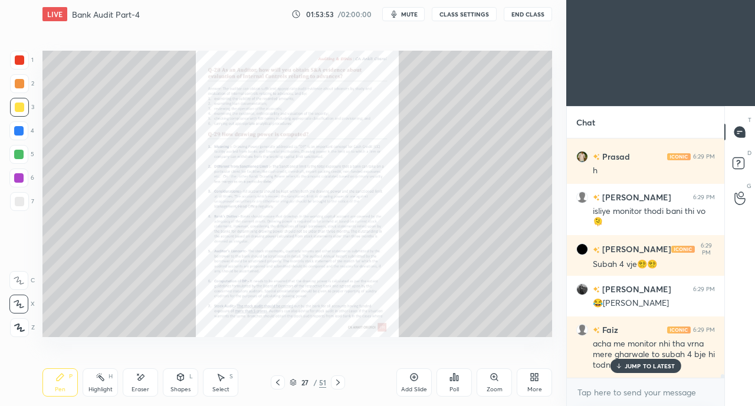
scroll to position [16705, 0]
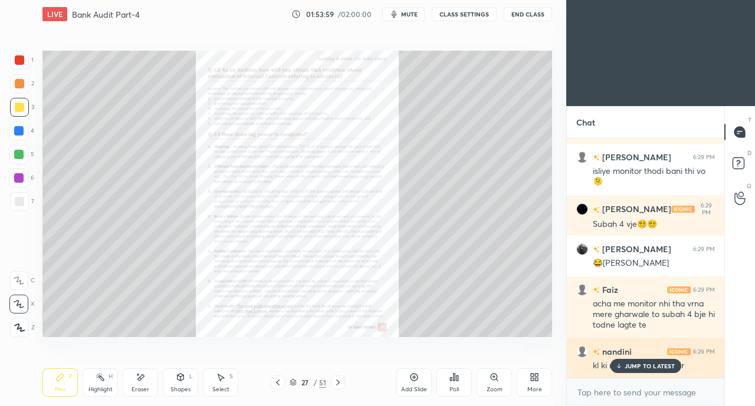
click at [633, 364] on p "JUMP TO LATEST" at bounding box center [649, 366] width 51 height 7
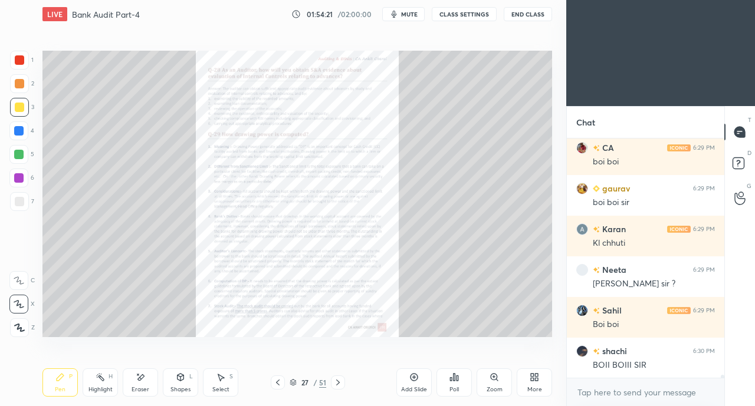
scroll to position [17600, 0]
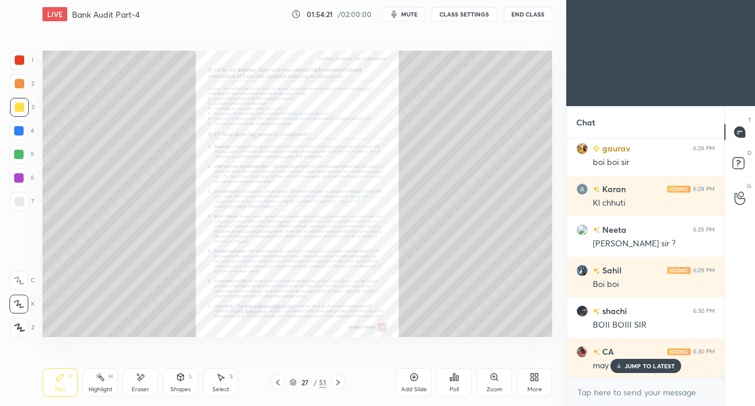
click at [525, 5] on div "LIVE Bank Audit Part-4 01:54:21 / 02:00:00 mute CLASS SETTINGS End Class" at bounding box center [296, 14] width 509 height 28
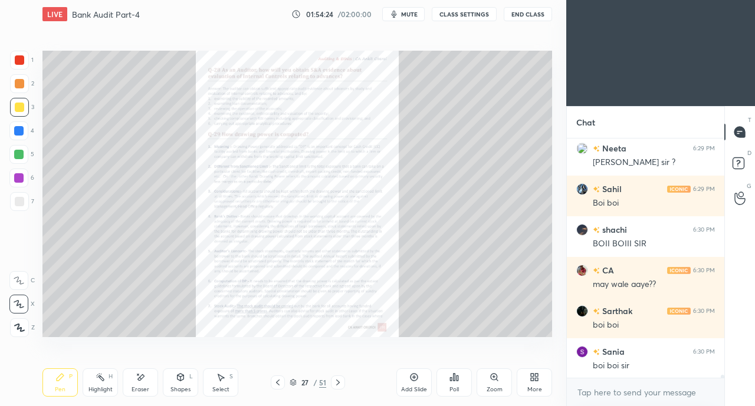
scroll to position [17733, 0]
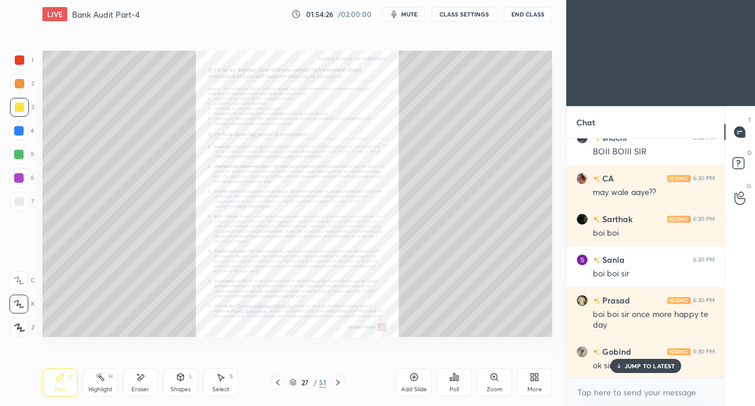
click at [515, 18] on button "End Class" at bounding box center [527, 14] width 48 height 14
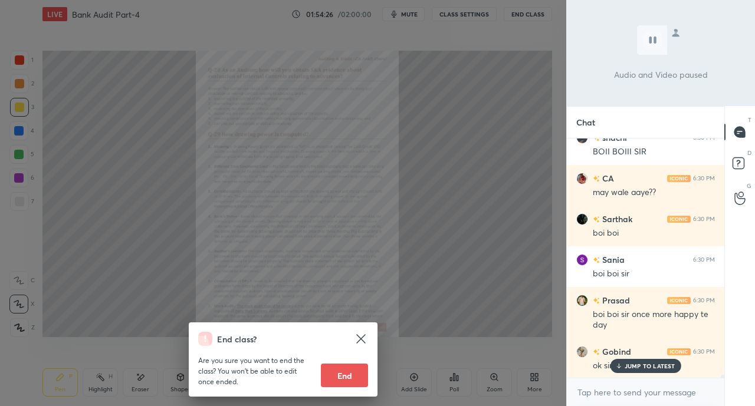
scroll to position [17814, 0]
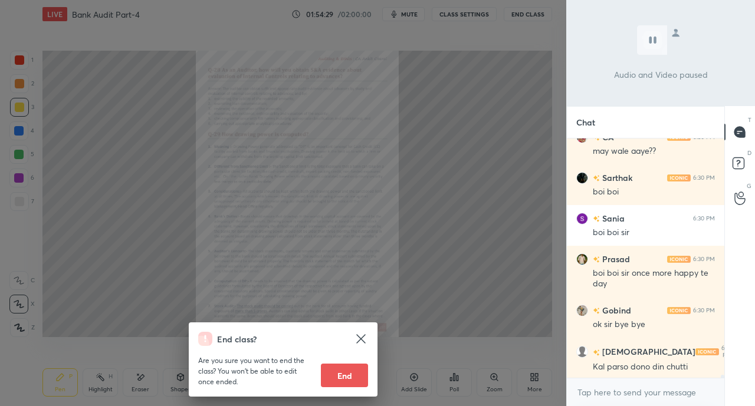
click at [358, 380] on button "End" at bounding box center [344, 376] width 47 height 24
type textarea "x"
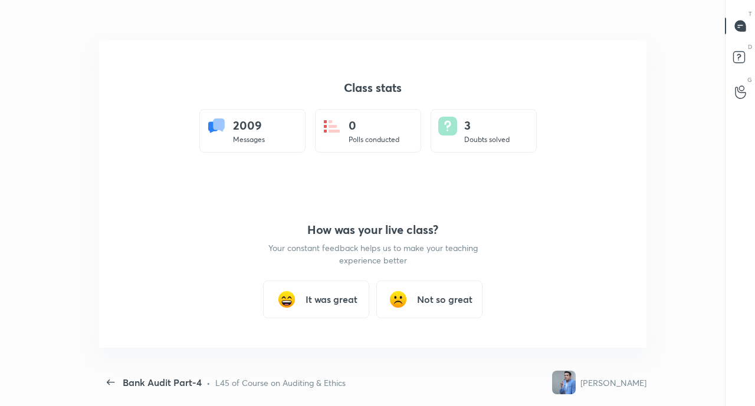
scroll to position [58617, 58391]
